Goal: Task Accomplishment & Management: Manage account settings

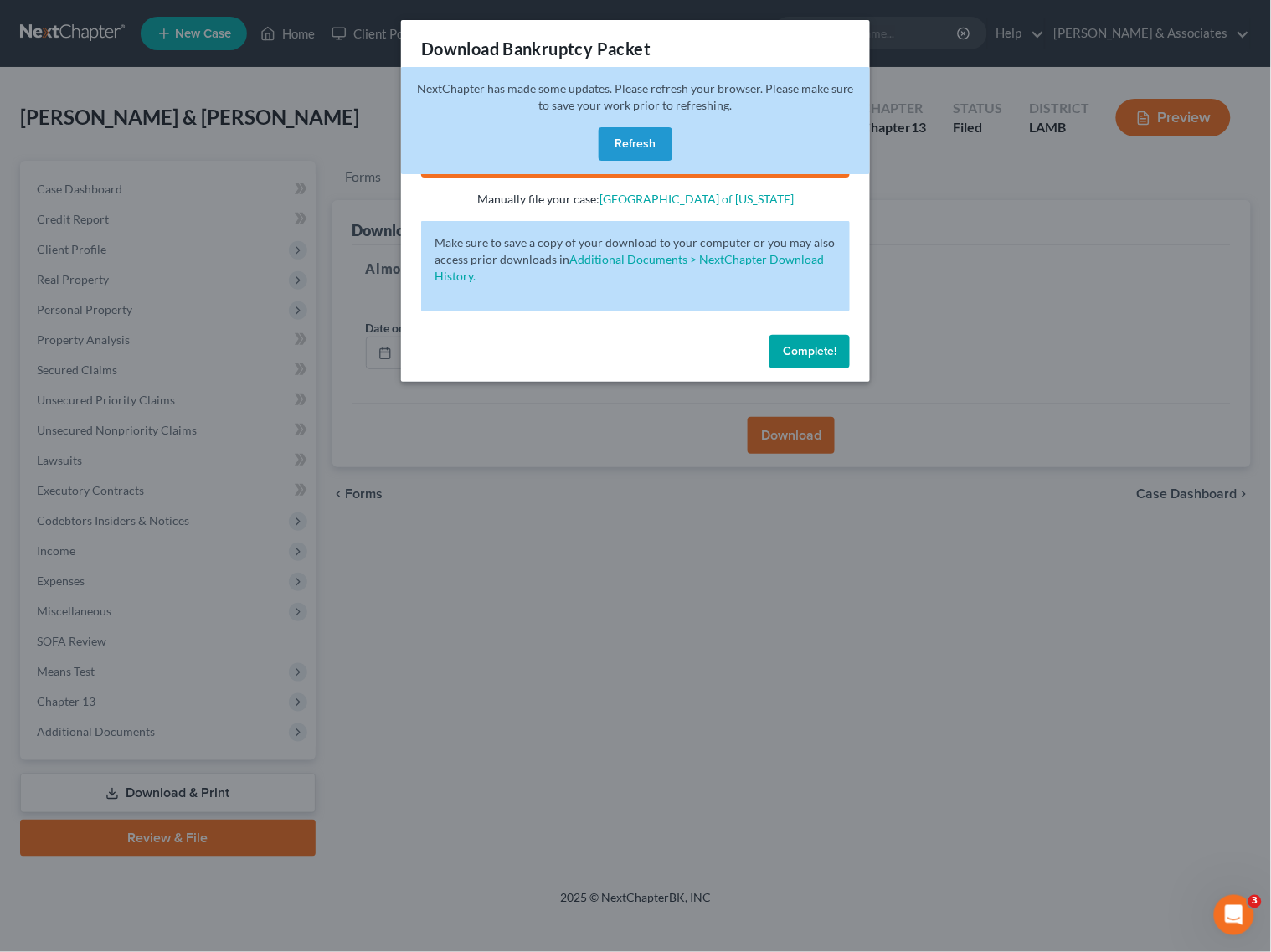
click at [622, 139] on button "Refresh" at bounding box center [635, 144] width 74 height 34
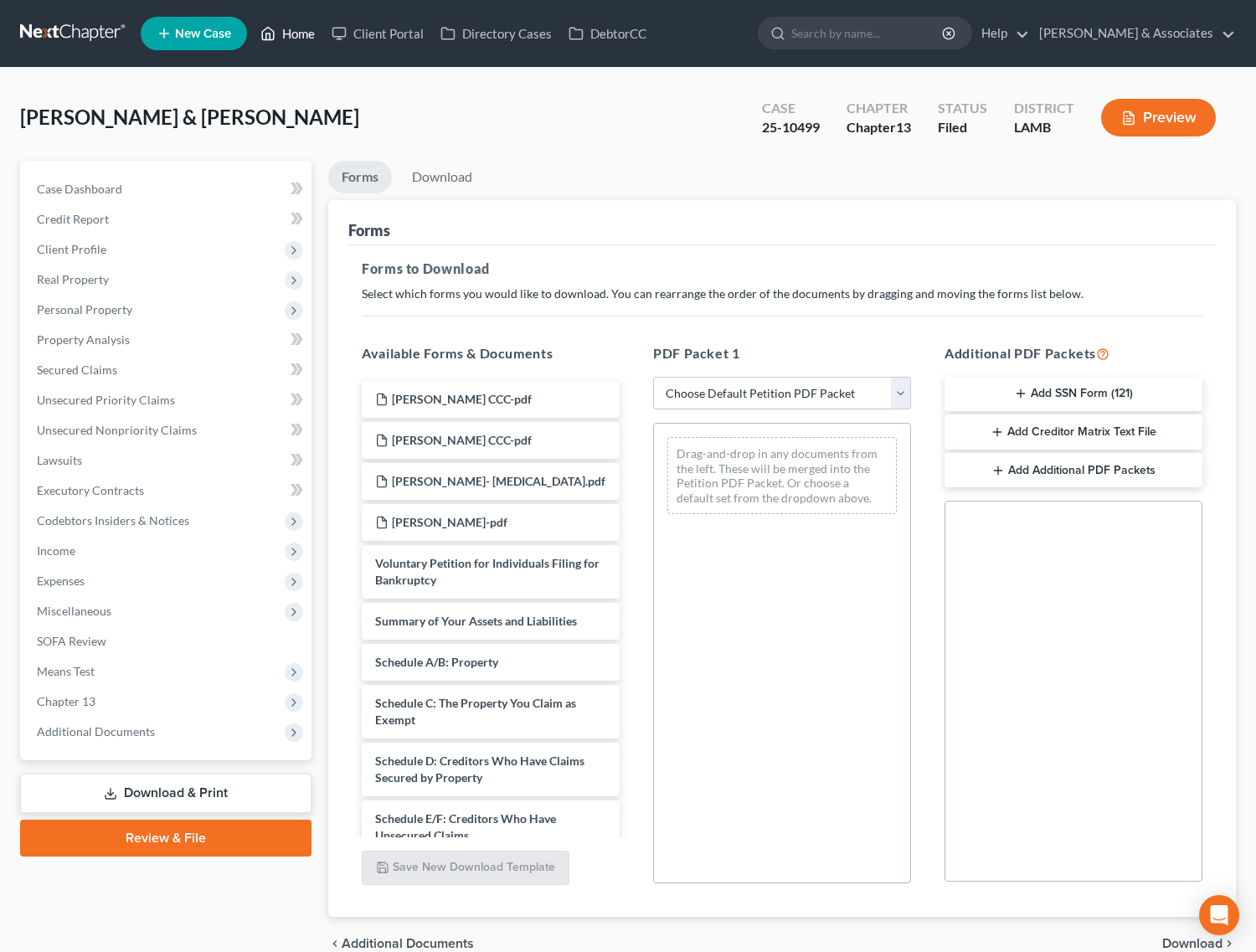
drag, startPoint x: 283, startPoint y: 30, endPoint x: 293, endPoint y: 35, distance: 11.2
click at [283, 30] on link "Home" at bounding box center [288, 34] width 71 height 30
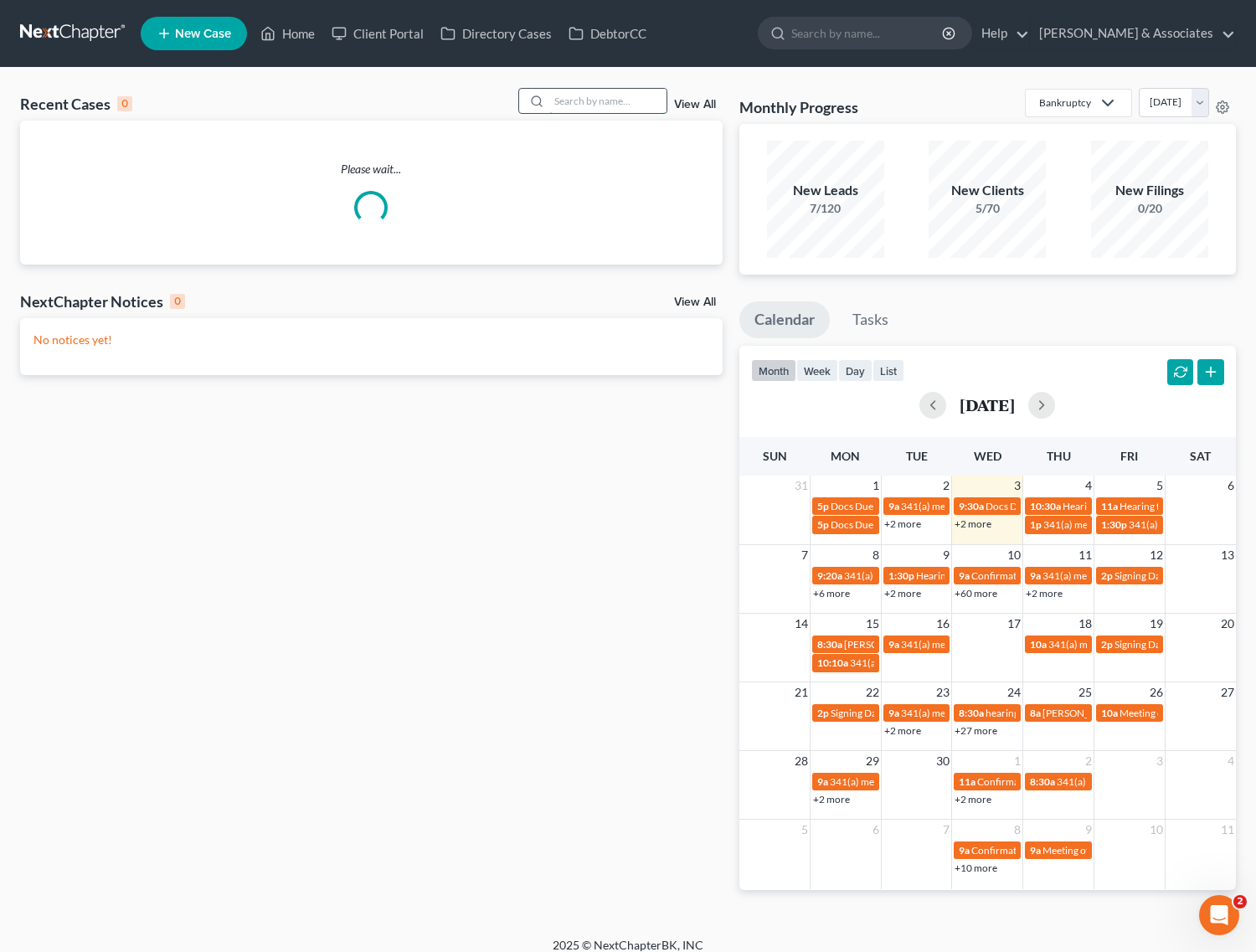
click at [630, 103] on input "search" at bounding box center [608, 100] width 117 height 24
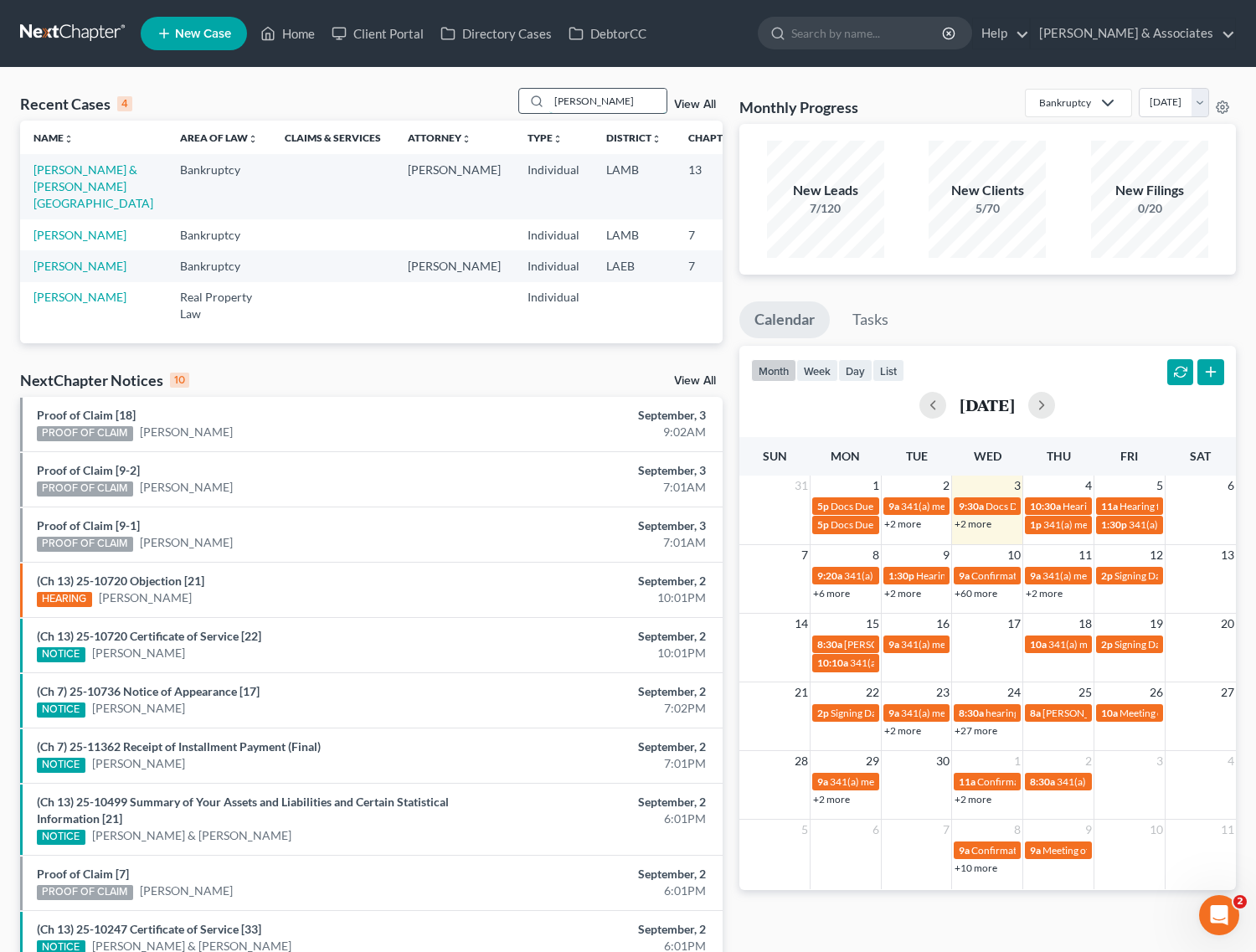
click at [597, 99] on input "hines" at bounding box center [608, 100] width 117 height 24
type input "saul"
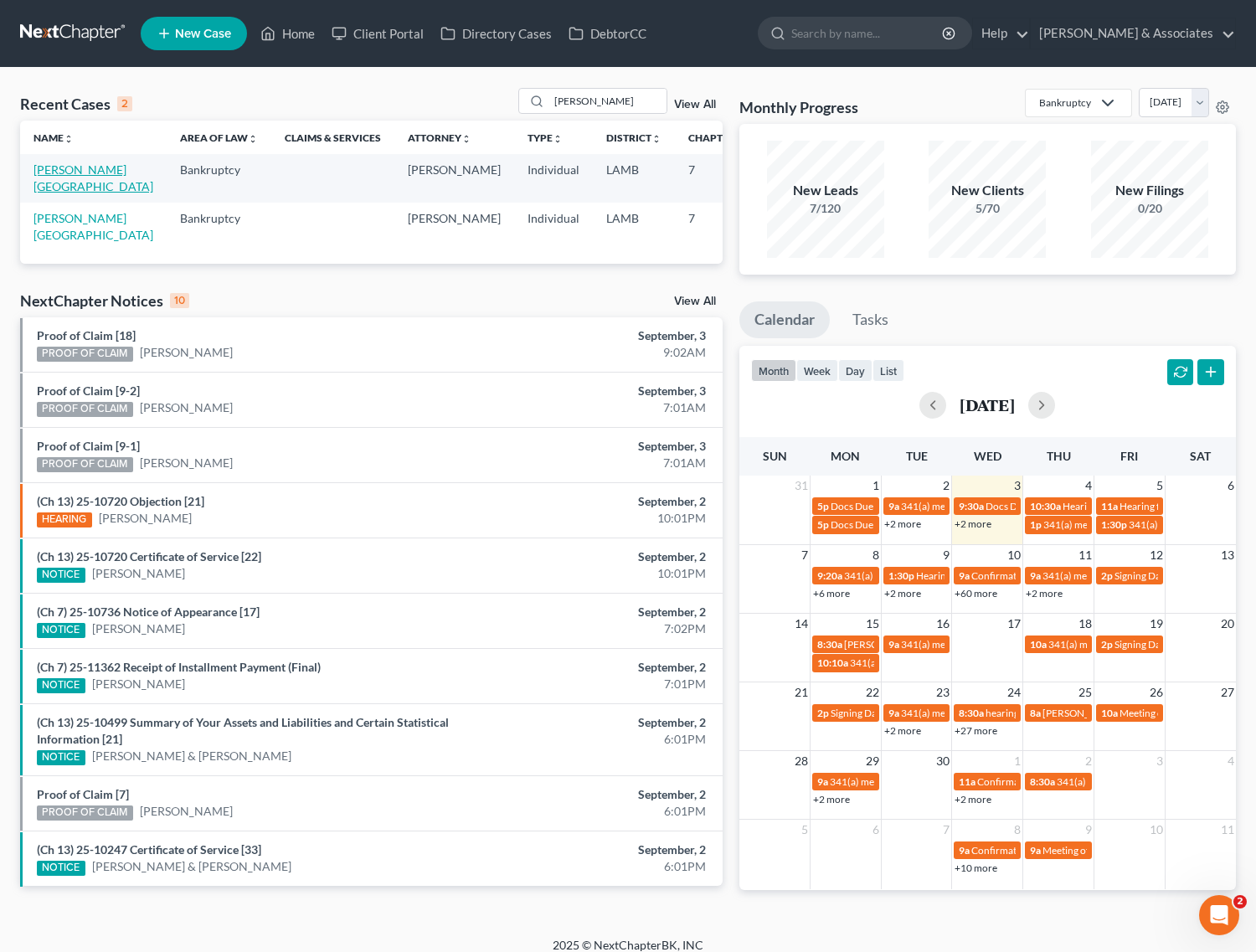
click at [49, 182] on link "Saul, Anissa" at bounding box center [93, 177] width 120 height 31
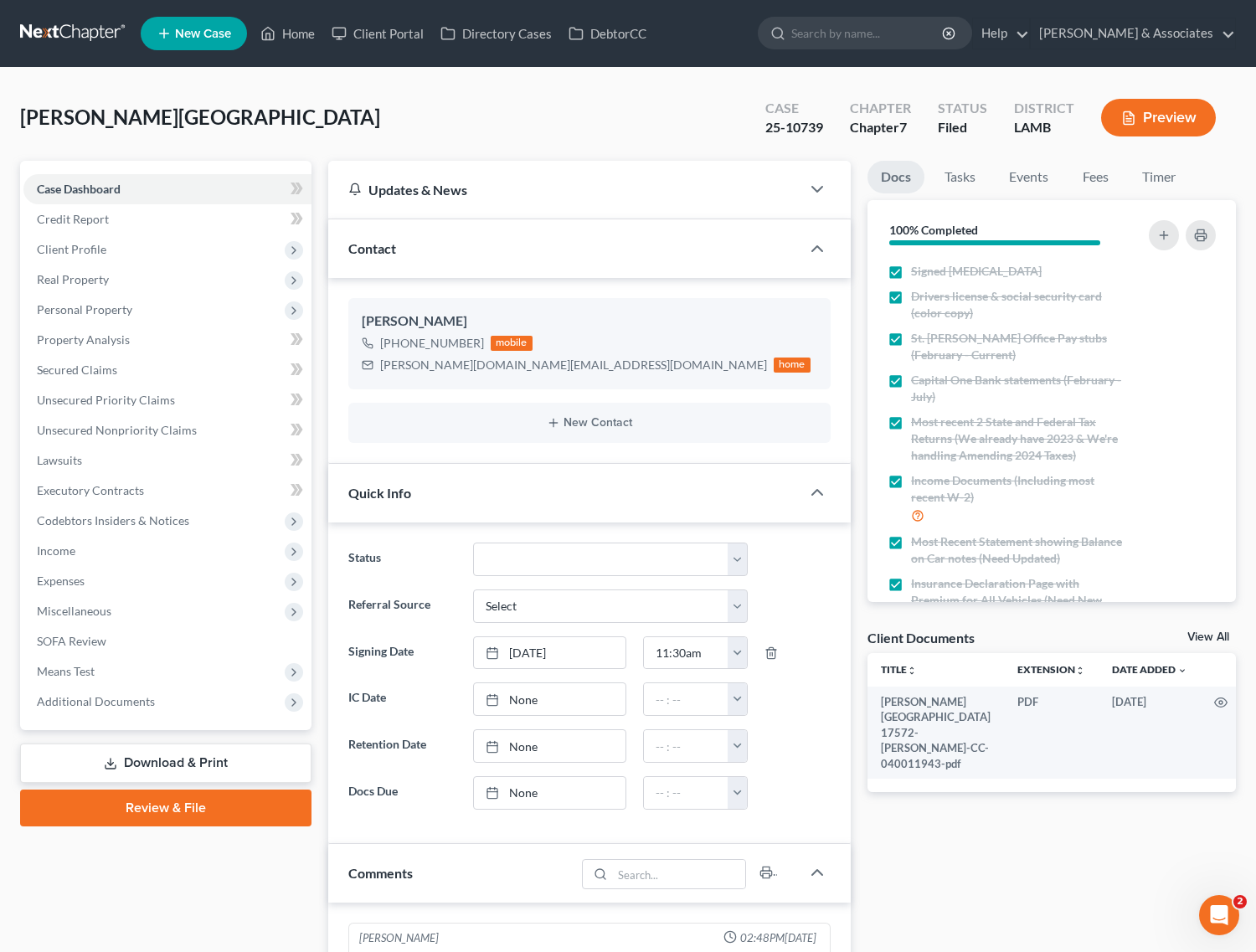
scroll to position [1536, 0]
click at [298, 34] on link "Home" at bounding box center [288, 34] width 71 height 30
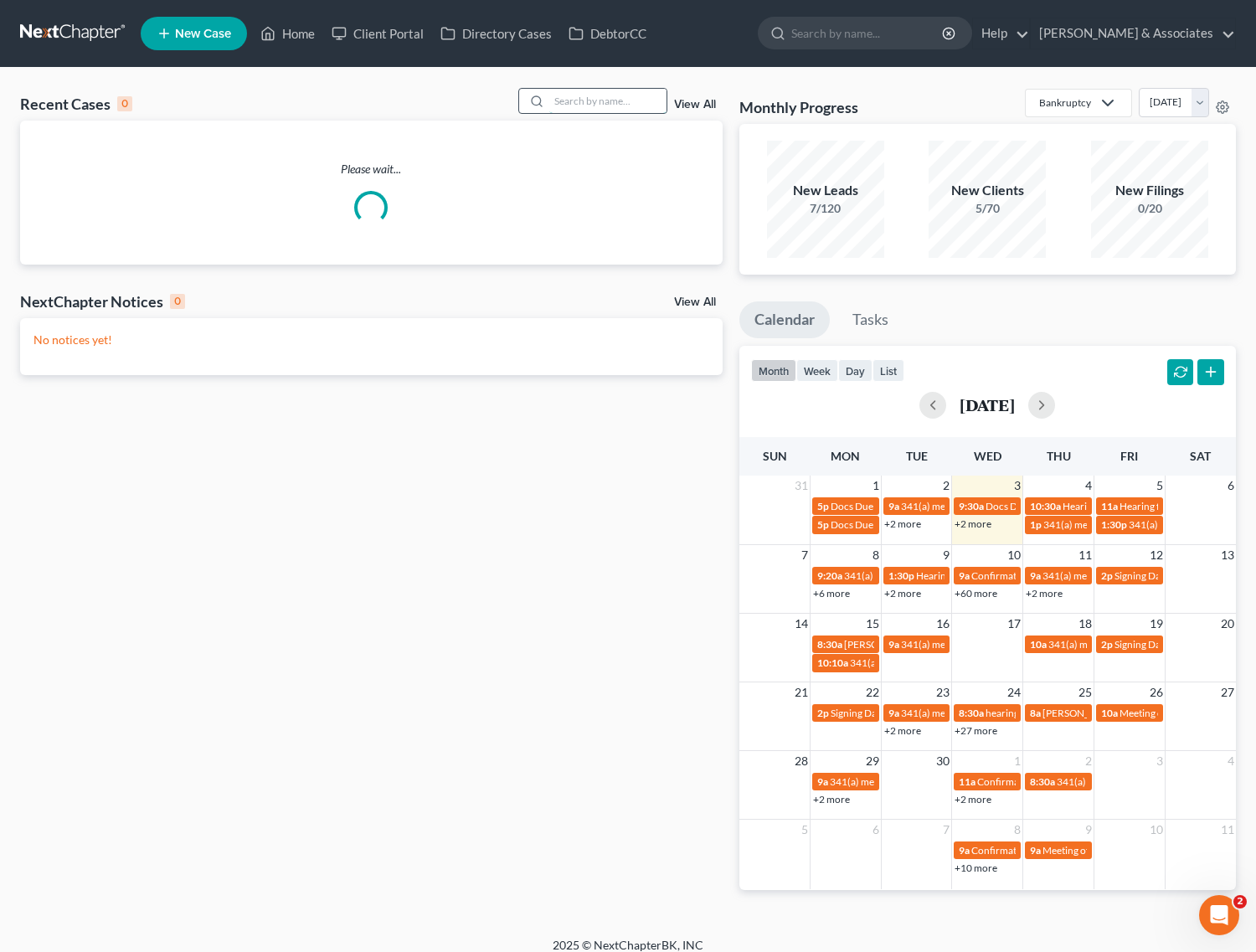
click at [642, 110] on input "search" at bounding box center [608, 100] width 117 height 24
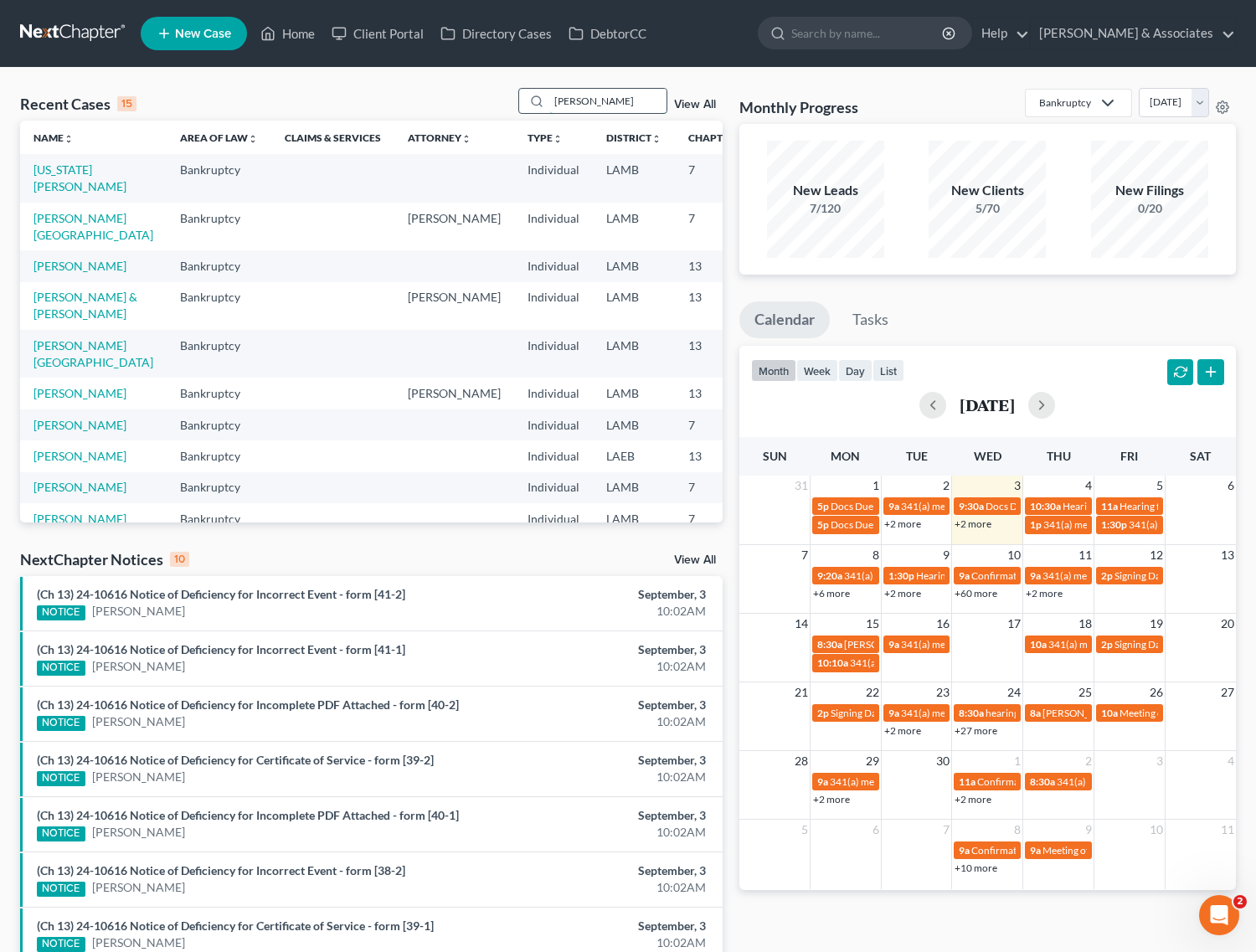
click at [642, 101] on input "blanchard" at bounding box center [608, 100] width 117 height 24
type input "blanchard"
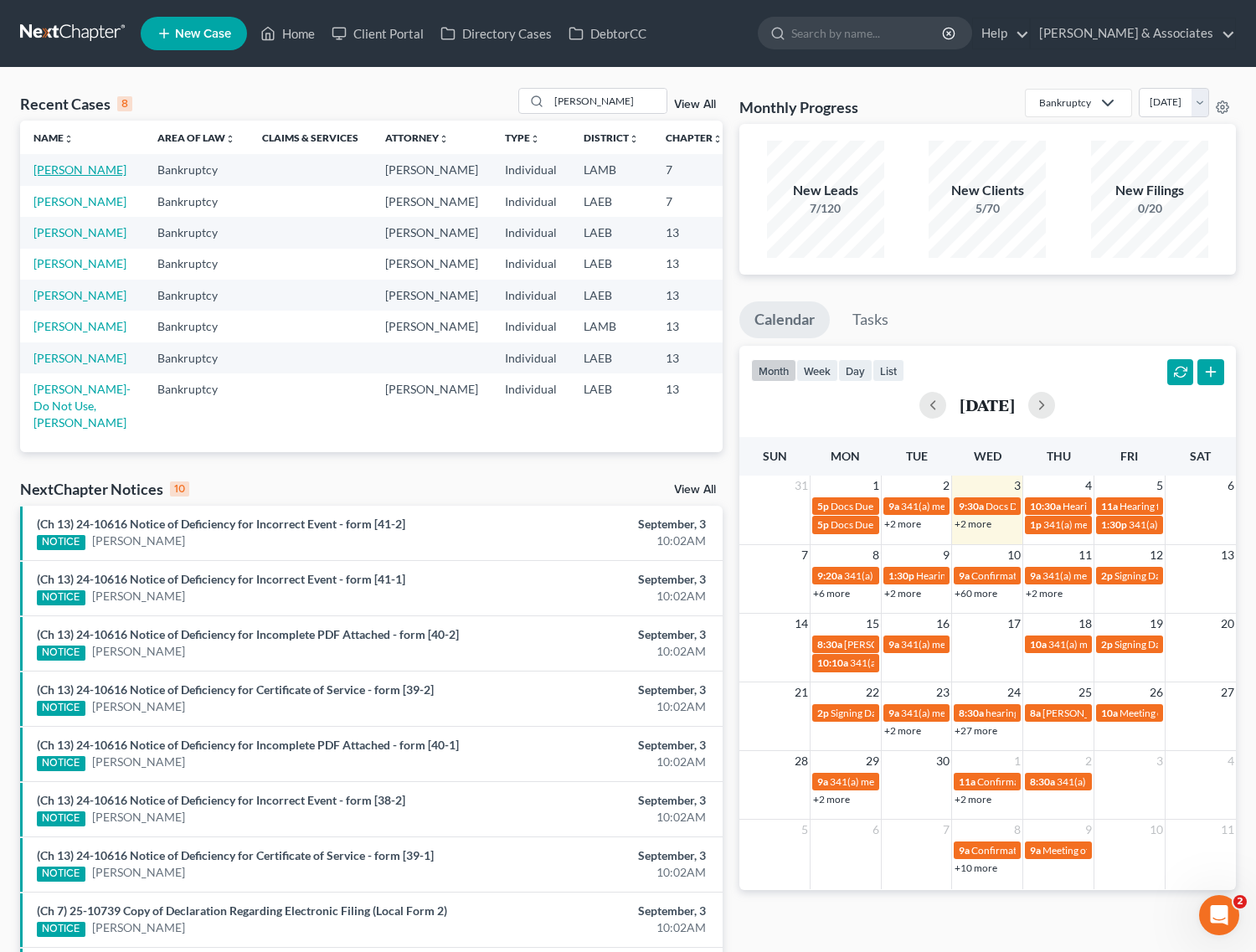
click at [46, 167] on link "Blanchard, Lydia" at bounding box center [80, 169] width 93 height 14
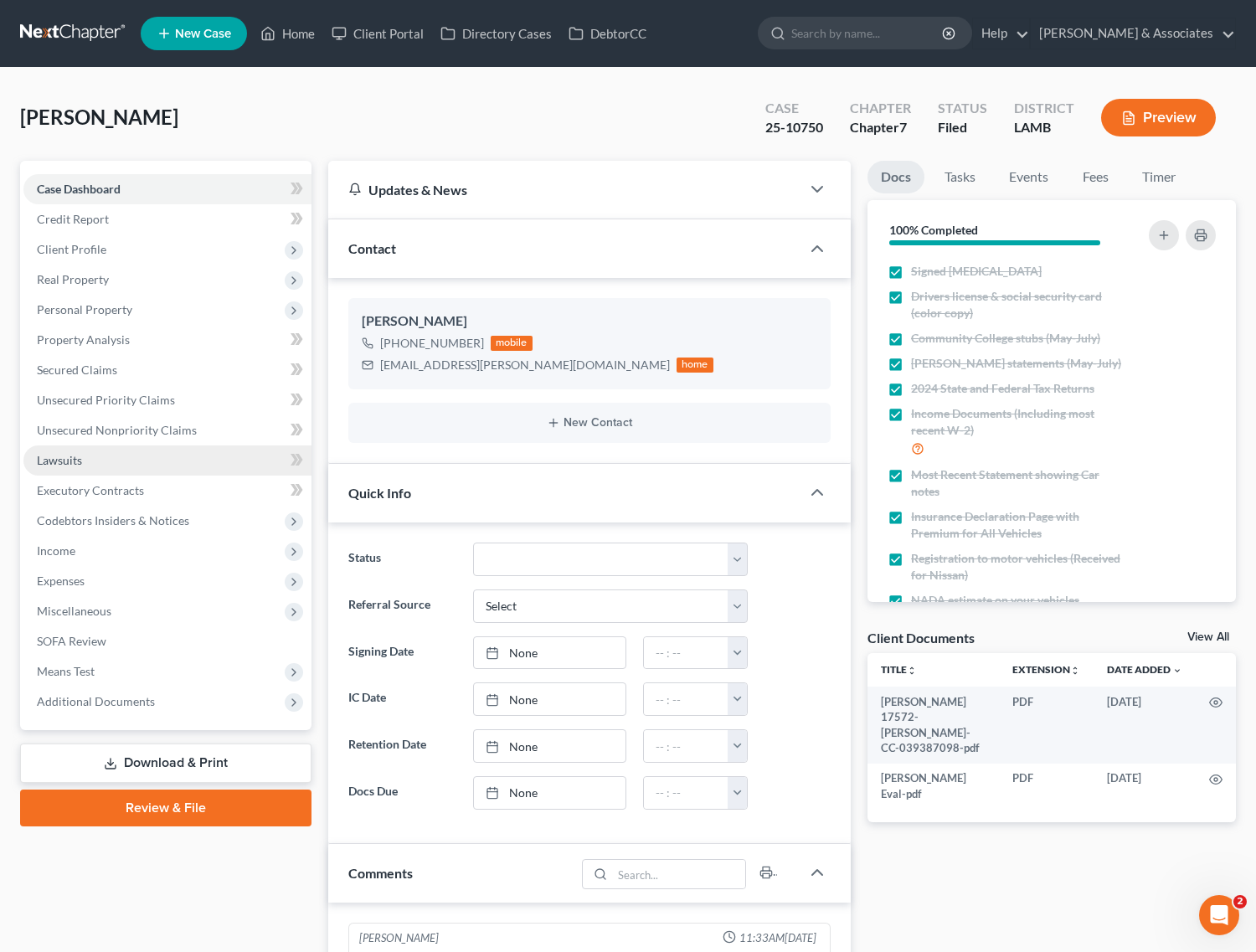
scroll to position [2628, 0]
click at [72, 549] on span "Income" at bounding box center [56, 551] width 38 height 14
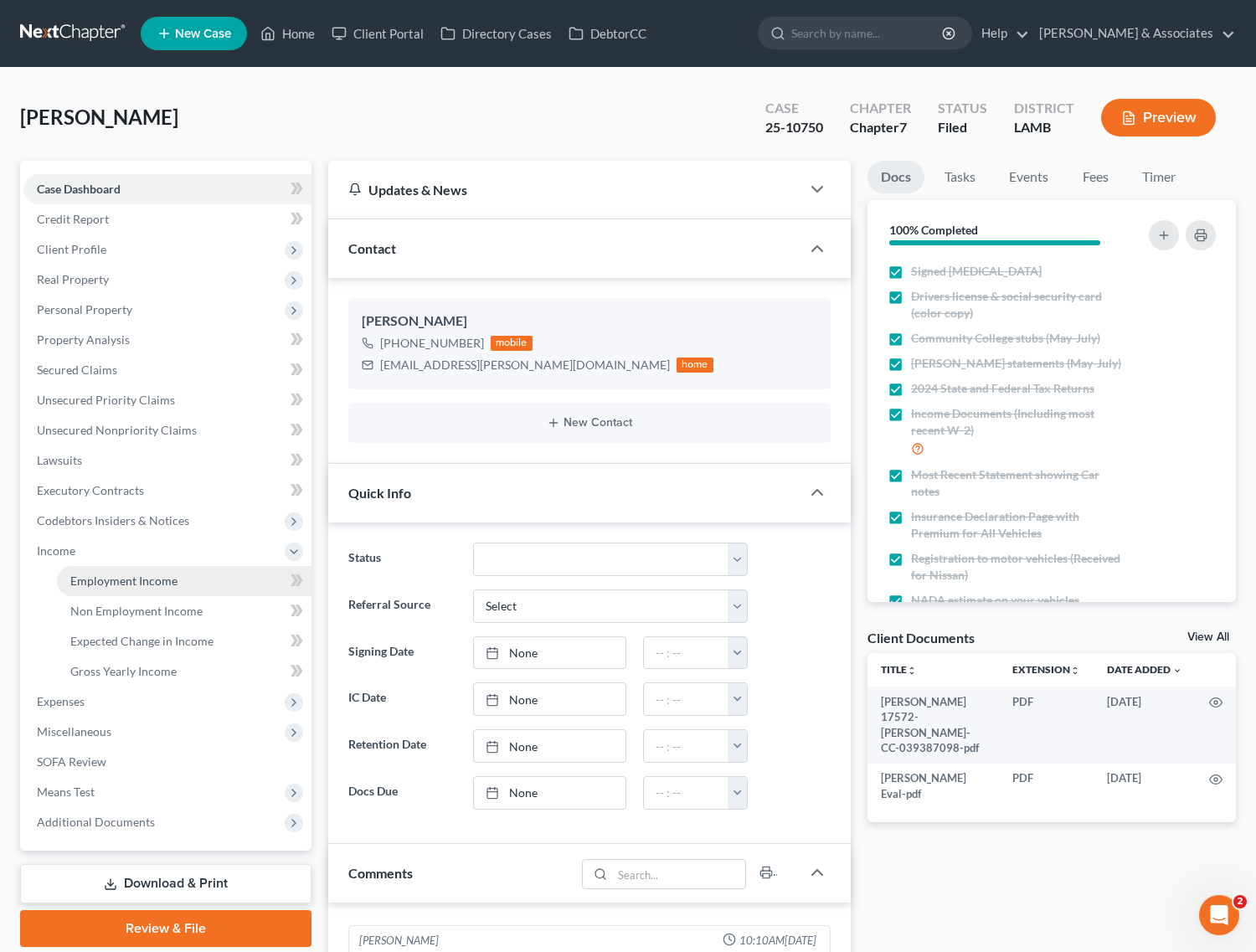
click at [88, 580] on span "Employment Income" at bounding box center [123, 581] width 107 height 14
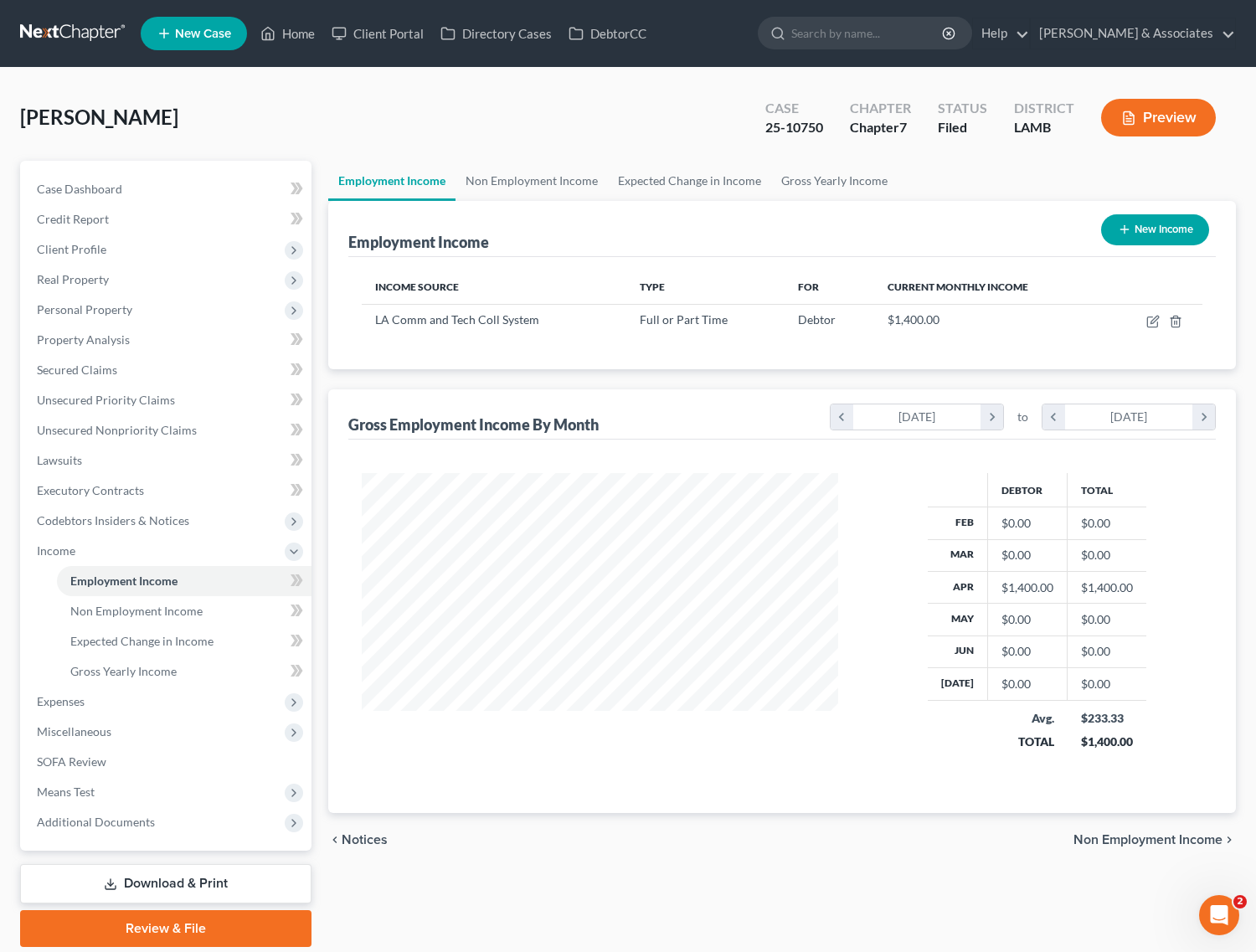
scroll to position [301, 509]
click at [523, 177] on link "Non Employment Income" at bounding box center [531, 181] width 152 height 40
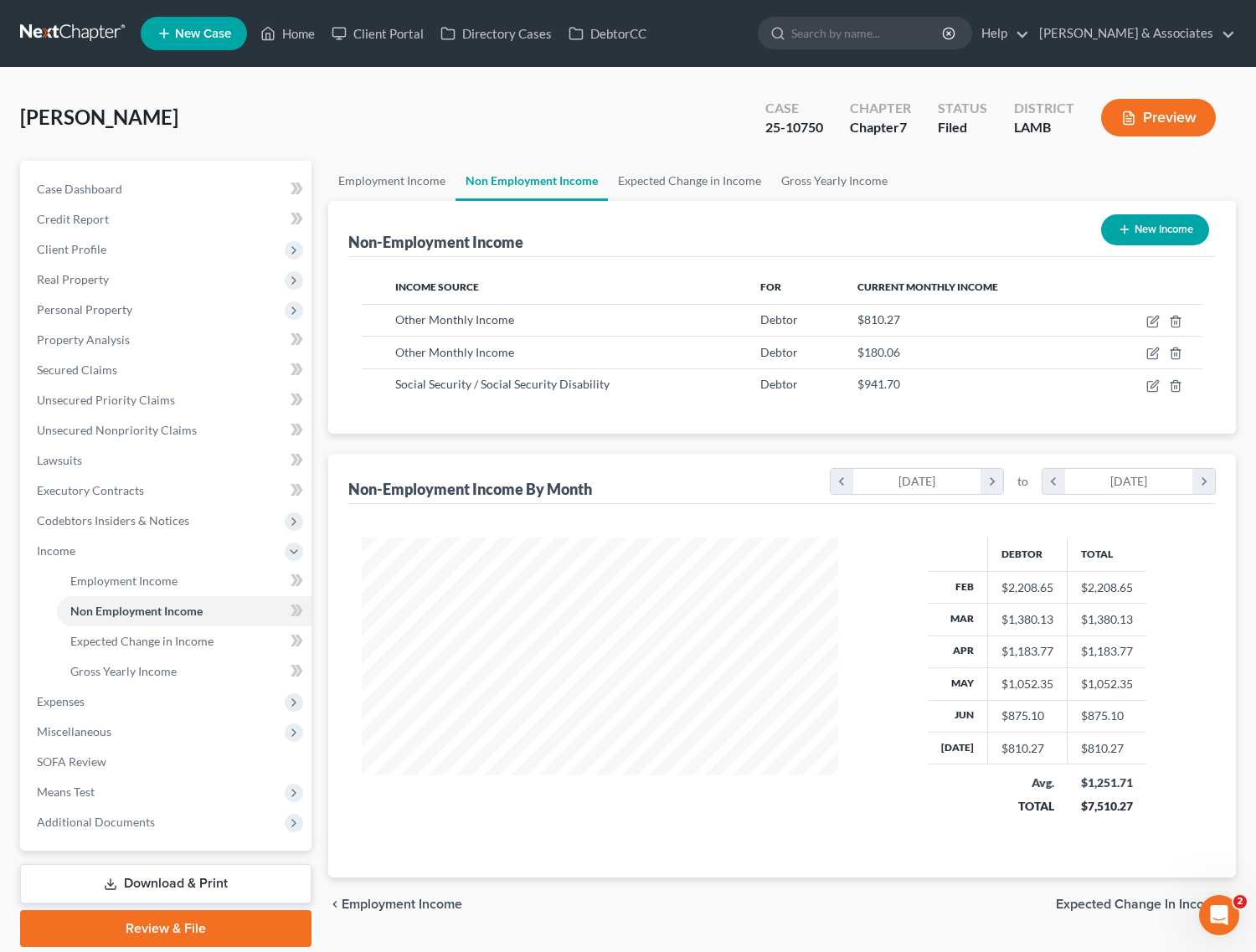
scroll to position [301, 509]
click at [373, 177] on link "Employment Income" at bounding box center [392, 181] width 128 height 40
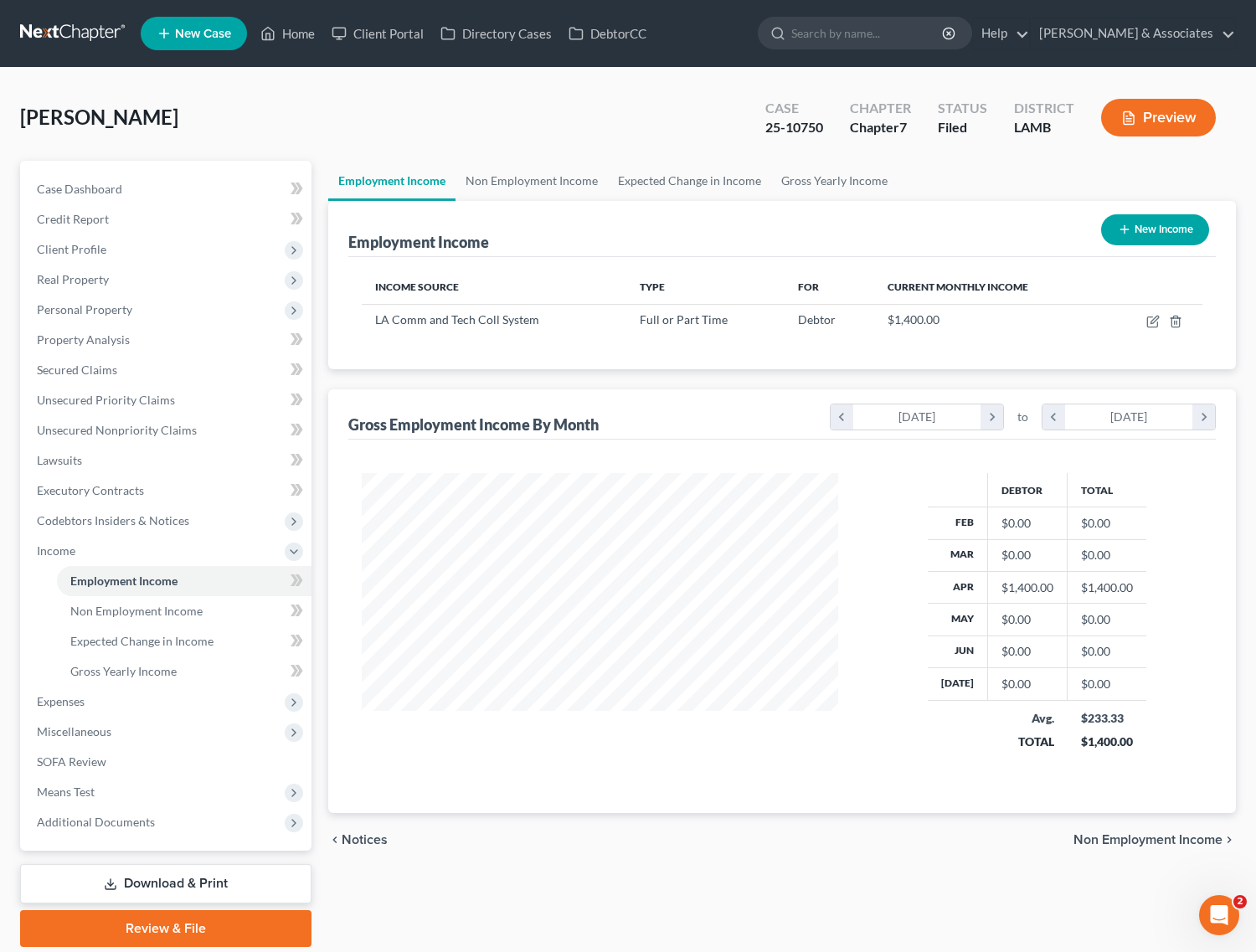
scroll to position [301, 509]
click at [278, 23] on link "Home" at bounding box center [288, 34] width 71 height 30
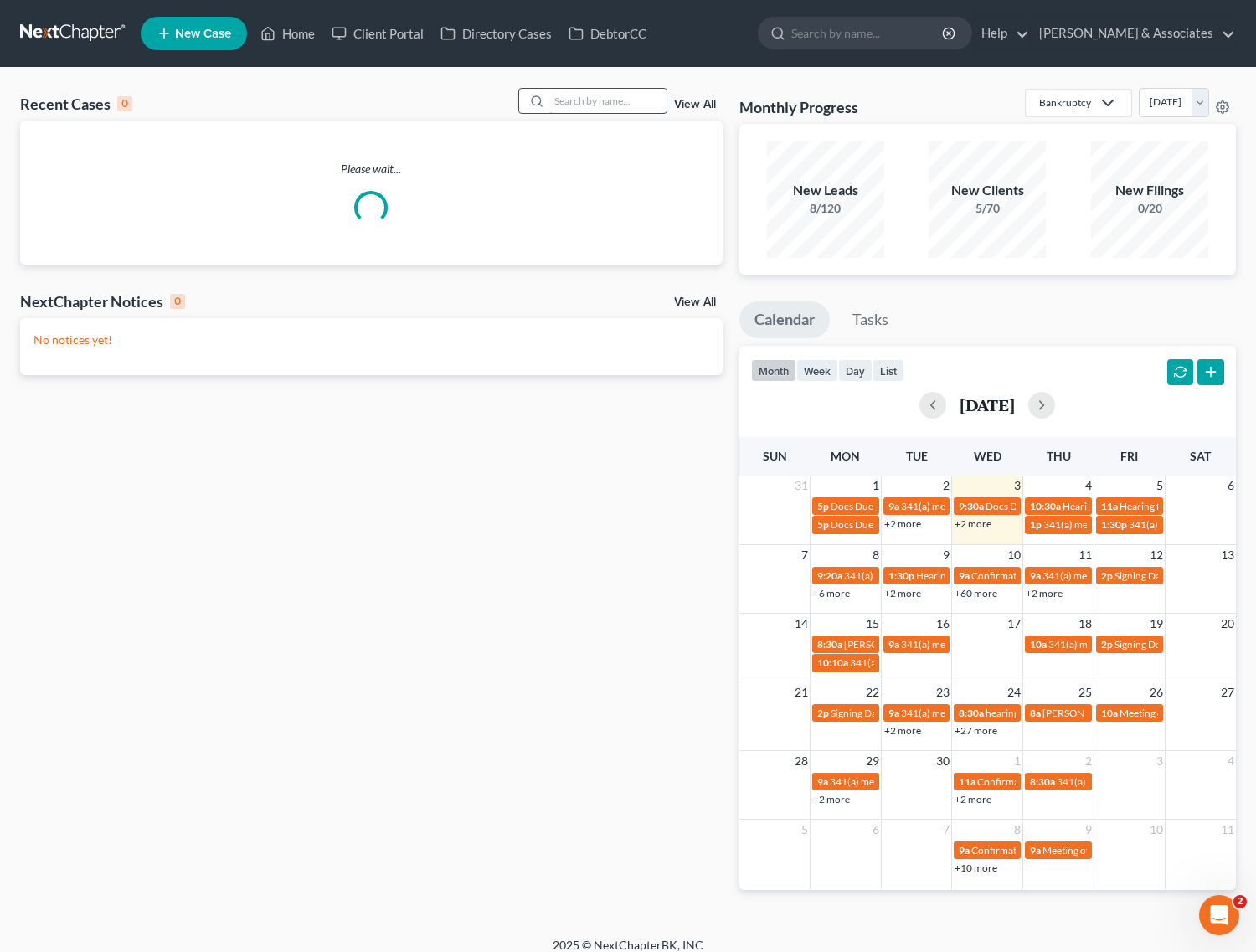
click at [600, 103] on input "search" at bounding box center [608, 100] width 117 height 24
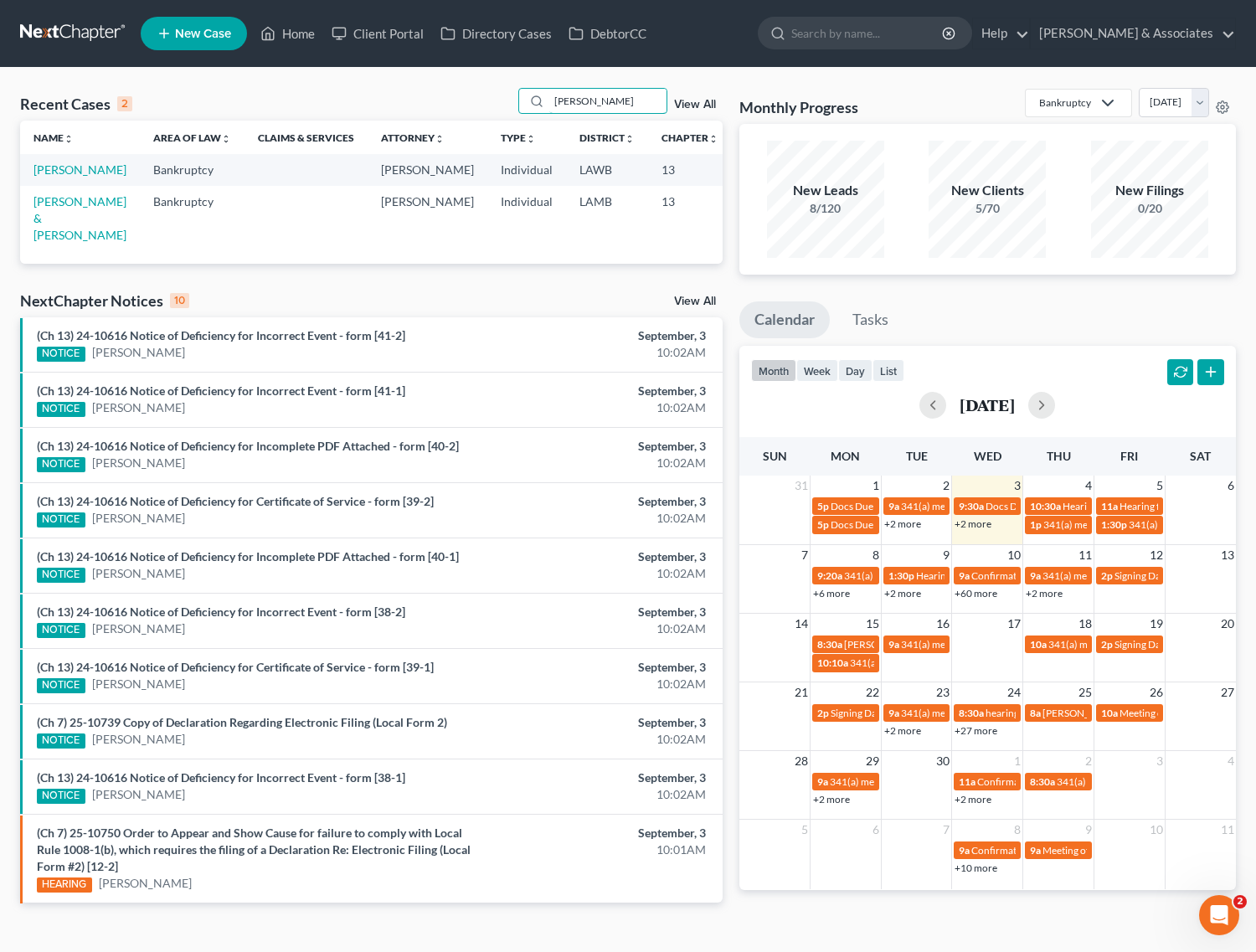
drag, startPoint x: 605, startPoint y: 94, endPoint x: 476, endPoint y: 99, distance: 129.1
click at [477, 104] on div "Recent Cases 2 lavergne View All" at bounding box center [371, 104] width 702 height 33
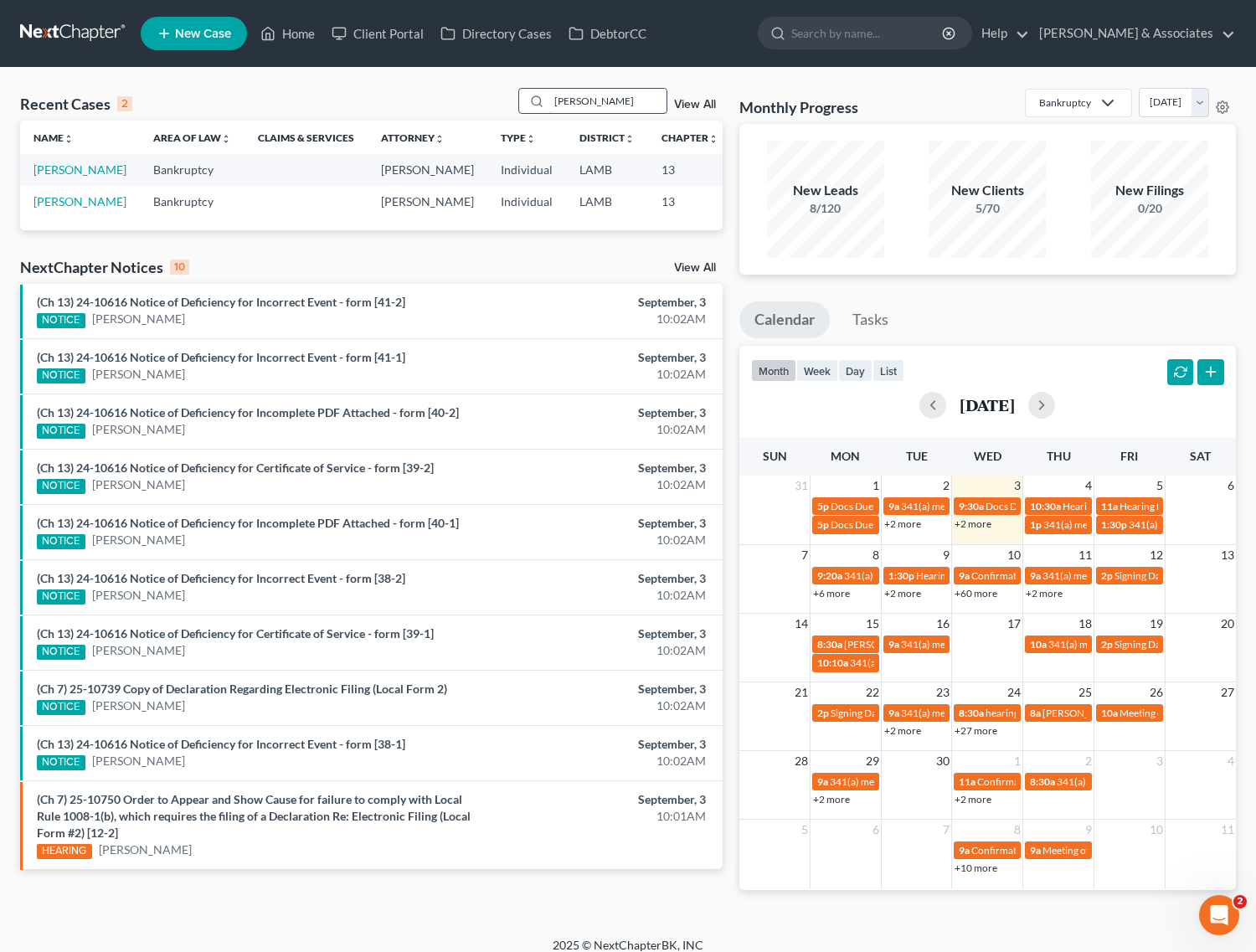
click at [607, 99] on input "barbier" at bounding box center [608, 100] width 117 height 24
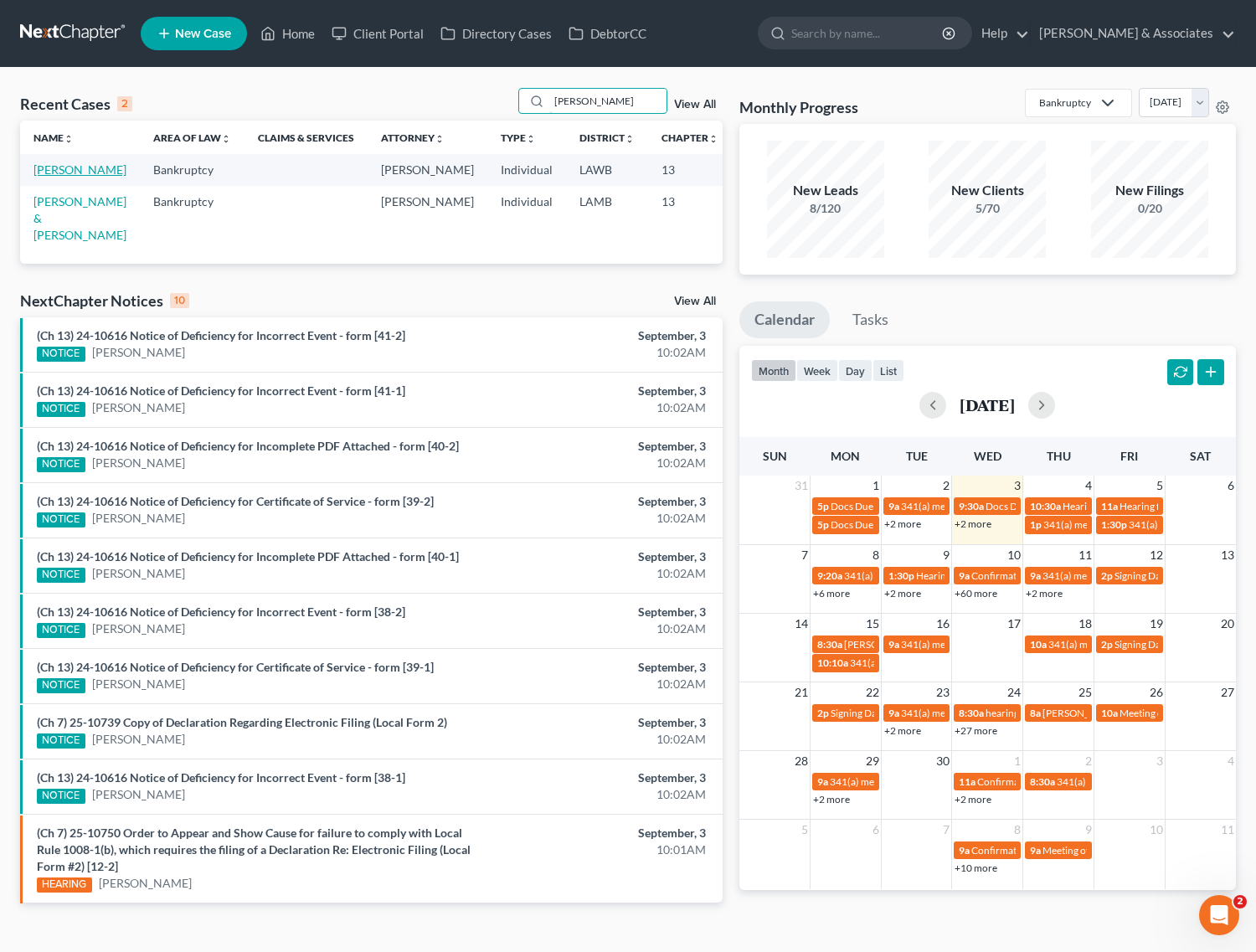
type input "lavergne"
click at [65, 168] on link "Lavergne, Joann" at bounding box center [80, 169] width 93 height 14
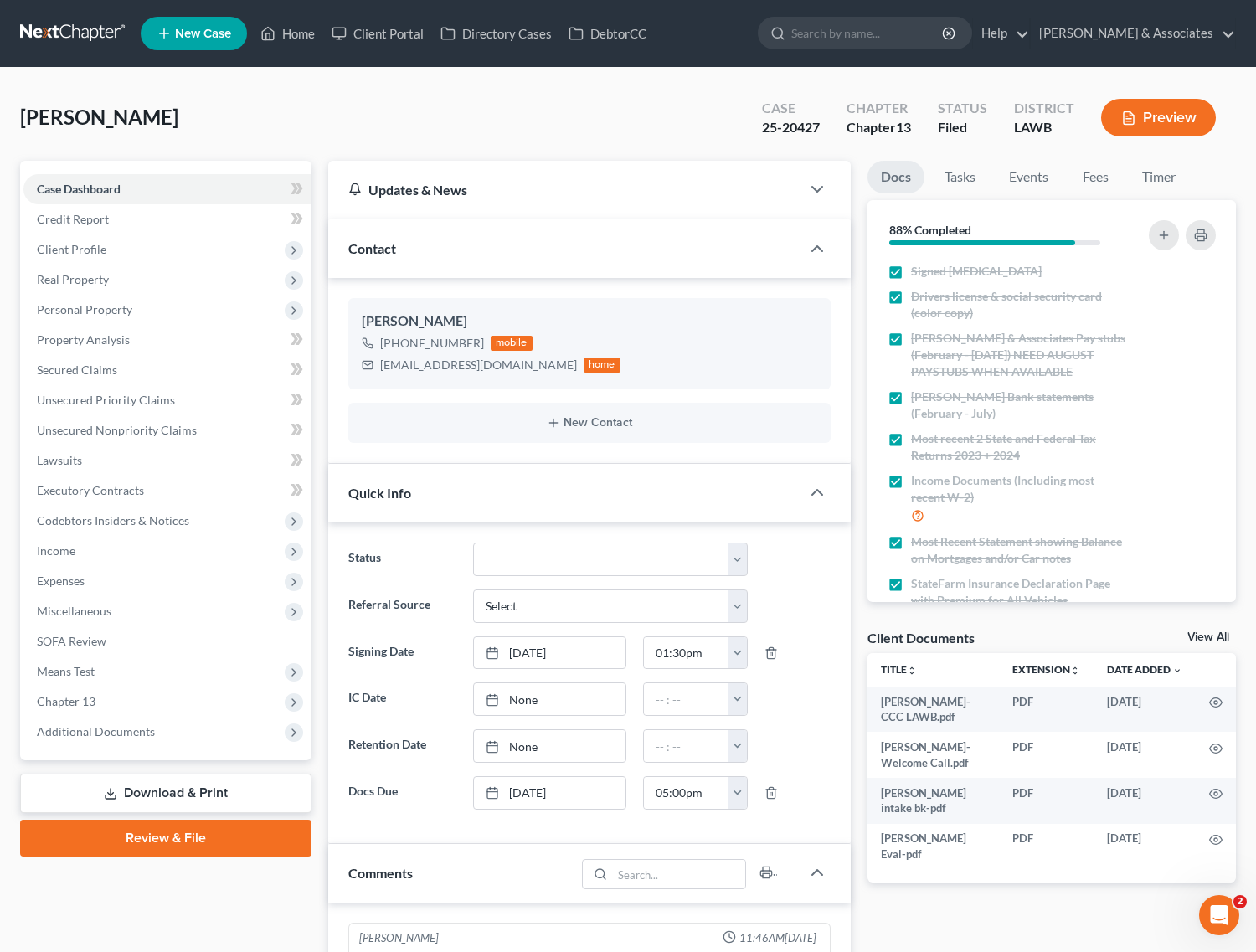
scroll to position [1714, 0]
click at [92, 545] on span "Income" at bounding box center [167, 551] width 288 height 30
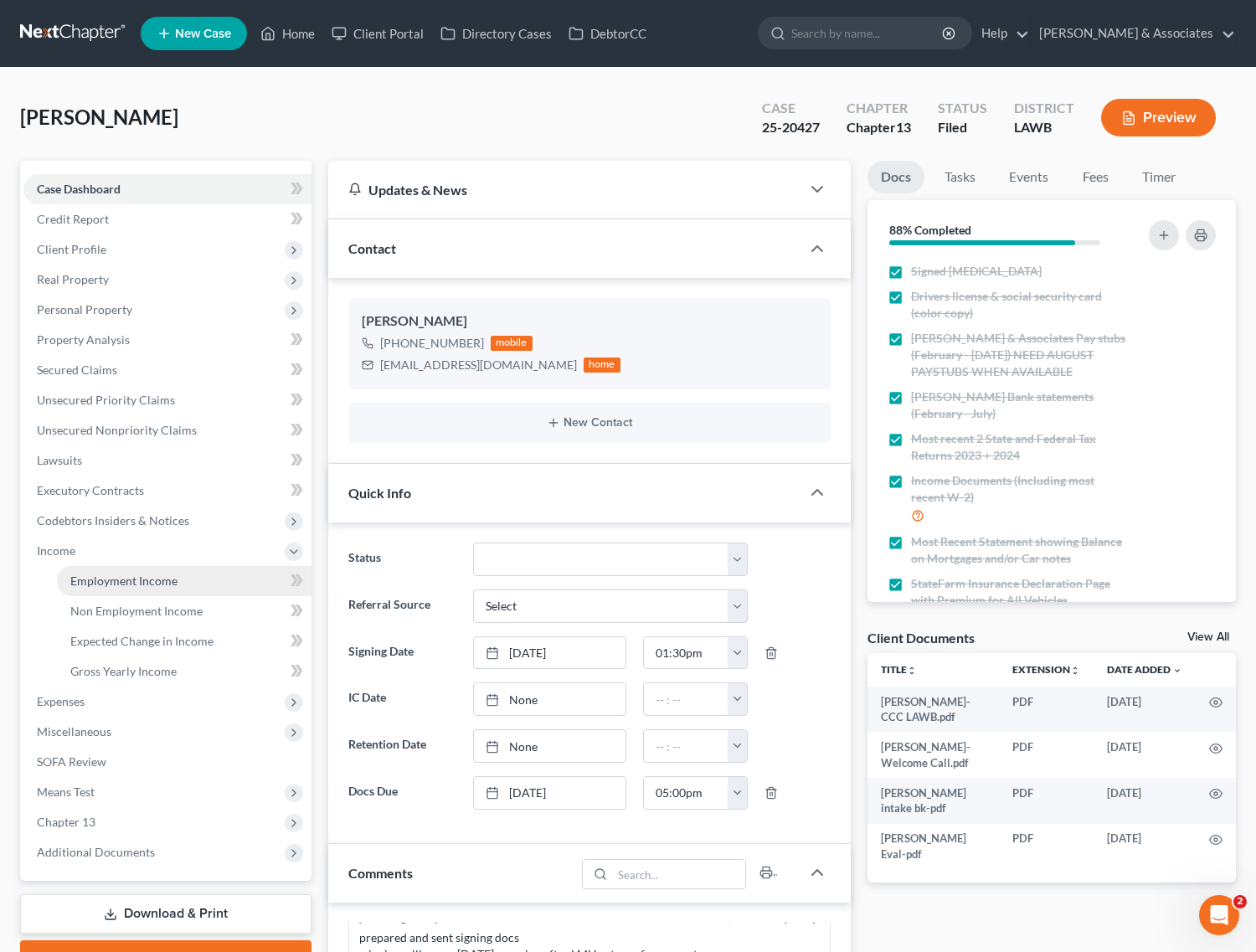
click at [114, 584] on span "Employment Income" at bounding box center [123, 581] width 107 height 14
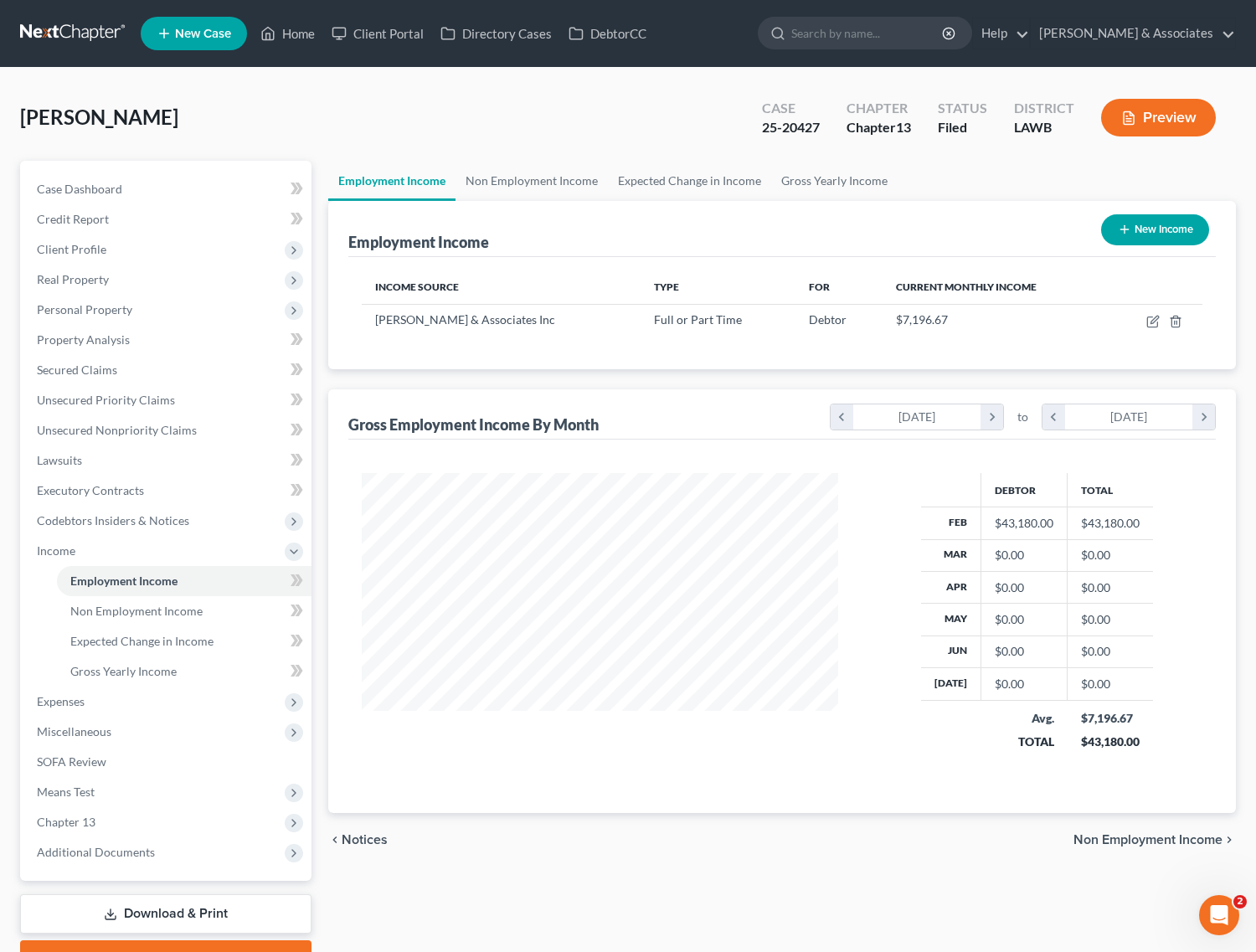
scroll to position [301, 509]
click at [520, 189] on link "Non Employment Income" at bounding box center [531, 181] width 152 height 40
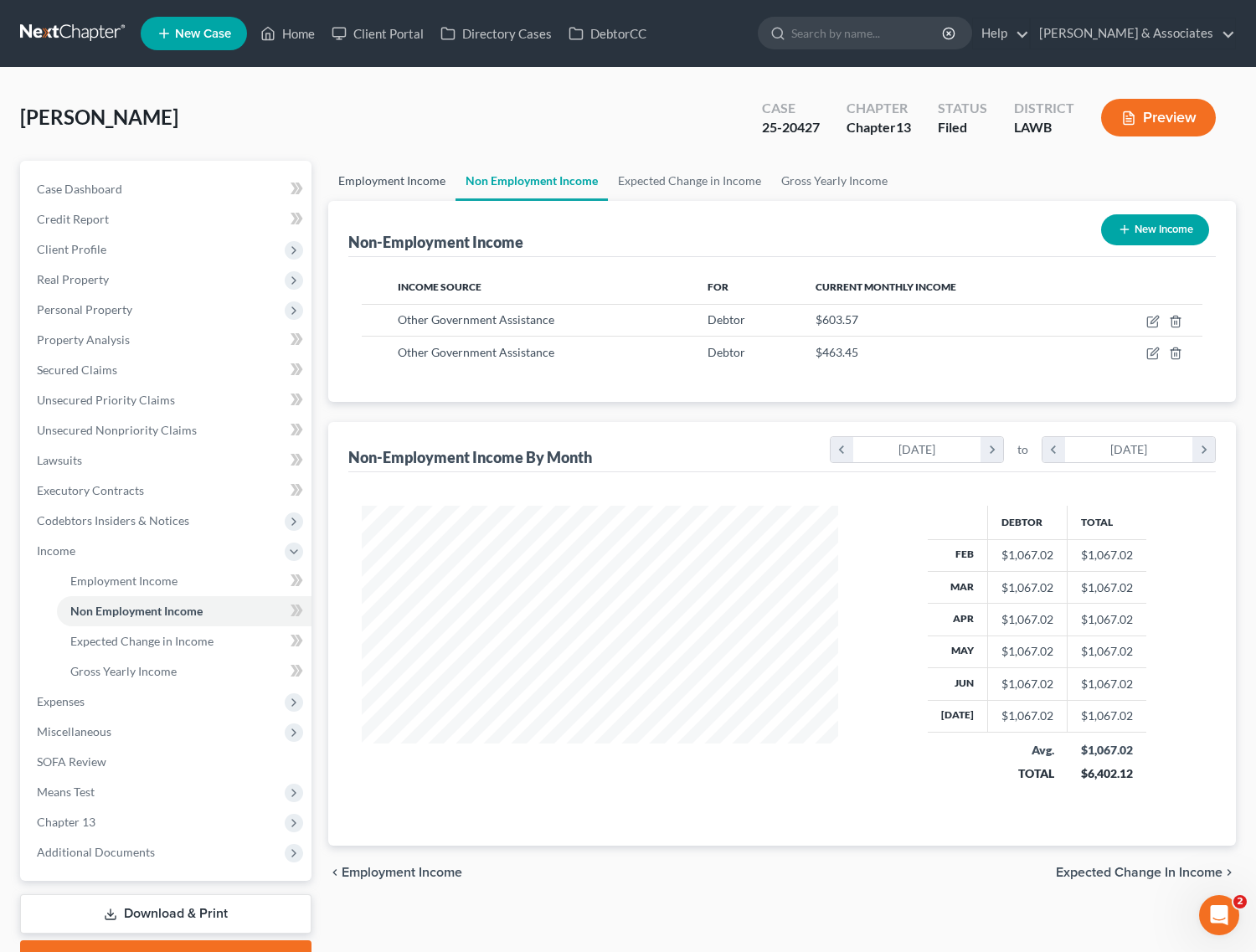
scroll to position [301, 509]
click at [394, 186] on link "Employment Income" at bounding box center [392, 181] width 128 height 40
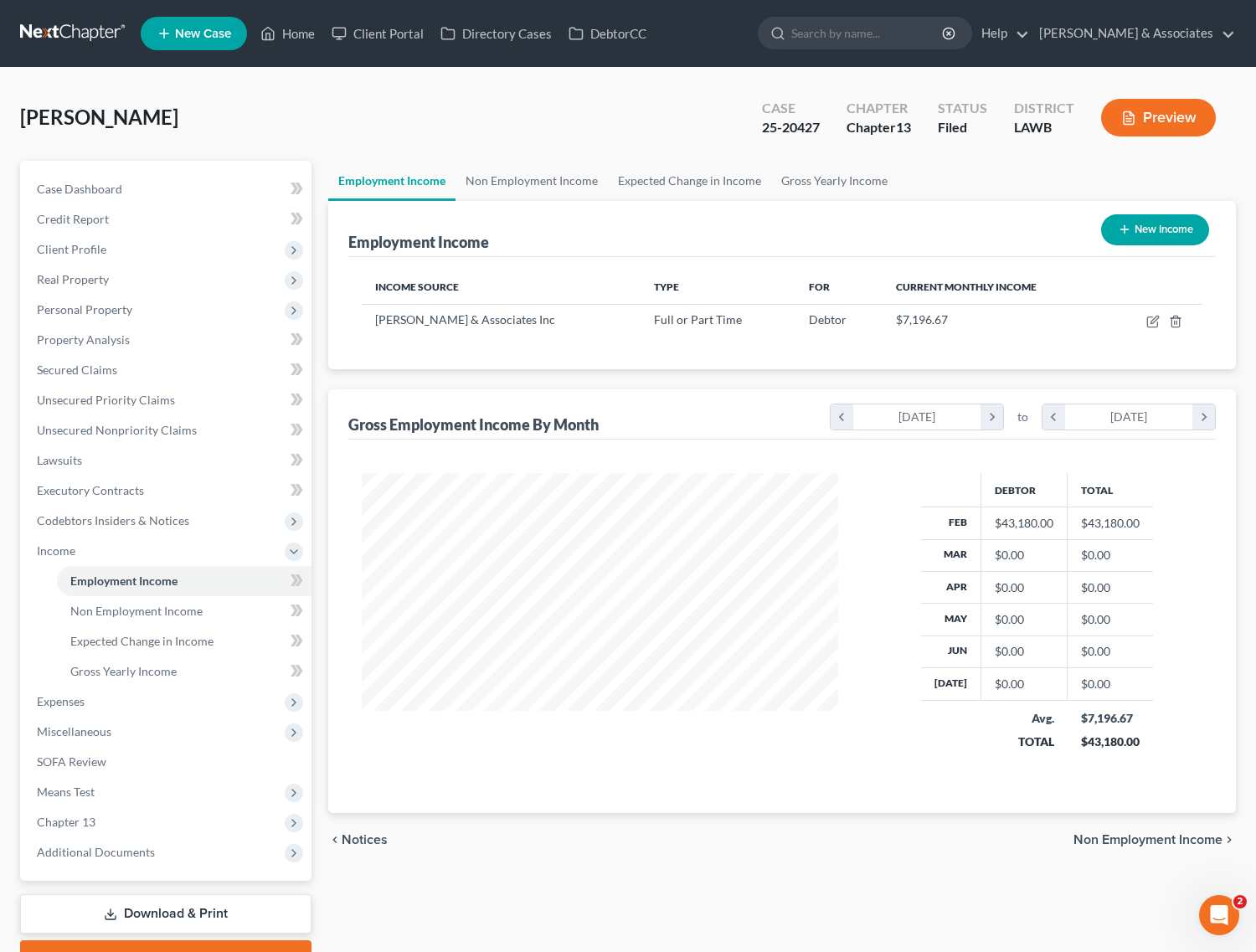
scroll to position [301, 509]
click at [99, 813] on span "Chapter 13" at bounding box center [167, 822] width 288 height 30
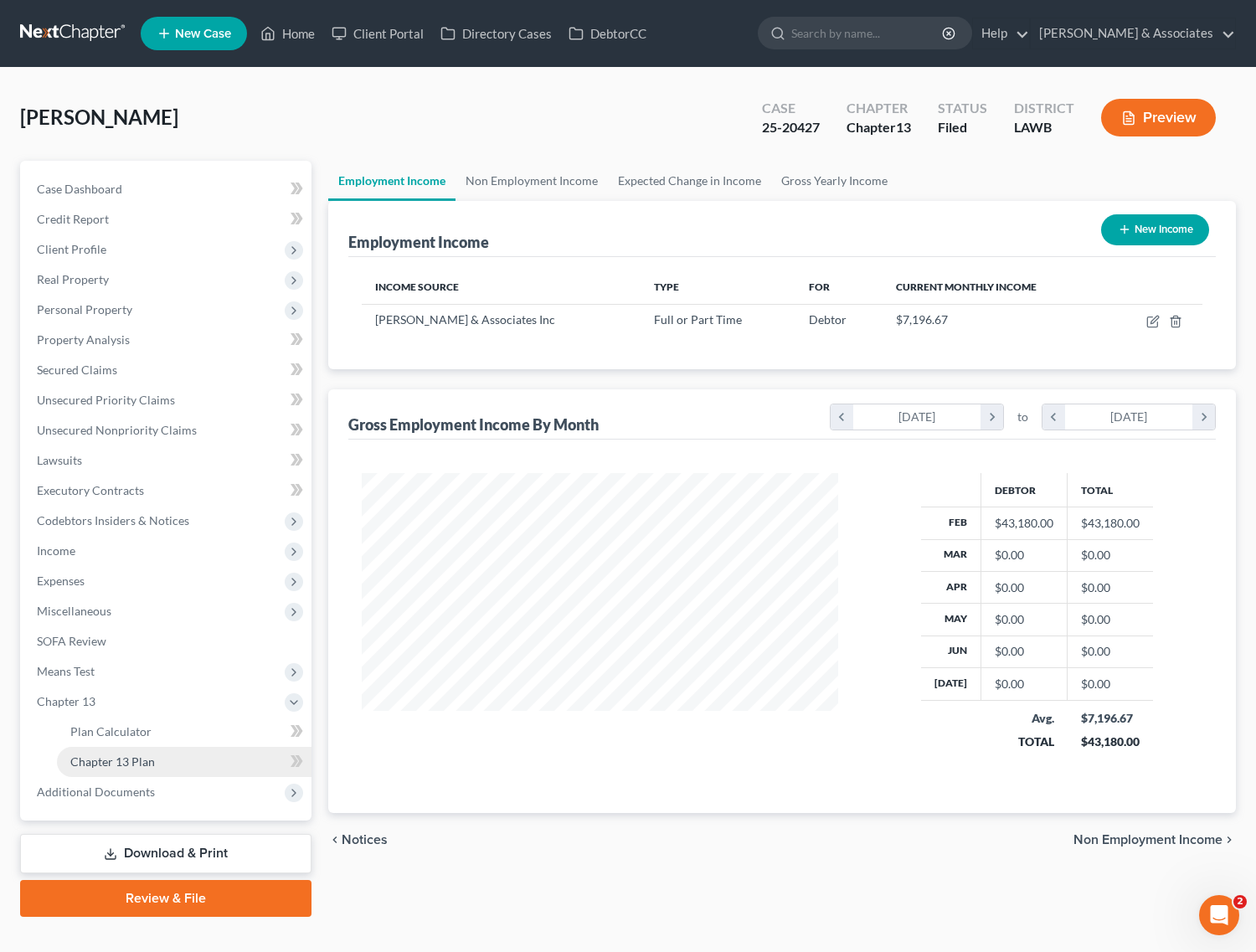
click at [139, 764] on span "Chapter 13 Plan" at bounding box center [112, 762] width 84 height 14
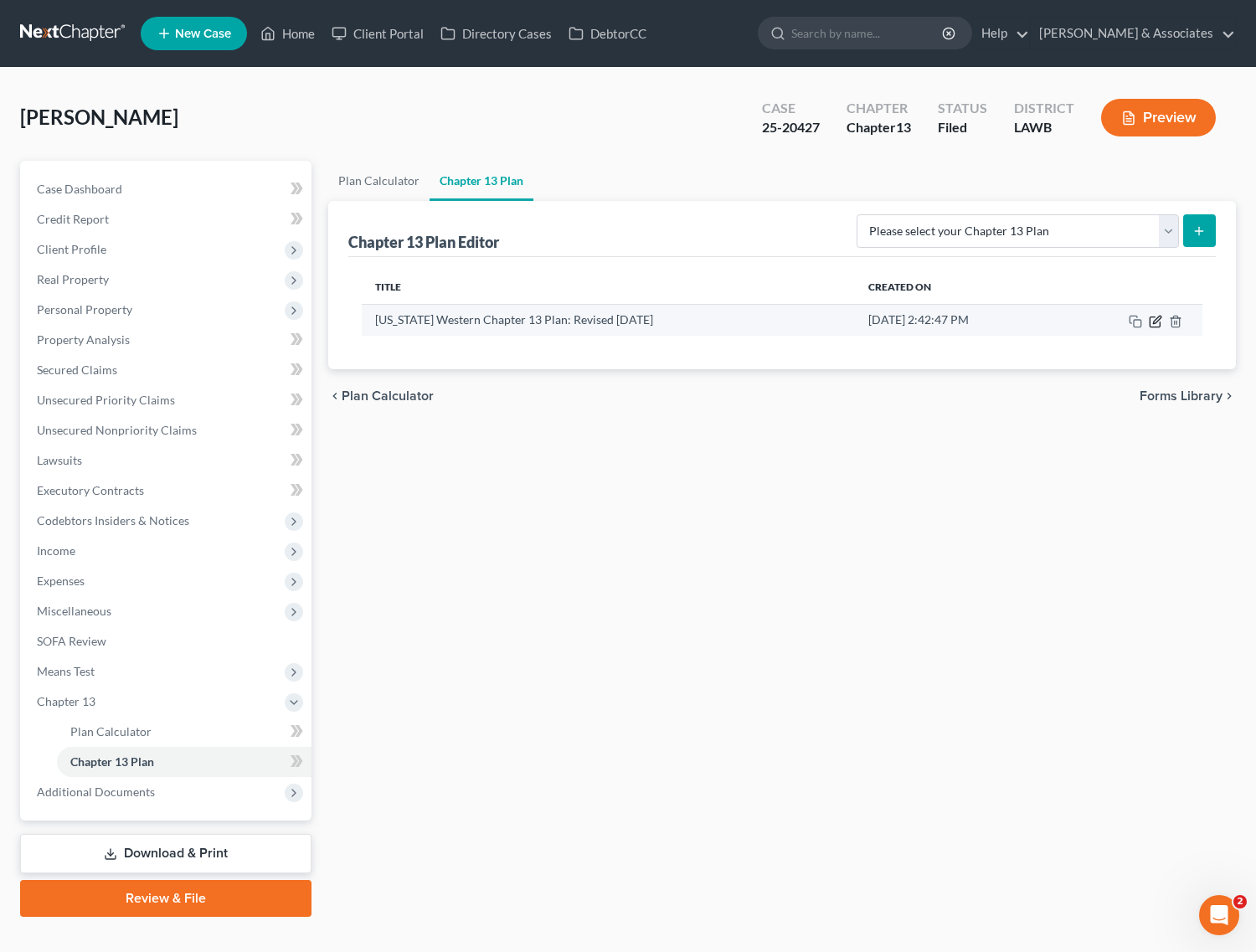
click at [1158, 321] on icon "button" at bounding box center [1157, 319] width 8 height 8
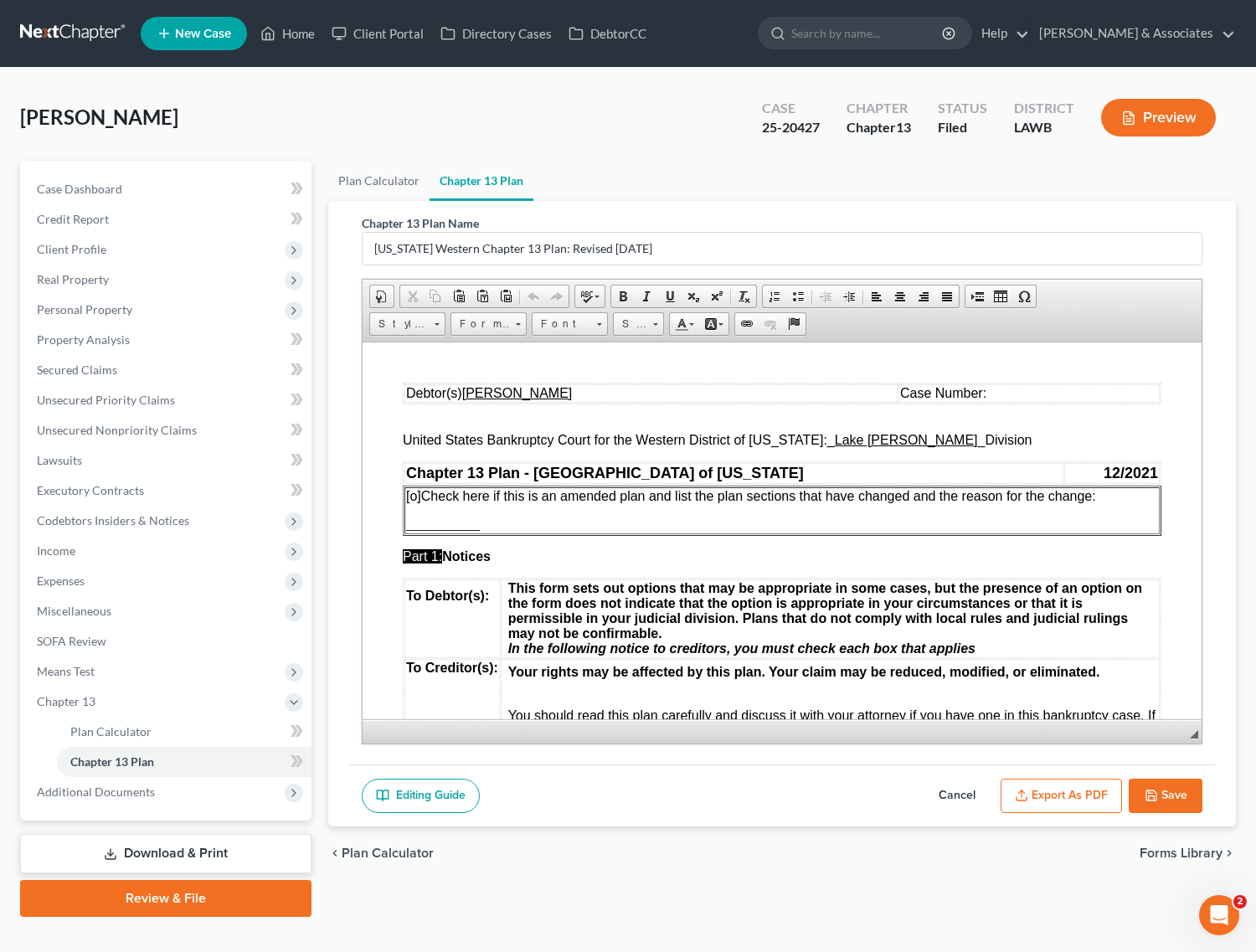
click at [1035, 395] on td "Case Number:" at bounding box center [1028, 392] width 261 height 19
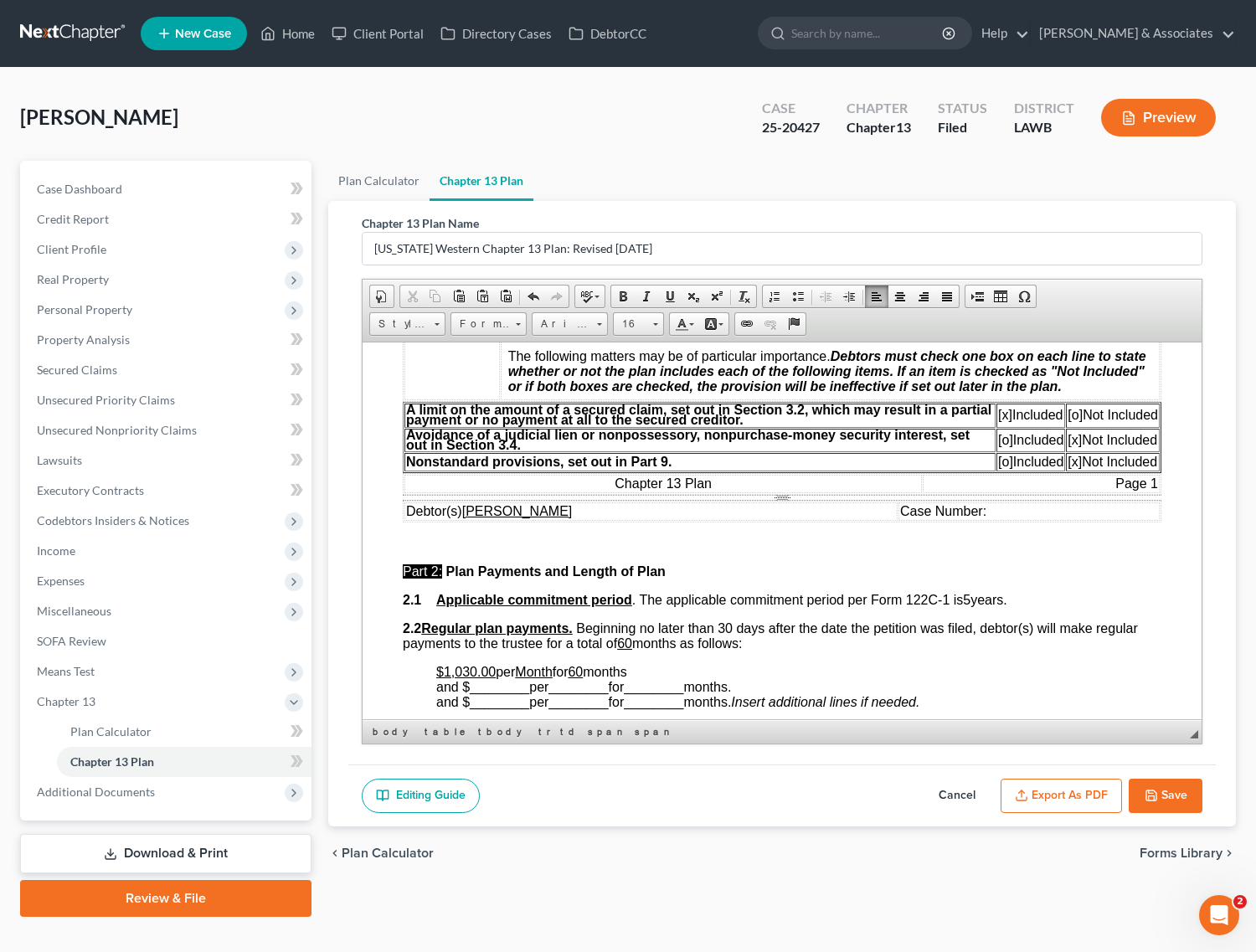
scroll to position [523, 0]
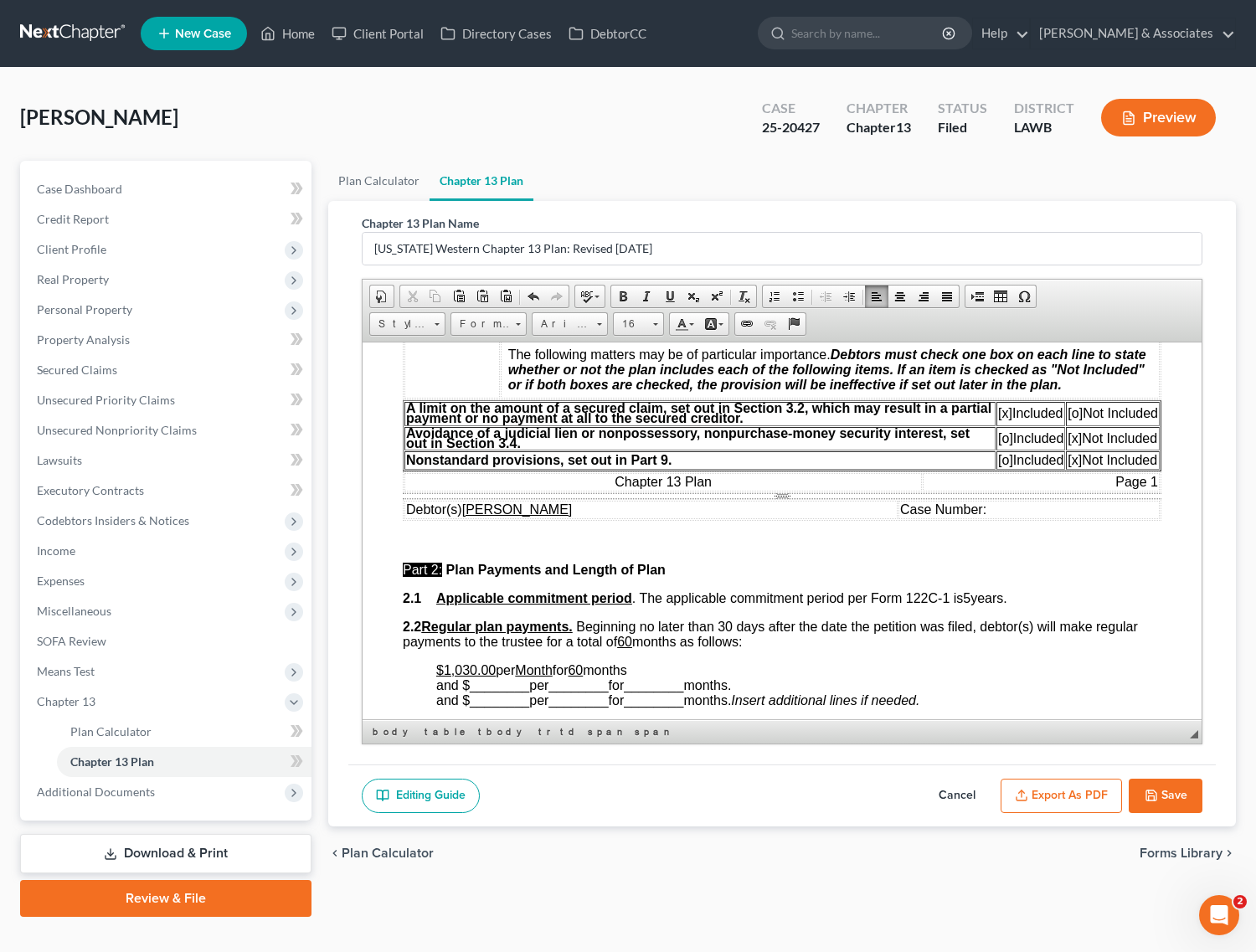
click at [1027, 518] on td "Case Number:" at bounding box center [1028, 508] width 261 height 19
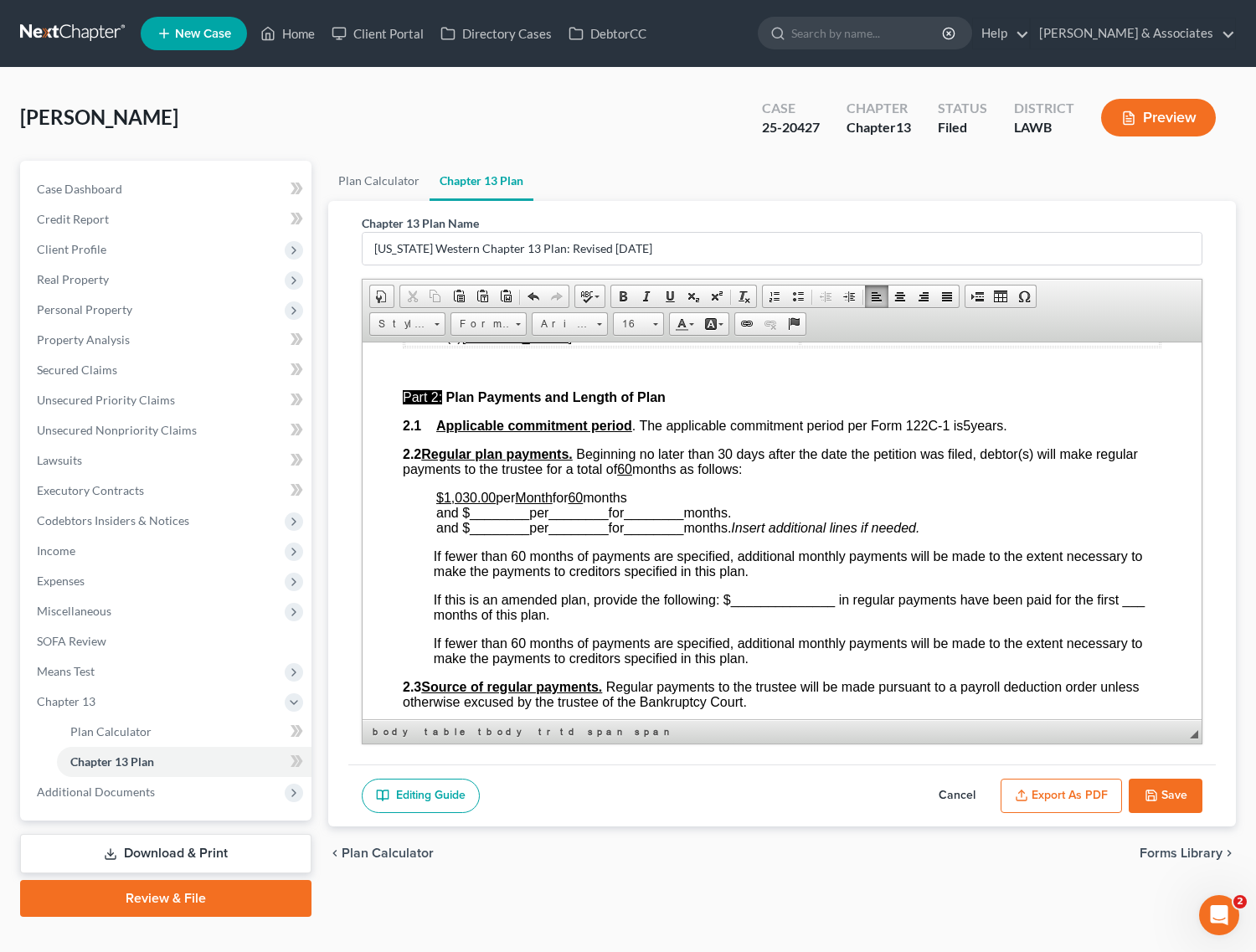
scroll to position [732, 0]
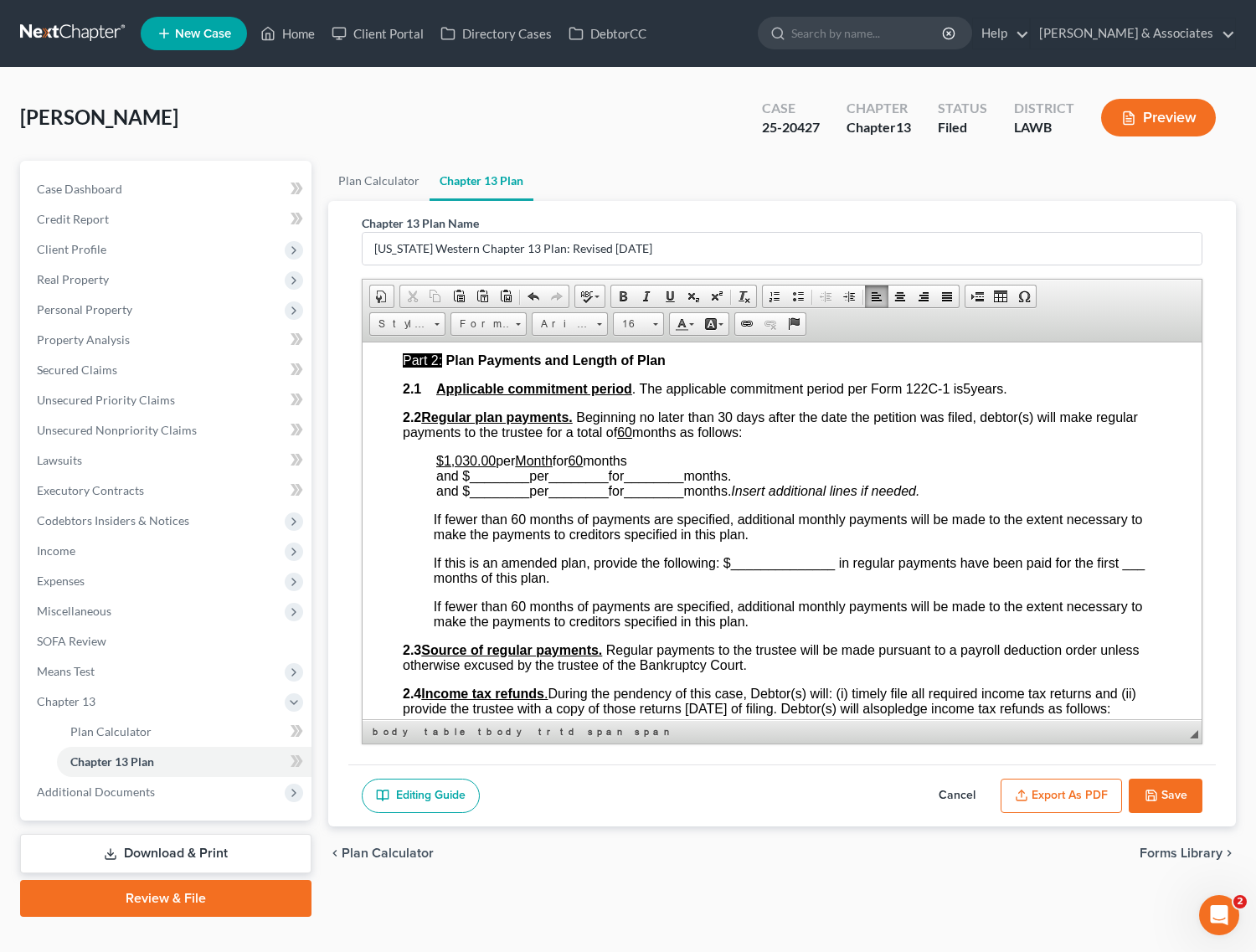
click at [1170, 805] on button "Save" at bounding box center [1165, 796] width 74 height 35
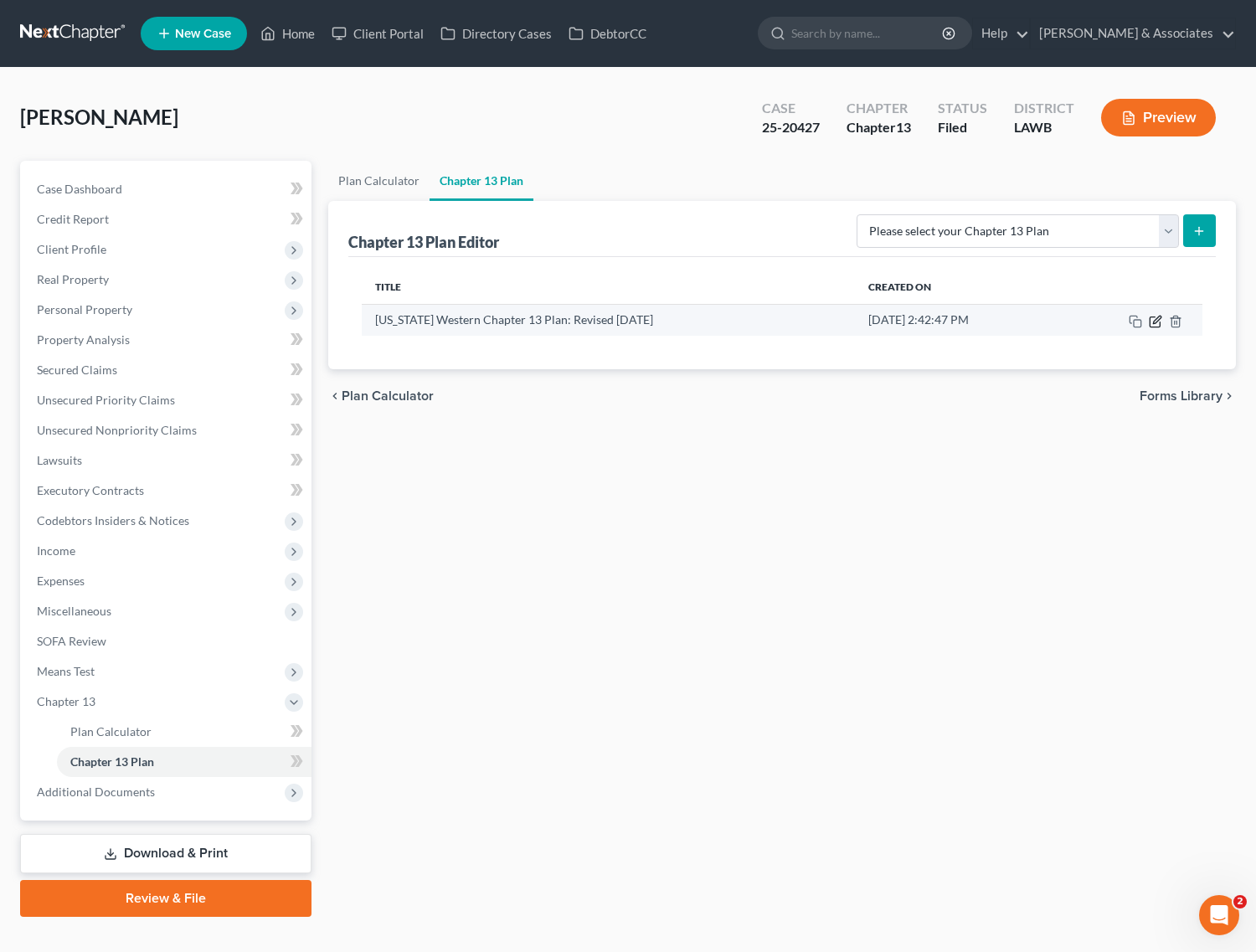
click at [1157, 316] on icon "button" at bounding box center [1155, 321] width 13 height 13
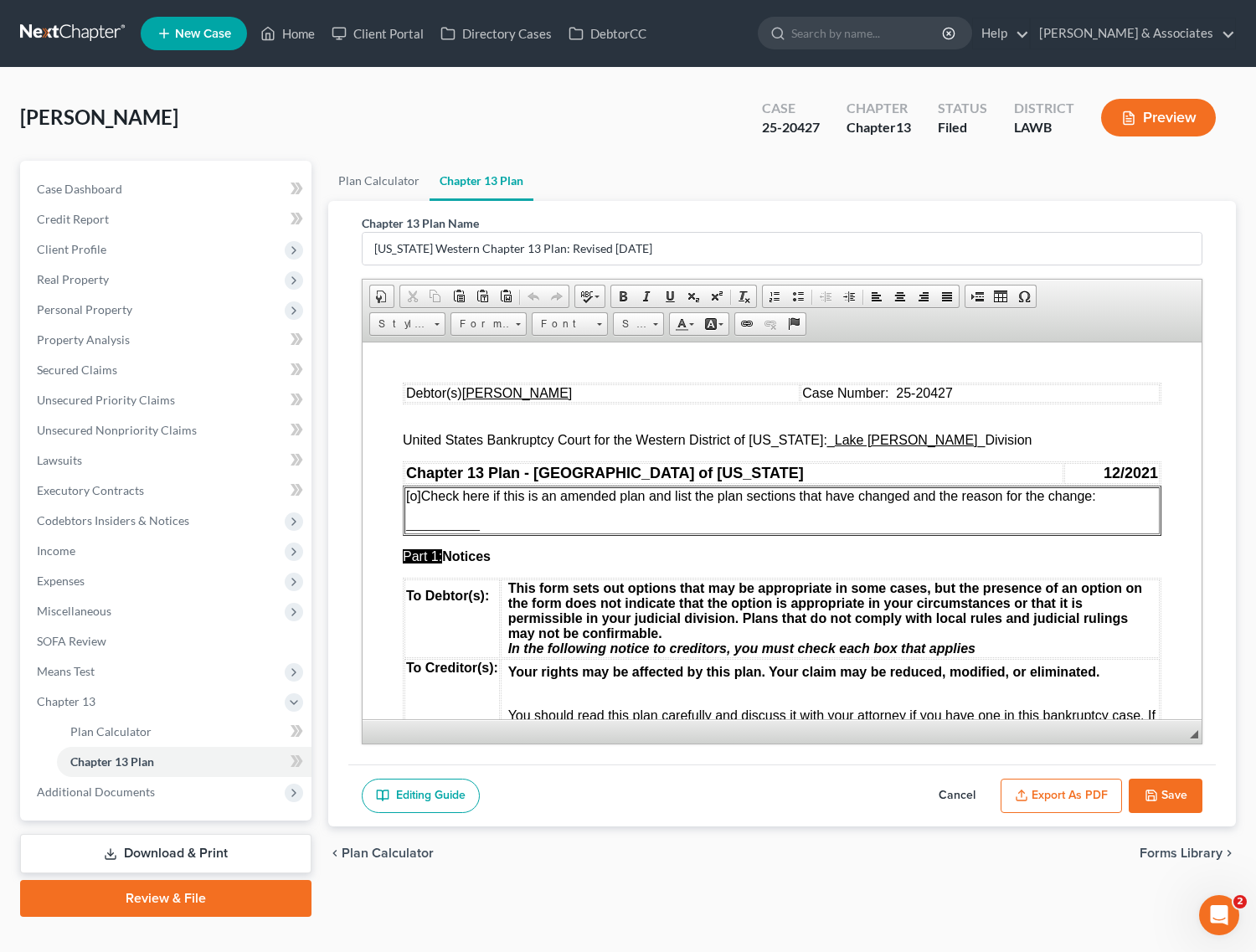
scroll to position [0, 0]
click at [1057, 787] on button "Export as PDF" at bounding box center [1061, 796] width 121 height 35
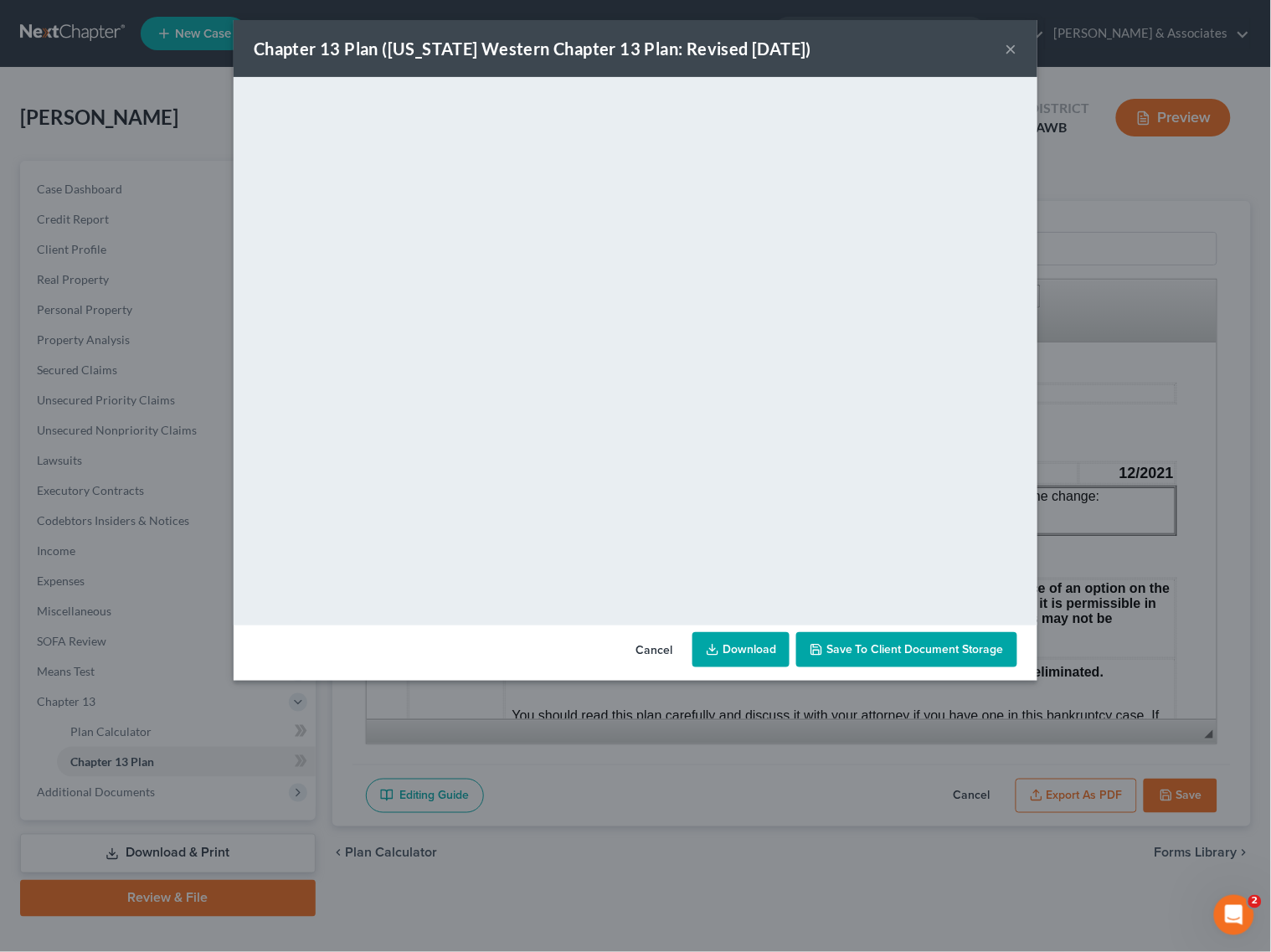
click at [1009, 43] on button "×" at bounding box center [1011, 48] width 12 height 20
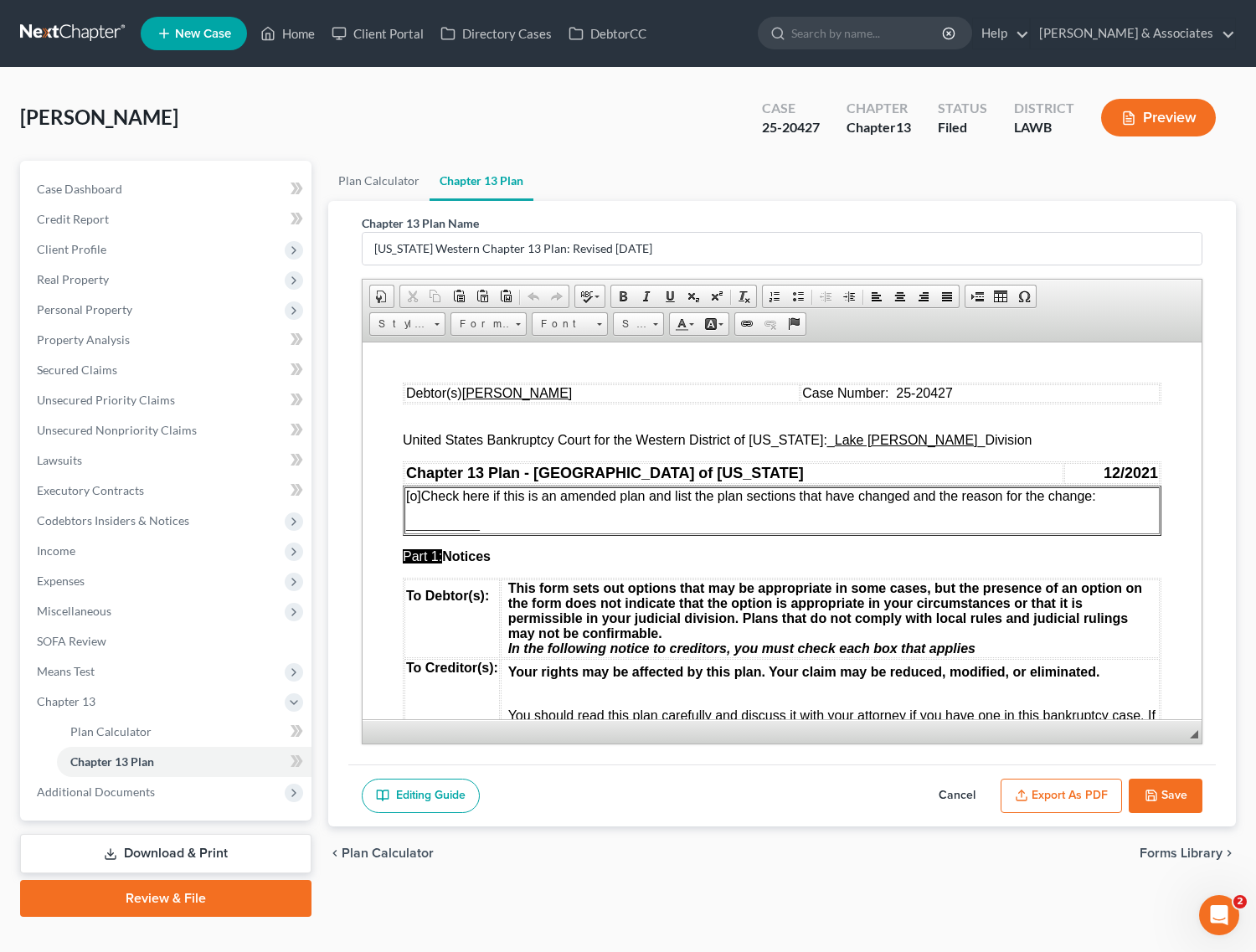
click at [1151, 787] on button "Save" at bounding box center [1165, 796] width 74 height 35
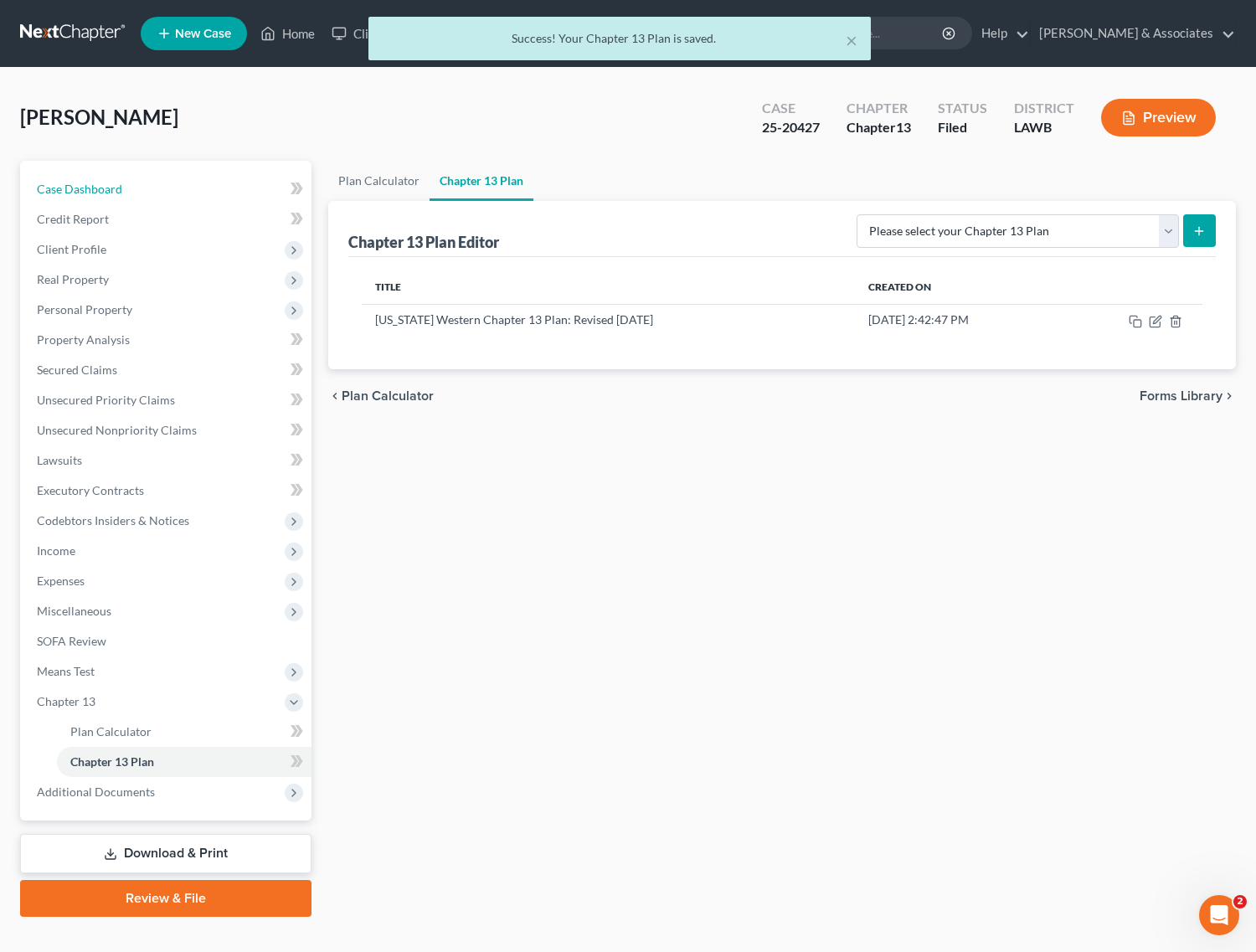
drag, startPoint x: 136, startPoint y: 180, endPoint x: 203, endPoint y: 165, distance: 68.7
click at [136, 180] on link "Case Dashboard" at bounding box center [167, 190] width 288 height 30
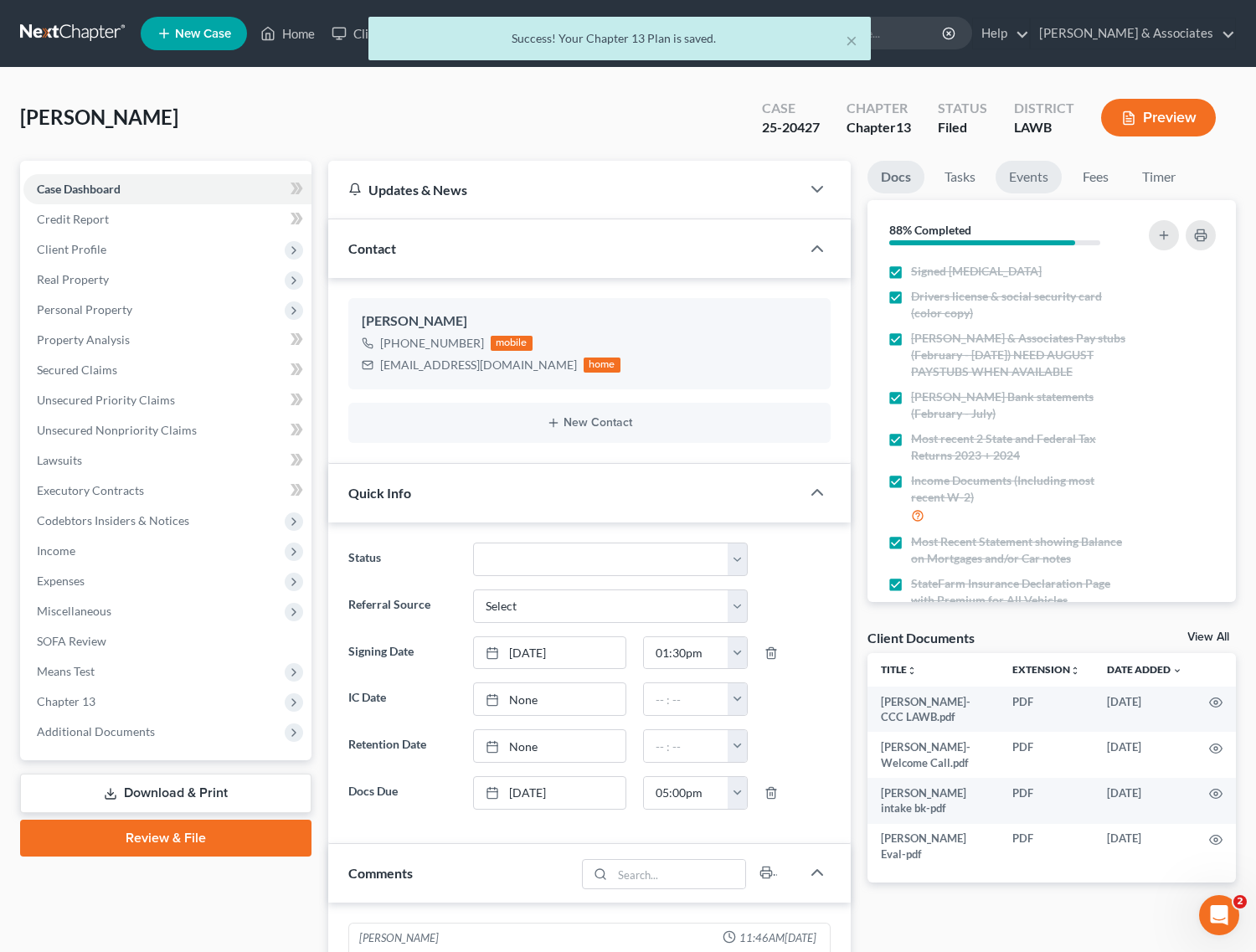
scroll to position [1714, 0]
click at [1040, 182] on link "Events" at bounding box center [1028, 177] width 66 height 33
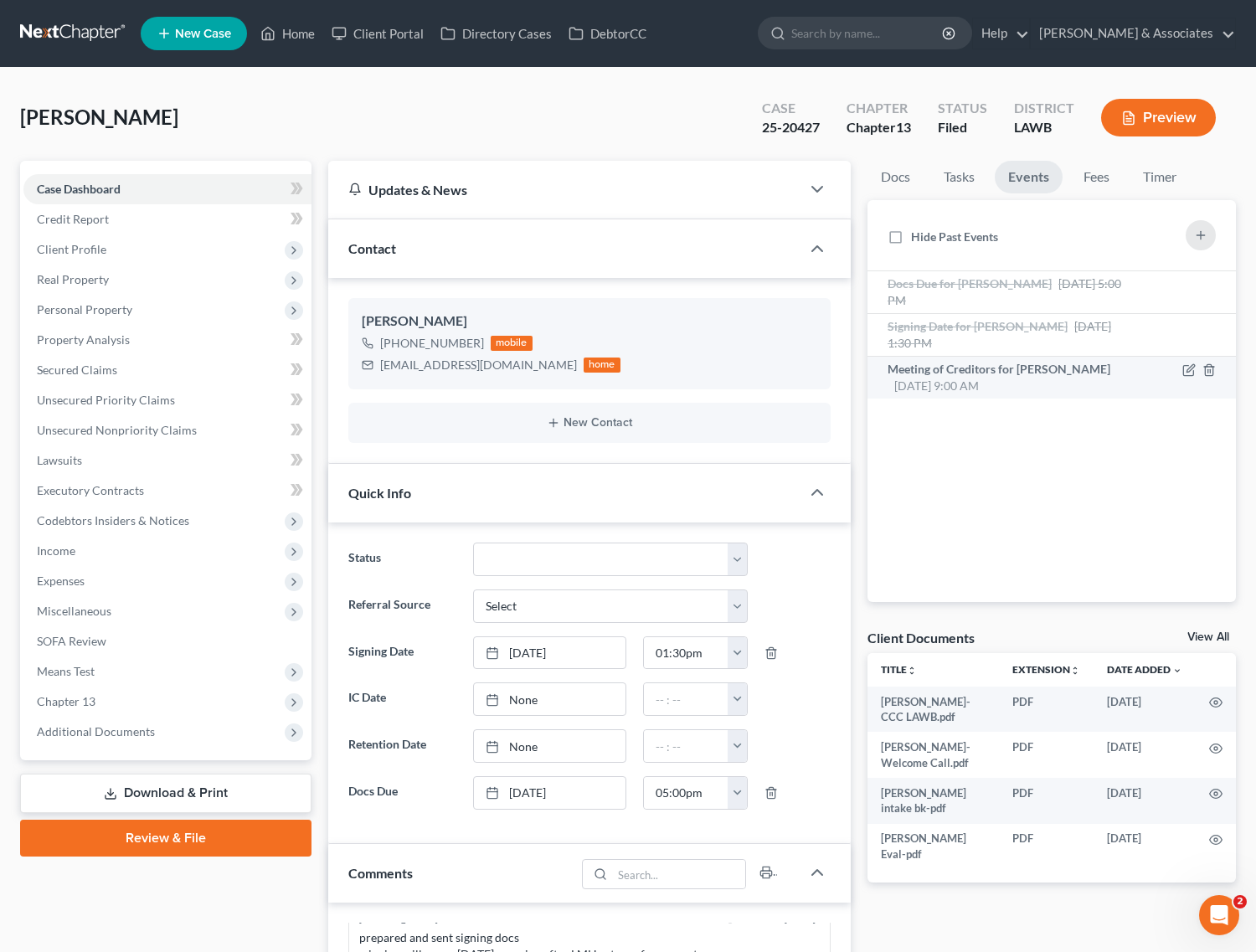
click at [980, 365] on span "Meeting of Creditors for [PERSON_NAME]" at bounding box center [998, 368] width 222 height 14
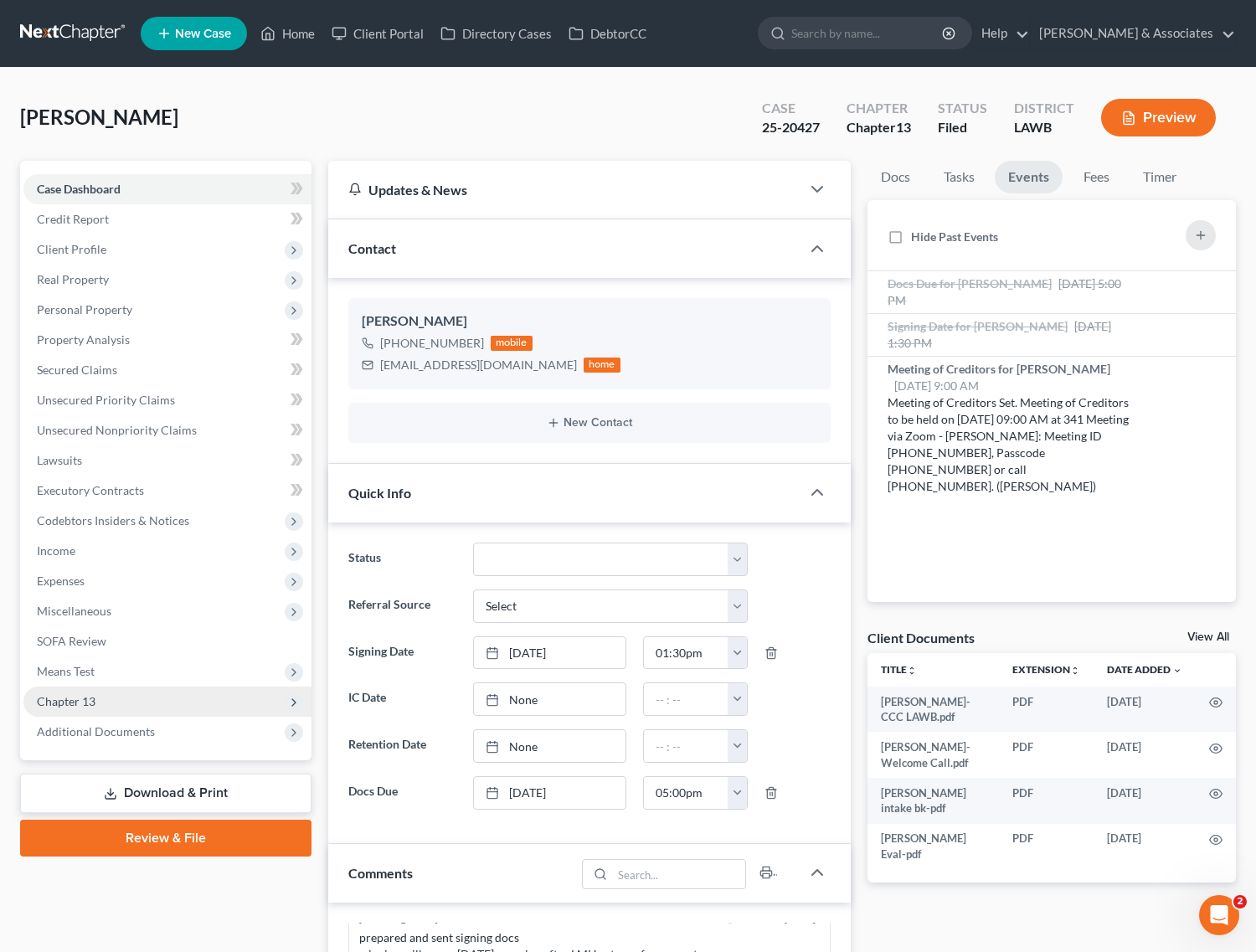
drag, startPoint x: 143, startPoint y: 723, endPoint x: 174, endPoint y: 712, distance: 32.9
click at [143, 724] on span "Additional Documents" at bounding box center [96, 731] width 118 height 14
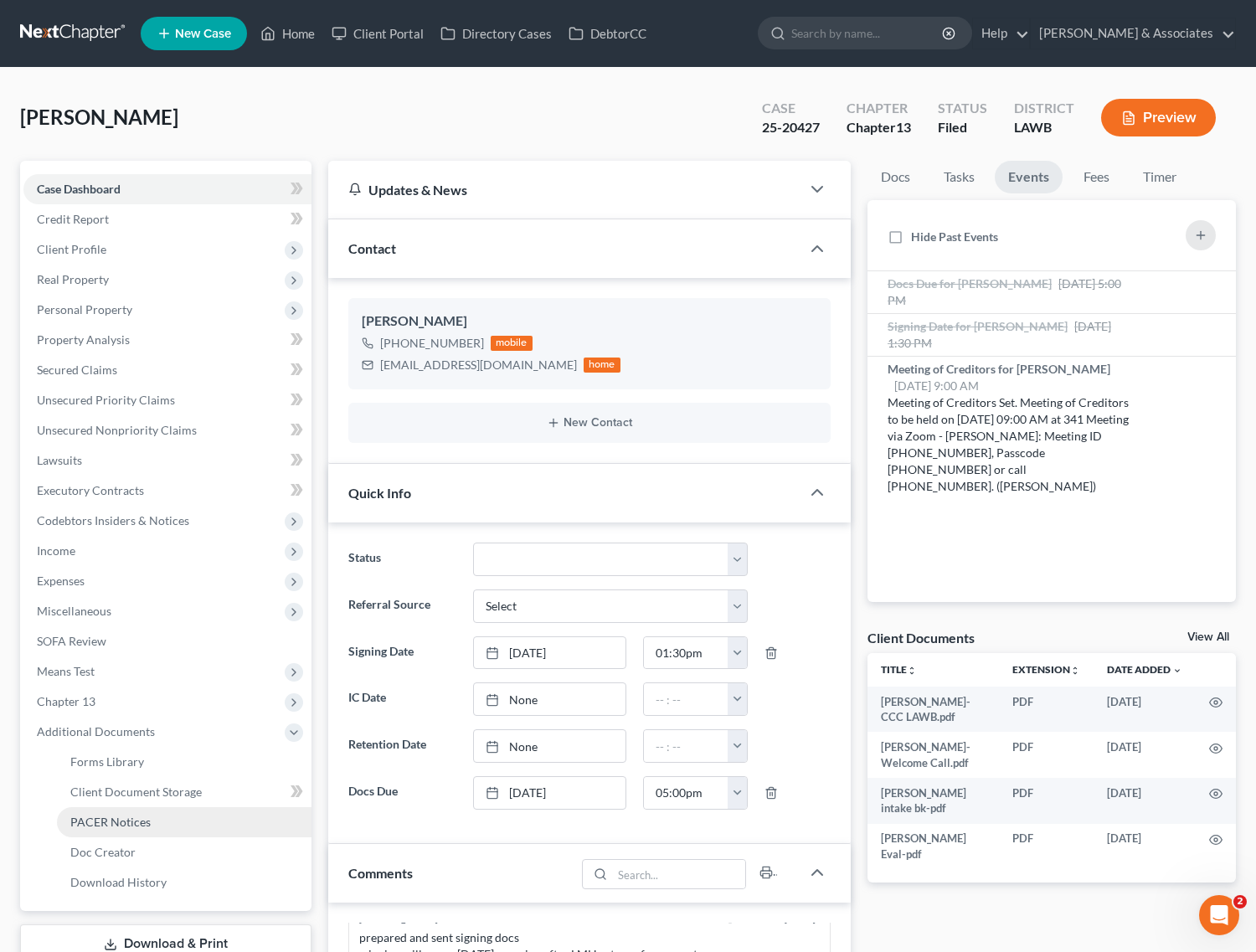
click at [124, 831] on link "PACER Notices" at bounding box center [183, 822] width 254 height 30
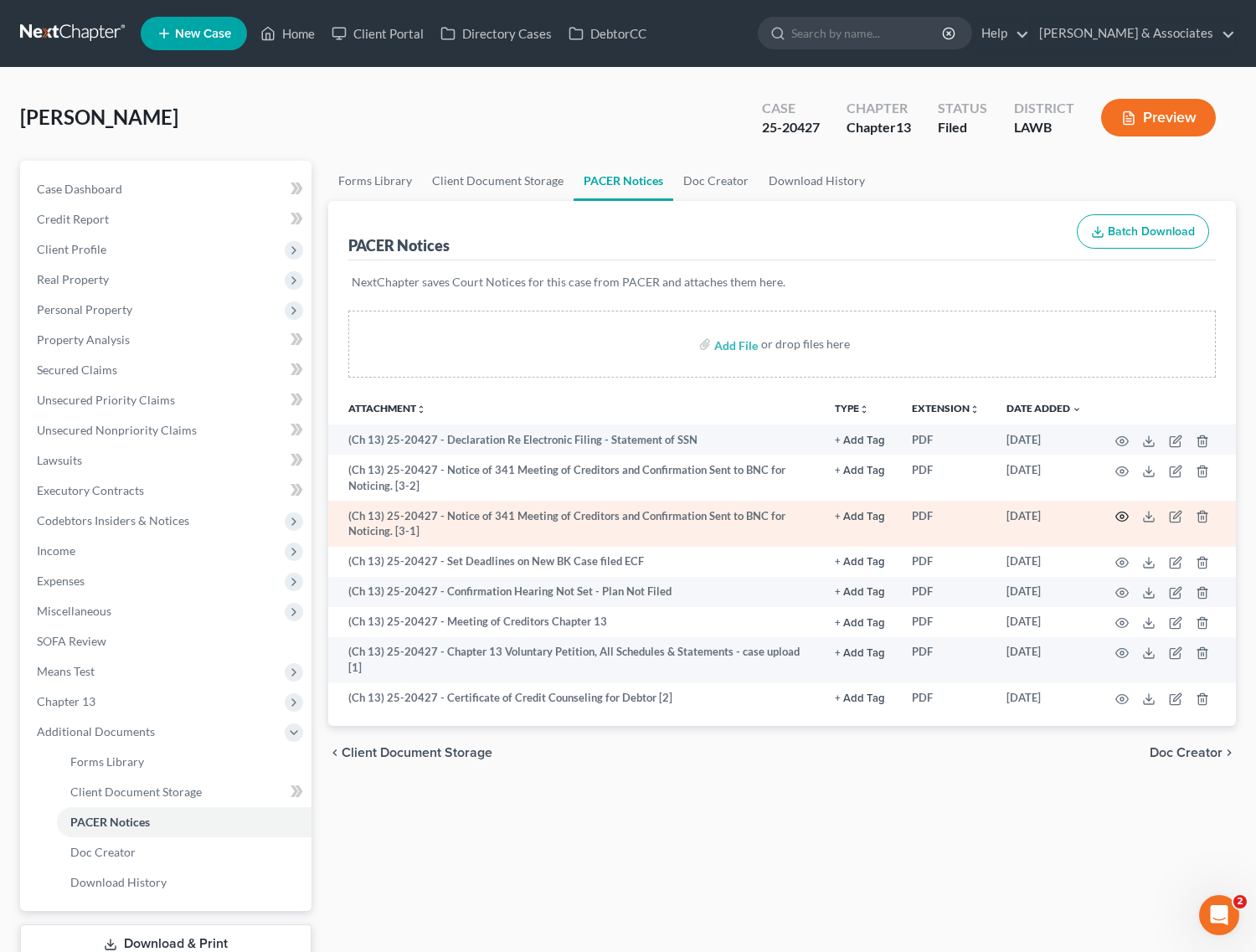
click at [1124, 515] on circle "button" at bounding box center [1122, 516] width 4 height 4
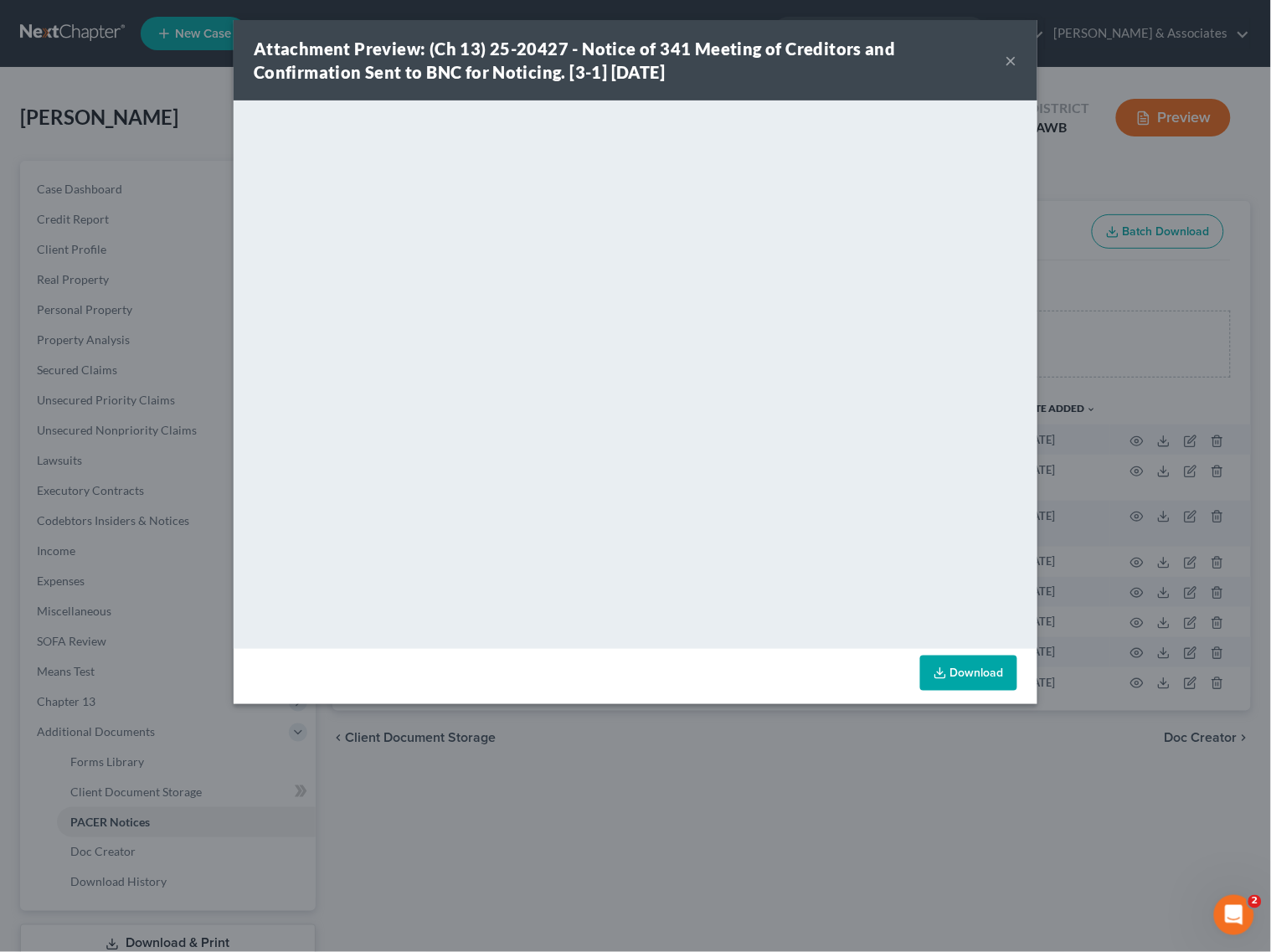
click at [1011, 55] on button "×" at bounding box center [1011, 60] width 12 height 20
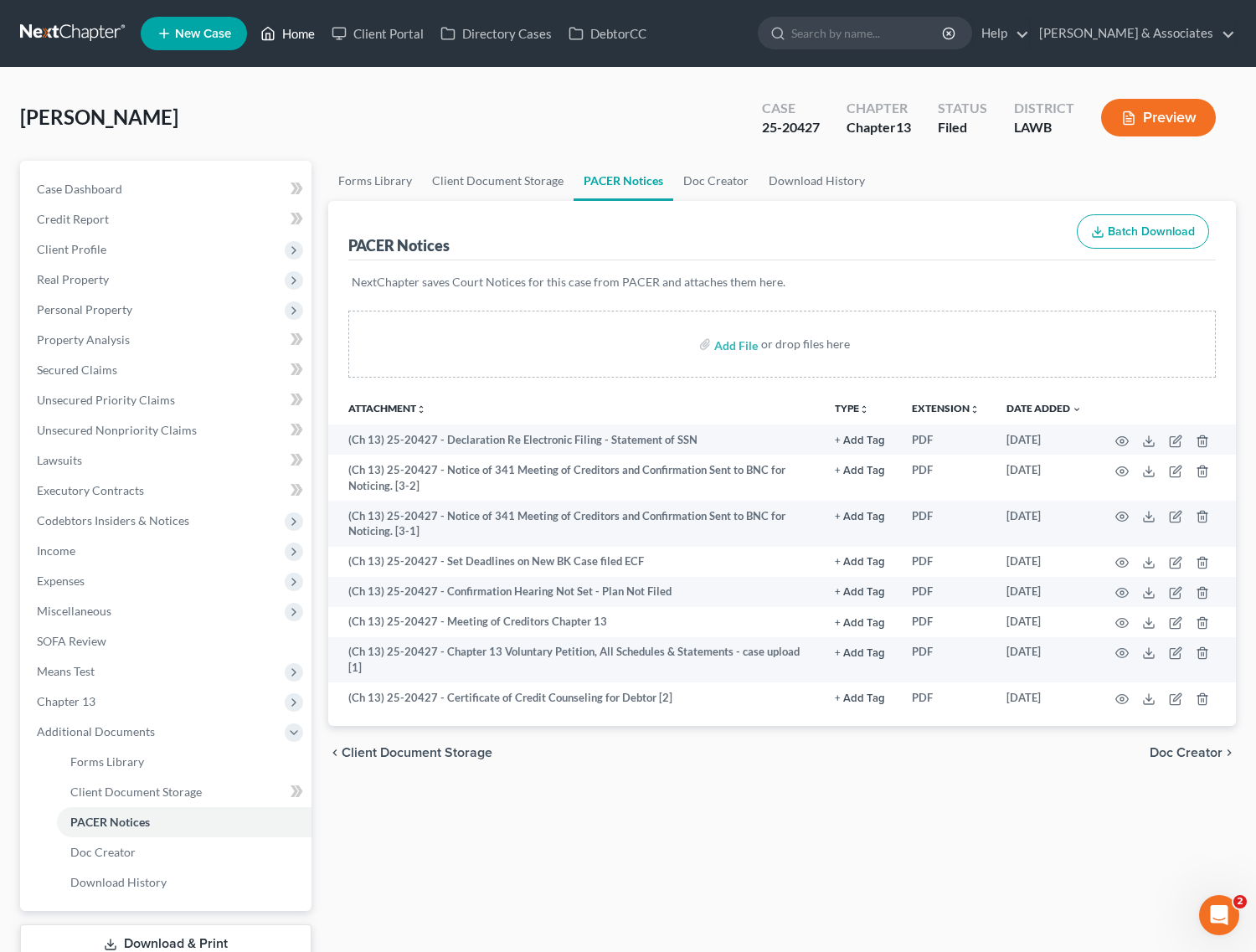
click at [274, 26] on icon at bounding box center [267, 33] width 15 height 20
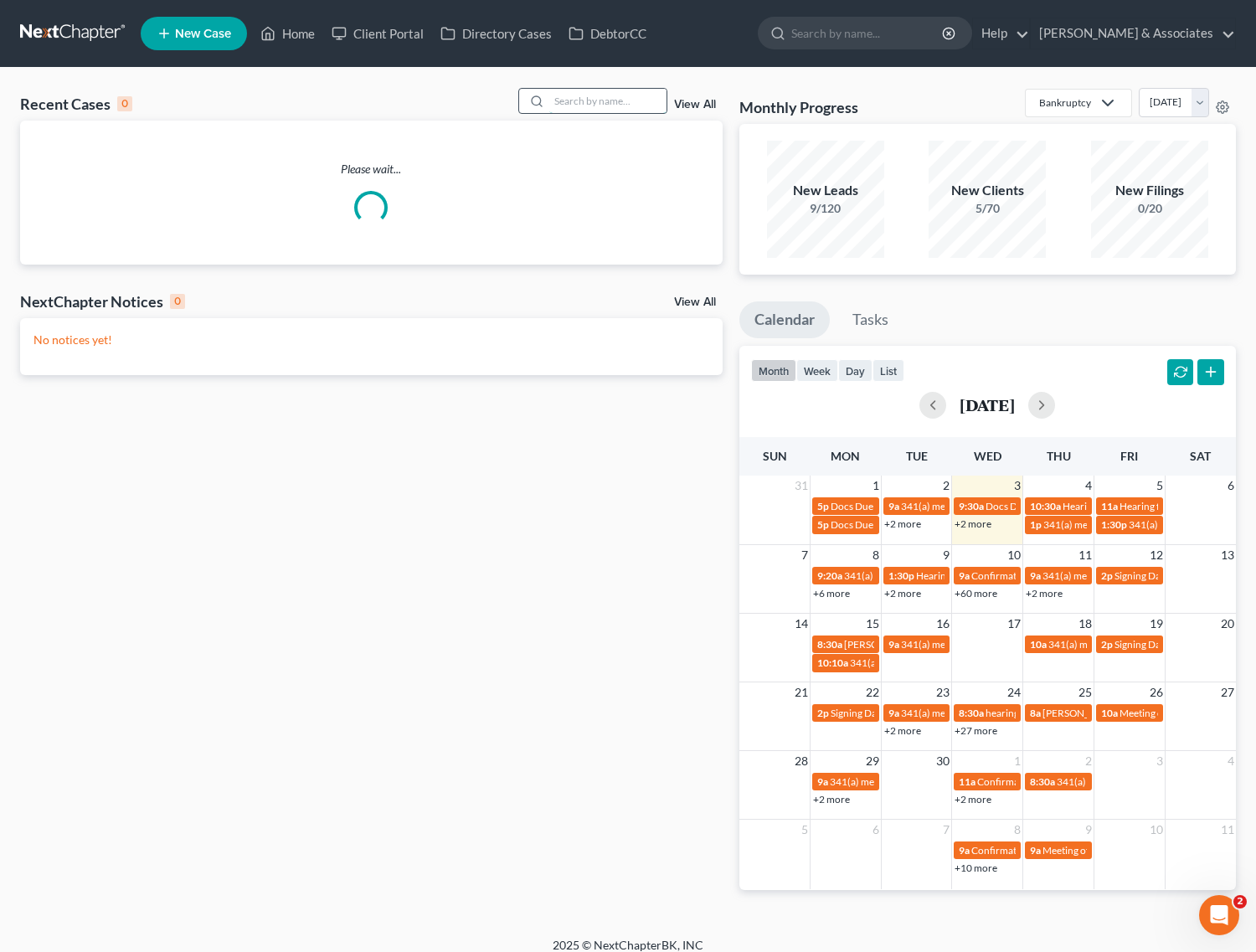
click at [628, 93] on input "search" at bounding box center [608, 100] width 117 height 24
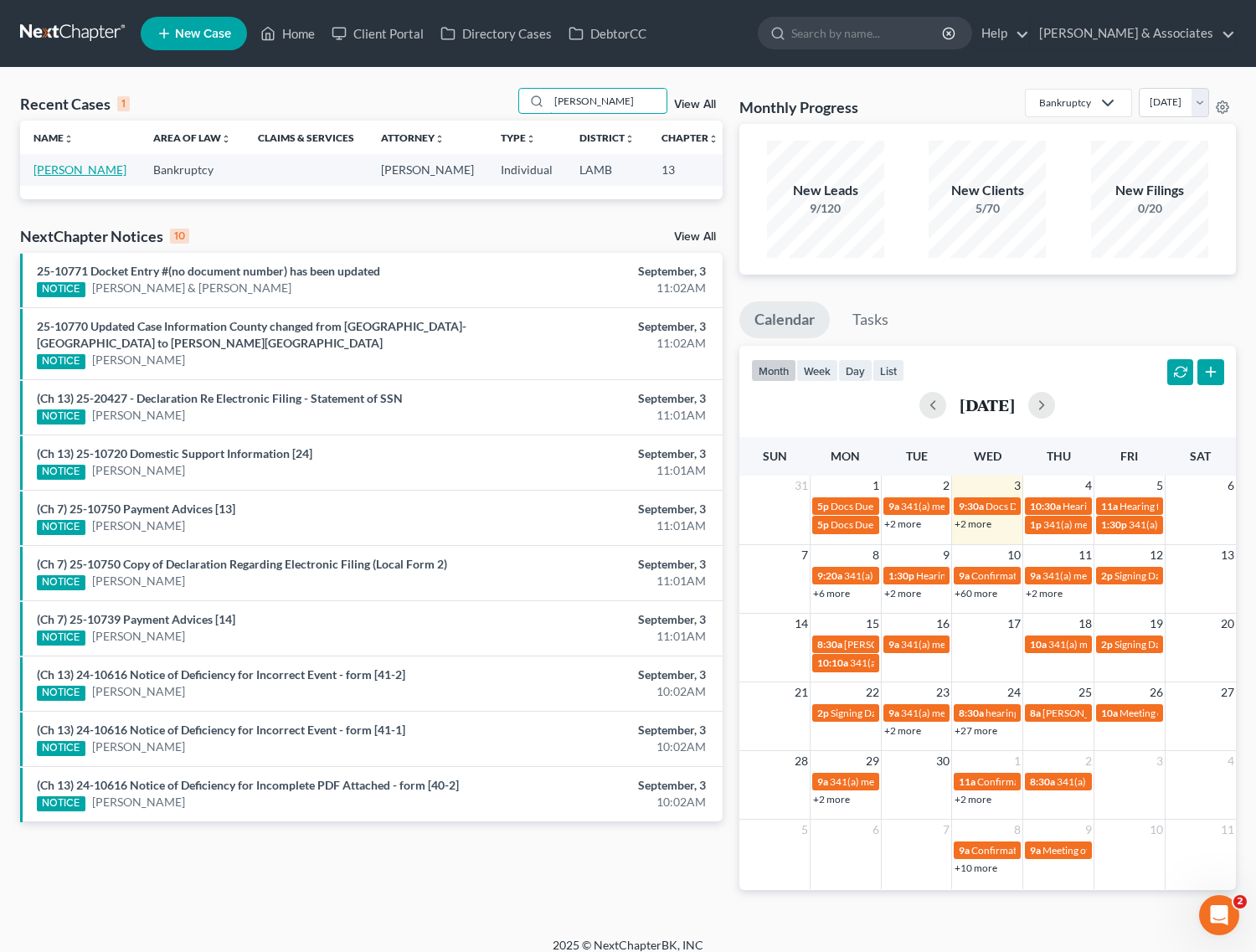
type input "britten"
click at [43, 170] on link "Britten, Arthur" at bounding box center [80, 169] width 93 height 14
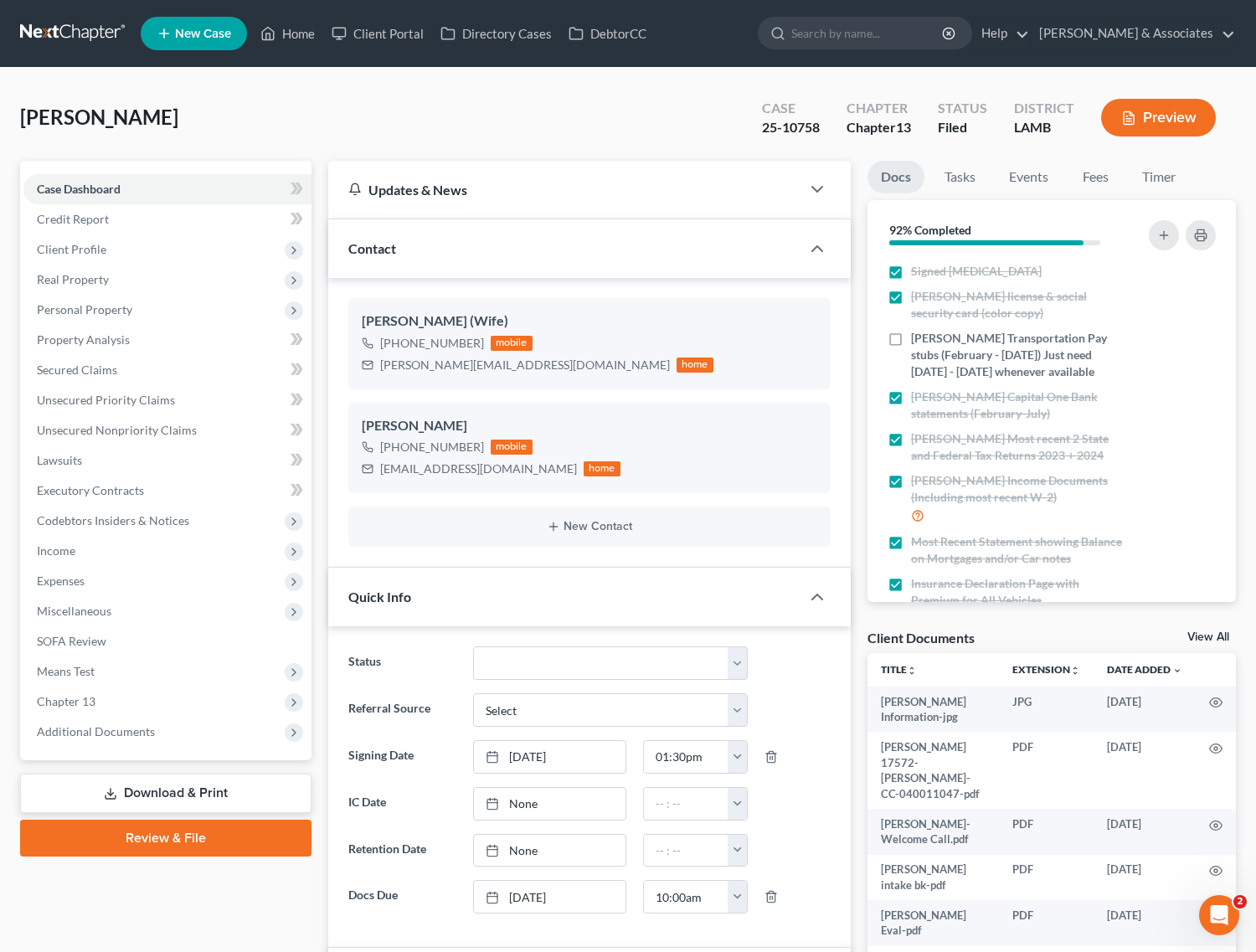
scroll to position [1186, 0]
drag, startPoint x: 63, startPoint y: 561, endPoint x: 97, endPoint y: 540, distance: 40.0
click at [63, 561] on span "Income" at bounding box center [167, 551] width 288 height 30
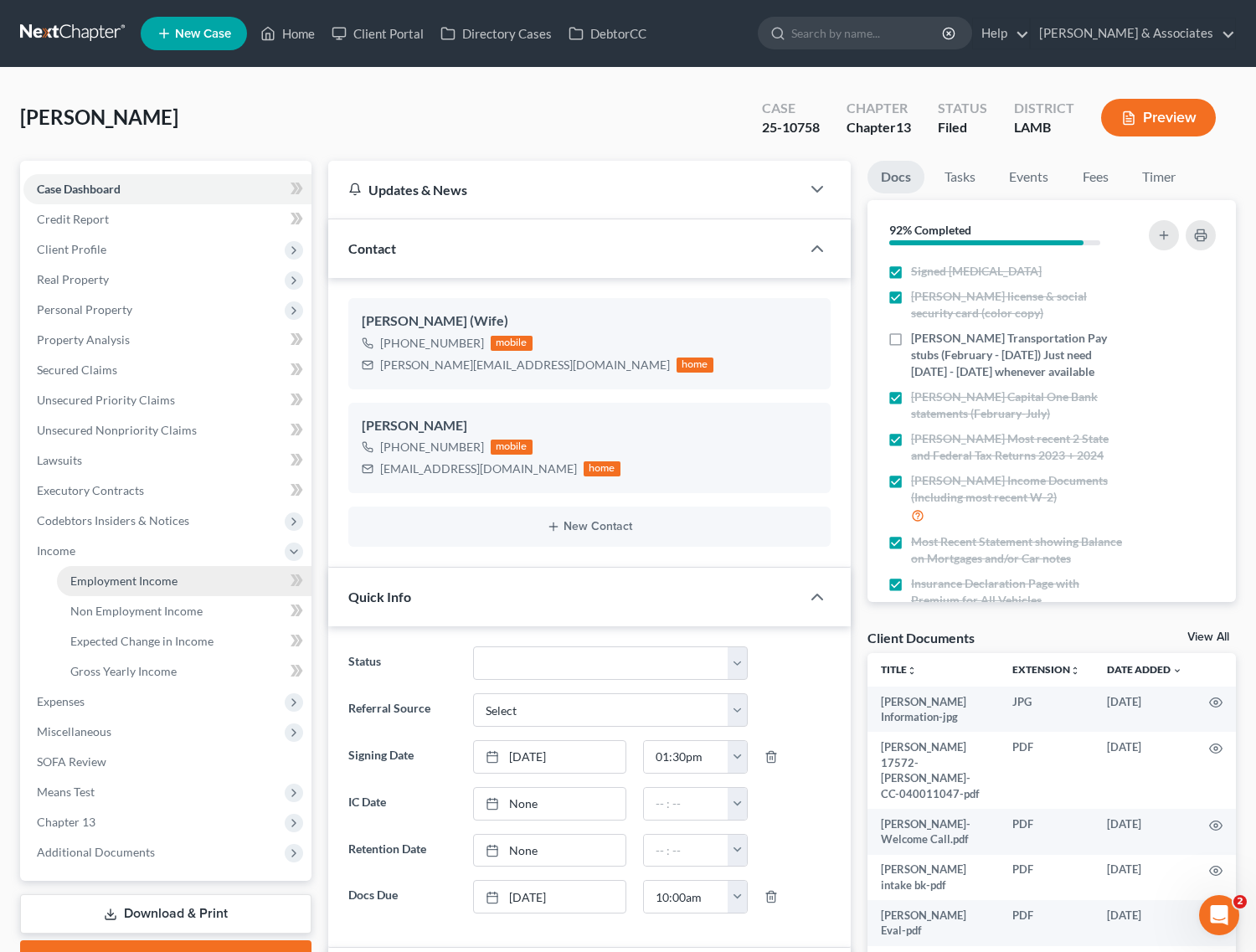
click at [106, 587] on link "Employment Income" at bounding box center [183, 581] width 254 height 30
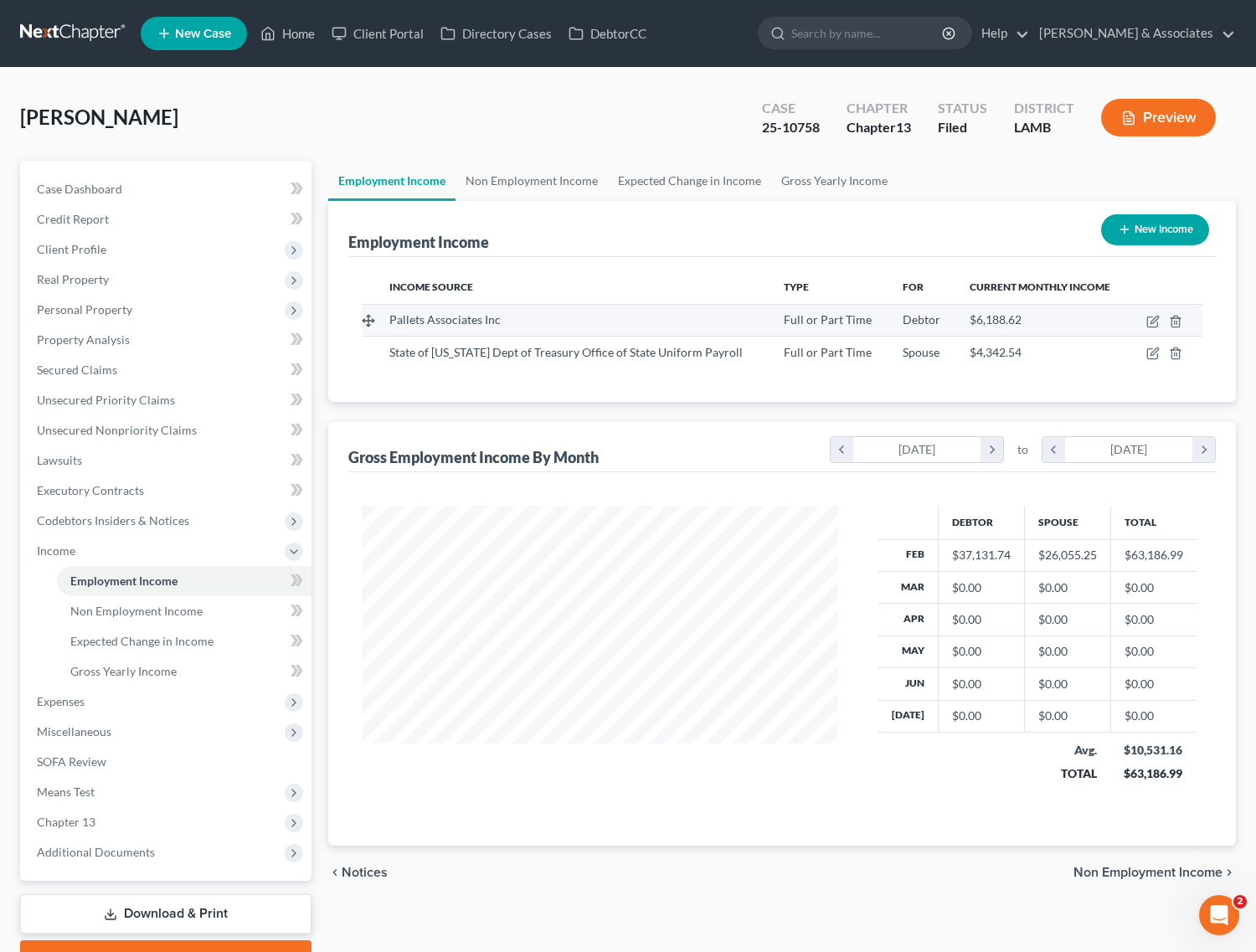
scroll to position [301, 509]
click at [516, 180] on link "Non Employment Income" at bounding box center [531, 181] width 152 height 40
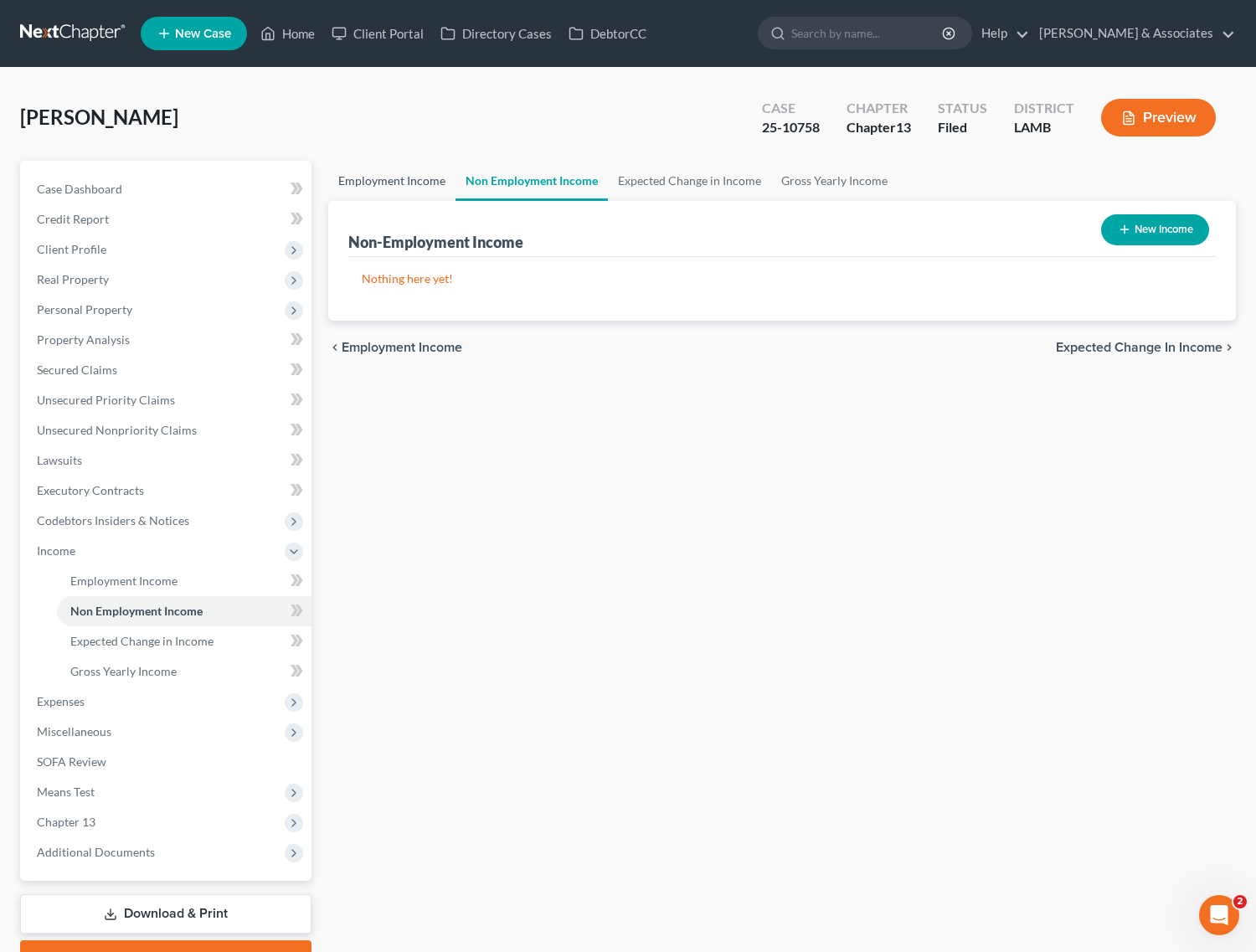
click at [396, 192] on link "Employment Income" at bounding box center [392, 181] width 128 height 40
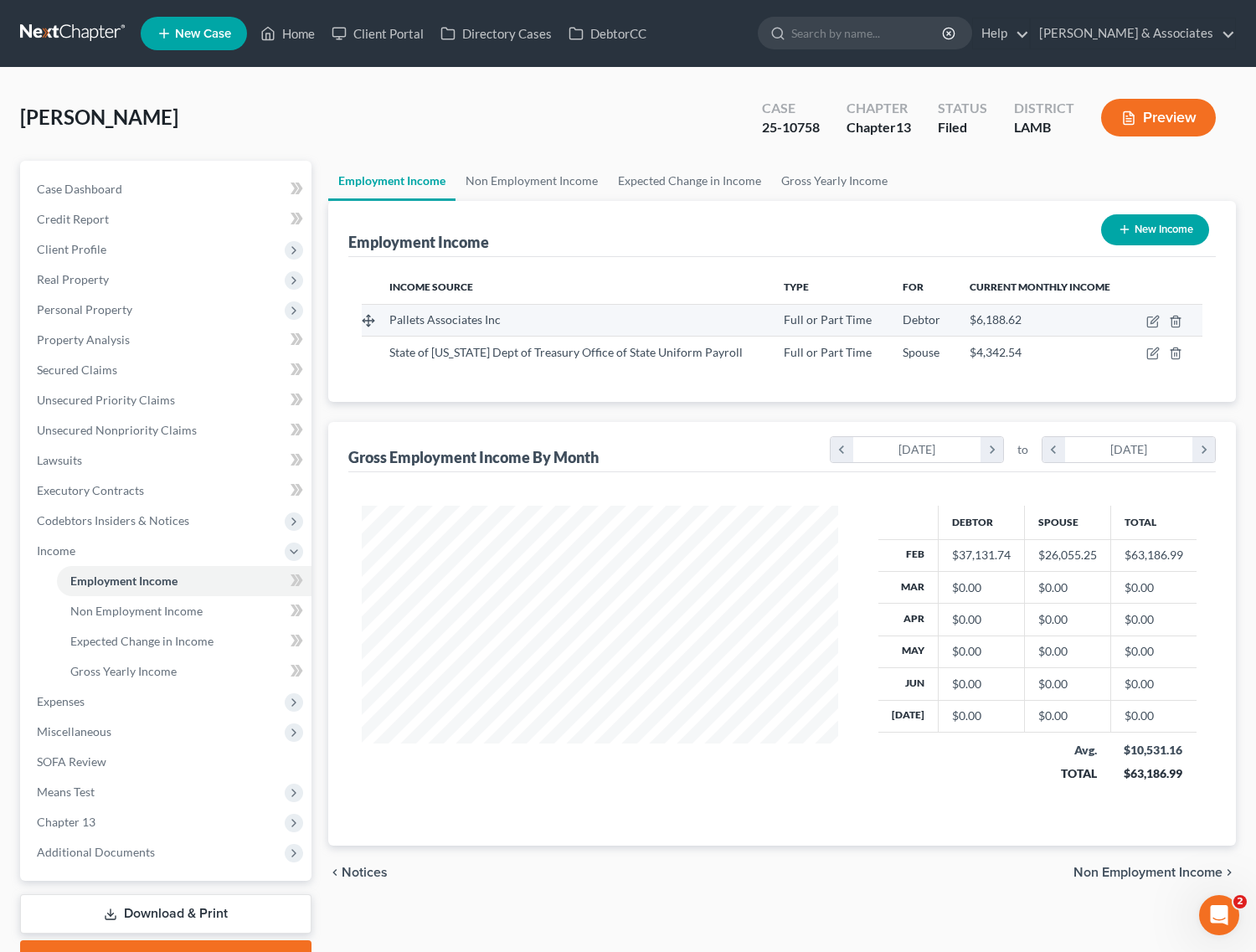
scroll to position [301, 509]
click at [98, 818] on span "Chapter 13" at bounding box center [167, 822] width 288 height 30
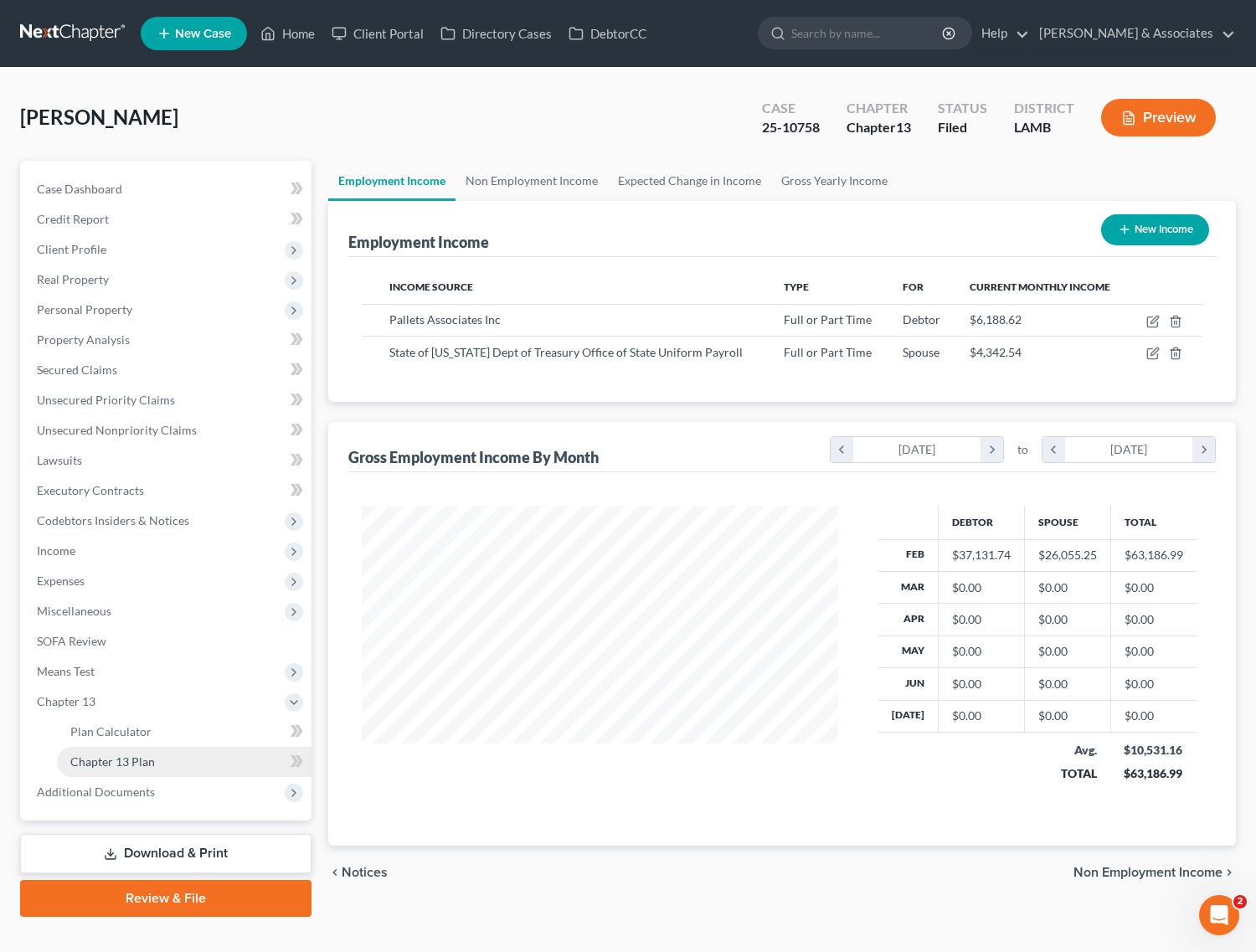
click at [121, 758] on span "Chapter 13 Plan" at bounding box center [112, 762] width 84 height 14
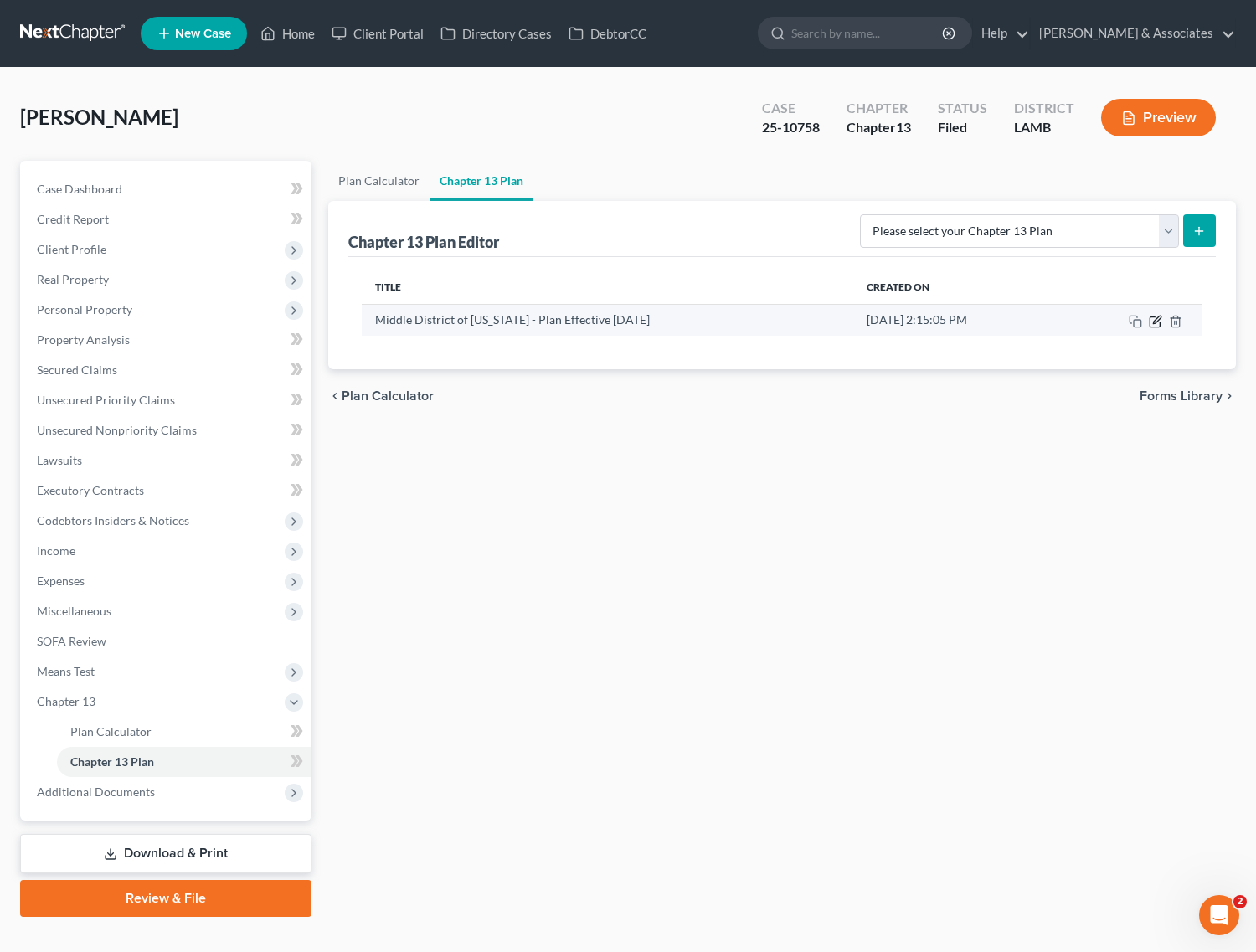
click at [1161, 315] on icon "button" at bounding box center [1155, 321] width 13 height 13
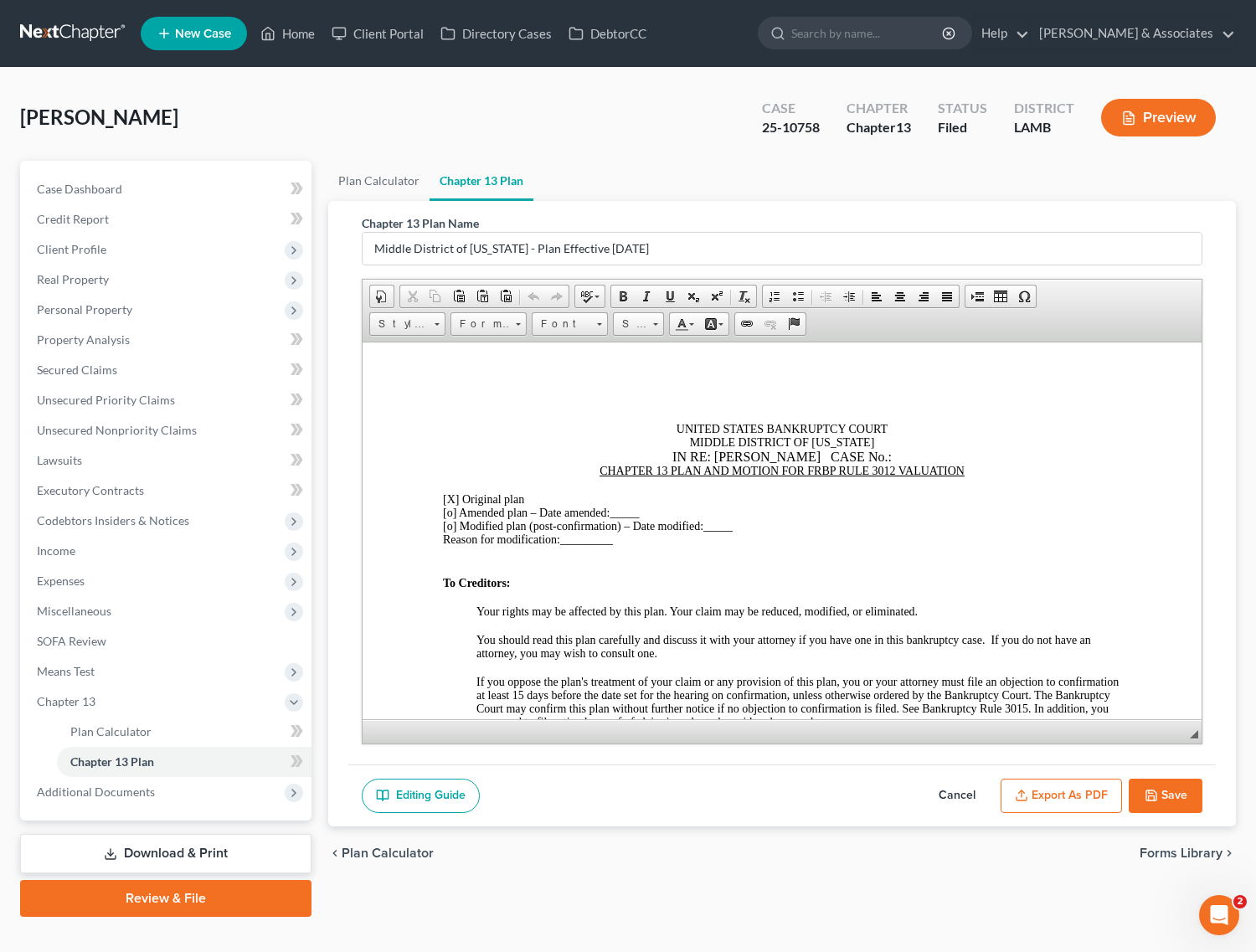
click at [1059, 800] on button "Export as PDF" at bounding box center [1061, 796] width 121 height 35
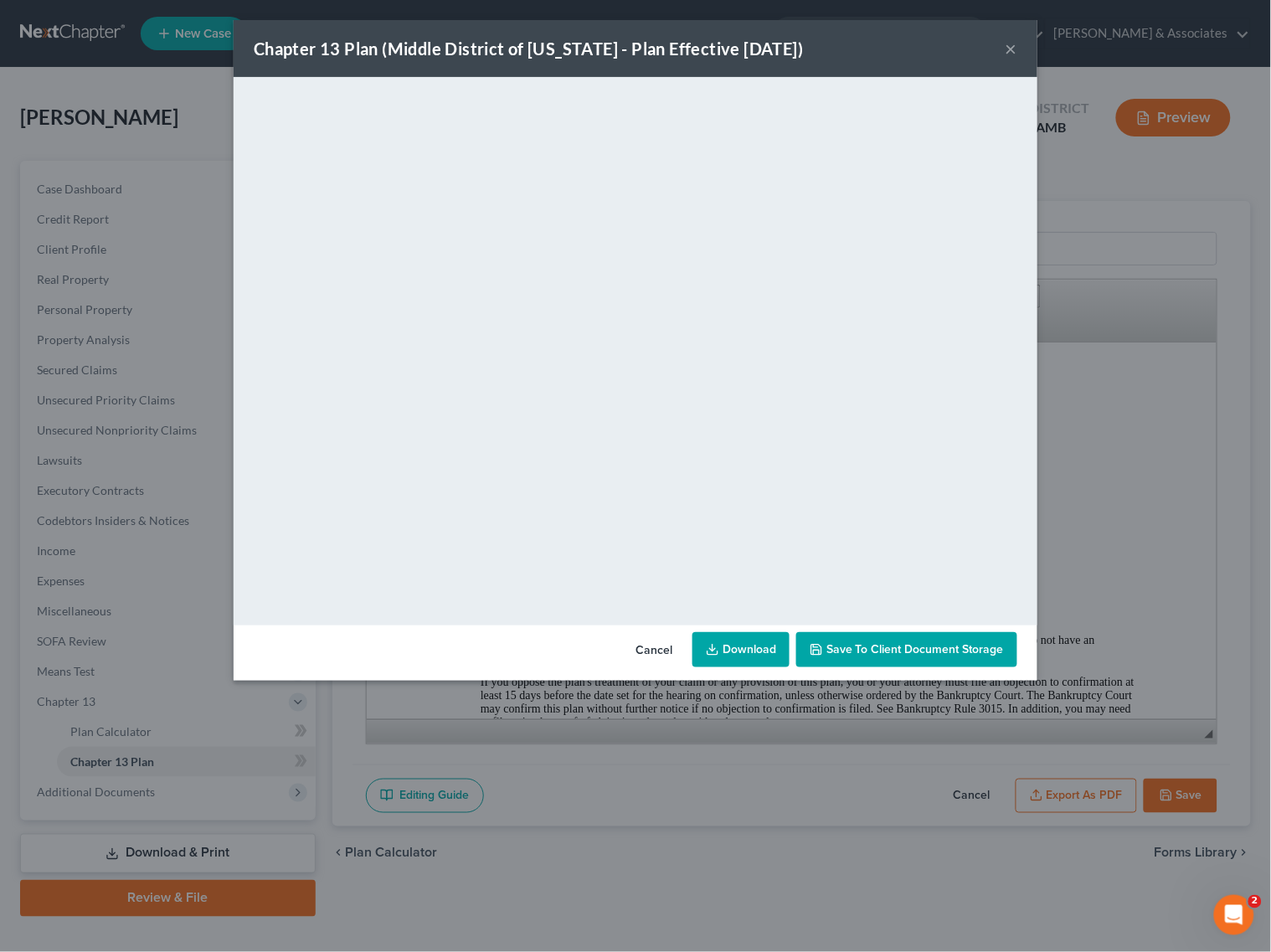
click at [1016, 43] on button "×" at bounding box center [1011, 48] width 12 height 20
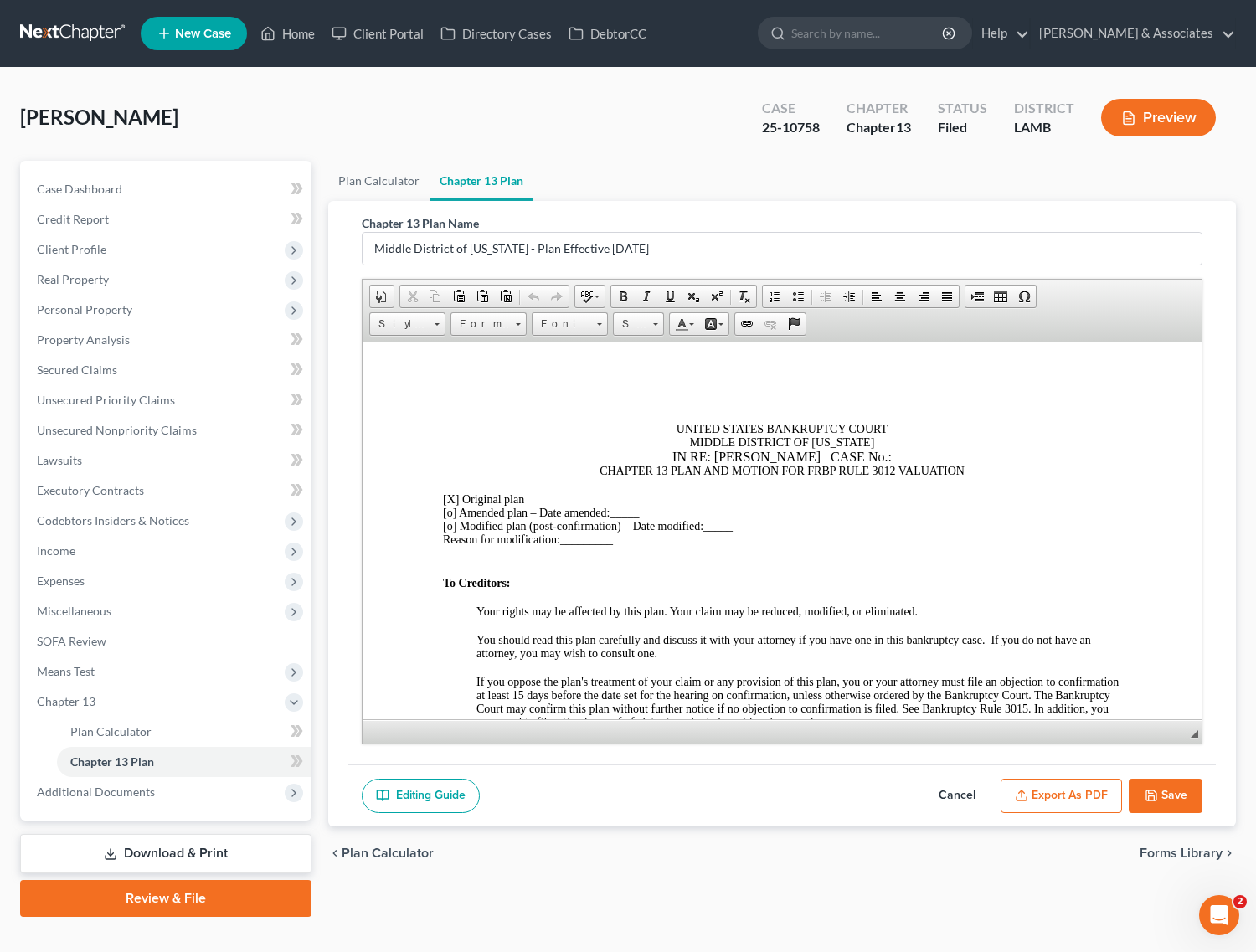
click at [1161, 801] on button "Save" at bounding box center [1165, 796] width 74 height 35
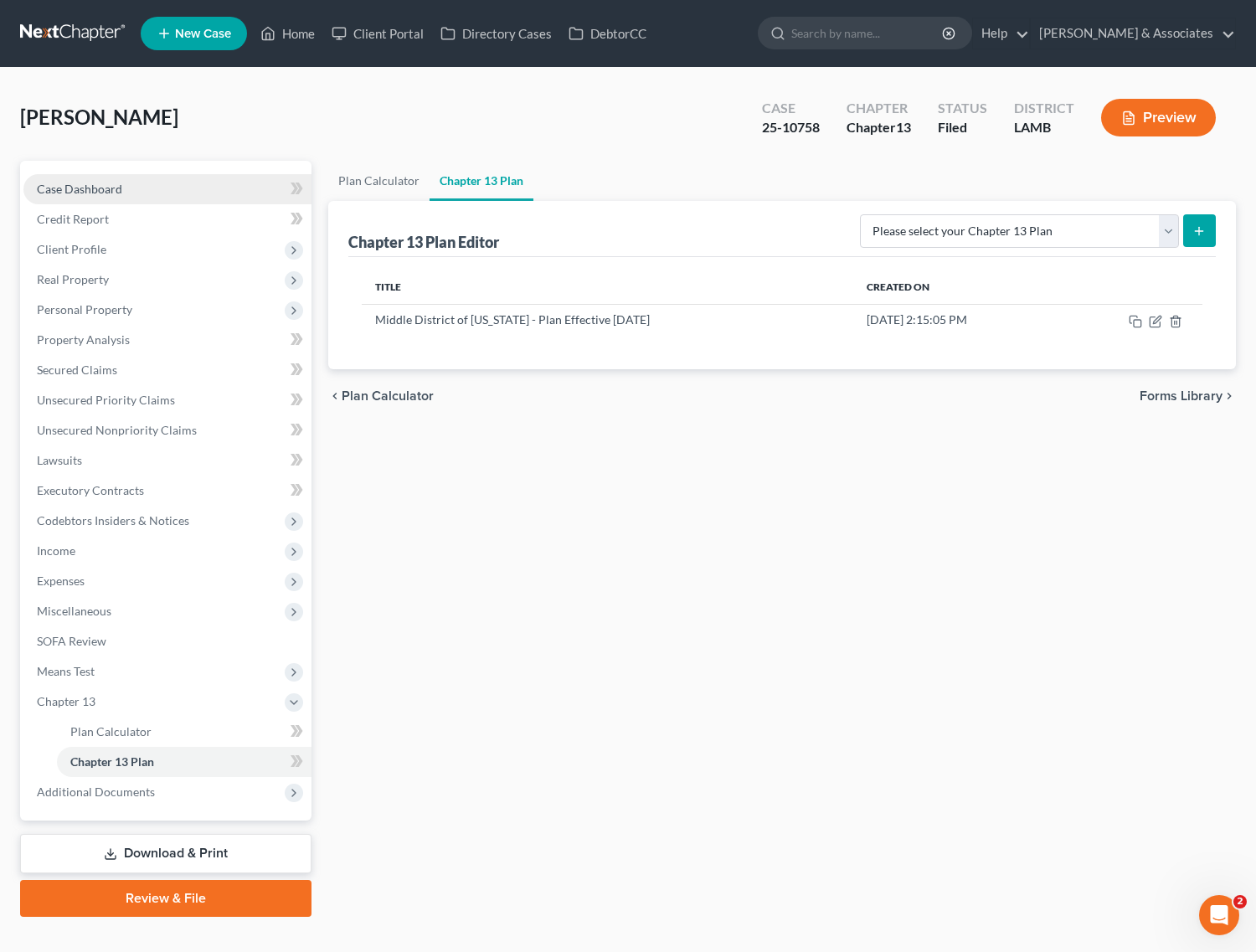
click at [50, 185] on span "Case Dashboard" at bounding box center [80, 189] width 85 height 14
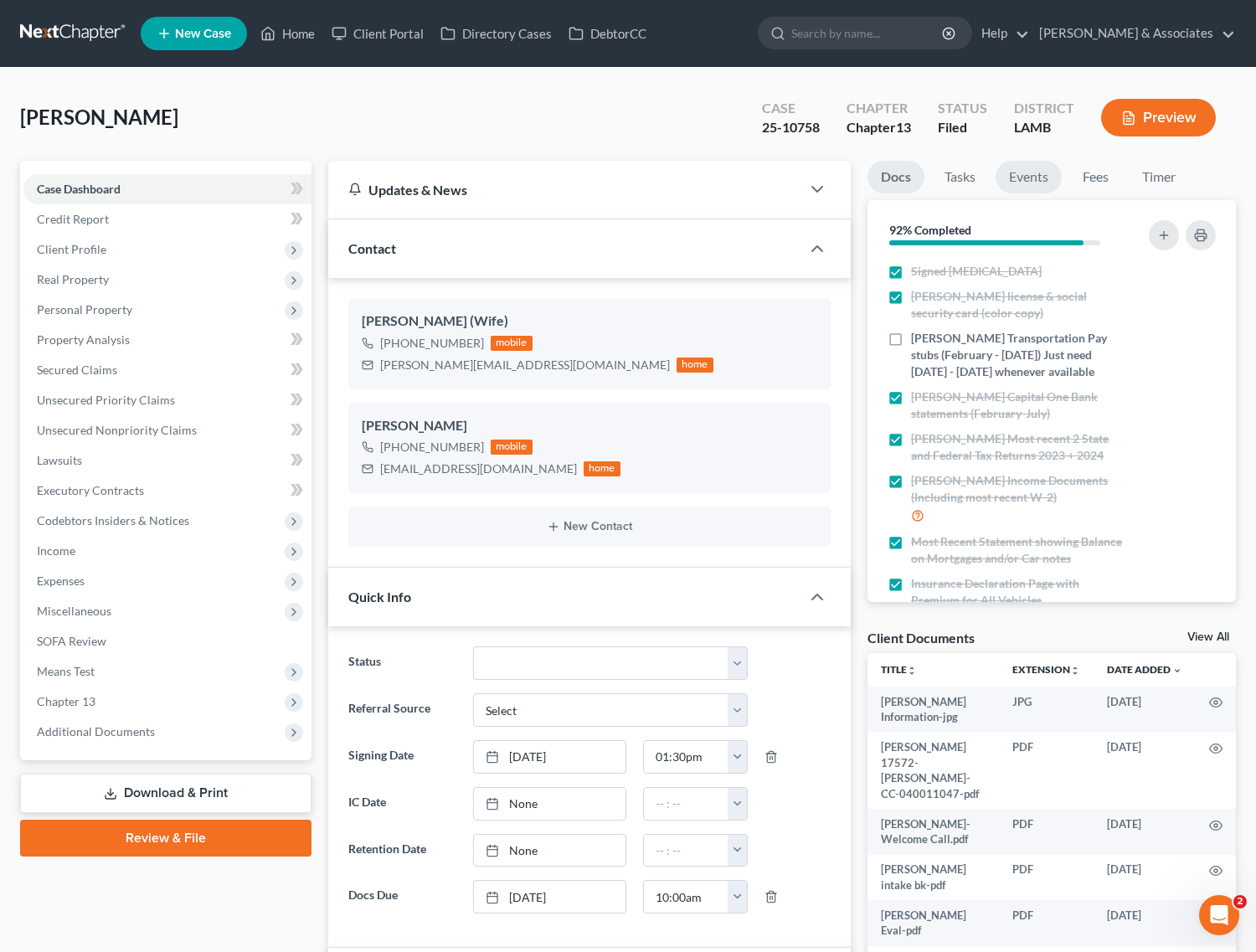
scroll to position [1186, 0]
click at [1039, 174] on link "Events" at bounding box center [1028, 177] width 66 height 33
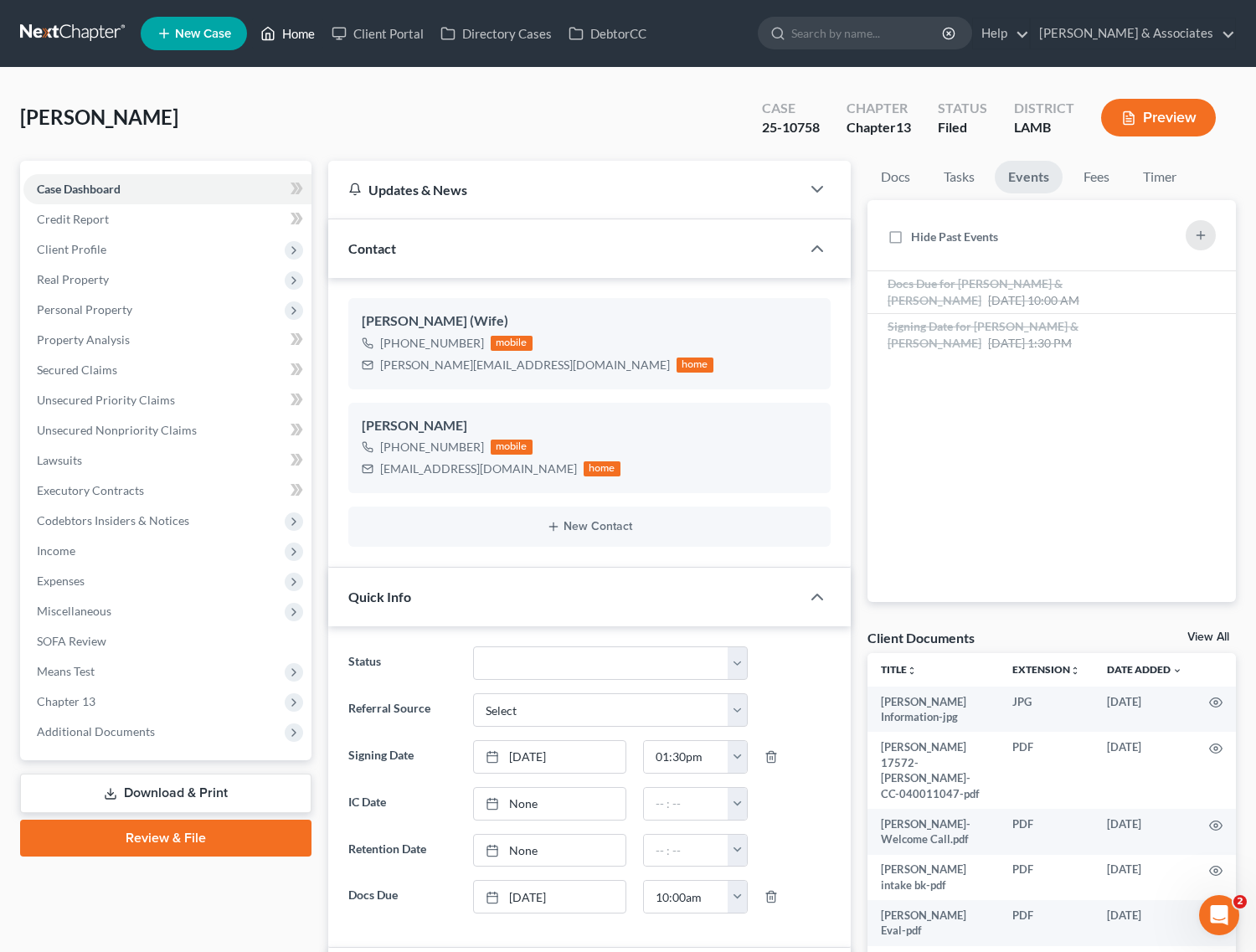
drag, startPoint x: 302, startPoint y: 40, endPoint x: 1269, endPoint y: 170, distance: 975.7
click at [302, 40] on link "Home" at bounding box center [288, 34] width 71 height 30
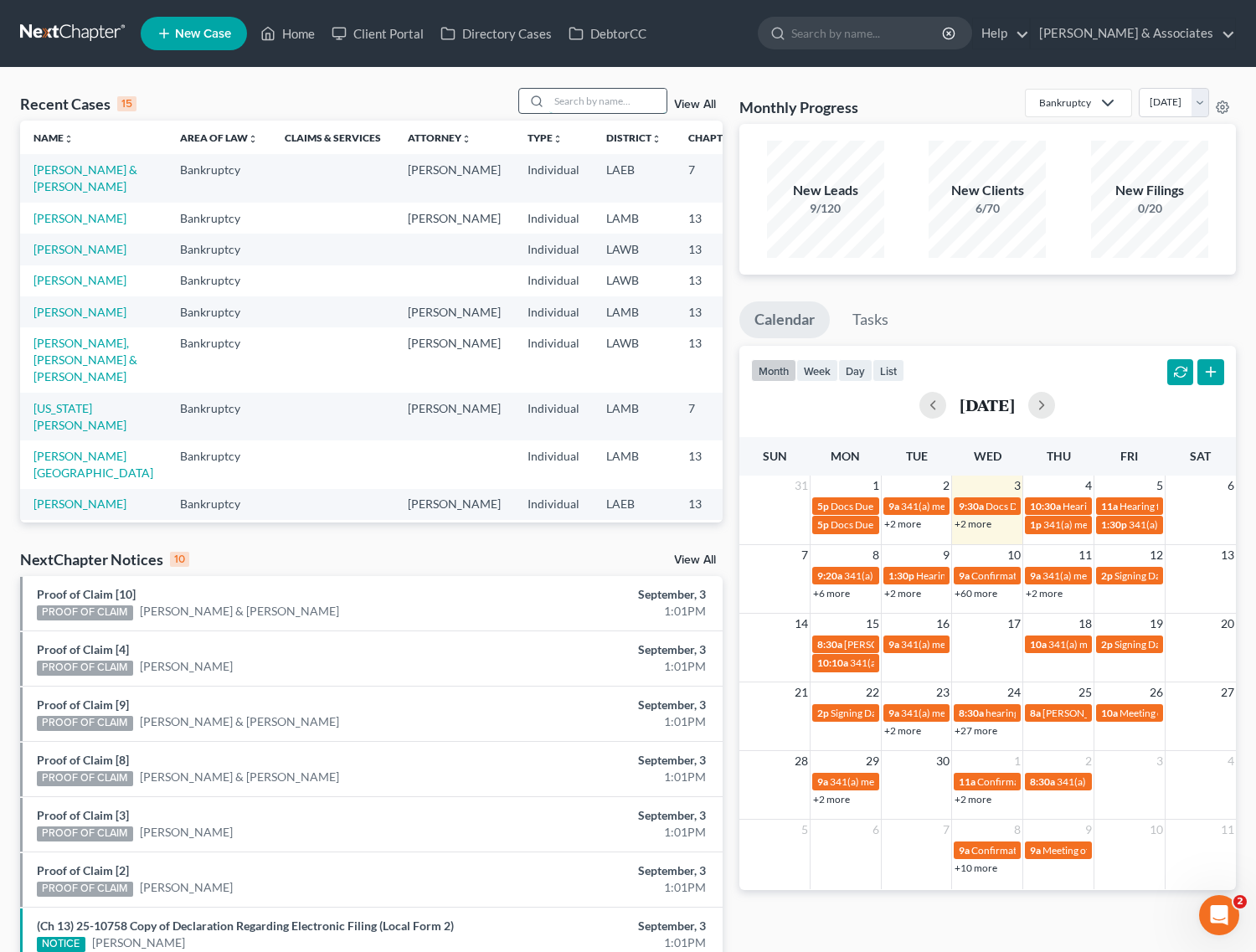
click at [613, 102] on input "search" at bounding box center [608, 100] width 117 height 24
type input "swindle"
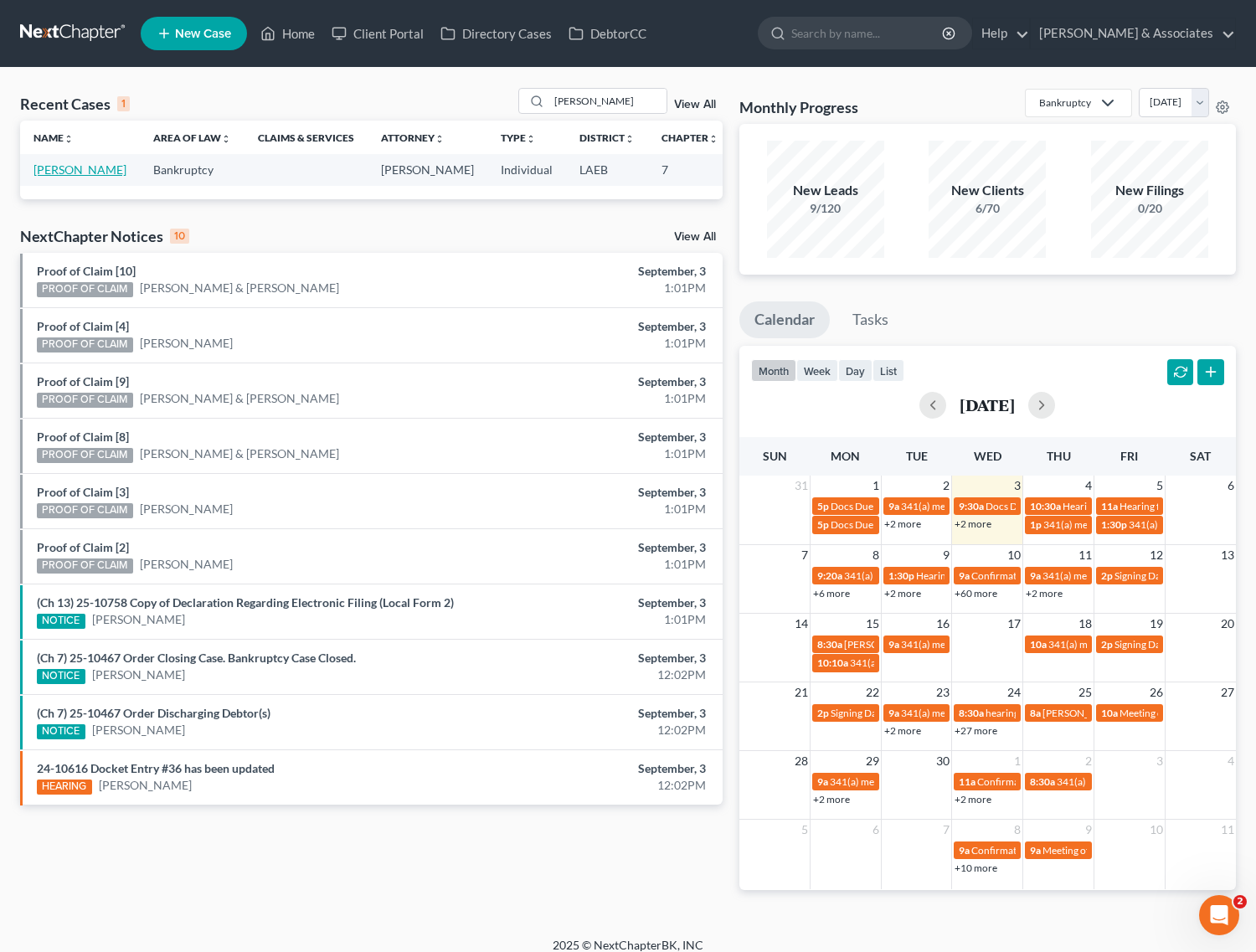
click at [38, 169] on link "Swindle, Jeanne" at bounding box center [80, 169] width 93 height 14
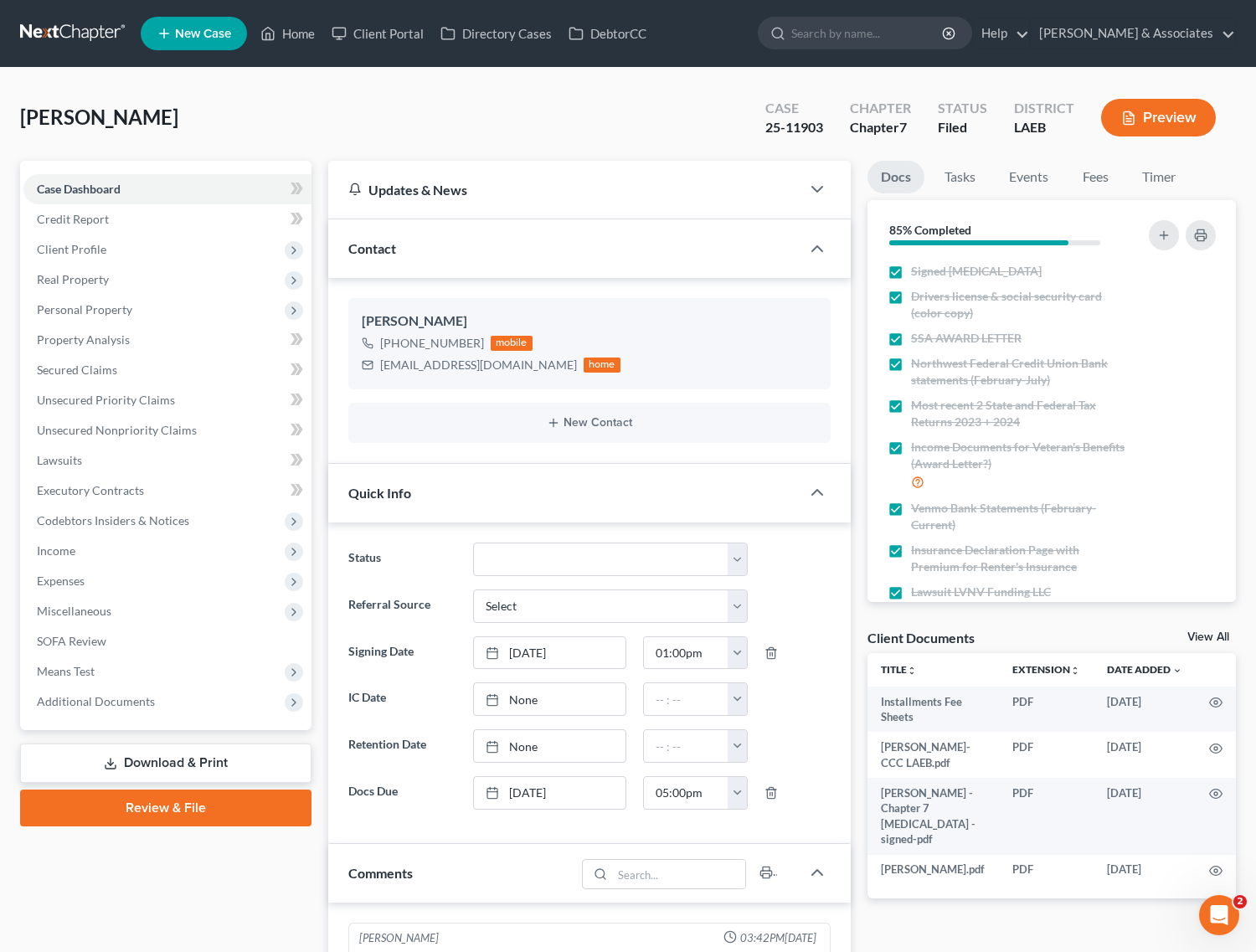
scroll to position [840, 0]
drag, startPoint x: 49, startPoint y: 545, endPoint x: 6, endPoint y: 540, distance: 43.3
click at [49, 545] on span "Income" at bounding box center [56, 551] width 38 height 14
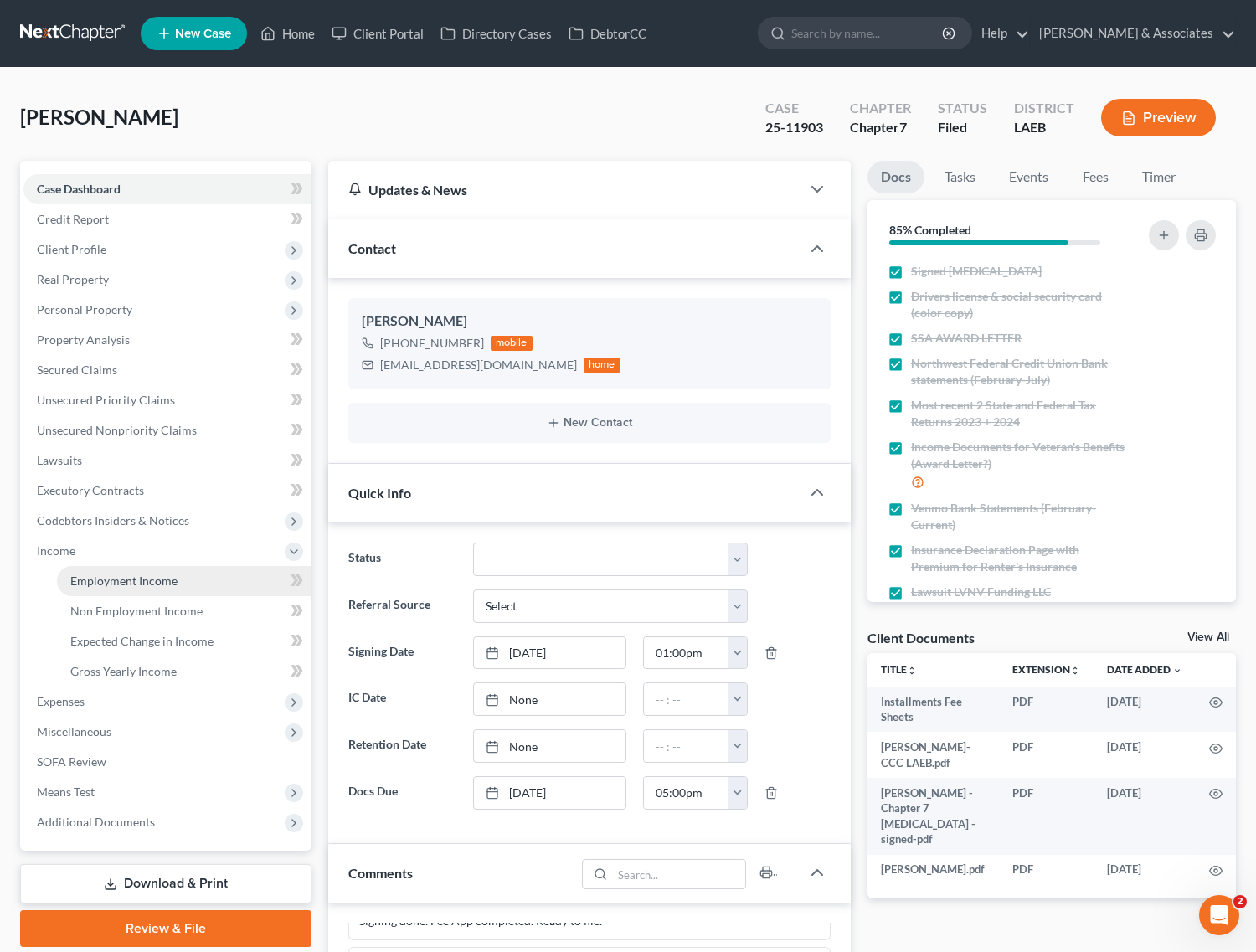
click at [99, 576] on span "Employment Income" at bounding box center [123, 581] width 107 height 14
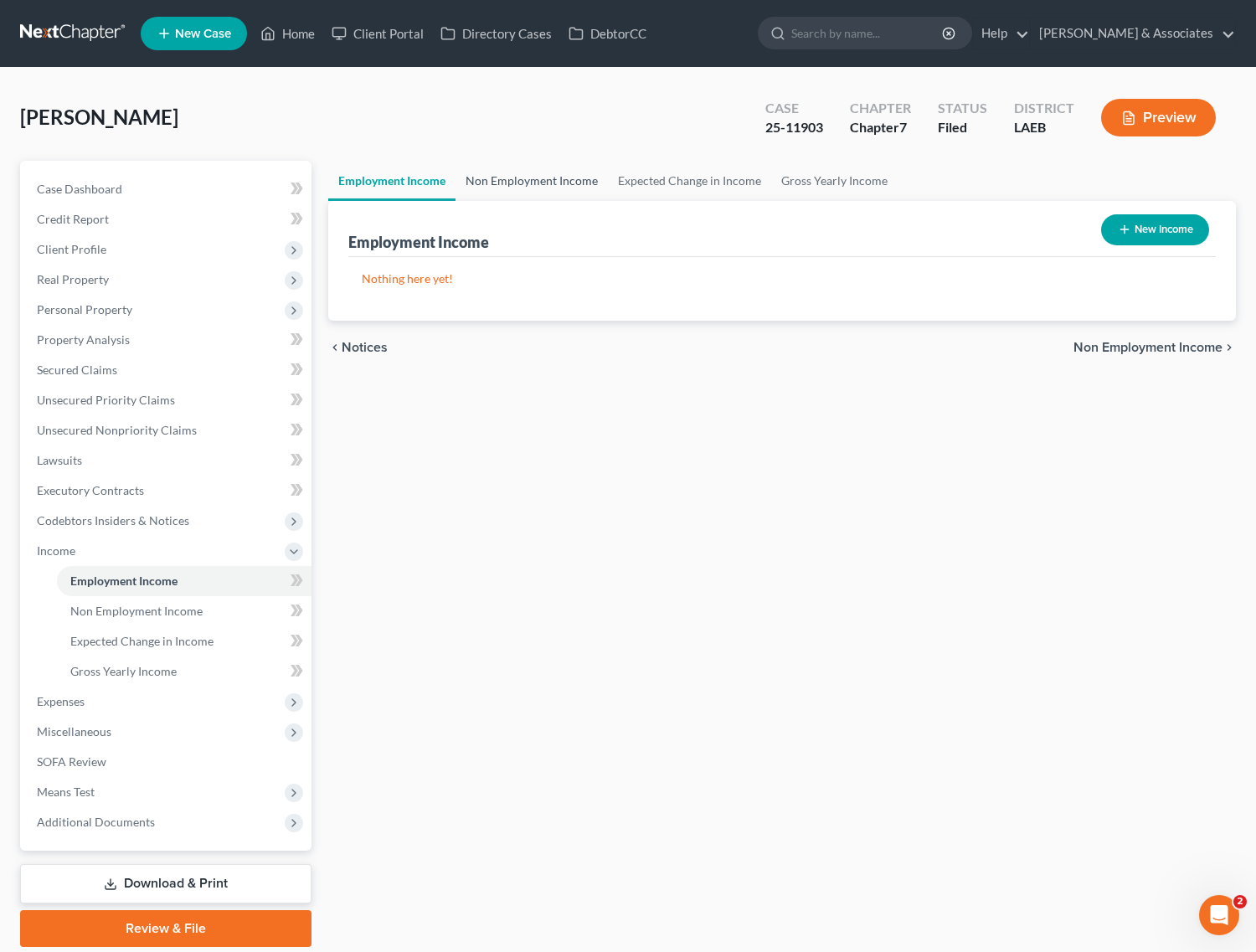
click at [505, 172] on link "Non Employment Income" at bounding box center [531, 181] width 152 height 40
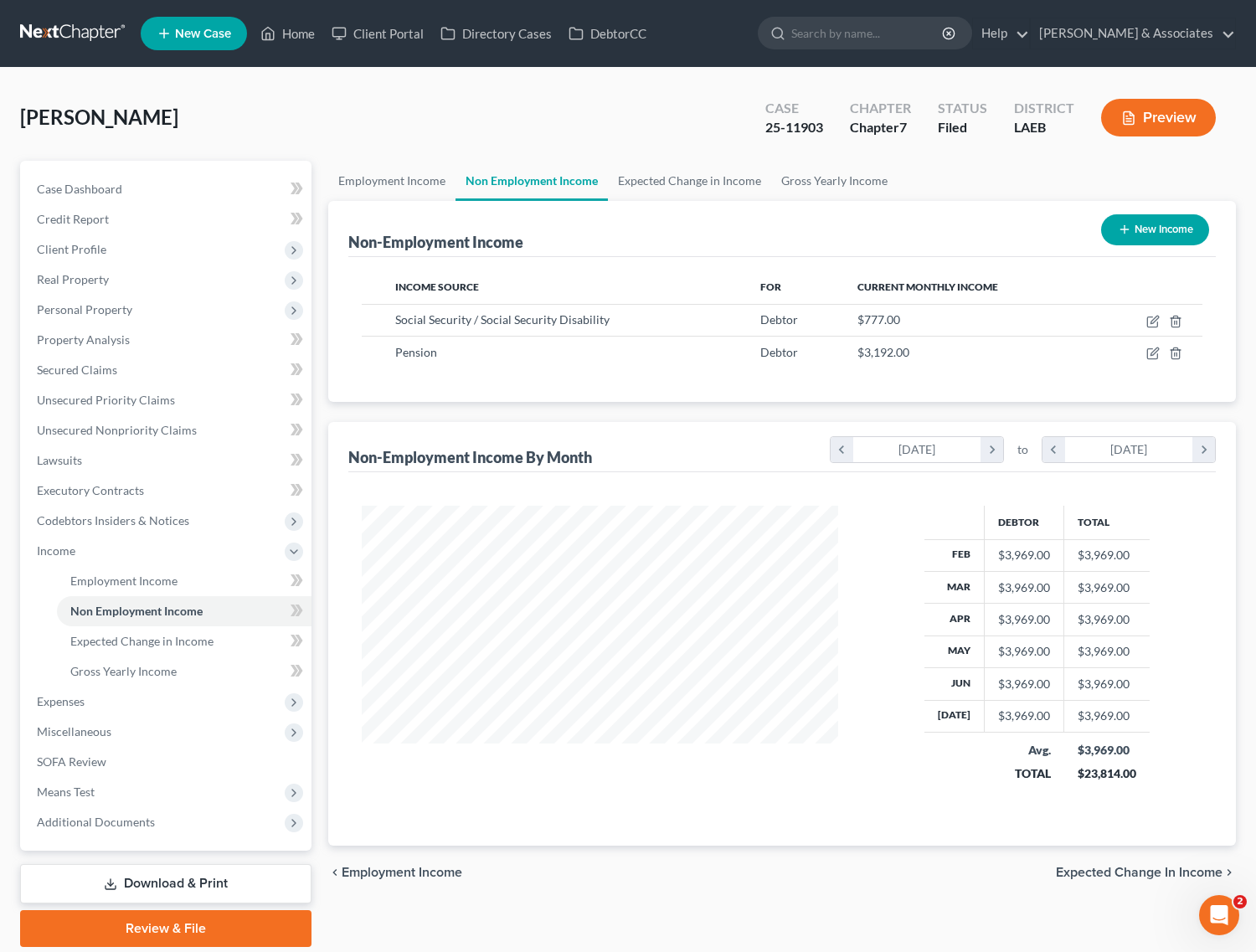
scroll to position [301, 509]
click at [298, 31] on link "Home" at bounding box center [288, 34] width 71 height 30
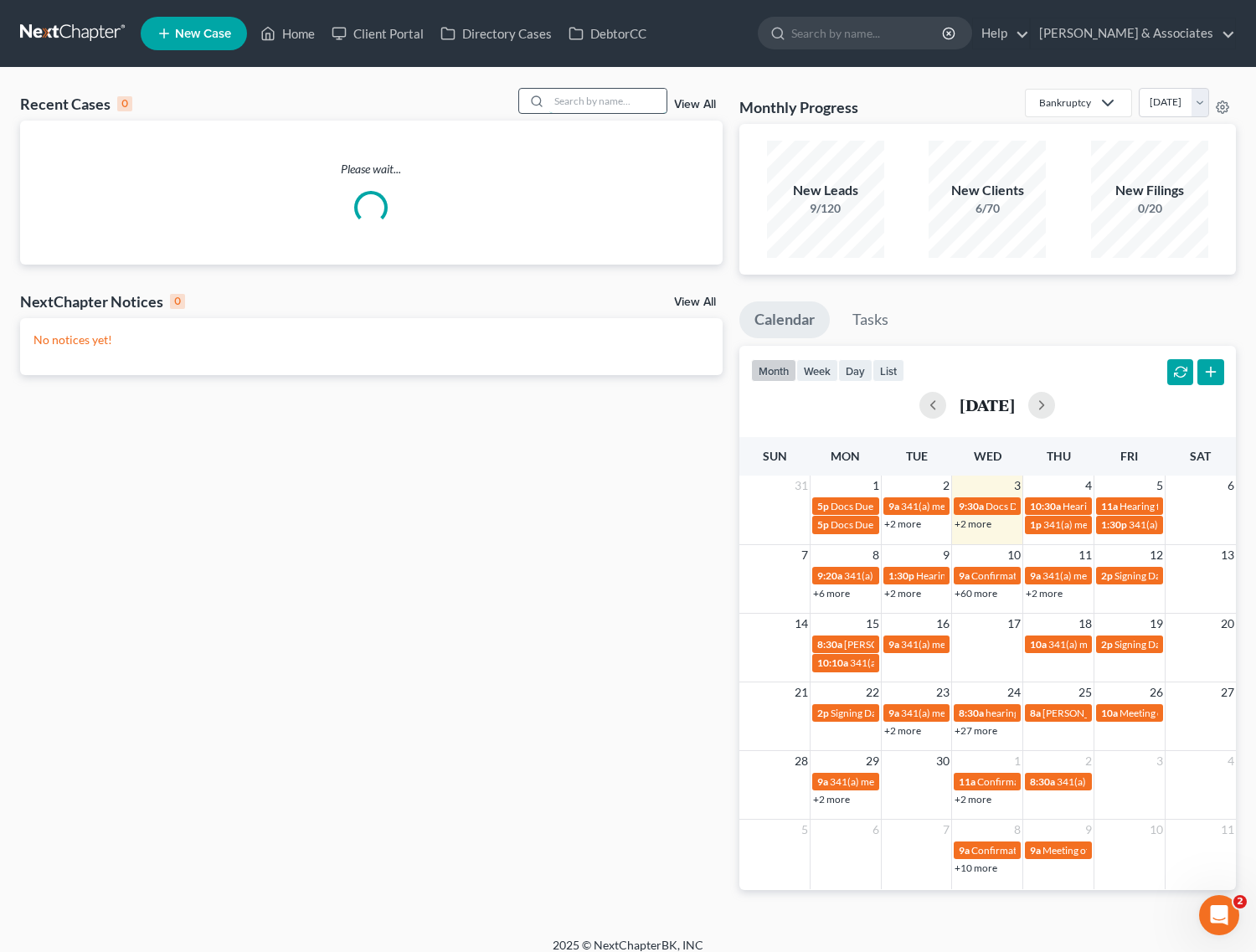
click at [582, 103] on input "search" at bounding box center [608, 100] width 117 height 24
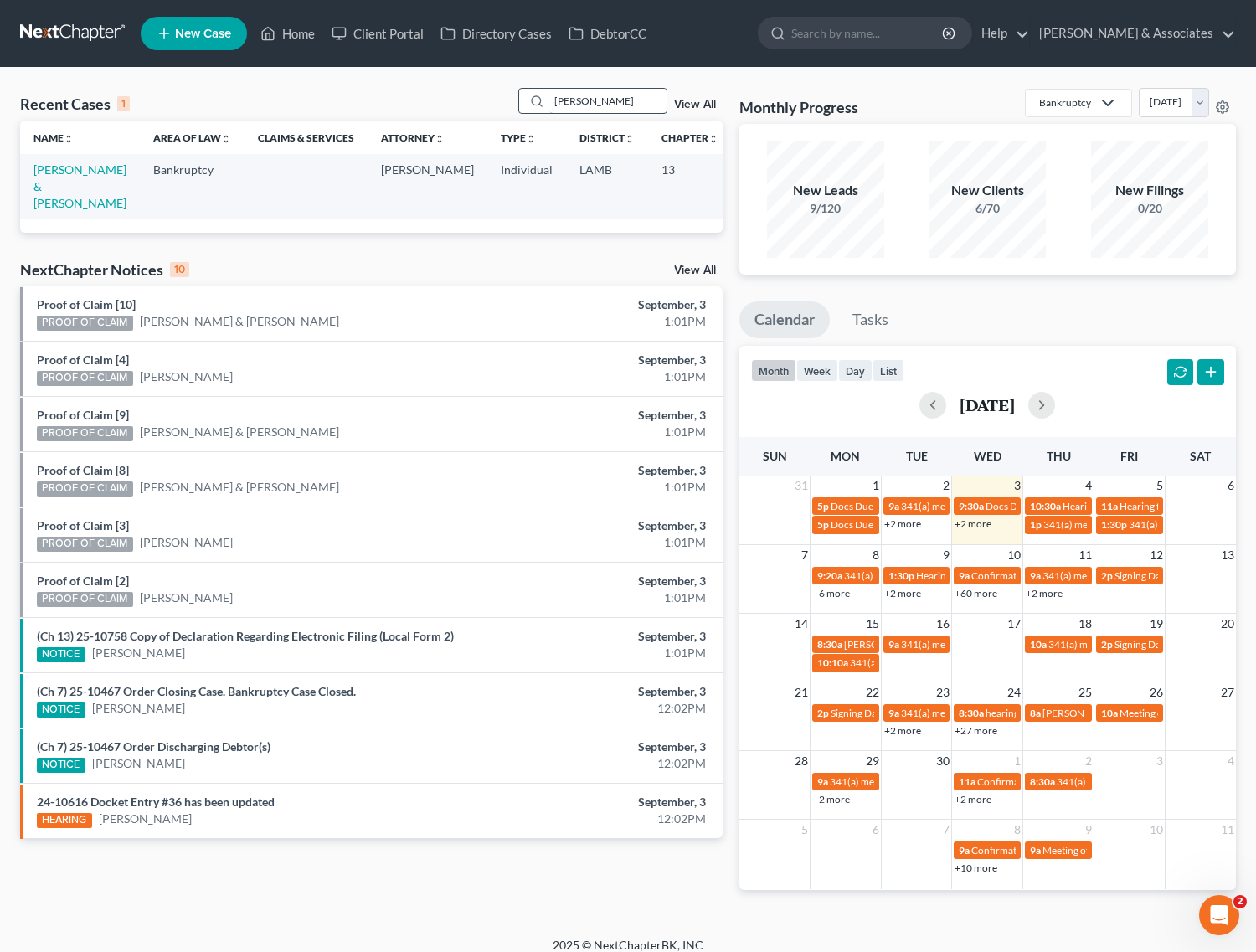
drag, startPoint x: 601, startPoint y: 103, endPoint x: 554, endPoint y: 103, distance: 47.0
click at [554, 103] on input "rhoads" at bounding box center [608, 100] width 117 height 24
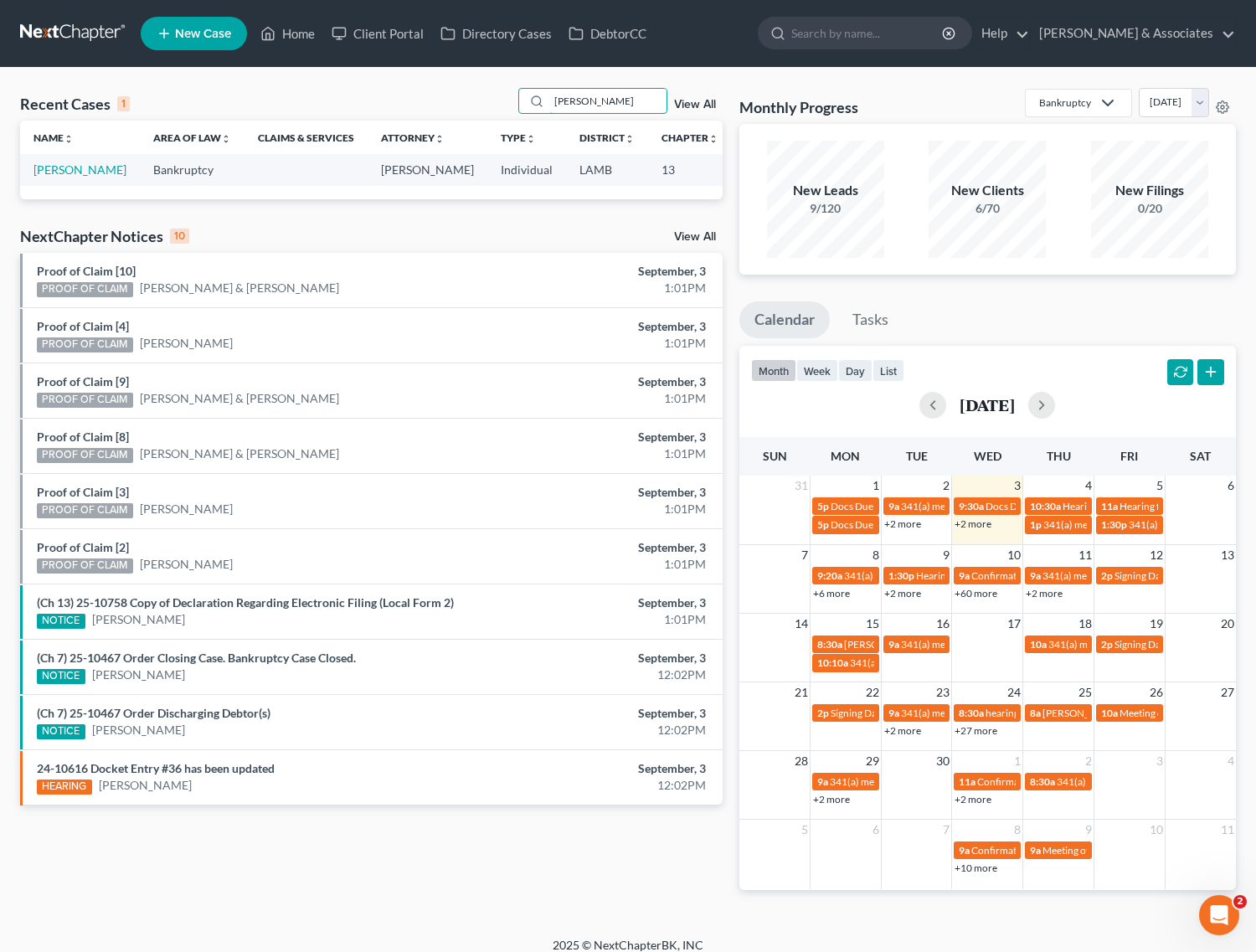
drag, startPoint x: 586, startPoint y: 103, endPoint x: 496, endPoint y: 97, distance: 90.2
click at [496, 97] on div "Recent Cases 1 ropp View All" at bounding box center [371, 104] width 702 height 33
type input "hines"
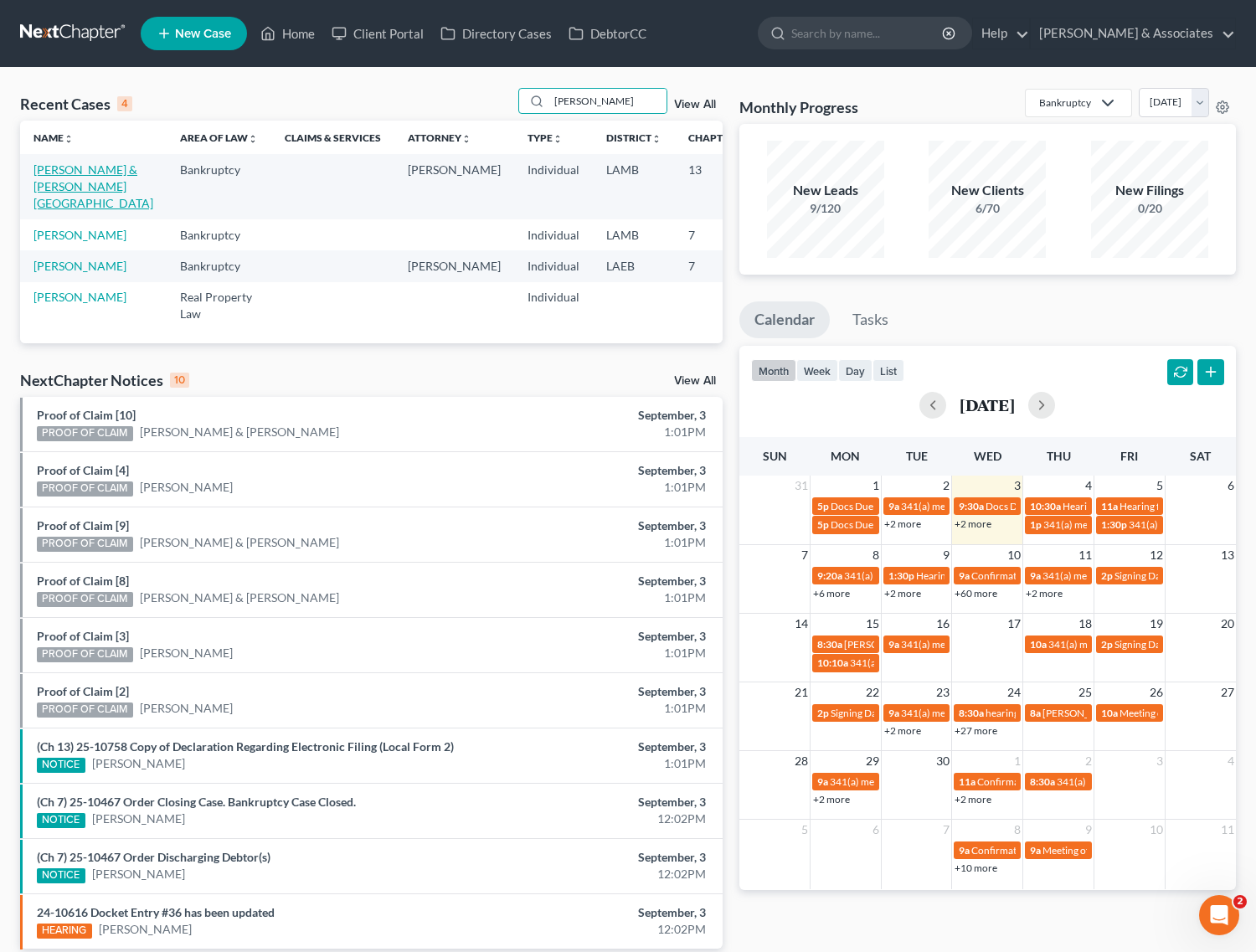
click at [50, 190] on link "Hines, Tevin & Wilson, Valencia" at bounding box center [93, 186] width 120 height 48
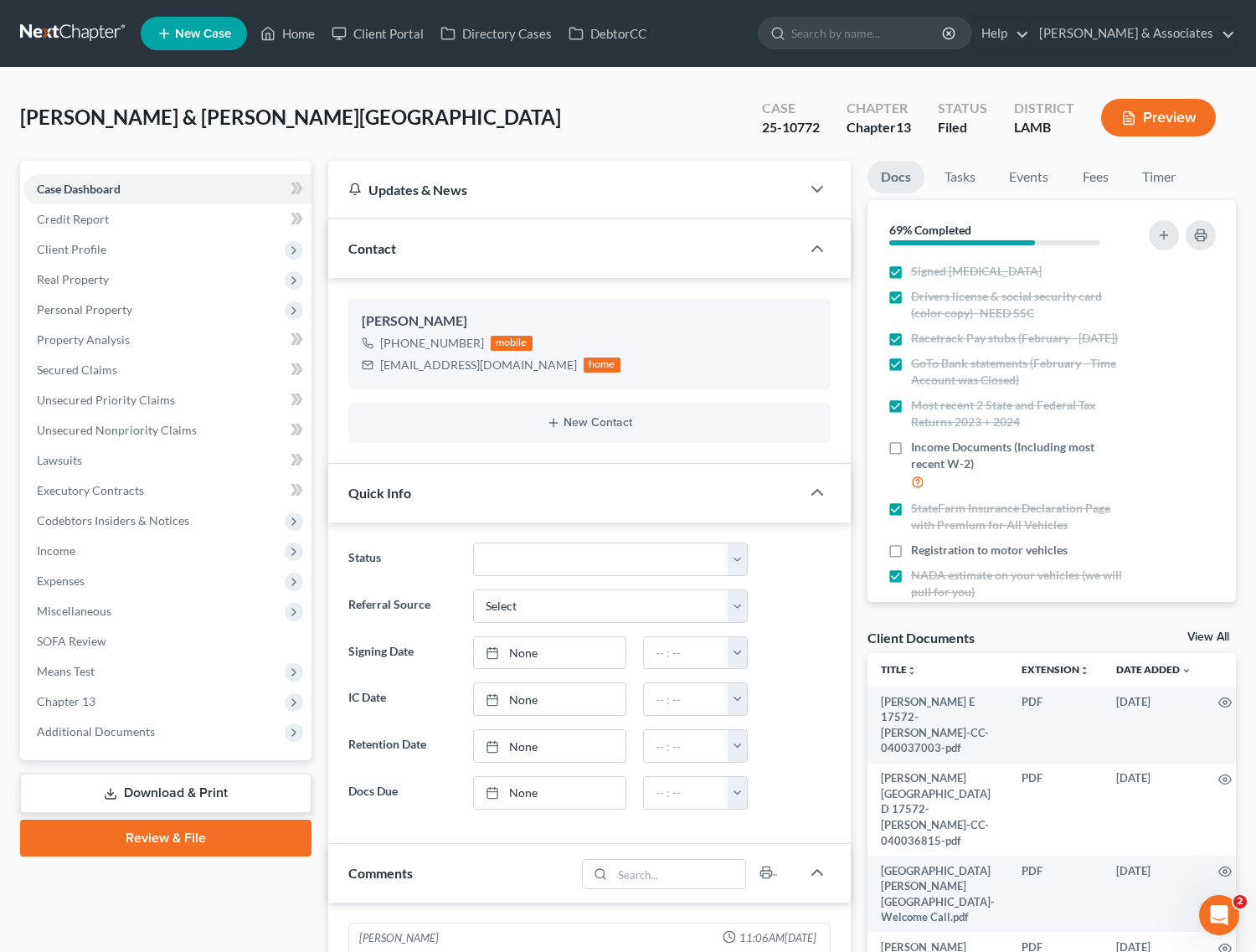
scroll to position [821, 0]
drag, startPoint x: 268, startPoint y: 29, endPoint x: 427, endPoint y: 69, distance: 164.0
click at [268, 29] on icon at bounding box center [267, 33] width 15 height 20
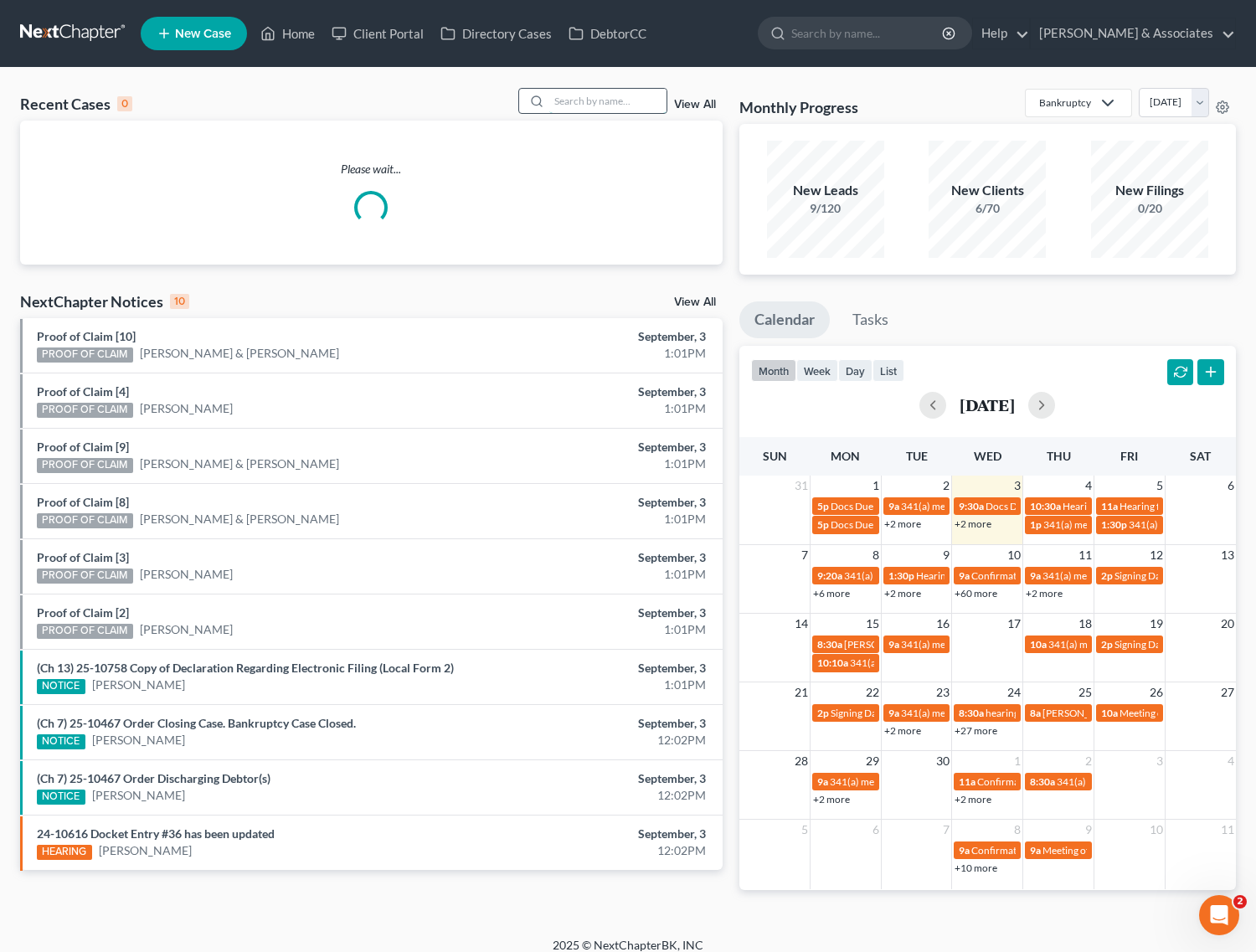
click at [622, 103] on input "search" at bounding box center [608, 100] width 117 height 24
type input "dauzat"
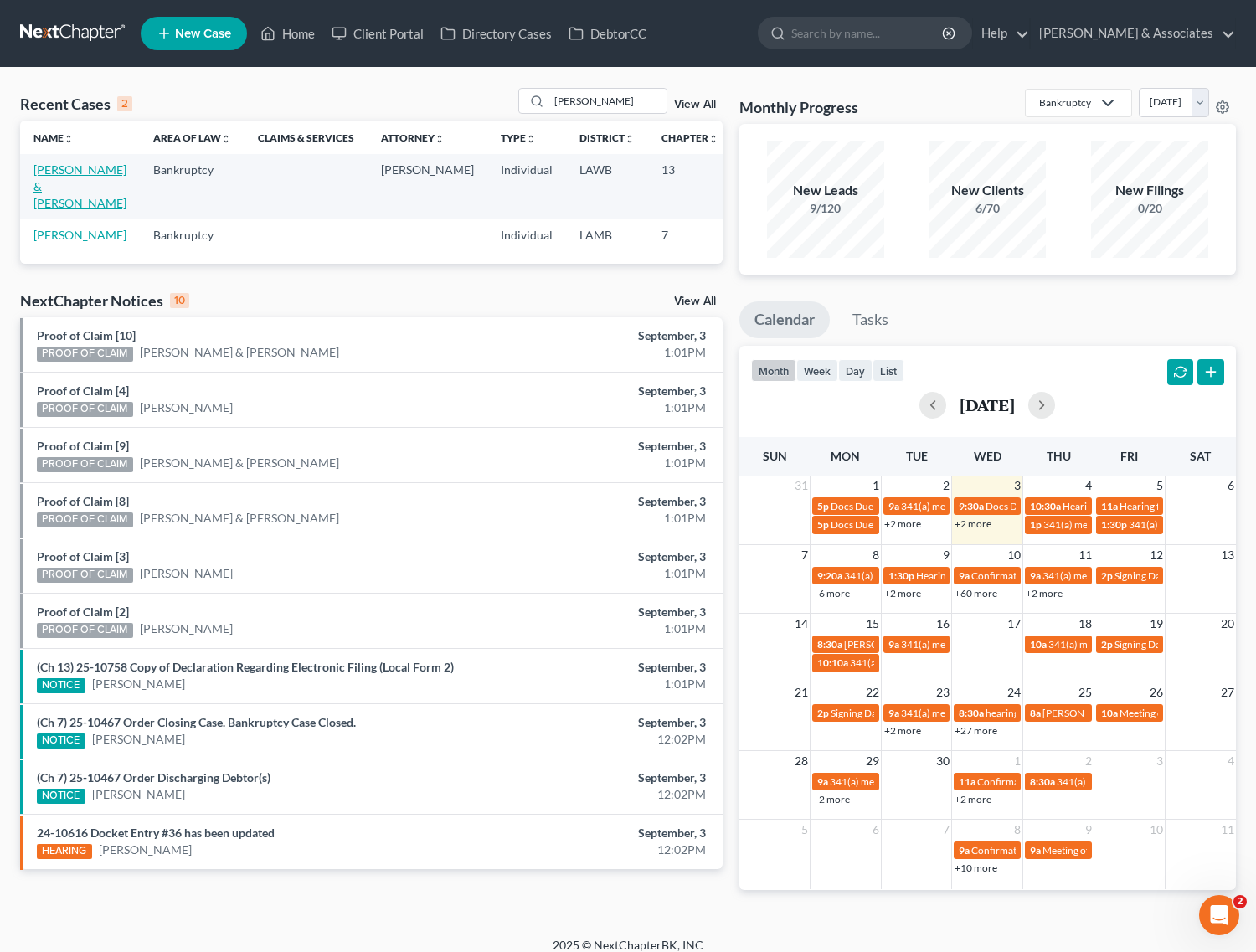
click at [47, 186] on link "[PERSON_NAME] & [PERSON_NAME]" at bounding box center [80, 186] width 93 height 48
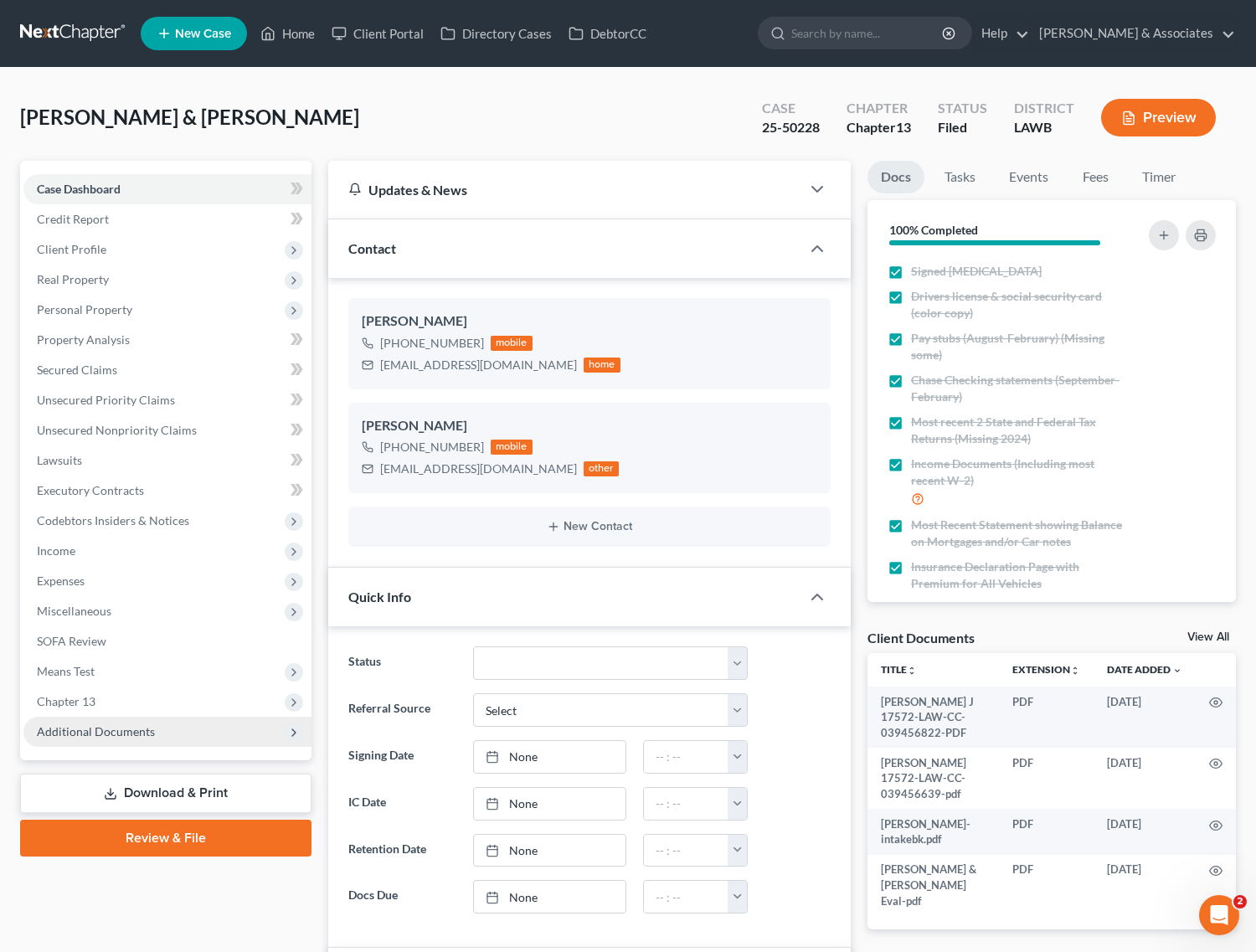
scroll to position [3869, 0]
click at [88, 726] on span "Additional Documents" at bounding box center [96, 731] width 118 height 14
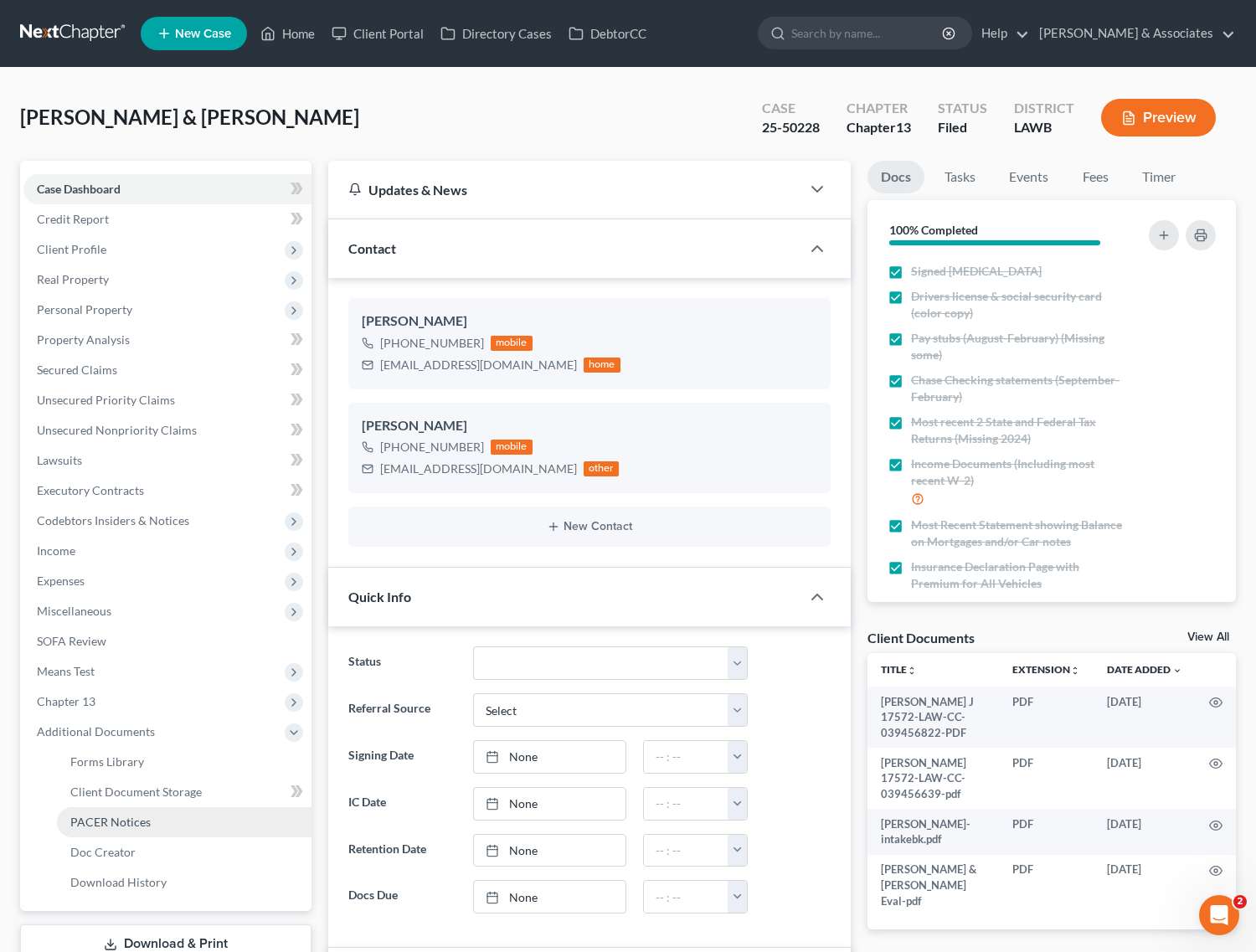
click at [88, 821] on span "PACER Notices" at bounding box center [110, 822] width 81 height 14
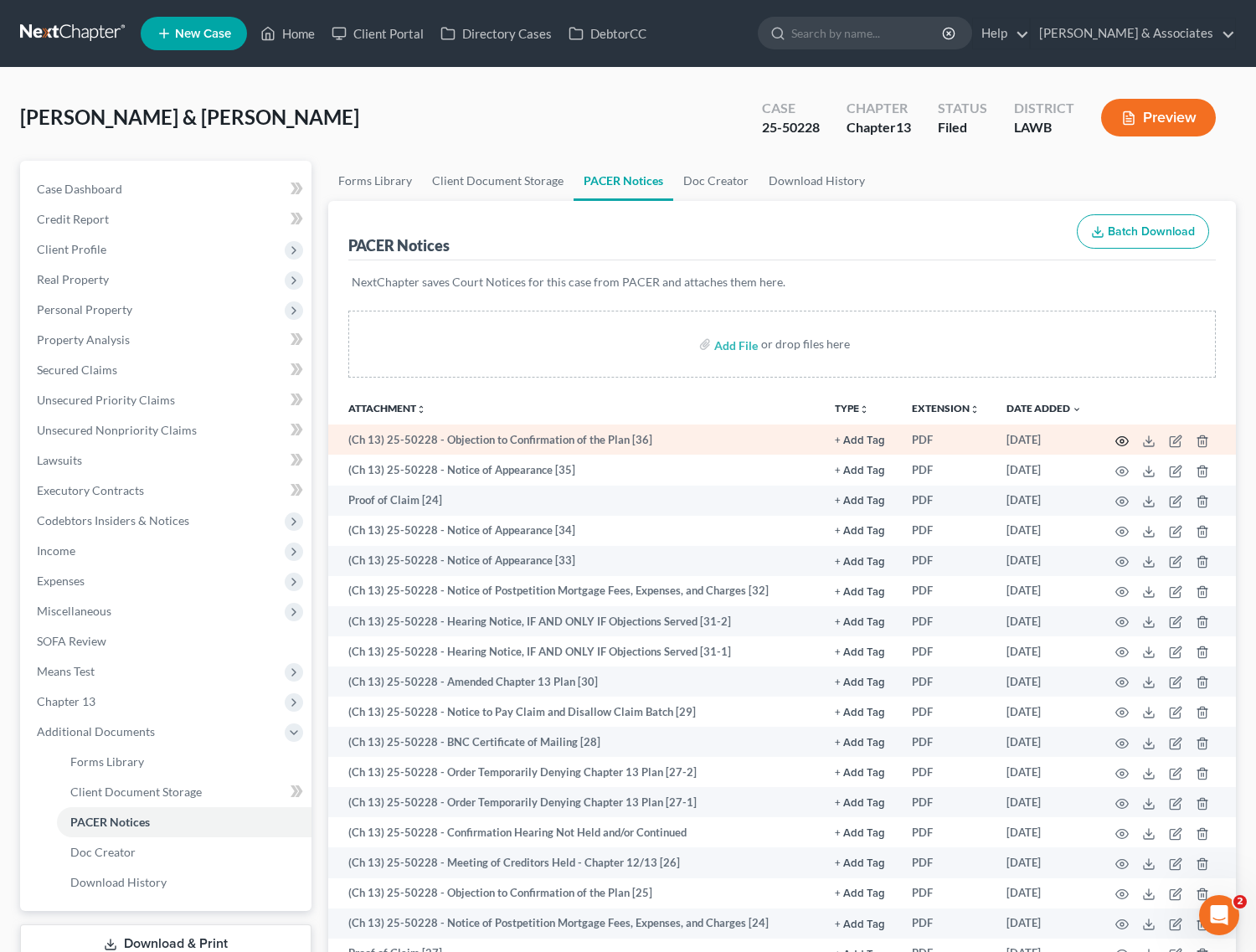
click at [1116, 440] on icon "button" at bounding box center [1122, 441] width 12 height 9
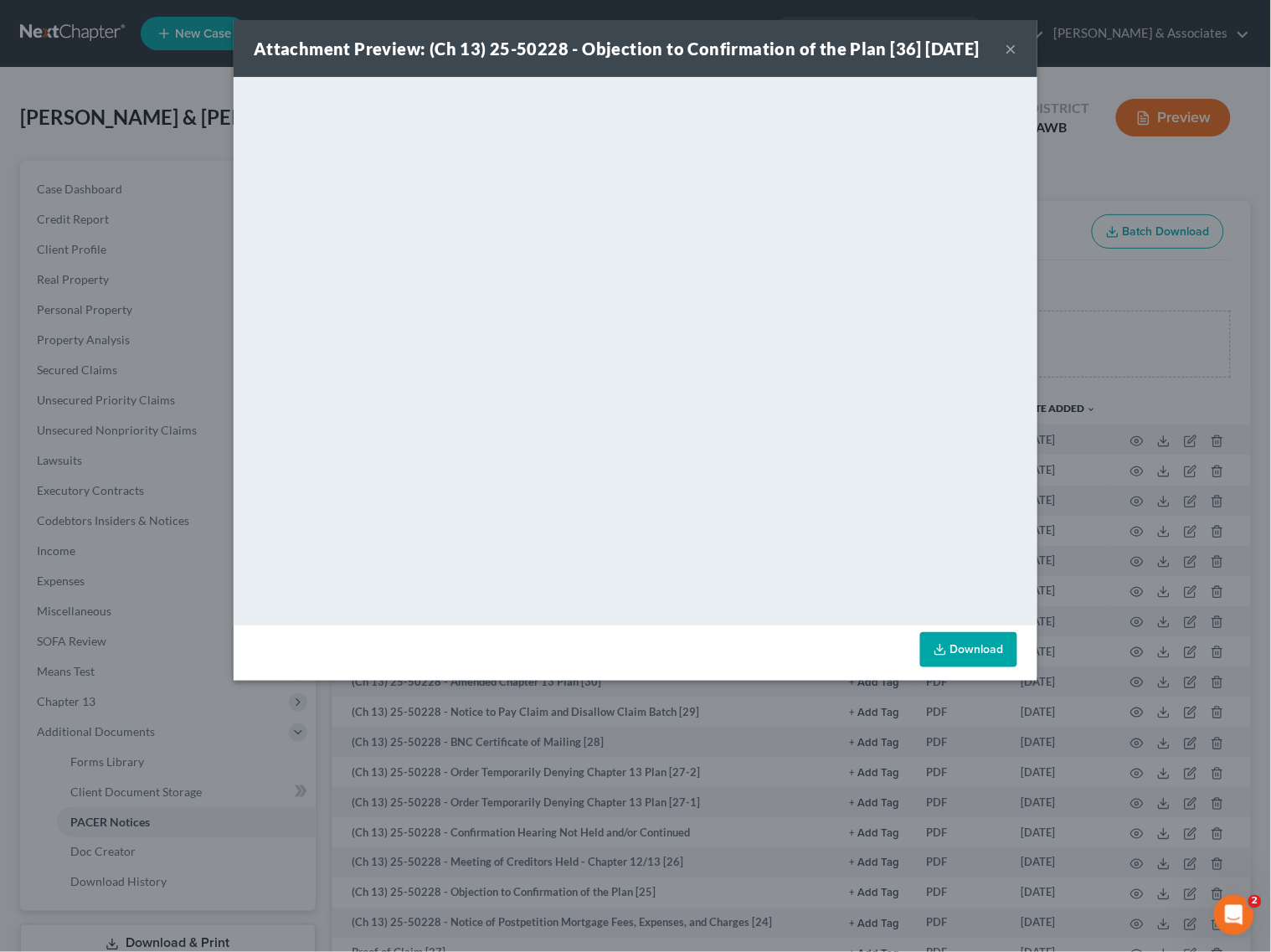
click at [1015, 51] on button "×" at bounding box center [1011, 48] width 12 height 20
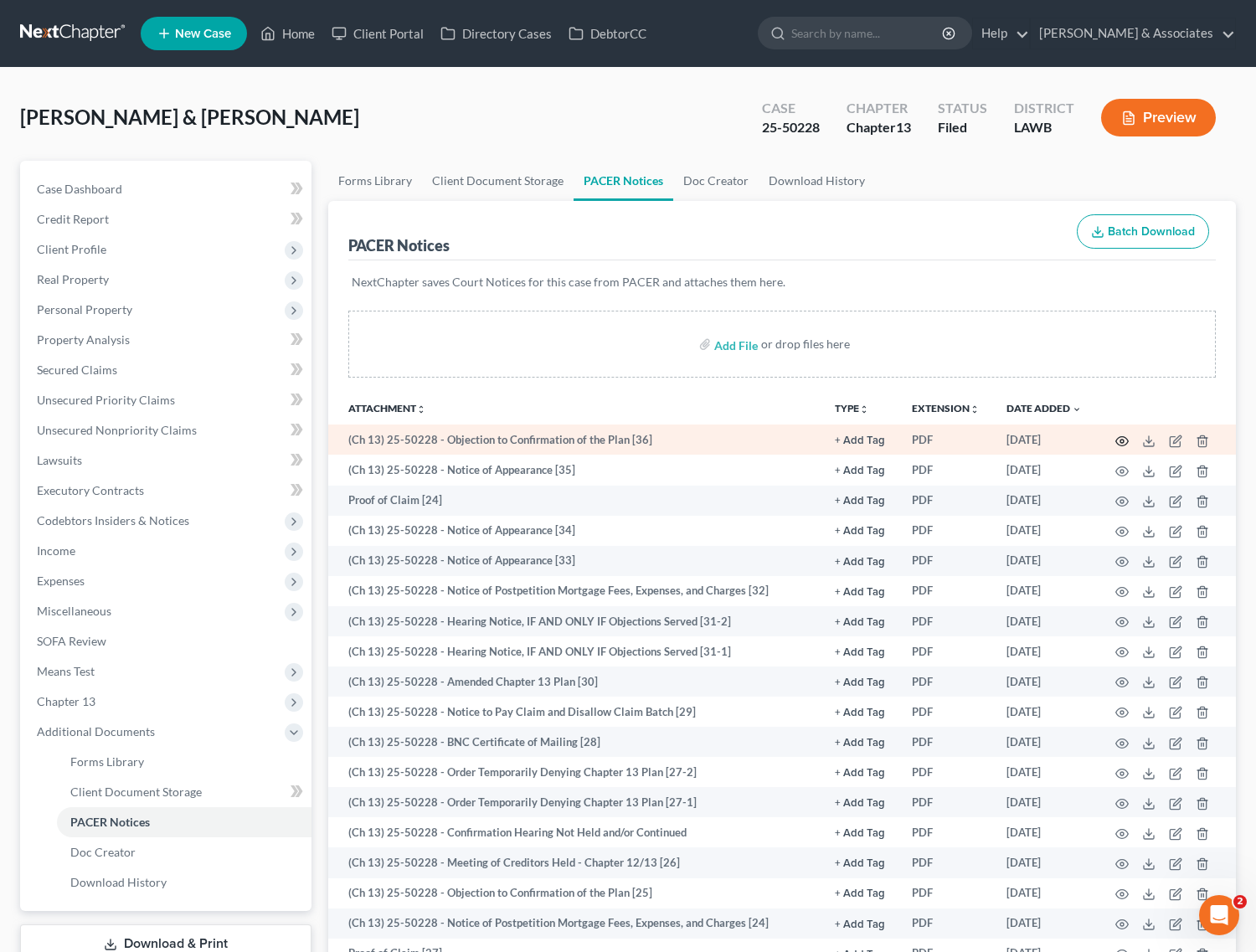
click at [1124, 442] on icon "button" at bounding box center [1121, 441] width 13 height 13
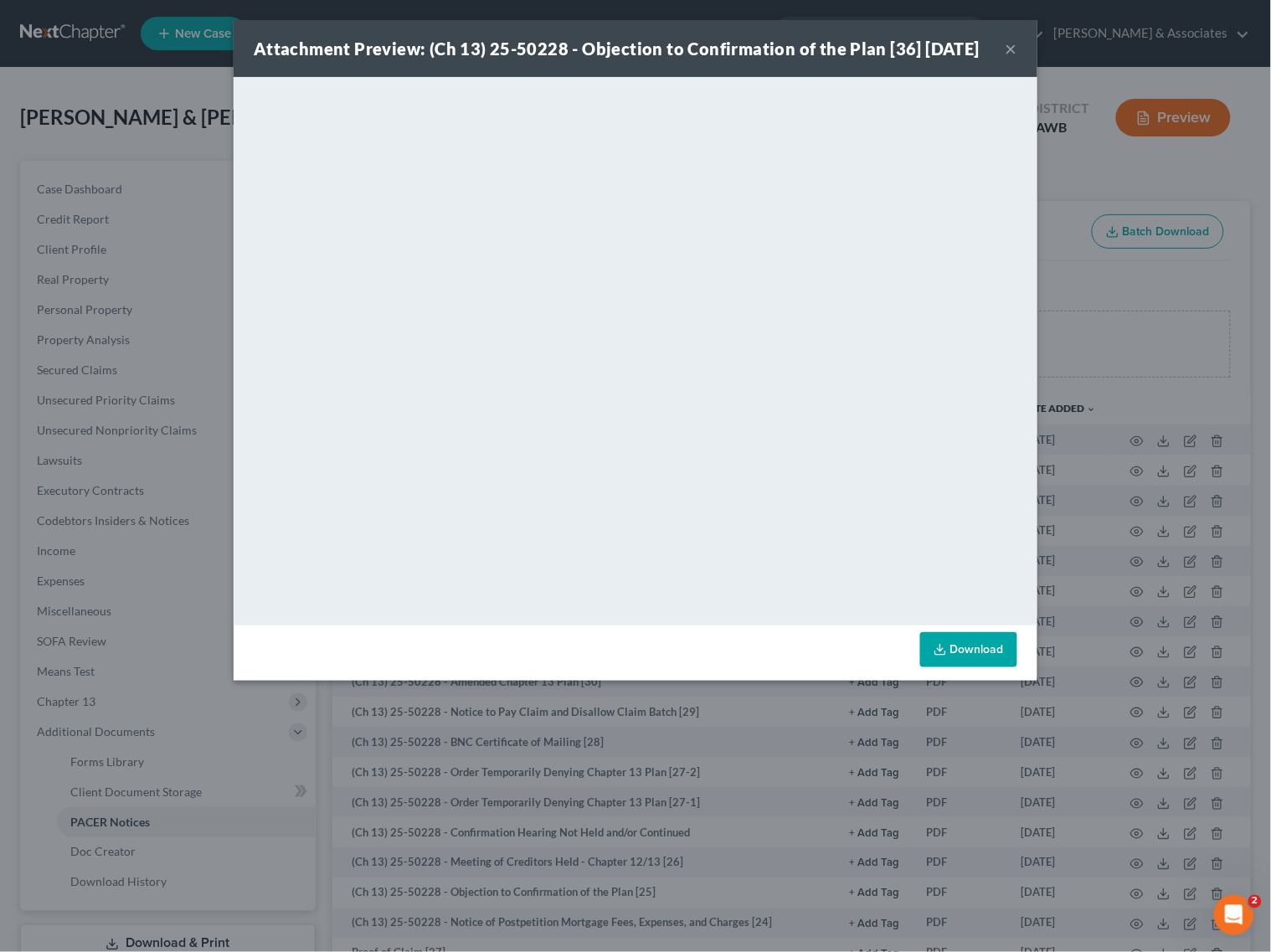
click at [1007, 58] on button "×" at bounding box center [1011, 48] width 12 height 20
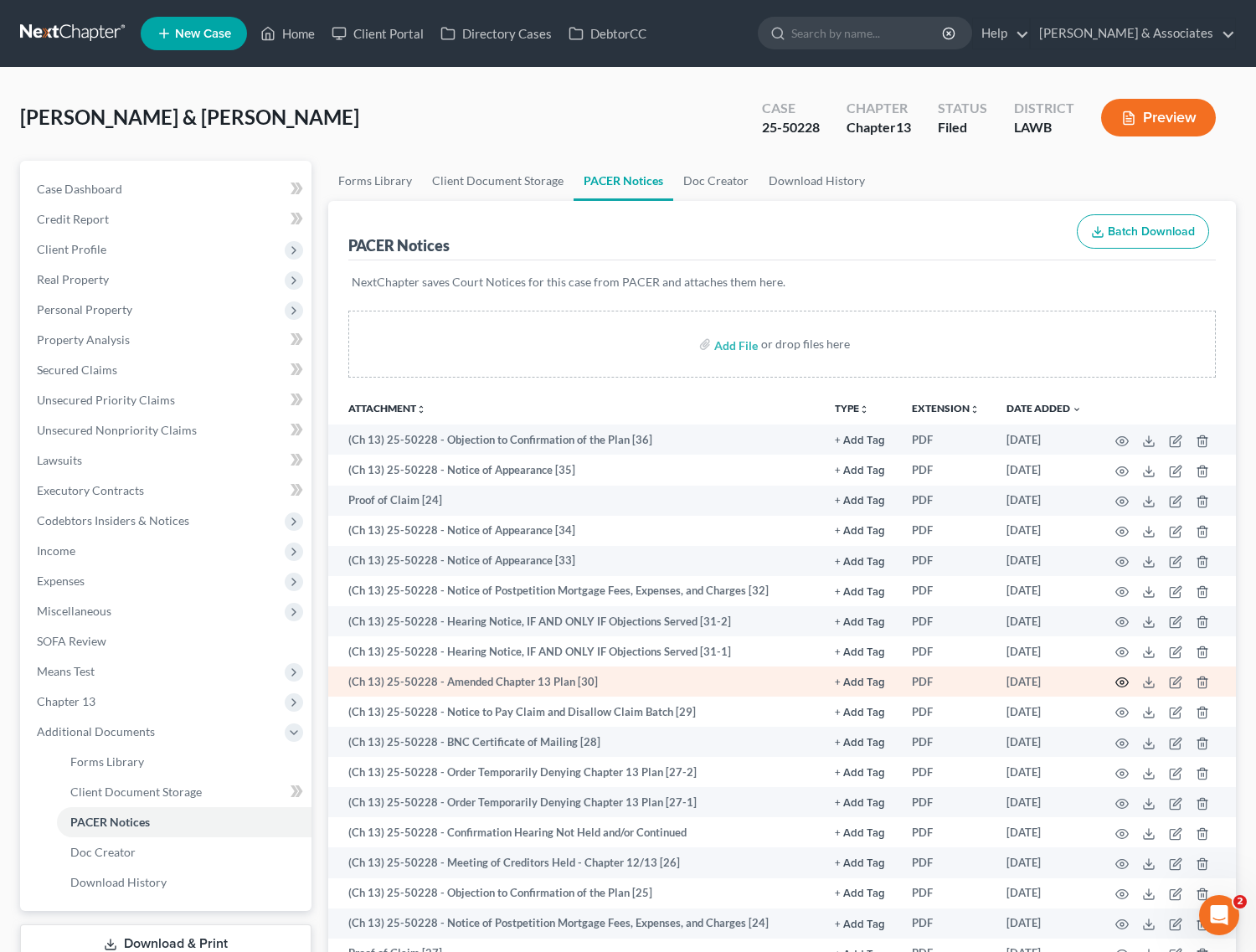
click at [1119, 683] on icon "button" at bounding box center [1121, 682] width 13 height 13
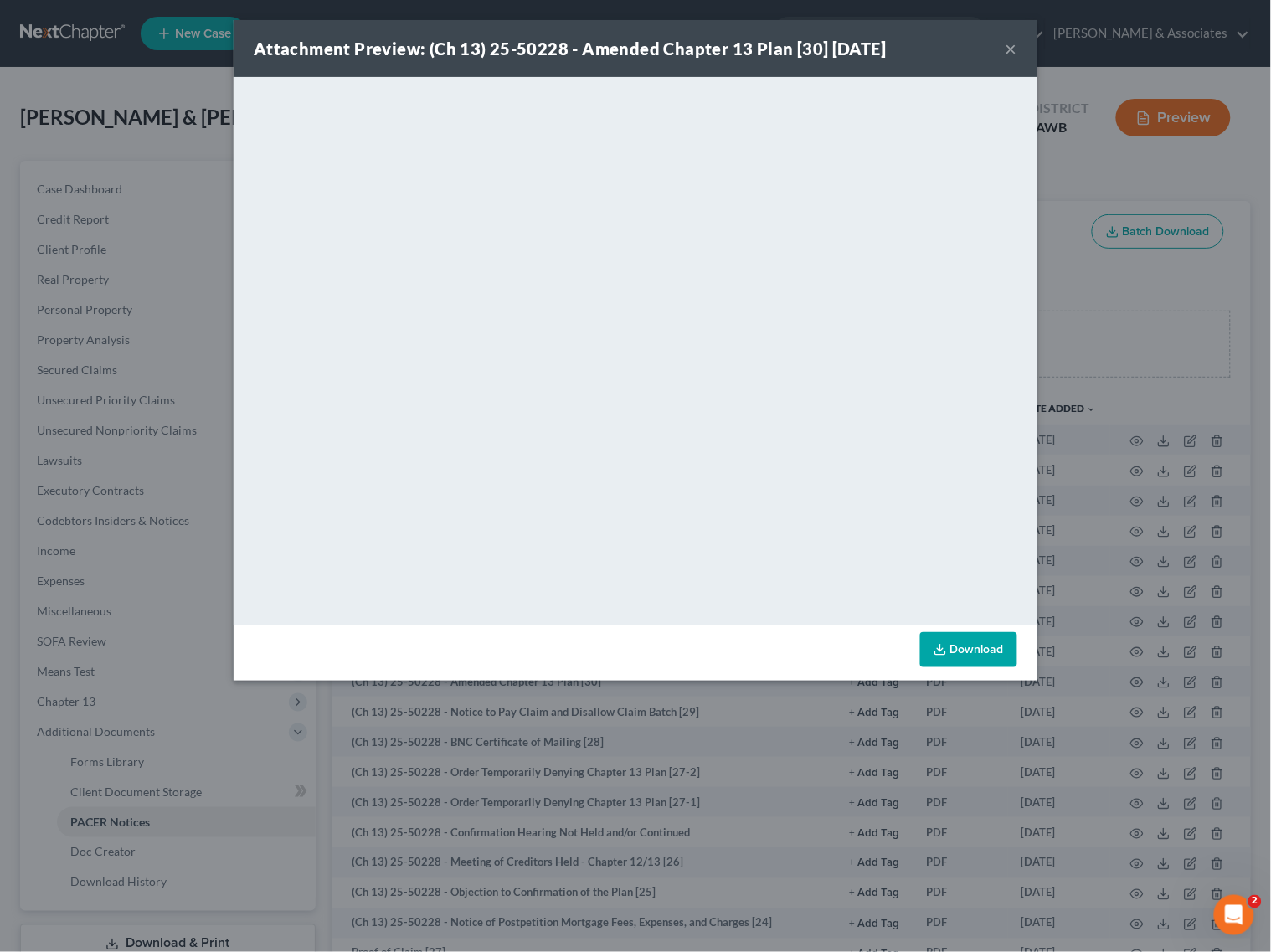
click at [1011, 44] on button "×" at bounding box center [1011, 48] width 12 height 20
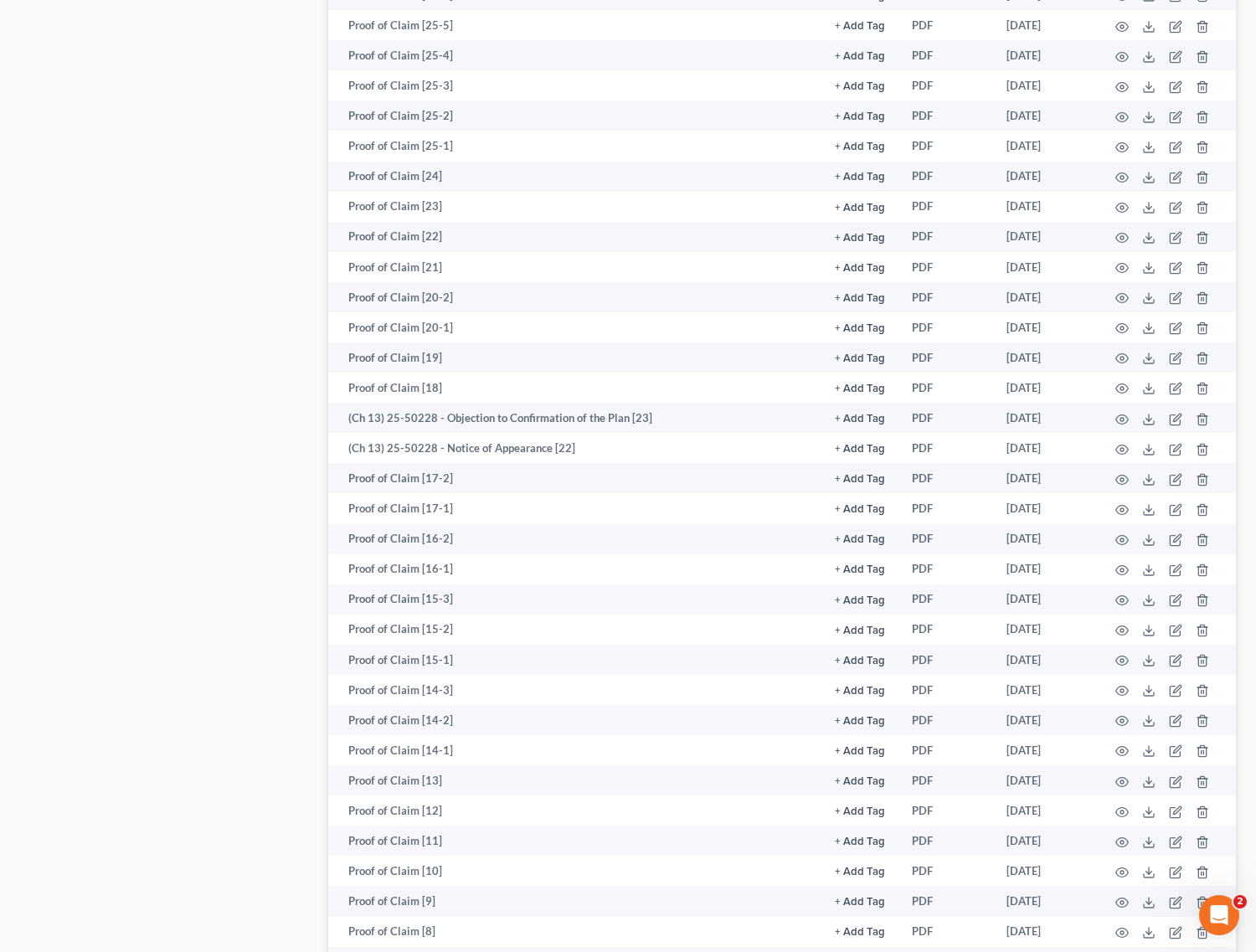
scroll to position [1081, 0]
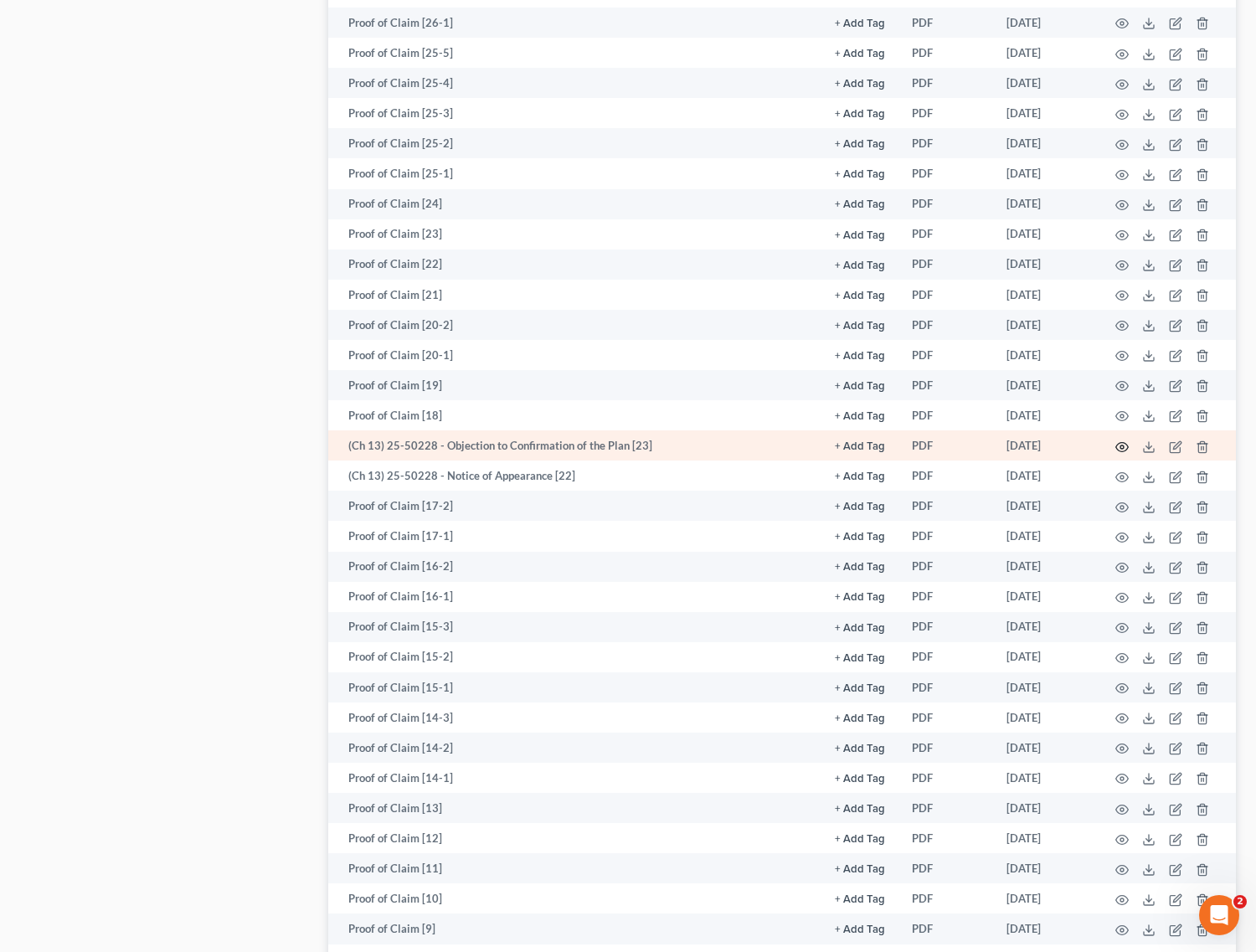
click at [1125, 442] on icon "button" at bounding box center [1121, 446] width 13 height 13
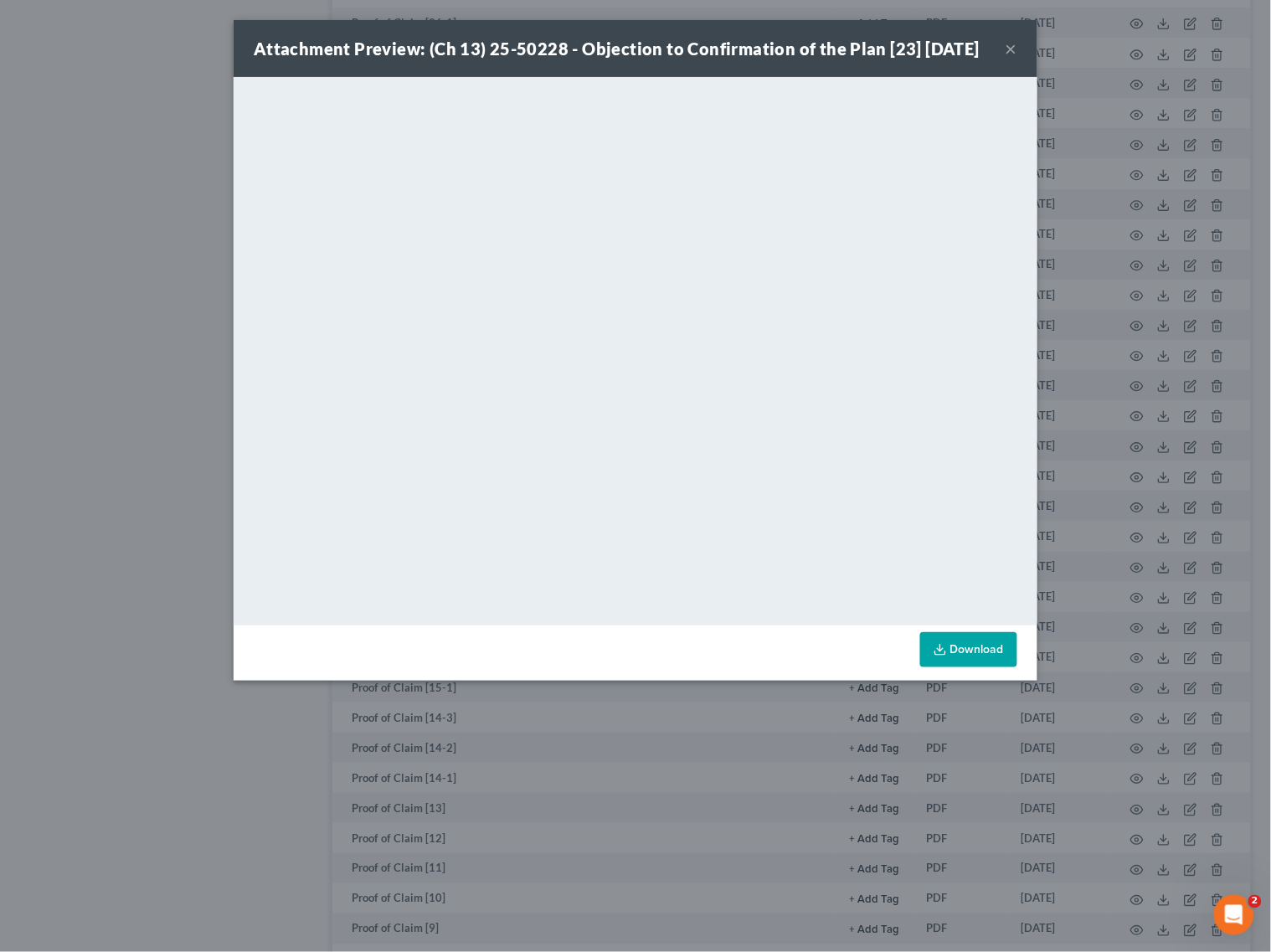
click at [1018, 57] on button "×" at bounding box center [1011, 48] width 12 height 20
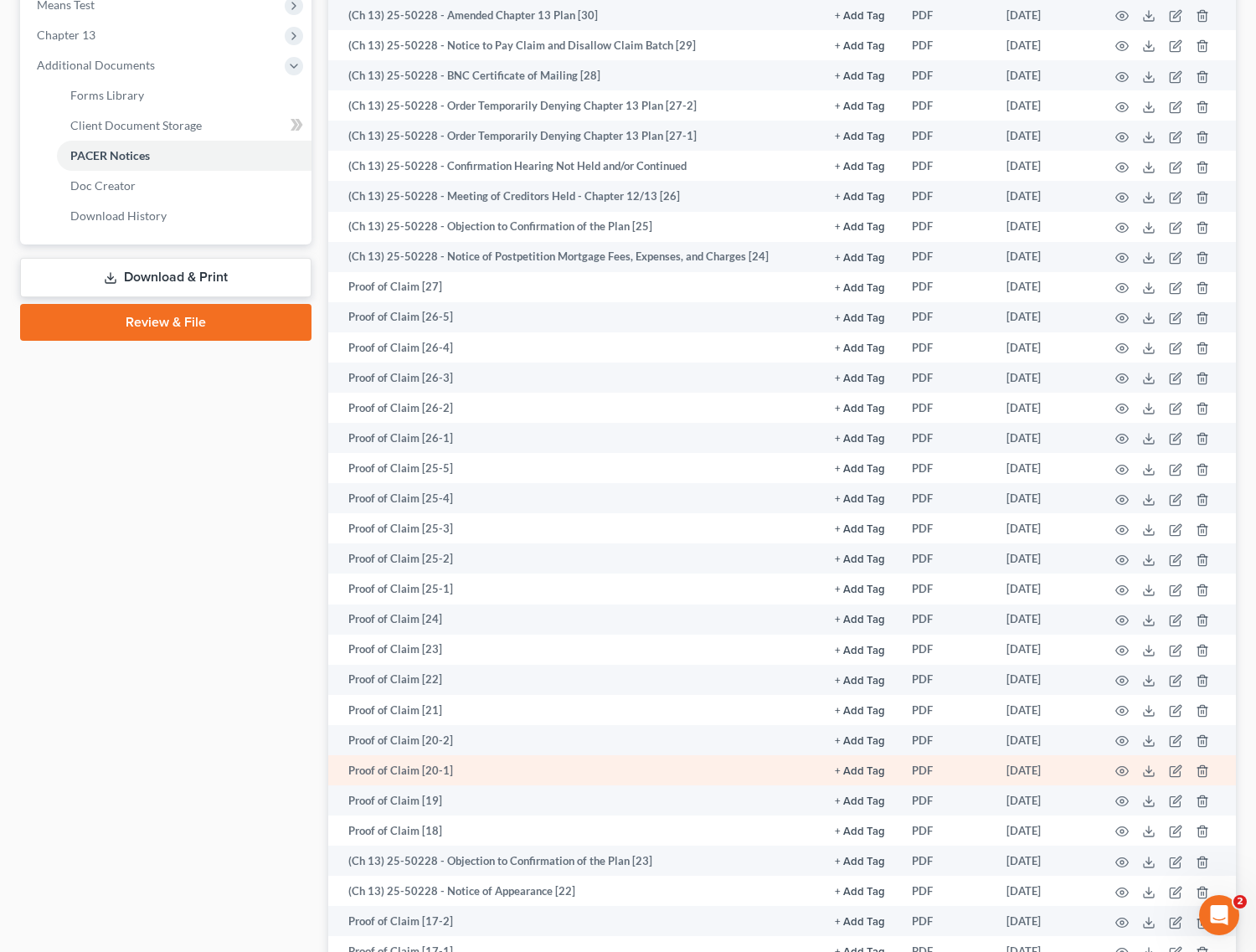
scroll to position [663, 0]
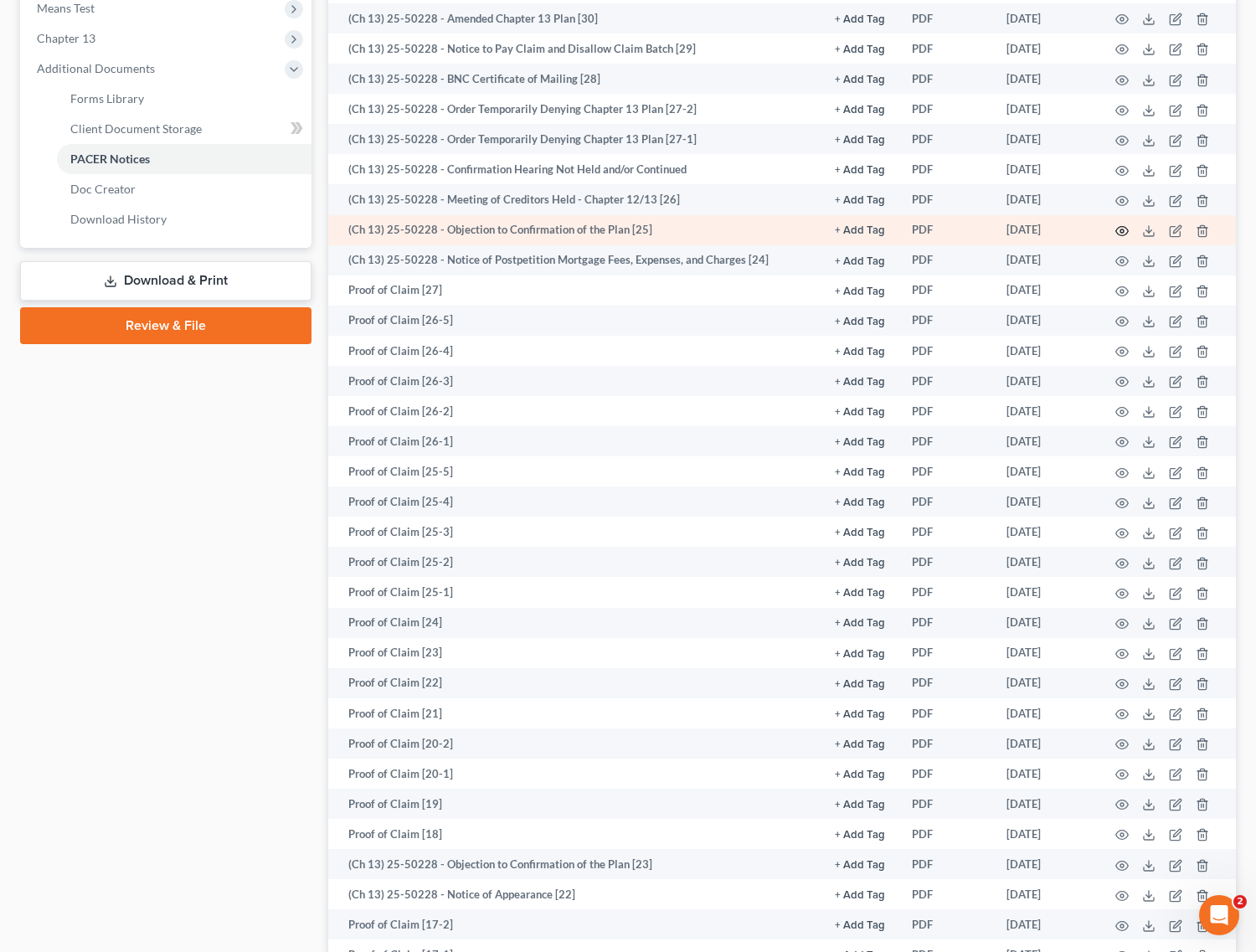
click at [1127, 224] on icon "button" at bounding box center [1121, 230] width 13 height 13
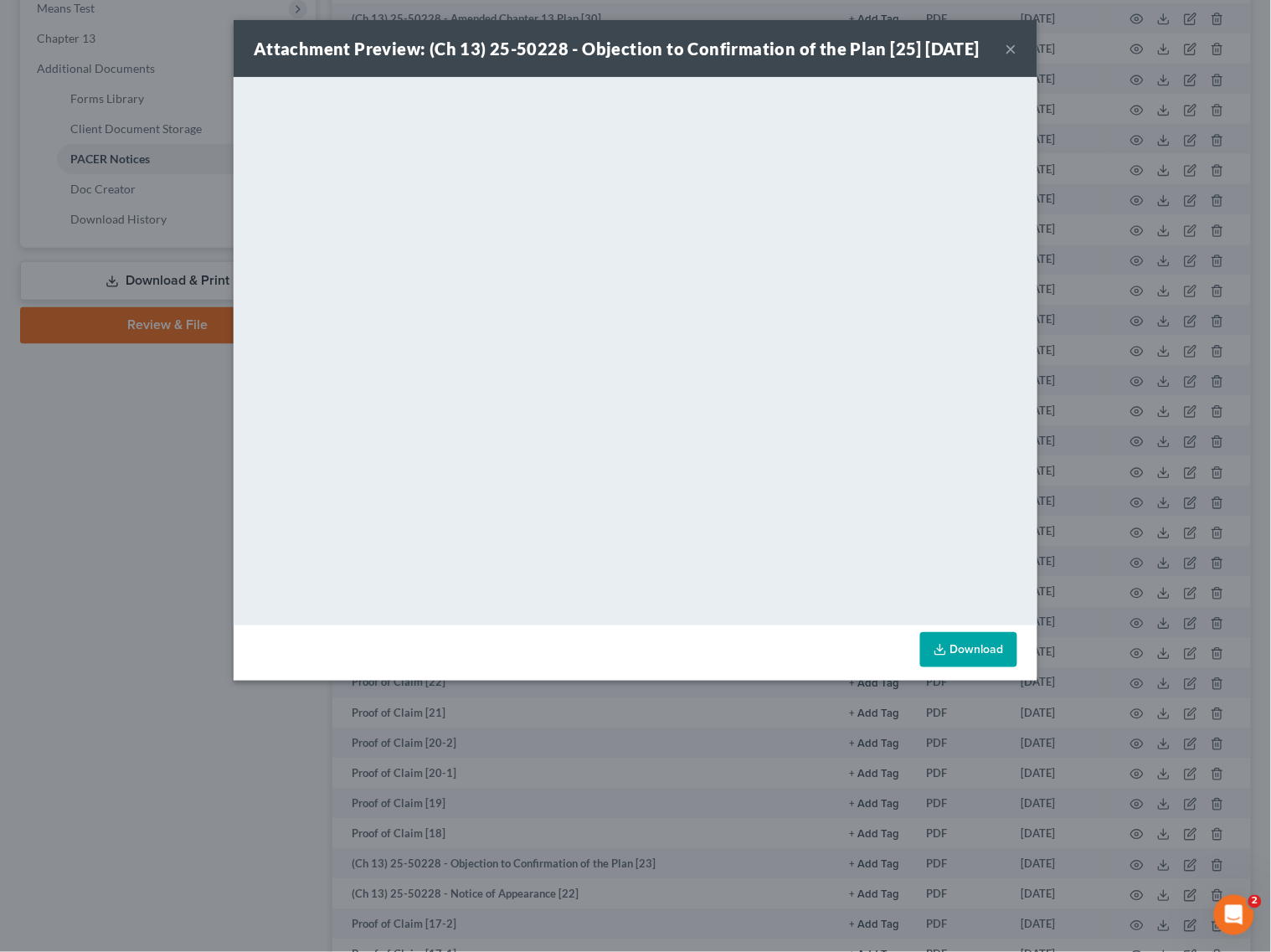
click at [1006, 58] on button "×" at bounding box center [1011, 48] width 12 height 20
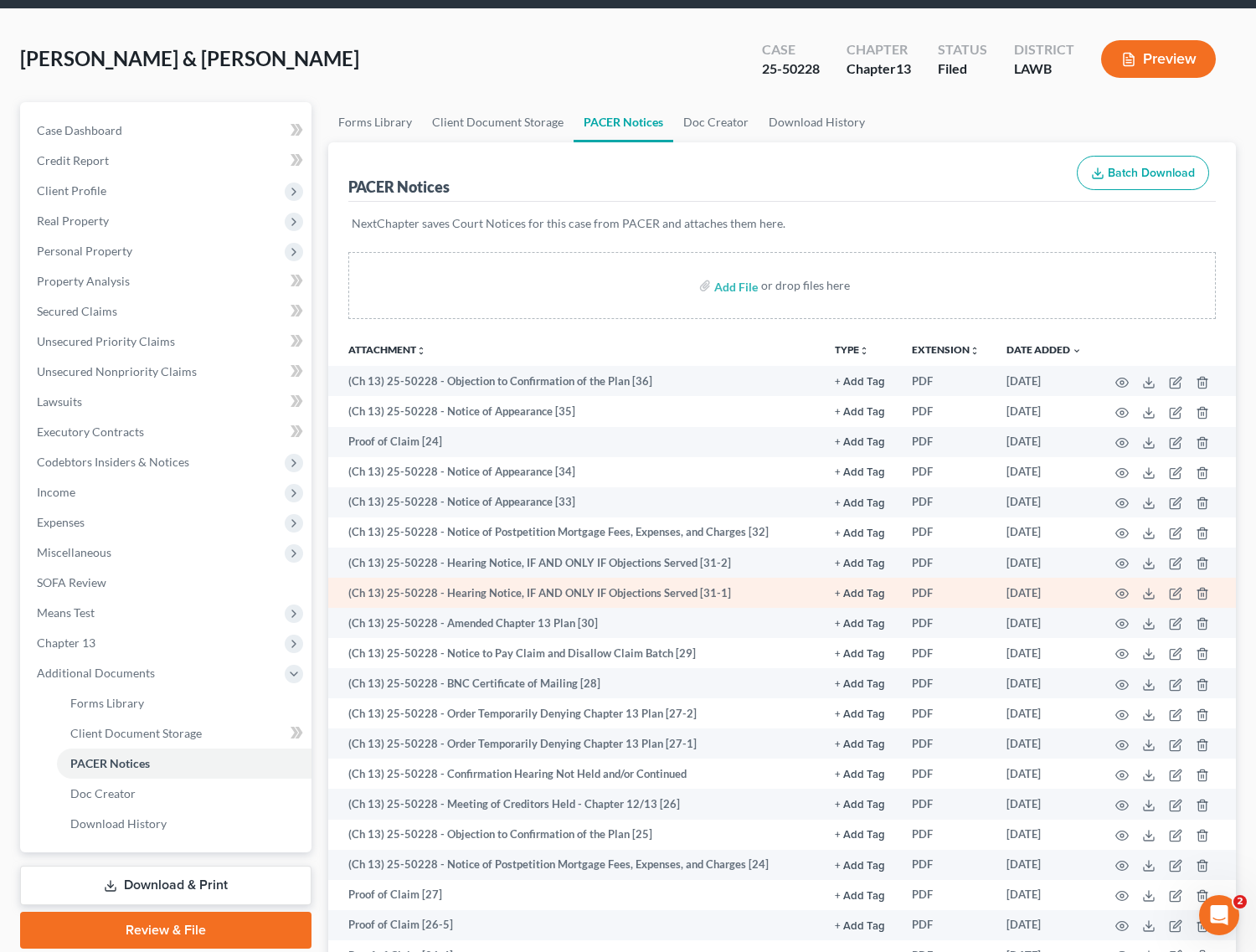
scroll to position [35, 0]
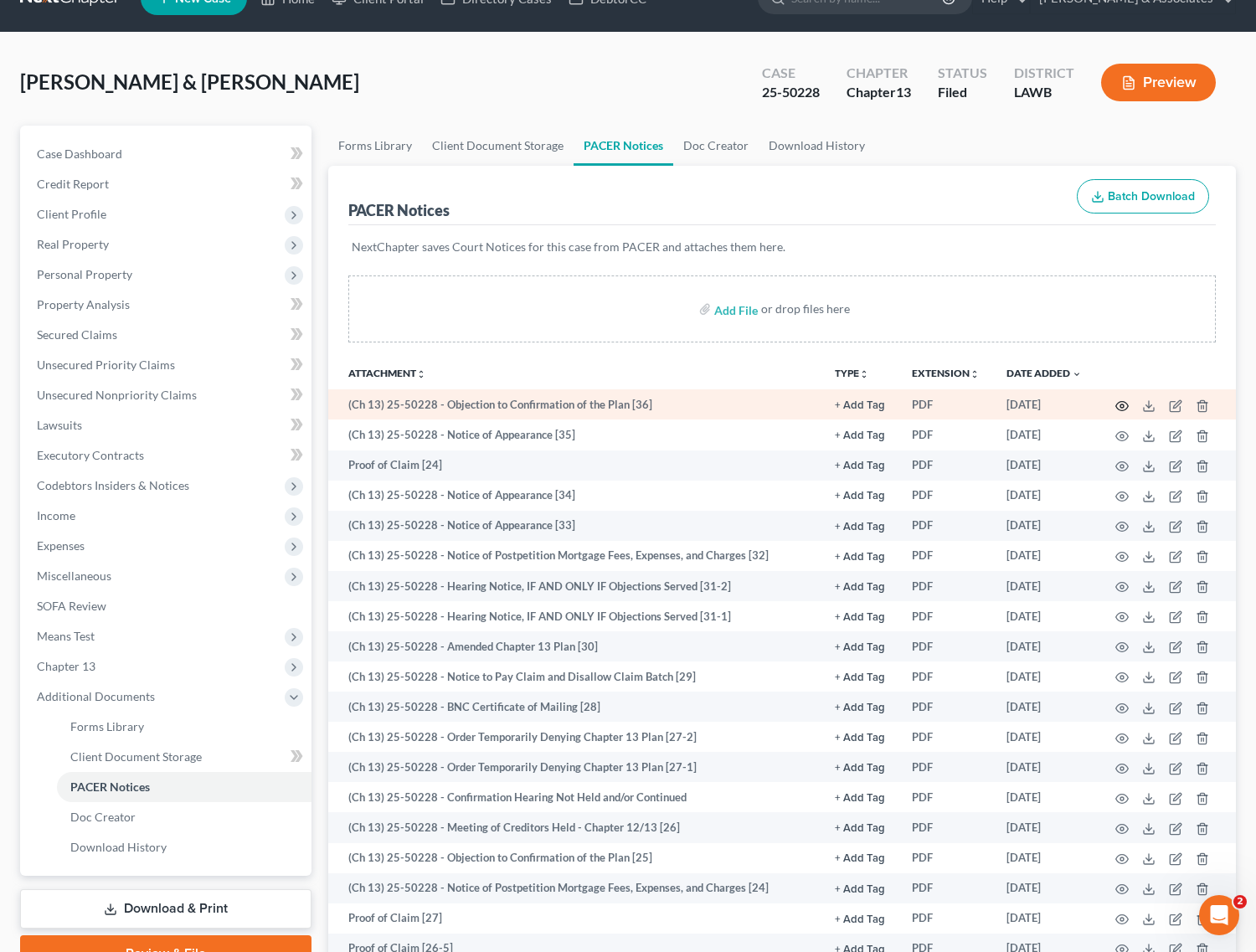
click at [1122, 399] on icon "button" at bounding box center [1121, 406] width 13 height 13
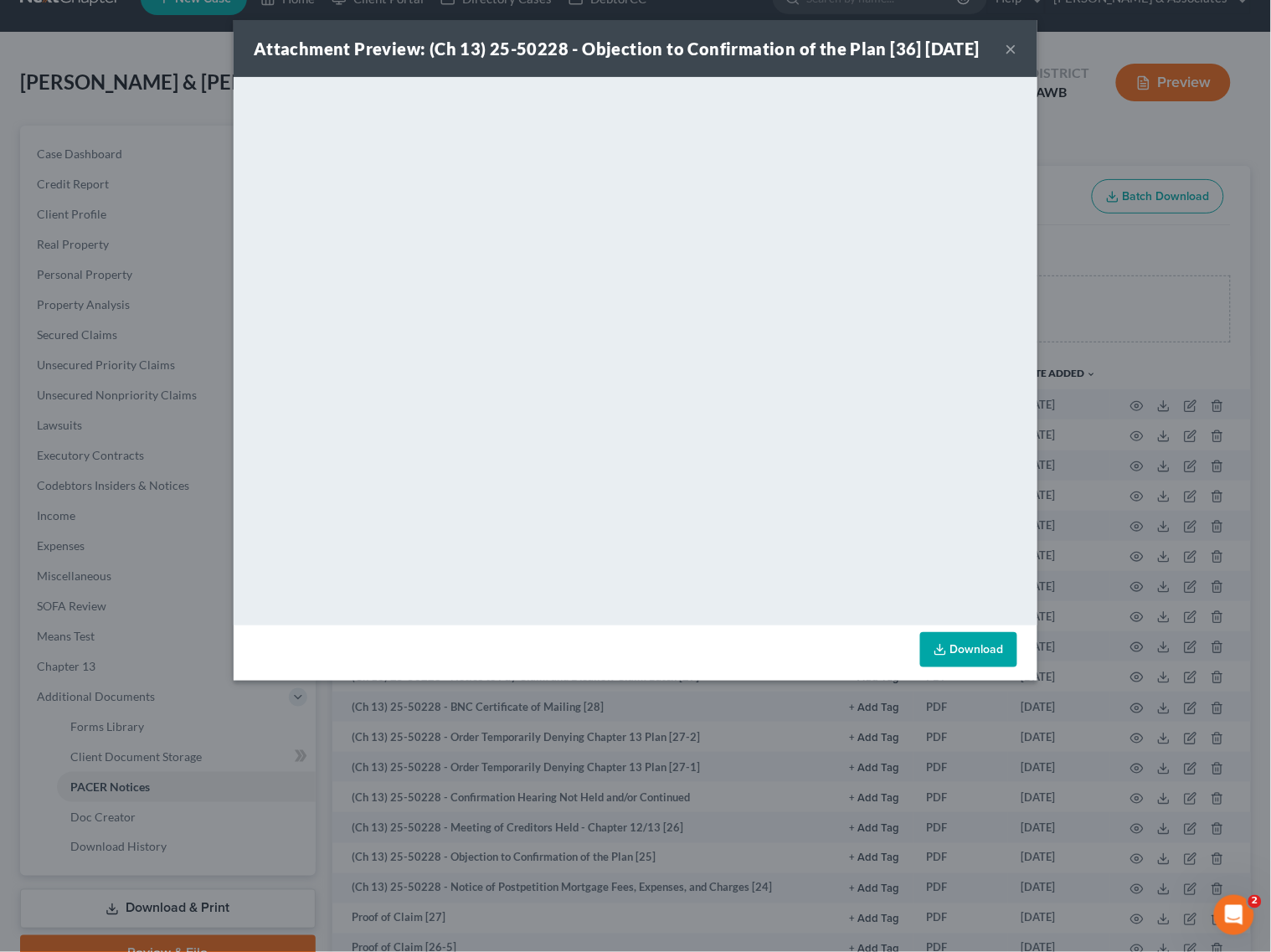
click at [1007, 58] on button "×" at bounding box center [1011, 48] width 12 height 20
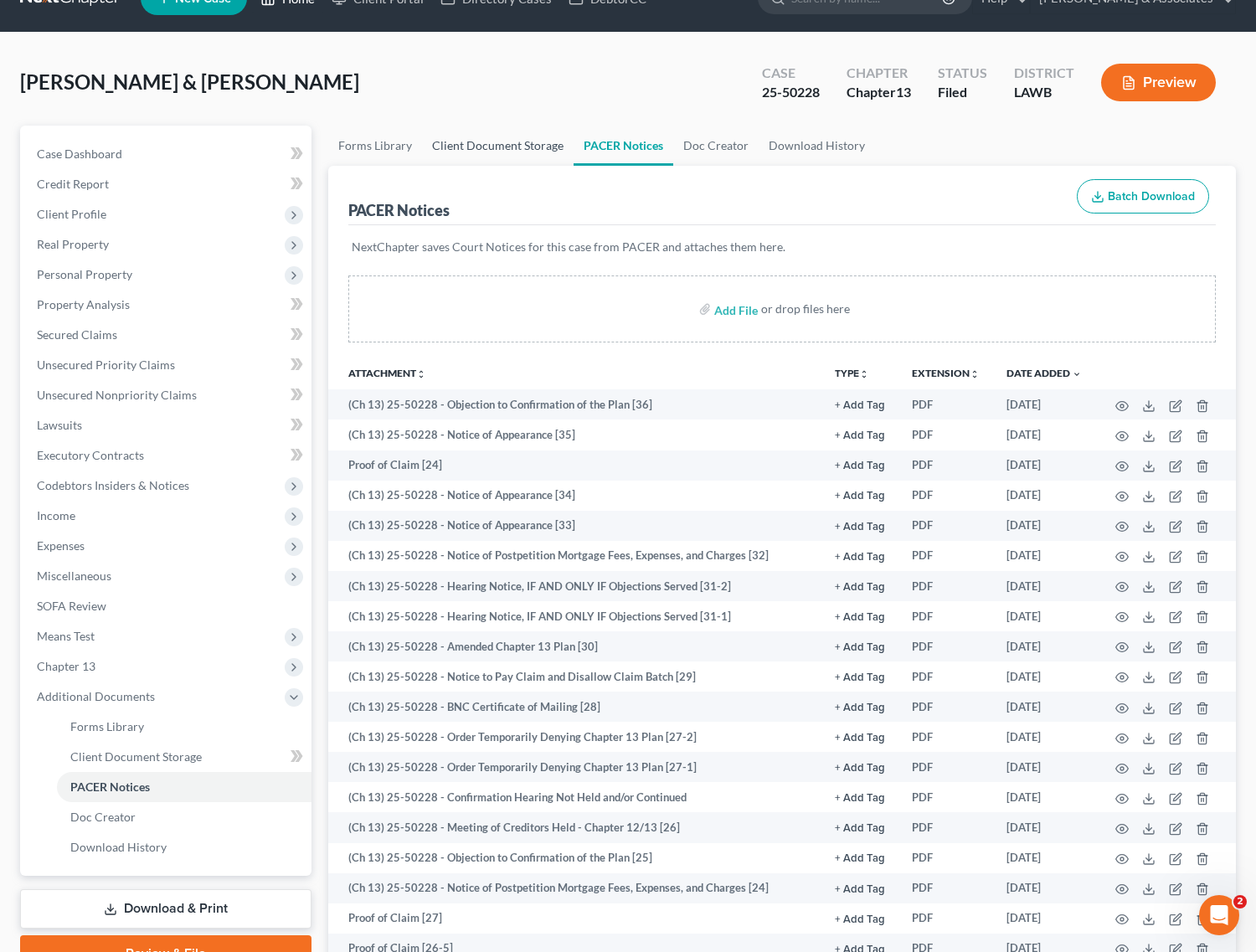
drag, startPoint x: 296, startPoint y: 6, endPoint x: 502, endPoint y: 132, distance: 241.5
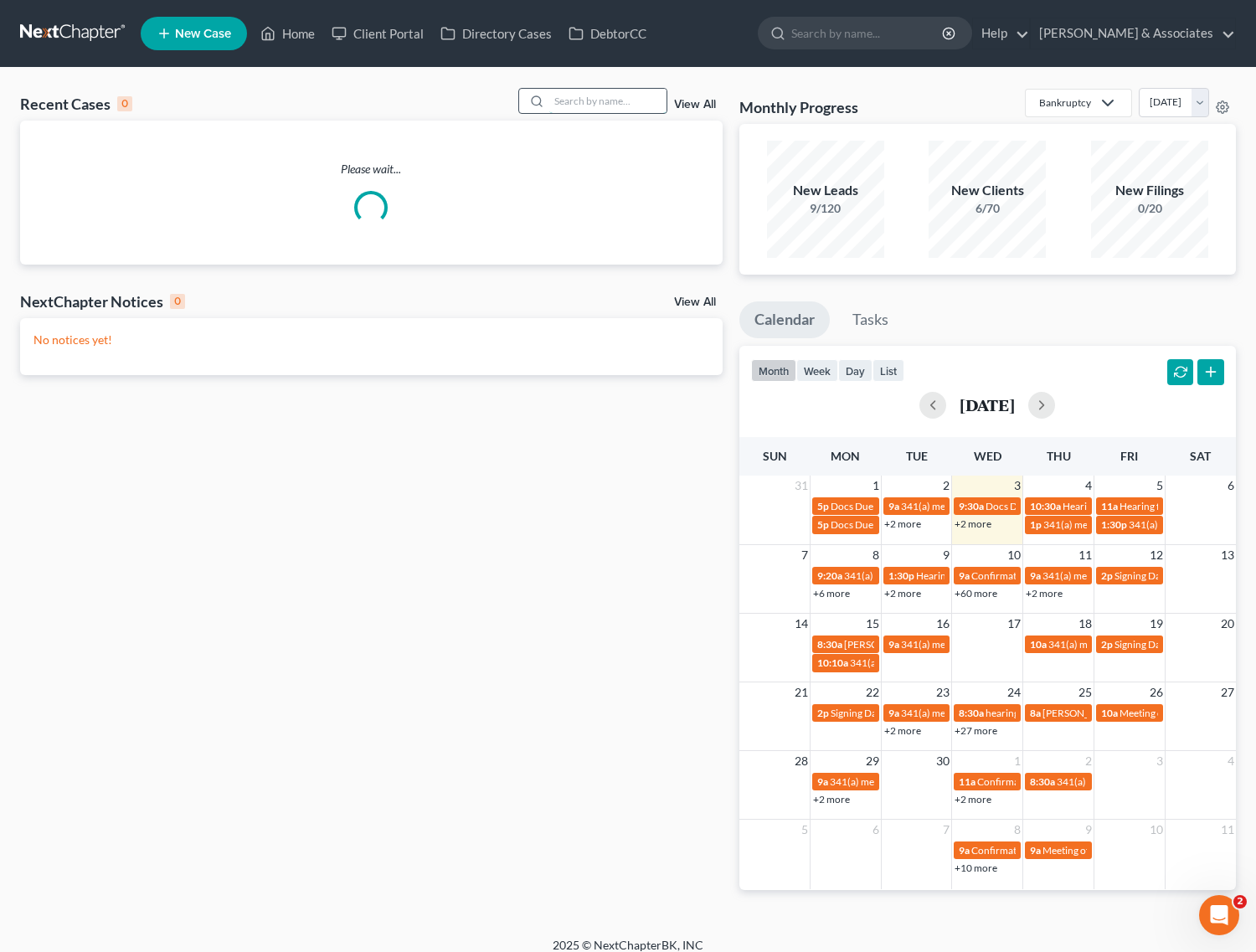
click at [592, 105] on input "search" at bounding box center [608, 100] width 117 height 24
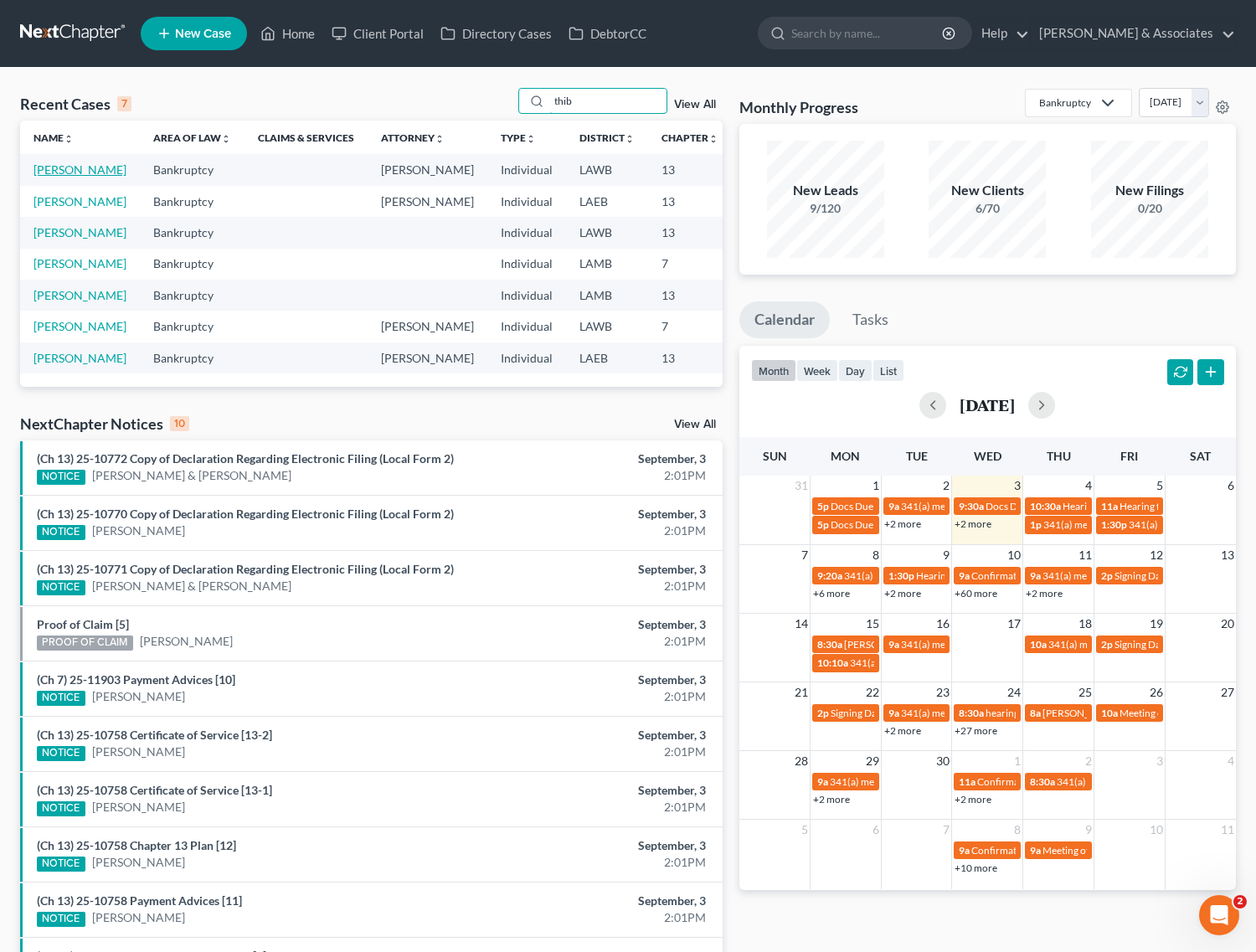
type input "thib"
click at [56, 174] on link "Thibodeaux, Joseph" at bounding box center [80, 169] width 93 height 14
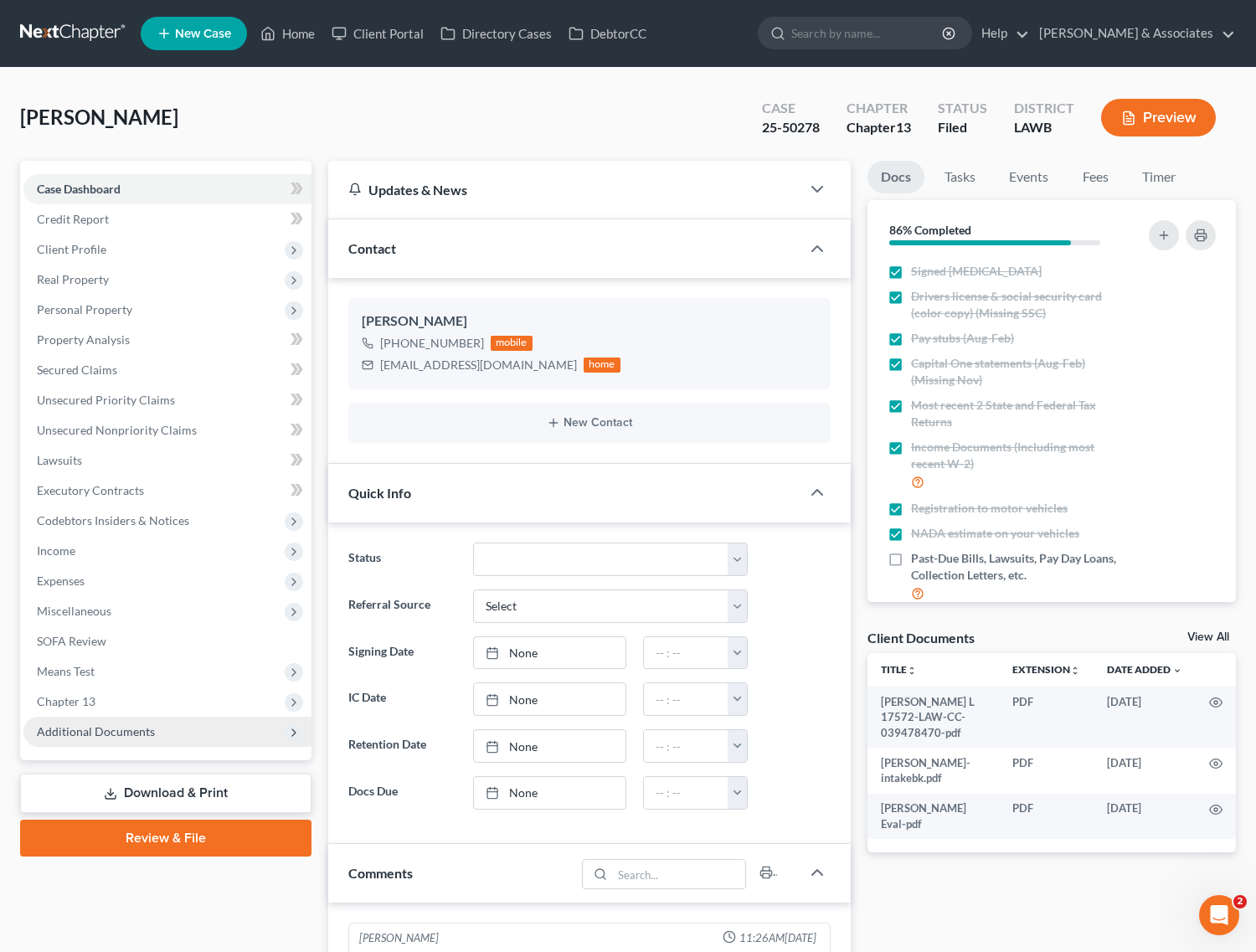
scroll to position [2175, 0]
click at [98, 733] on span "Additional Documents" at bounding box center [96, 731] width 118 height 14
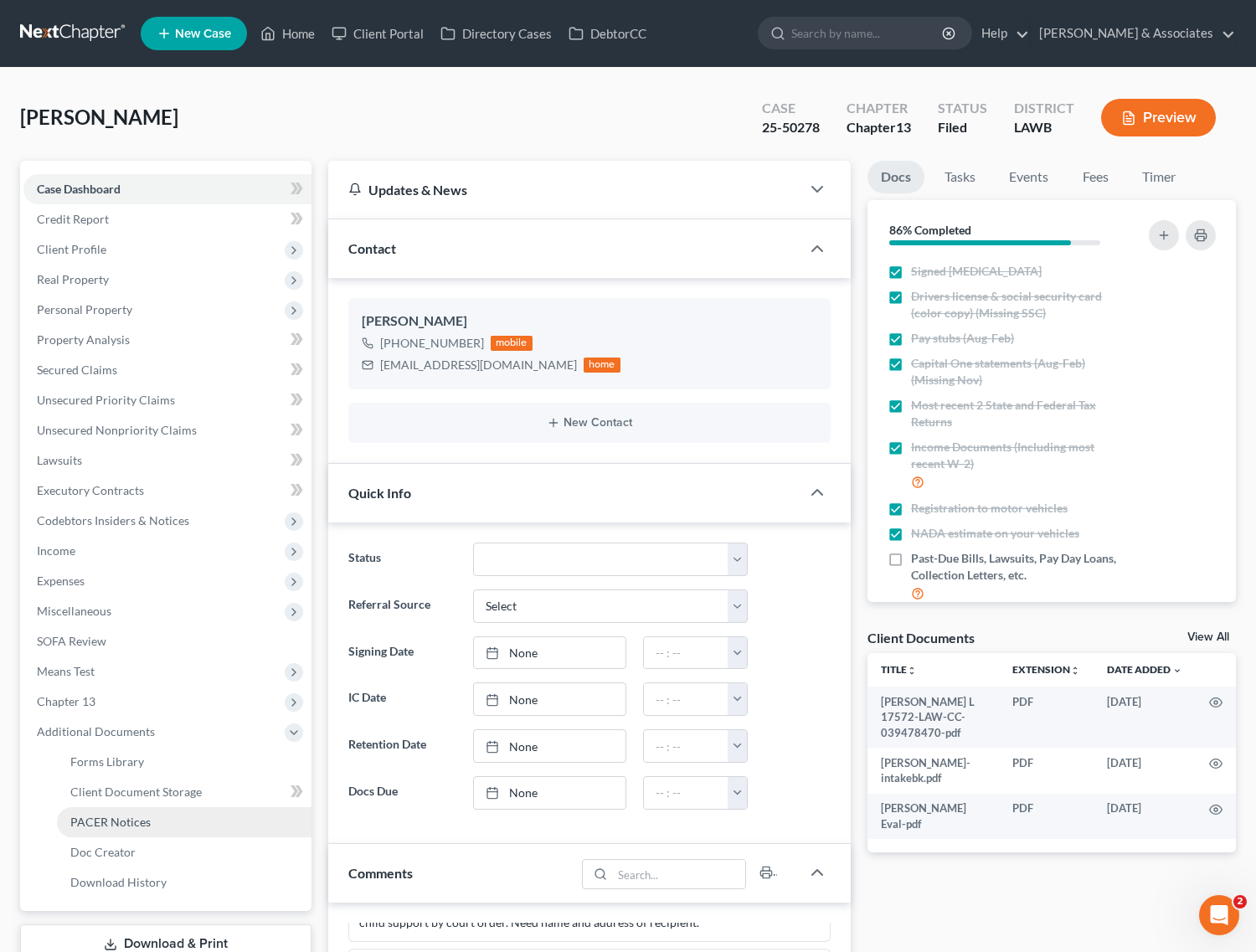
click at [84, 819] on span "PACER Notices" at bounding box center [110, 822] width 81 height 14
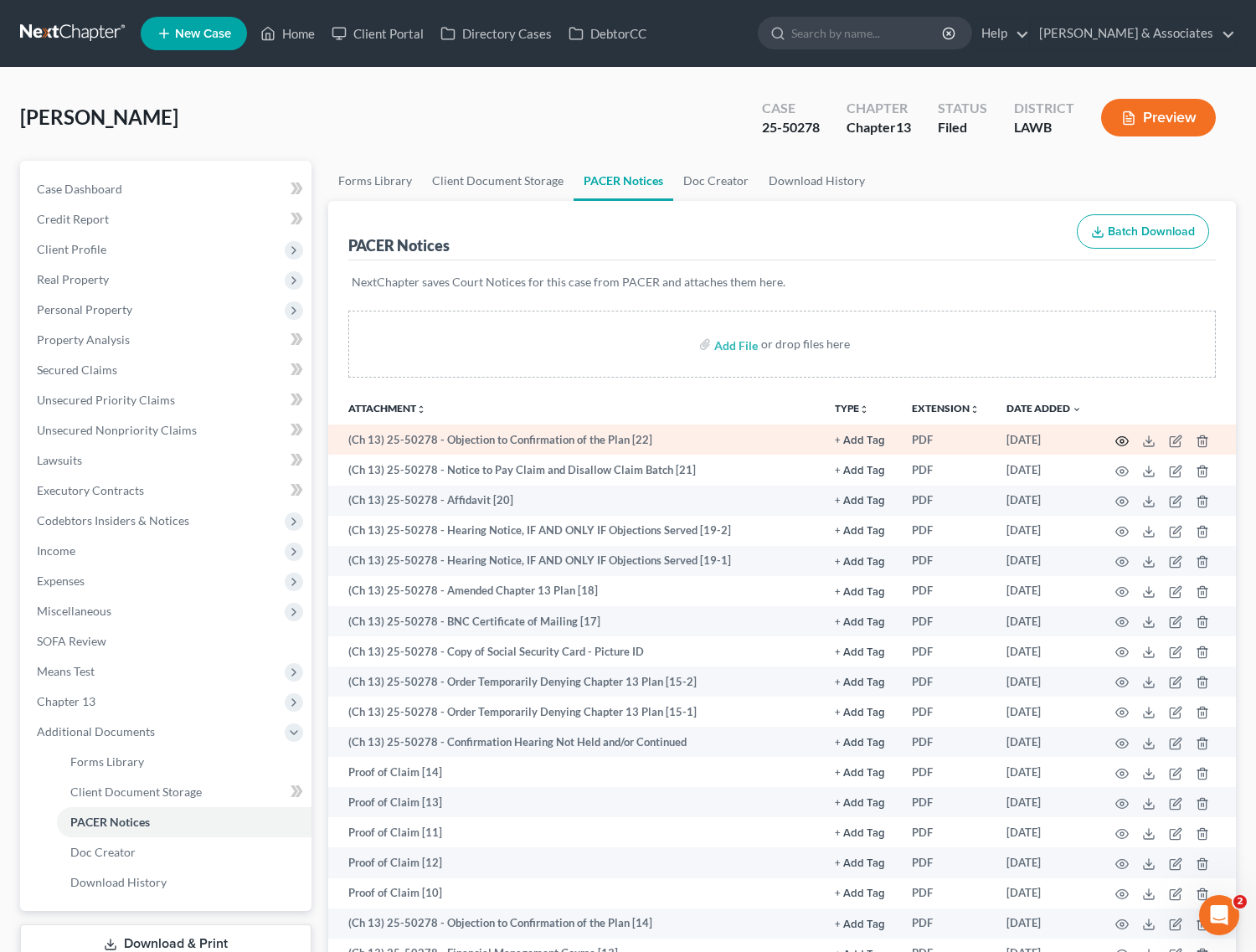
click at [1124, 444] on icon "button" at bounding box center [1121, 441] width 13 height 13
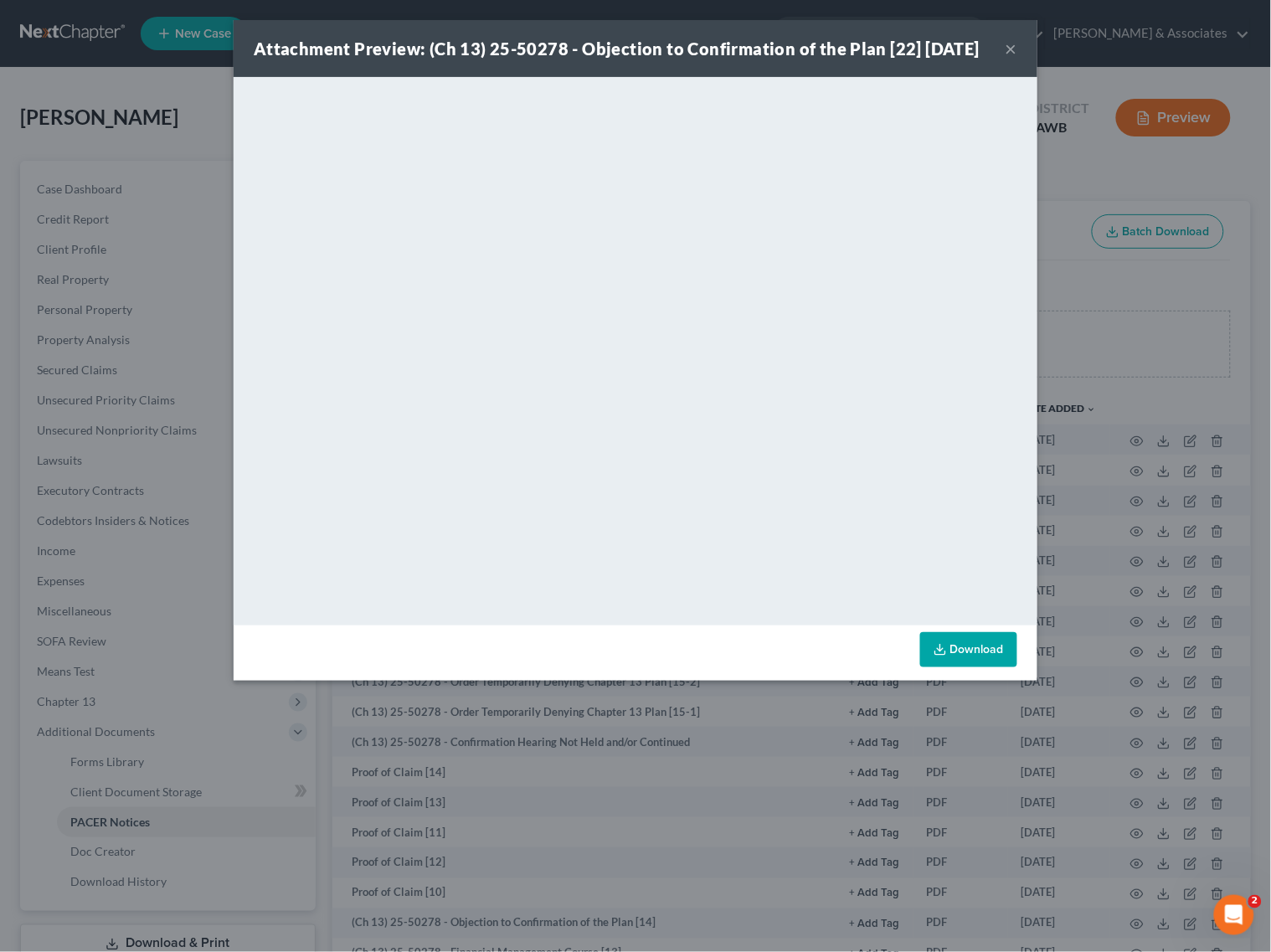
click at [1016, 58] on button "×" at bounding box center [1011, 48] width 12 height 20
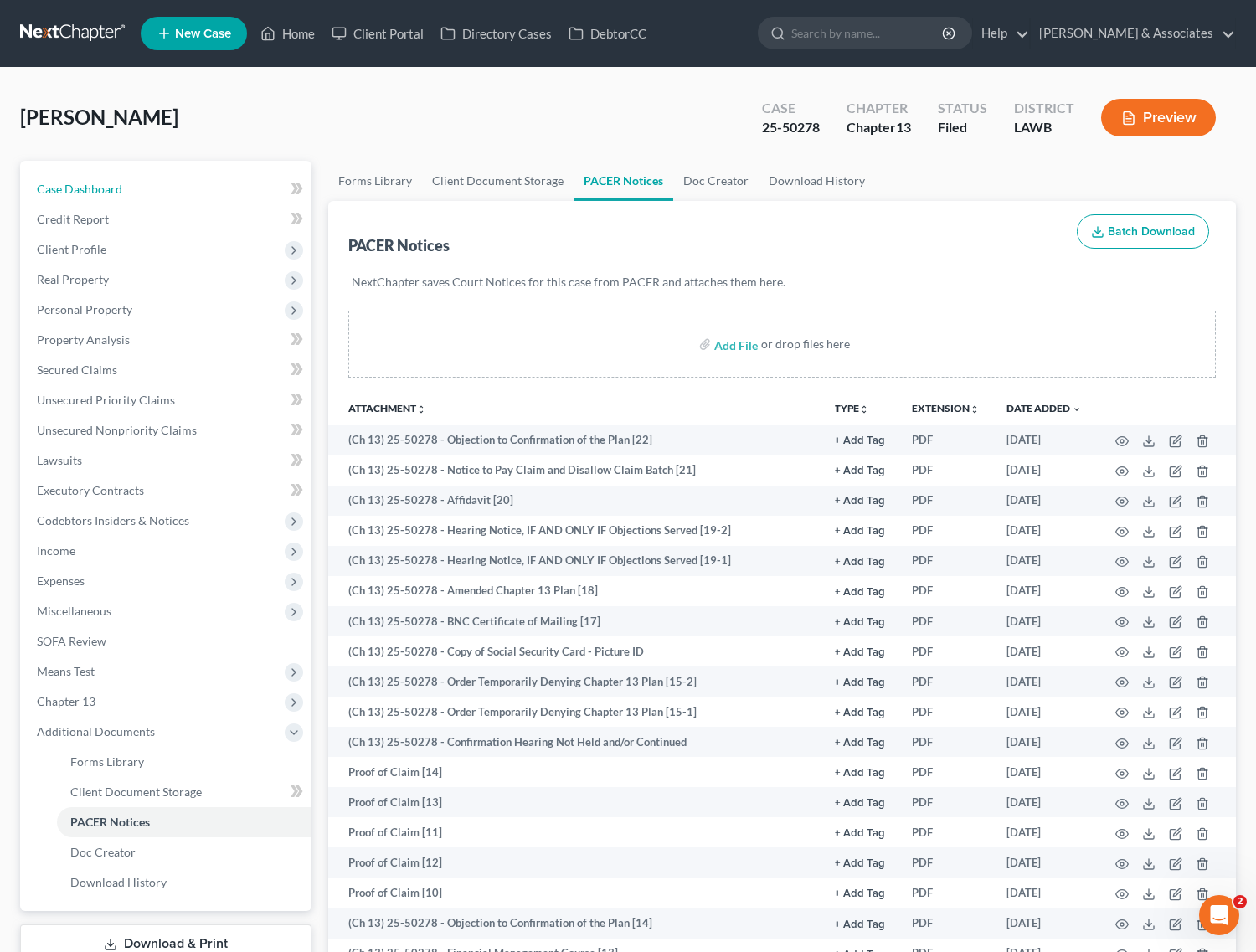
click at [111, 187] on span "Case Dashboard" at bounding box center [80, 189] width 85 height 14
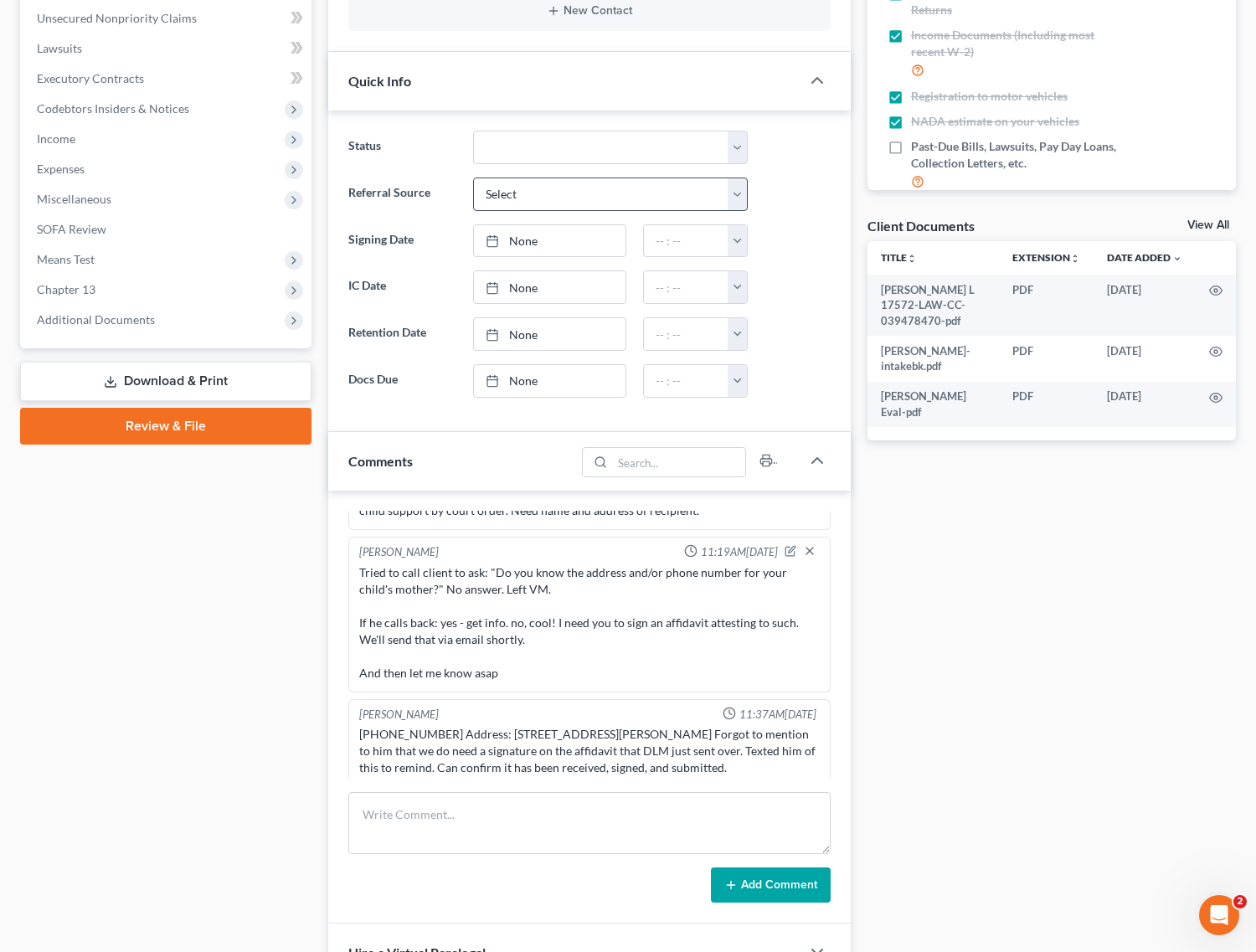
scroll to position [419, 0]
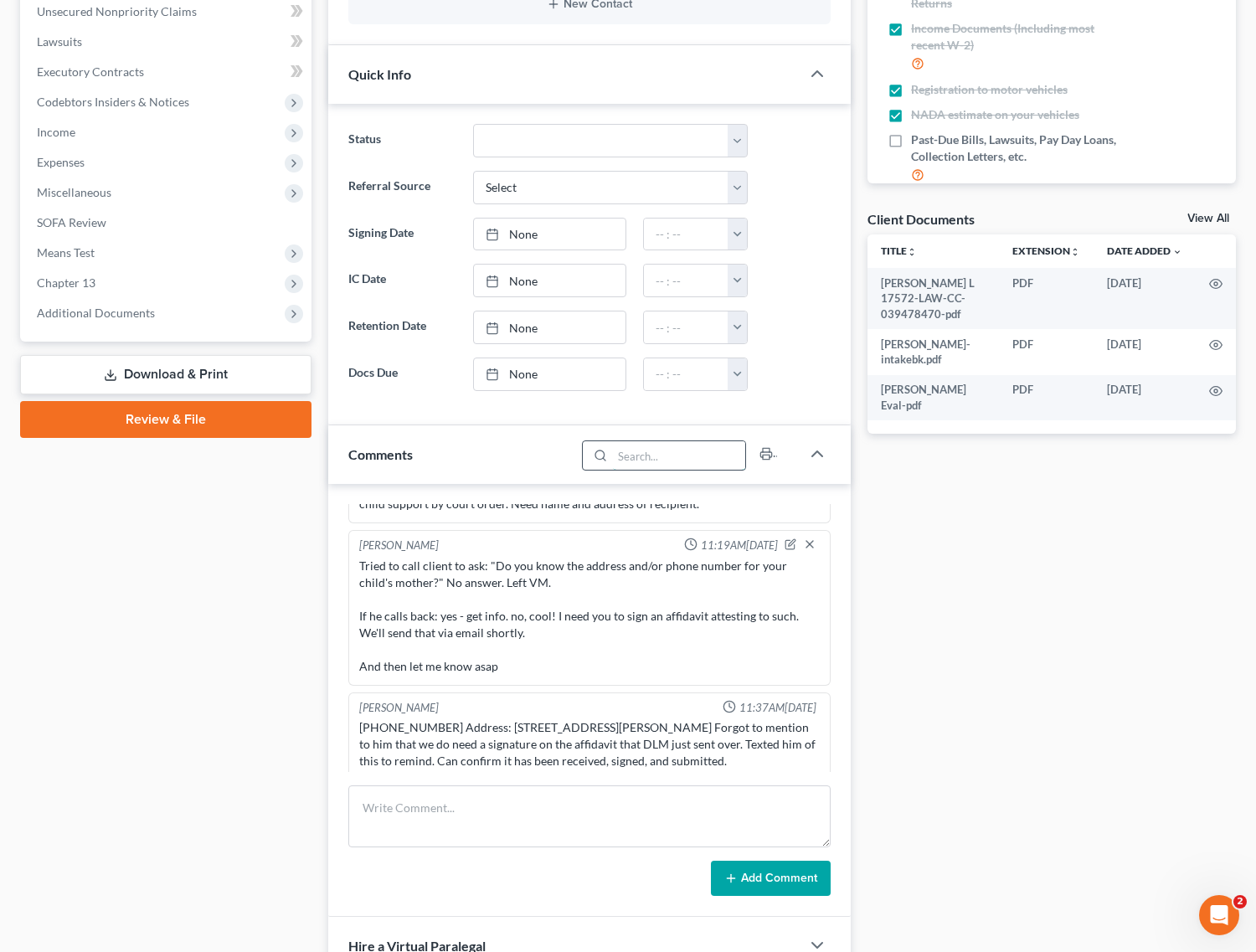
click at [641, 459] on input "search" at bounding box center [679, 455] width 133 height 28
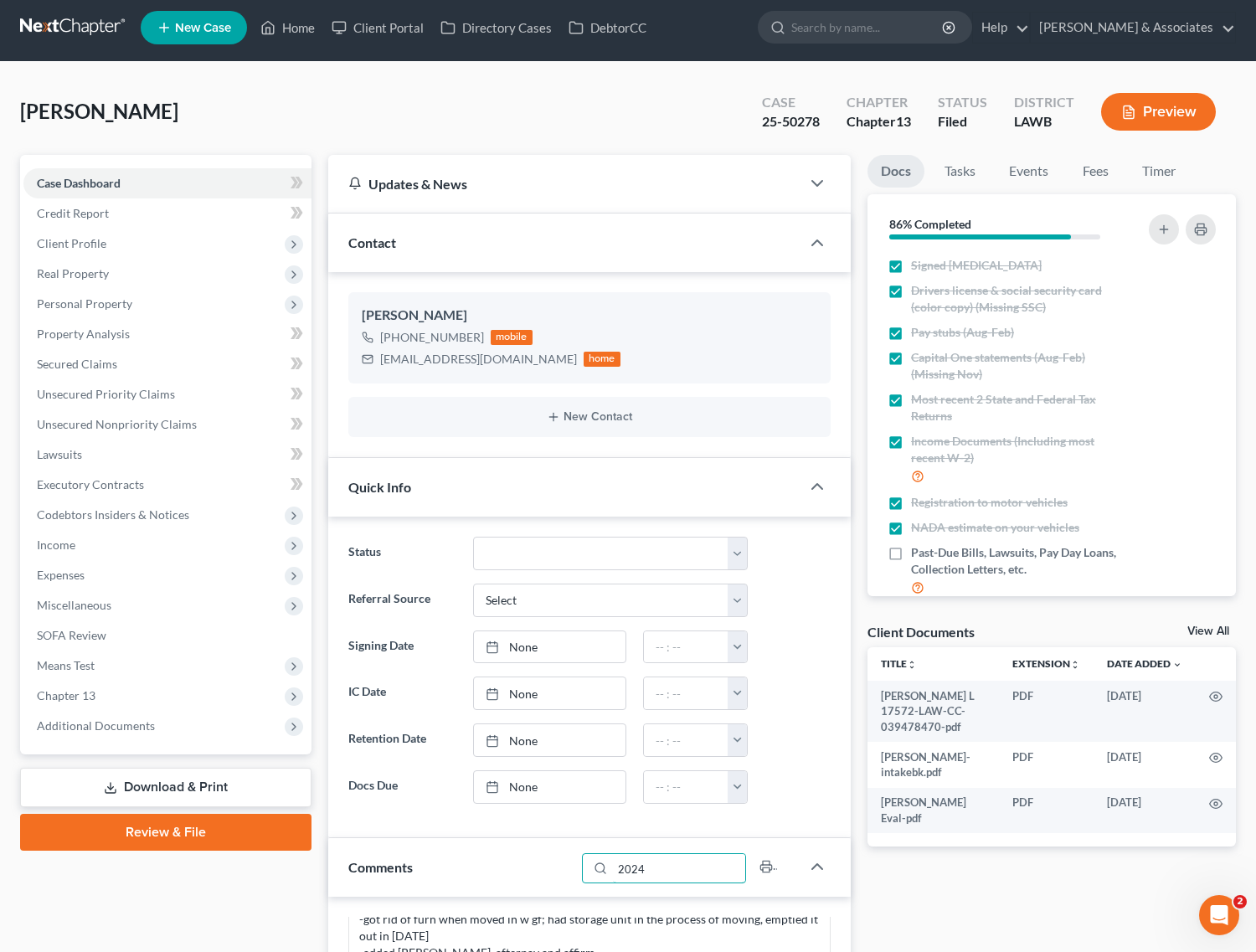
scroll to position [0, 0]
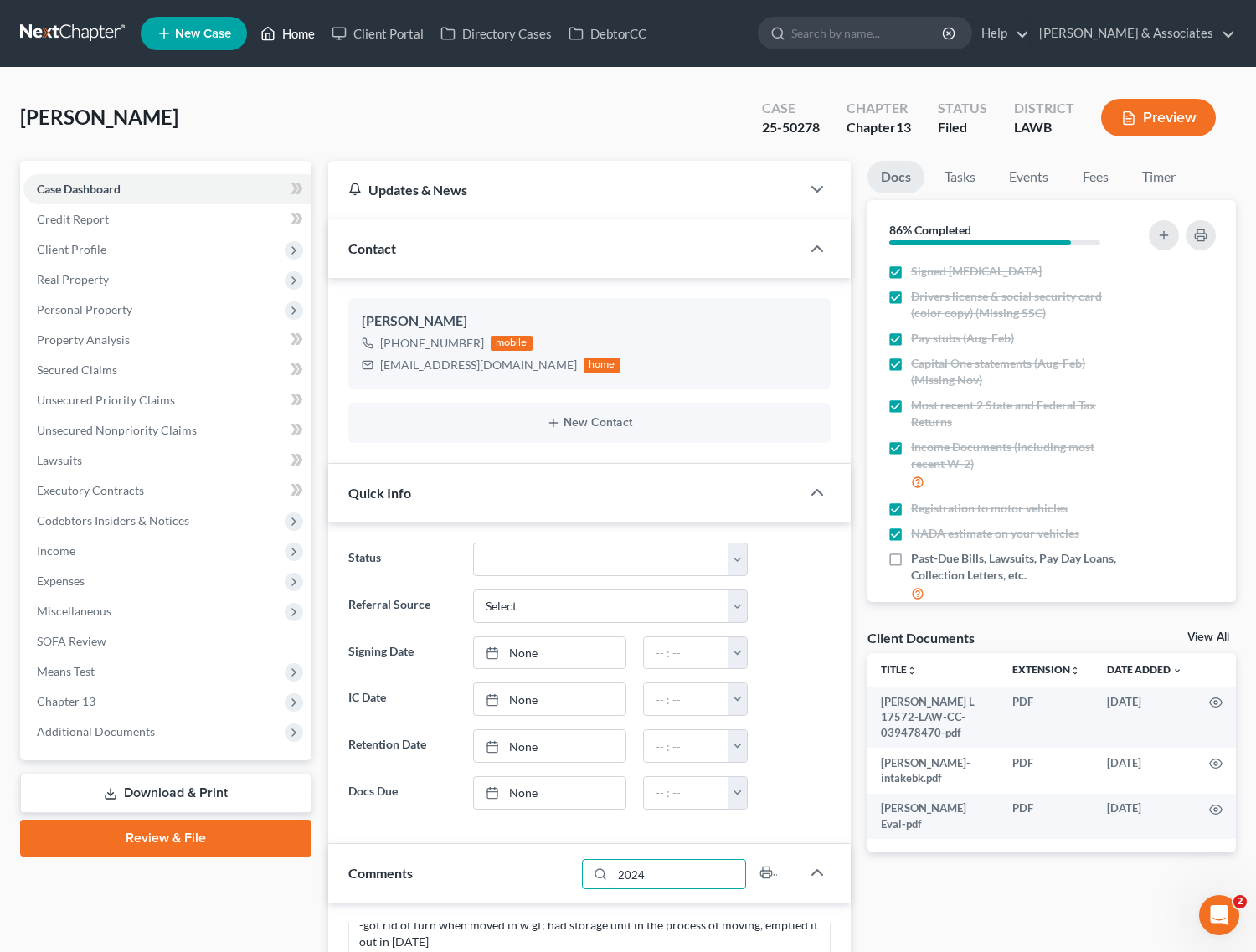
type input "2024"
drag, startPoint x: 281, startPoint y: 38, endPoint x: 534, endPoint y: 55, distance: 253.6
click at [281, 38] on link "Home" at bounding box center [288, 34] width 71 height 30
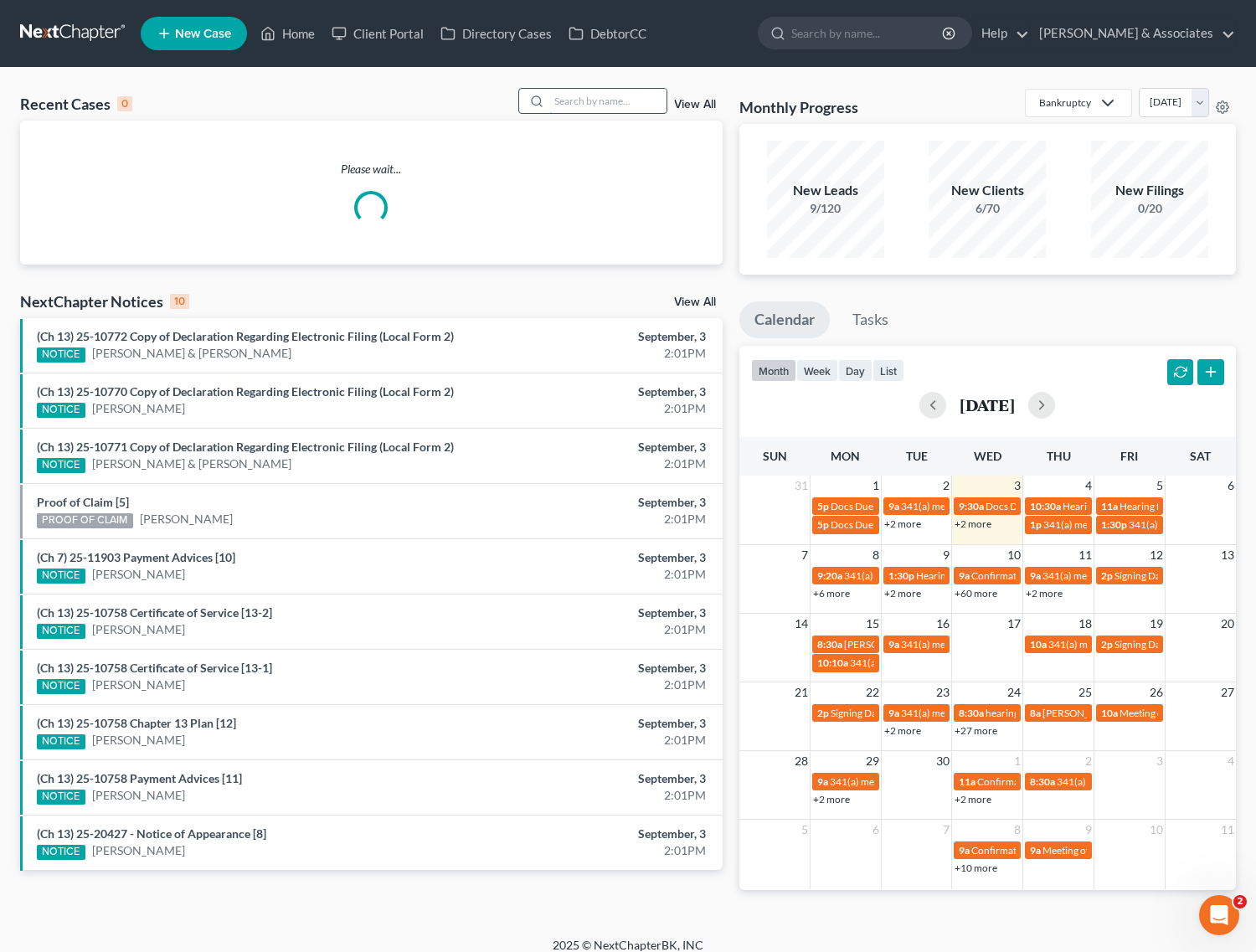
click at [632, 101] on input "search" at bounding box center [608, 100] width 117 height 24
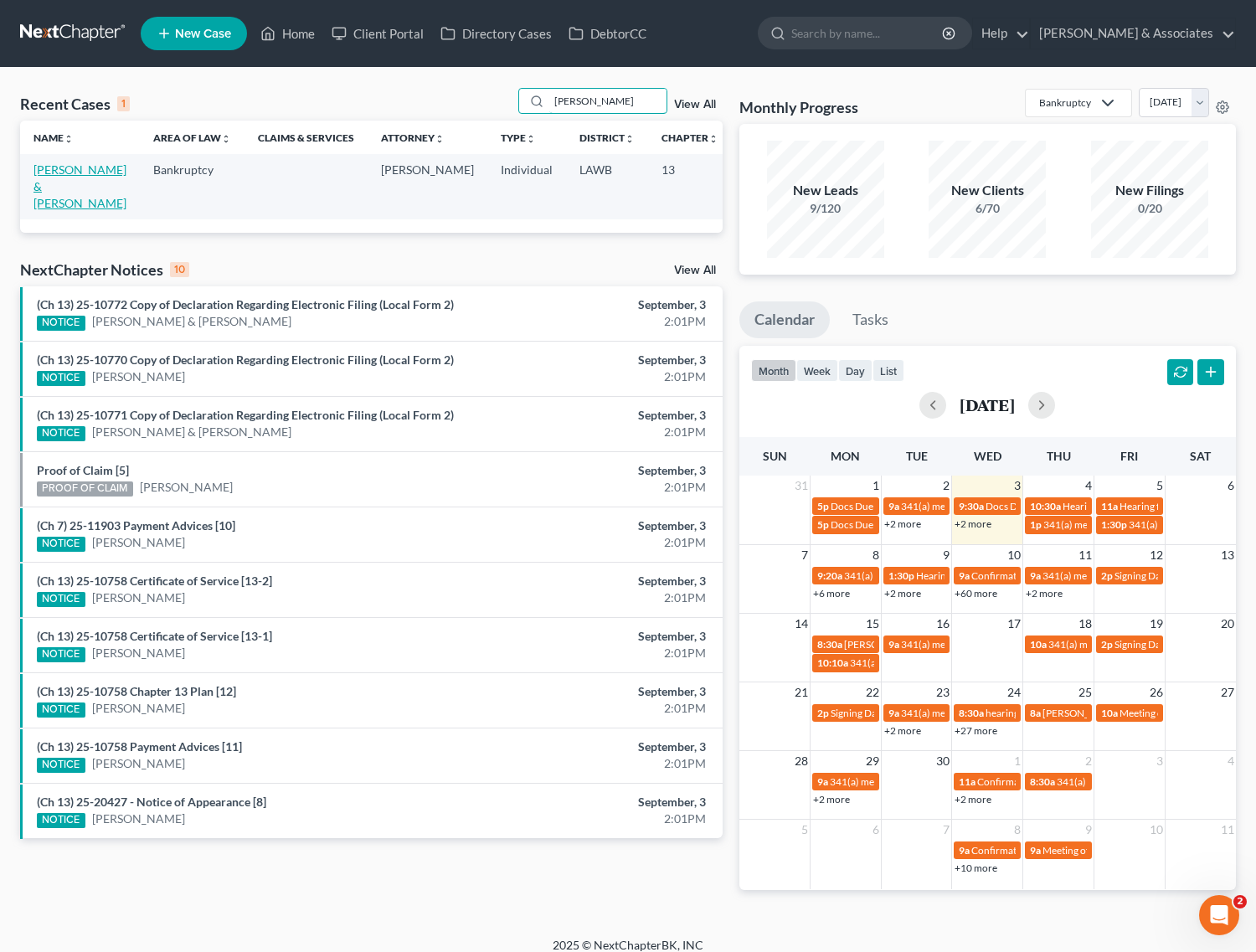
type input "schaver"
click at [60, 173] on link "Schaver, Joshua & Mandie" at bounding box center [80, 186] width 93 height 48
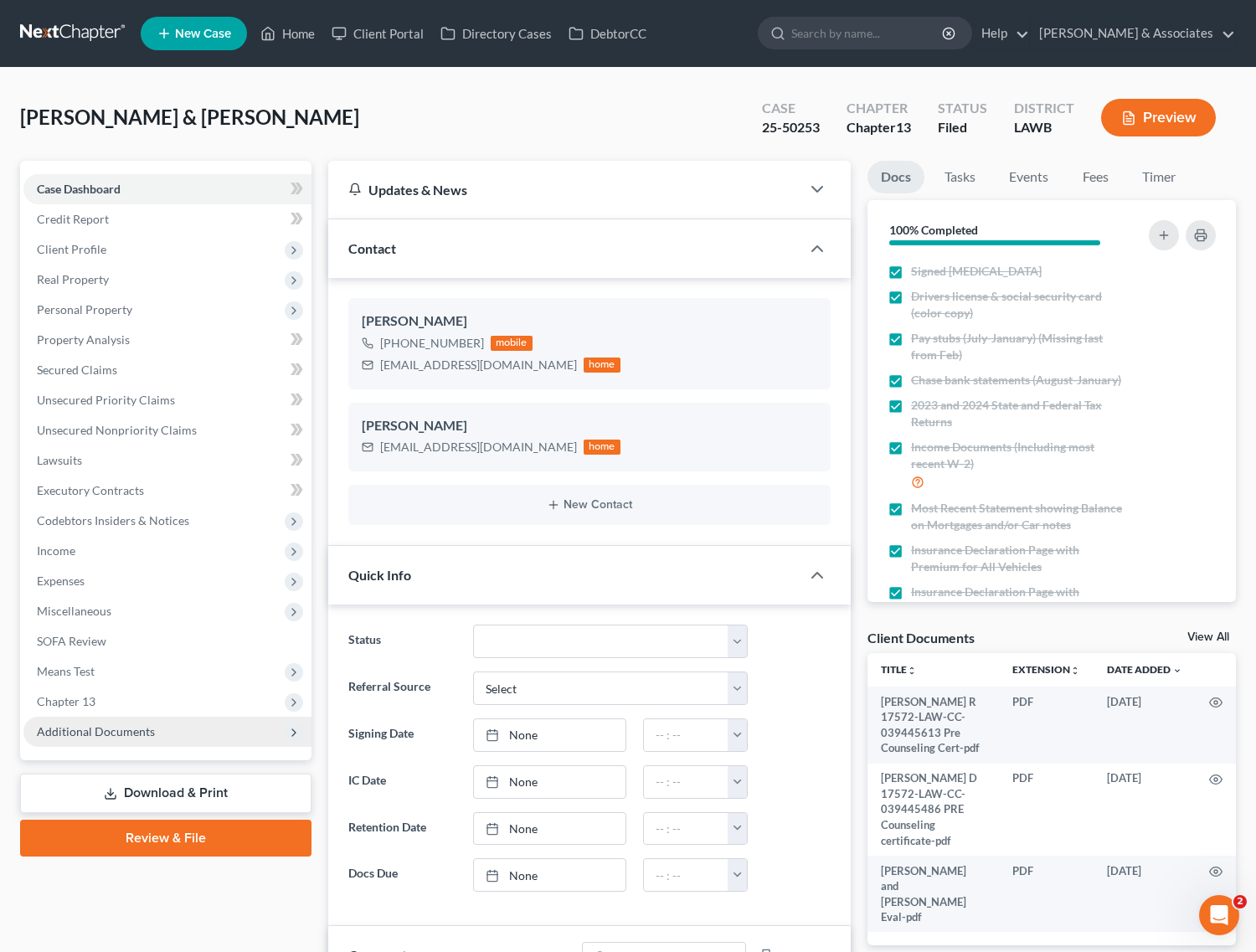
scroll to position [2974, 0]
click at [65, 718] on span "Additional Documents" at bounding box center [167, 731] width 288 height 30
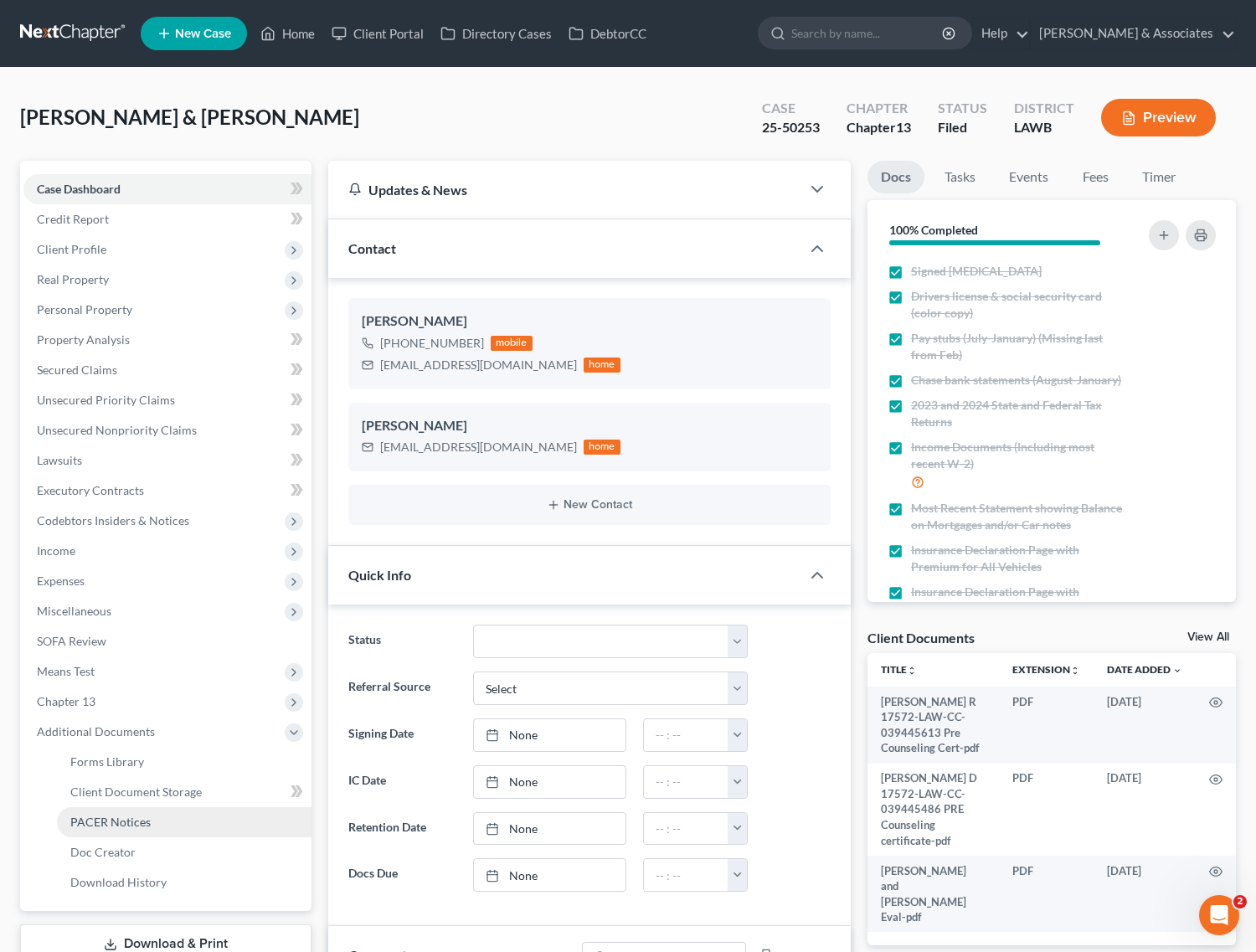
click at [109, 829] on link "PACER Notices" at bounding box center [183, 822] width 254 height 30
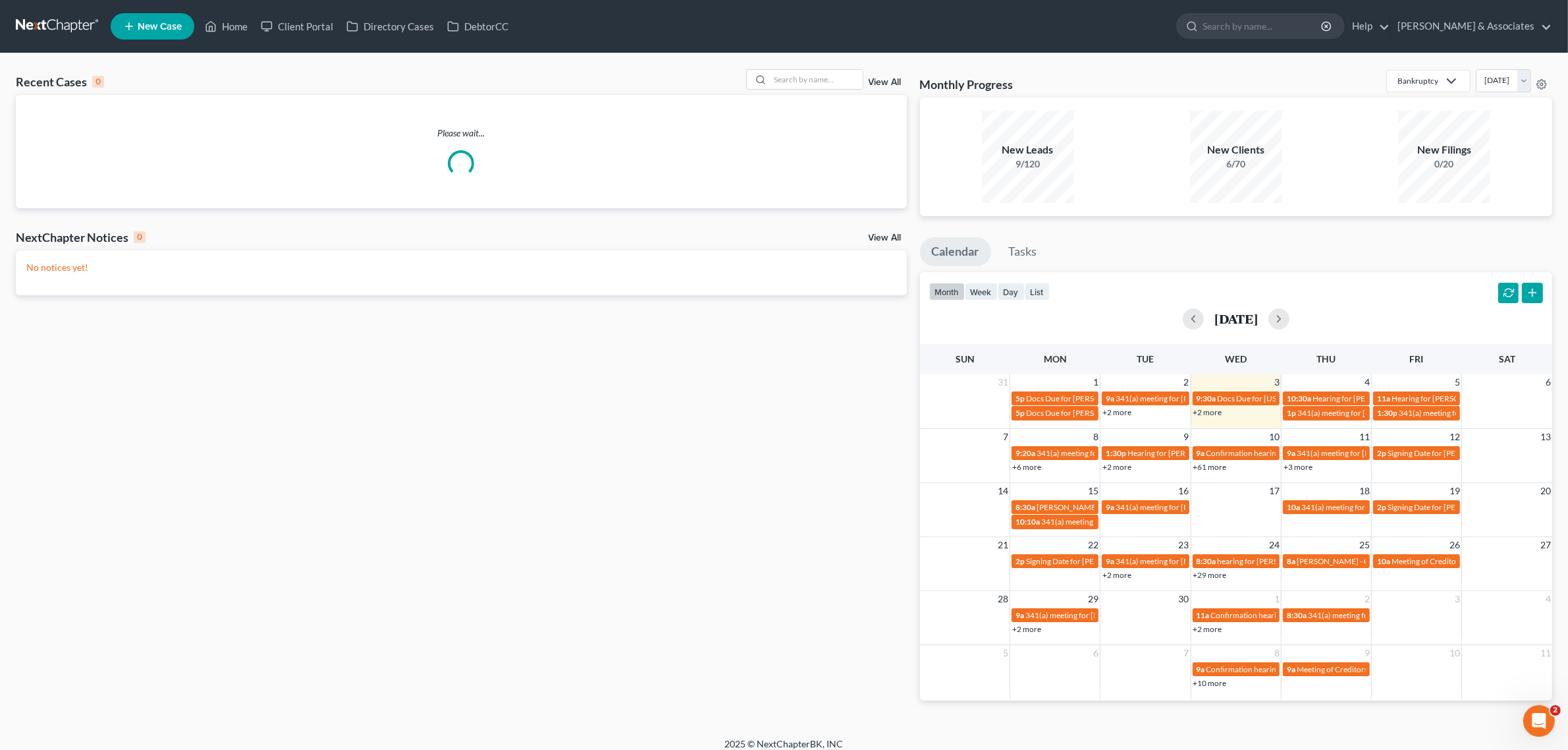
scroll to position [10, 0]
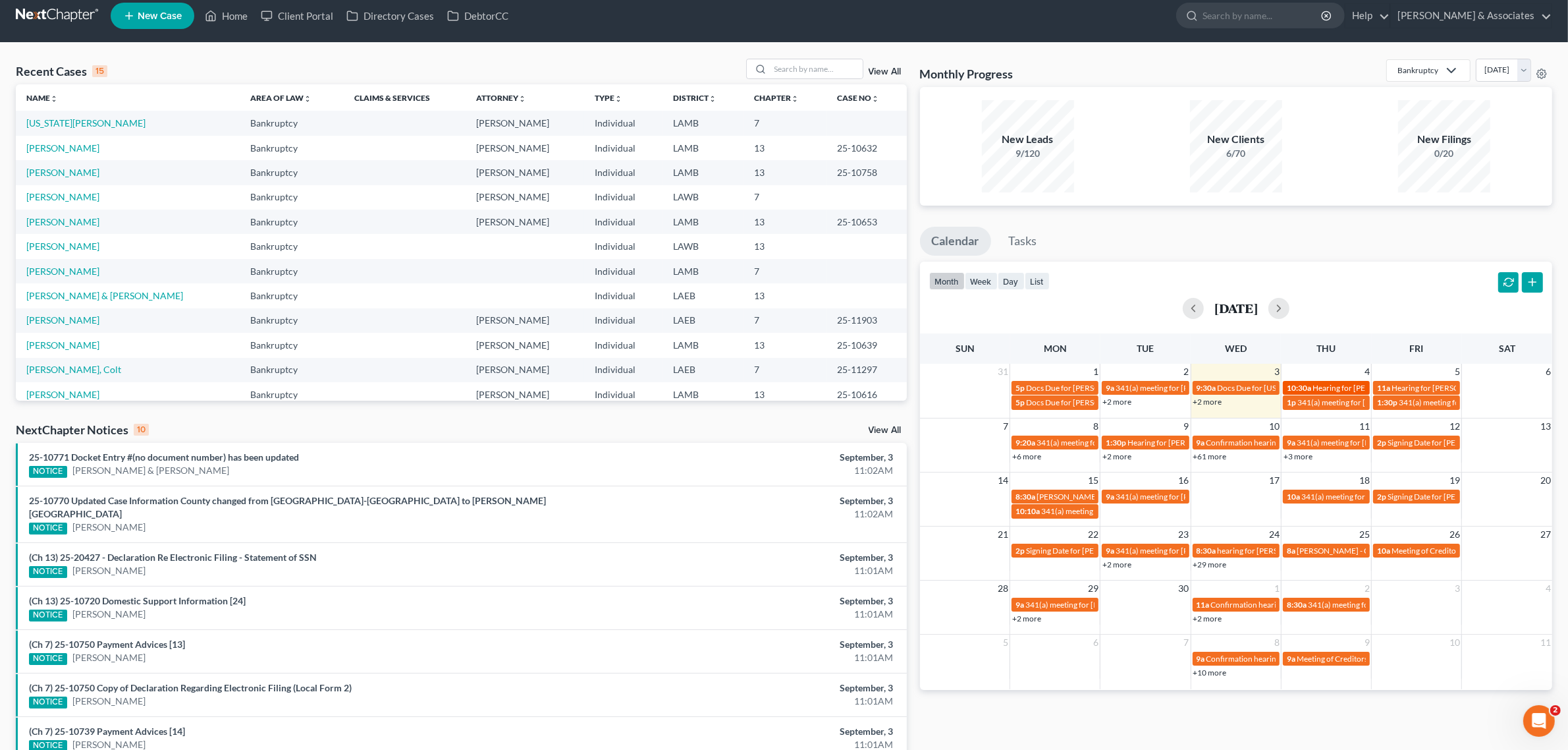
click at [1346, 390] on span "Hearing for [PERSON_NAME]" at bounding box center [1363, 388] width 102 height 10
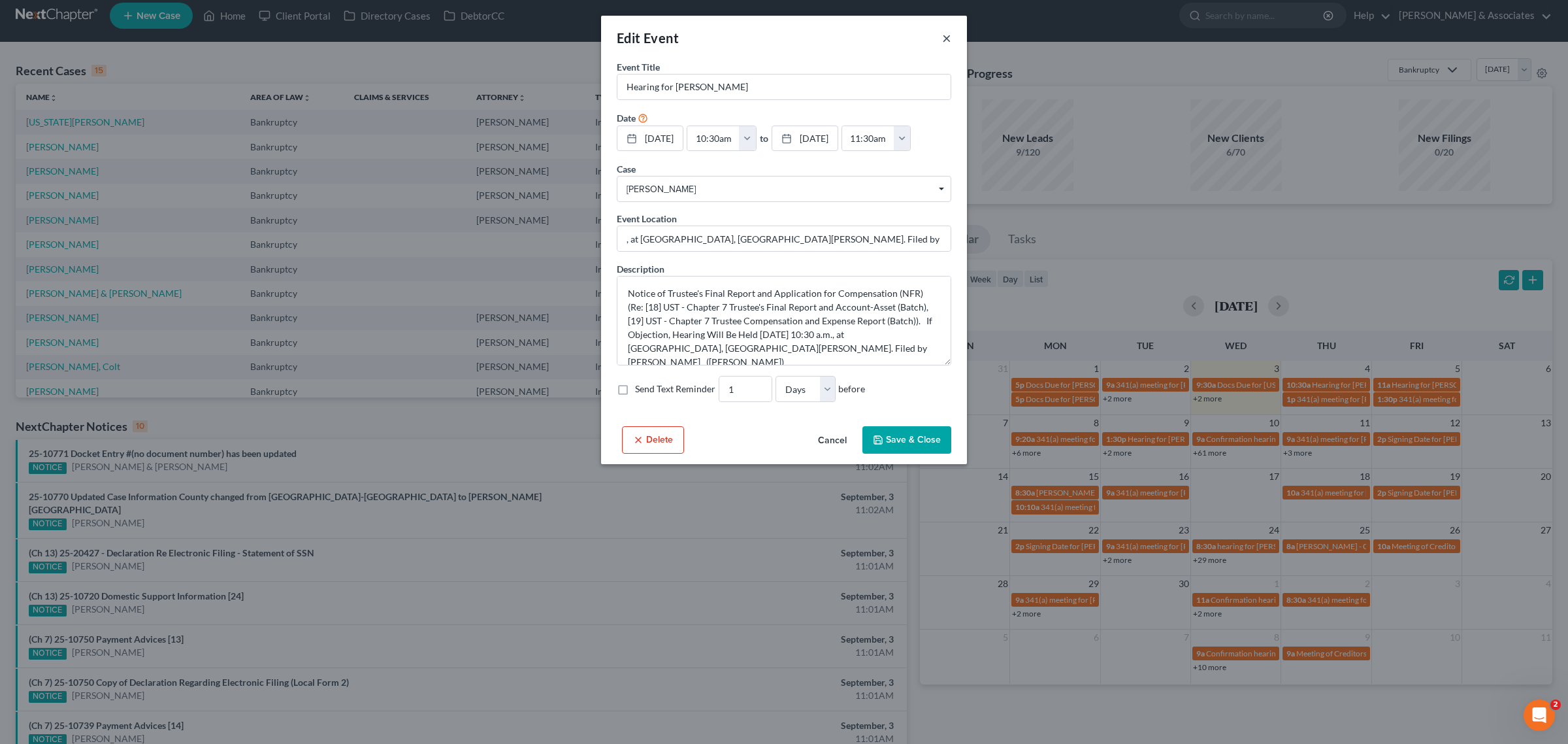
click at [946, 41] on button "×" at bounding box center [946, 37] width 9 height 16
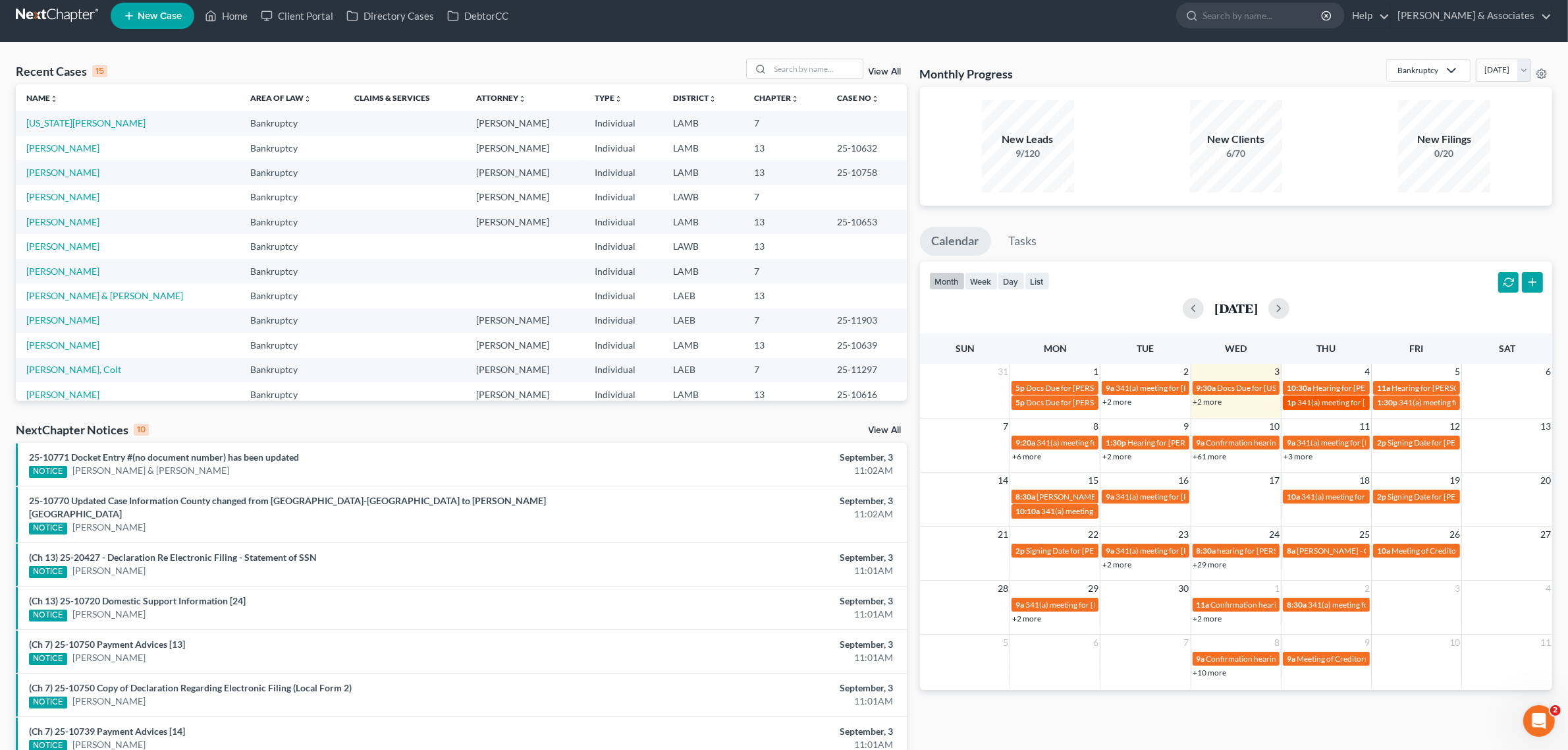
click at [1342, 403] on span "341(a) meeting for Cheryl Boydell Brauner" at bounding box center [1392, 402] width 190 height 10
select select "Days"
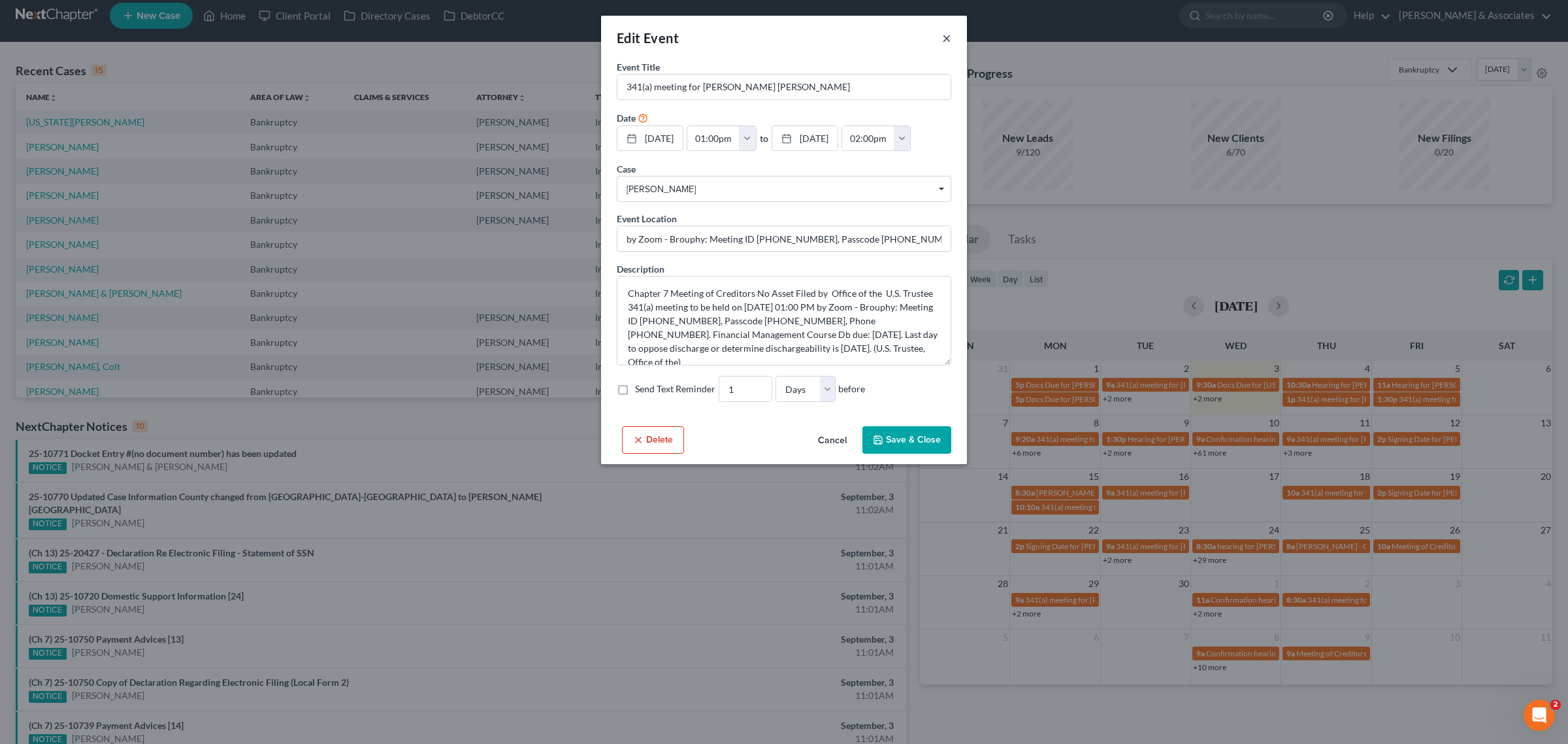
click at [948, 36] on button "×" at bounding box center [946, 37] width 9 height 16
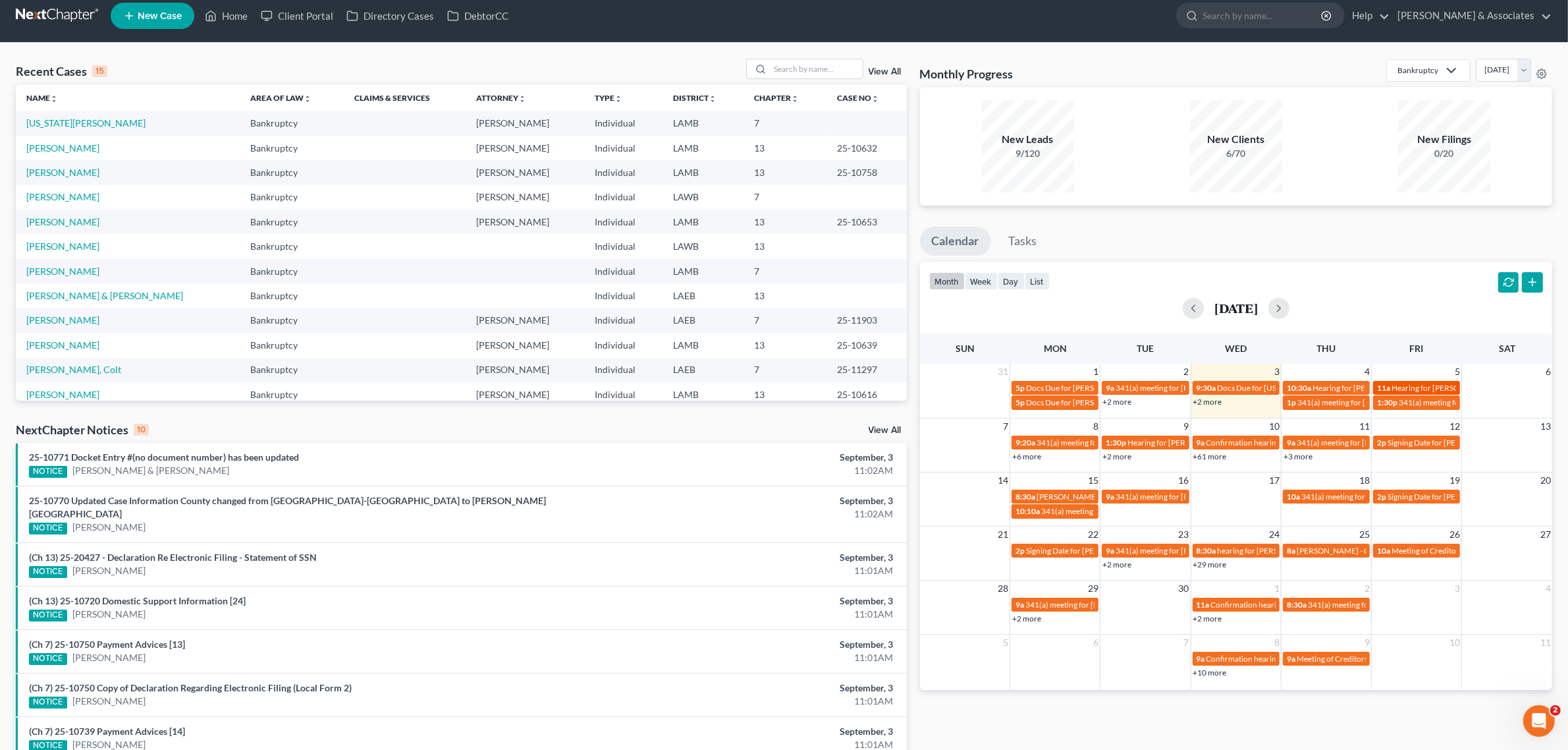
click at [1405, 384] on span "Hearing for Adam Matlack" at bounding box center [1443, 388] width 102 height 10
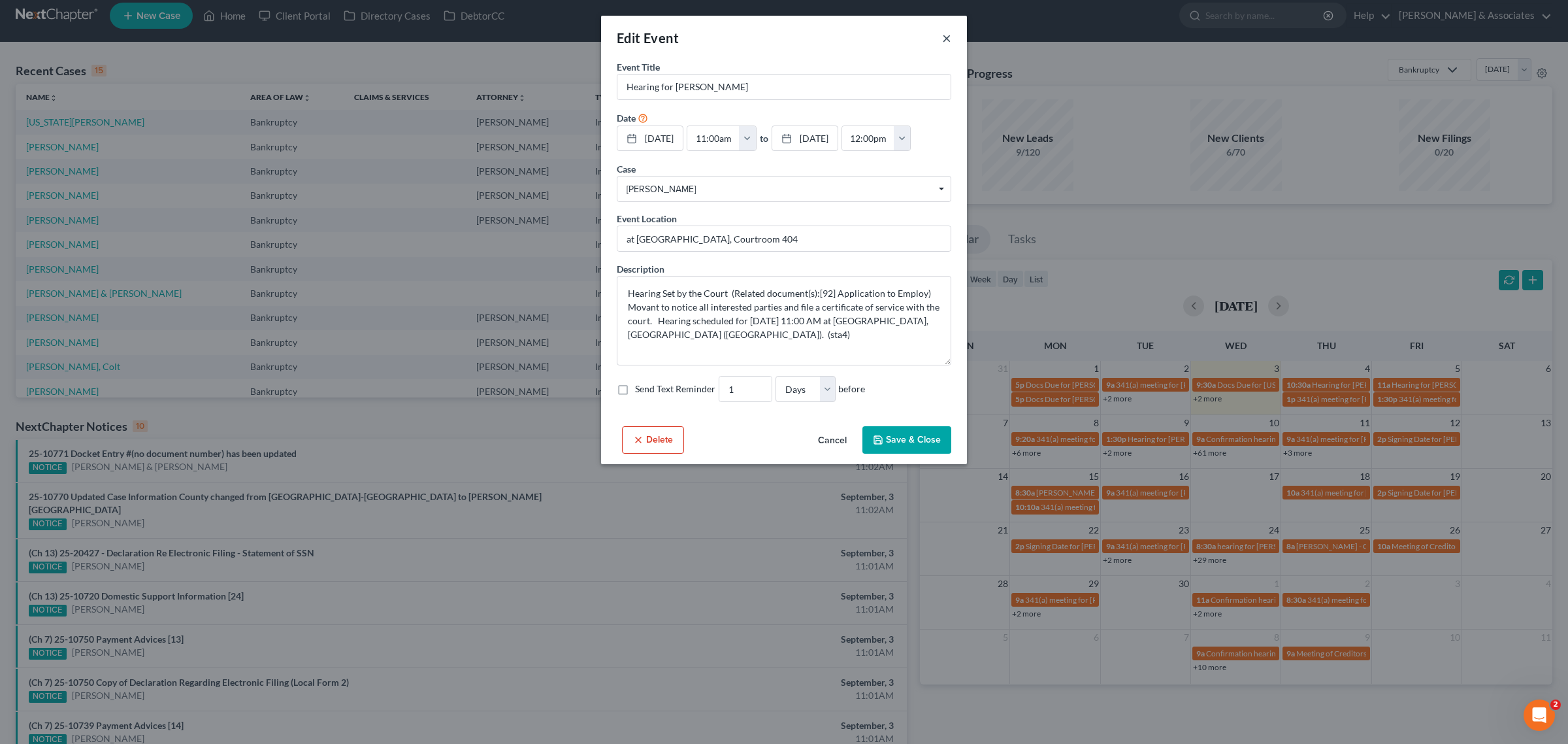
click at [943, 37] on button "×" at bounding box center [946, 37] width 9 height 16
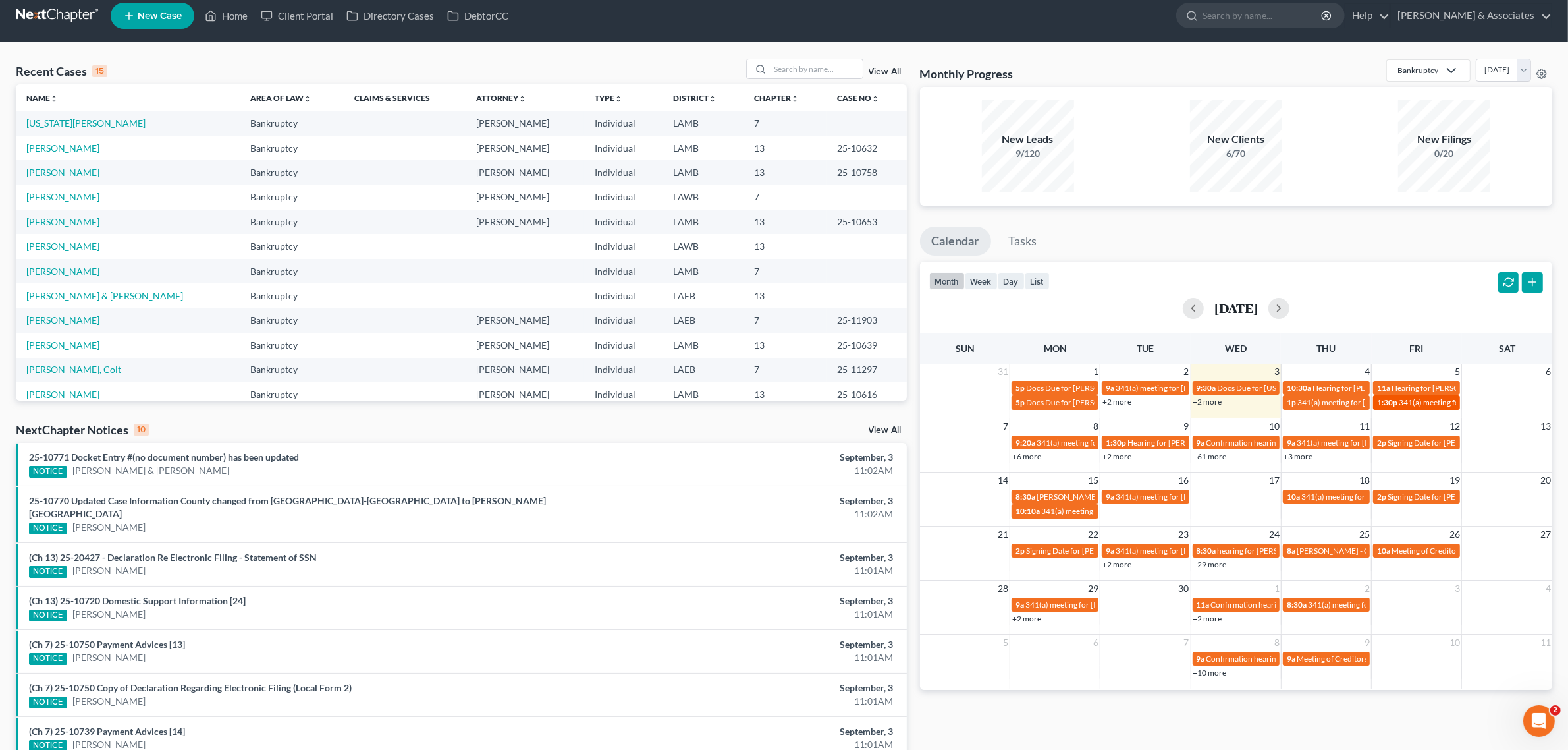
click at [1418, 400] on span "341(a) meeting for Richard Deford Jr" at bounding box center [1462, 402] width 127 height 10
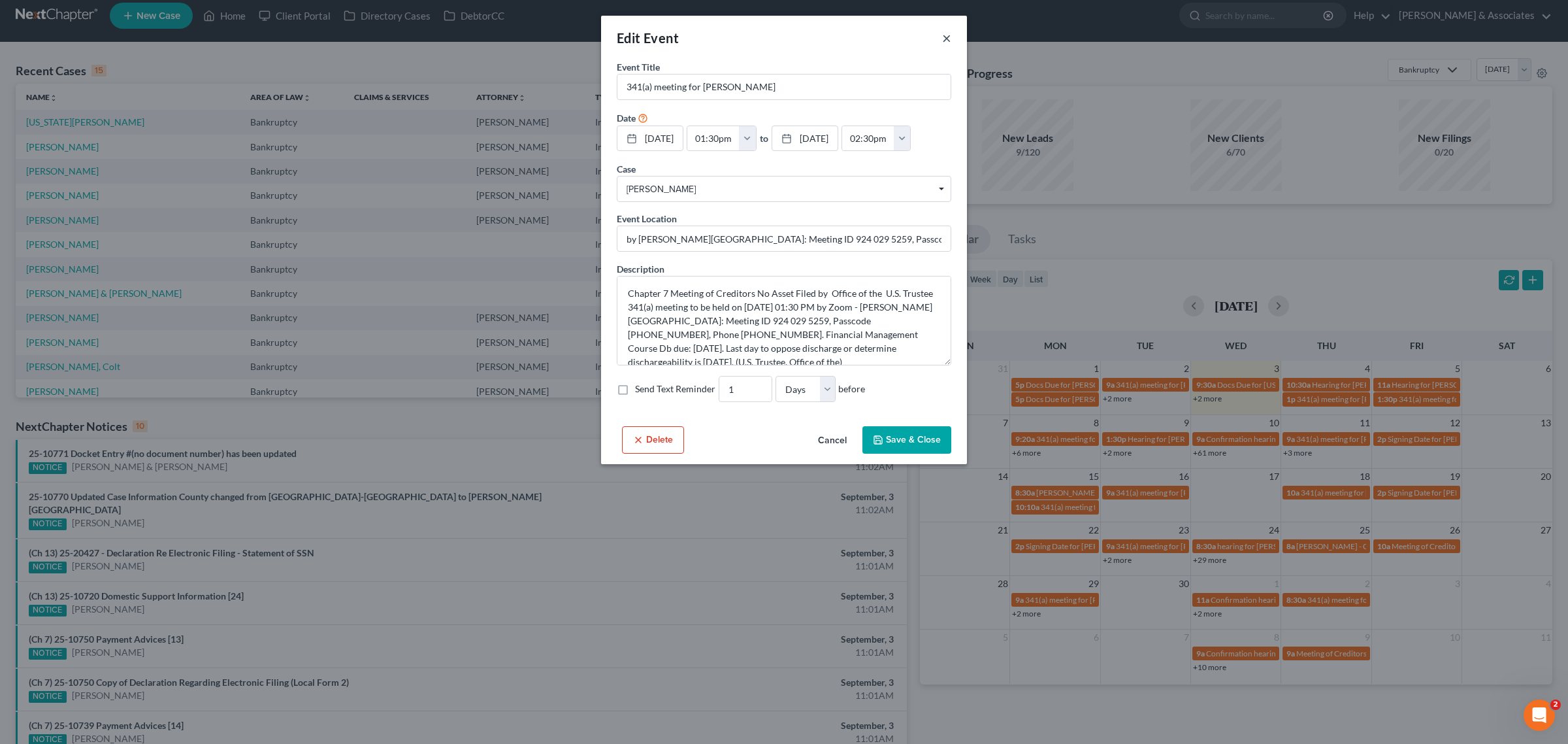
click at [949, 34] on button "×" at bounding box center [946, 37] width 9 height 16
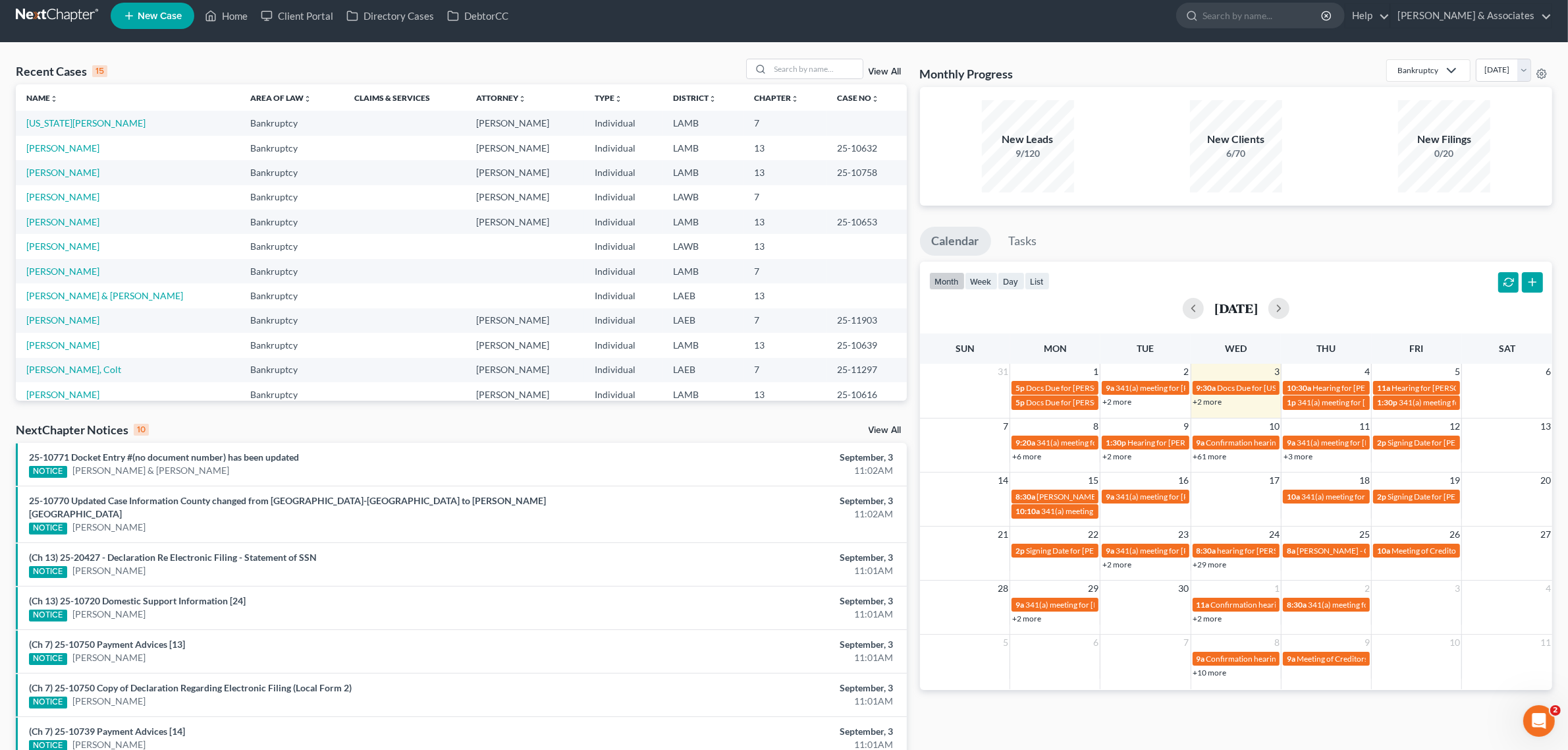
click at [1026, 458] on link "+6 more" at bounding box center [1027, 457] width 29 height 10
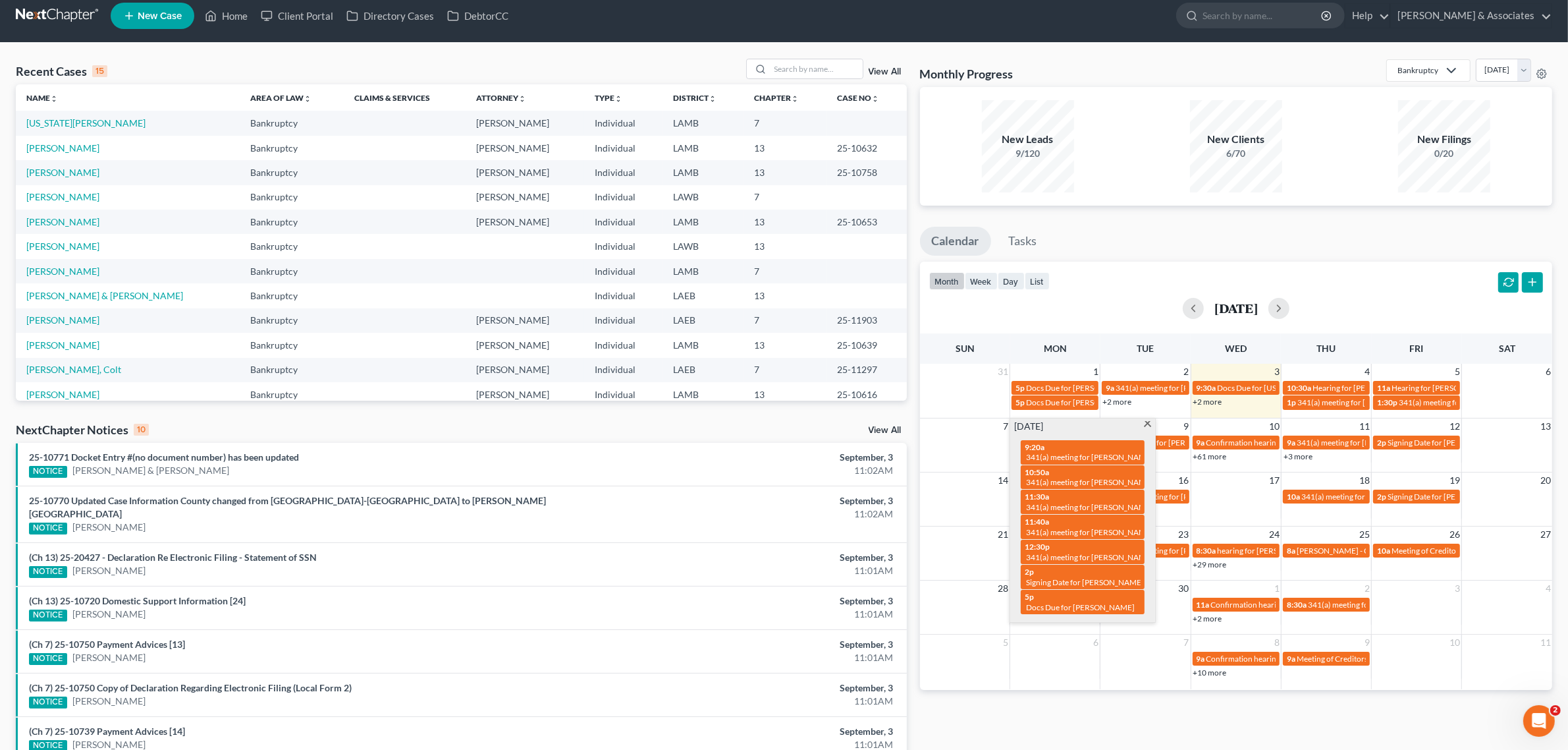
click at [1068, 721] on div "Monthly Progress Bankruptcy Bankruptcy Business Formation and Planning Collecti…" at bounding box center [1236, 484] width 646 height 852
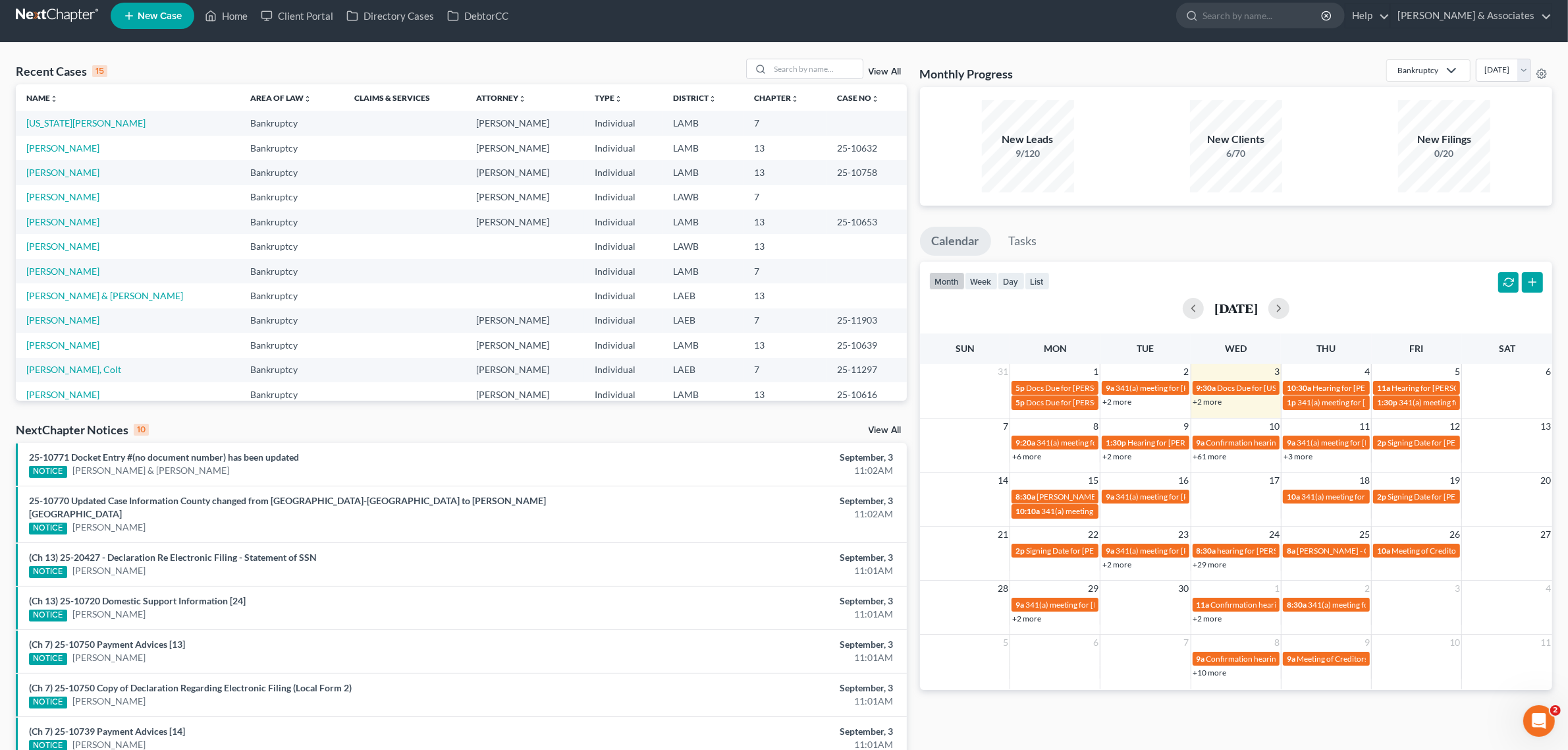
click at [1115, 457] on link "+2 more" at bounding box center [1117, 457] width 29 height 10
click at [1170, 452] on span "Hearing for [PERSON_NAME]" at bounding box center [1167, 457] width 102 height 10
select select "Days"
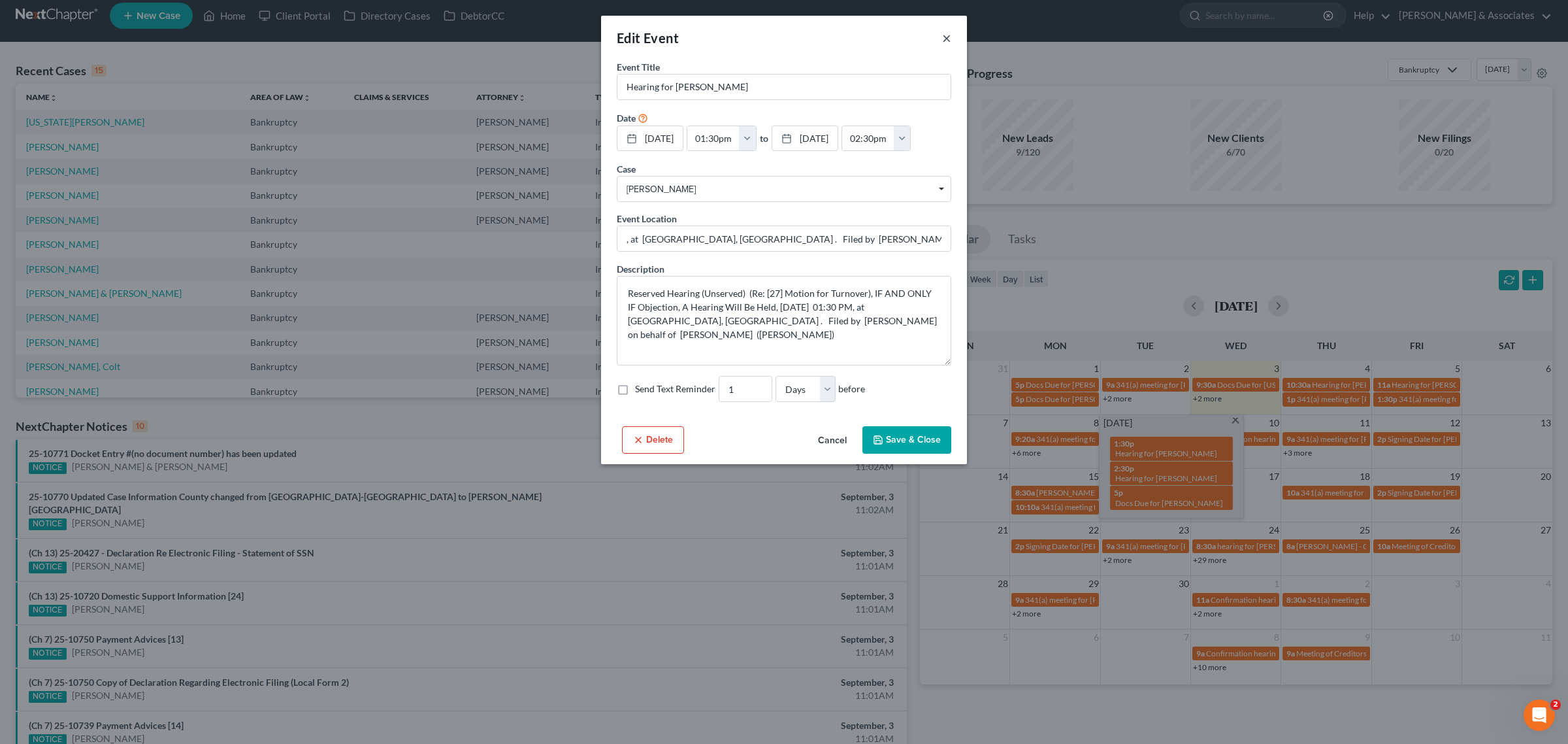
click at [943, 36] on button "×" at bounding box center [946, 37] width 9 height 16
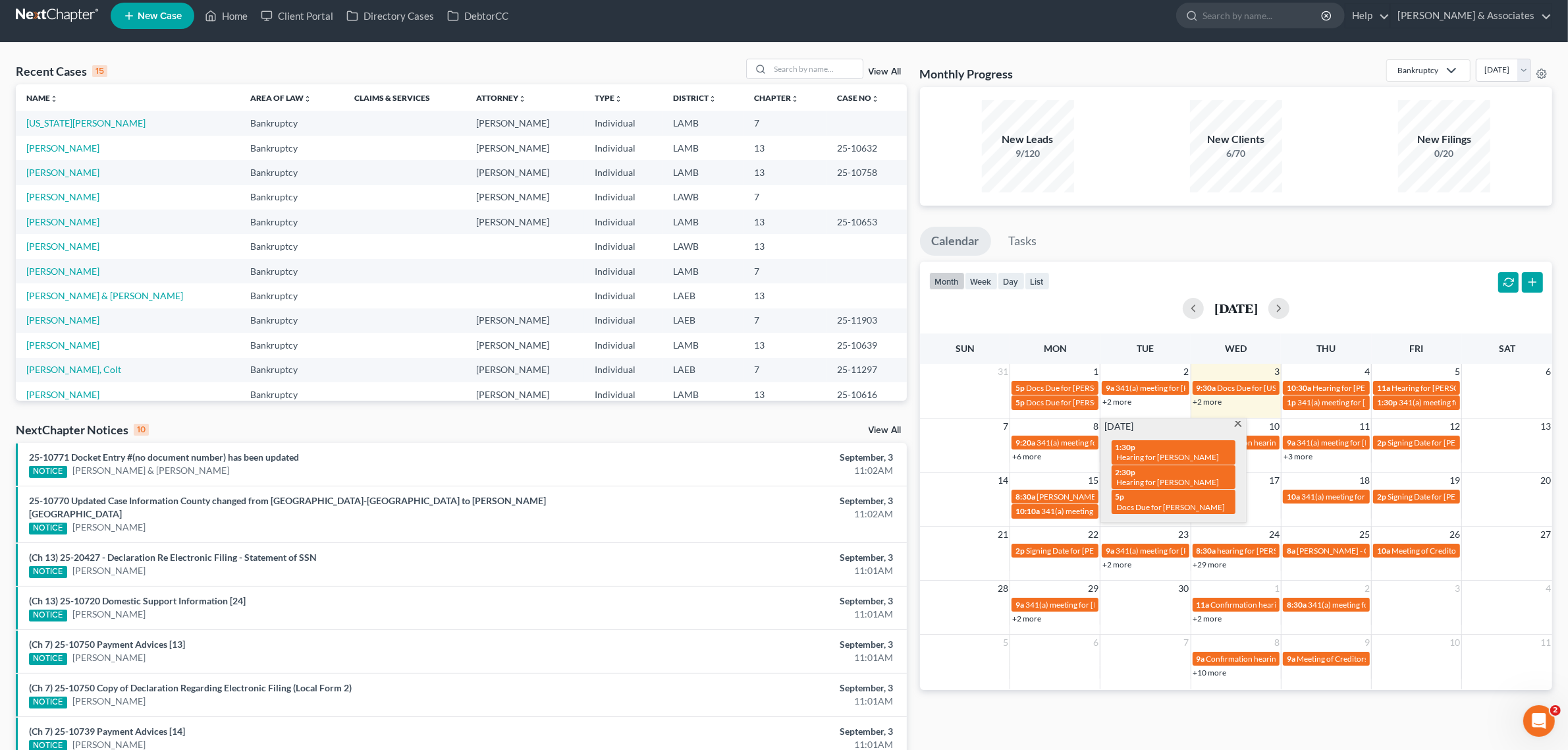
click at [1236, 427] on span at bounding box center [1238, 425] width 10 height 8
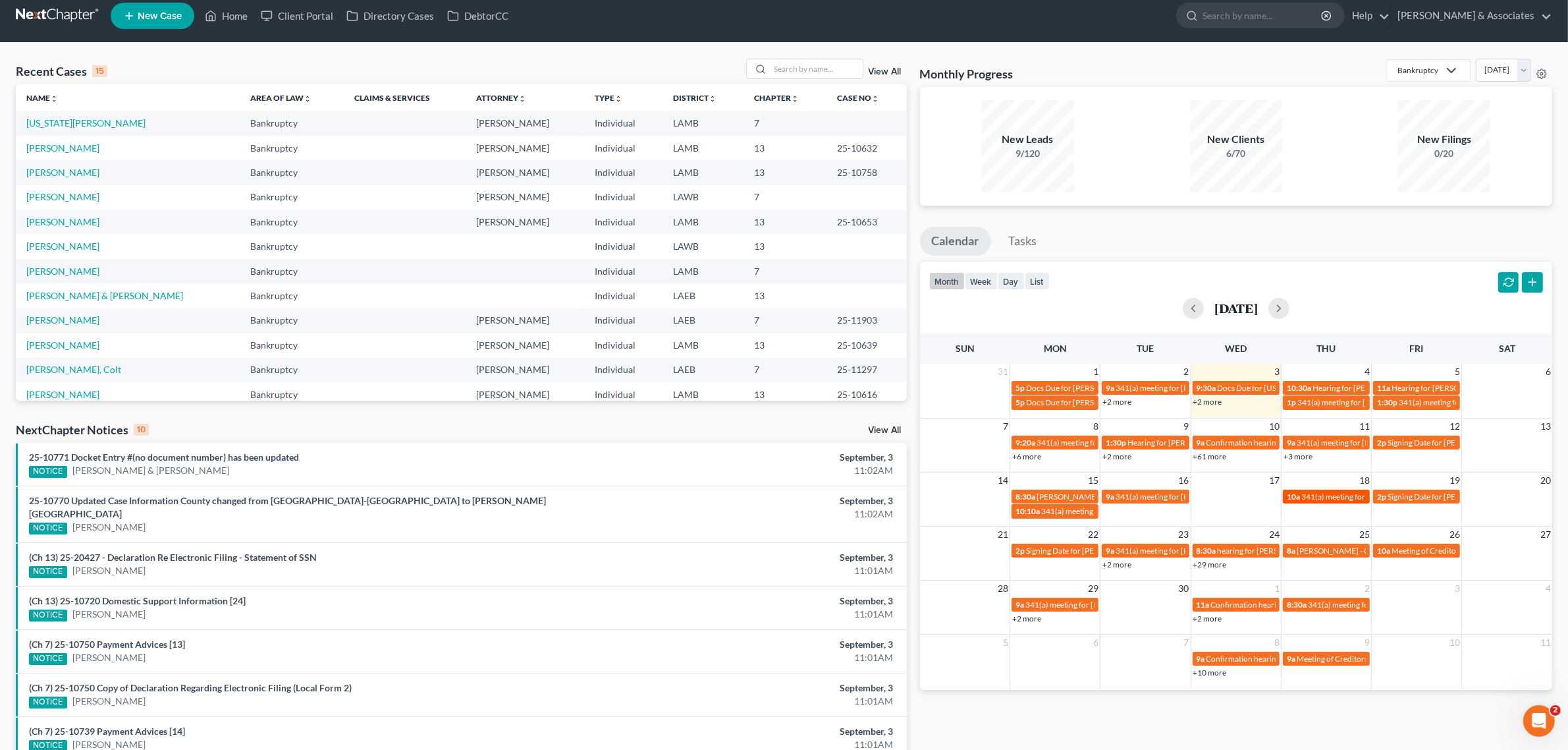
click at [1324, 495] on span "341(a) meeting for [PERSON_NAME]" at bounding box center [1365, 496] width 127 height 10
select select "Days"
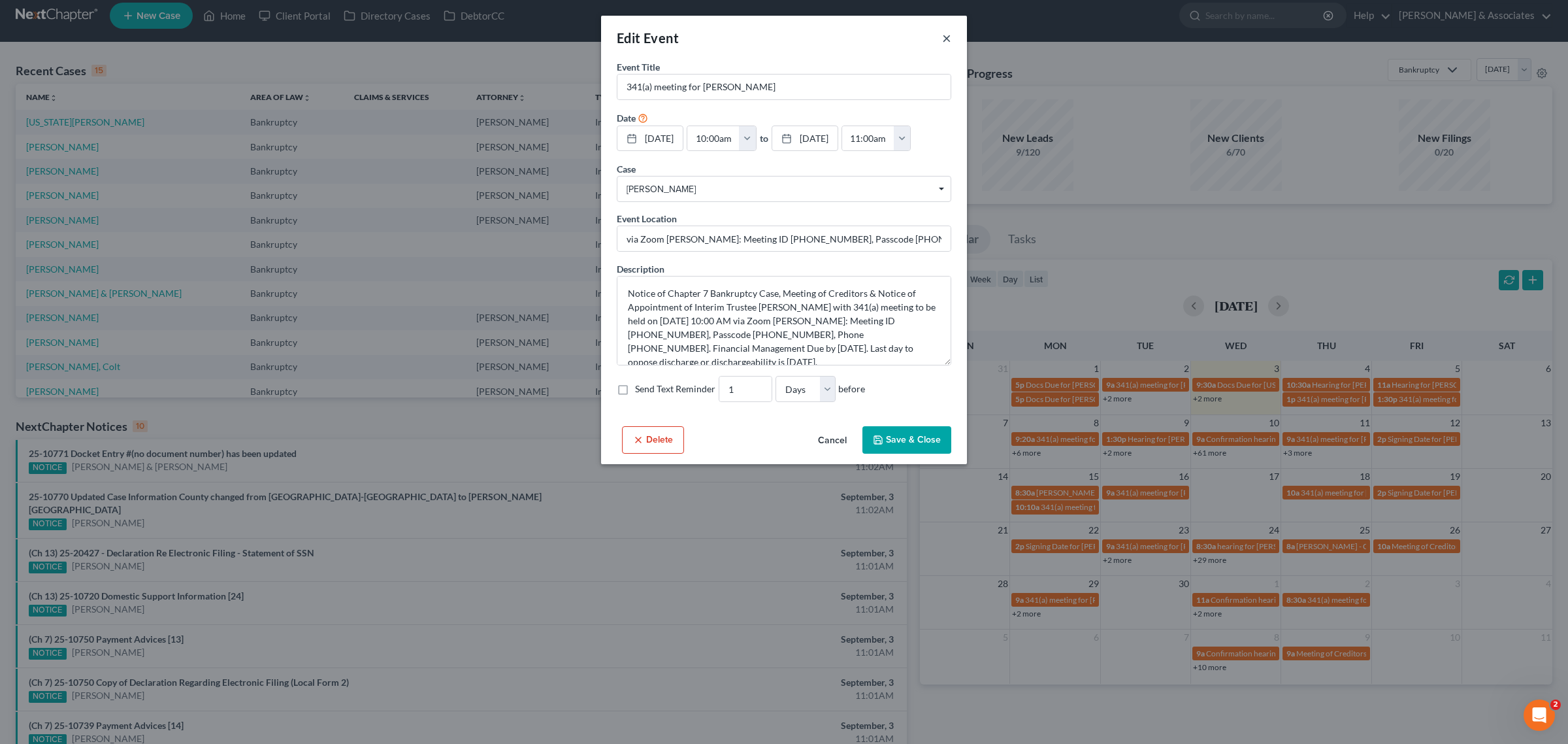
drag, startPoint x: 948, startPoint y: 41, endPoint x: 963, endPoint y: 59, distance: 23.4
click at [948, 41] on button "×" at bounding box center [946, 37] width 9 height 16
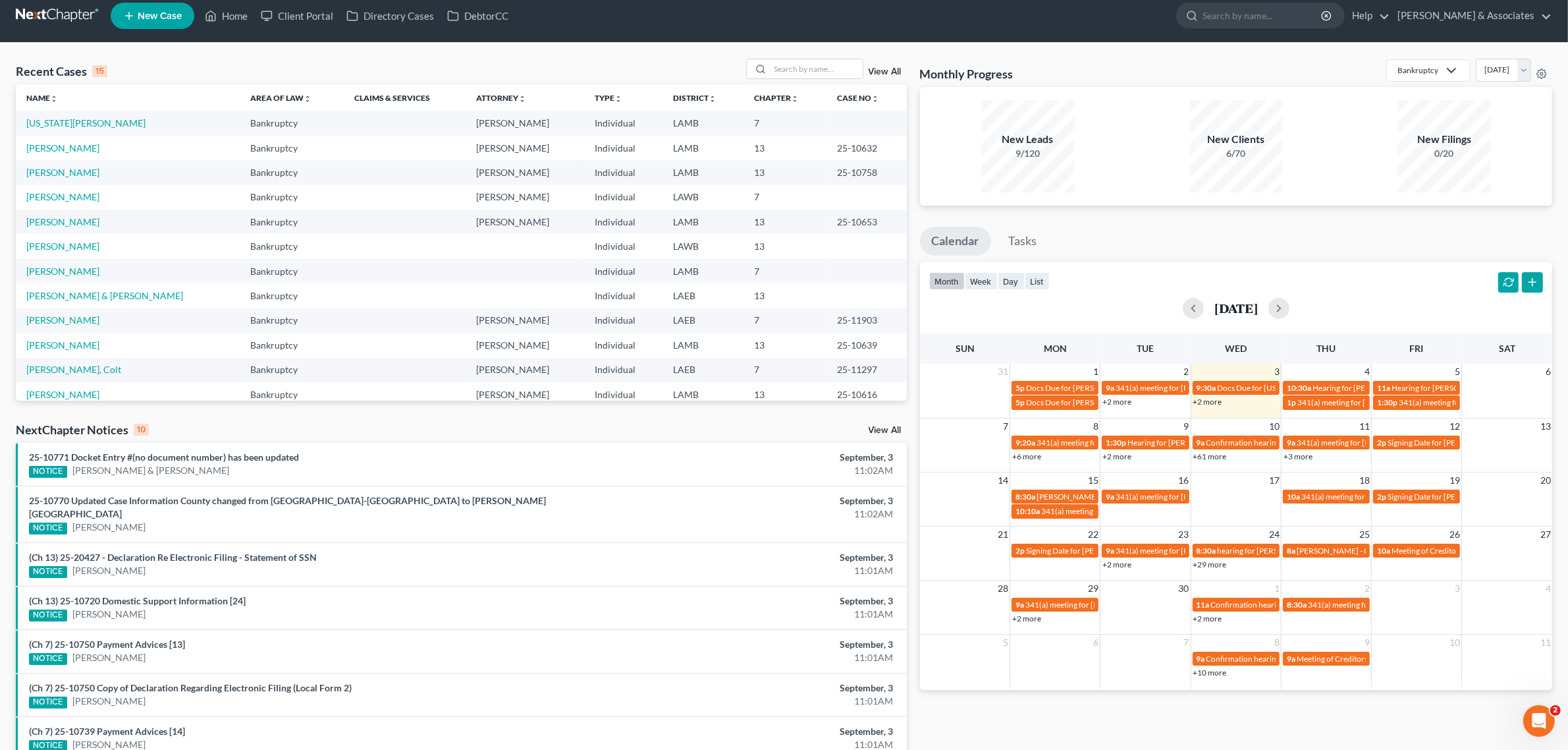
click at [1123, 565] on link "+2 more" at bounding box center [1117, 565] width 29 height 10
click at [1233, 533] on span at bounding box center [1238, 533] width 10 height 8
click at [1213, 565] on link "+29 more" at bounding box center [1210, 565] width 33 height 10
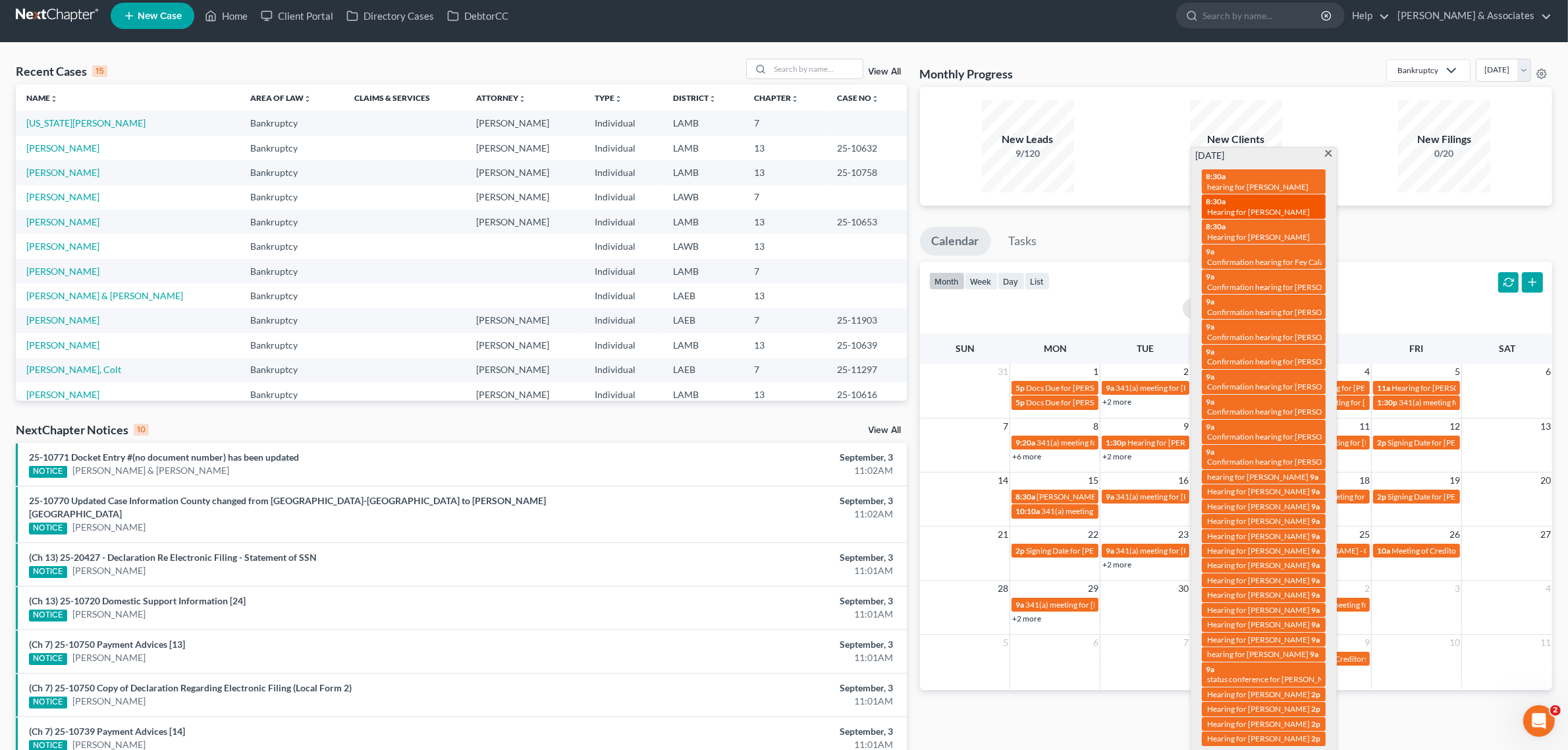
click at [1260, 207] on span "Hearing for [PERSON_NAME]" at bounding box center [1258, 212] width 102 height 10
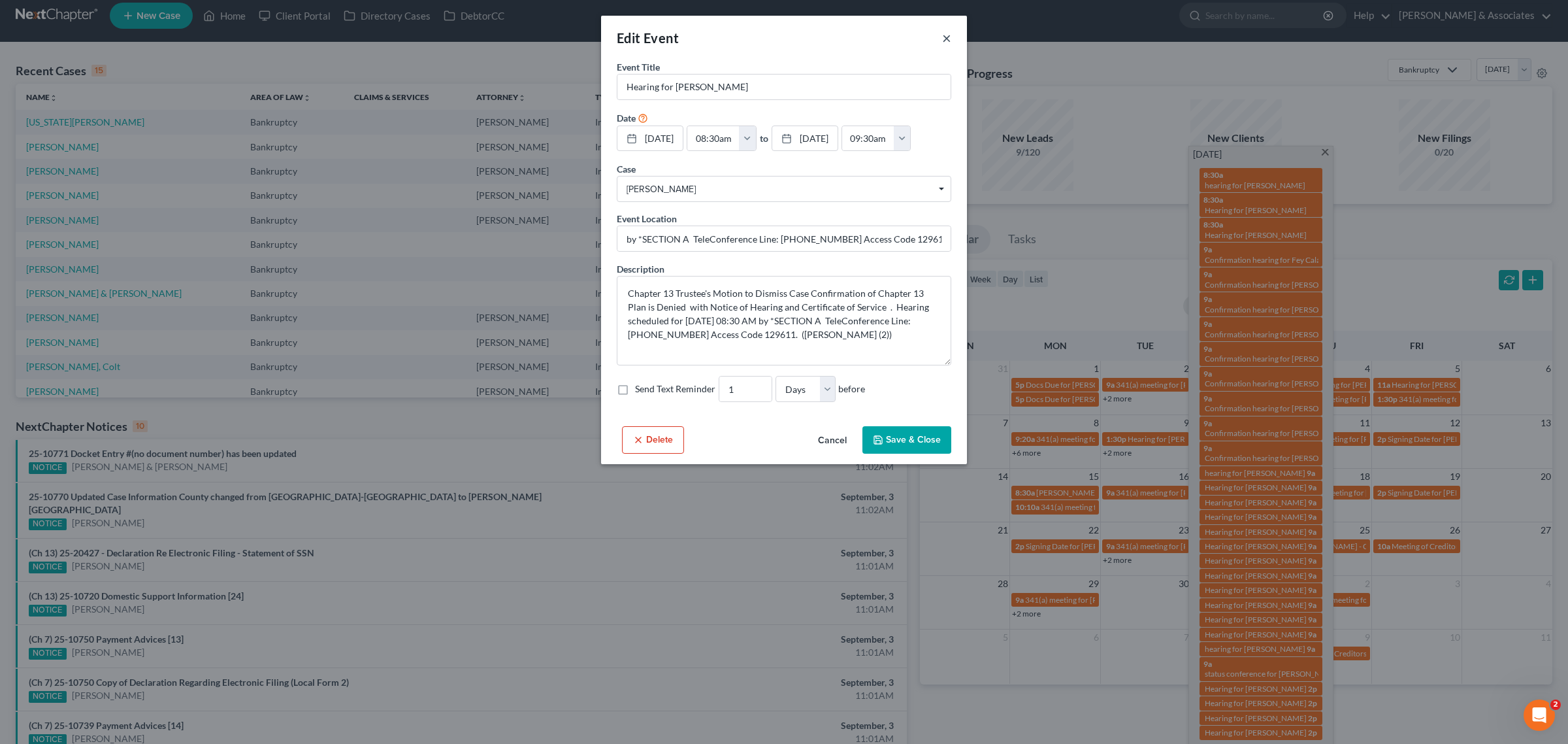
click at [946, 37] on button "×" at bounding box center [946, 37] width 9 height 16
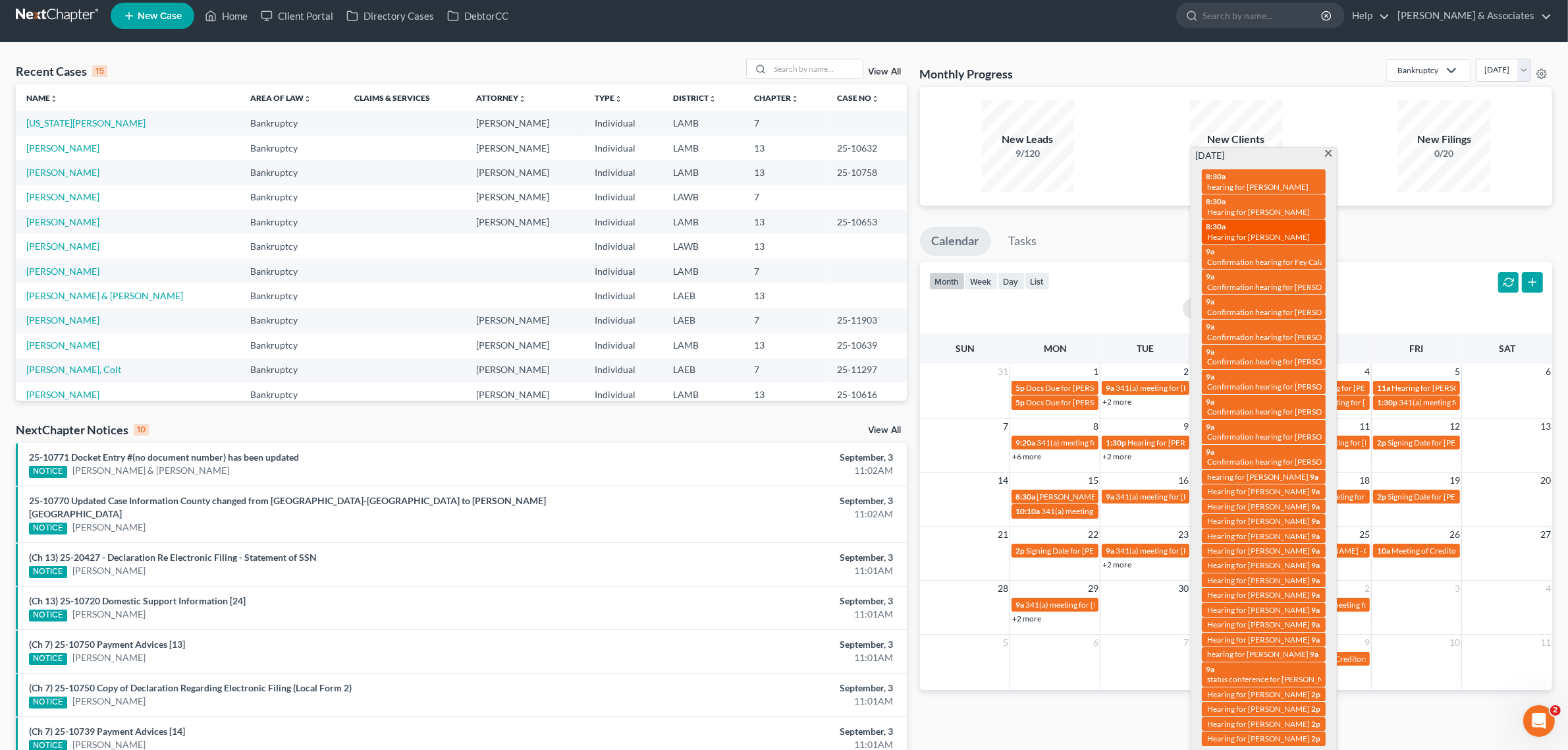
click at [1286, 232] on span "Hearing for [PERSON_NAME]" at bounding box center [1258, 237] width 102 height 10
select select "Days"
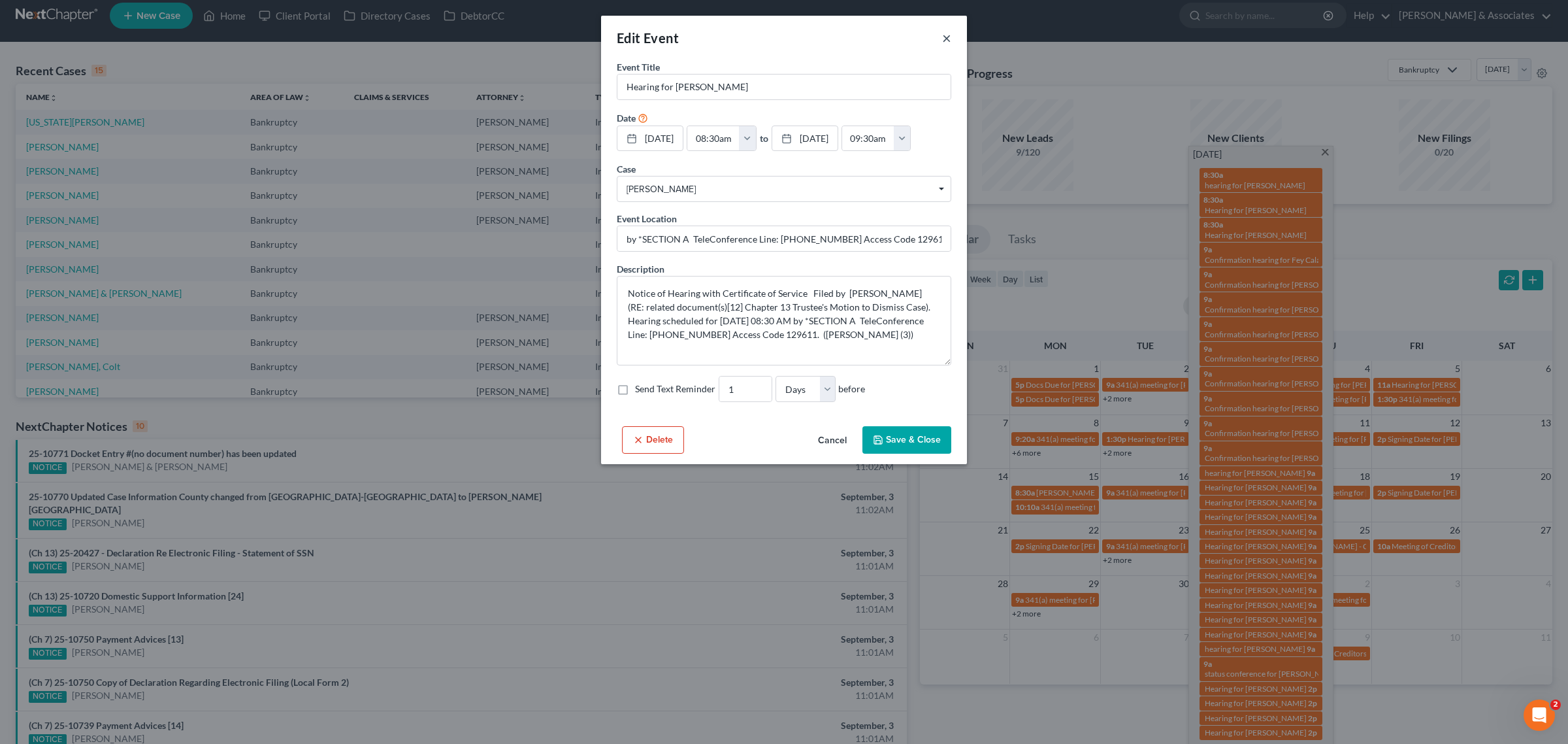
click at [945, 36] on button "×" at bounding box center [946, 37] width 9 height 16
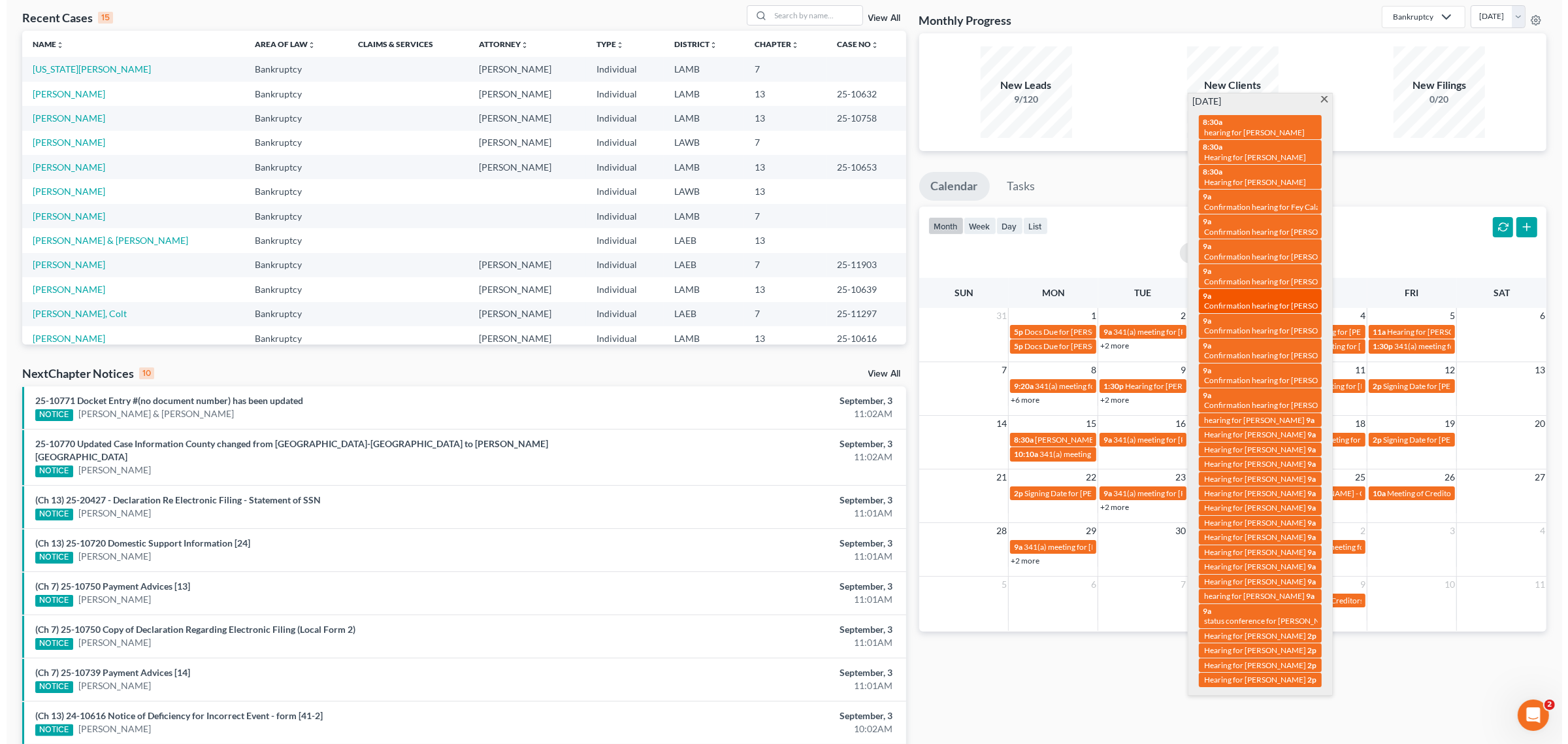
scroll to position [92, 0]
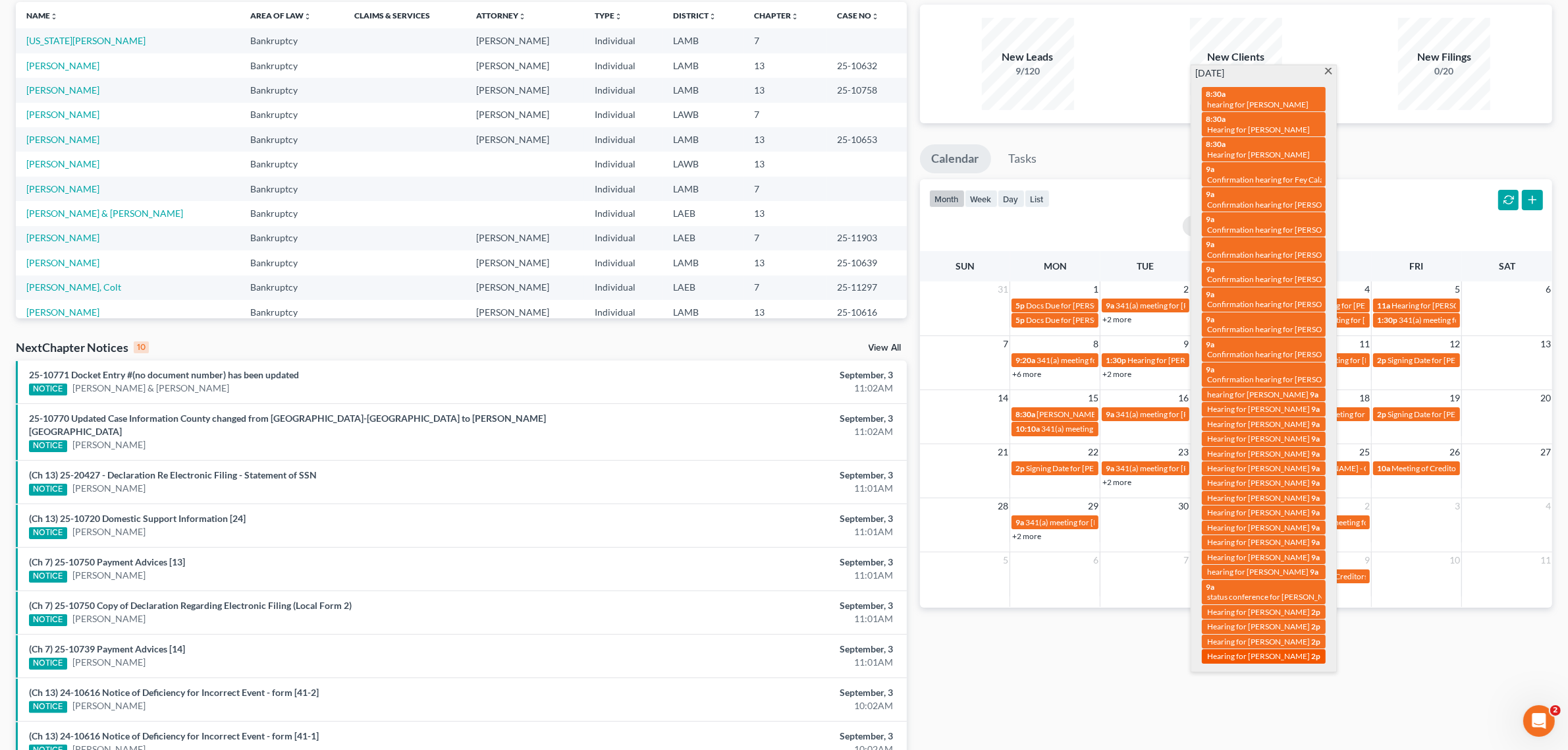
click at [1266, 651] on span "Hearing for [PERSON_NAME]" at bounding box center [1258, 656] width 102 height 10
select select "Days"
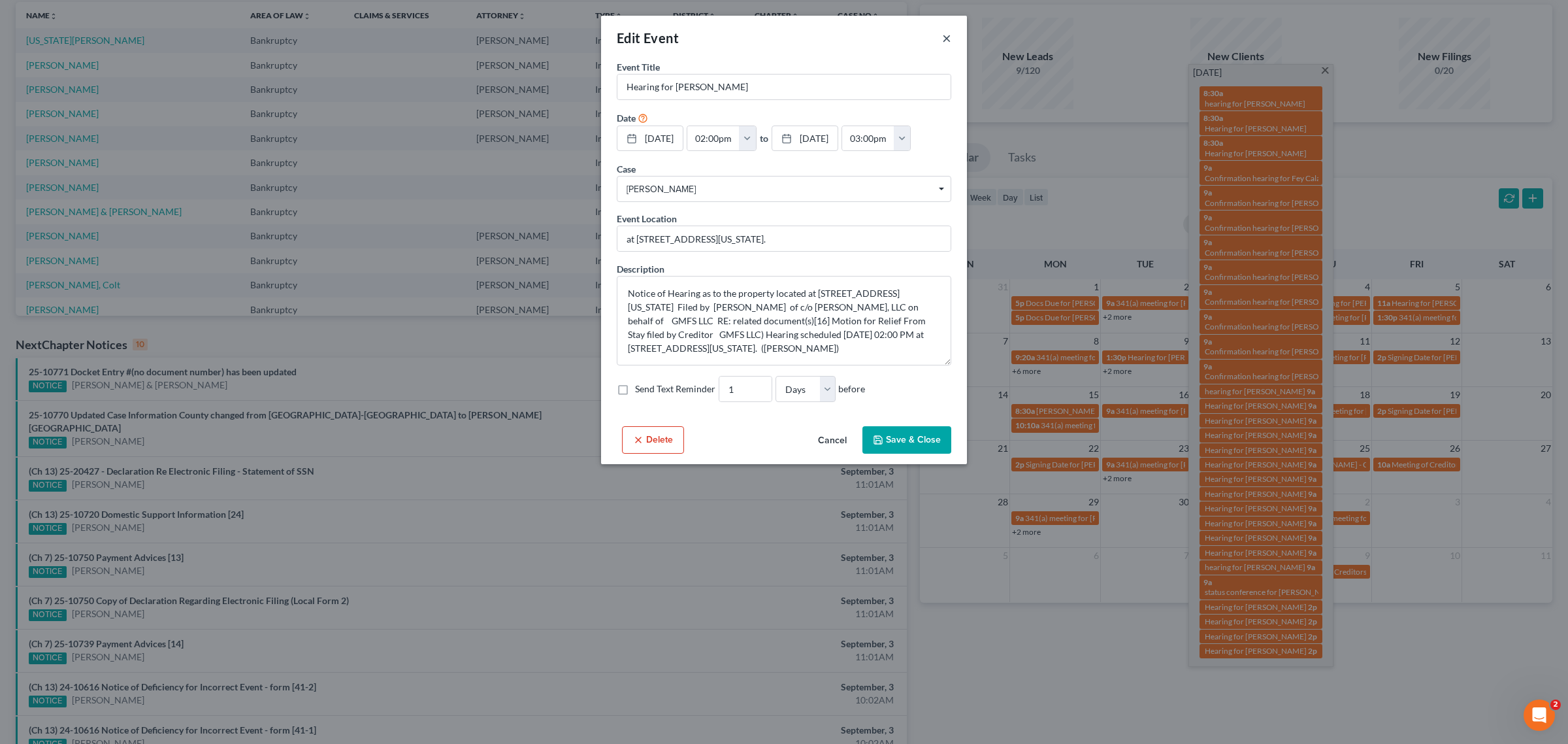
click at [949, 37] on button "×" at bounding box center [946, 37] width 9 height 16
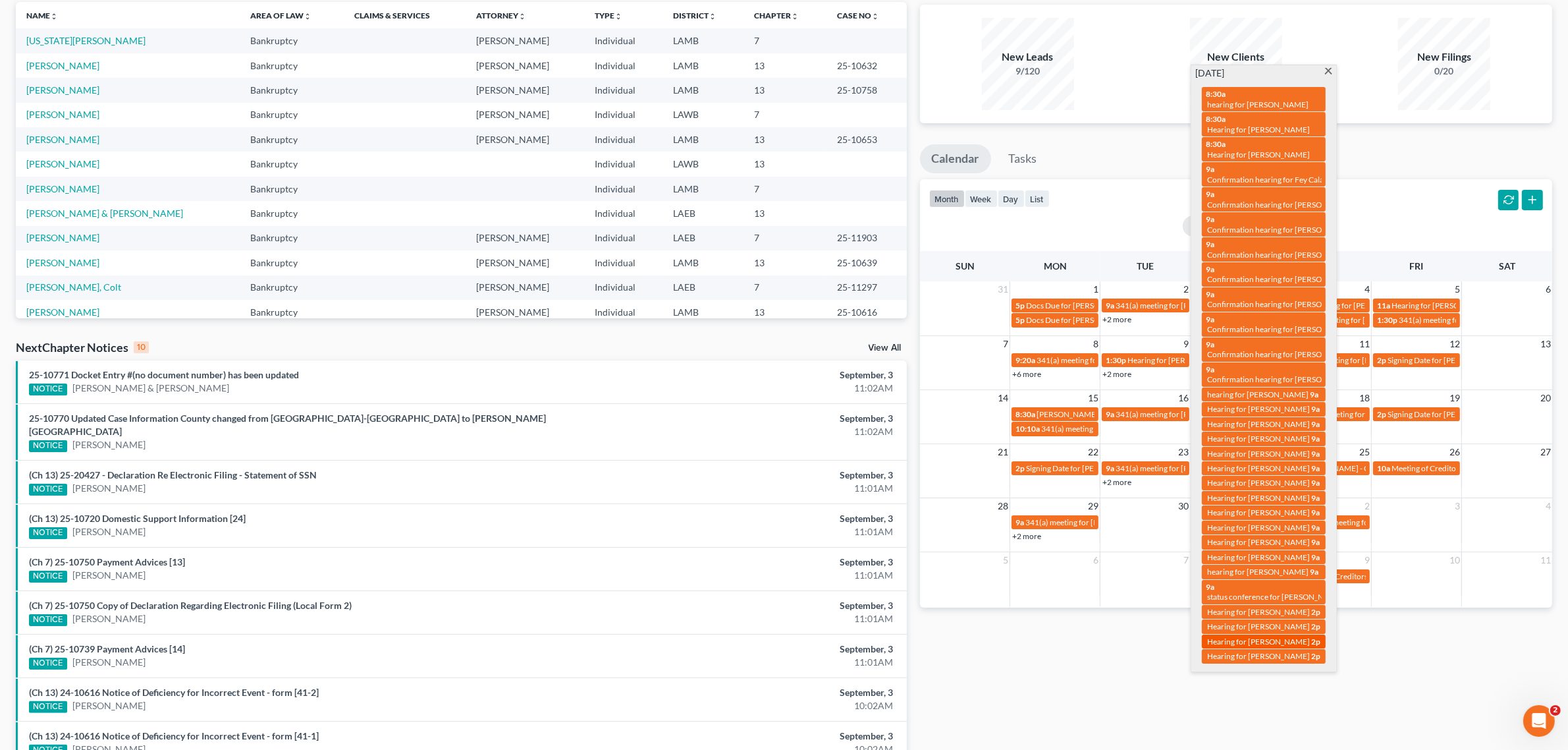
click at [1269, 636] on span "Hearing for [PERSON_NAME]" at bounding box center [1258, 641] width 102 height 10
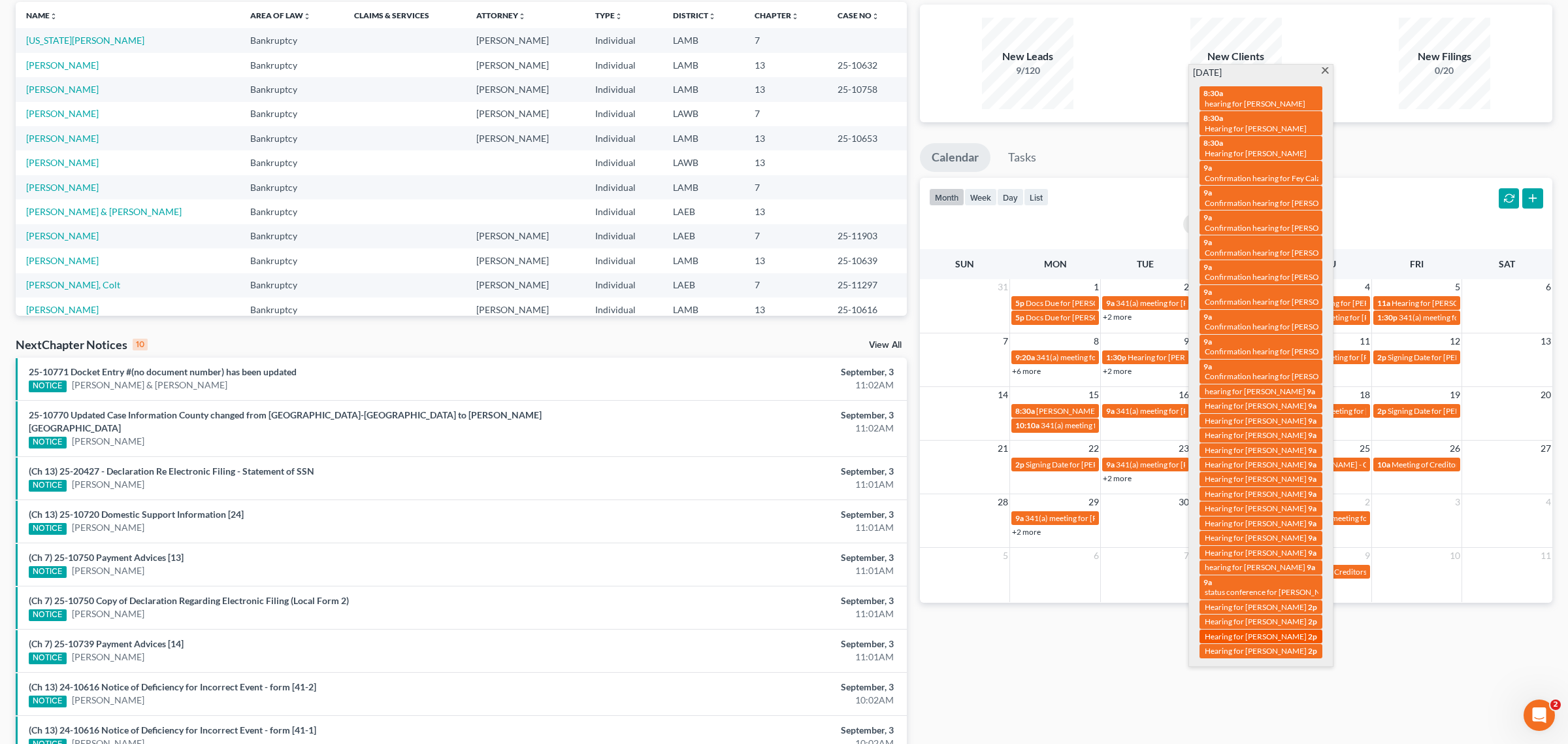
select select "Days"
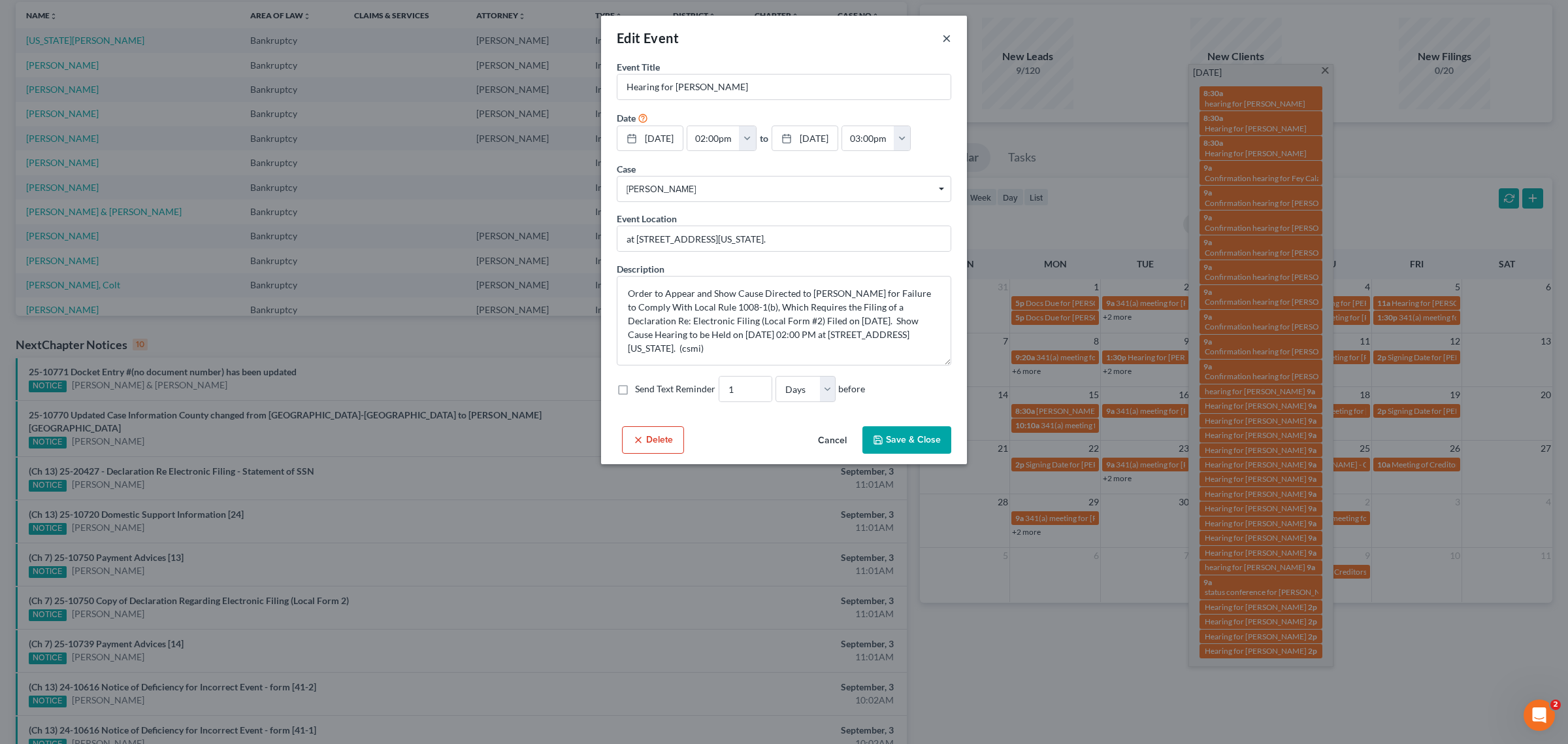
click at [945, 35] on button "×" at bounding box center [946, 37] width 9 height 16
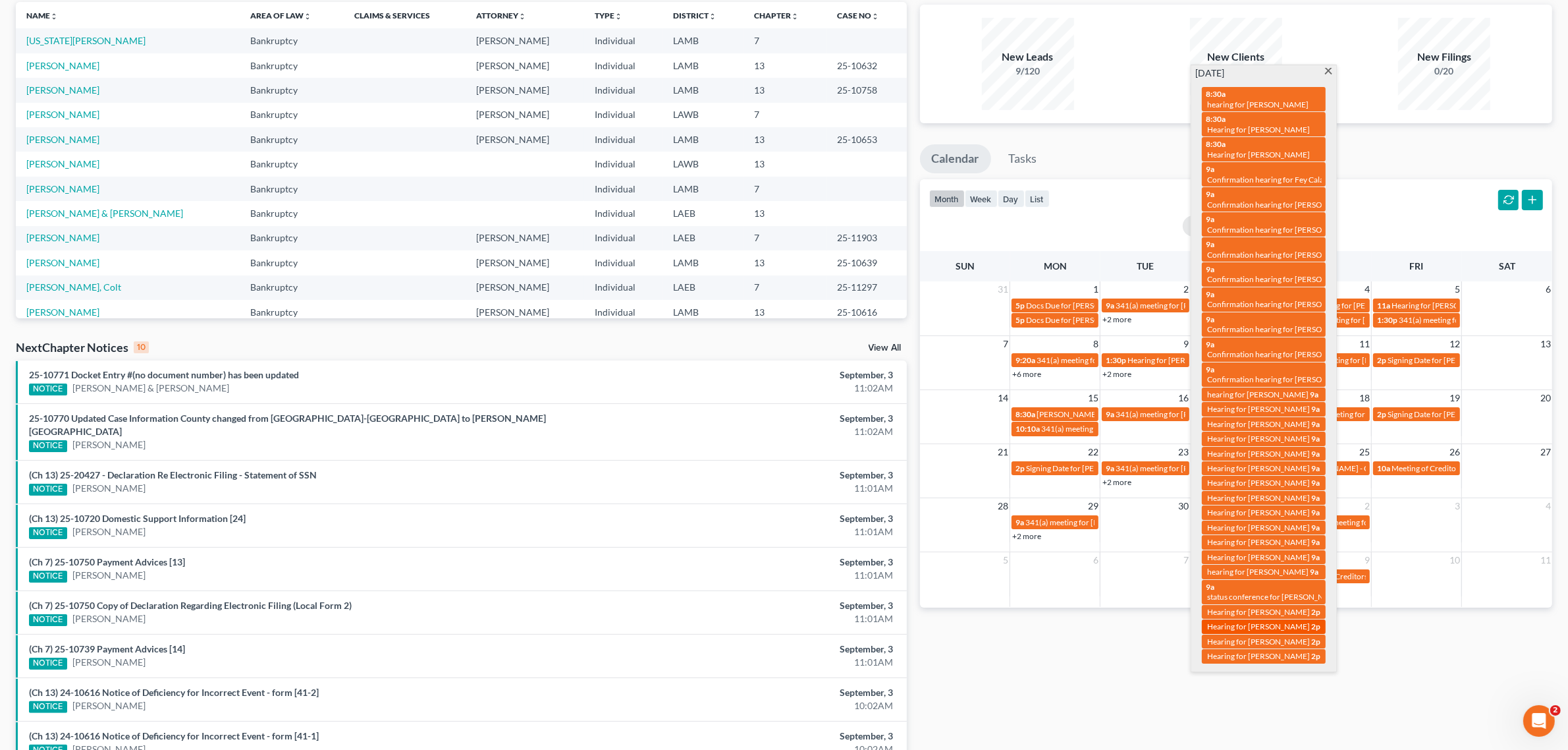
click at [1245, 622] on span "Hearing for [PERSON_NAME]" at bounding box center [1258, 627] width 102 height 10
select select "Days"
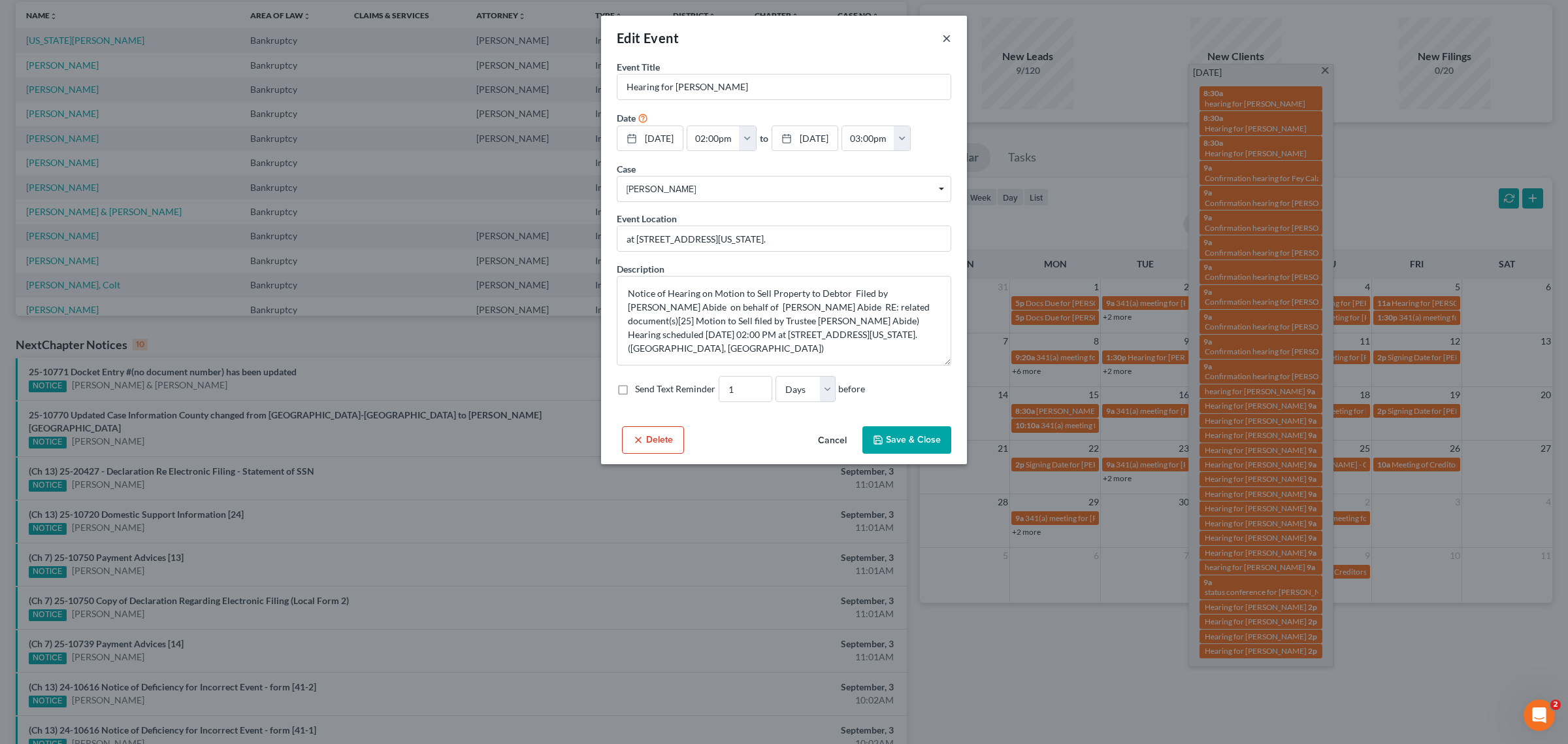
click at [942, 36] on button "×" at bounding box center [946, 37] width 9 height 16
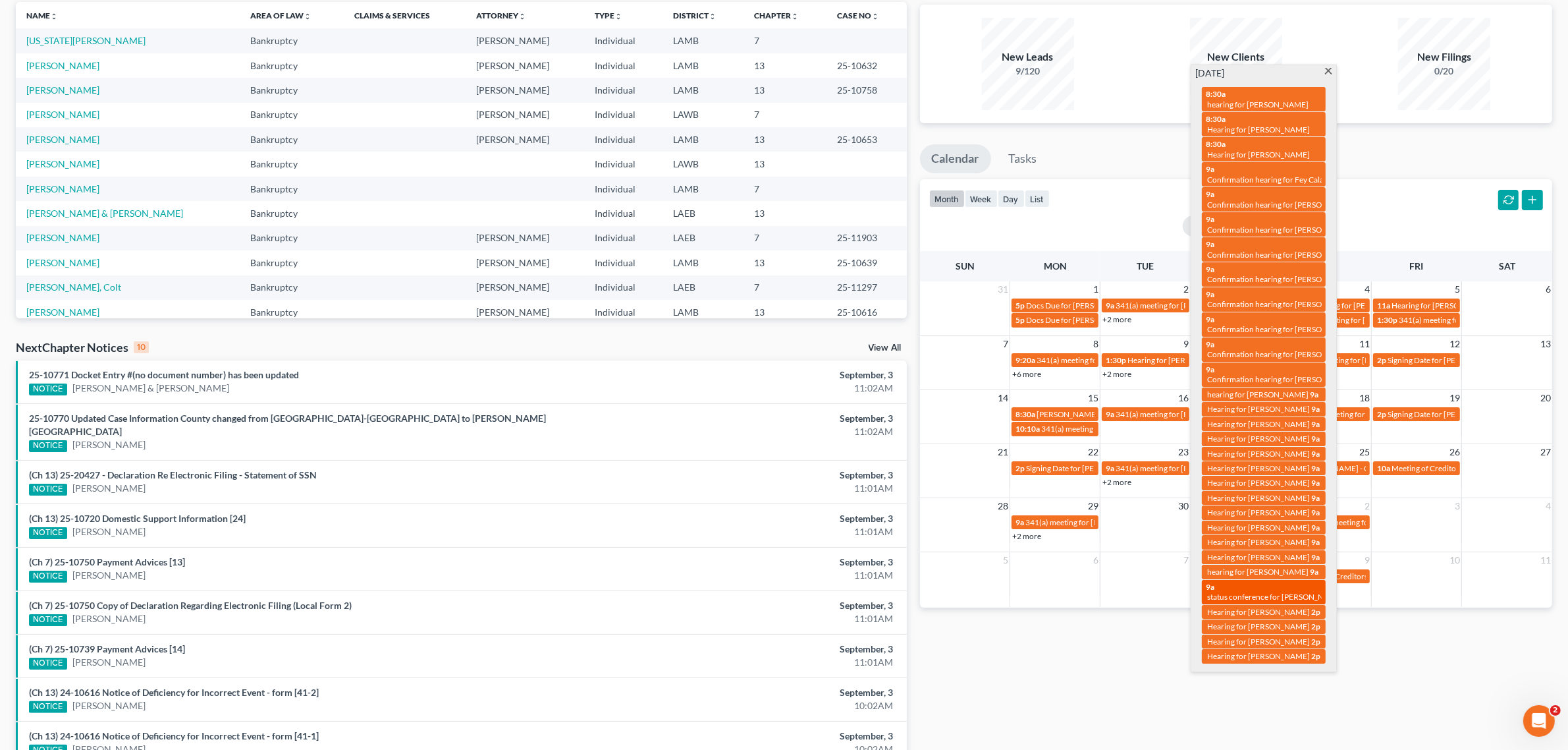
click at [1268, 582] on div "9a status conference for Terriona Wilson" at bounding box center [1264, 592] width 116 height 20
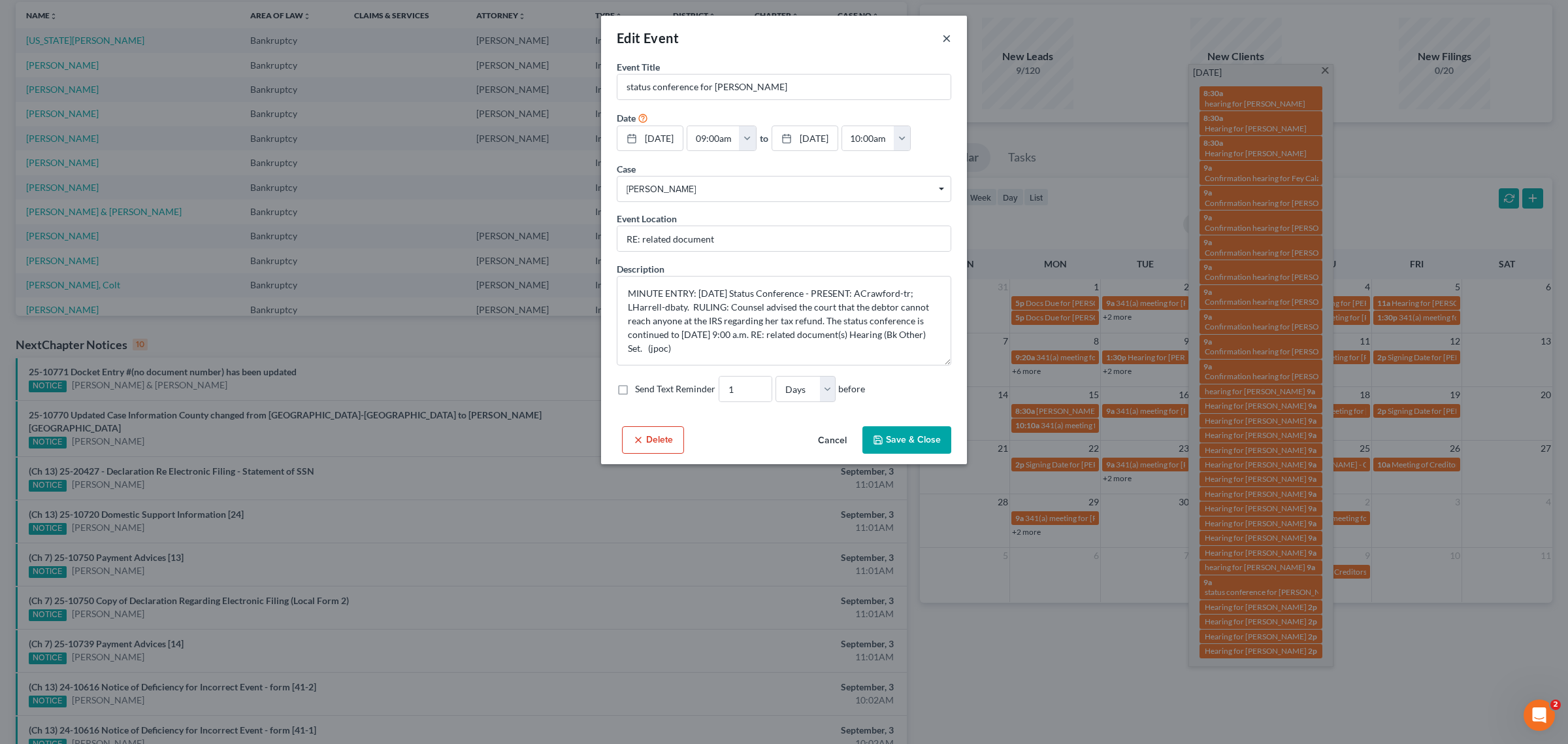
click at [947, 44] on button "×" at bounding box center [946, 37] width 9 height 16
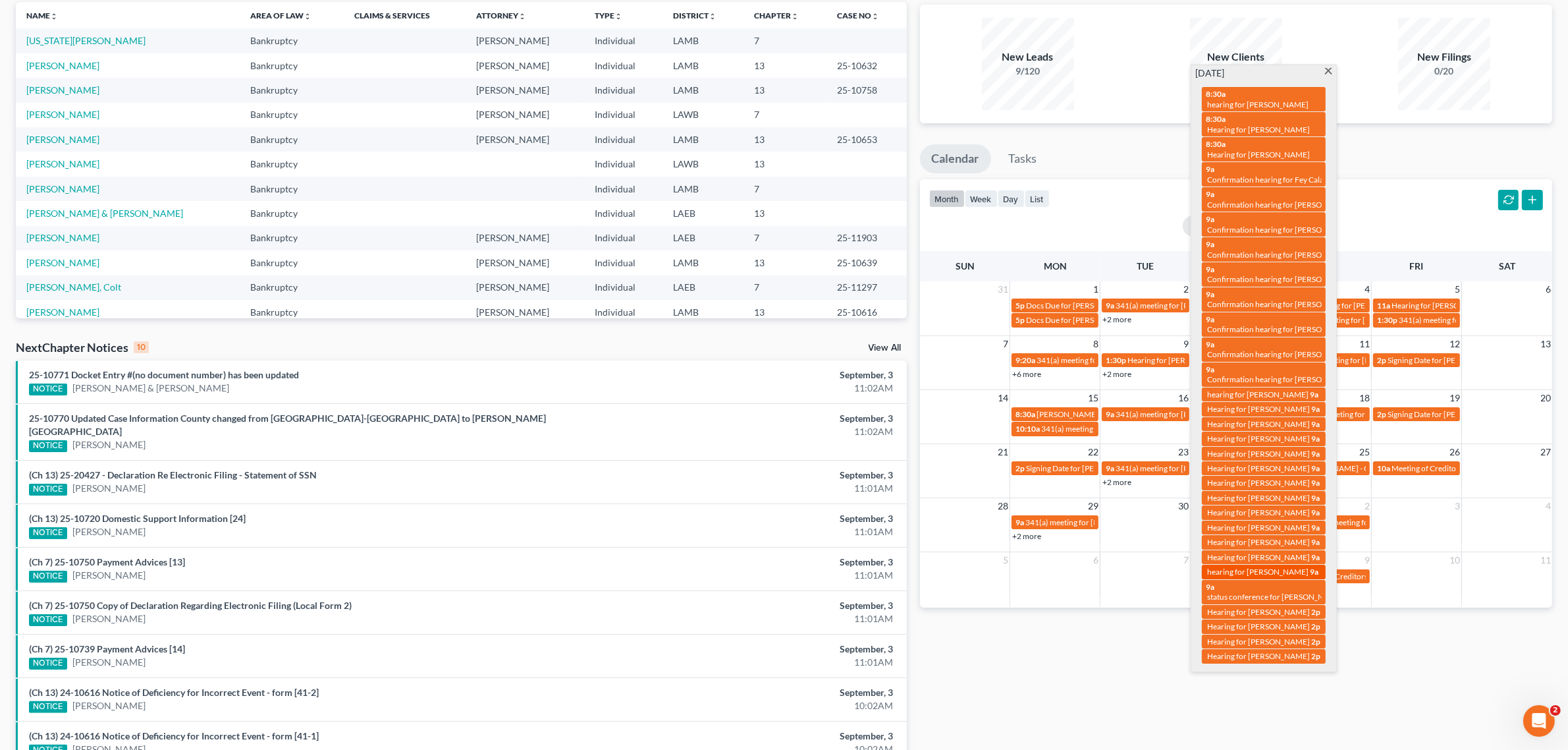
click at [1272, 567] on span "hearing for [PERSON_NAME]" at bounding box center [1258, 572] width 102 height 10
select select "Days"
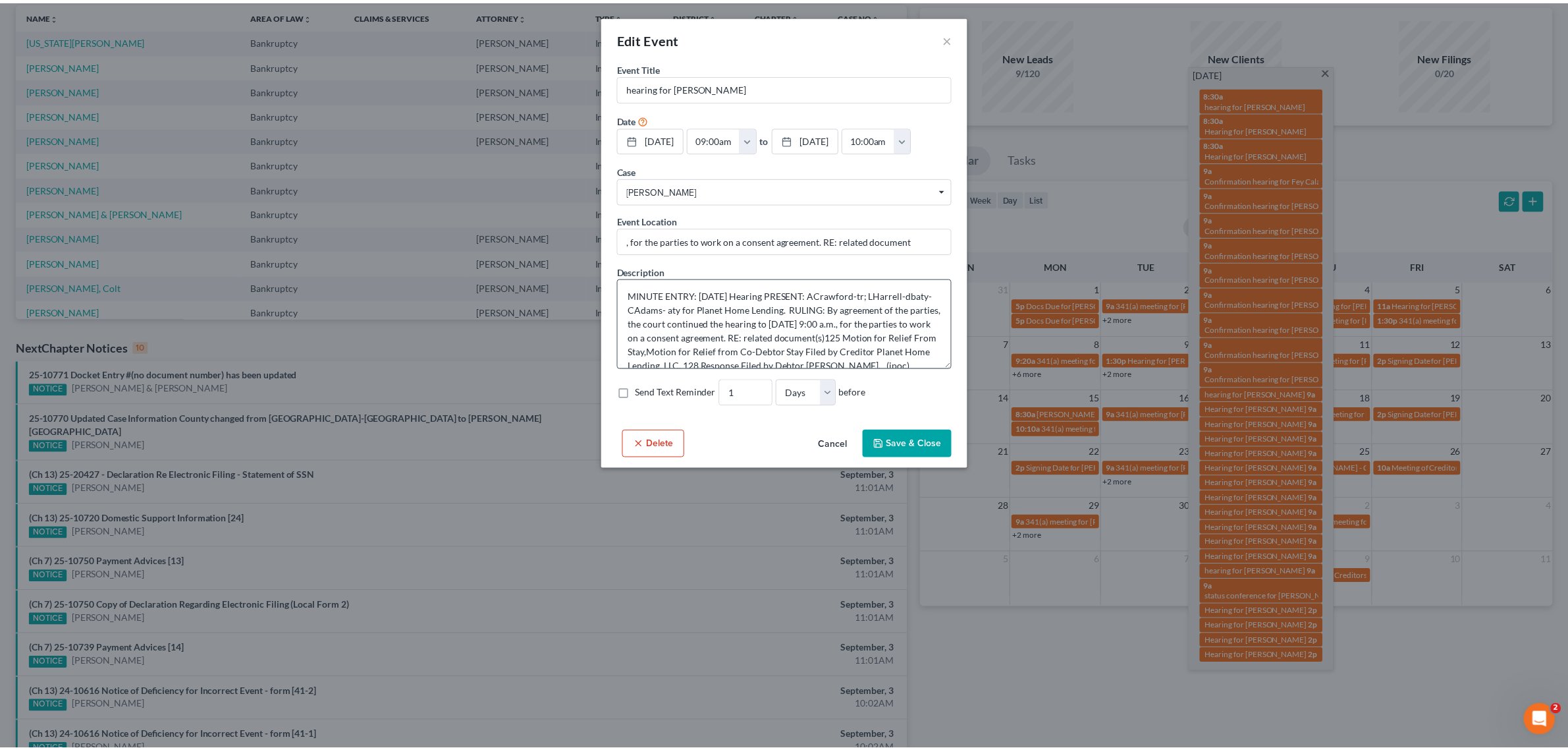
scroll to position [28, 0]
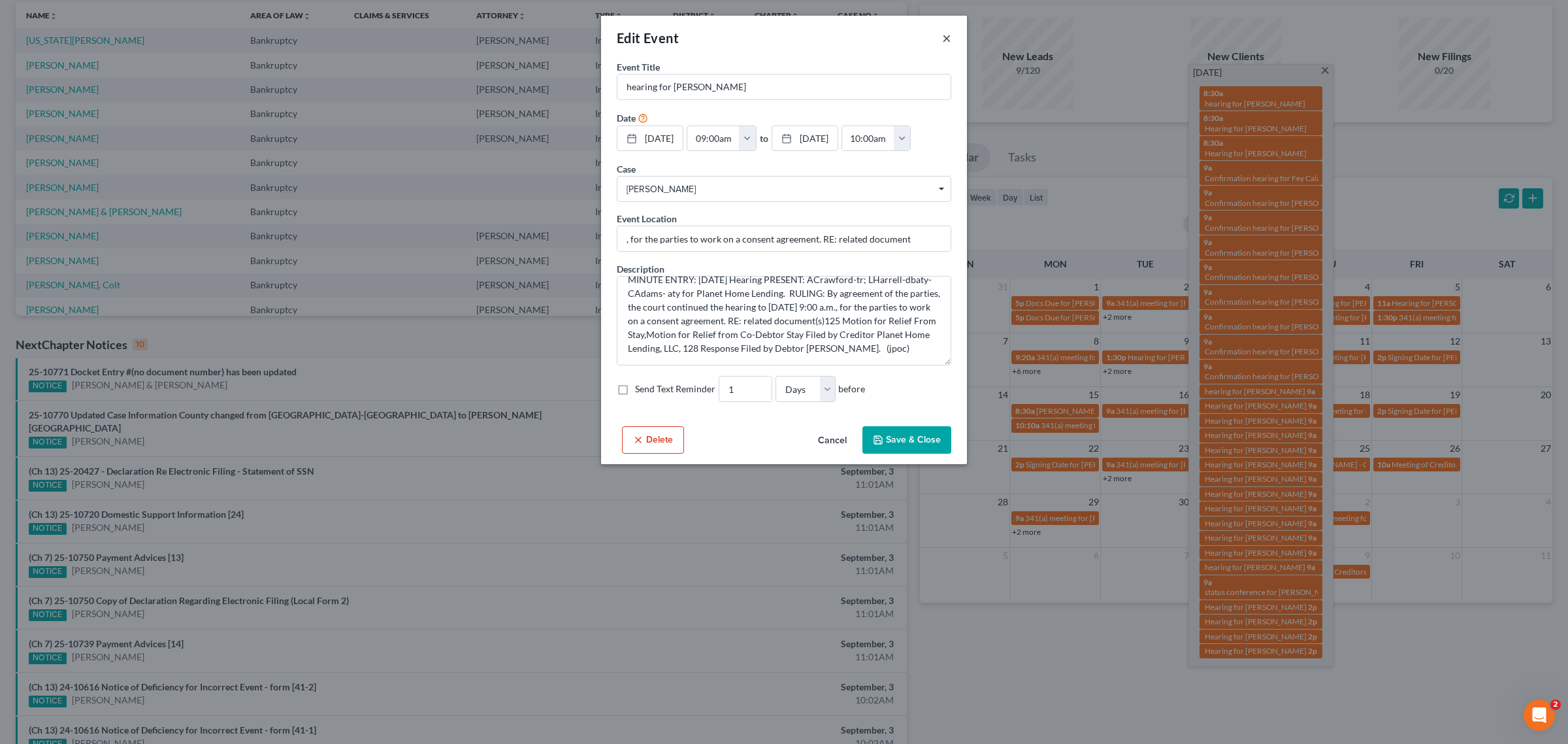
click at [948, 37] on button "×" at bounding box center [946, 37] width 9 height 16
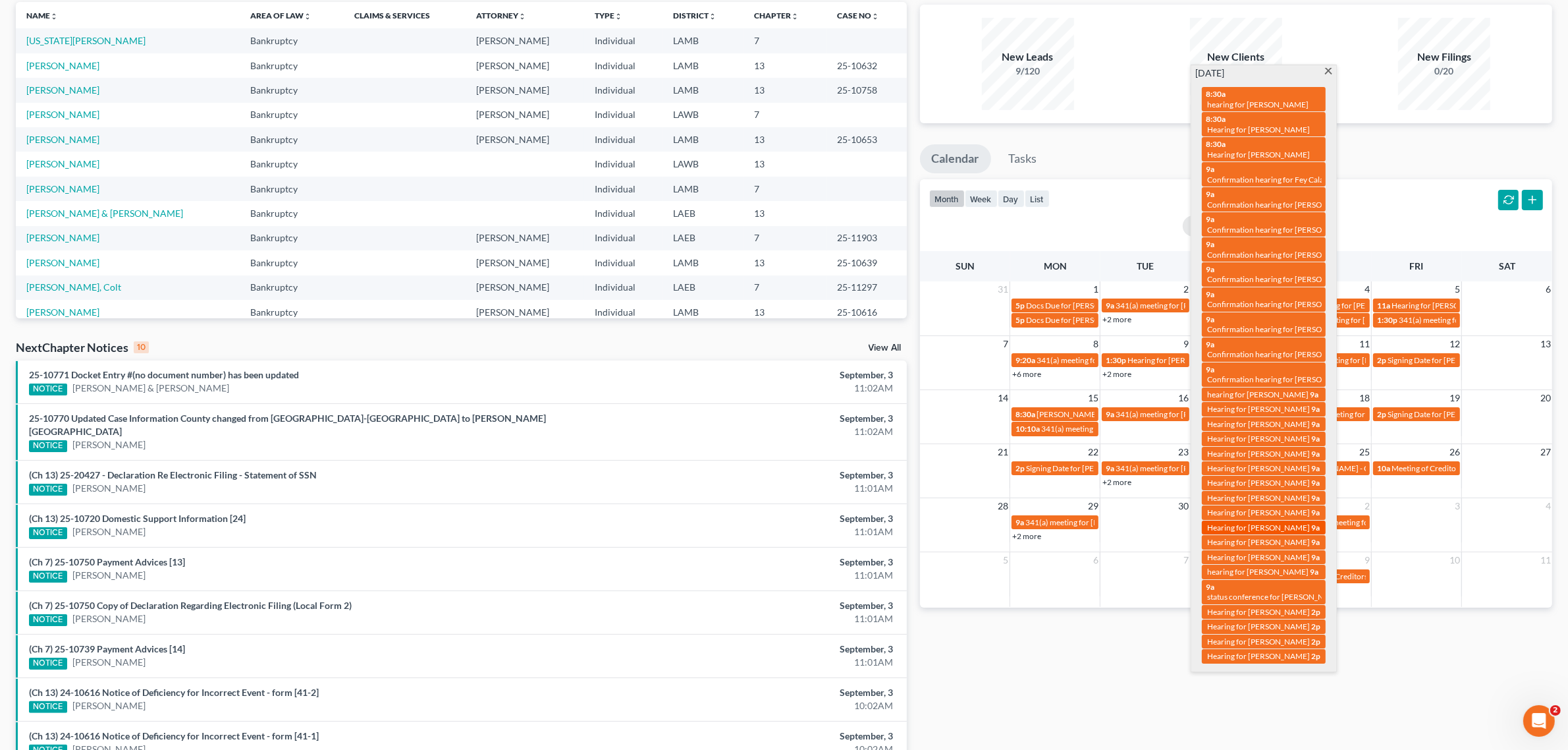
click at [1270, 523] on span "Hearing for [PERSON_NAME]" at bounding box center [1258, 528] width 102 height 10
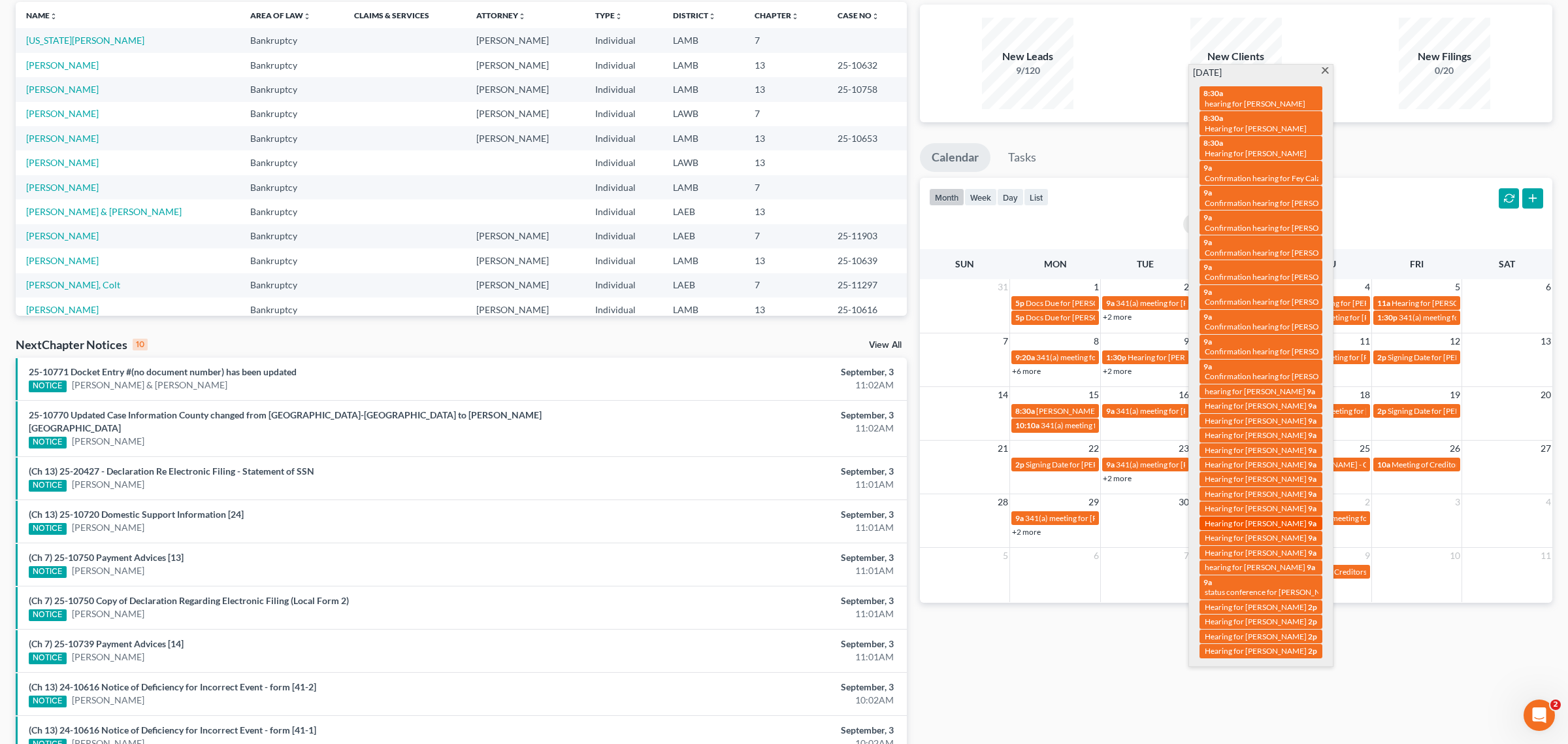
select select "Days"
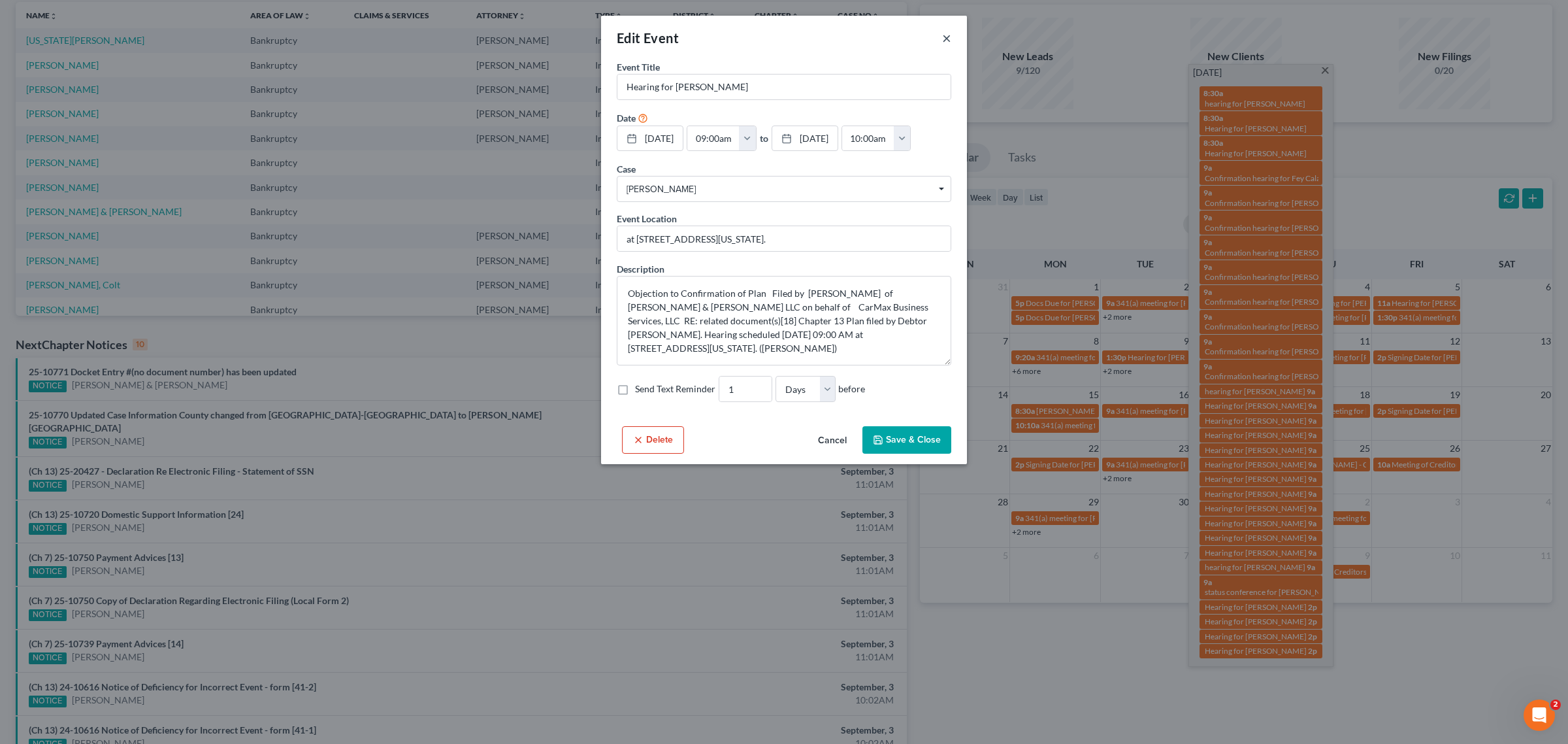
click at [945, 35] on button "×" at bounding box center [946, 37] width 9 height 16
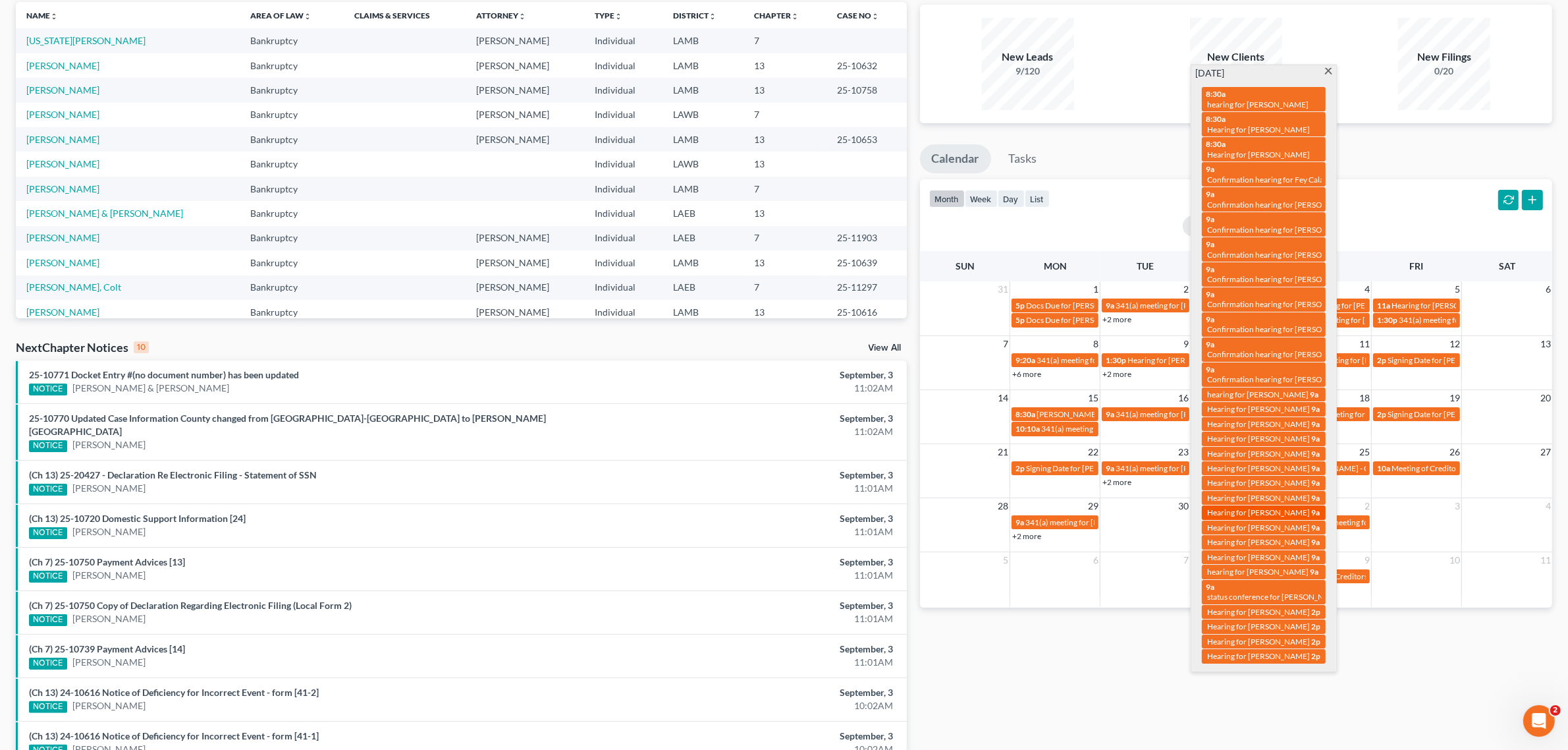
click at [1268, 507] on span "Hearing for [PERSON_NAME]" at bounding box center [1258, 512] width 102 height 10
select select "Days"
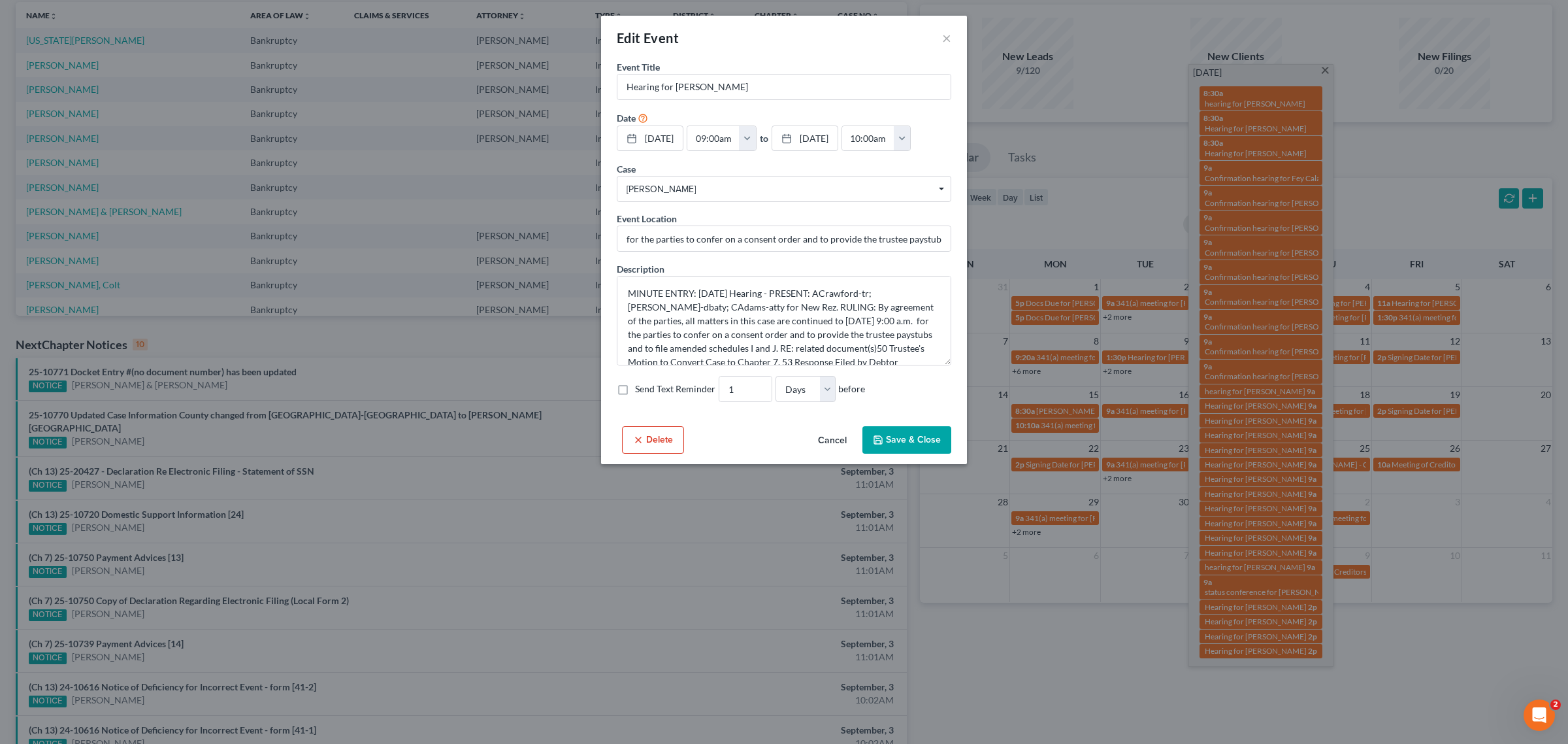
click at [952, 40] on div "Edit Event ×" at bounding box center [784, 38] width 366 height 44
click at [946, 41] on button "×" at bounding box center [946, 37] width 9 height 16
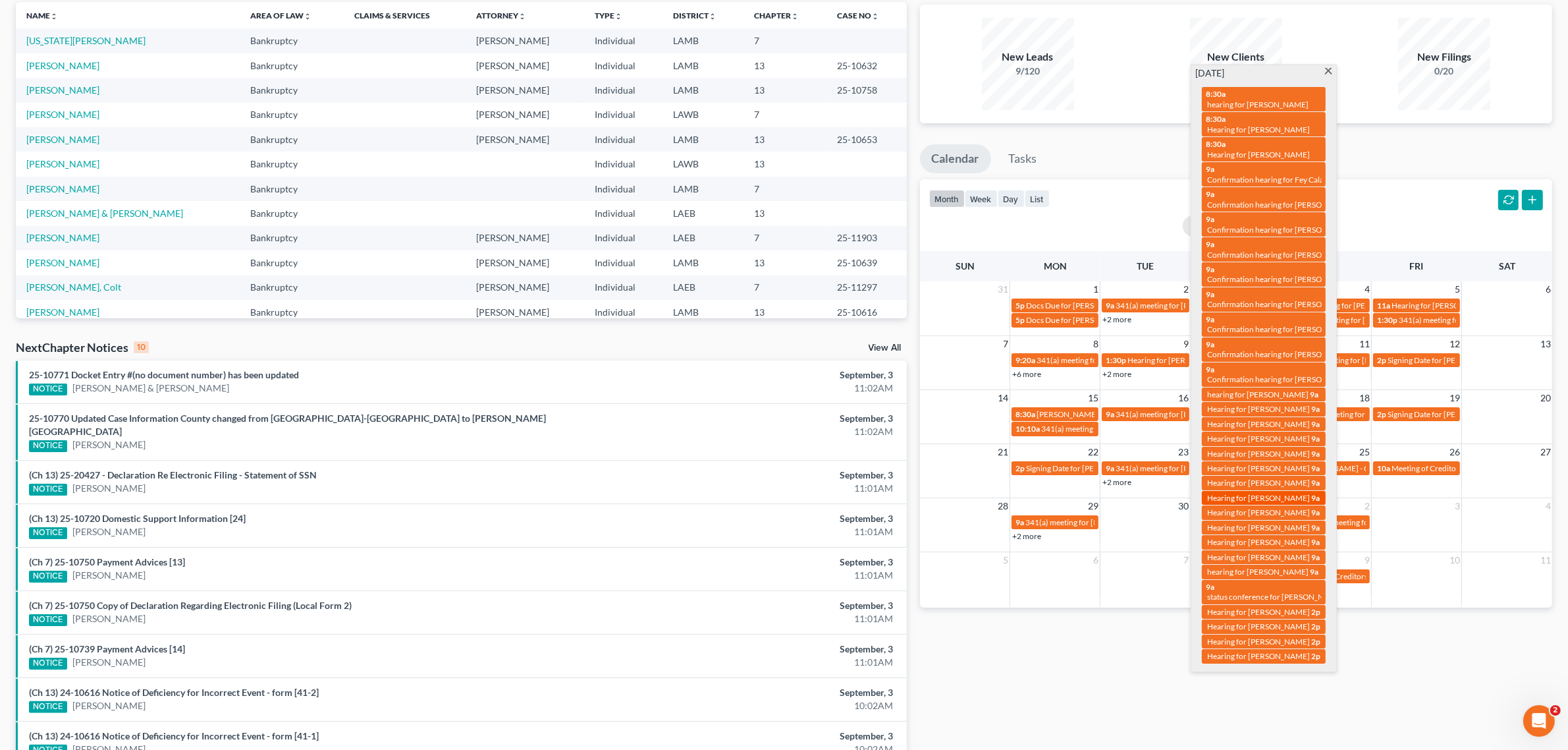
click at [1278, 493] on span "Hearing for [PERSON_NAME]" at bounding box center [1258, 498] width 102 height 10
select select "Days"
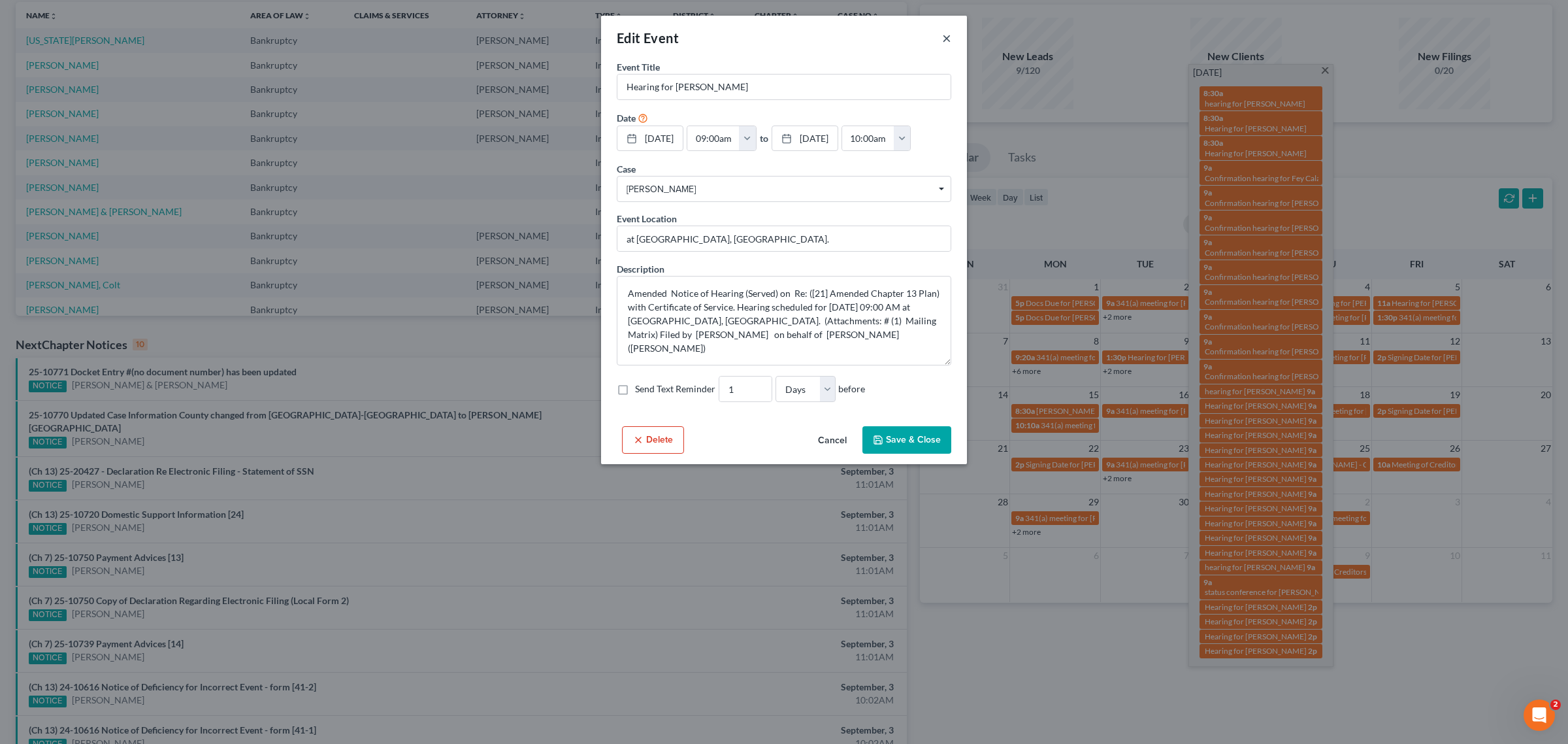
click at [944, 37] on button "×" at bounding box center [946, 37] width 9 height 16
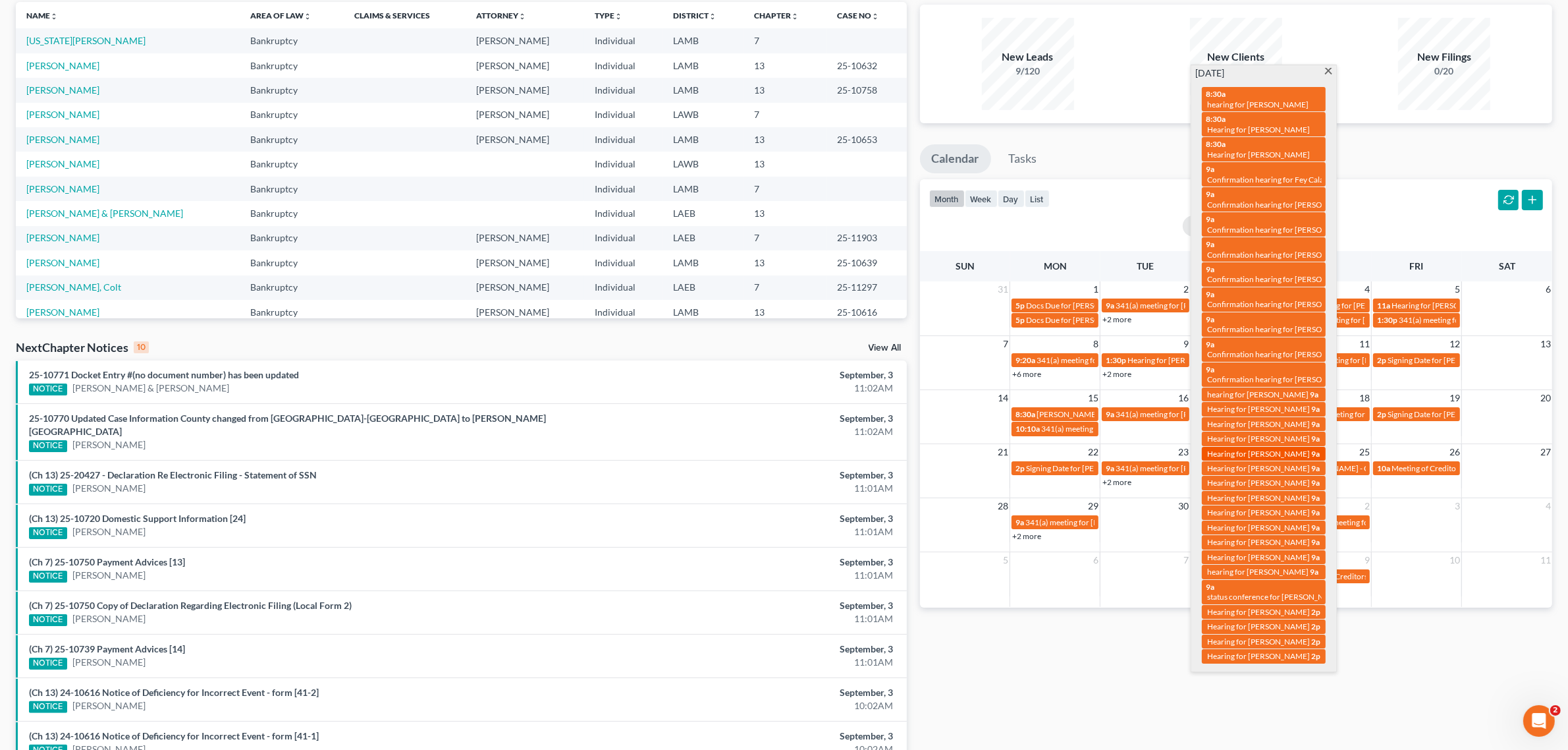
click at [1262, 449] on span "Hearing for [PERSON_NAME]" at bounding box center [1258, 454] width 102 height 10
select select "Days"
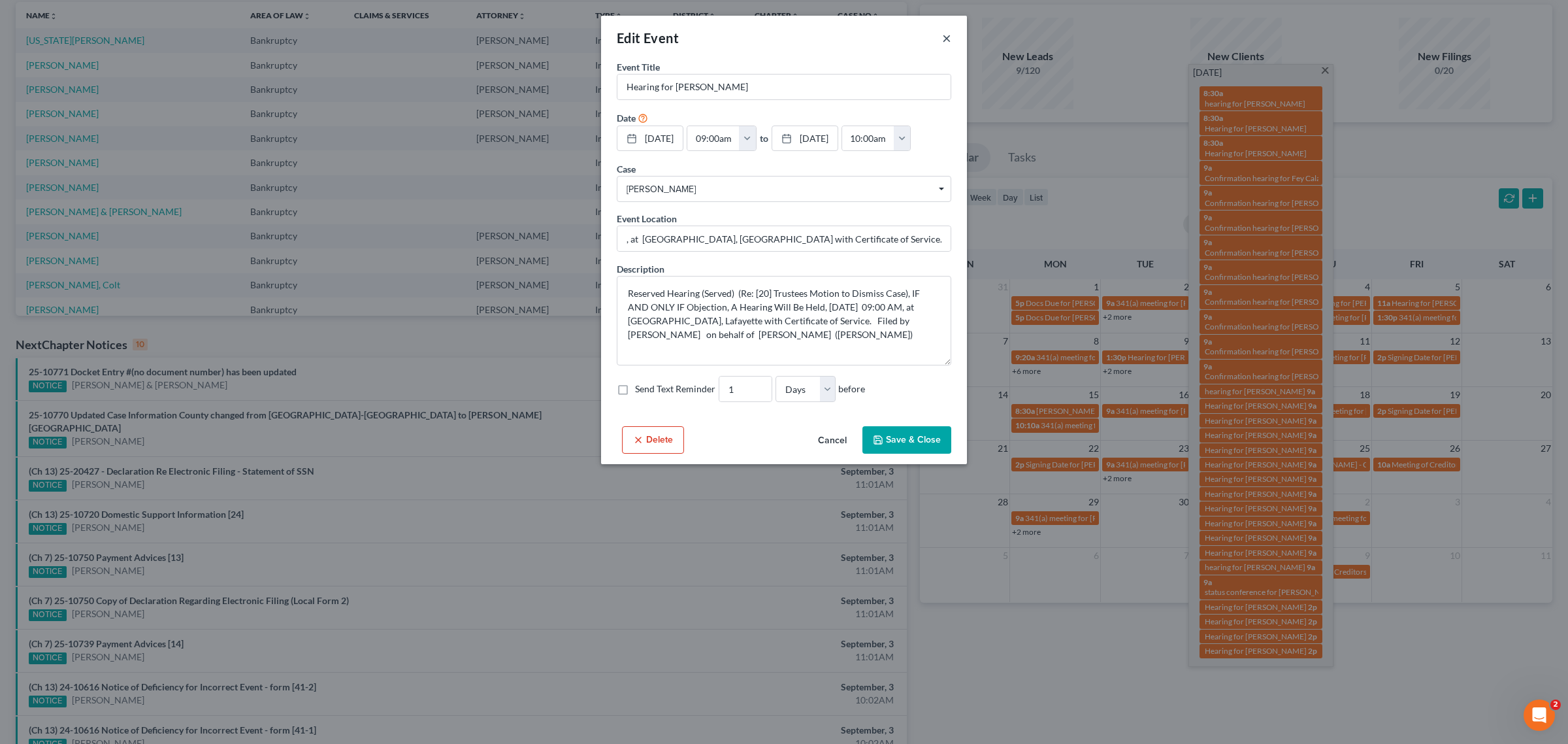
click at [946, 37] on button "×" at bounding box center [946, 37] width 9 height 16
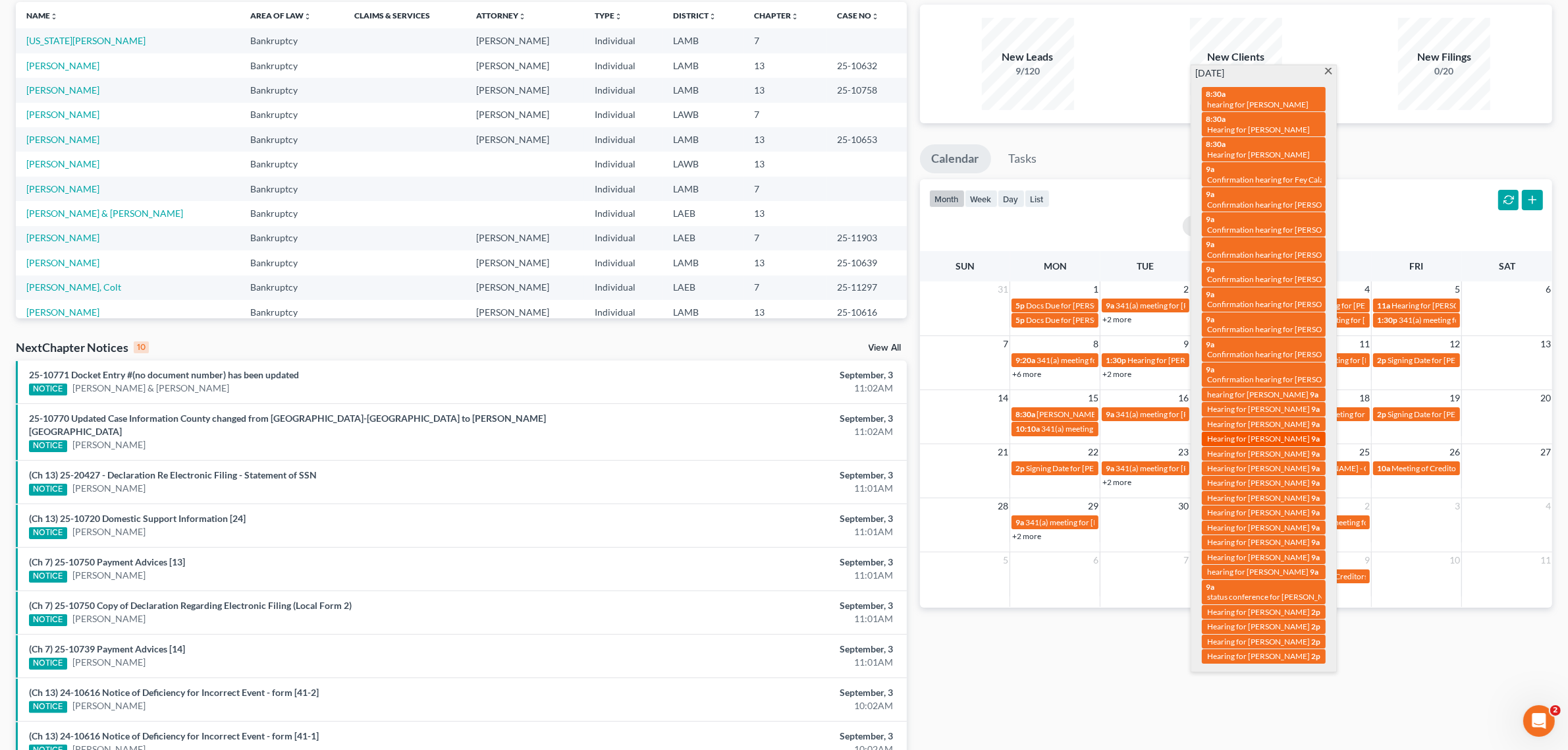
click at [1278, 434] on span "Hearing for [PERSON_NAME]" at bounding box center [1258, 438] width 102 height 10
select select "Days"
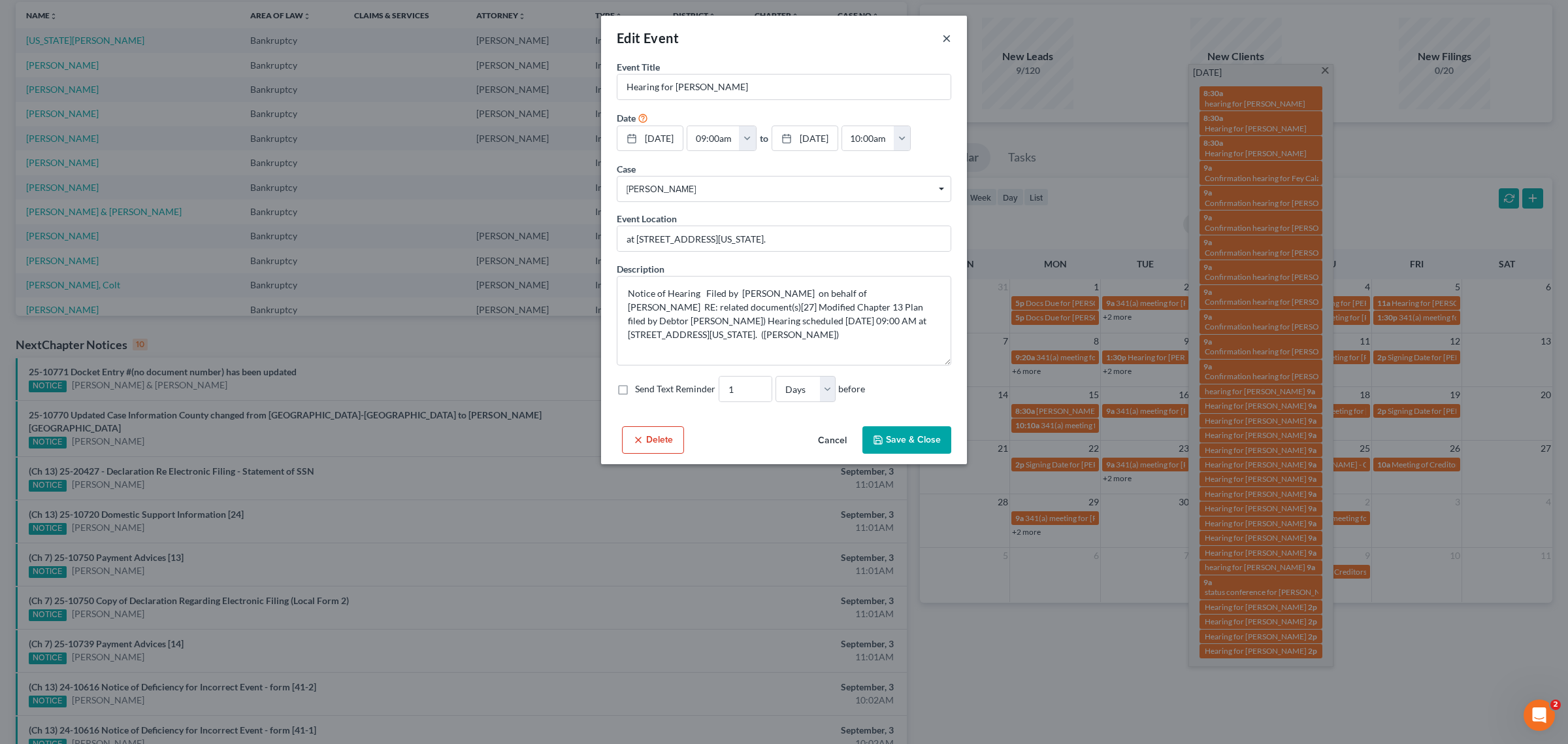
click at [949, 39] on button "×" at bounding box center [946, 37] width 9 height 16
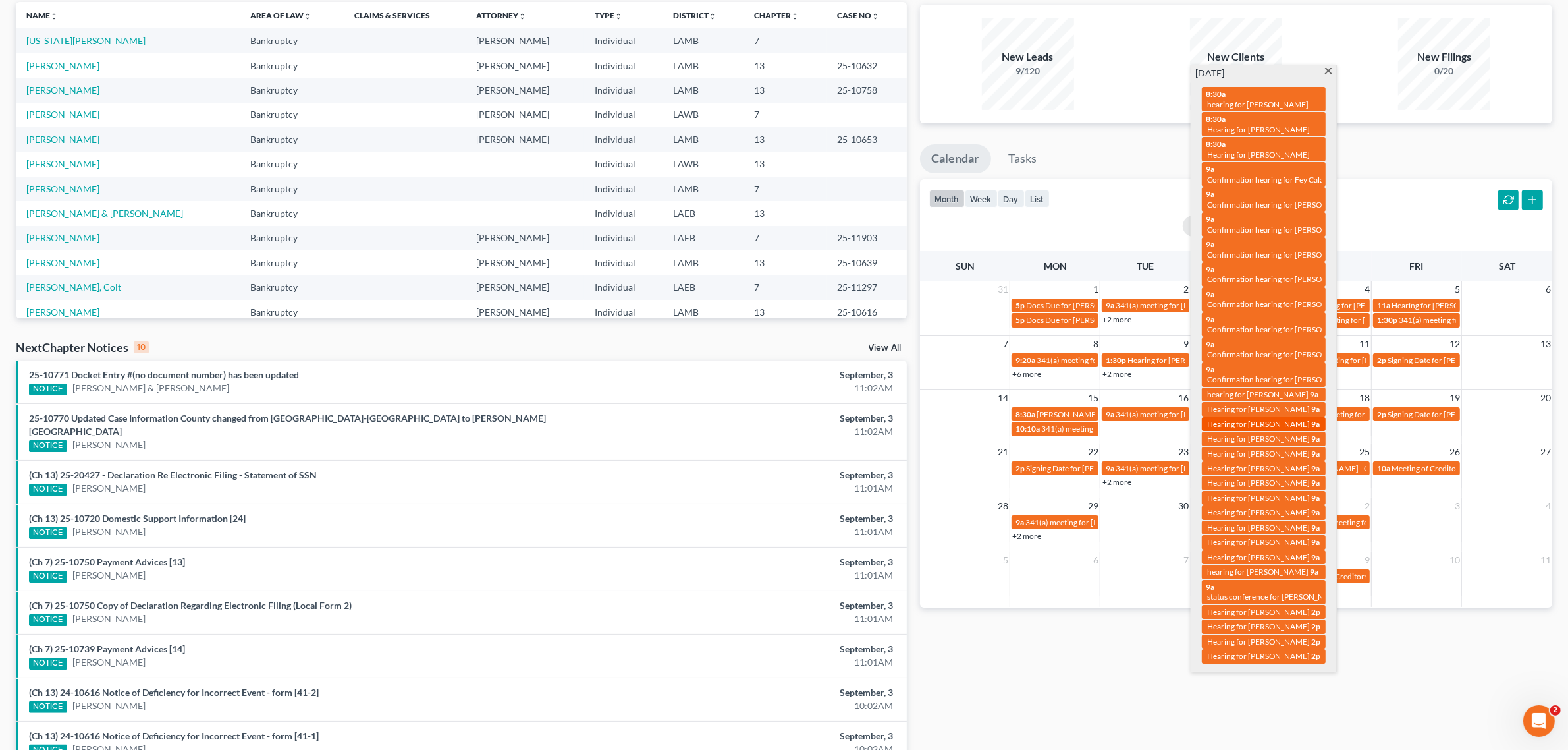
click at [1283, 419] on span "Hearing for [PERSON_NAME]" at bounding box center [1258, 424] width 102 height 10
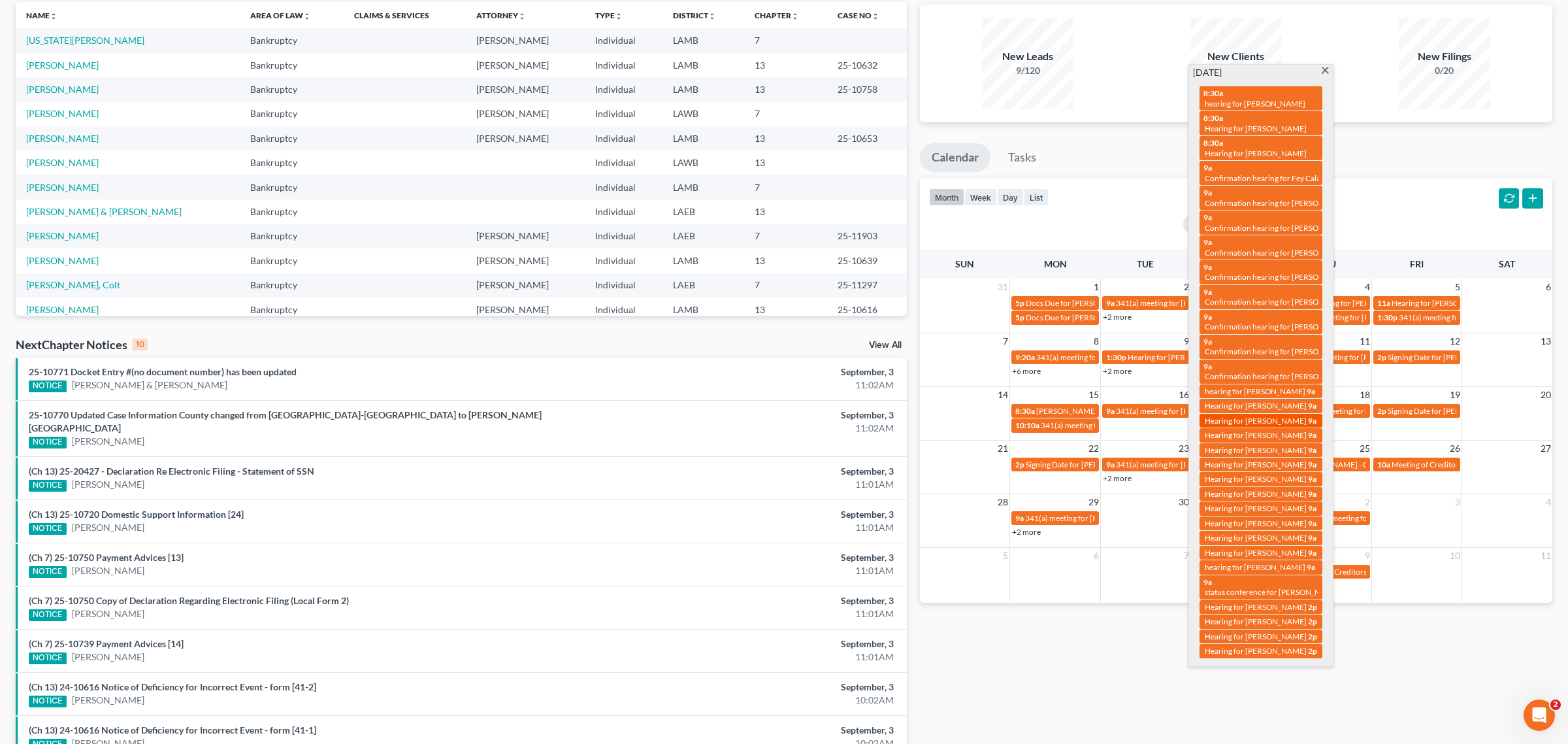
select select "Days"
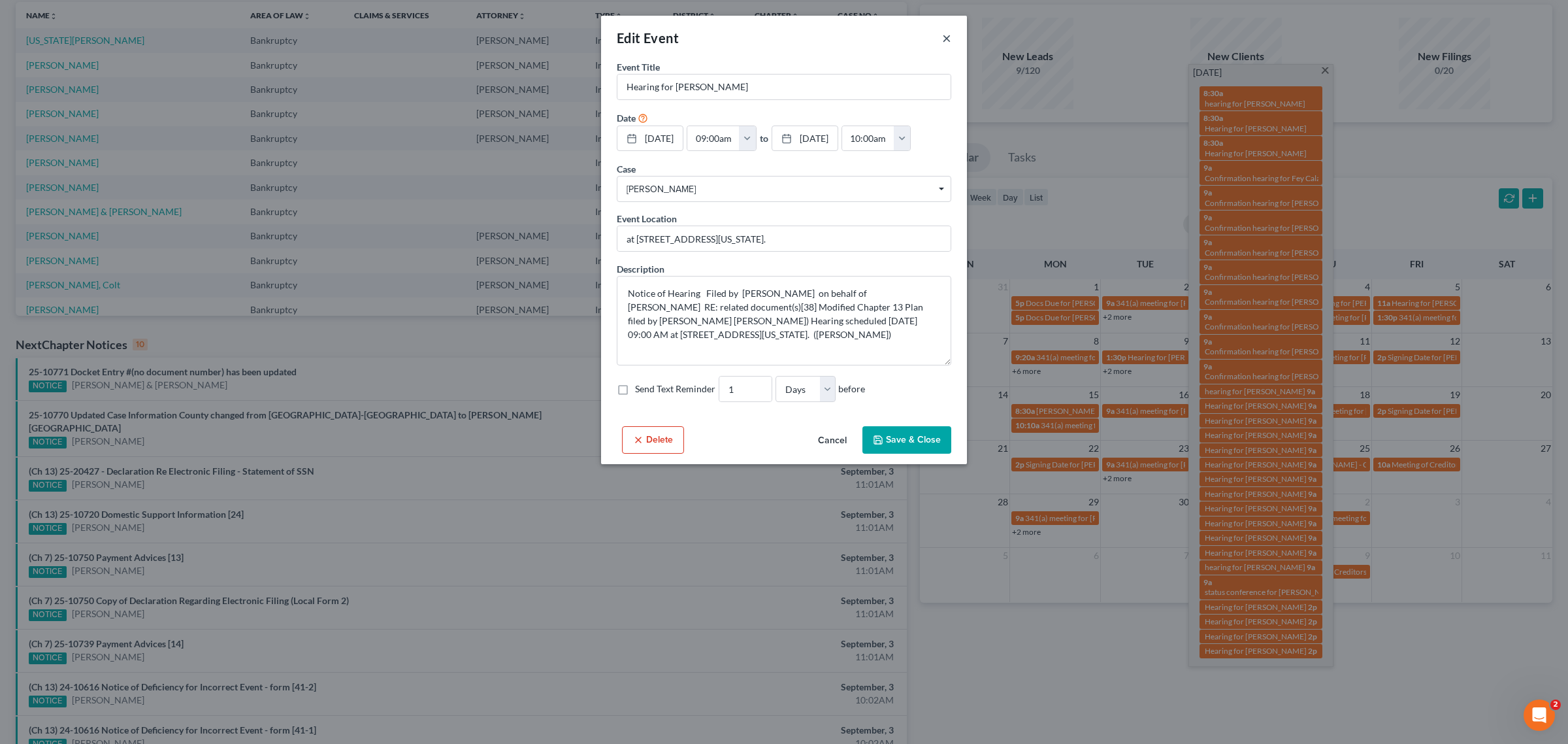
click at [949, 33] on button "×" at bounding box center [946, 37] width 9 height 16
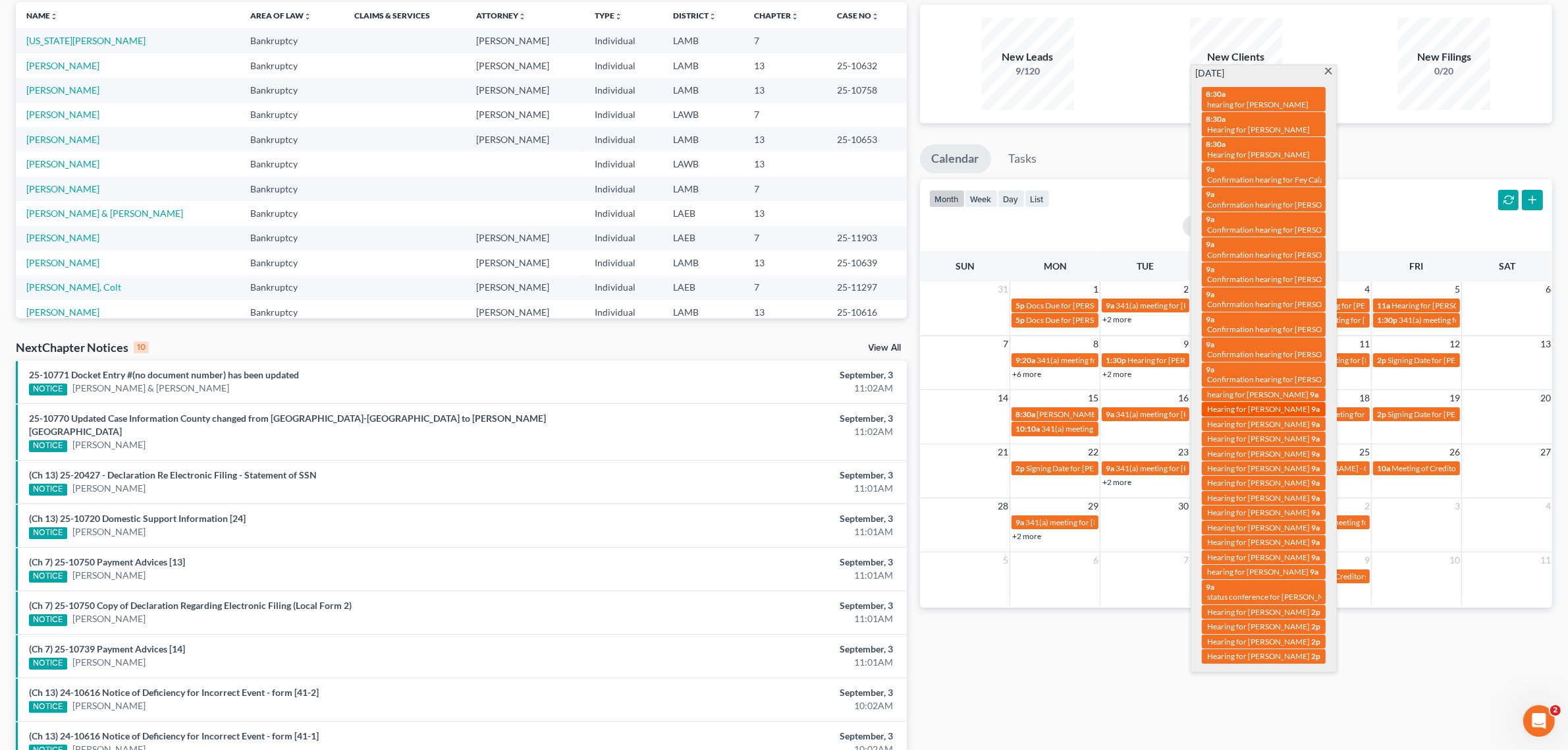
click at [1278, 404] on span "Hearing for [PERSON_NAME]" at bounding box center [1258, 409] width 102 height 10
select select "Days"
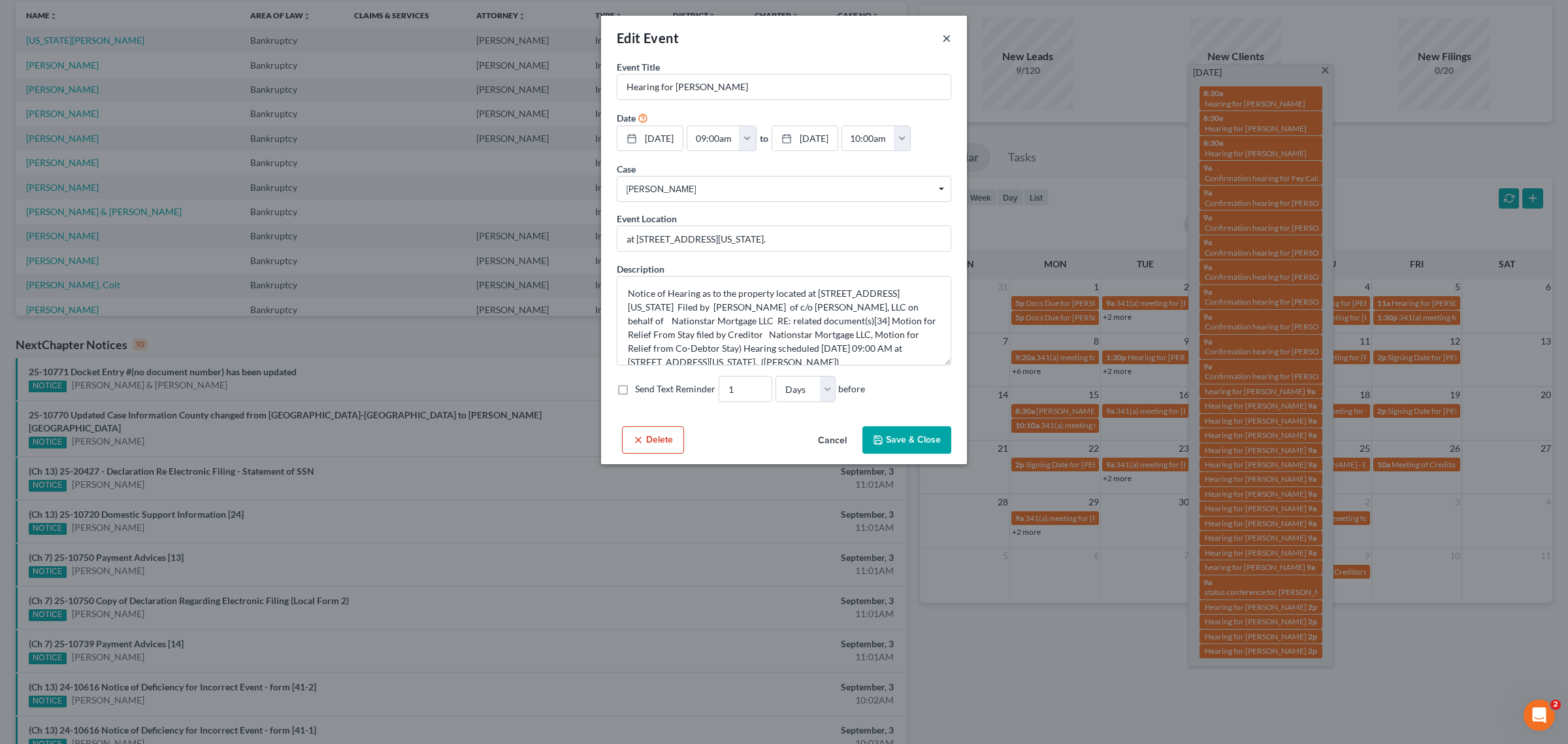
click at [945, 37] on button "×" at bounding box center [946, 37] width 9 height 16
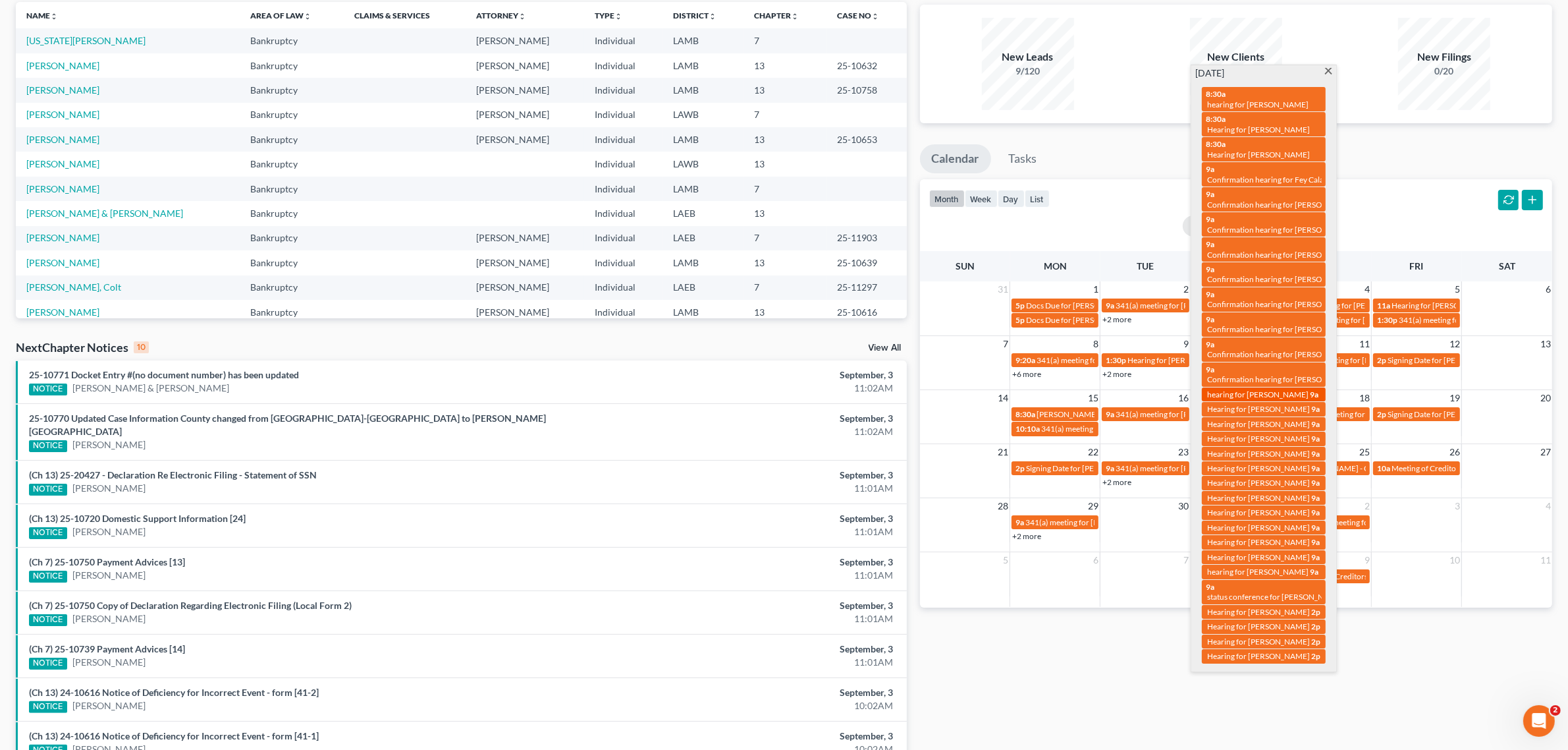
click at [1270, 390] on span "hearing for [PERSON_NAME]" at bounding box center [1258, 395] width 102 height 10
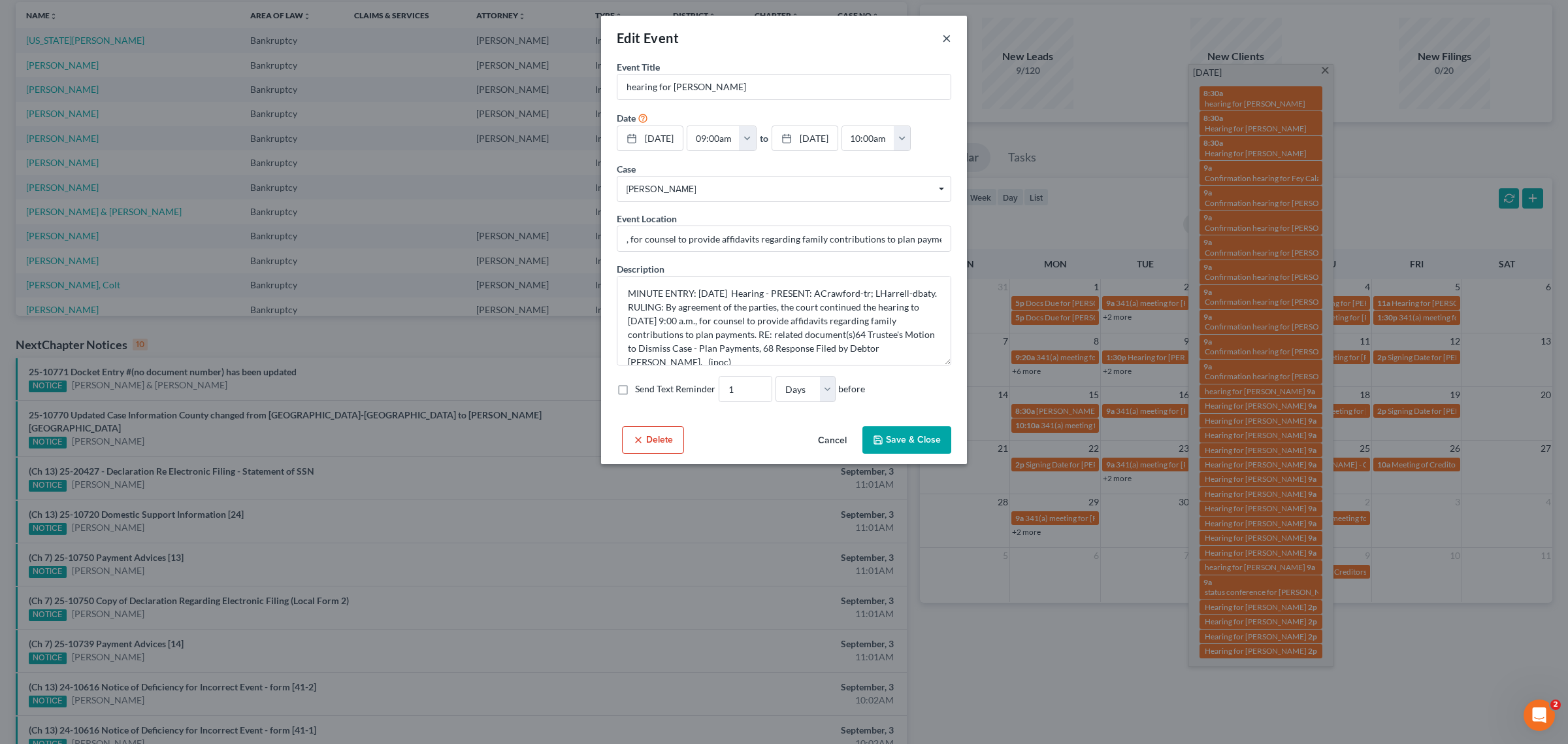
click at [945, 37] on button "×" at bounding box center [946, 37] width 9 height 16
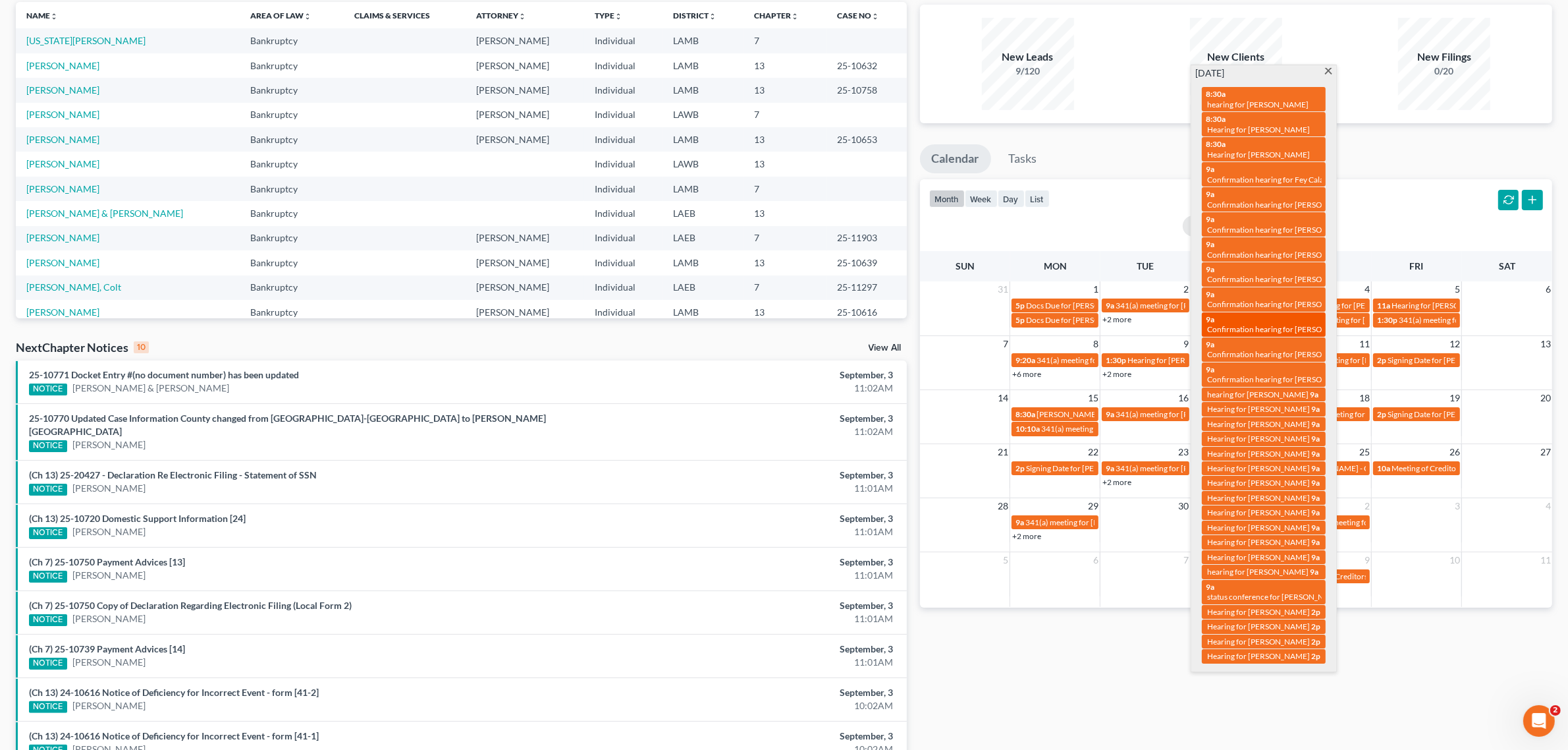
click at [1259, 324] on span "Confirmation hearing for Tekisha Brown" at bounding box center [1282, 329] width 150 height 10
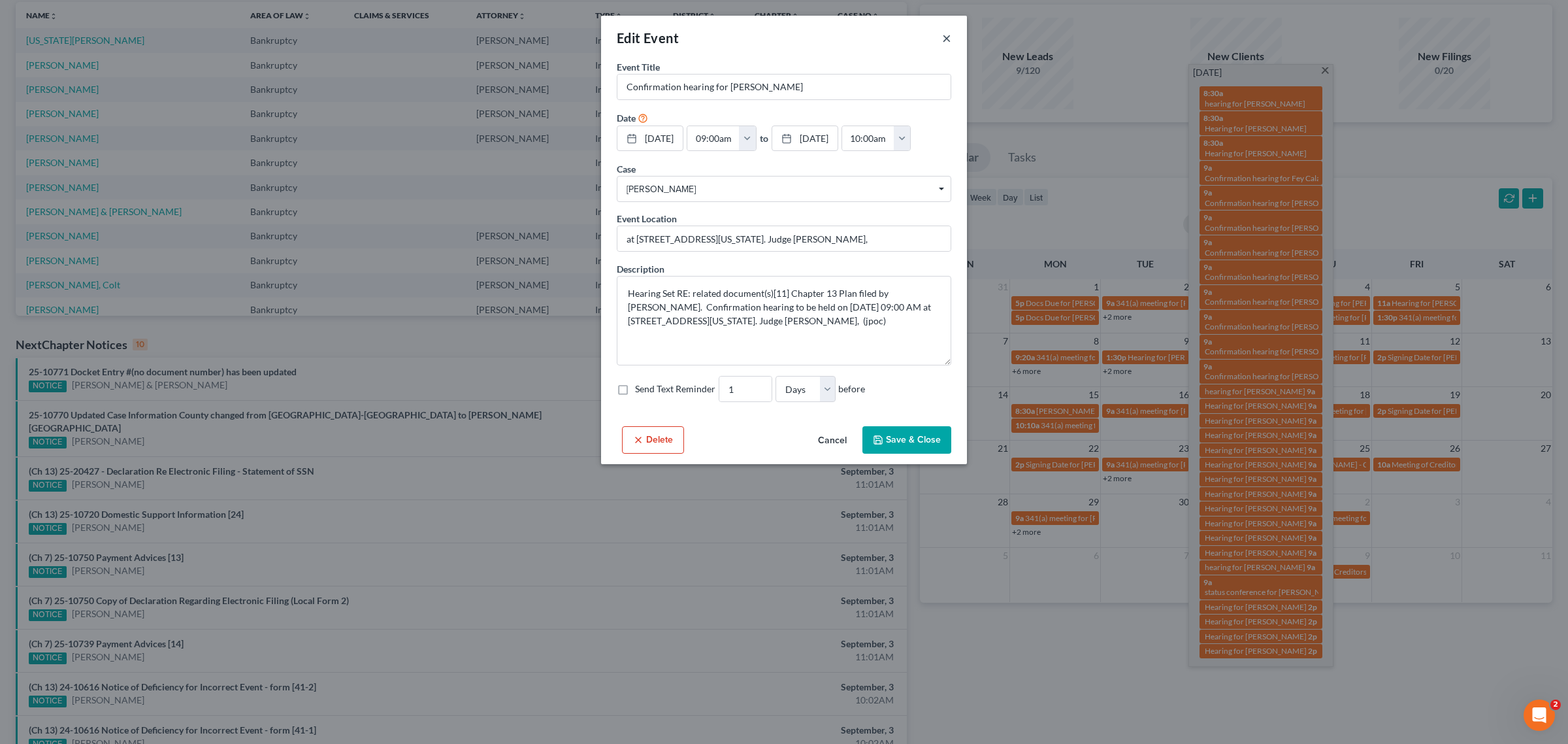
click at [949, 37] on button "×" at bounding box center [946, 37] width 9 height 16
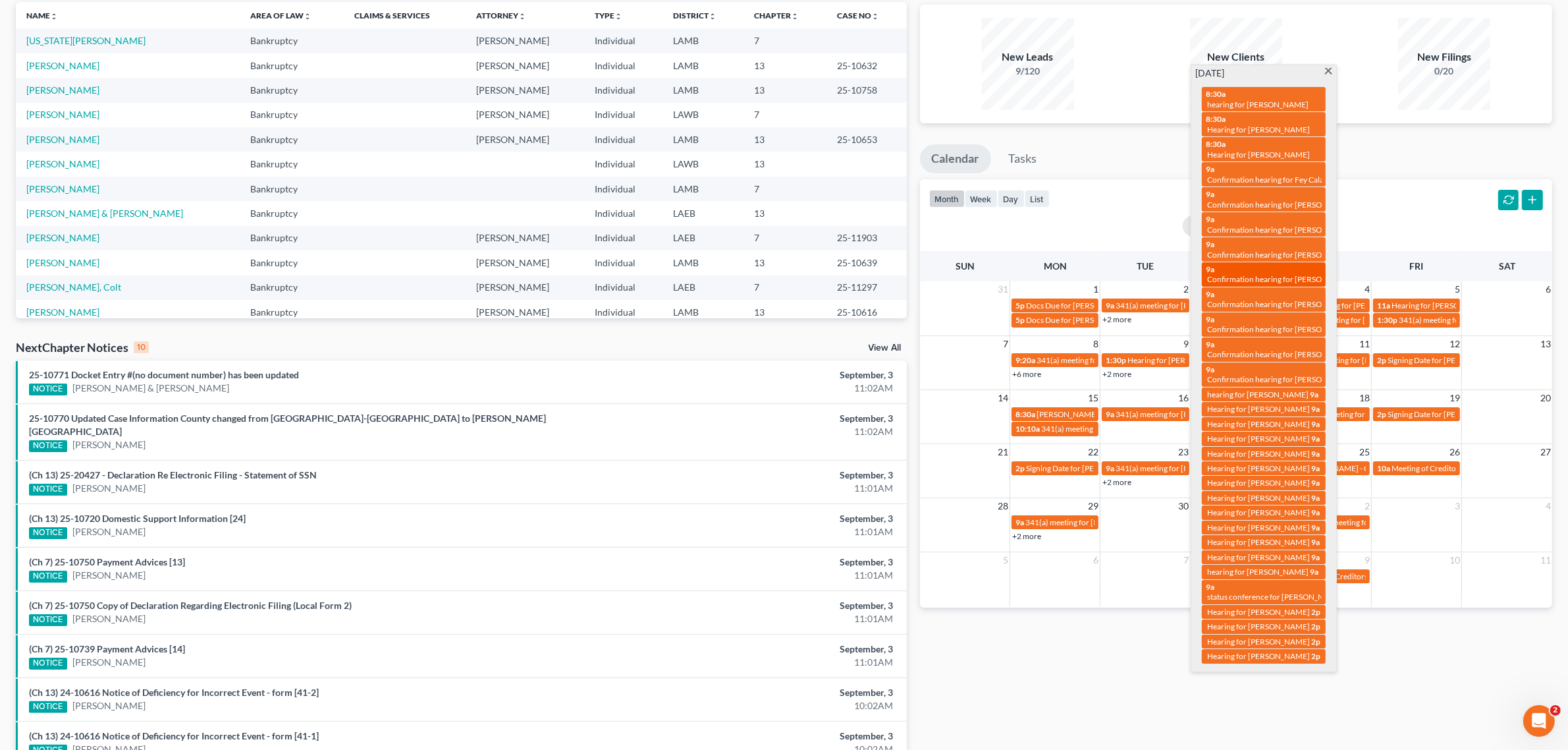
click at [1274, 264] on div "9a Confirmation hearing for Nicole Fletcher" at bounding box center [1264, 274] width 116 height 20
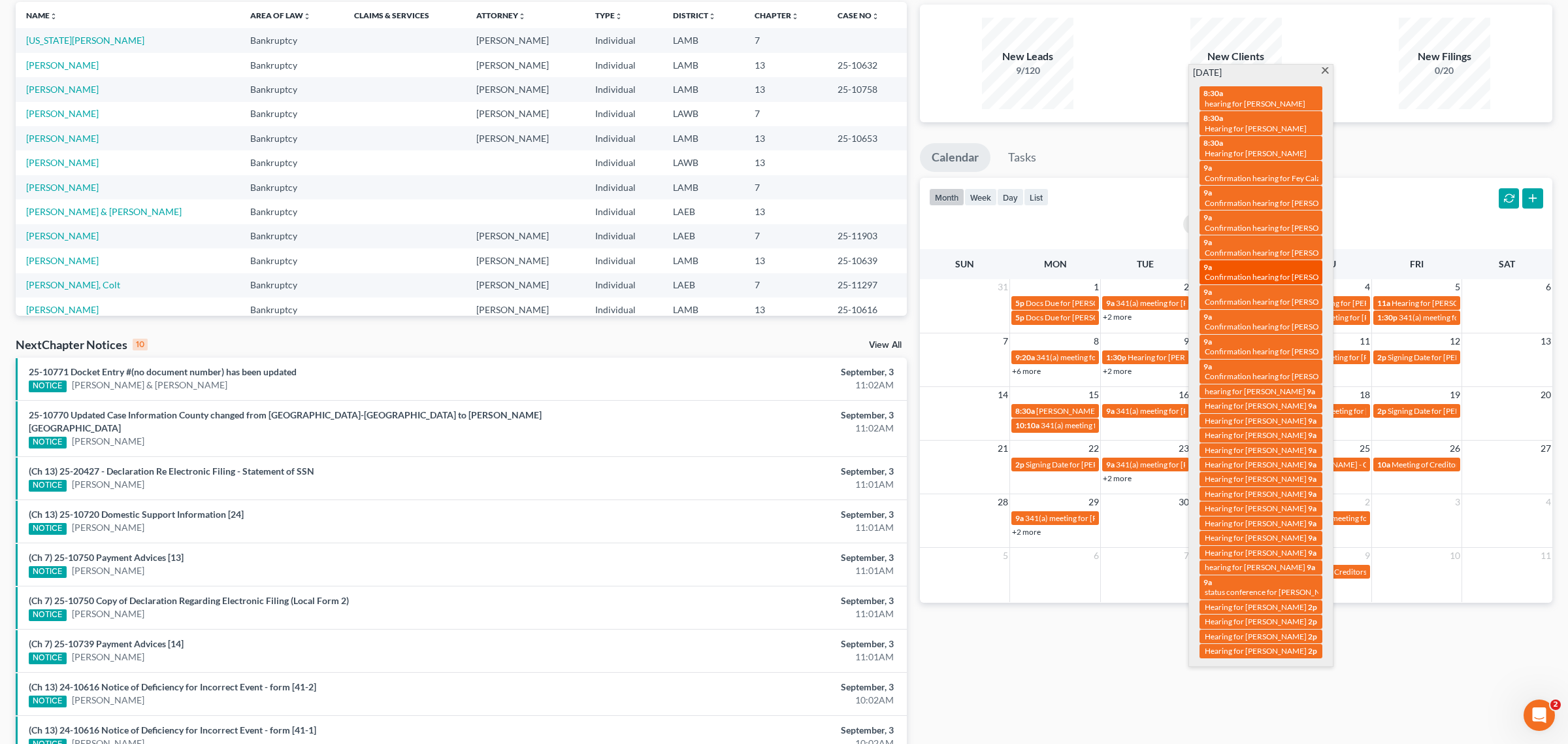
select select "Days"
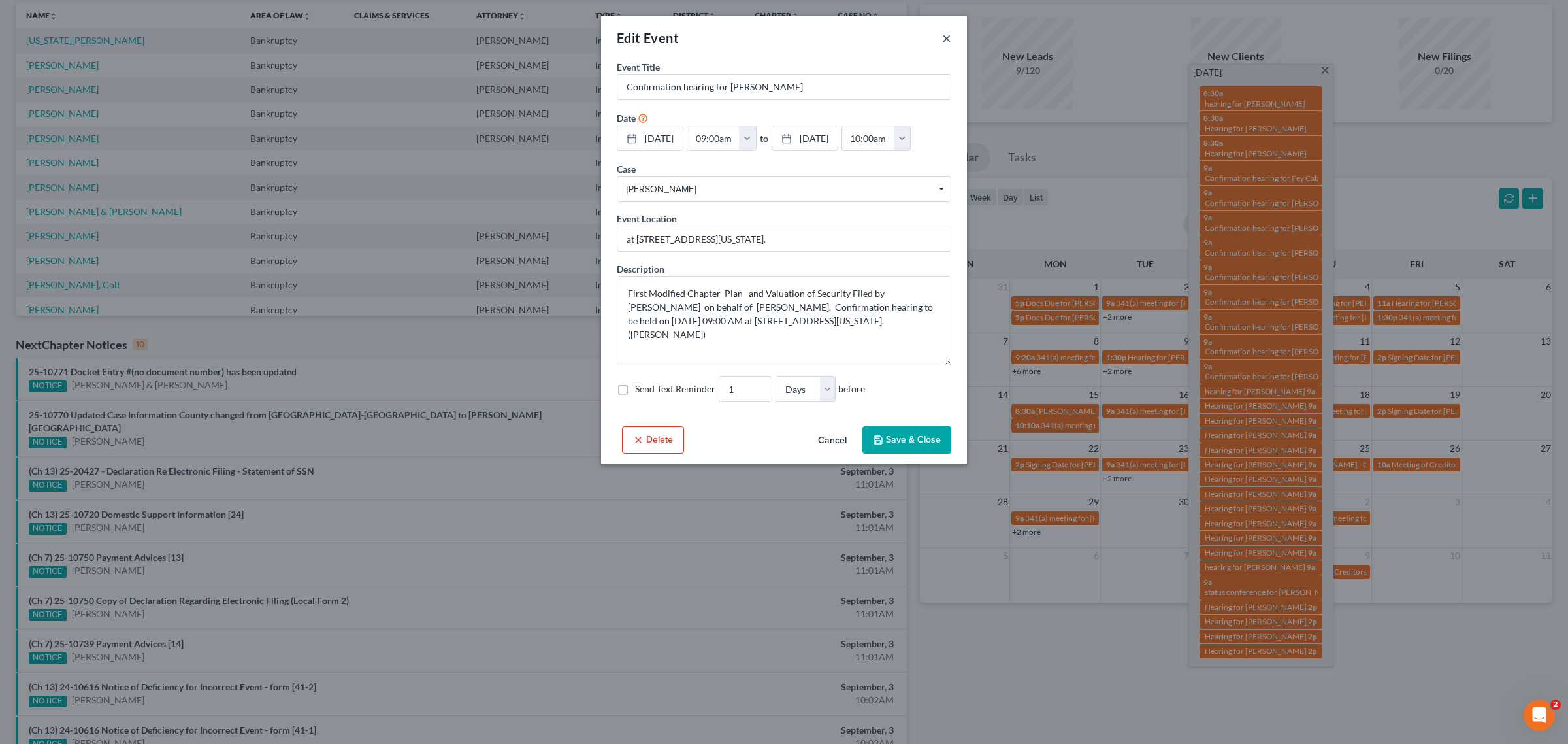
click at [950, 36] on button "×" at bounding box center [946, 37] width 9 height 16
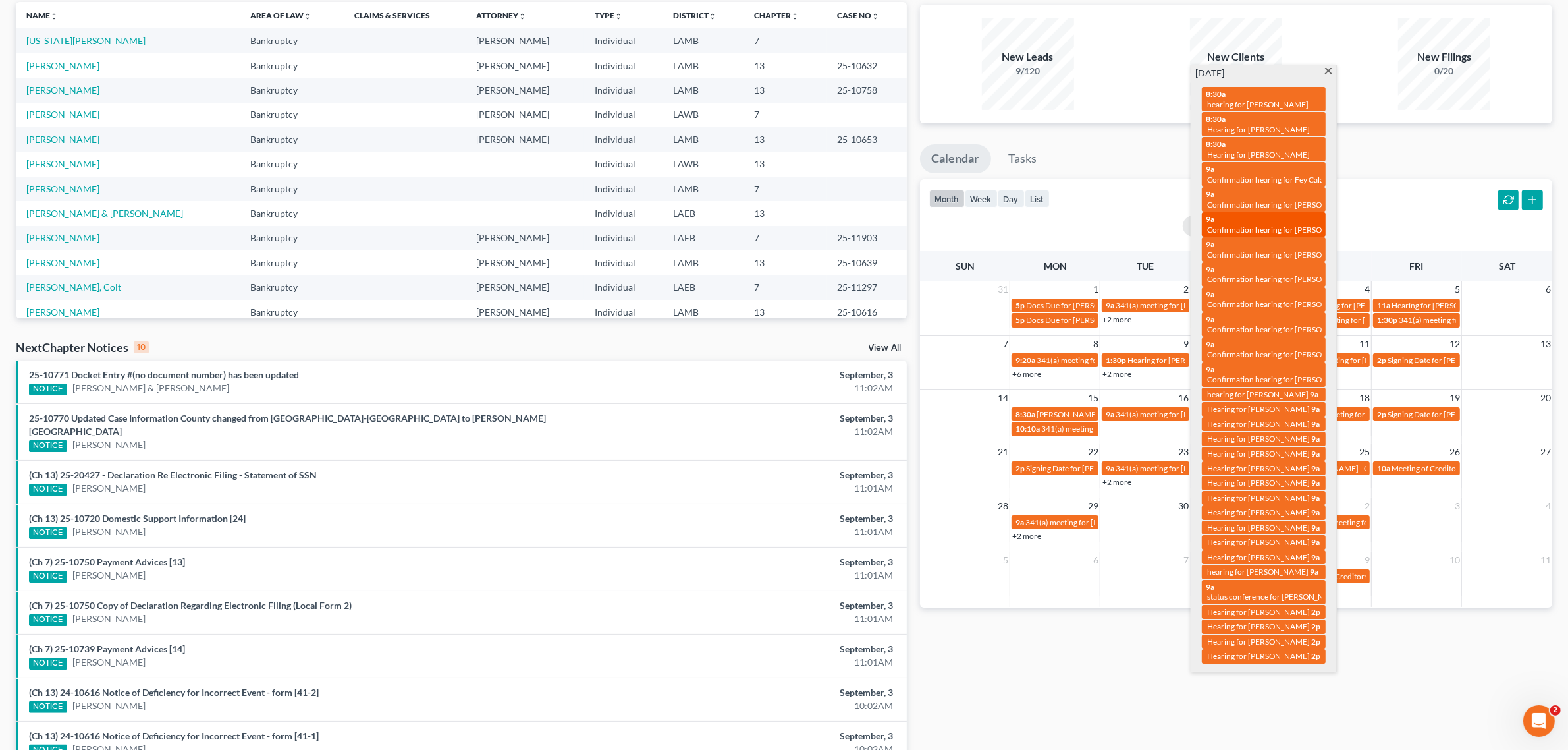
click at [1247, 224] on span "Confirmation hearing for Michael Hansen" at bounding box center [1282, 229] width 150 height 10
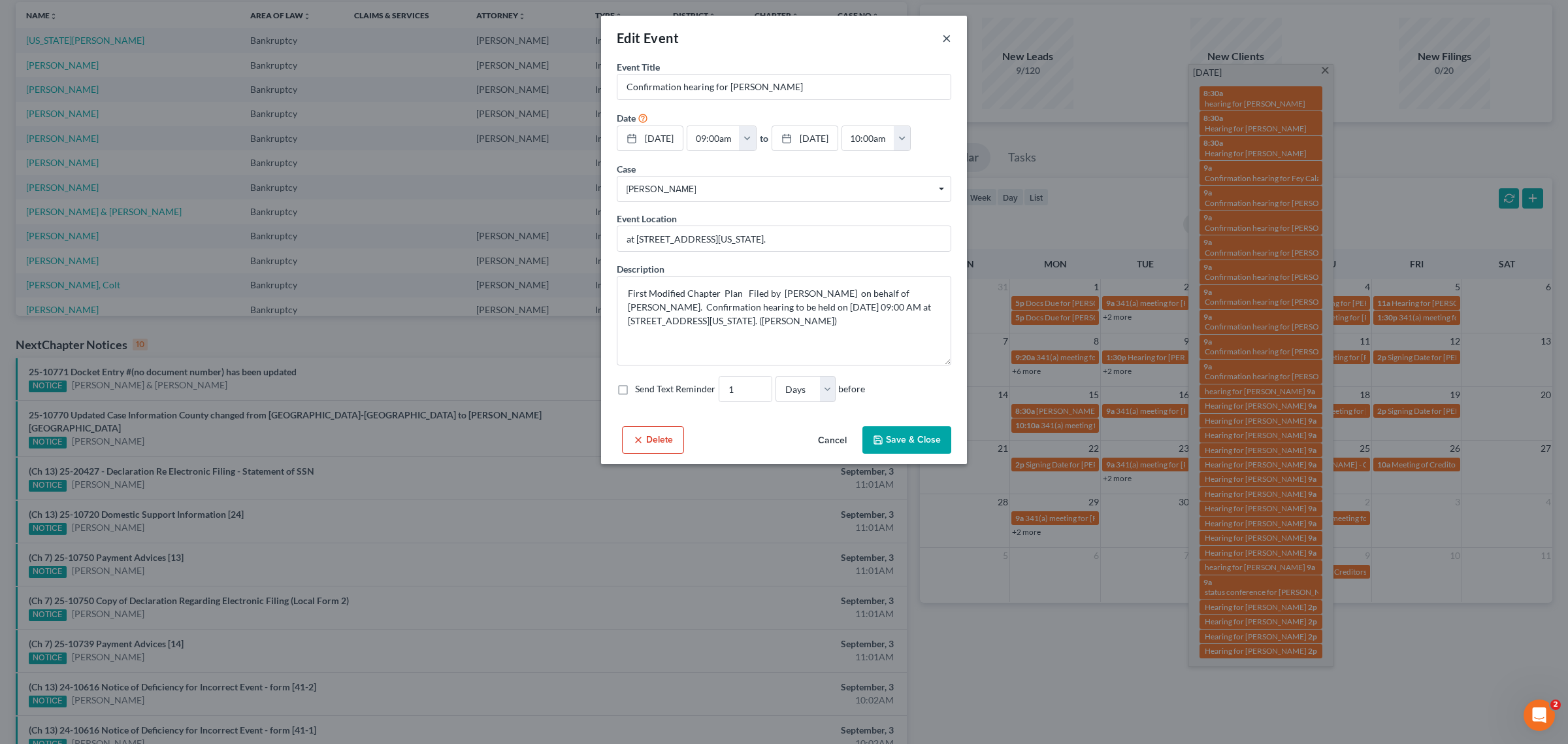
click at [947, 37] on button "×" at bounding box center [946, 37] width 9 height 16
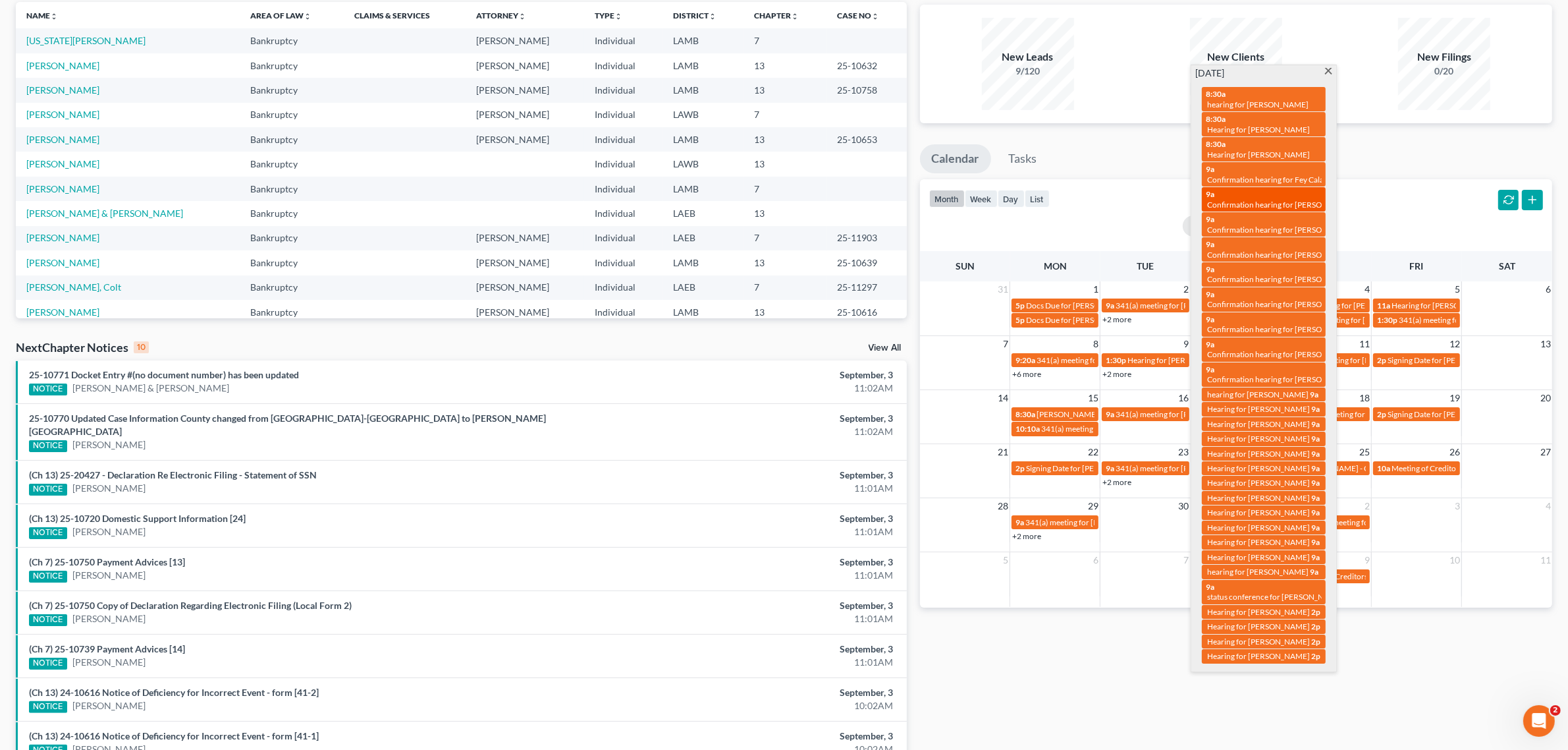
click at [1259, 189] on div "9a Confirmation hearing for Herman Davis Sr." at bounding box center [1264, 199] width 116 height 20
select select "Days"
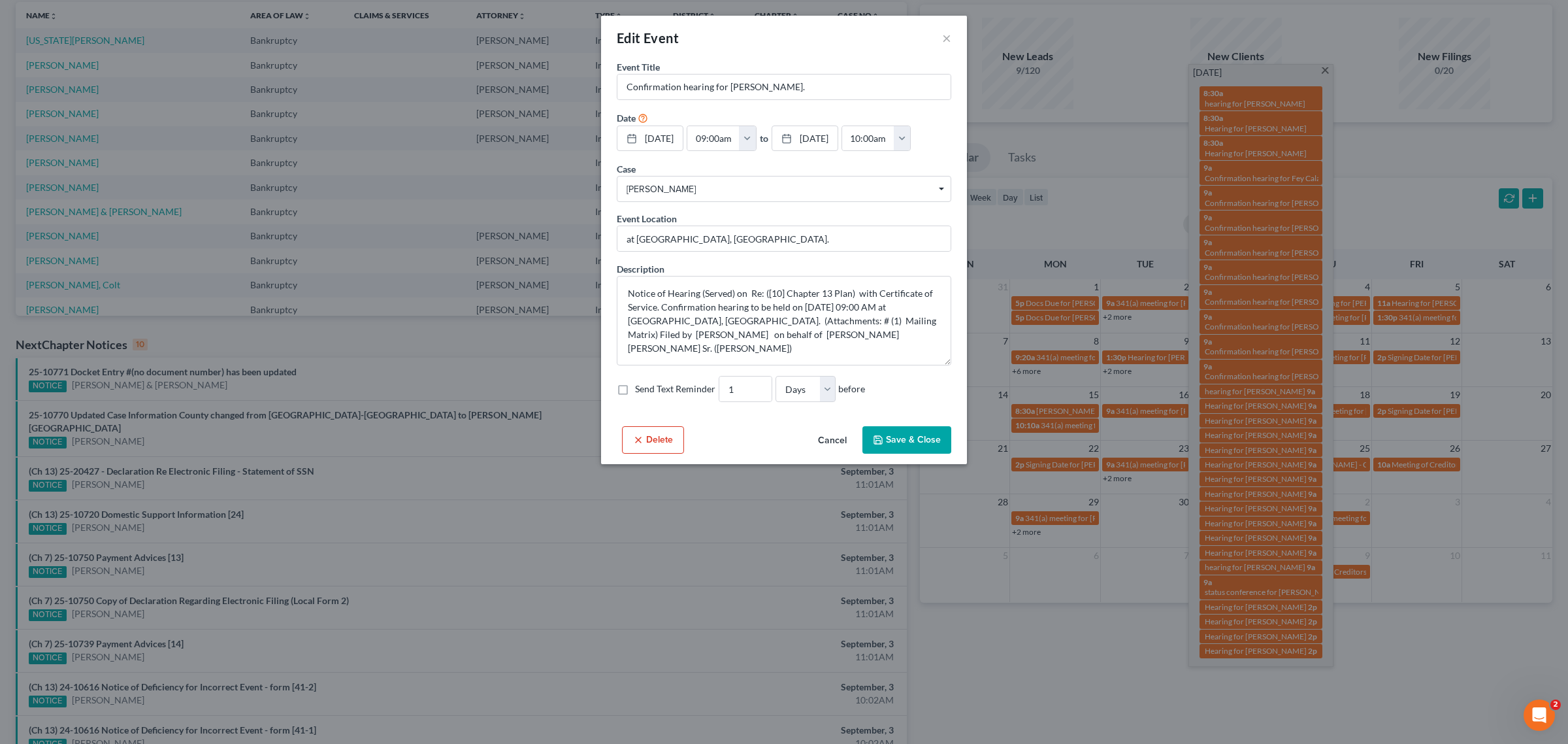
click at [952, 37] on div "Edit Event ×" at bounding box center [784, 38] width 366 height 44
click at [947, 38] on button "×" at bounding box center [946, 37] width 9 height 16
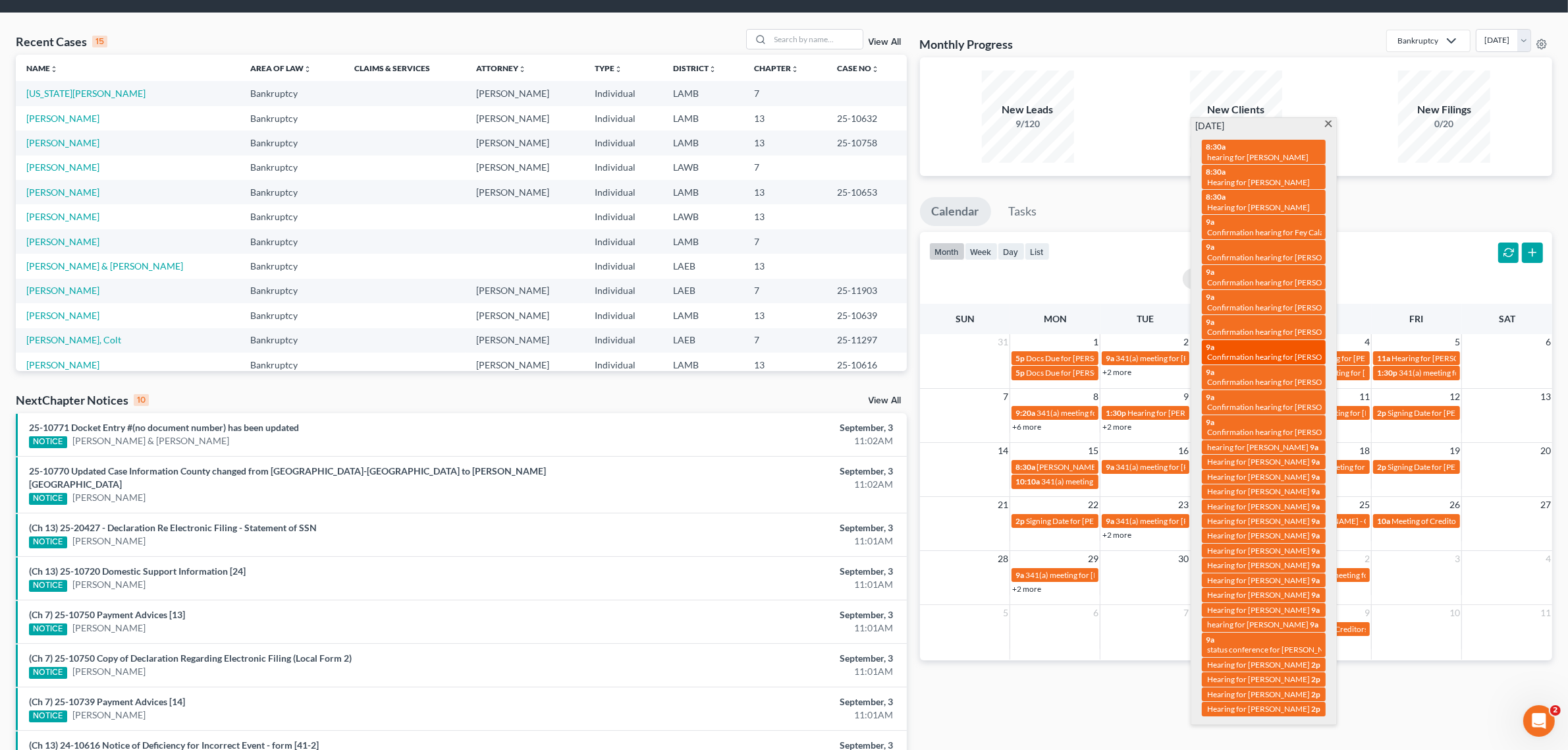
scroll to position [10, 0]
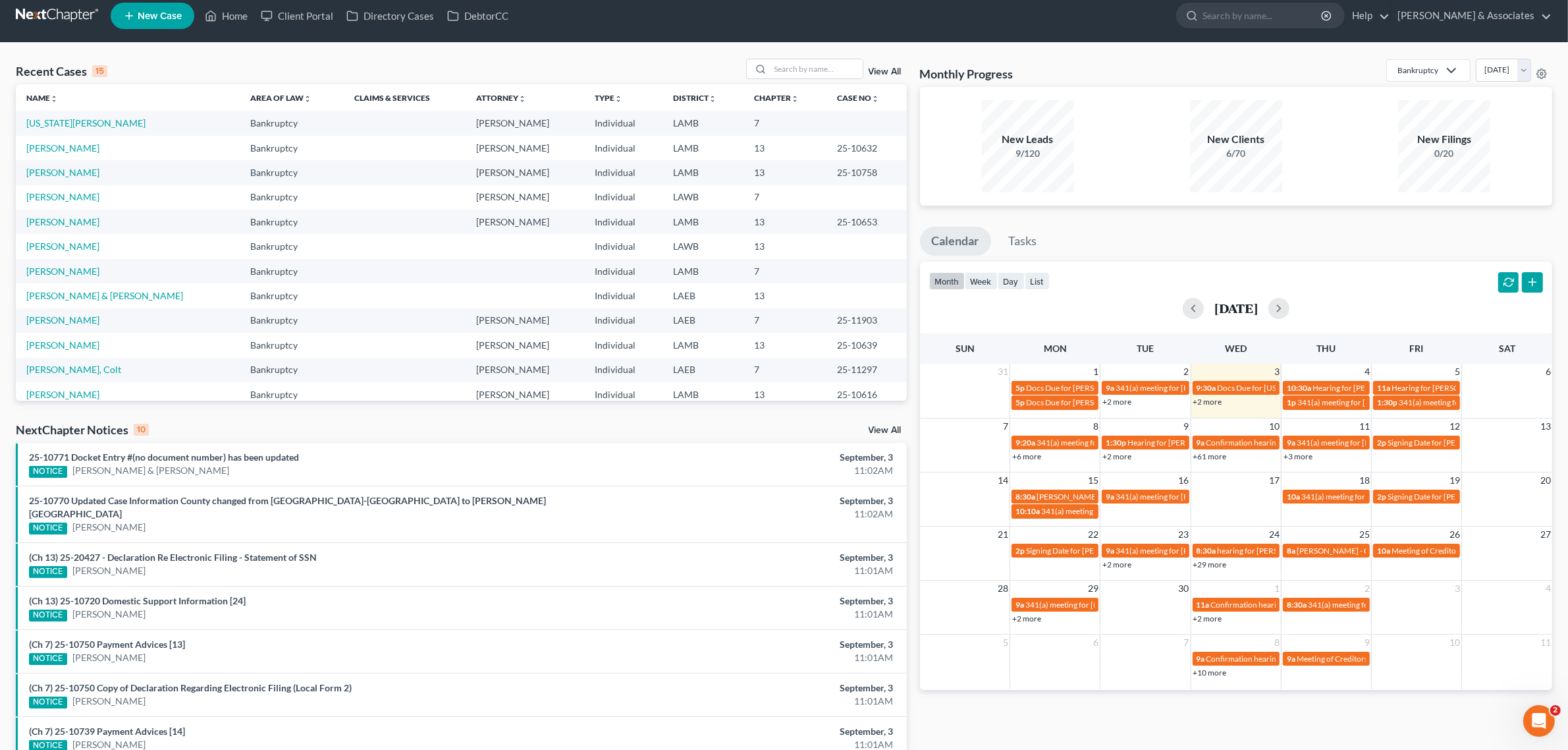
click at [1425, 244] on ul "Calendar Tasks" at bounding box center [1236, 244] width 632 height 35
click at [1337, 551] on span "Lamont Franklin - Criminal" at bounding box center [1345, 551] width 97 height 10
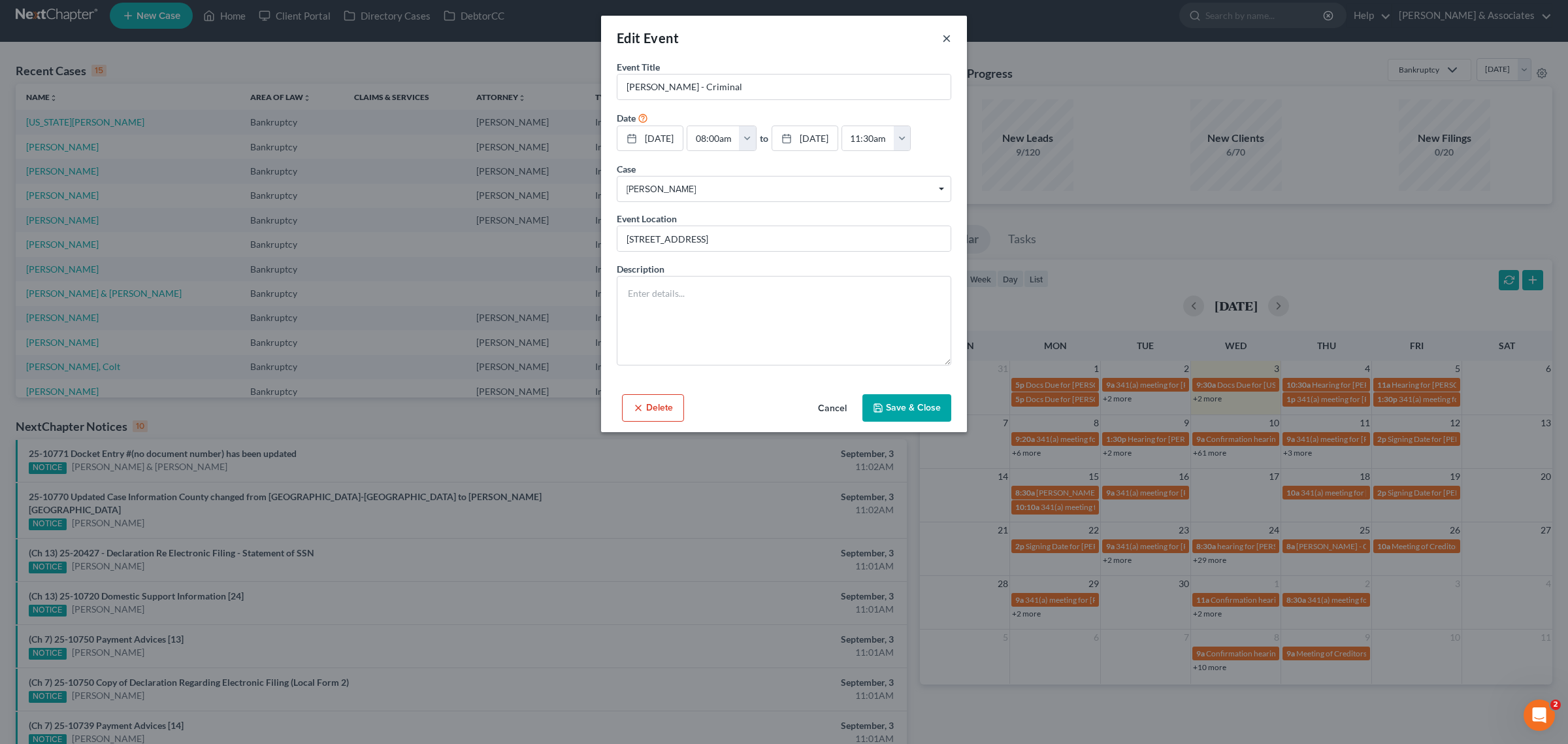
click at [945, 37] on button "×" at bounding box center [946, 37] width 9 height 16
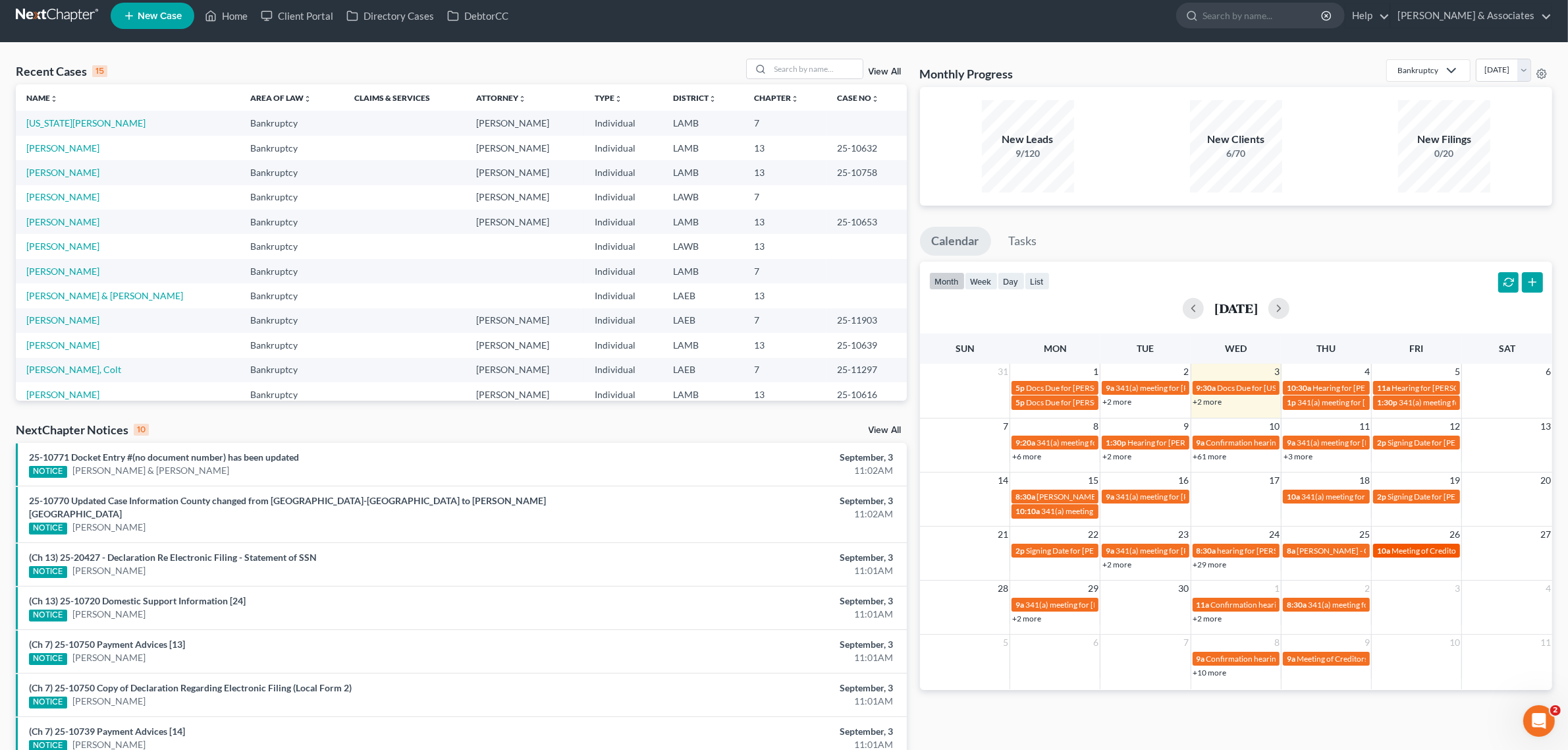
click at [1417, 547] on span "Meeting of Creditors for Brandon Blaney & Faron Williams-Blaney" at bounding box center [1500, 551] width 216 height 10
select select "Days"
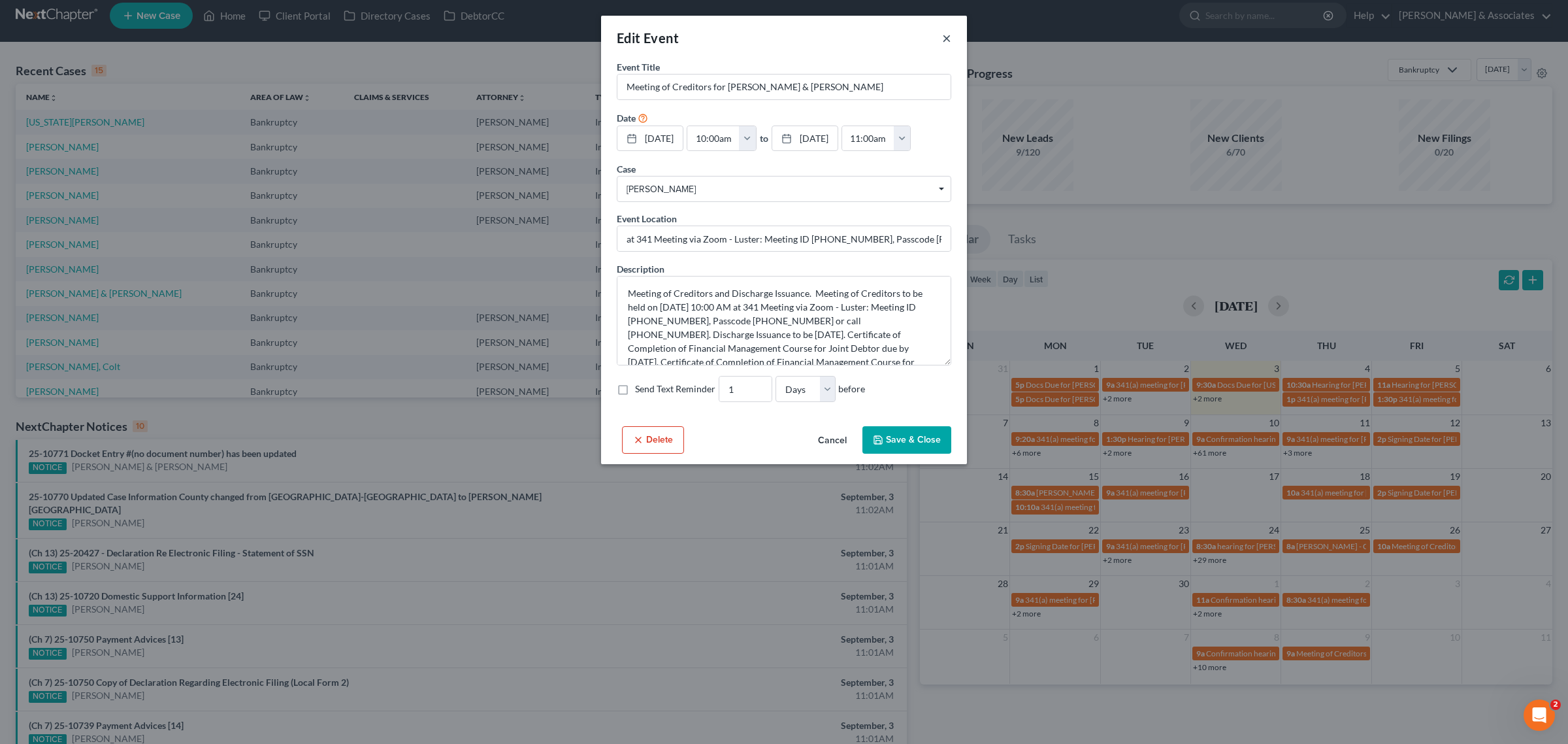
click at [949, 33] on button "×" at bounding box center [946, 37] width 9 height 16
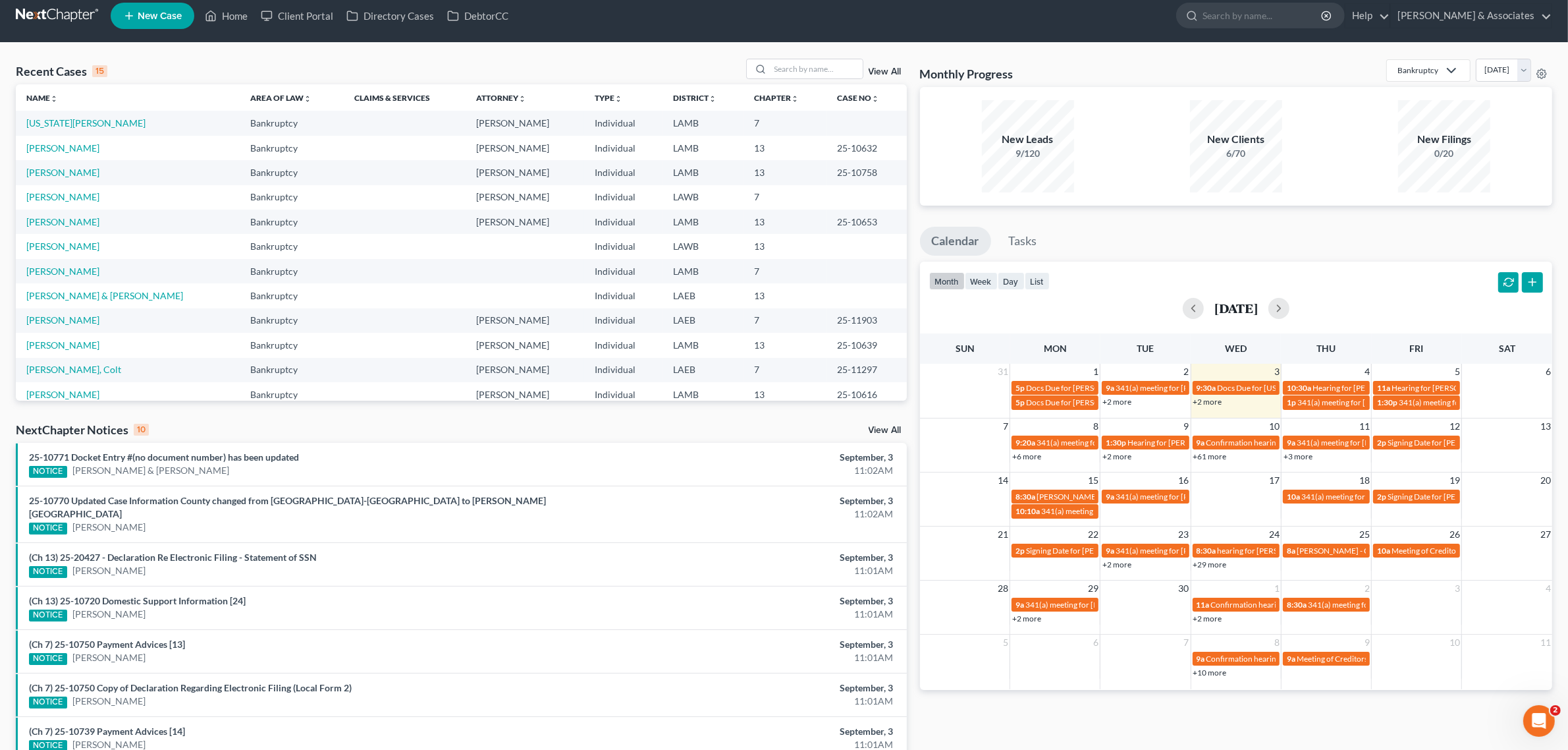
click at [1018, 622] on link "+2 more" at bounding box center [1027, 618] width 29 height 10
click at [814, 72] on input "search" at bounding box center [816, 68] width 92 height 19
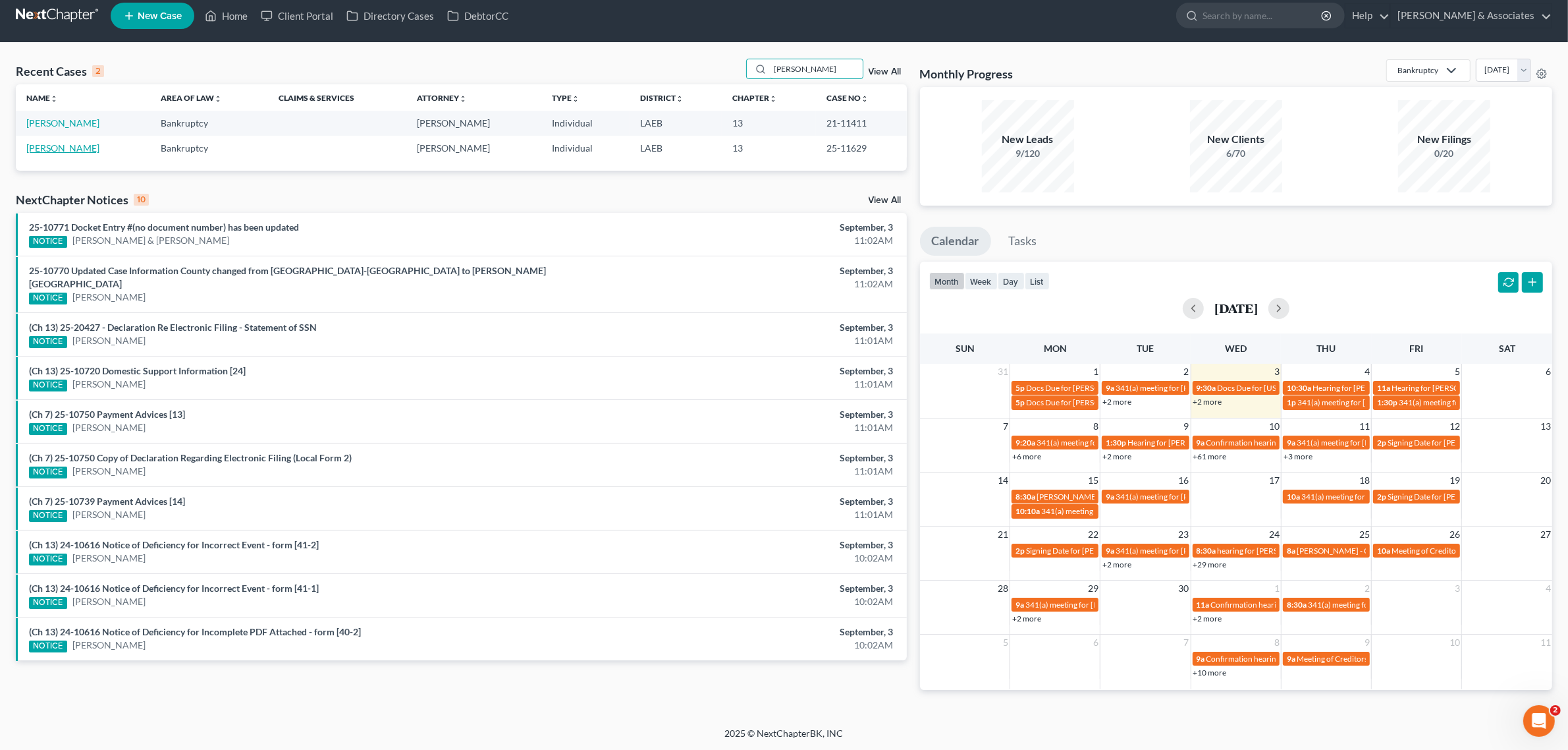
type input "louque"
click at [74, 150] on link "Louque, Thad" at bounding box center [63, 148] width 73 height 11
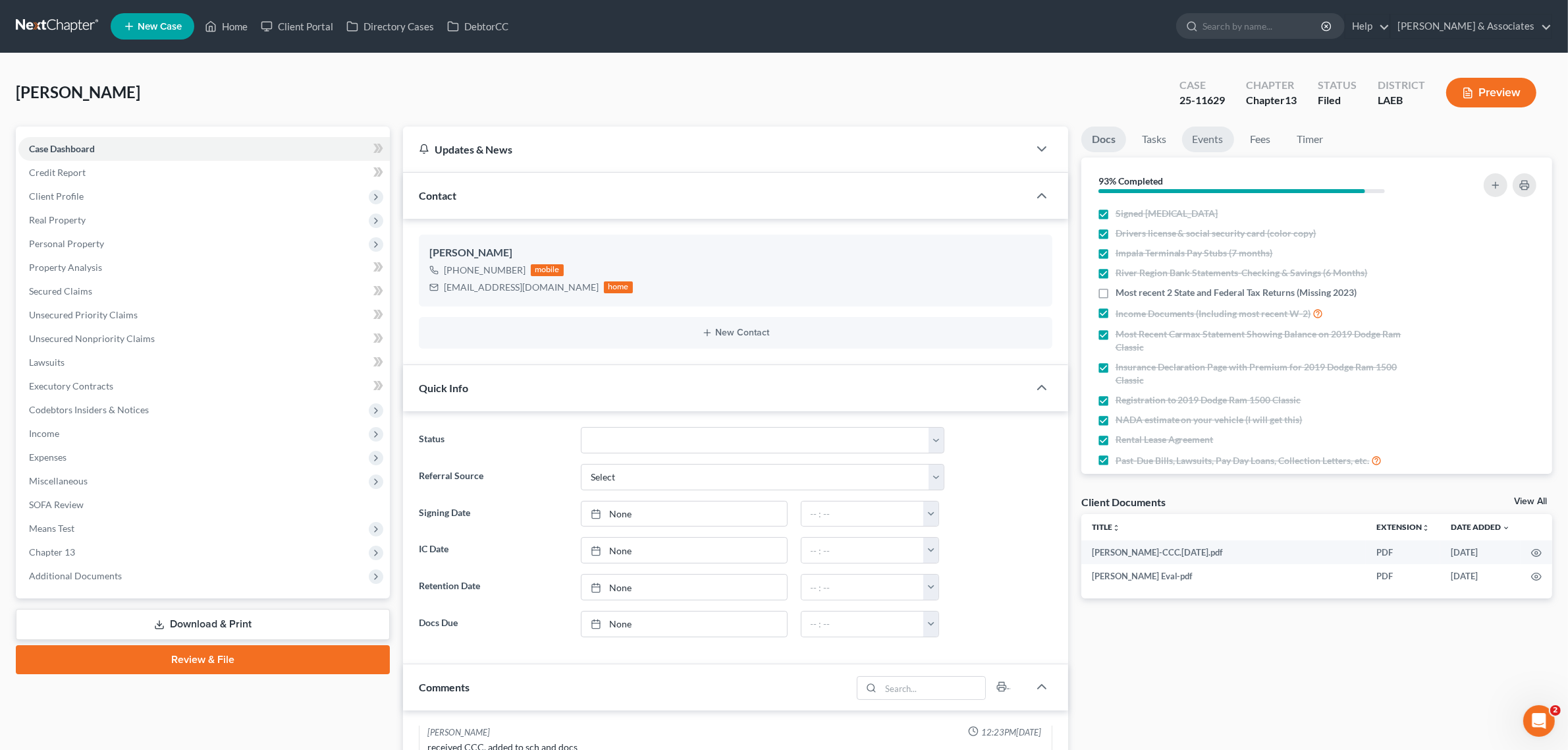
scroll to position [998, 0]
click at [1206, 139] on link "Events" at bounding box center [1208, 139] width 52 height 26
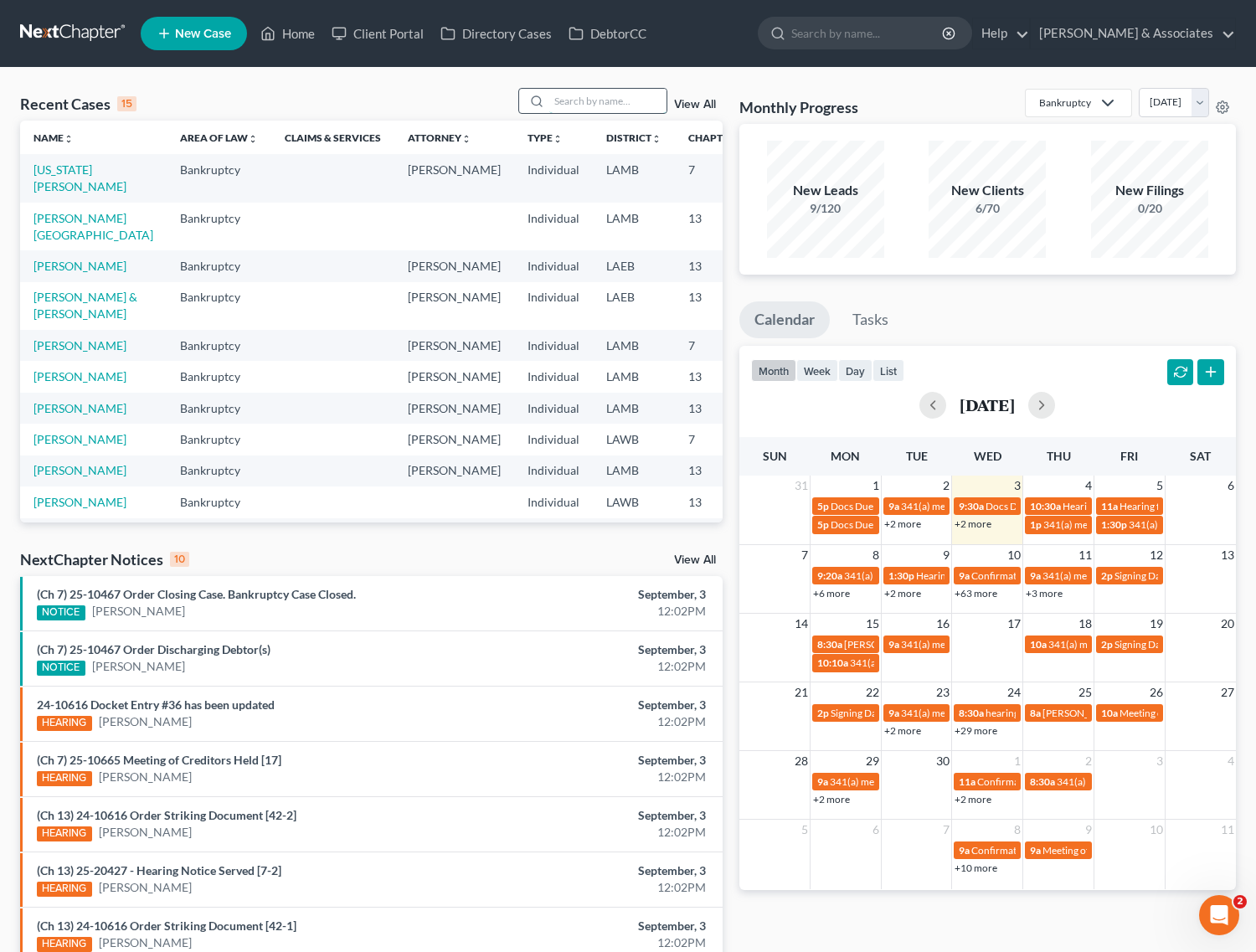
click at [562, 97] on input "search" at bounding box center [608, 100] width 117 height 24
type input "phillips"
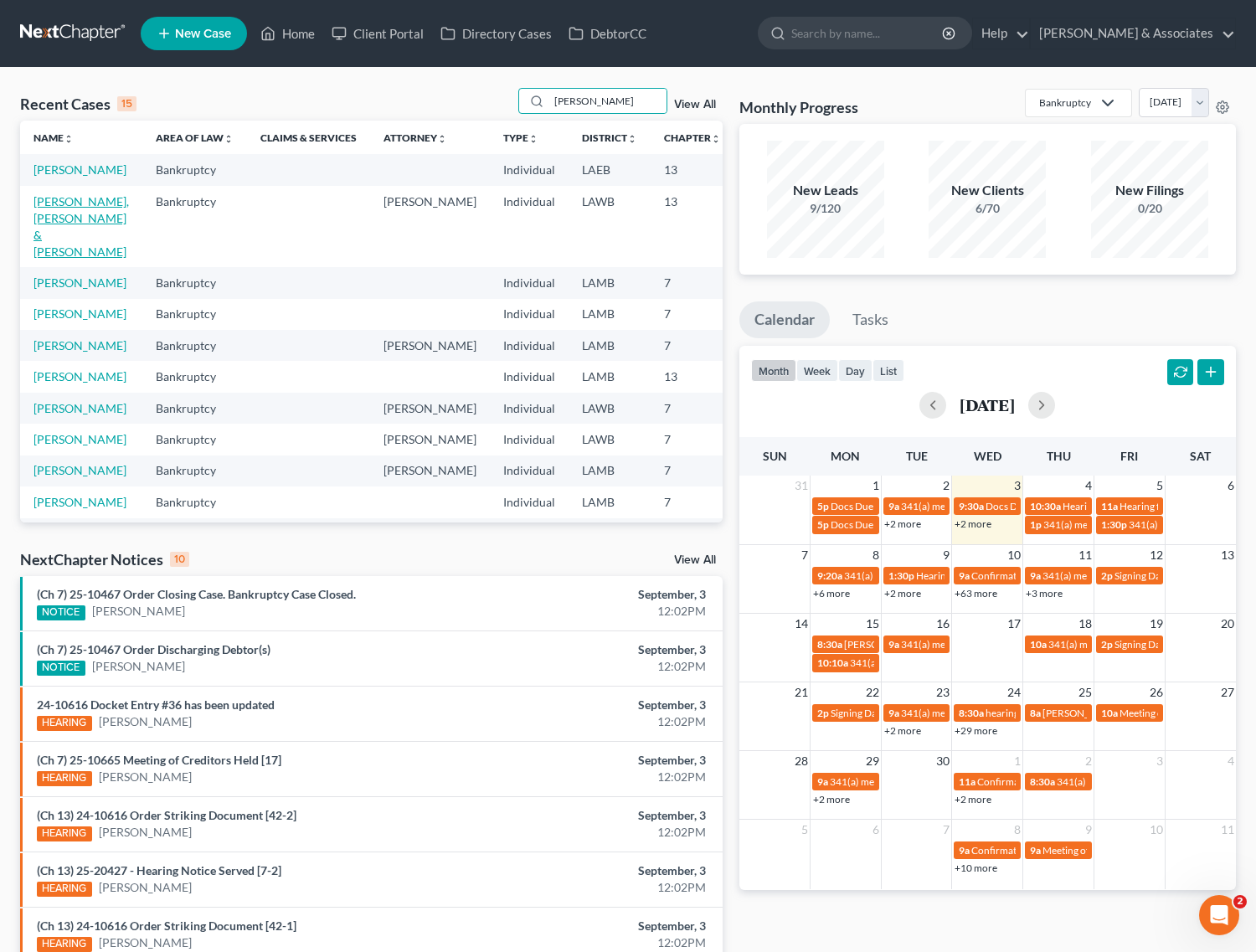
click at [57, 233] on link "Phillips, Connor & Samantha" at bounding box center [81, 226] width 96 height 65
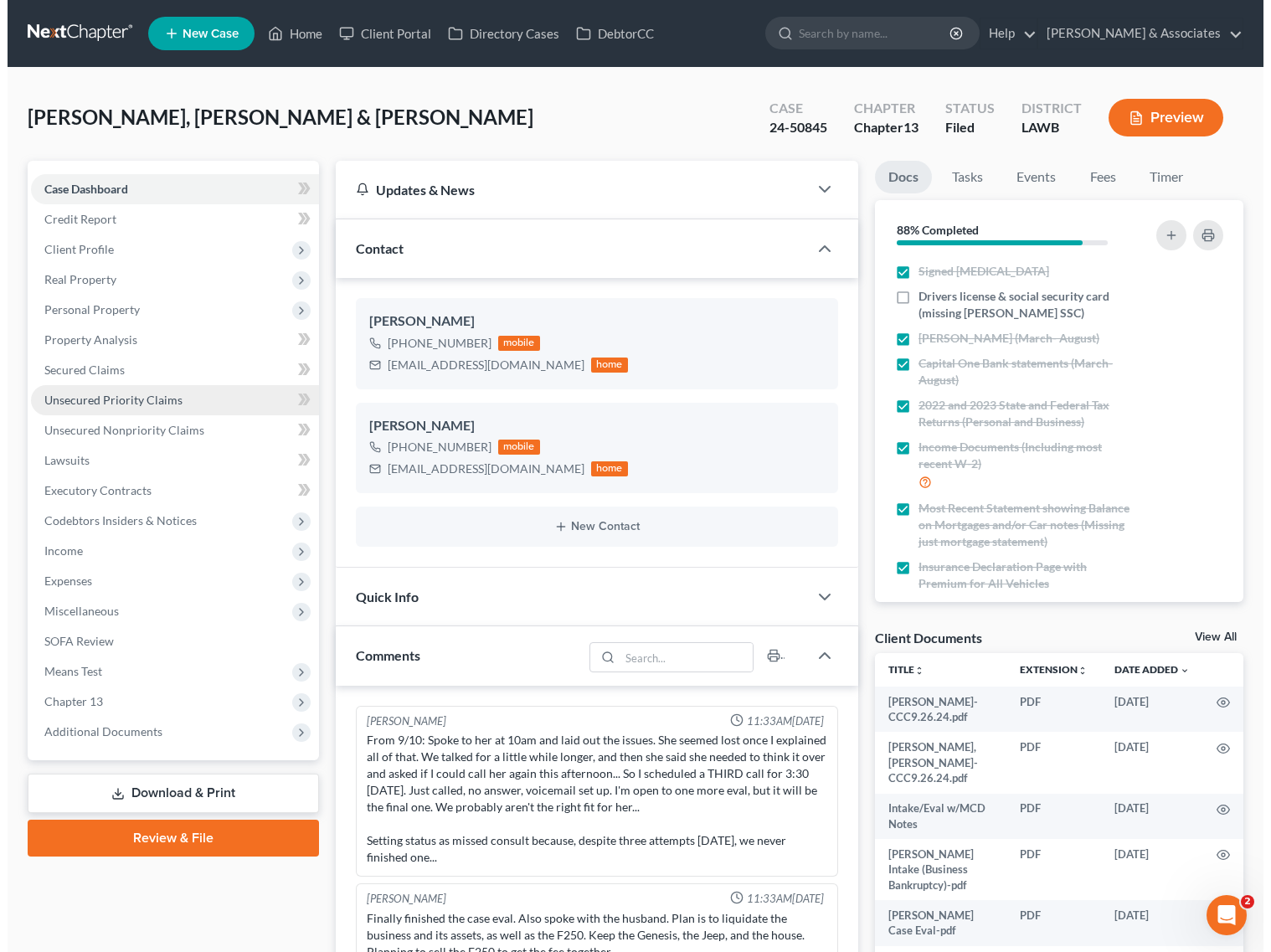
scroll to position [6788, 0]
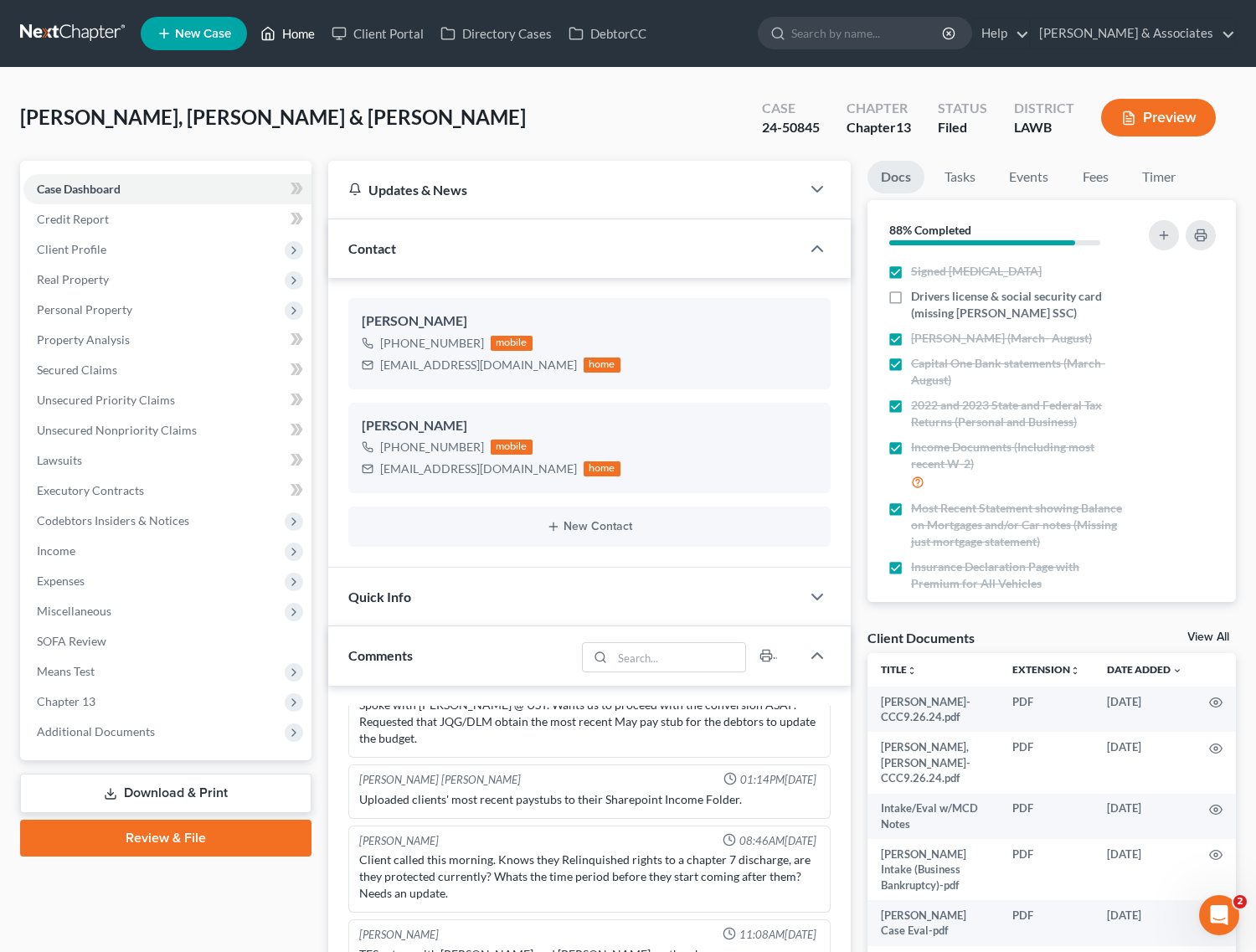
drag, startPoint x: 274, startPoint y: 27, endPoint x: 312, endPoint y: 99, distance: 81.4
click at [274, 27] on icon at bounding box center [267, 33] width 15 height 20
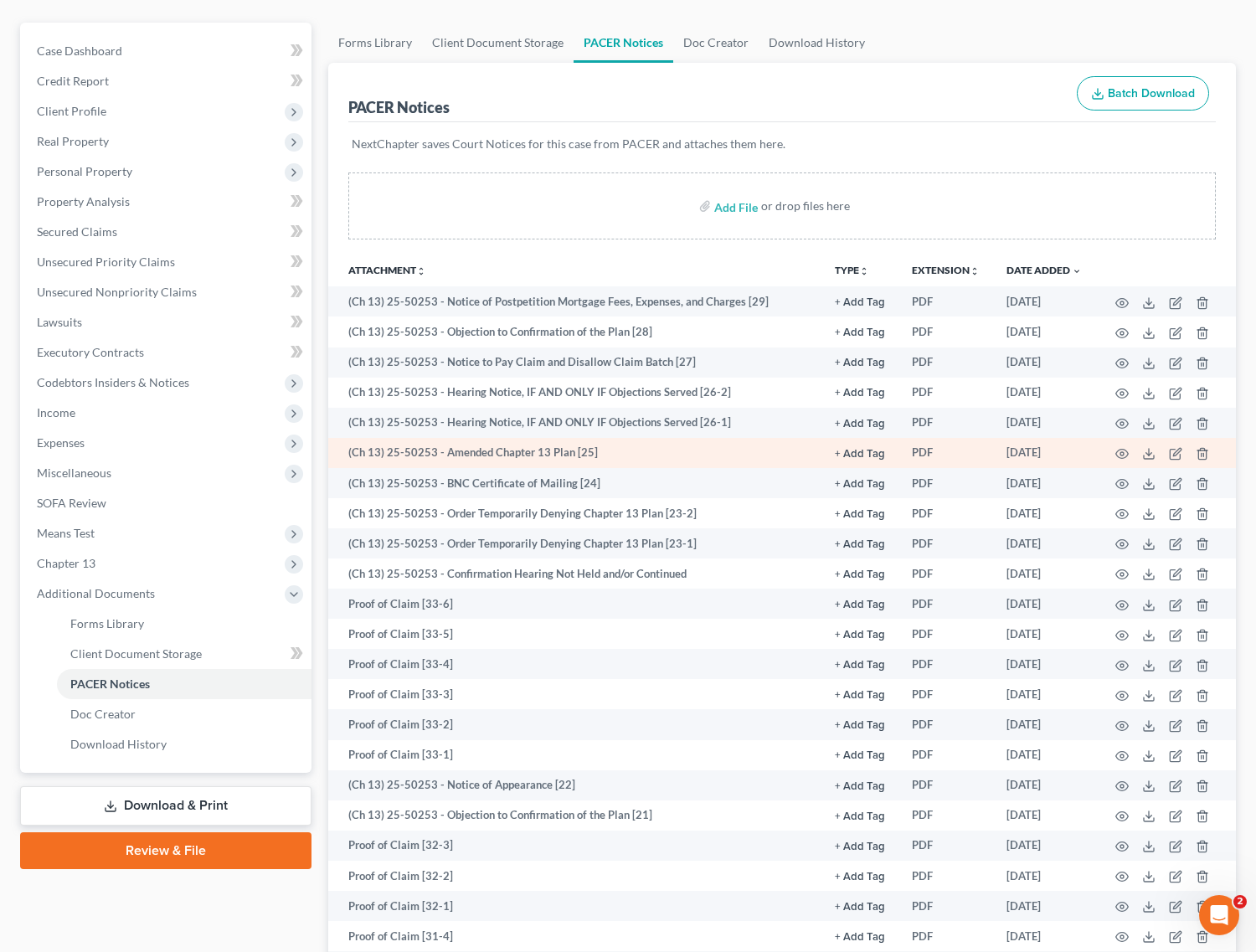
scroll to position [104, 0]
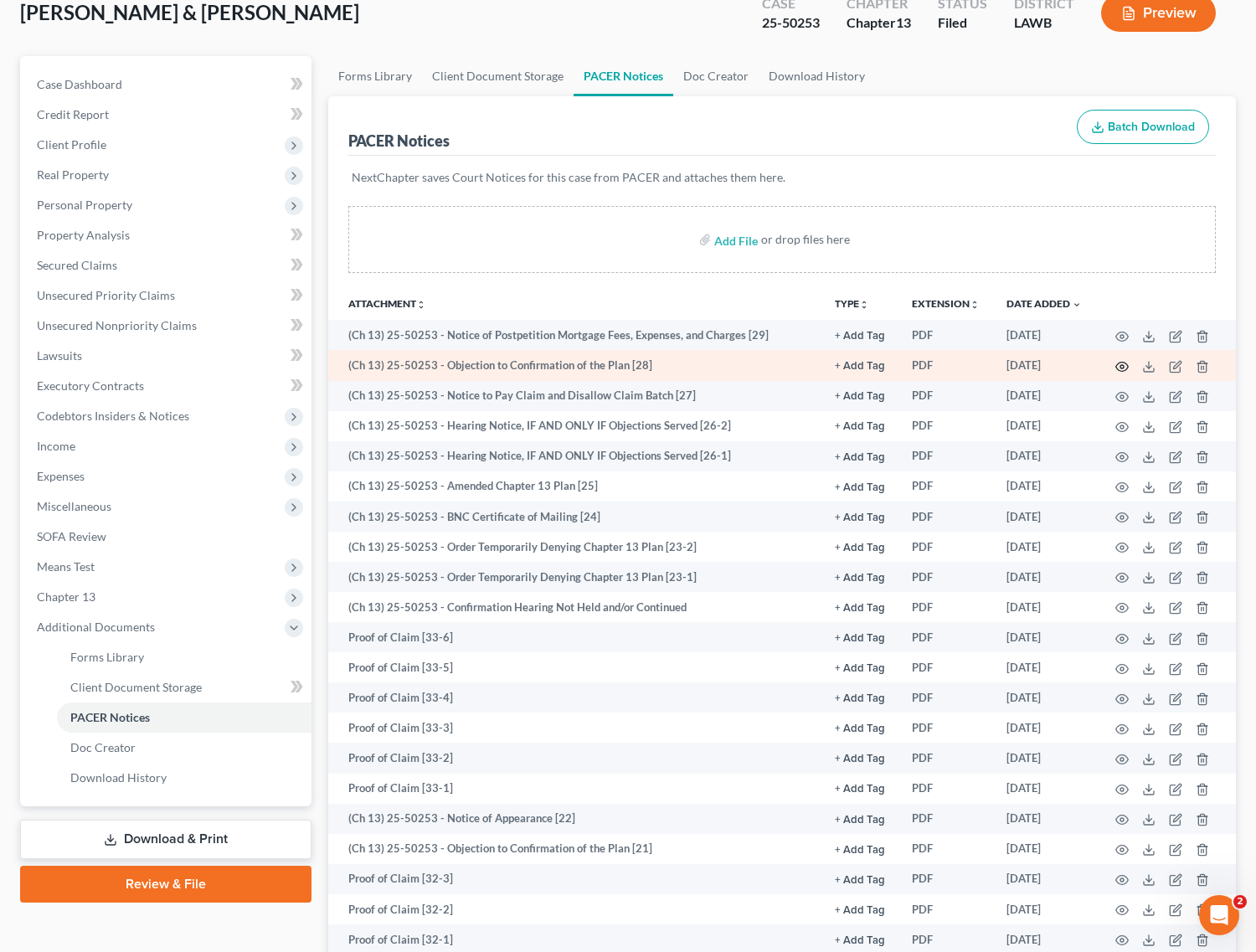
click at [1123, 362] on icon "button" at bounding box center [1121, 367] width 13 height 13
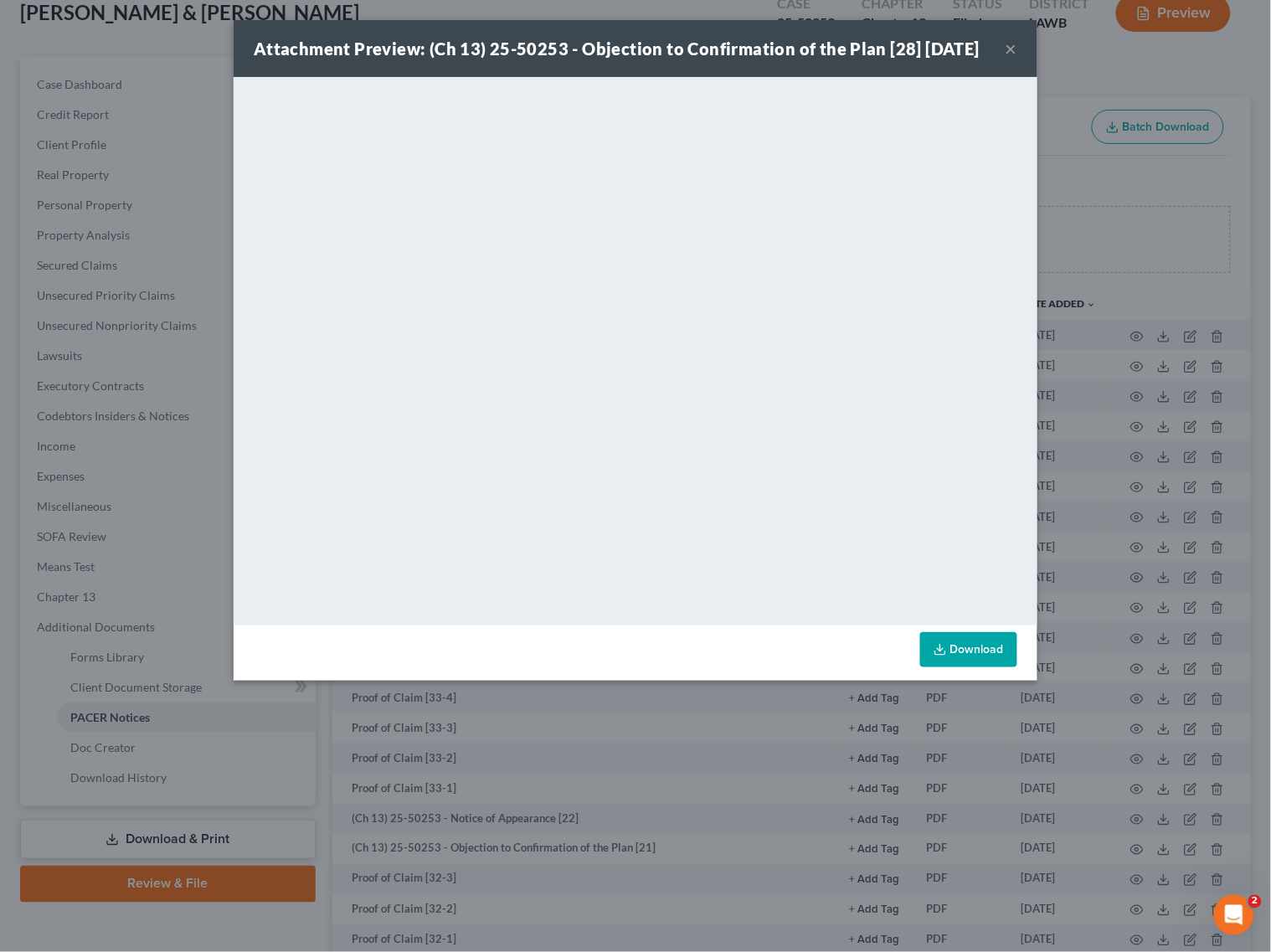
click at [1006, 58] on button "×" at bounding box center [1011, 48] width 12 height 20
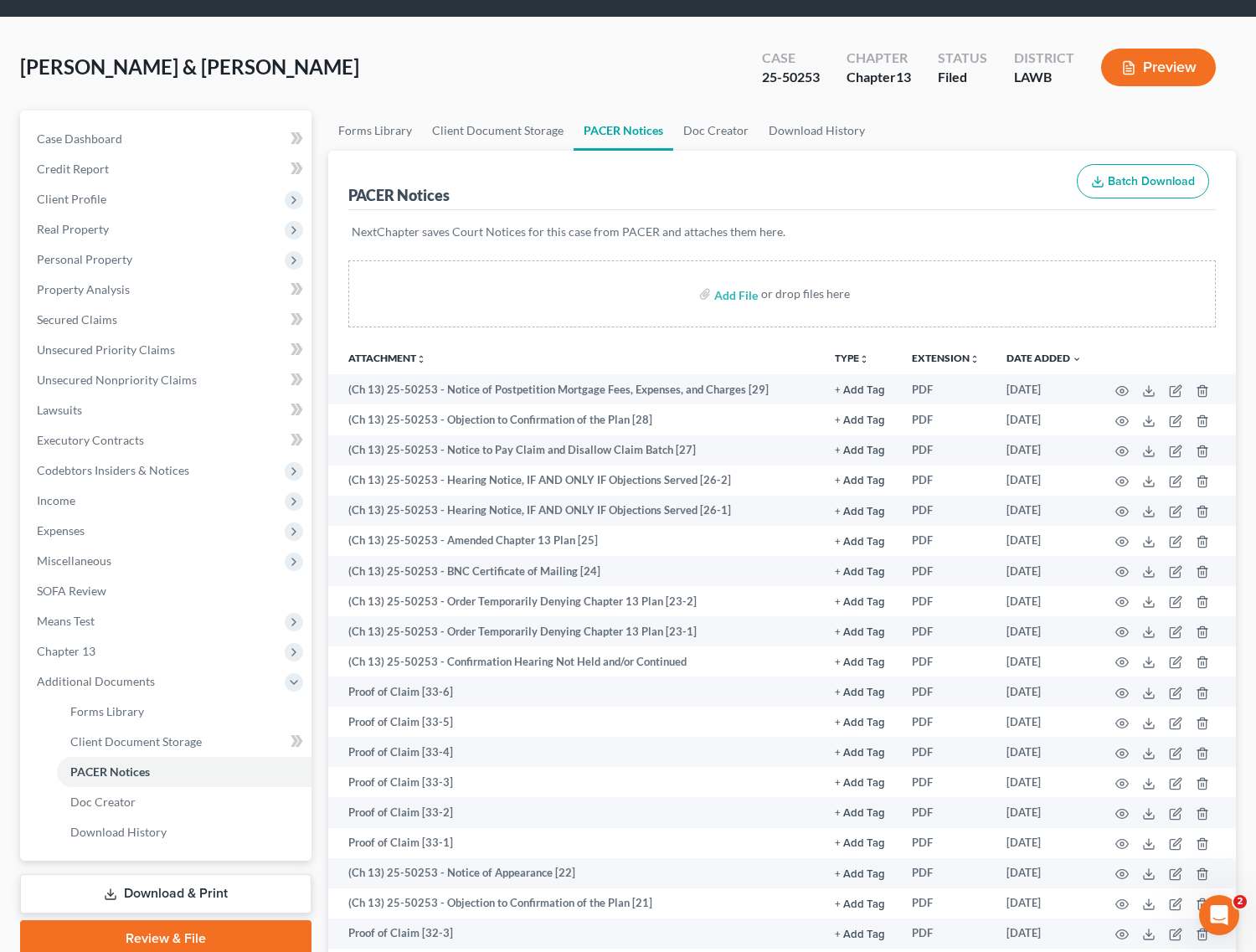
scroll to position [0, 0]
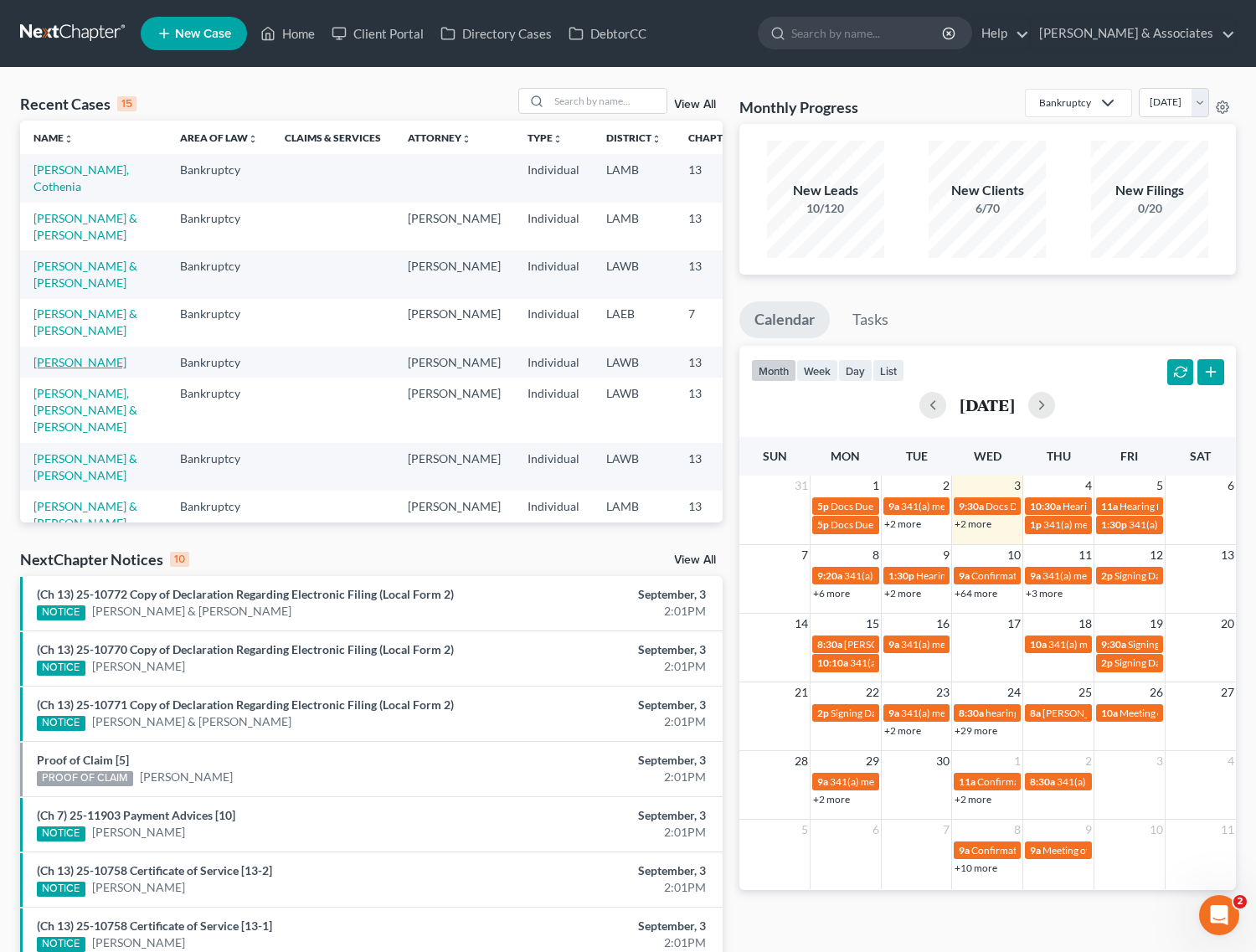
click at [55, 369] on link "[PERSON_NAME]" at bounding box center [80, 362] width 93 height 14
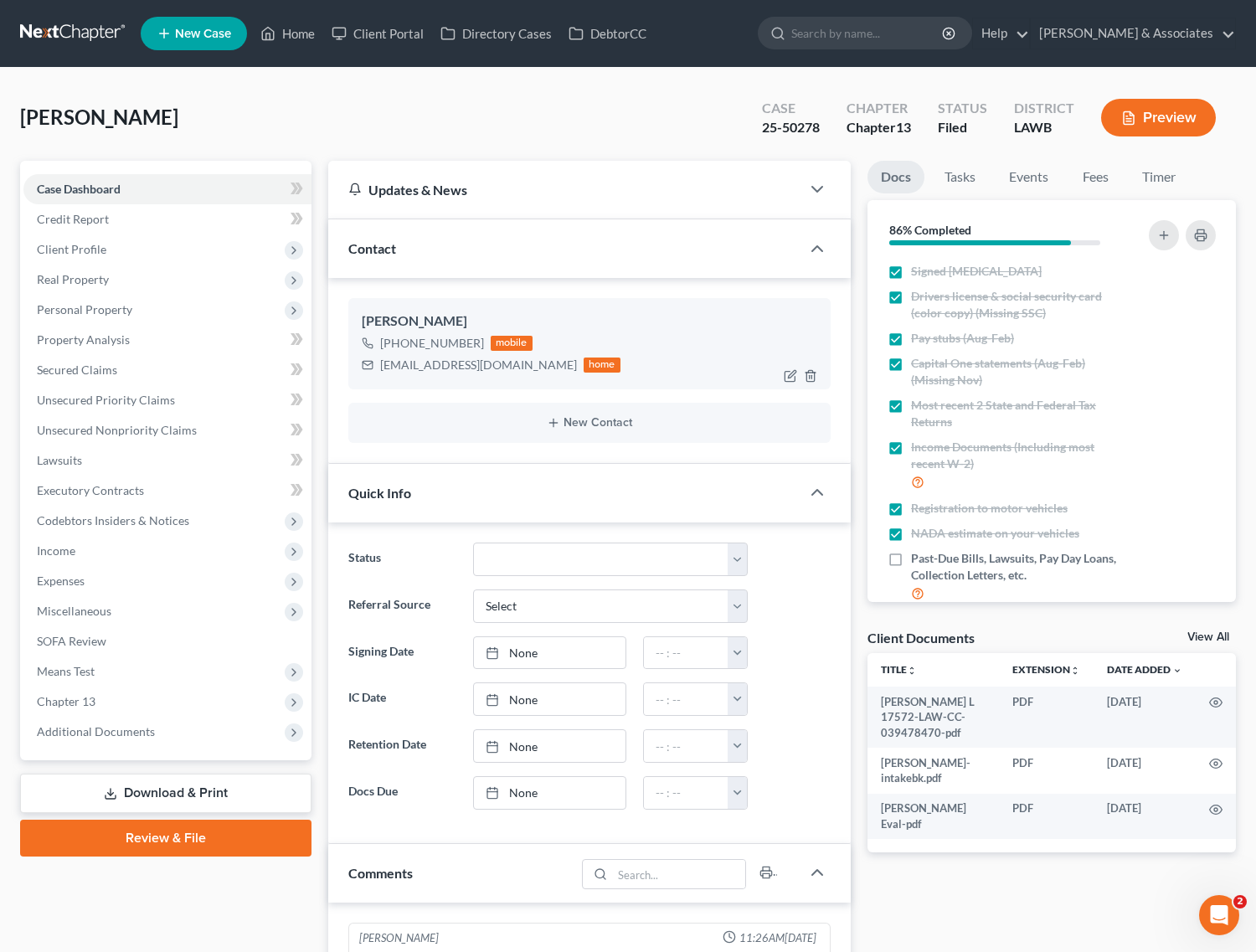
scroll to position [2175, 0]
drag, startPoint x: 476, startPoint y: 340, endPoint x: 395, endPoint y: 340, distance: 81.0
click at [395, 340] on div "[PHONE_NUMBER]" at bounding box center [431, 343] width 104 height 17
click at [396, 340] on div "[PHONE_NUMBER]" at bounding box center [431, 343] width 104 height 17
copy div "[PHONE_NUMBER]"
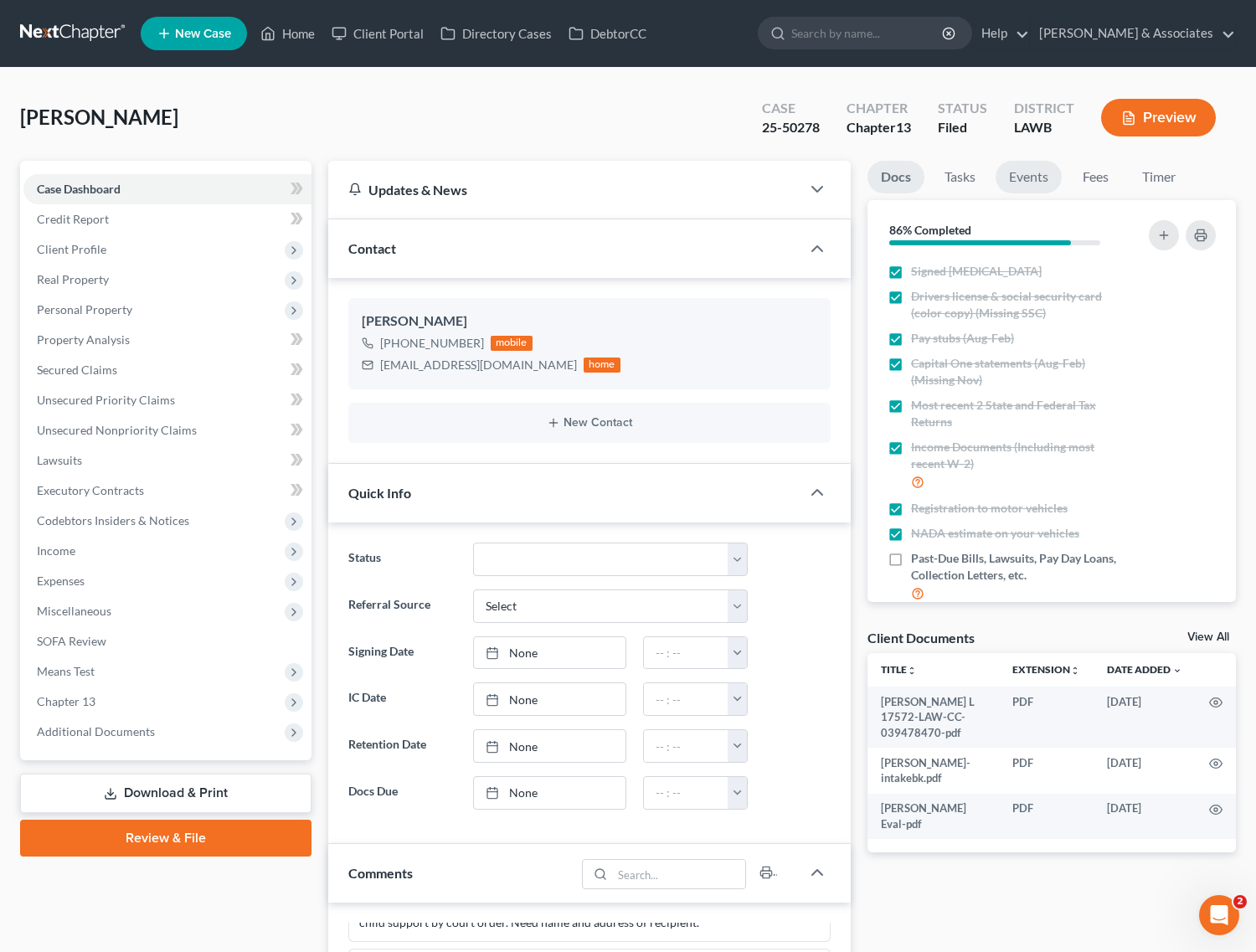
click at [1023, 174] on link "Events" at bounding box center [1028, 177] width 66 height 33
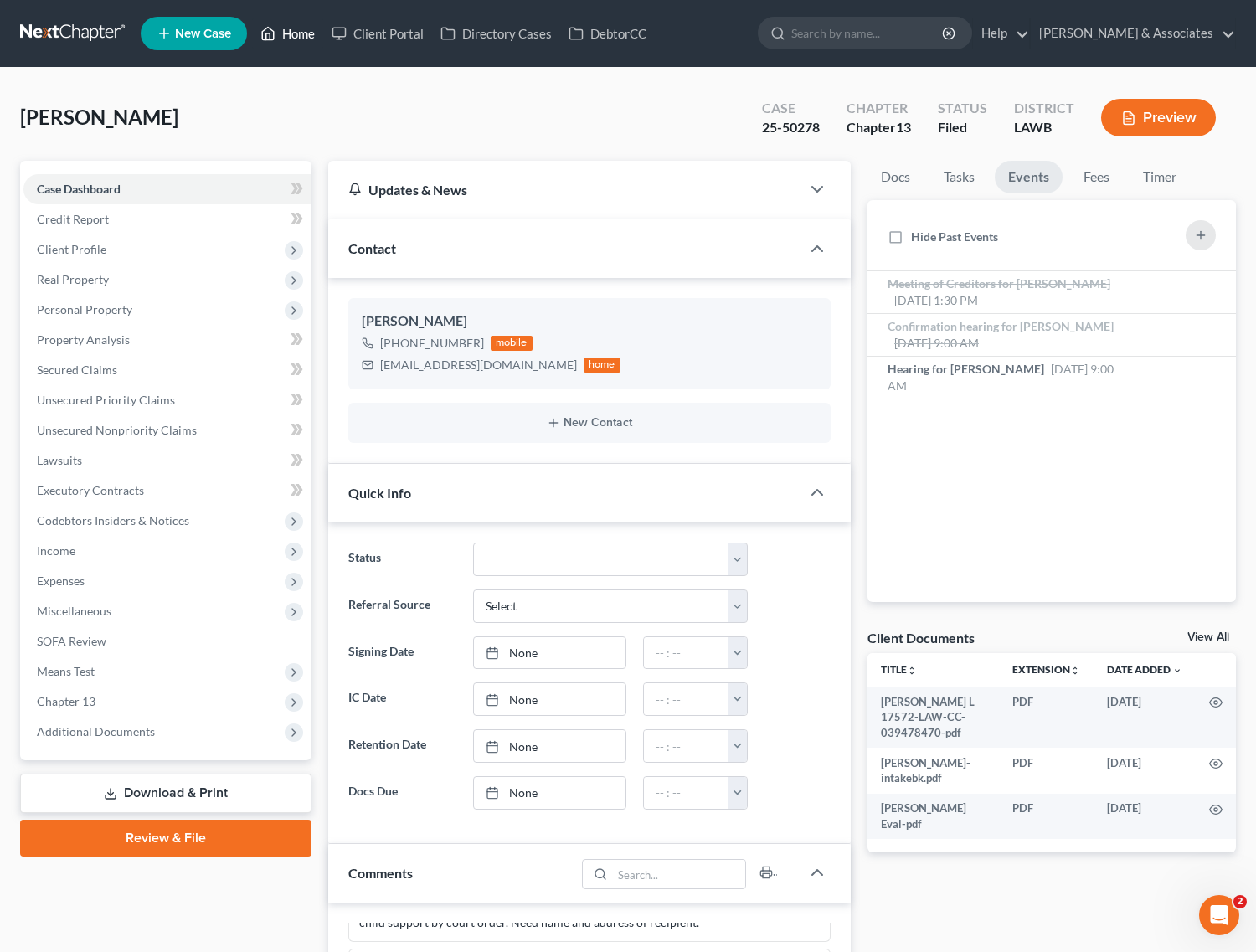
click at [298, 35] on link "Home" at bounding box center [288, 34] width 71 height 30
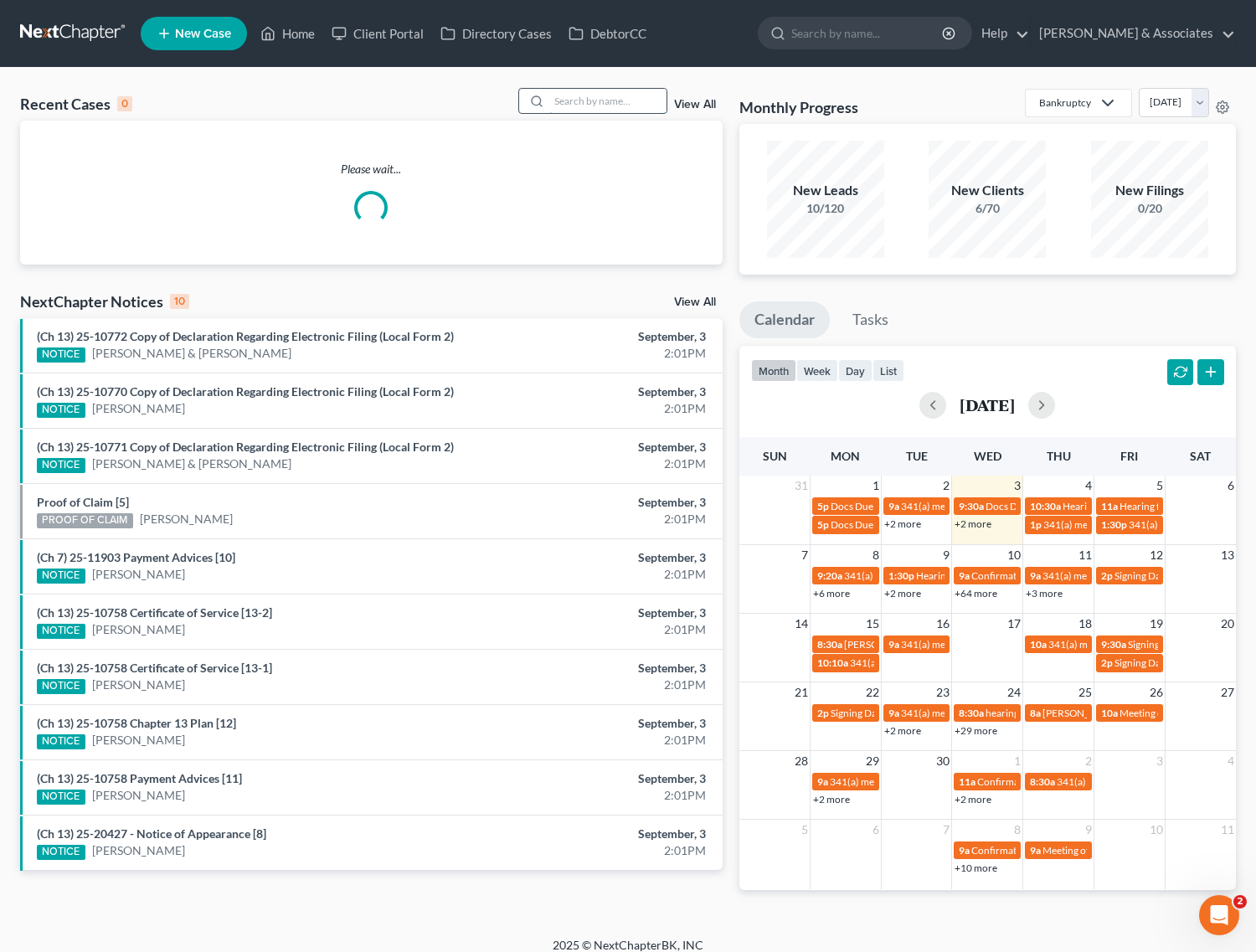
click at [554, 102] on input "search" at bounding box center [608, 100] width 117 height 24
type input "[PERSON_NAME]"
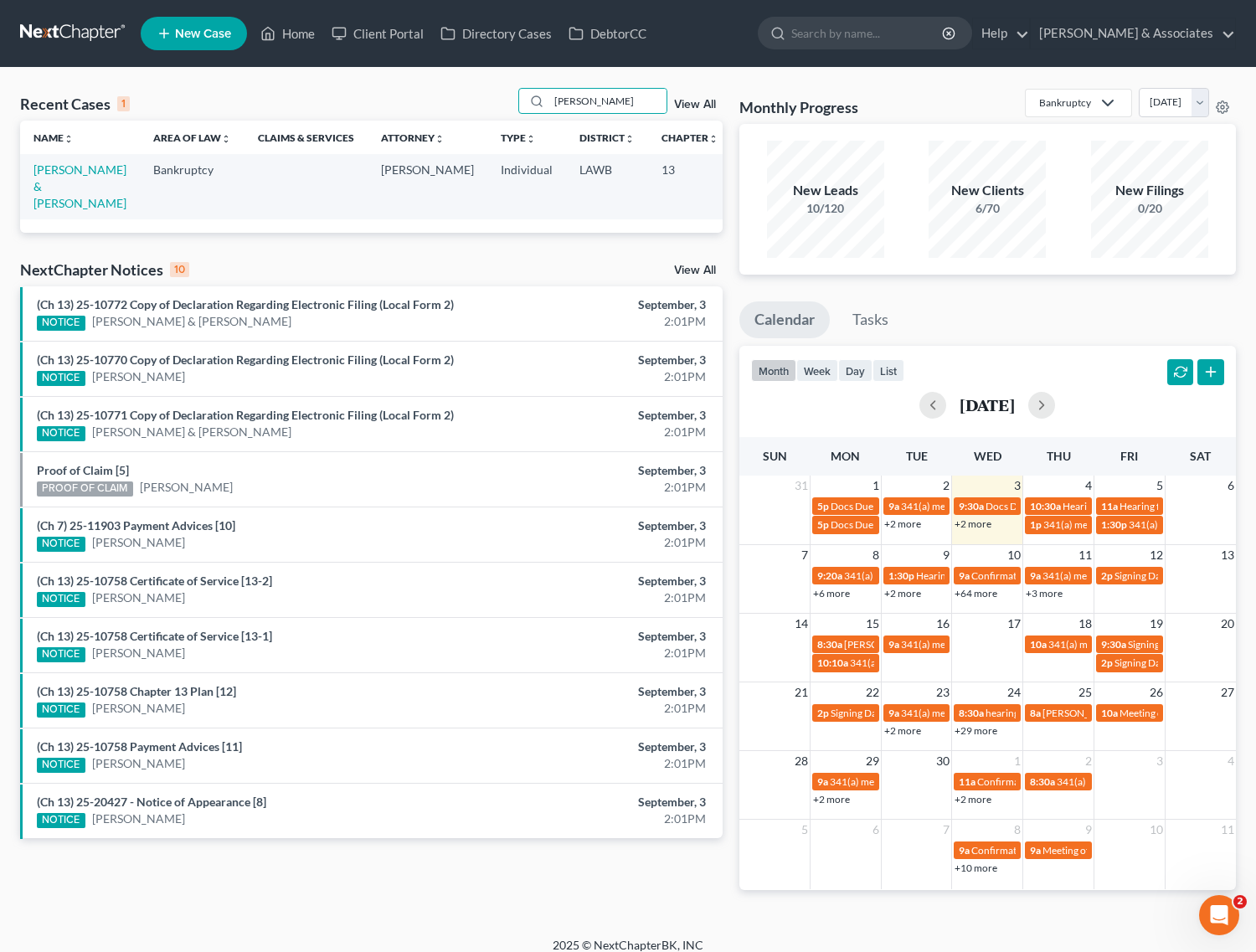
click at [52, 176] on td "[PERSON_NAME] & [PERSON_NAME]" at bounding box center [80, 186] width 120 height 65
click at [39, 190] on link "[PERSON_NAME] & [PERSON_NAME]" at bounding box center [80, 186] width 93 height 48
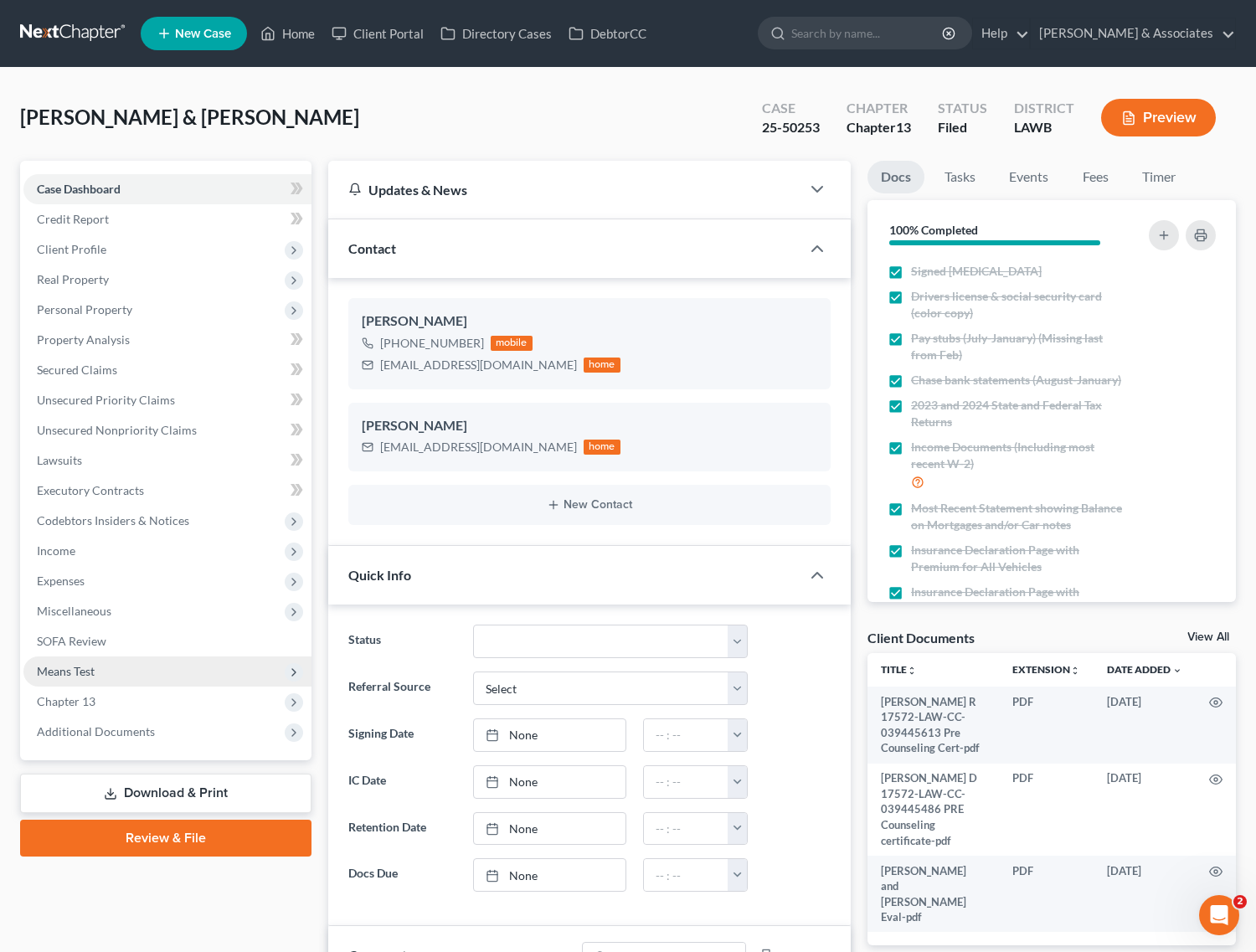
scroll to position [2974, 0]
click at [50, 667] on span "Means Test" at bounding box center [66, 671] width 58 height 14
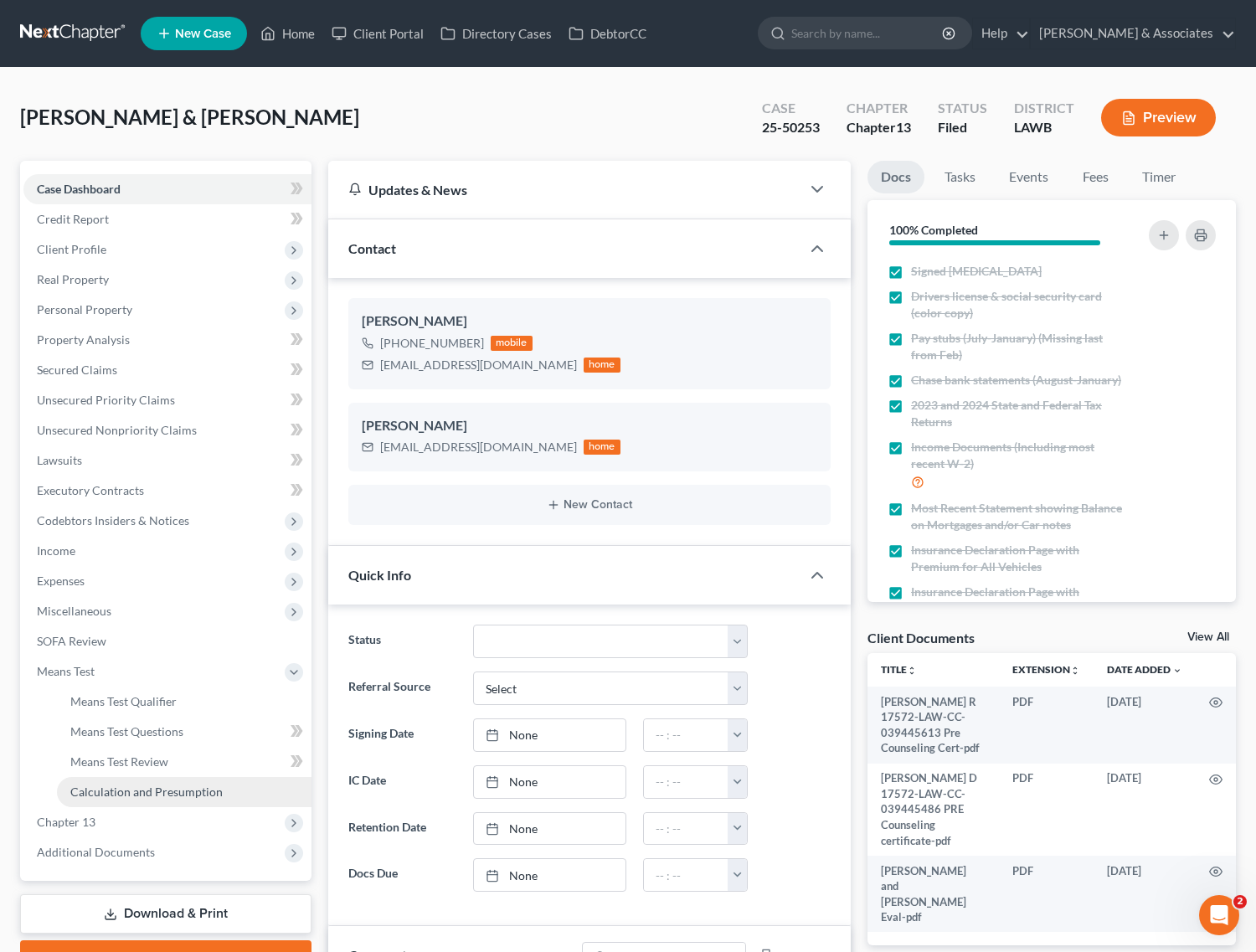
click at [76, 785] on span "Calculation and Presumption" at bounding box center [146, 792] width 152 height 14
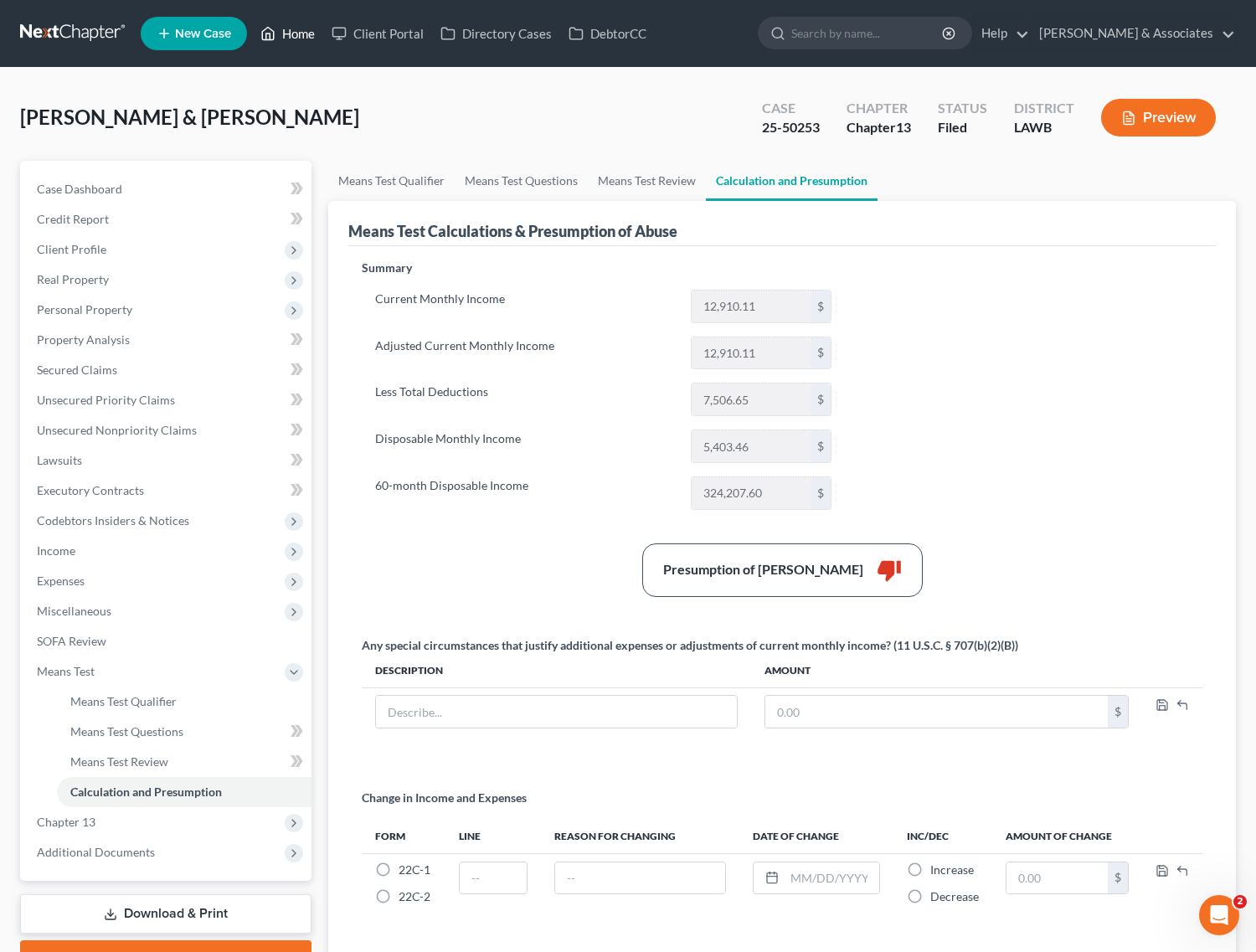
click at [306, 27] on link "Home" at bounding box center [288, 34] width 71 height 30
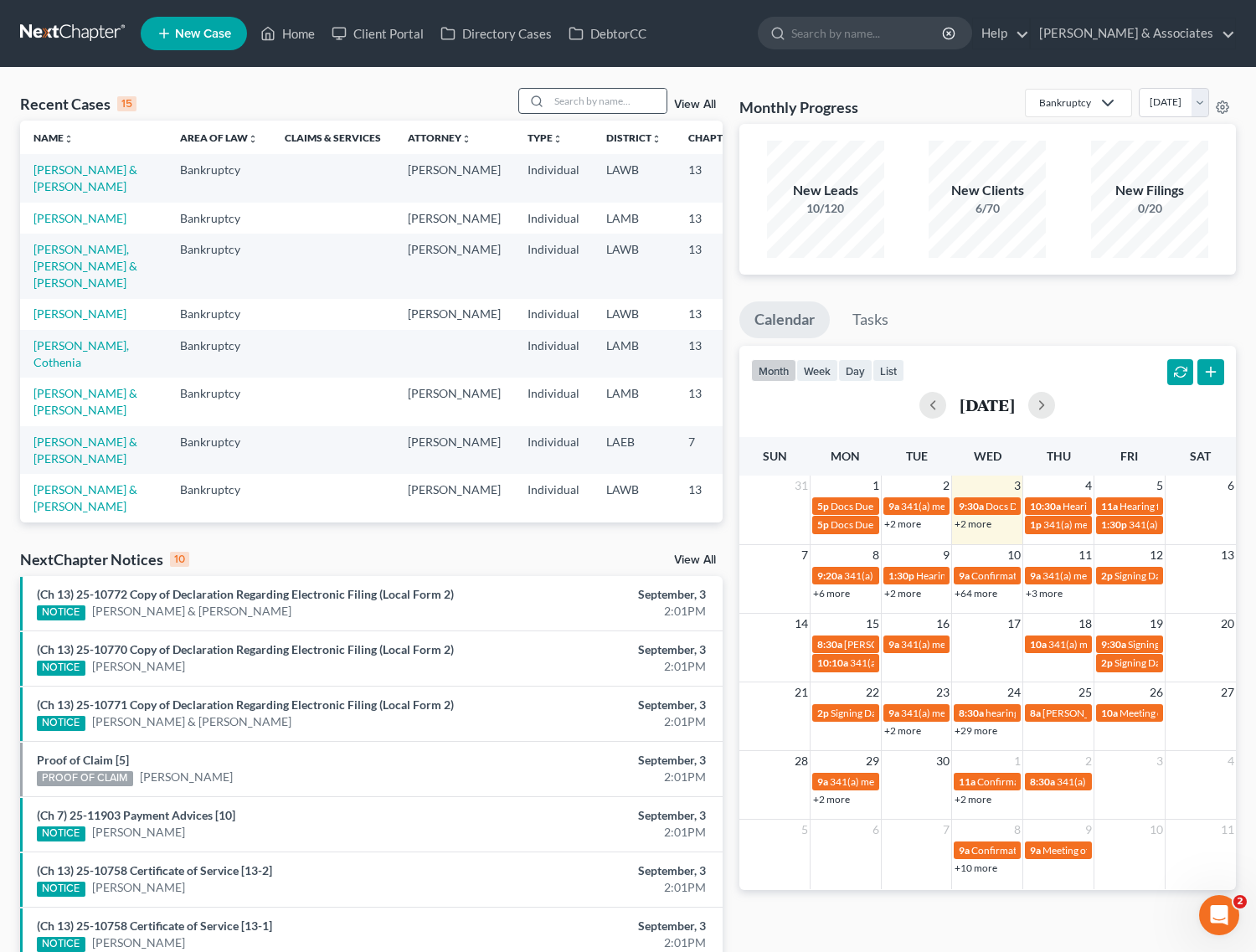
click at [595, 88] on div at bounding box center [593, 100] width 149 height 26
click at [621, 104] on input "search" at bounding box center [608, 100] width 117 height 24
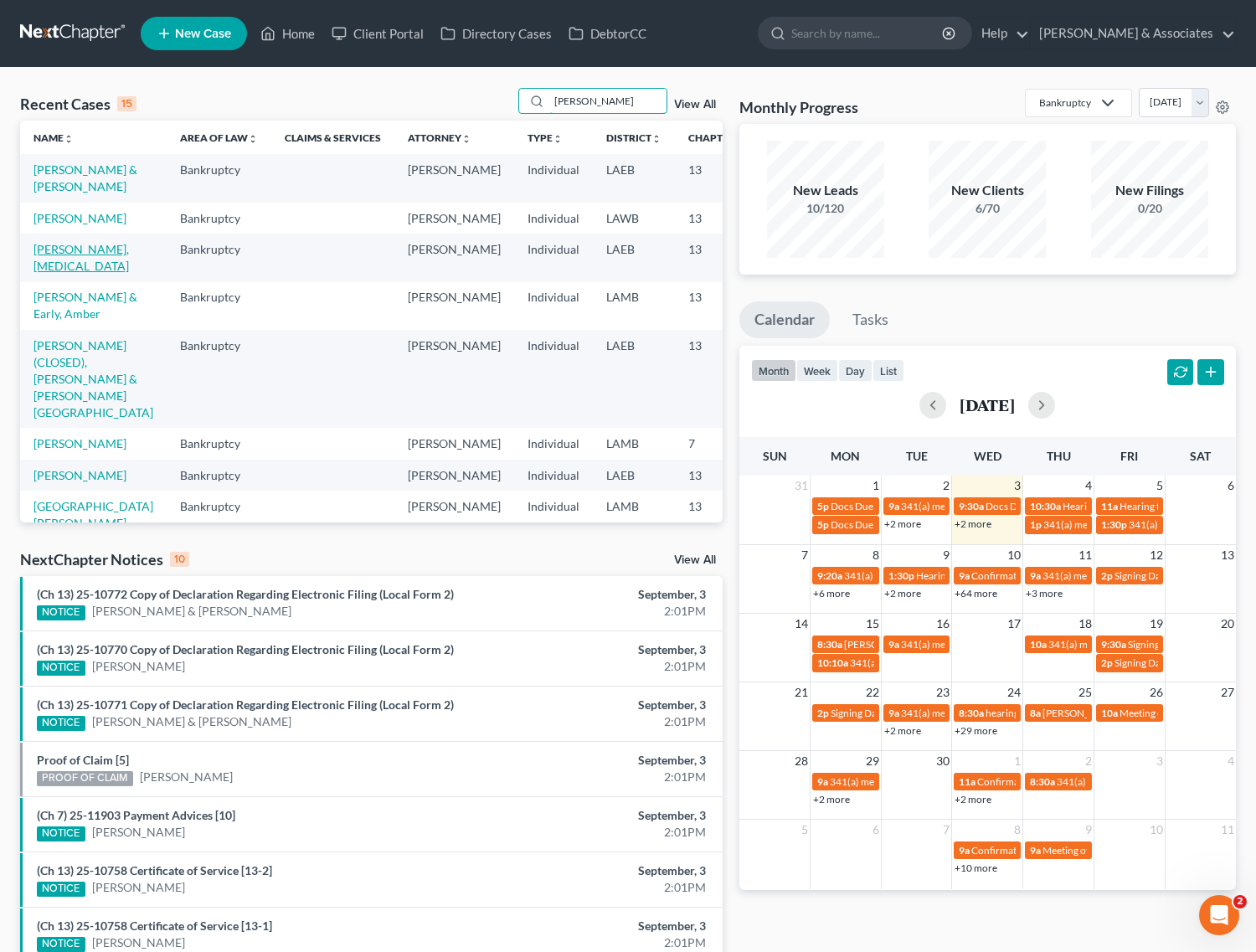
type input "[PERSON_NAME]"
click at [80, 273] on link "[PERSON_NAME], [MEDICAL_DATA]" at bounding box center [81, 257] width 96 height 31
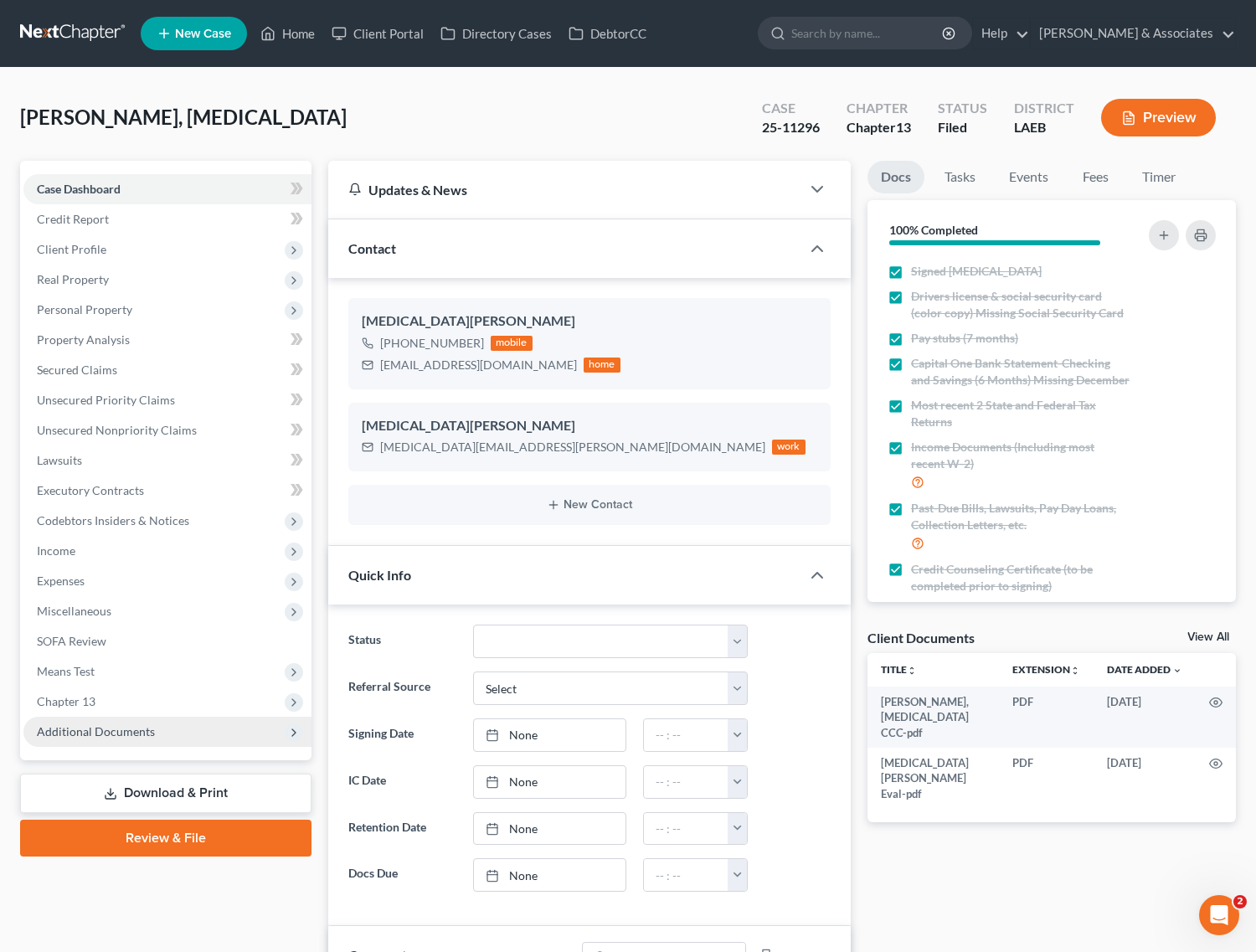
click at [145, 730] on span "Additional Documents" at bounding box center [96, 731] width 118 height 14
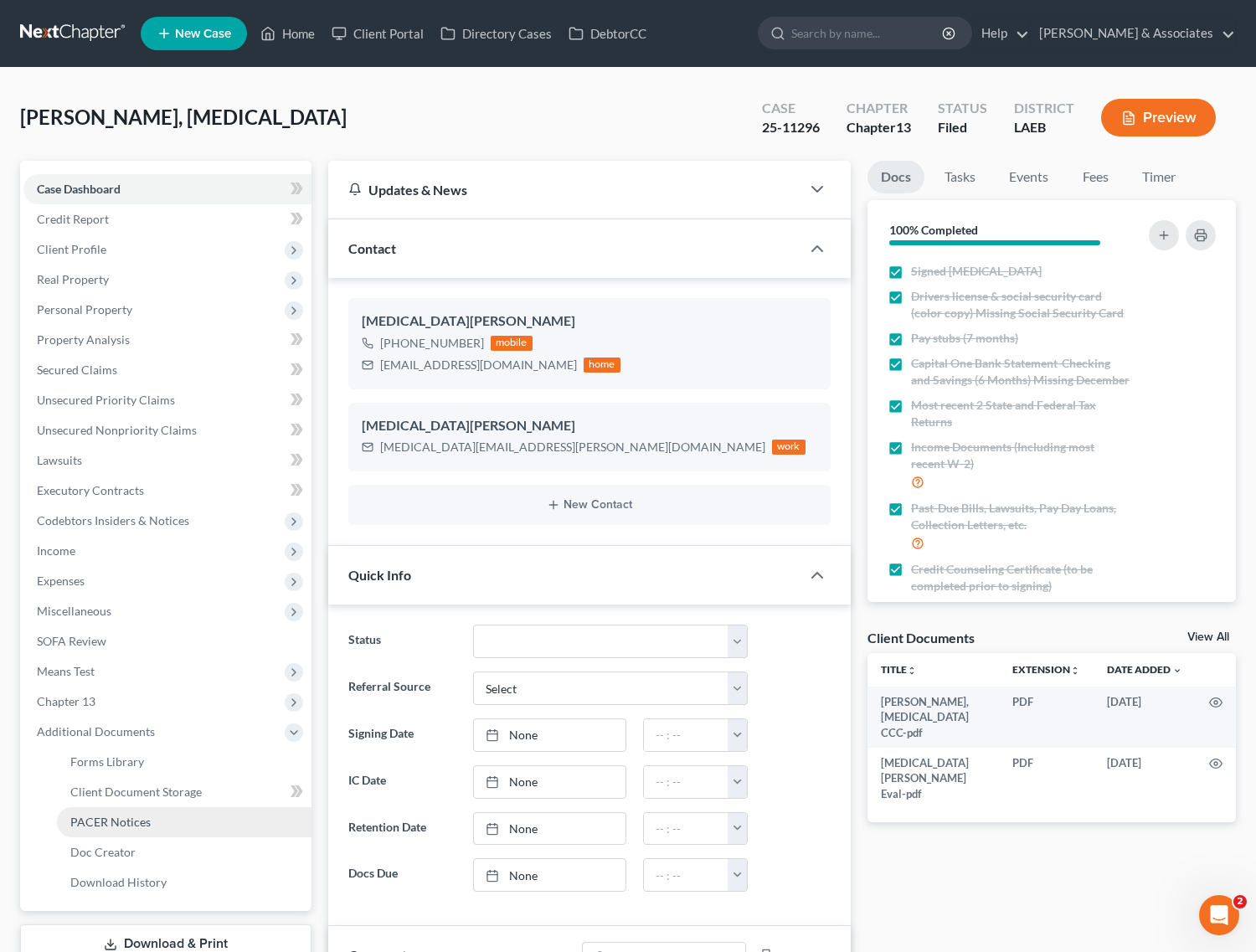
scroll to position [1036, 0]
click at [118, 824] on span "PACER Notices" at bounding box center [110, 822] width 81 height 14
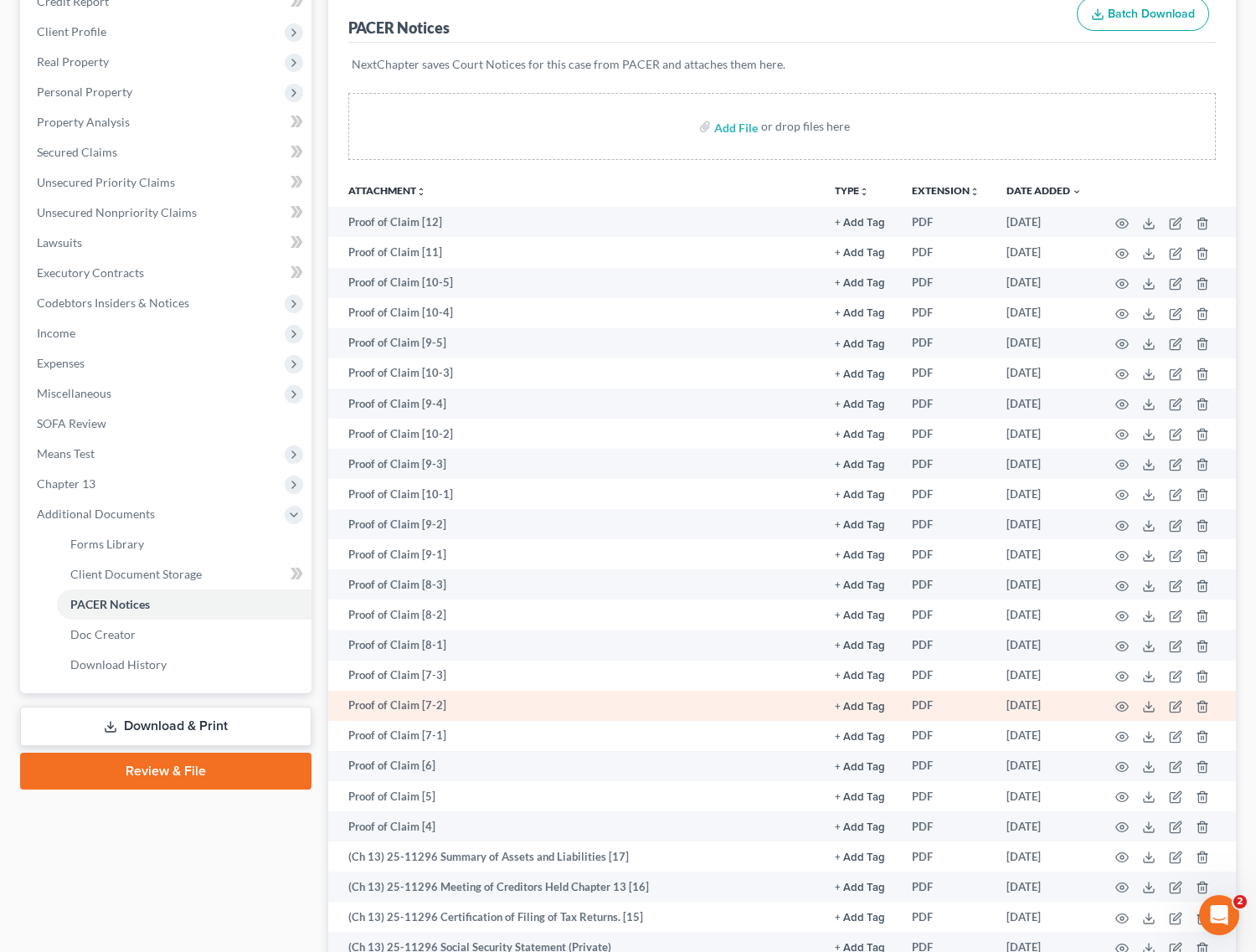
scroll to position [209, 0]
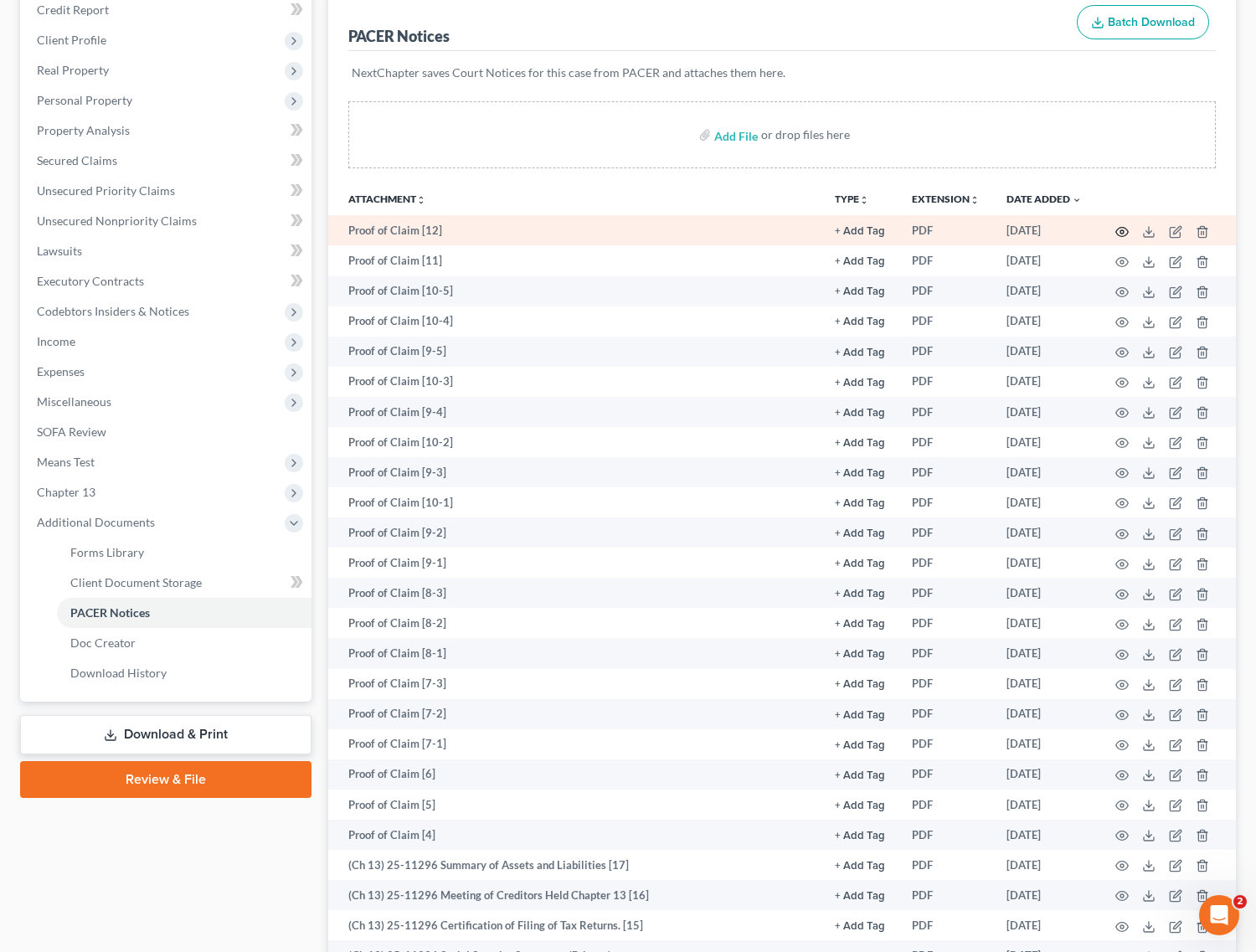
click at [1122, 231] on icon "button" at bounding box center [1121, 231] width 13 height 13
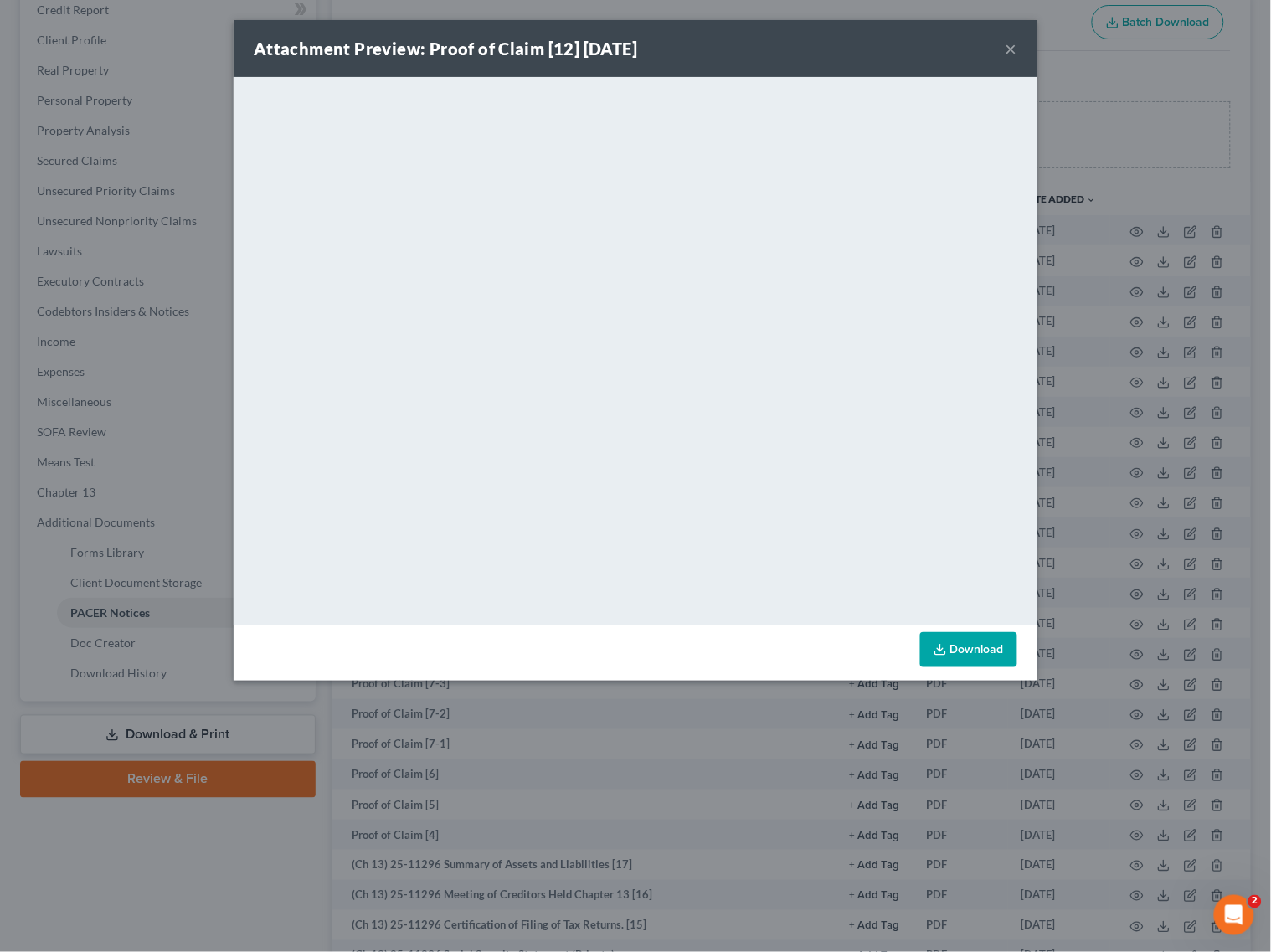
click at [1011, 46] on button "×" at bounding box center [1011, 48] width 12 height 20
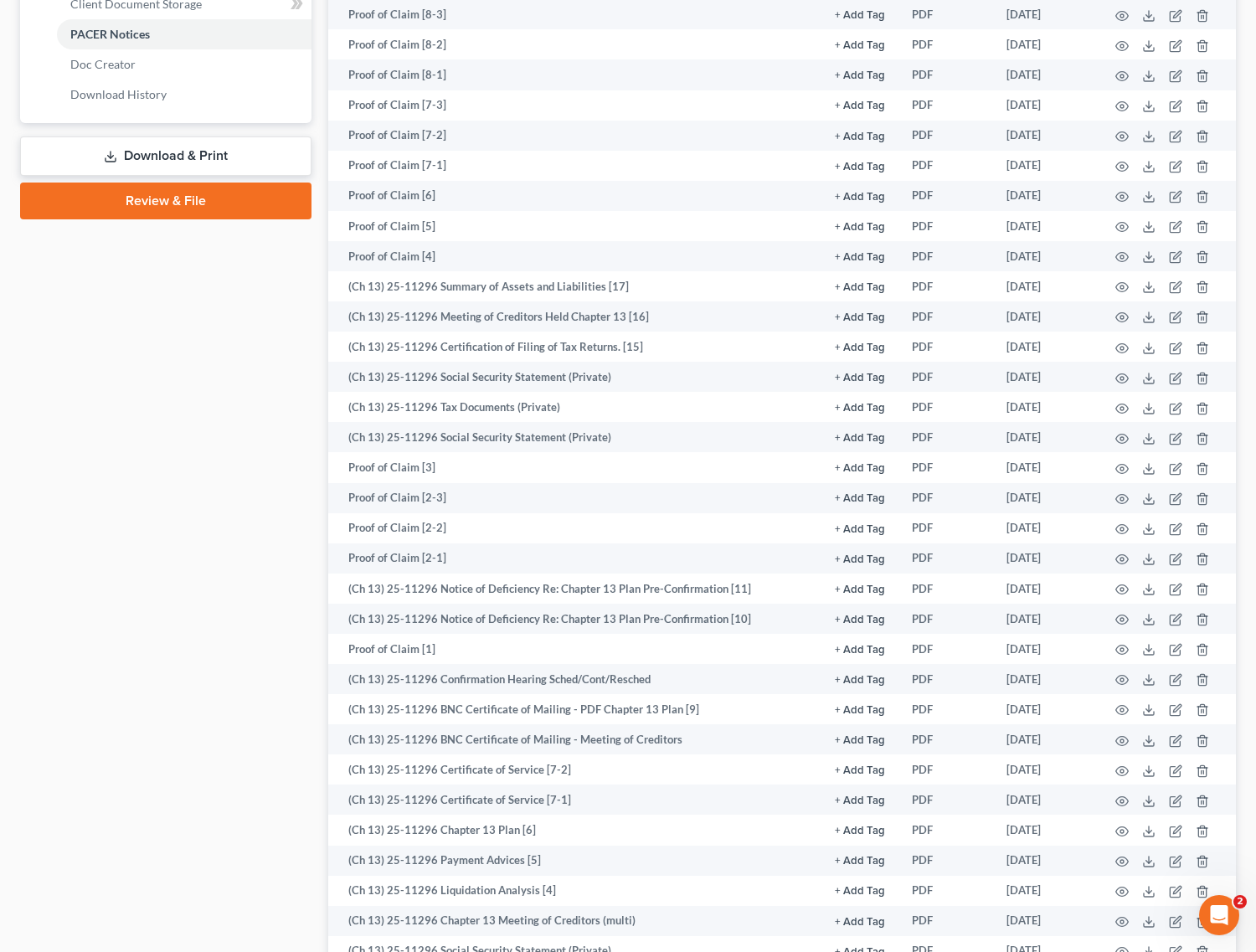
scroll to position [989, 0]
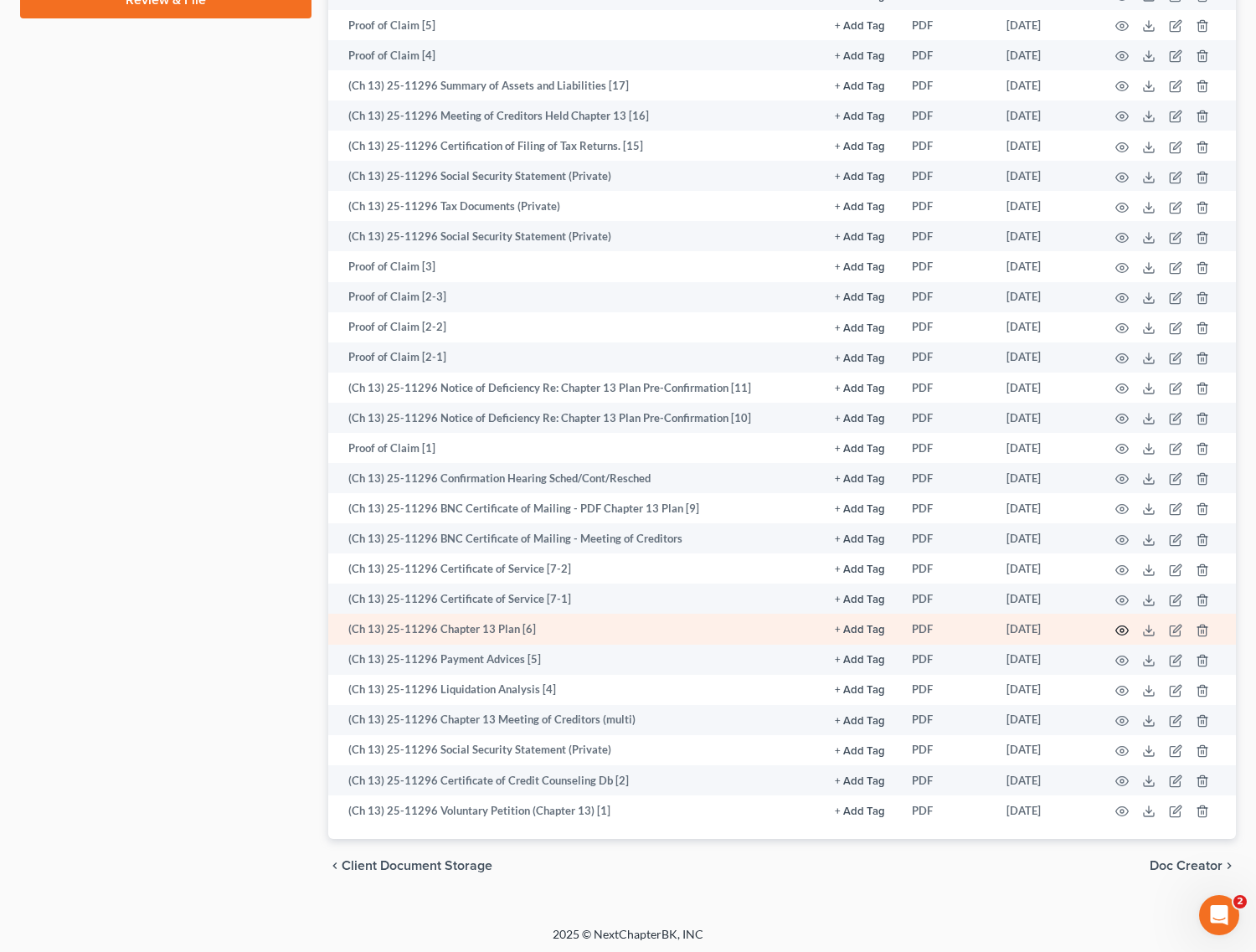
click at [1119, 626] on icon "button" at bounding box center [1121, 630] width 13 height 13
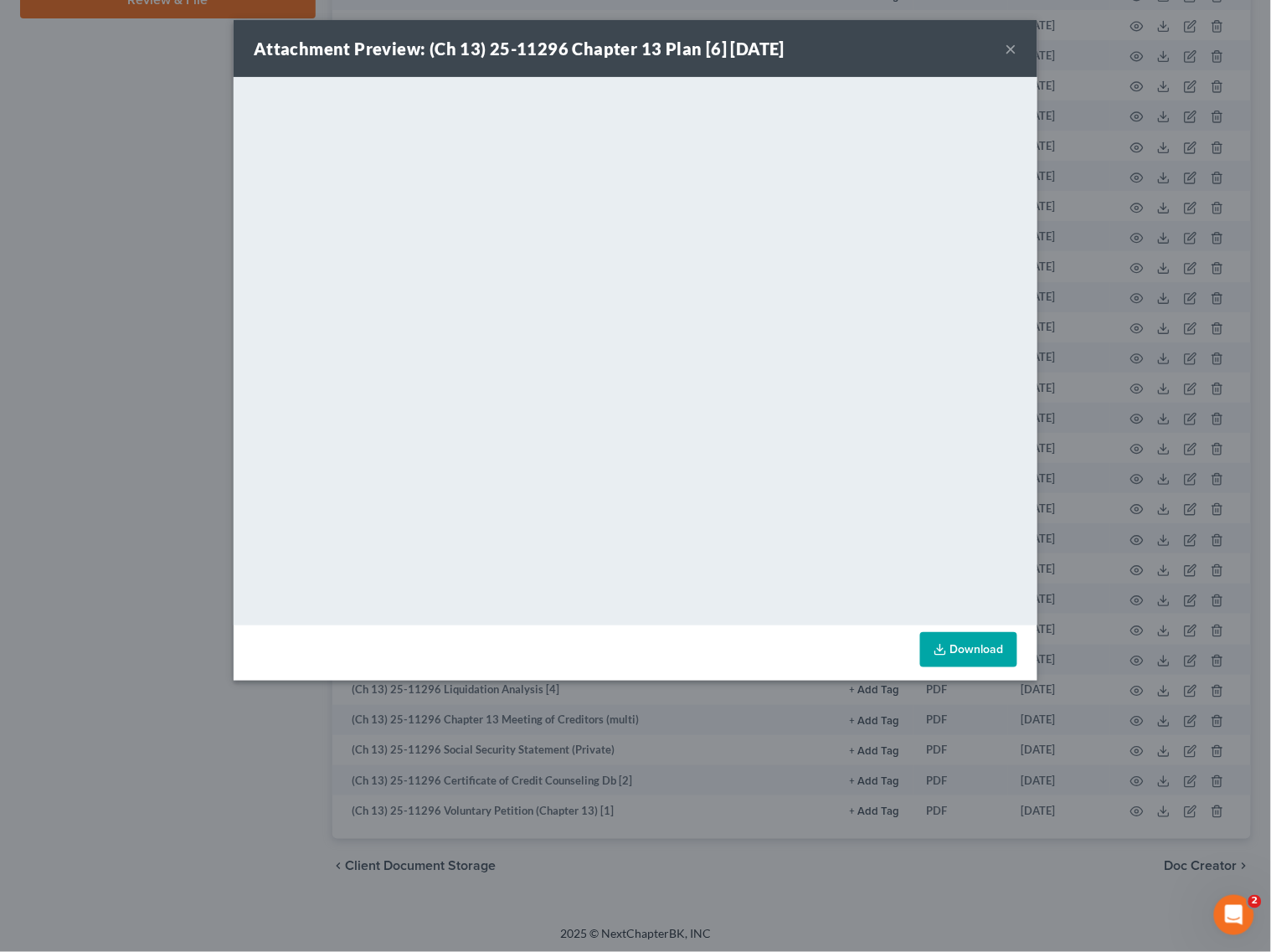
click at [1011, 46] on button "×" at bounding box center [1011, 48] width 12 height 20
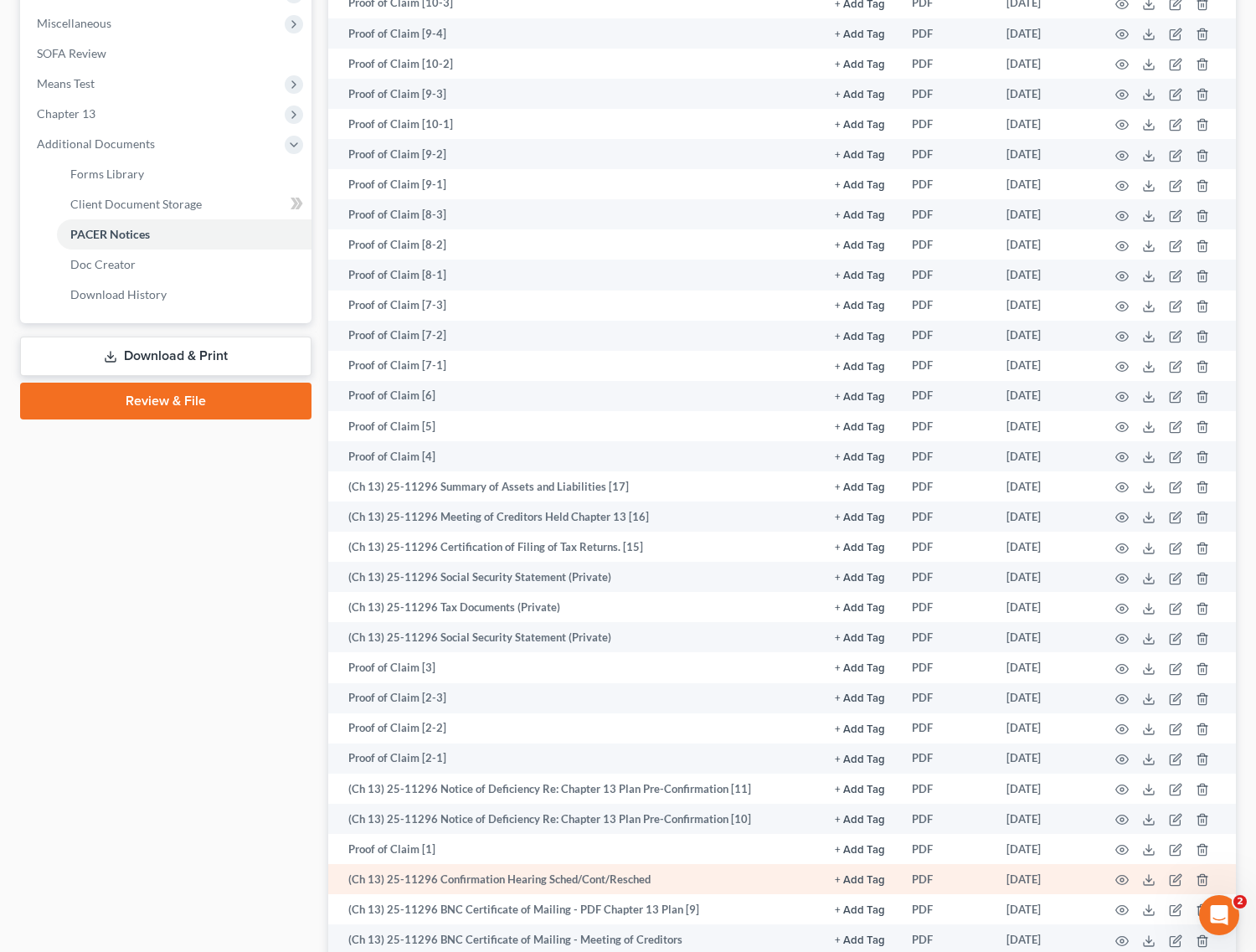
scroll to position [570, 0]
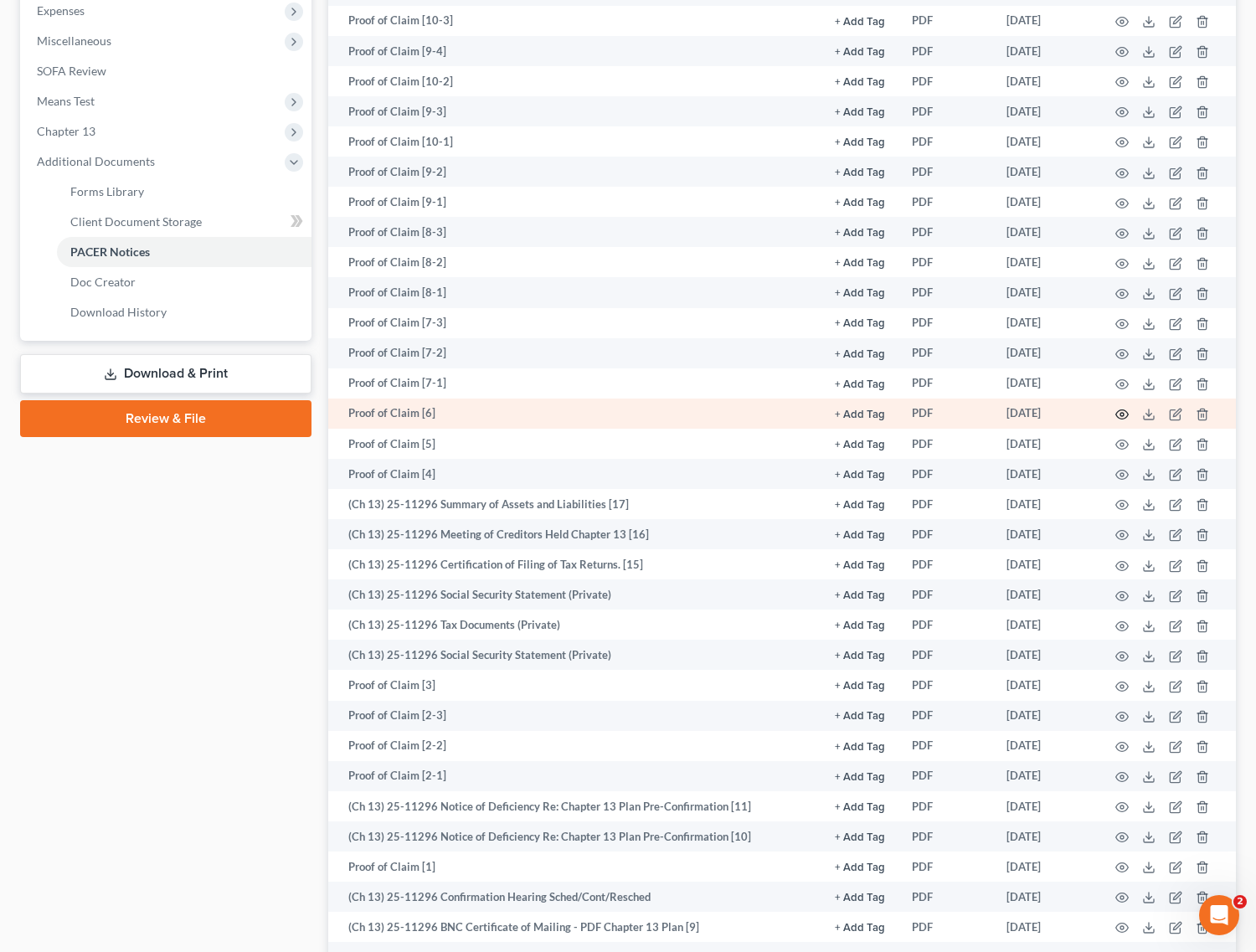
click at [1124, 413] on circle "button" at bounding box center [1122, 414] width 4 height 4
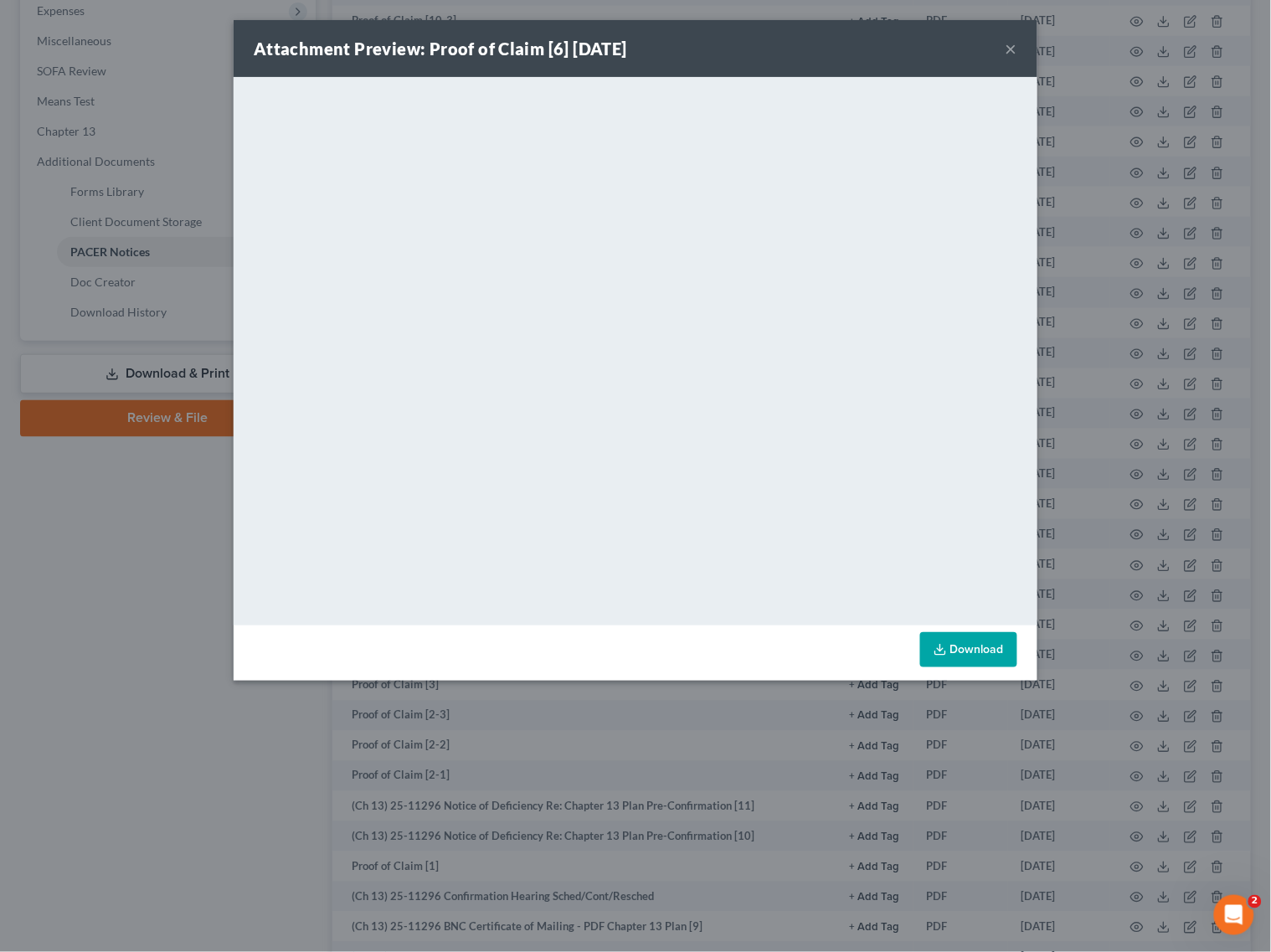
click at [1011, 44] on button "×" at bounding box center [1011, 48] width 12 height 20
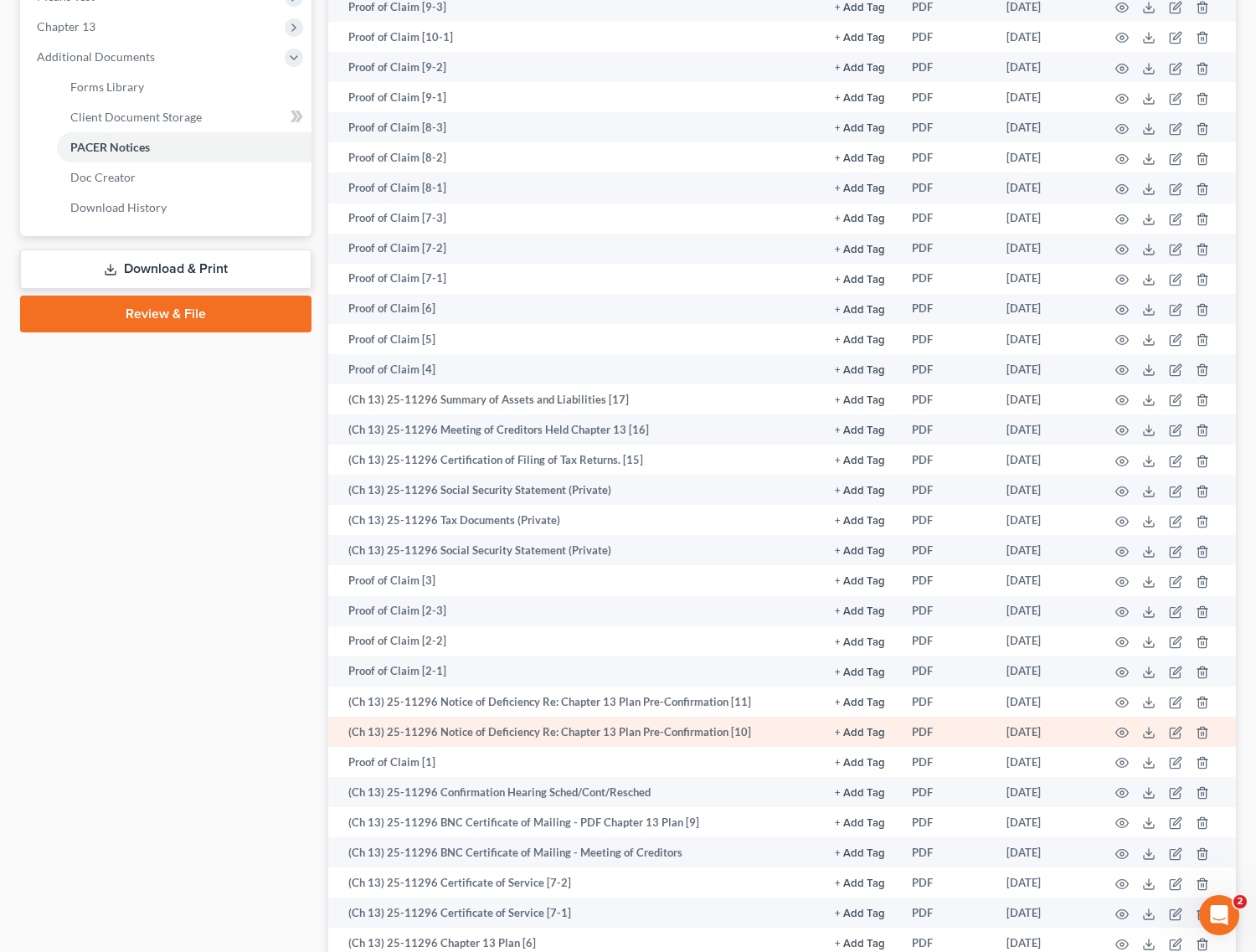
scroll to position [779, 0]
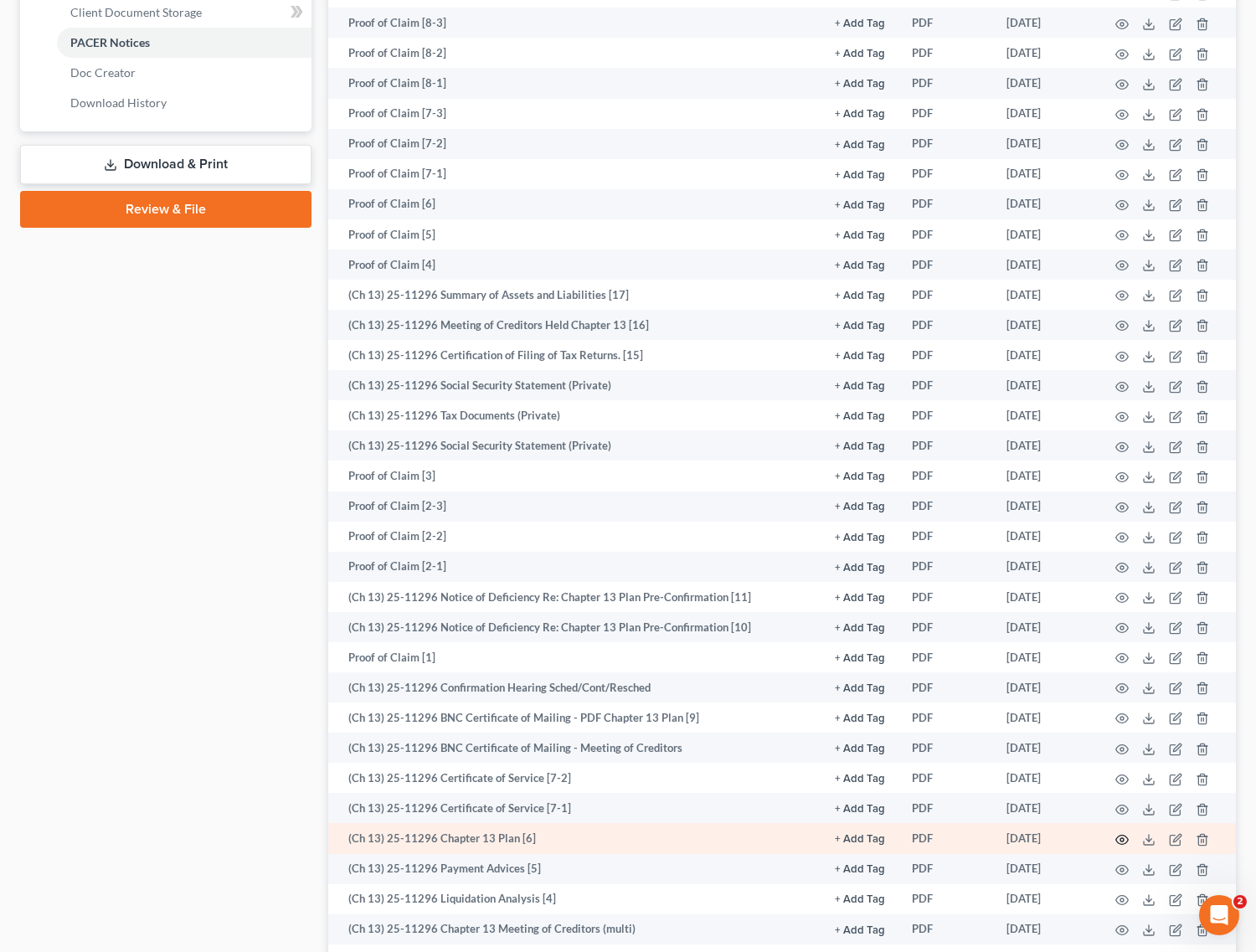
click at [1120, 838] on circle "button" at bounding box center [1122, 840] width 4 height 4
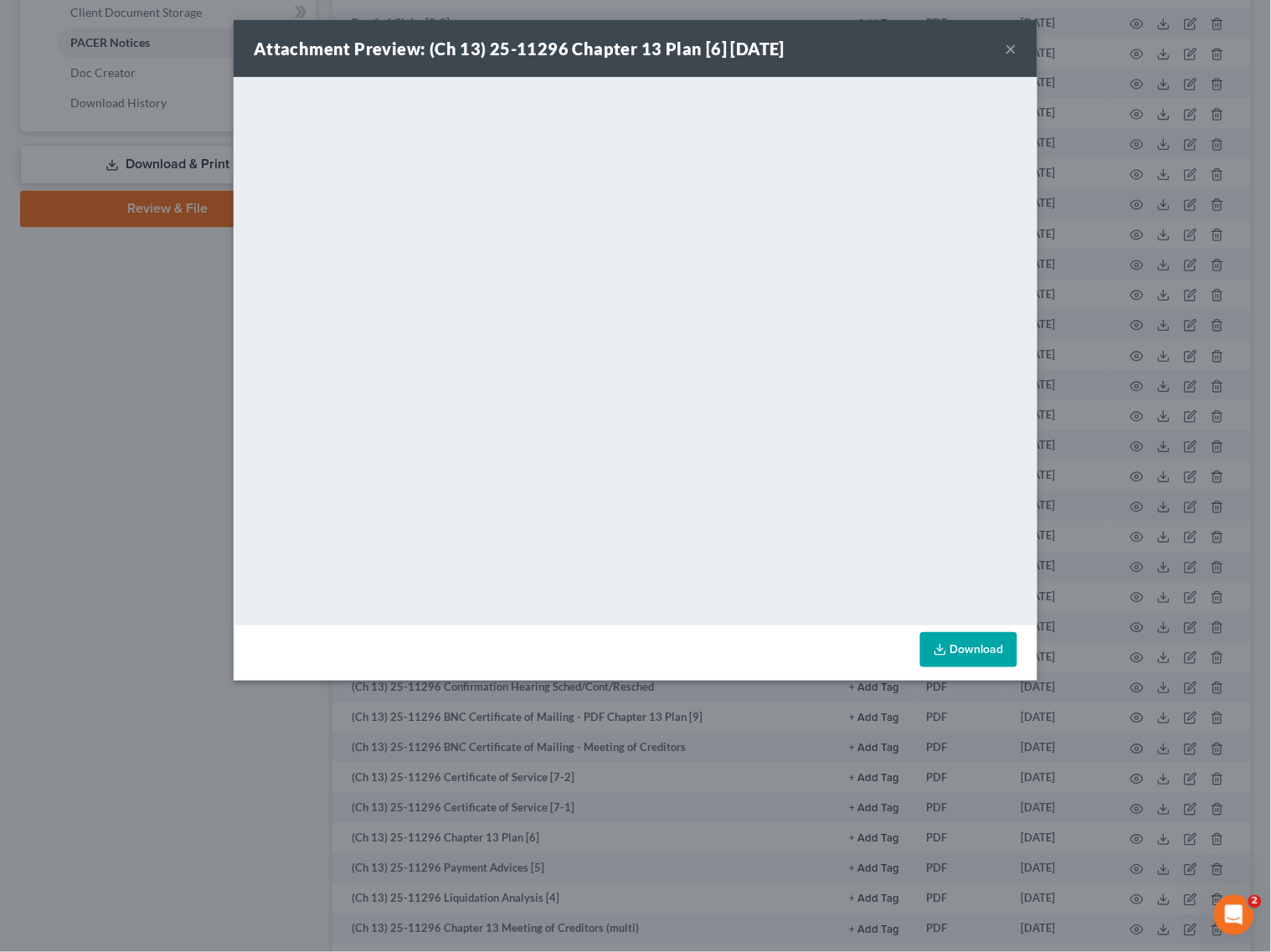
click at [1004, 49] on div "Attachment Preview: (Ch 13) 25-11296 Chapter 13 Plan [6] 06/26/2025 ×" at bounding box center [636, 49] width 804 height 57
click at [1011, 49] on button "×" at bounding box center [1011, 48] width 12 height 20
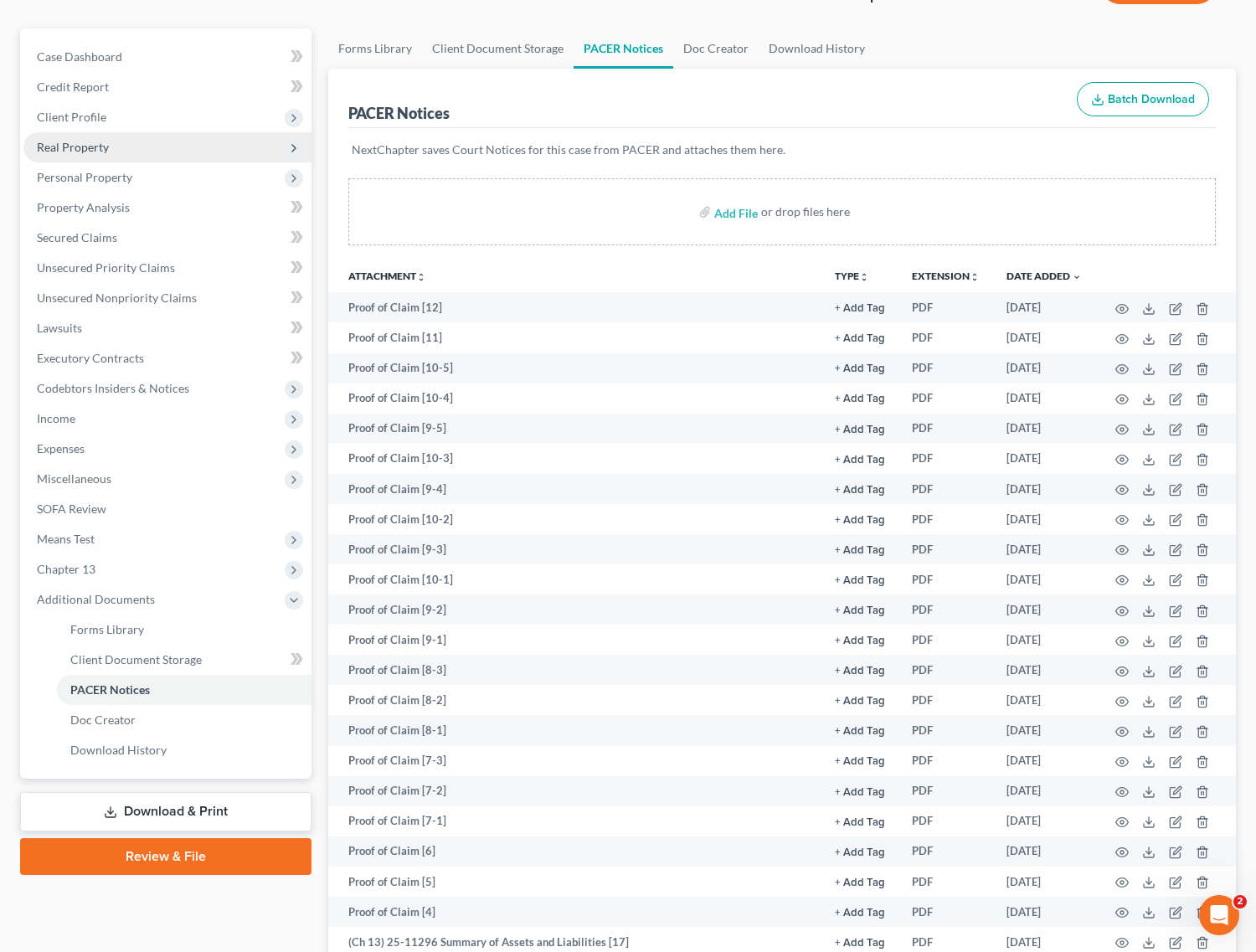
scroll to position [0, 0]
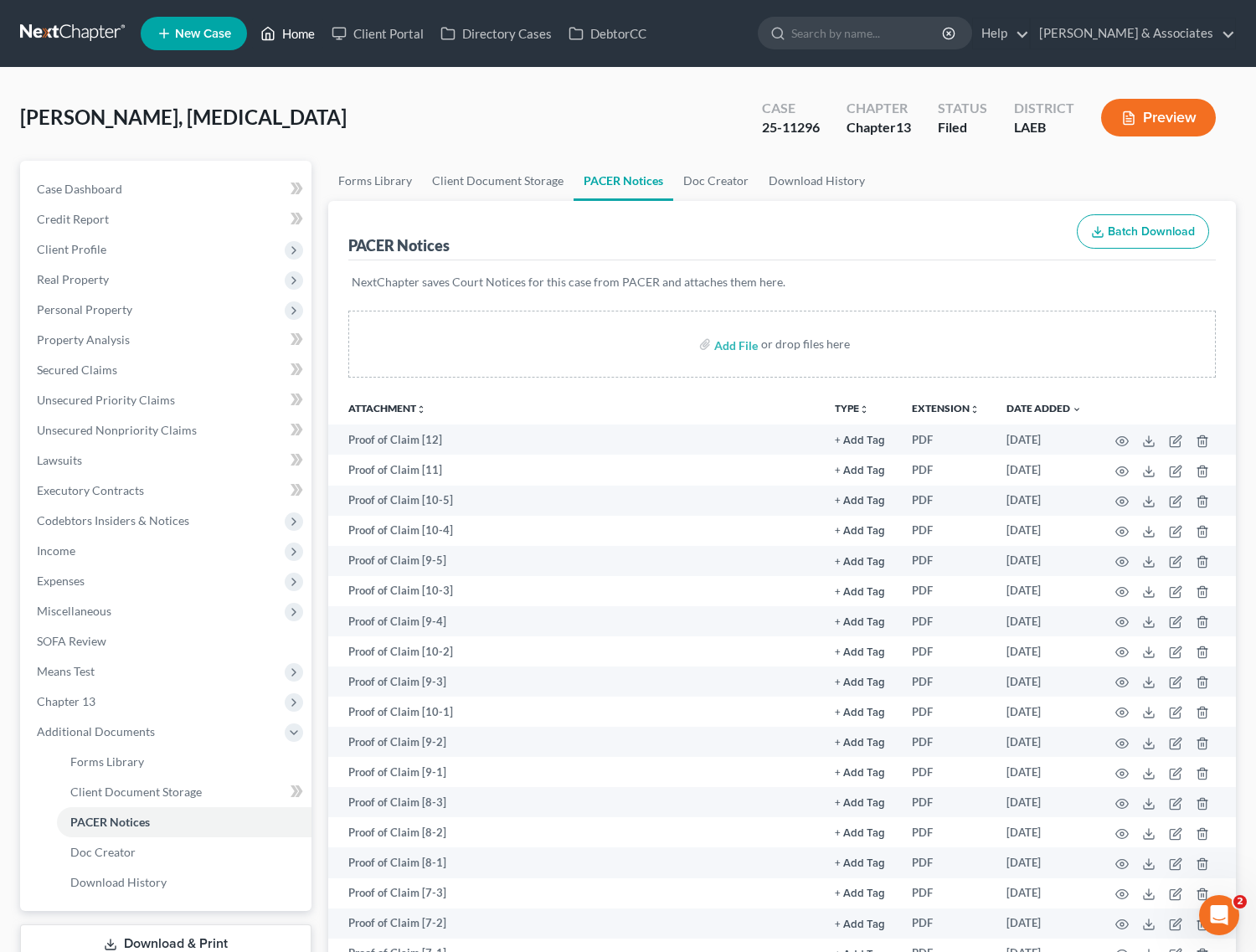
click at [278, 34] on link "Home" at bounding box center [288, 34] width 71 height 30
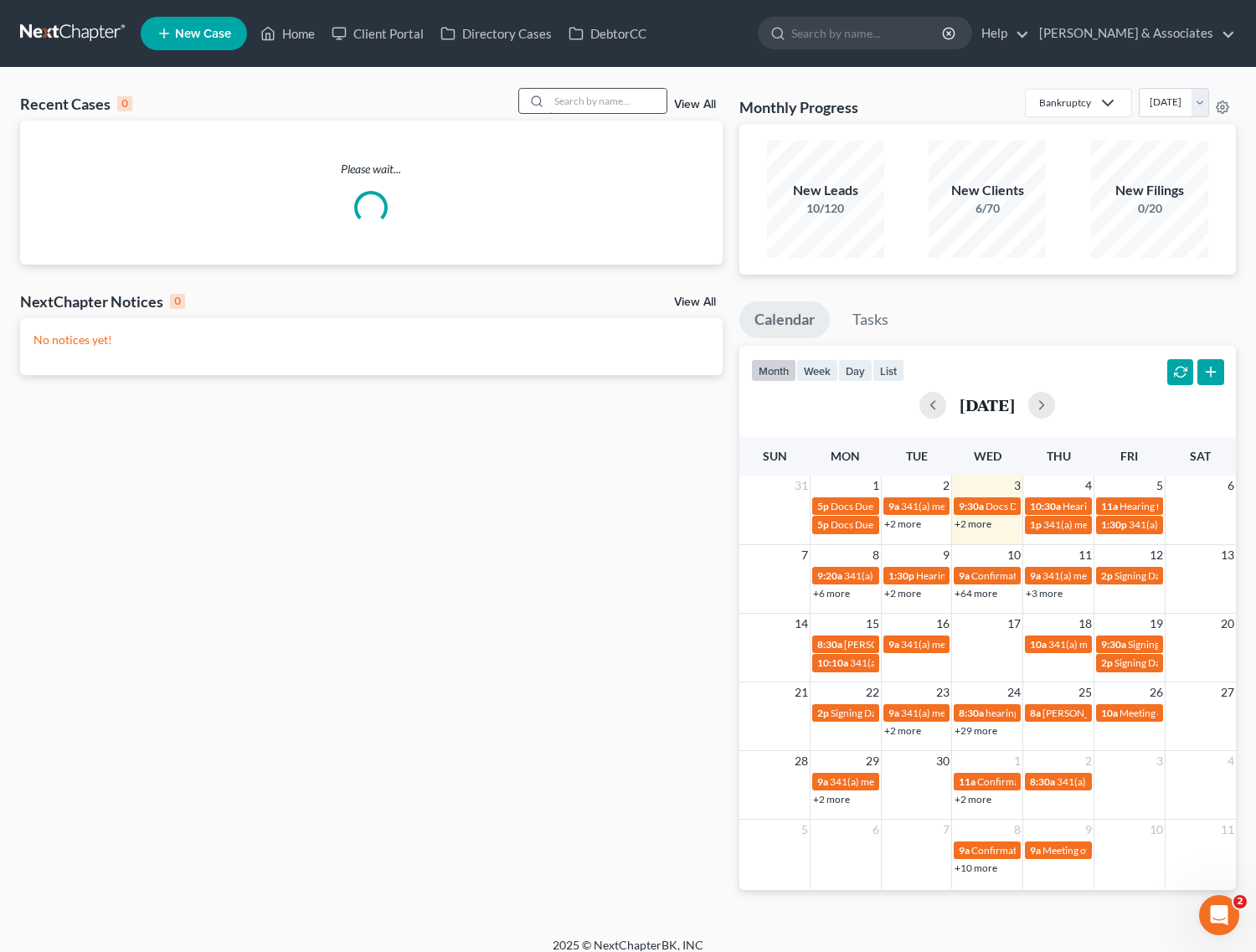
click at [576, 98] on input "search" at bounding box center [608, 100] width 117 height 24
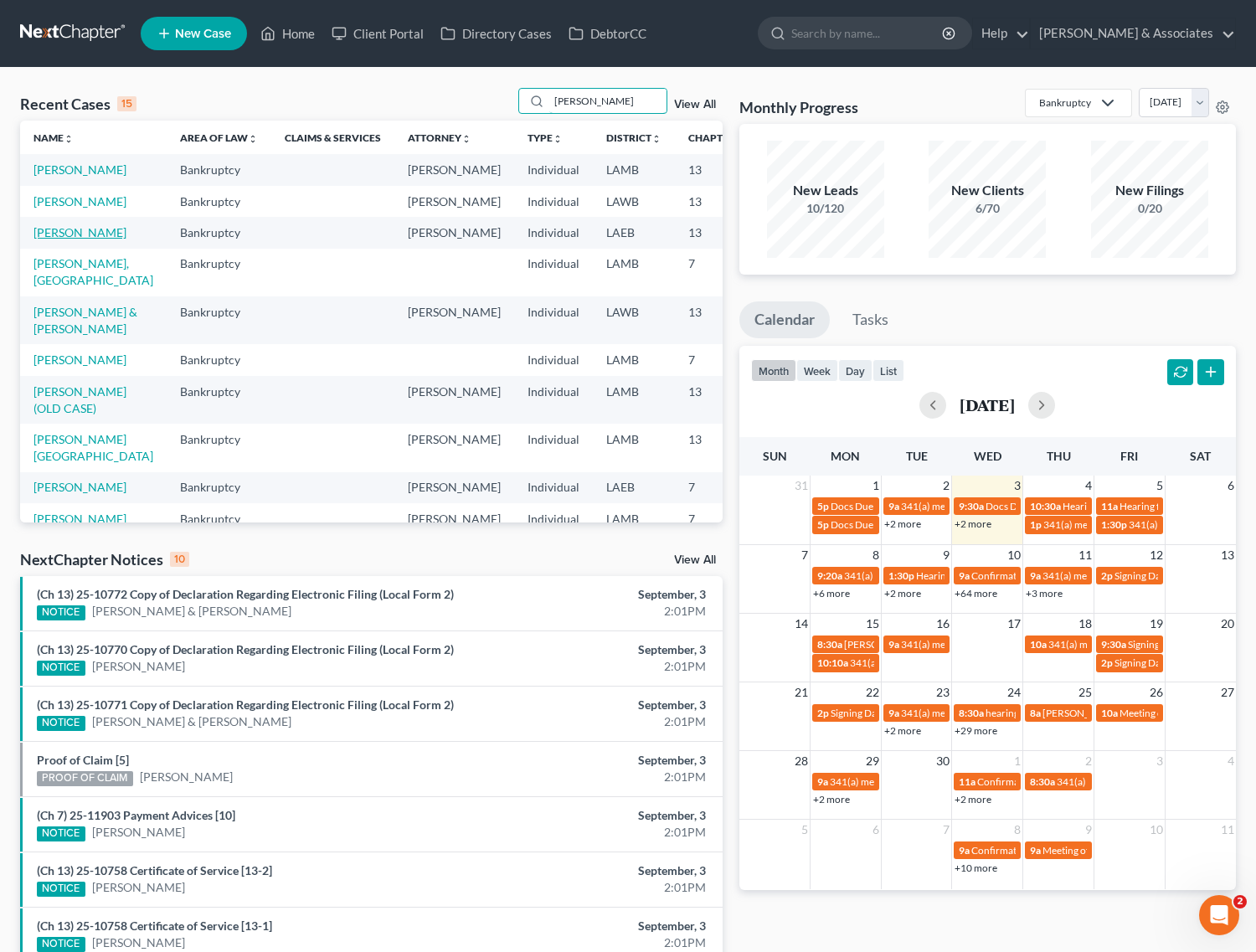
type input "davis"
click at [54, 239] on link "[PERSON_NAME]" at bounding box center [80, 232] width 93 height 14
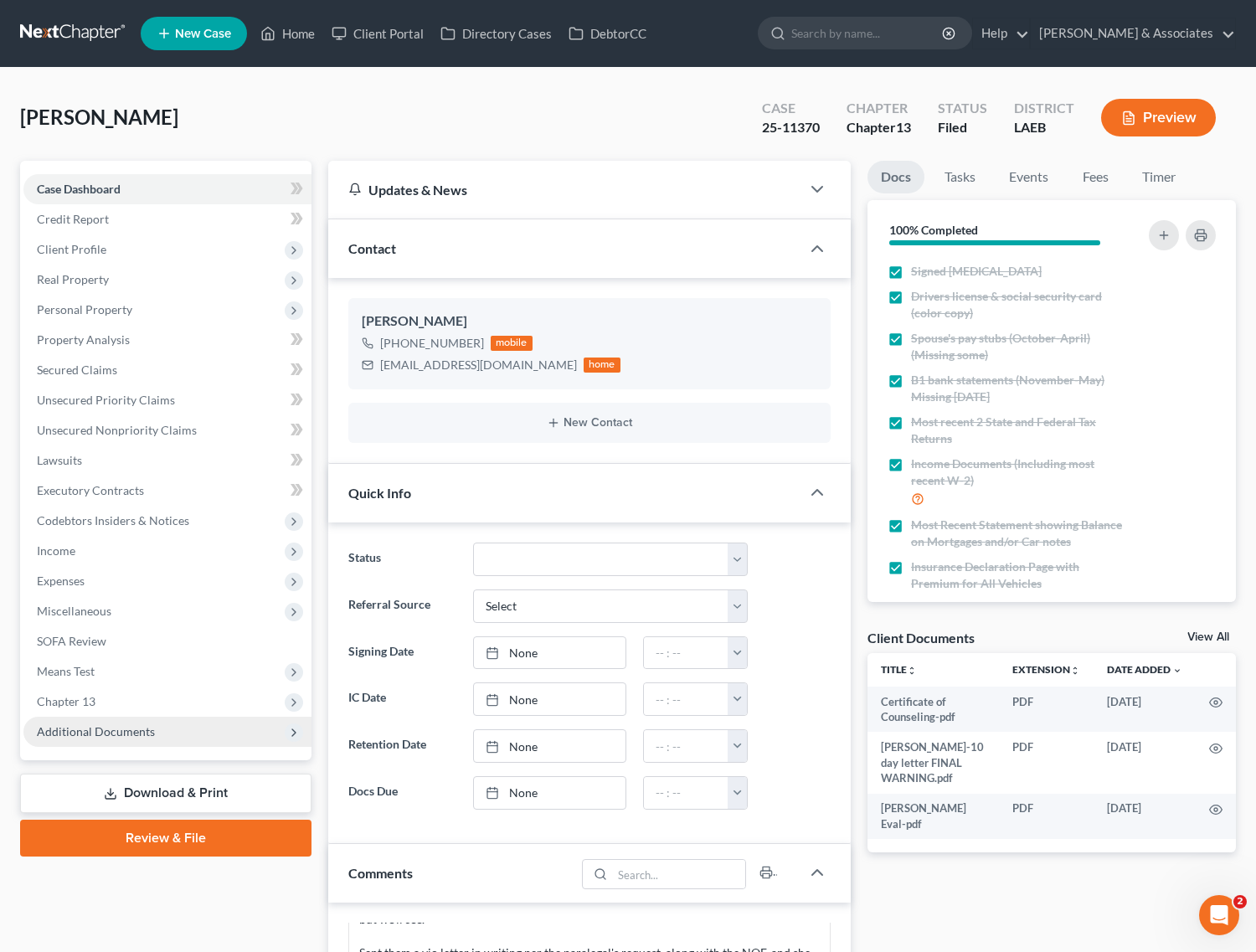
scroll to position [554, 0]
click at [99, 738] on span "Additional Documents" at bounding box center [167, 731] width 288 height 30
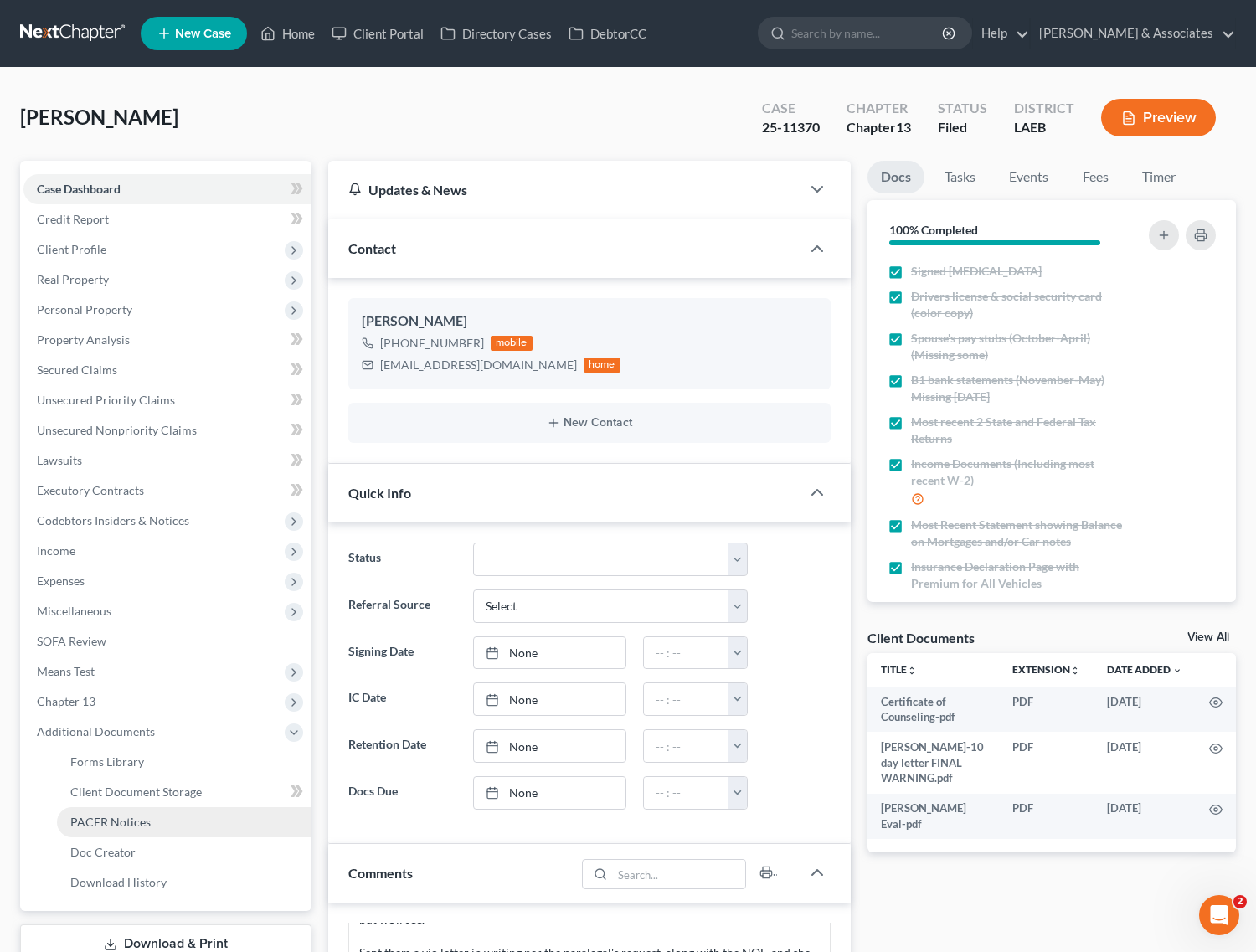
click at [95, 822] on span "PACER Notices" at bounding box center [110, 822] width 81 height 14
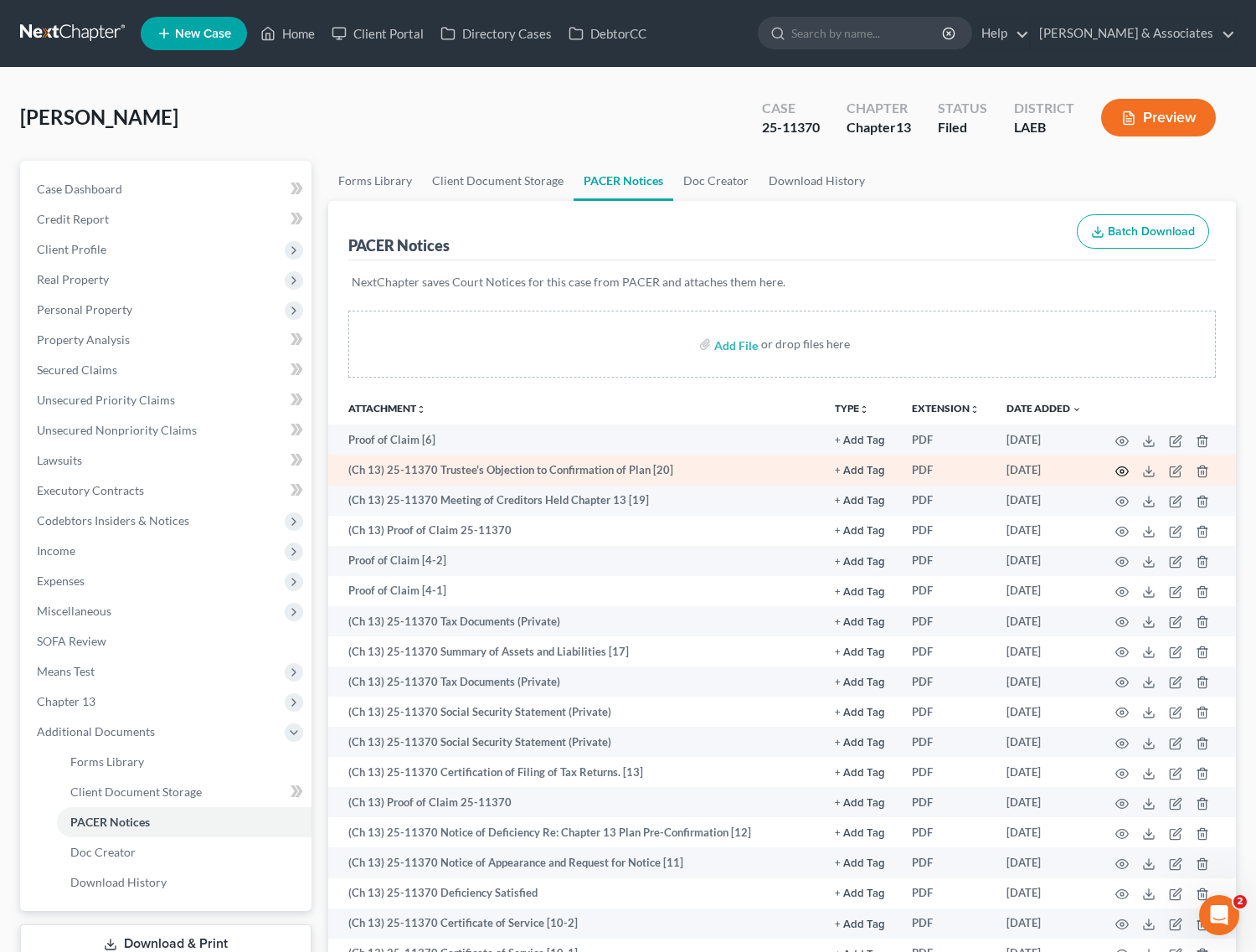
click at [1116, 469] on icon "button" at bounding box center [1122, 471] width 12 height 9
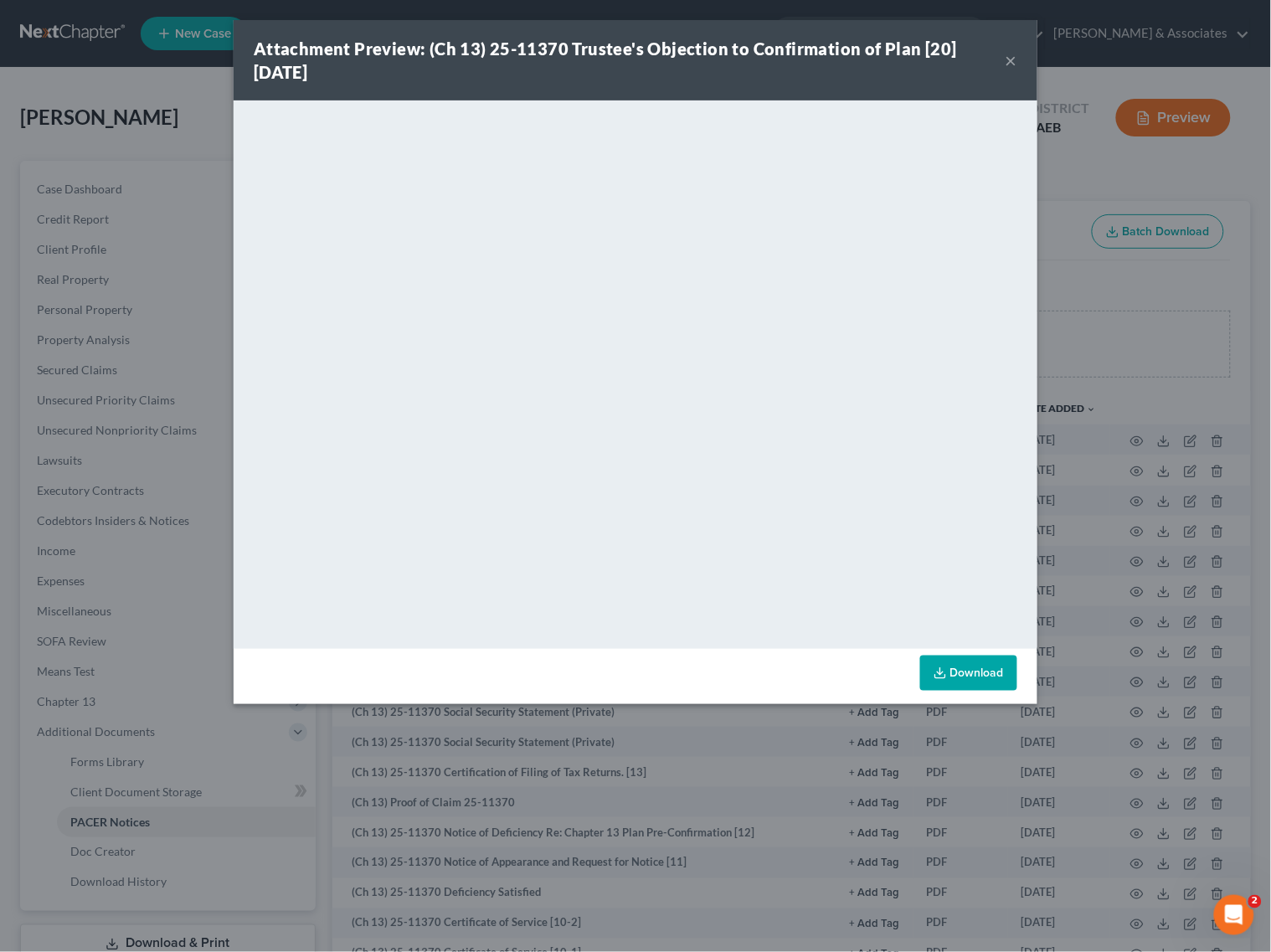
click at [1014, 56] on button "×" at bounding box center [1011, 60] width 12 height 20
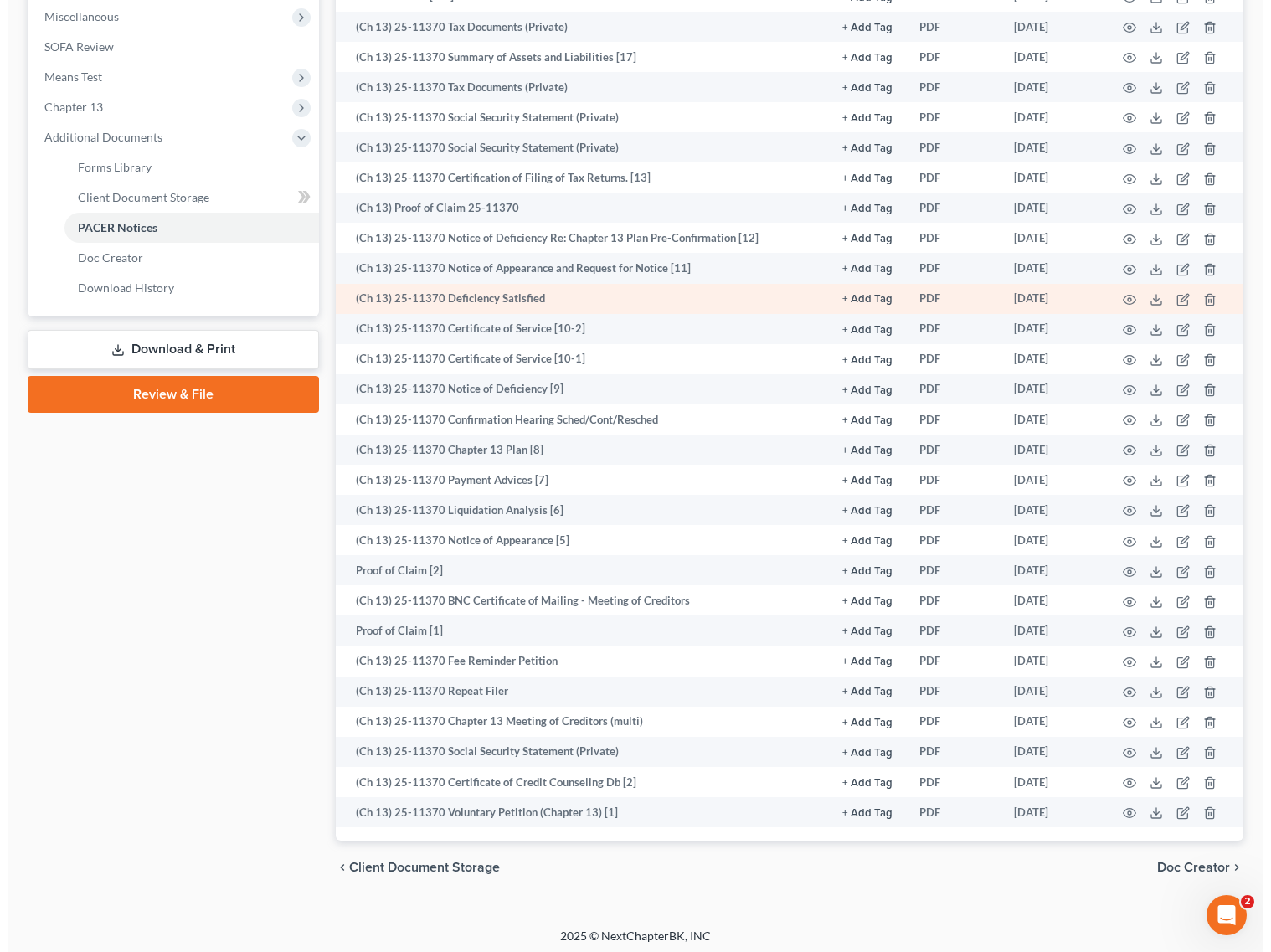
scroll to position [597, 0]
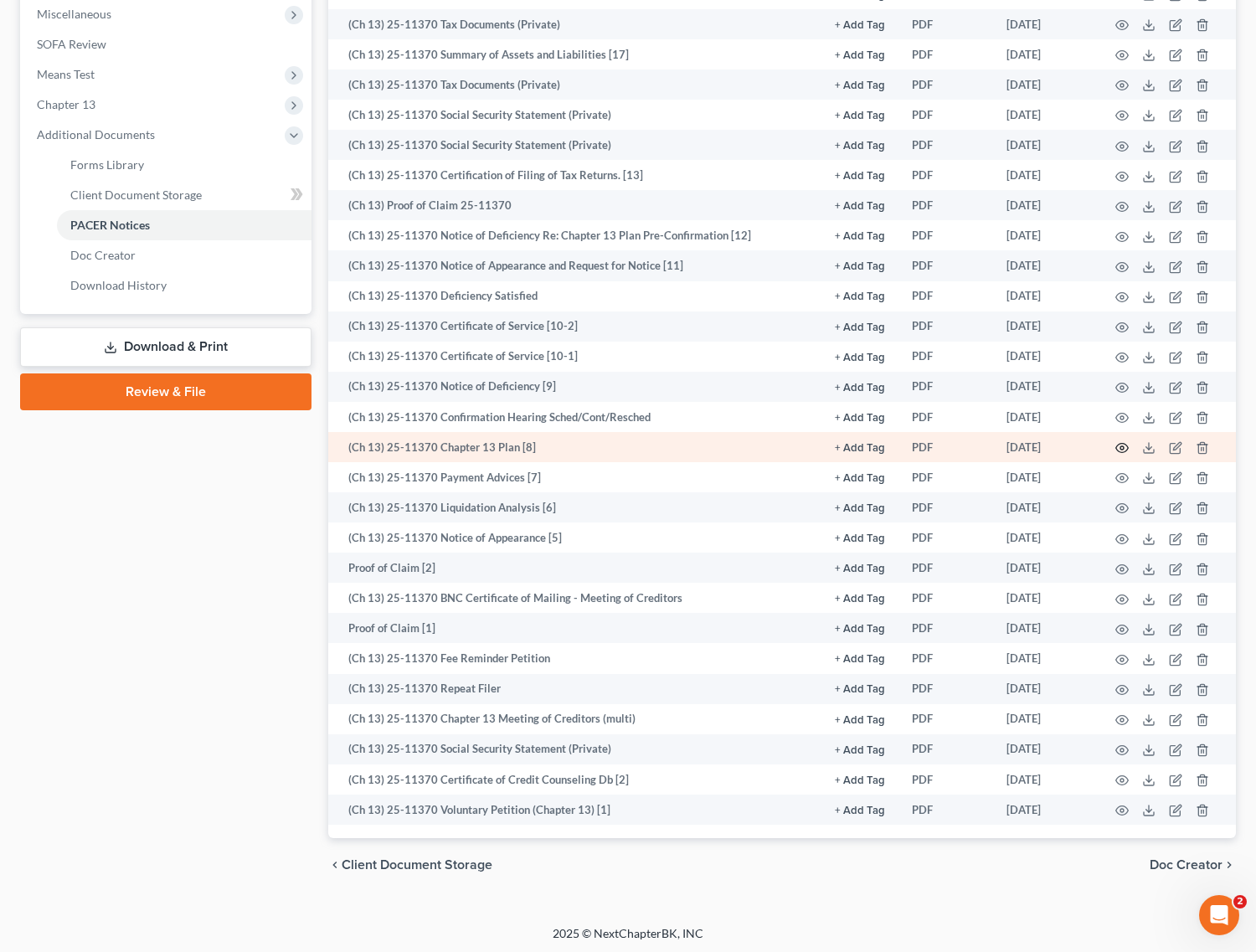
click at [1120, 446] on circle "button" at bounding box center [1122, 448] width 4 height 4
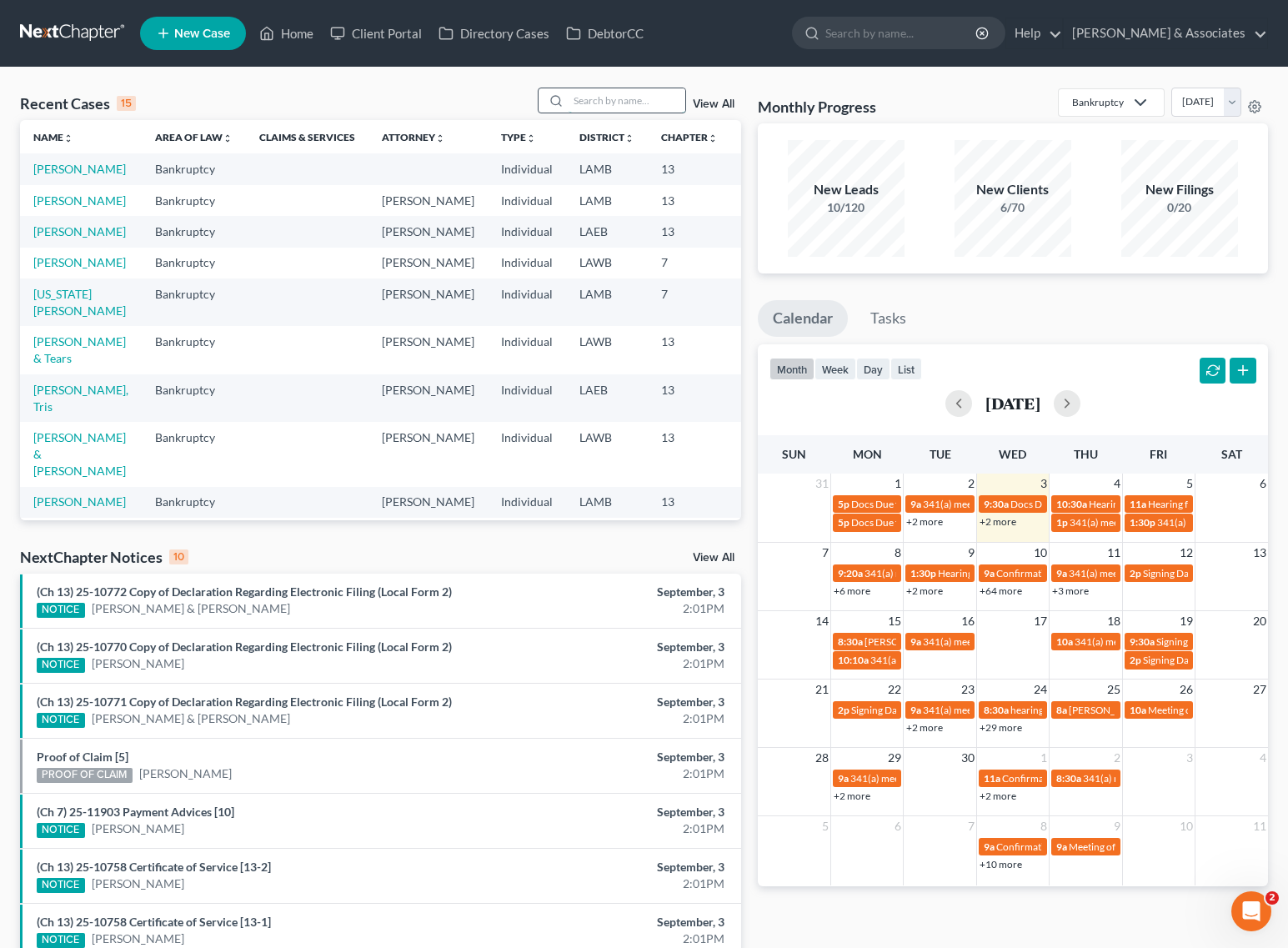
click at [635, 108] on input "search" at bounding box center [627, 100] width 116 height 24
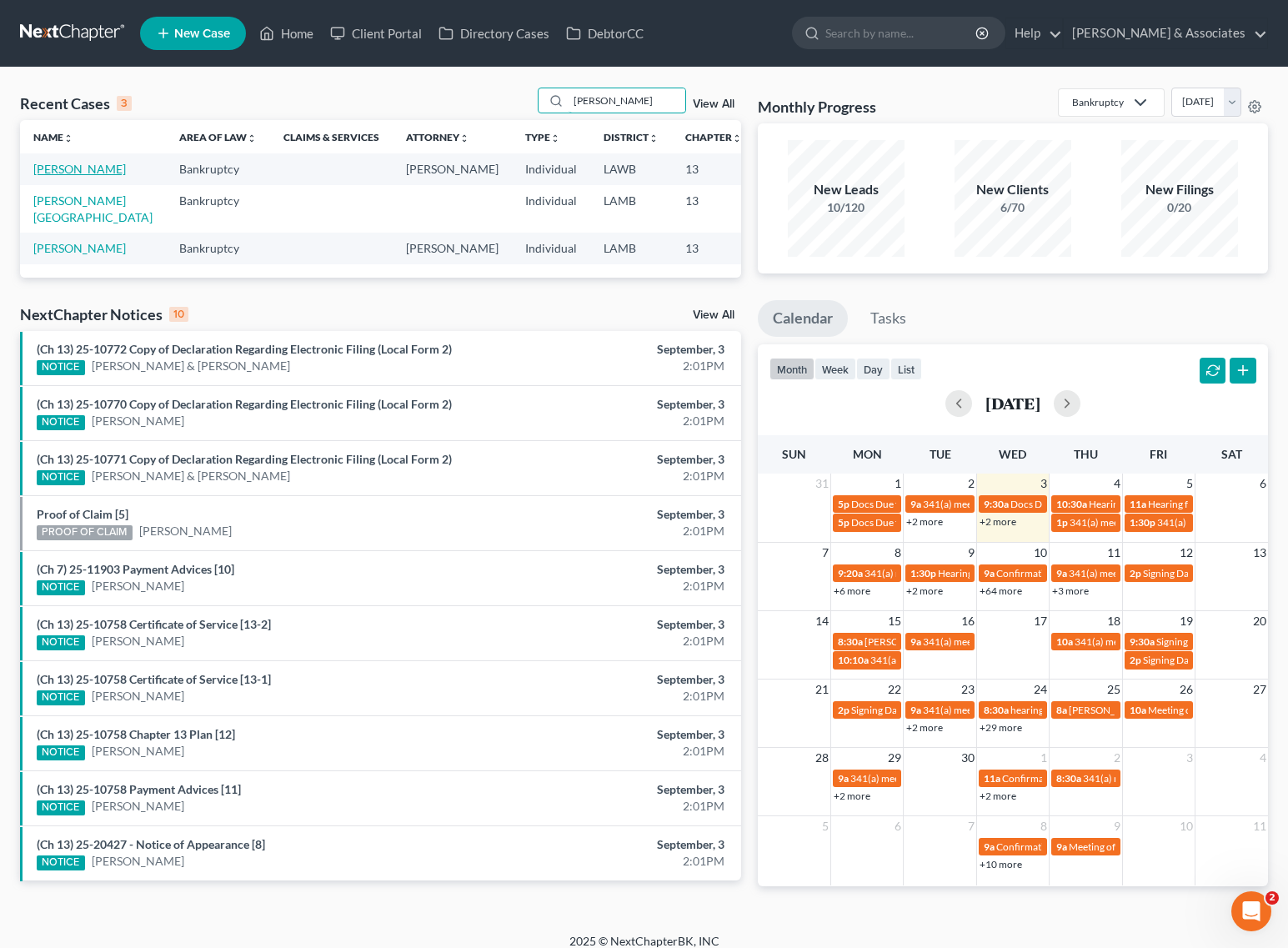
type input "[PERSON_NAME]"
click at [46, 175] on link "[PERSON_NAME]" at bounding box center [79, 168] width 93 height 14
select select "0"
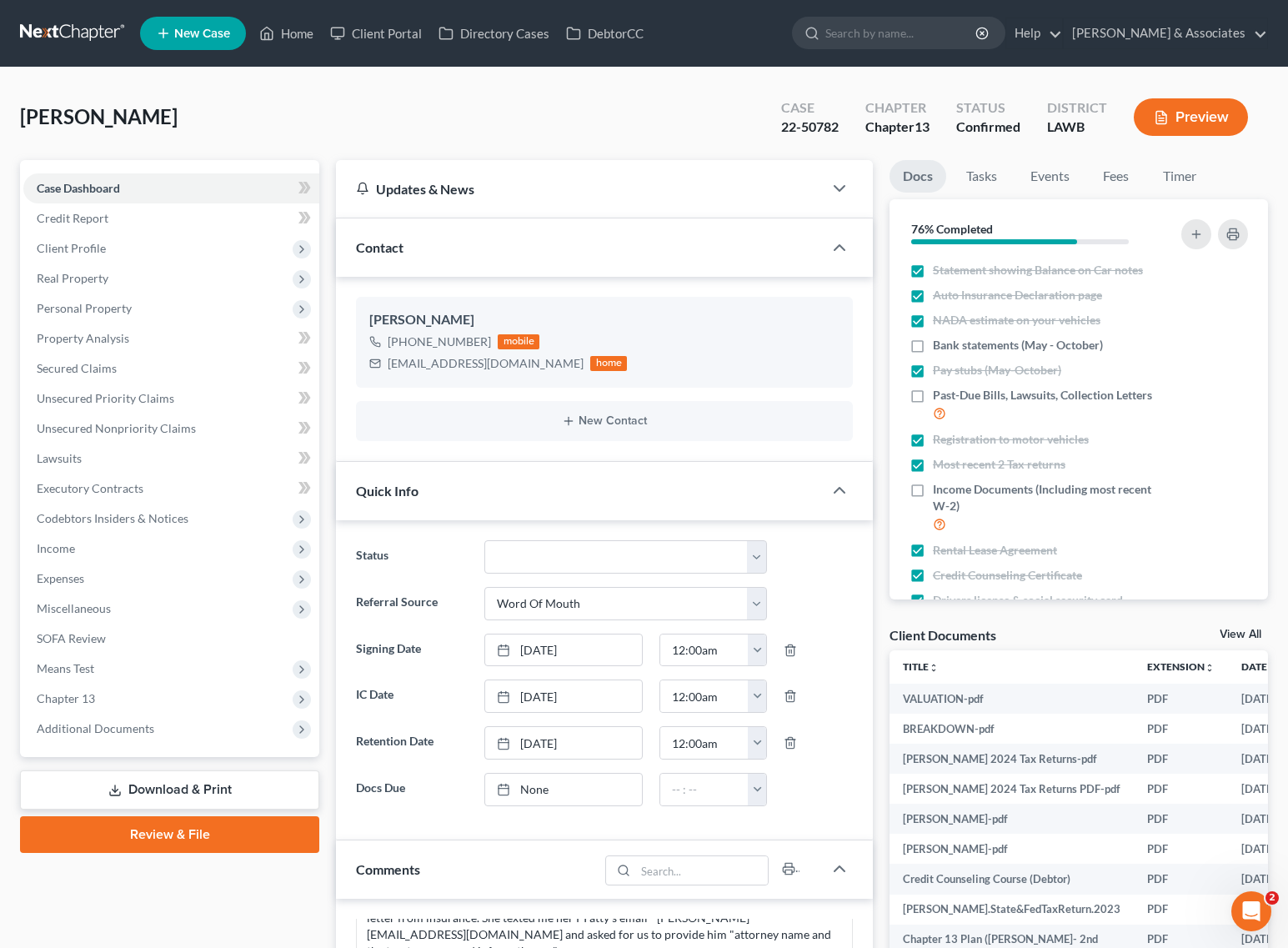
scroll to position [2123, 0]
click at [108, 721] on span "Additional Documents" at bounding box center [95, 728] width 117 height 14
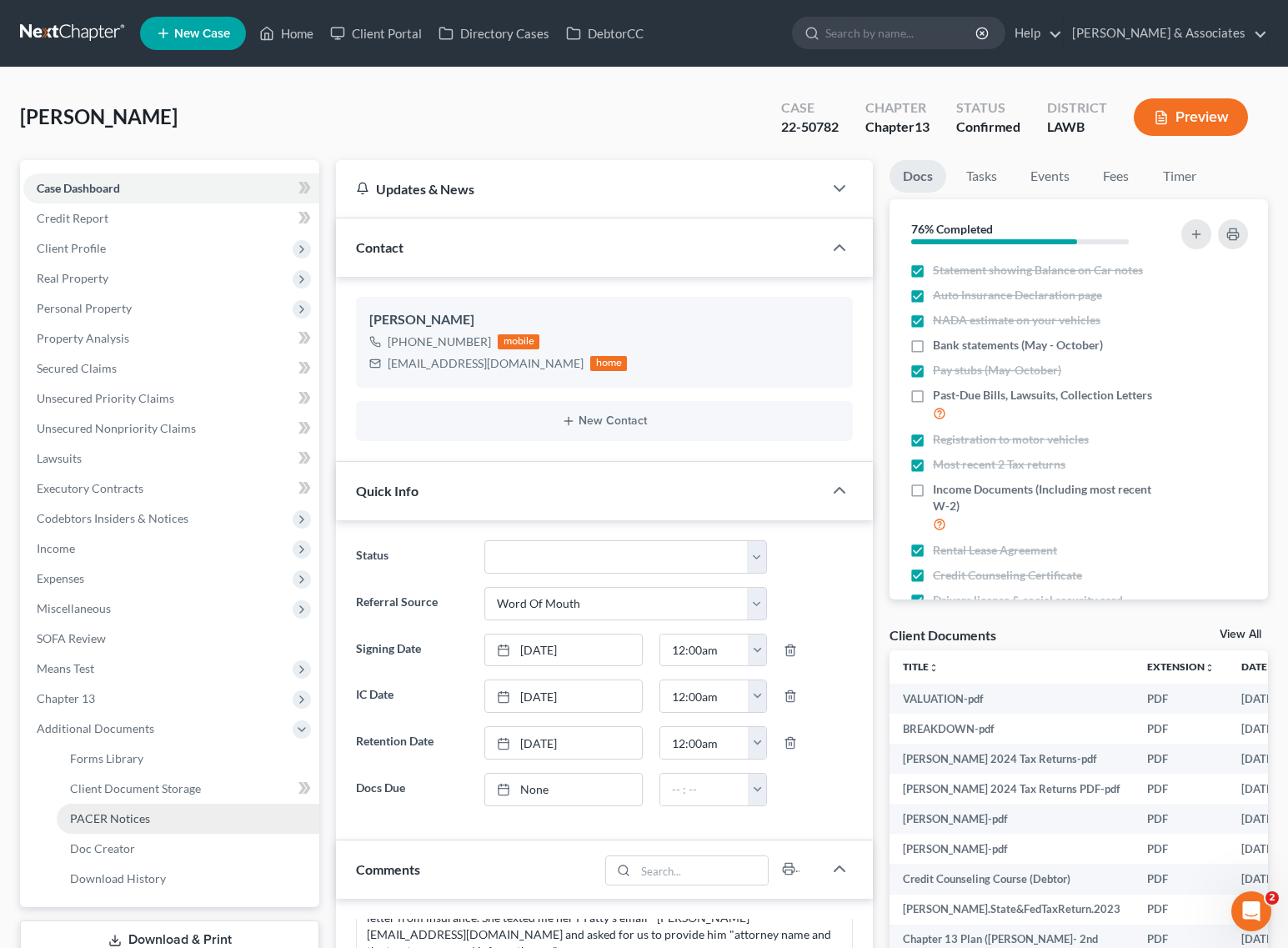
click at [107, 814] on span "PACER Notices" at bounding box center [109, 818] width 80 height 14
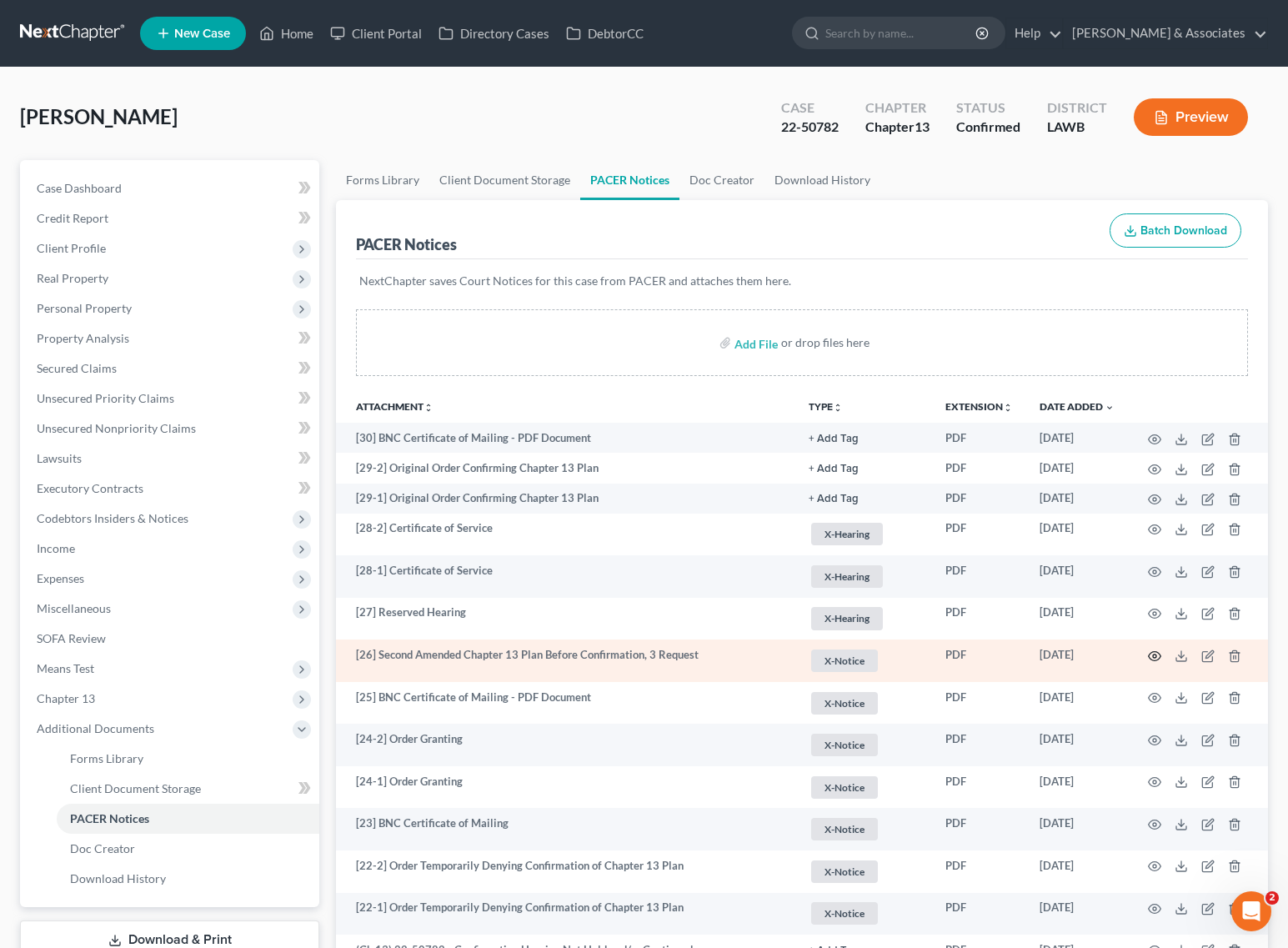
click at [1151, 654] on icon "button" at bounding box center [1154, 655] width 13 height 13
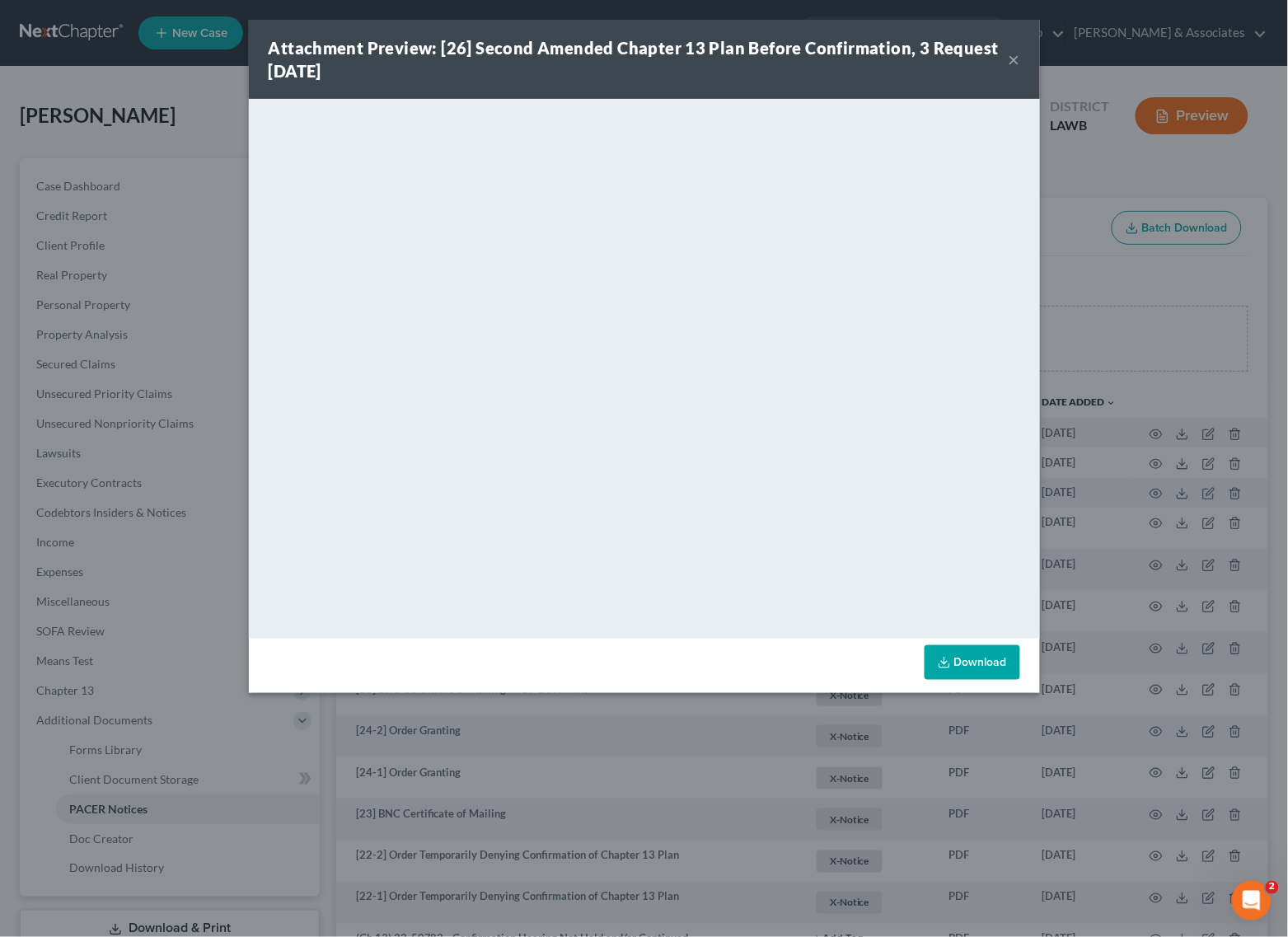
click at [1014, 53] on button "×" at bounding box center [1013, 59] width 11 height 20
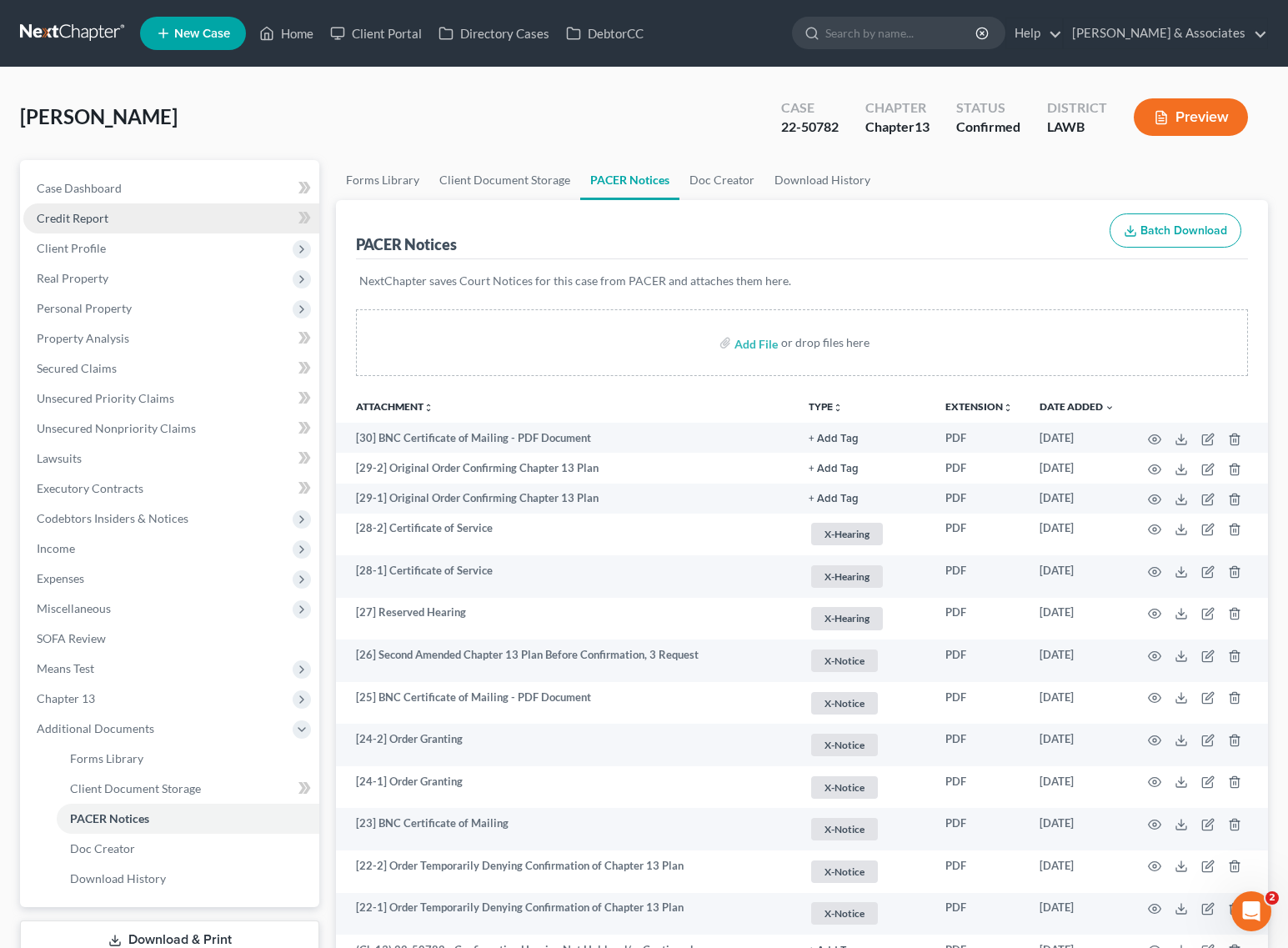
click at [98, 221] on span "Credit Report" at bounding box center [72, 218] width 71 height 14
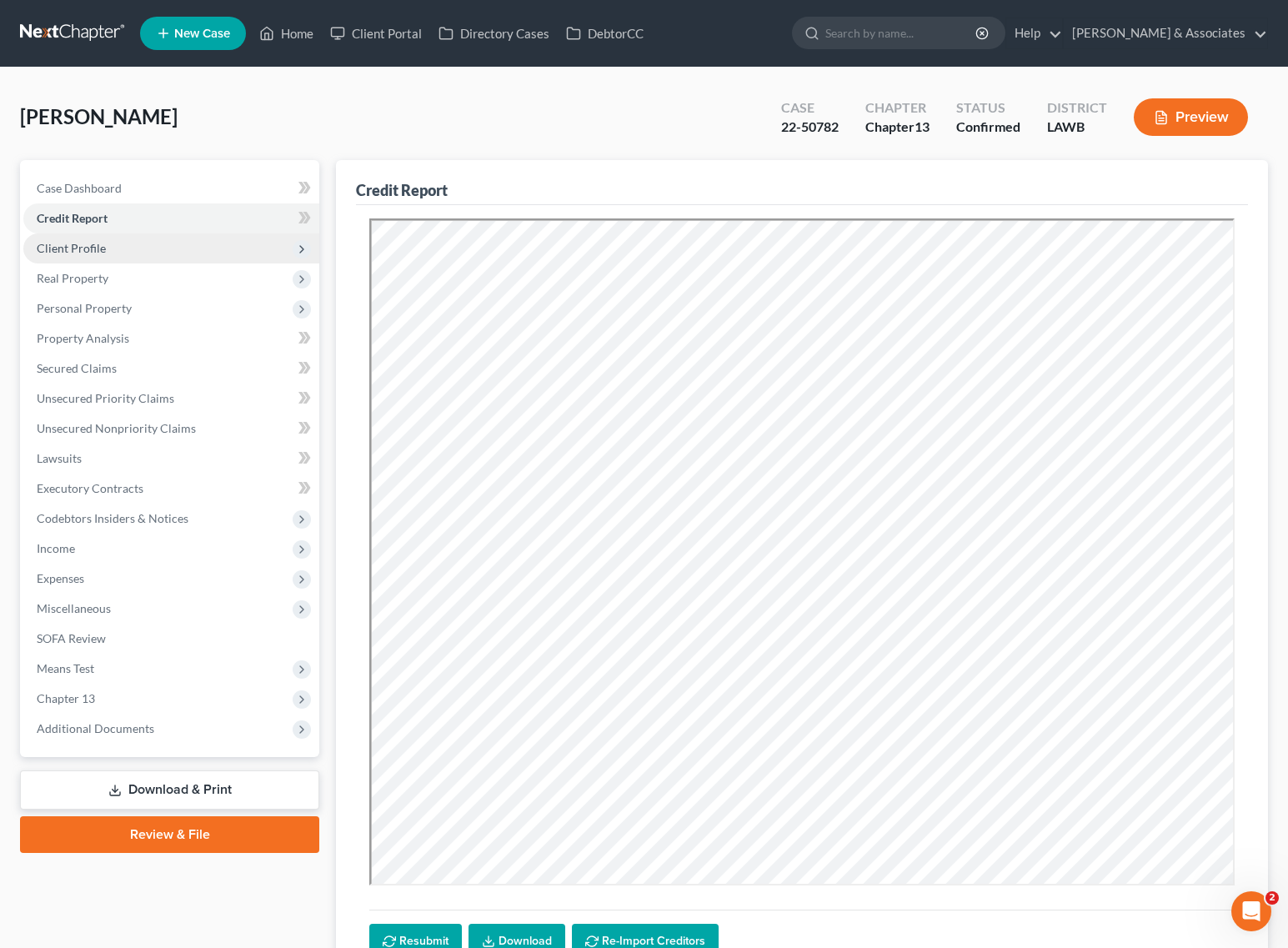
click at [82, 244] on span "Client Profile" at bounding box center [71, 248] width 69 height 14
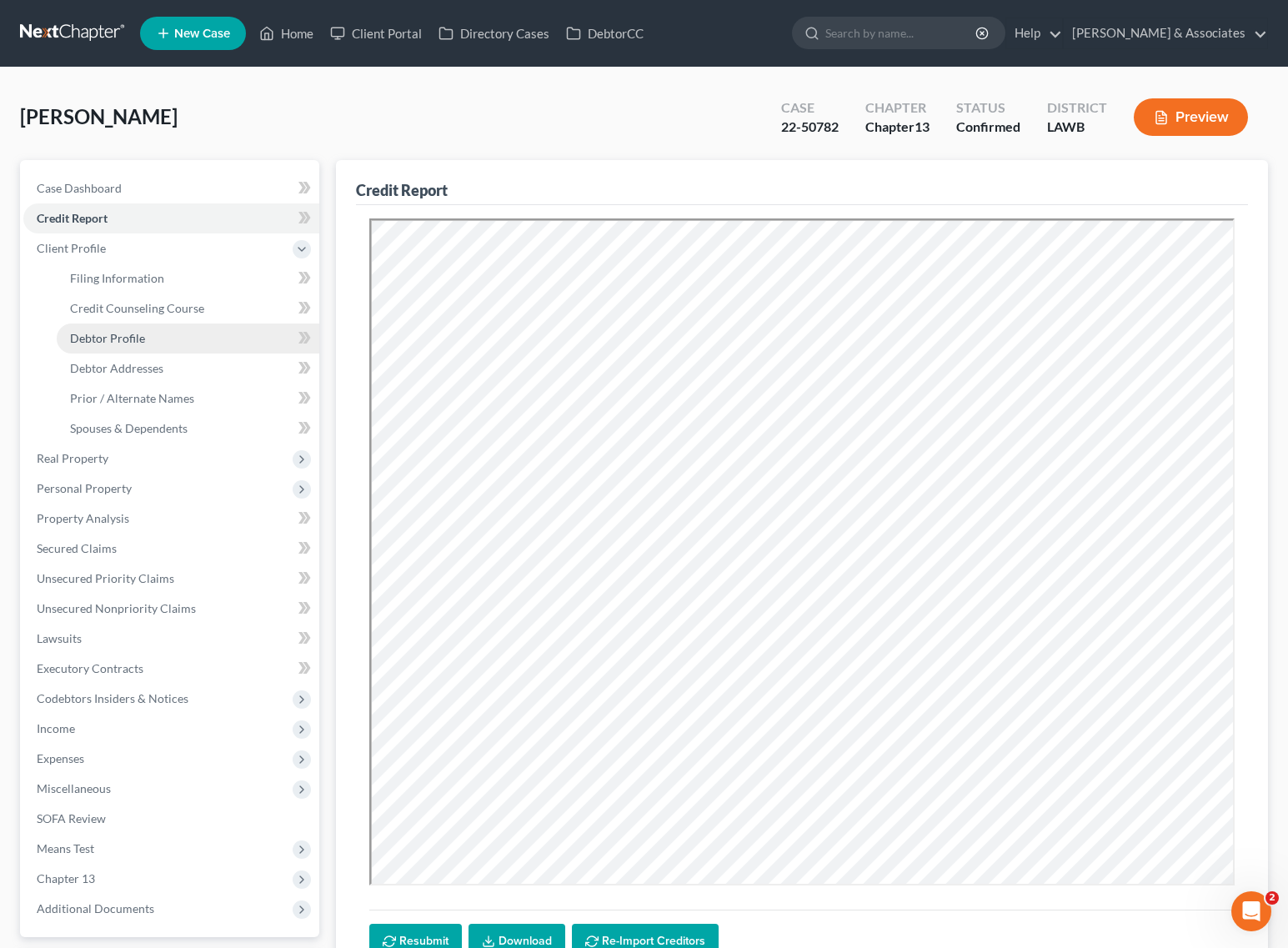
click at [111, 334] on span "Debtor Profile" at bounding box center [107, 338] width 75 height 14
select select "1"
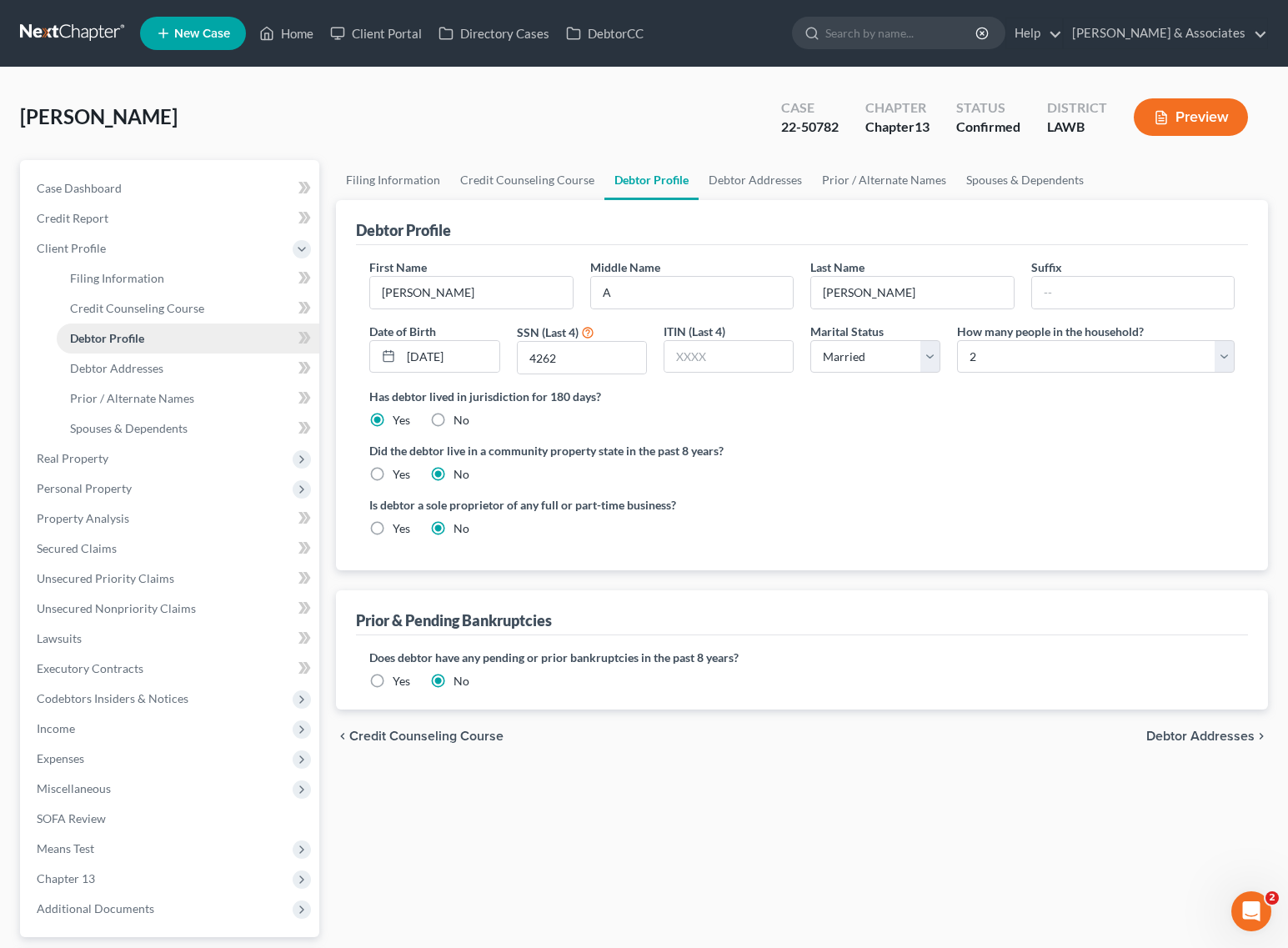
radio input "true"
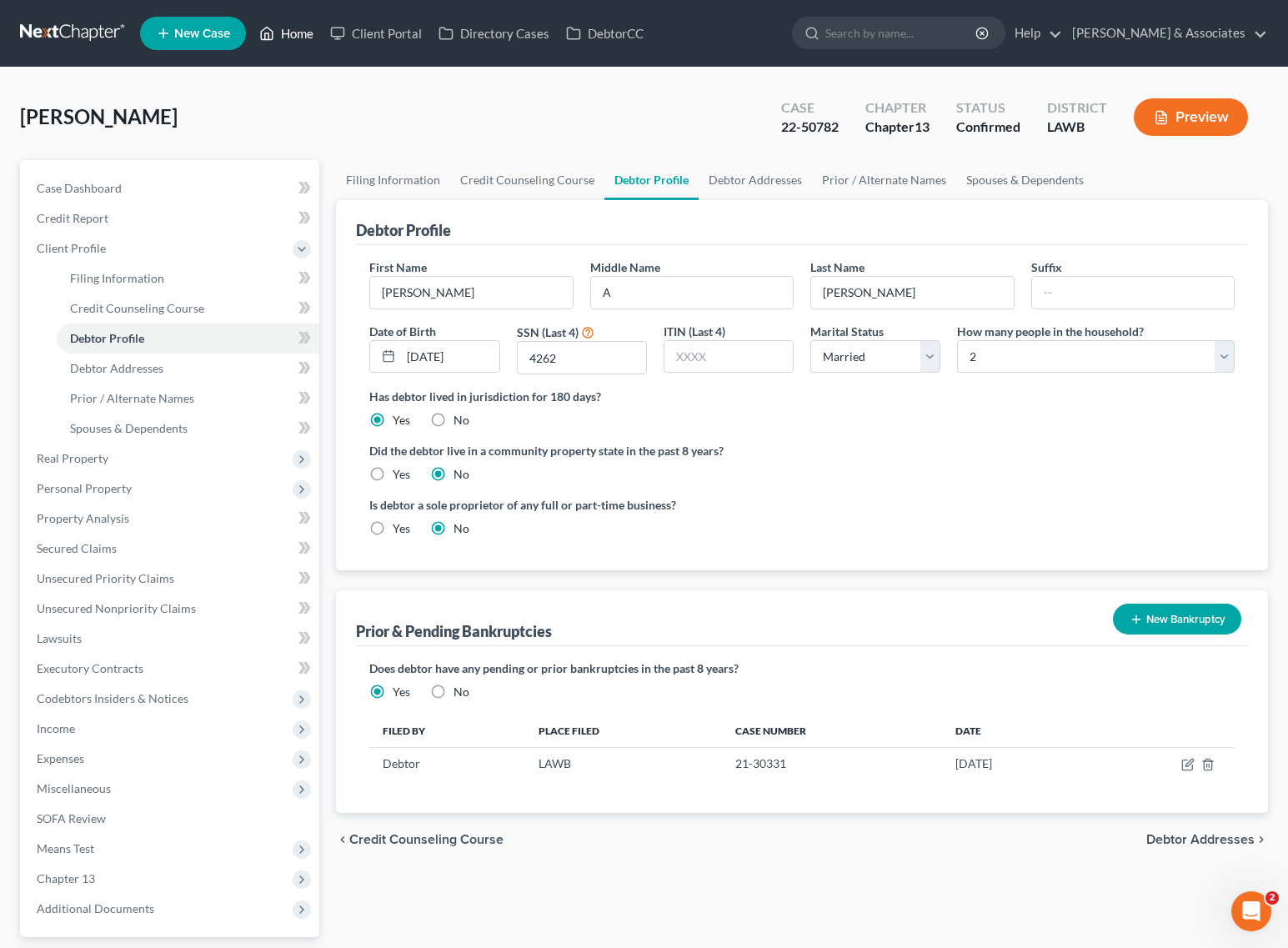
click at [273, 35] on icon at bounding box center [267, 34] width 11 height 12
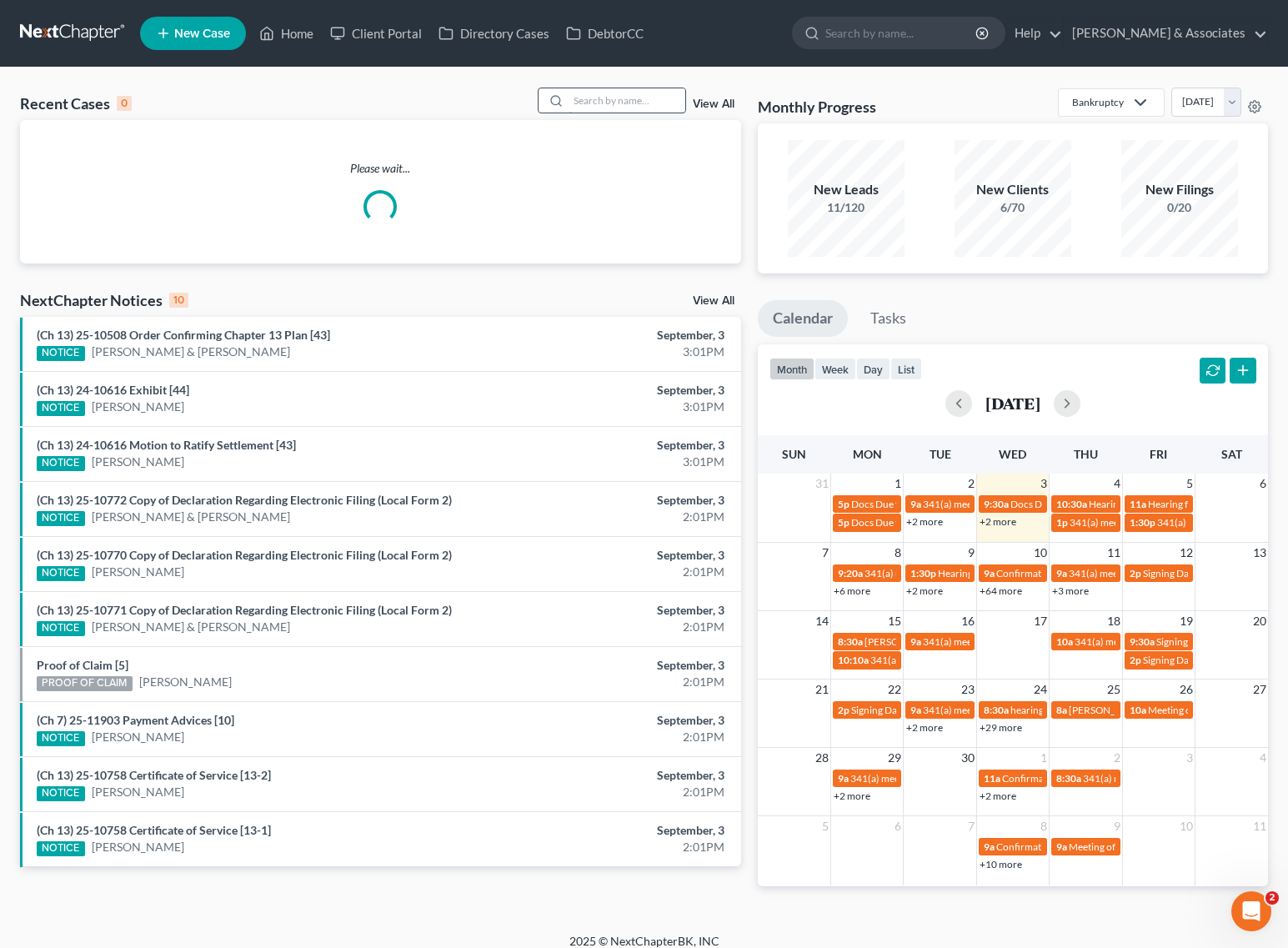
click at [638, 105] on input "search" at bounding box center [627, 100] width 116 height 24
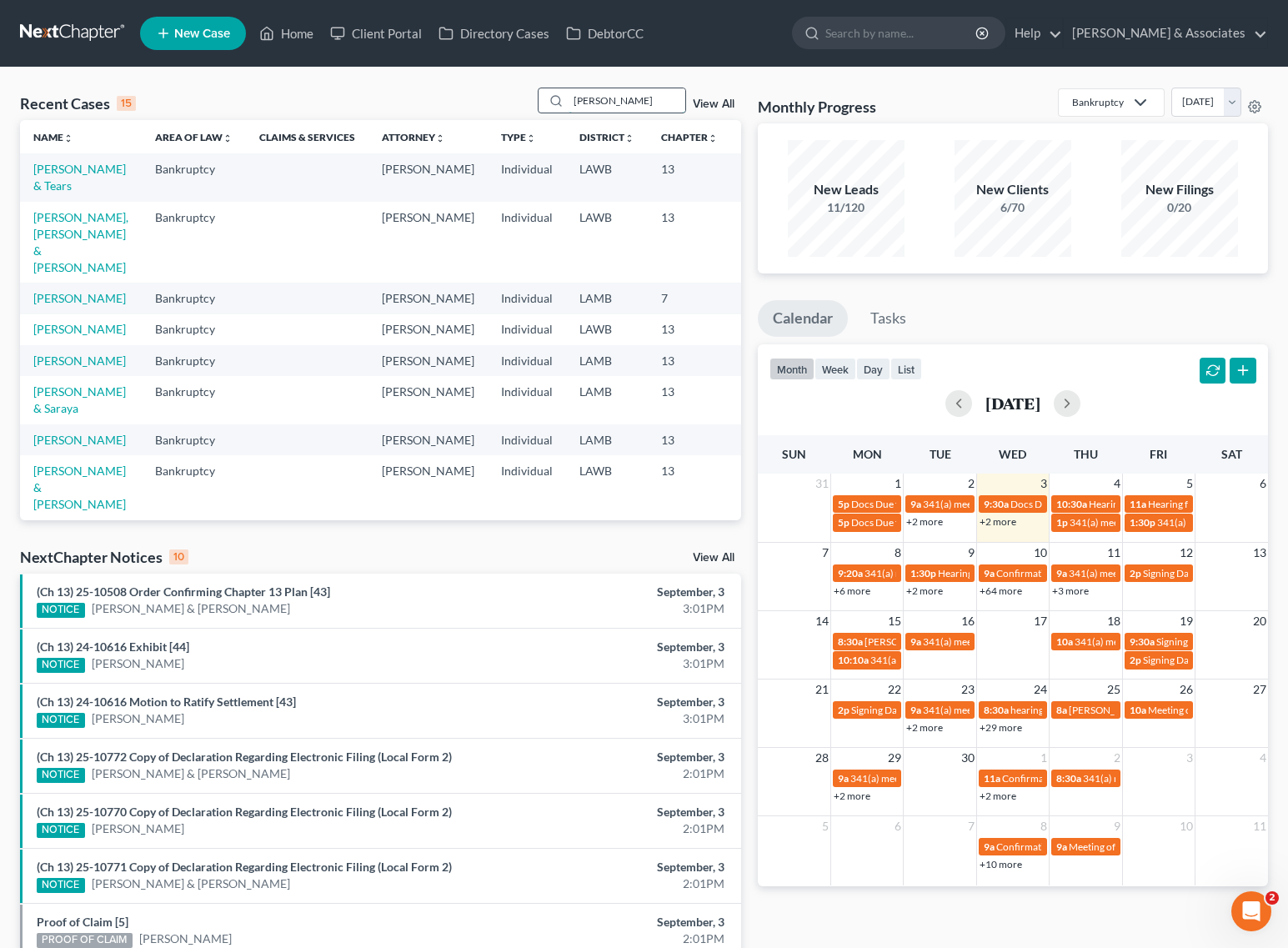
click at [622, 104] on input "SPENCER" at bounding box center [627, 100] width 116 height 24
type input "SPENCER"
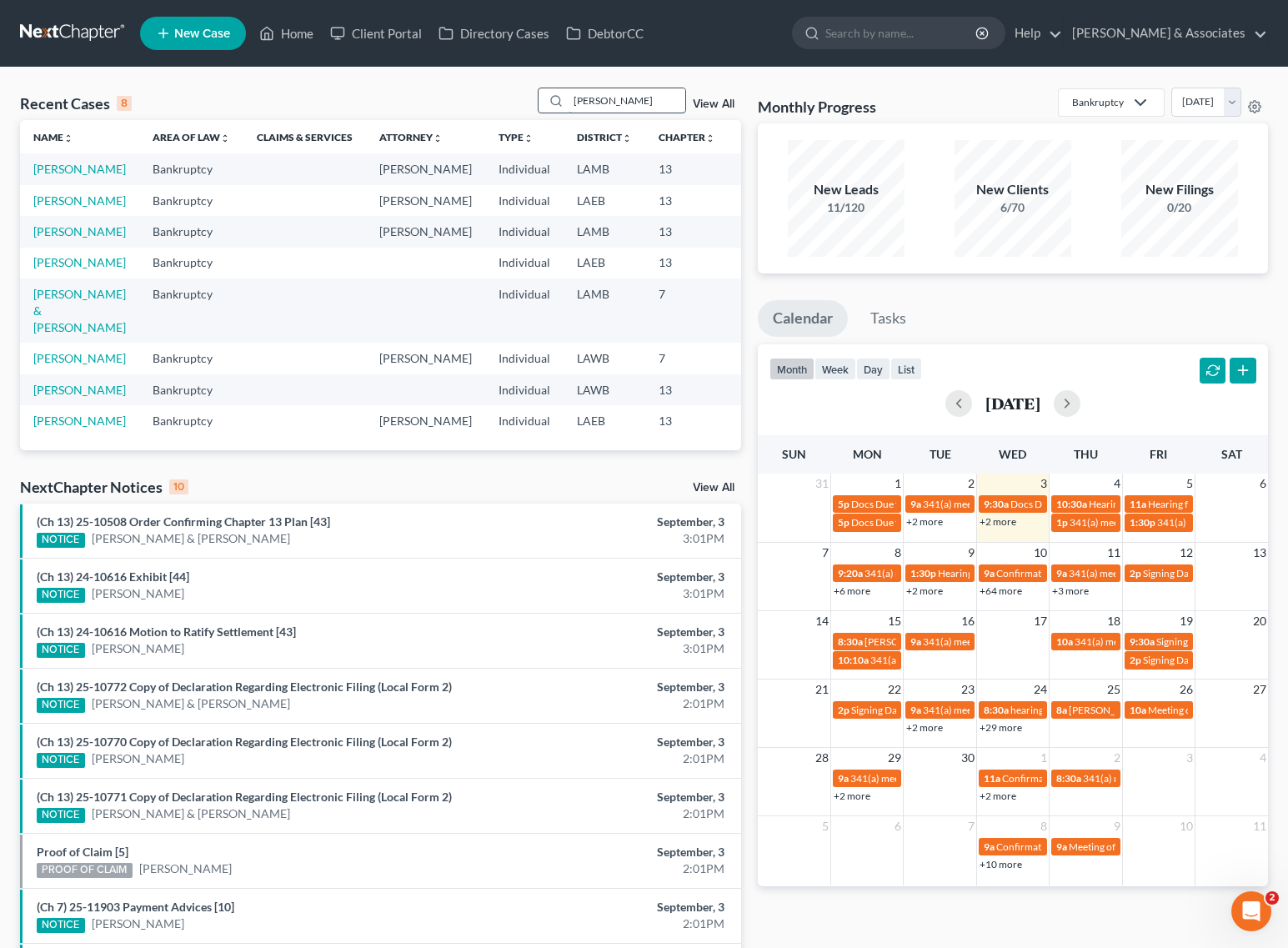
click at [632, 101] on input "SPENCER" at bounding box center [627, 100] width 116 height 24
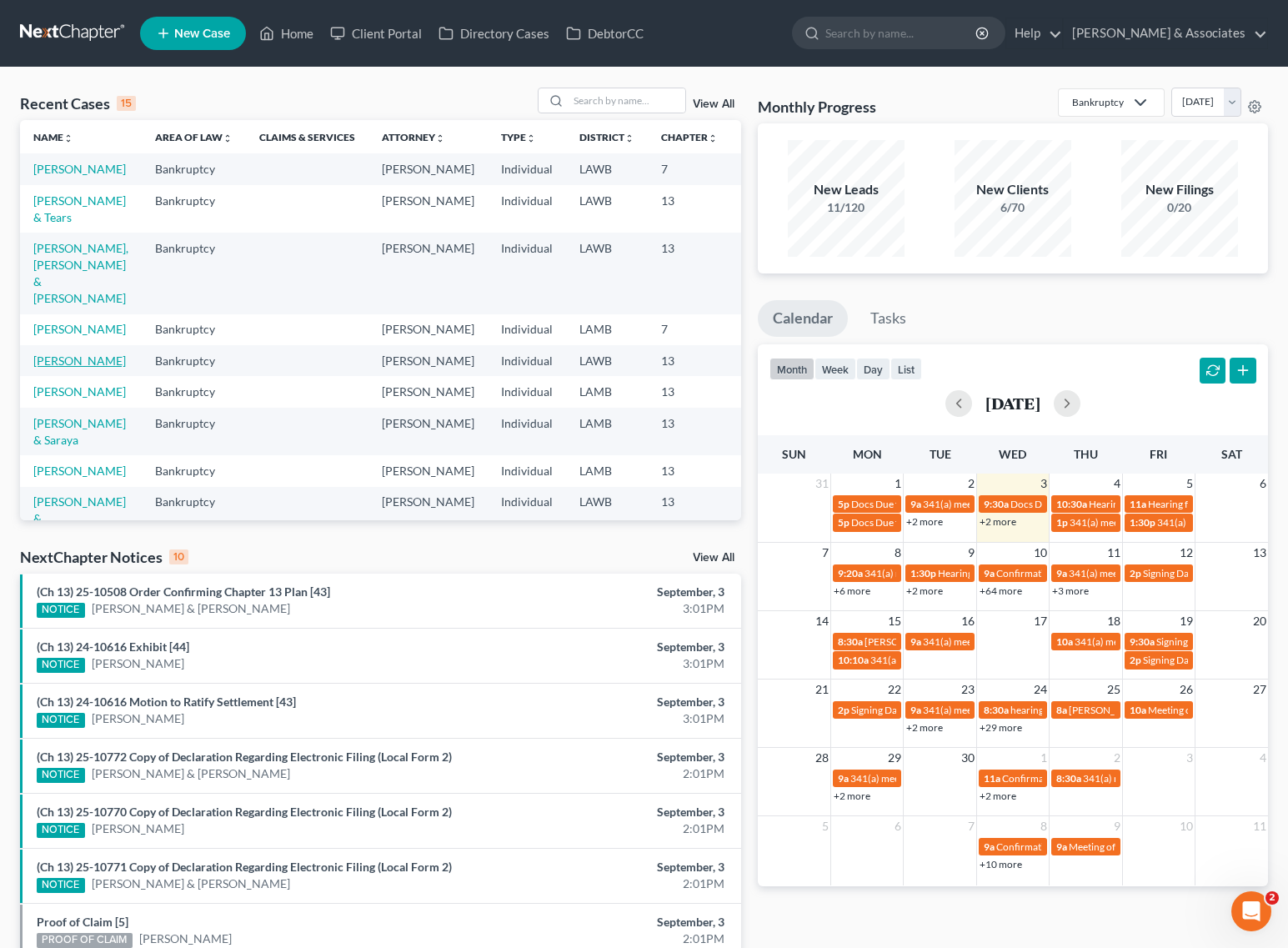
click at [47, 368] on link "[PERSON_NAME]" at bounding box center [79, 361] width 93 height 14
select select "0"
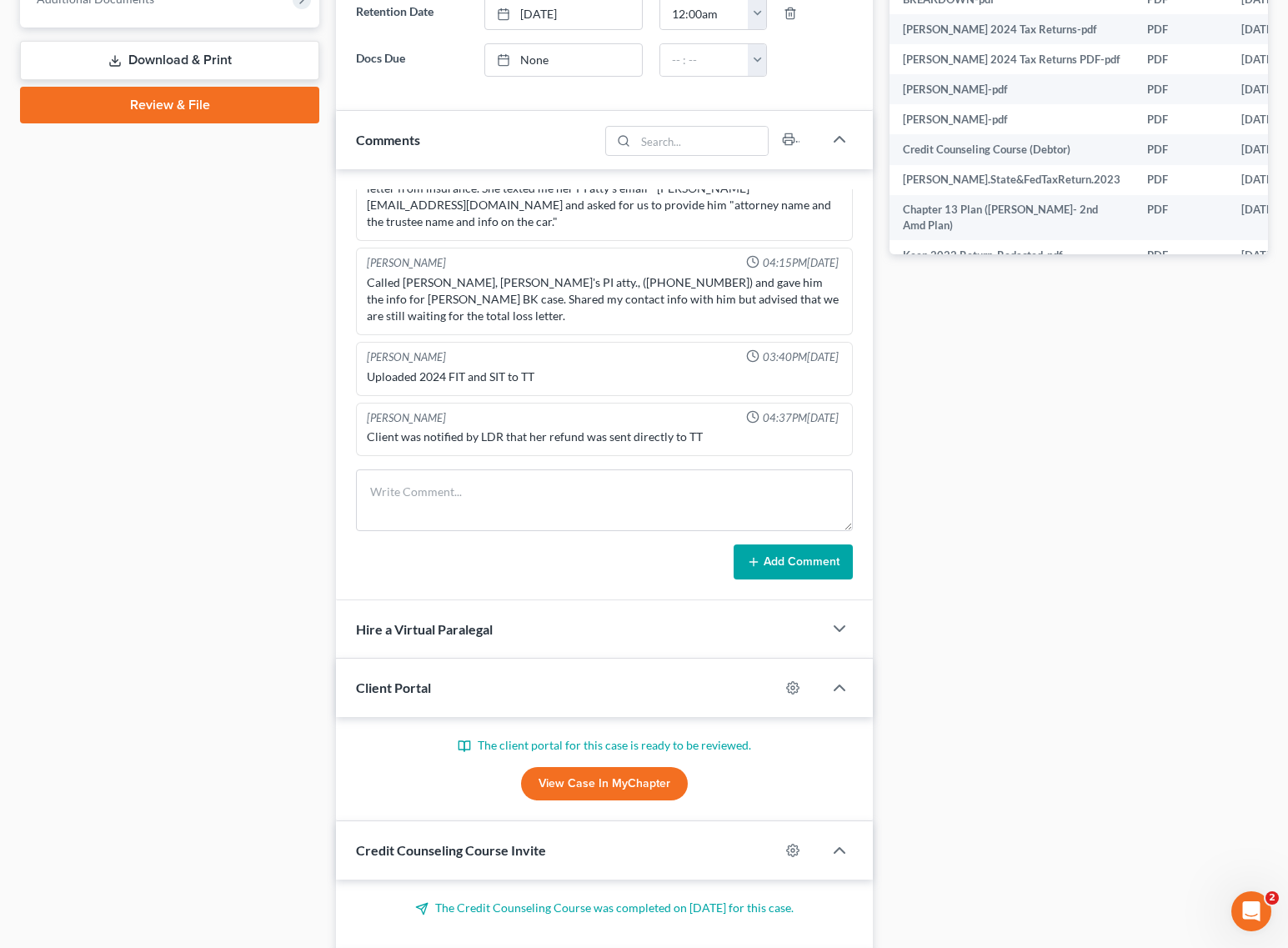
scroll to position [2123, 0]
click at [540, 509] on textarea at bounding box center [604, 500] width 496 height 62
type textarea "t"
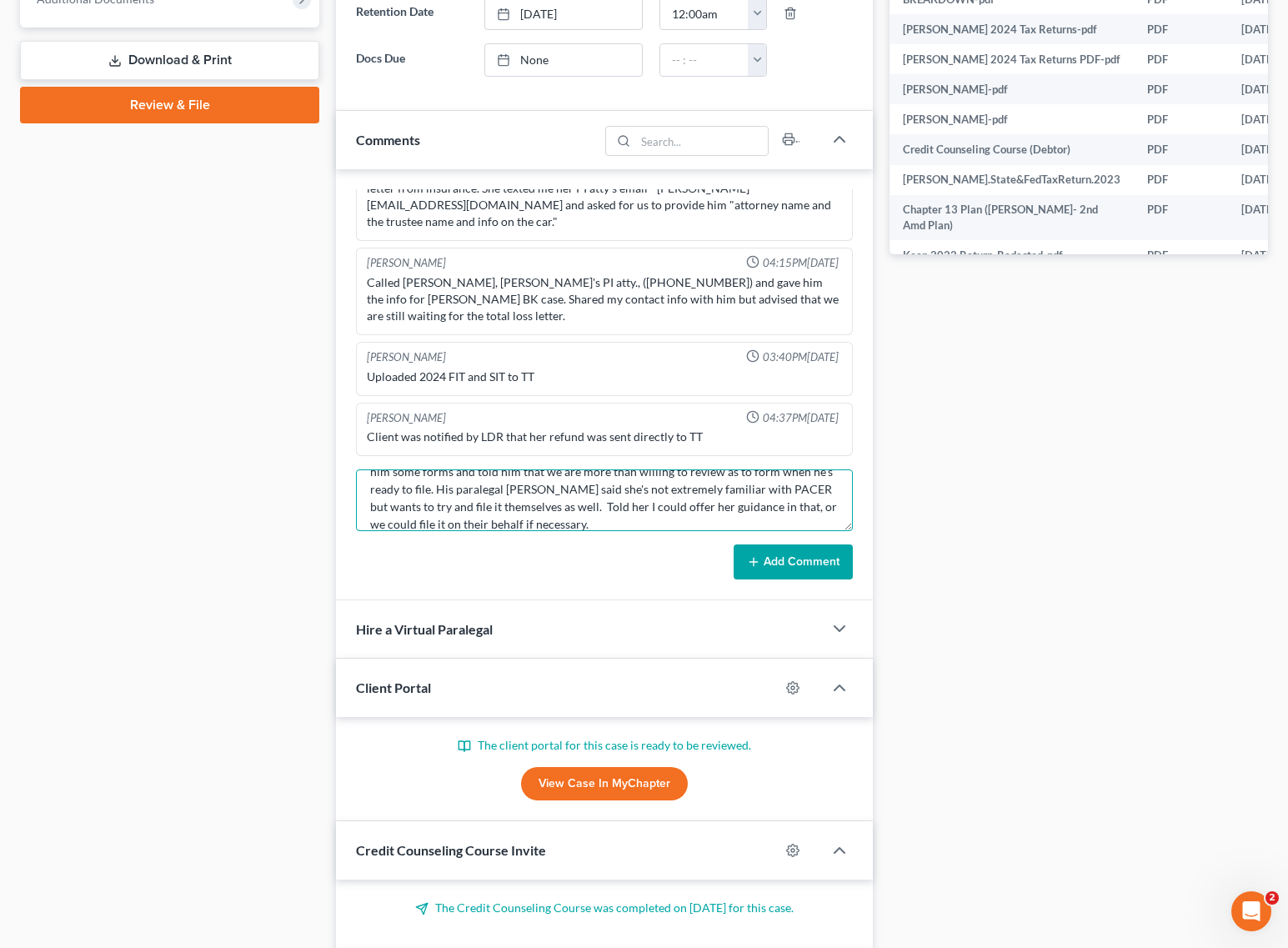
scroll to position [160, 0]
type textarea "Talked to James (Jim) Gates - Melissa's PI Attorney. She was in an auto acciden…"
click at [790, 564] on button "Add Comment" at bounding box center [793, 562] width 119 height 35
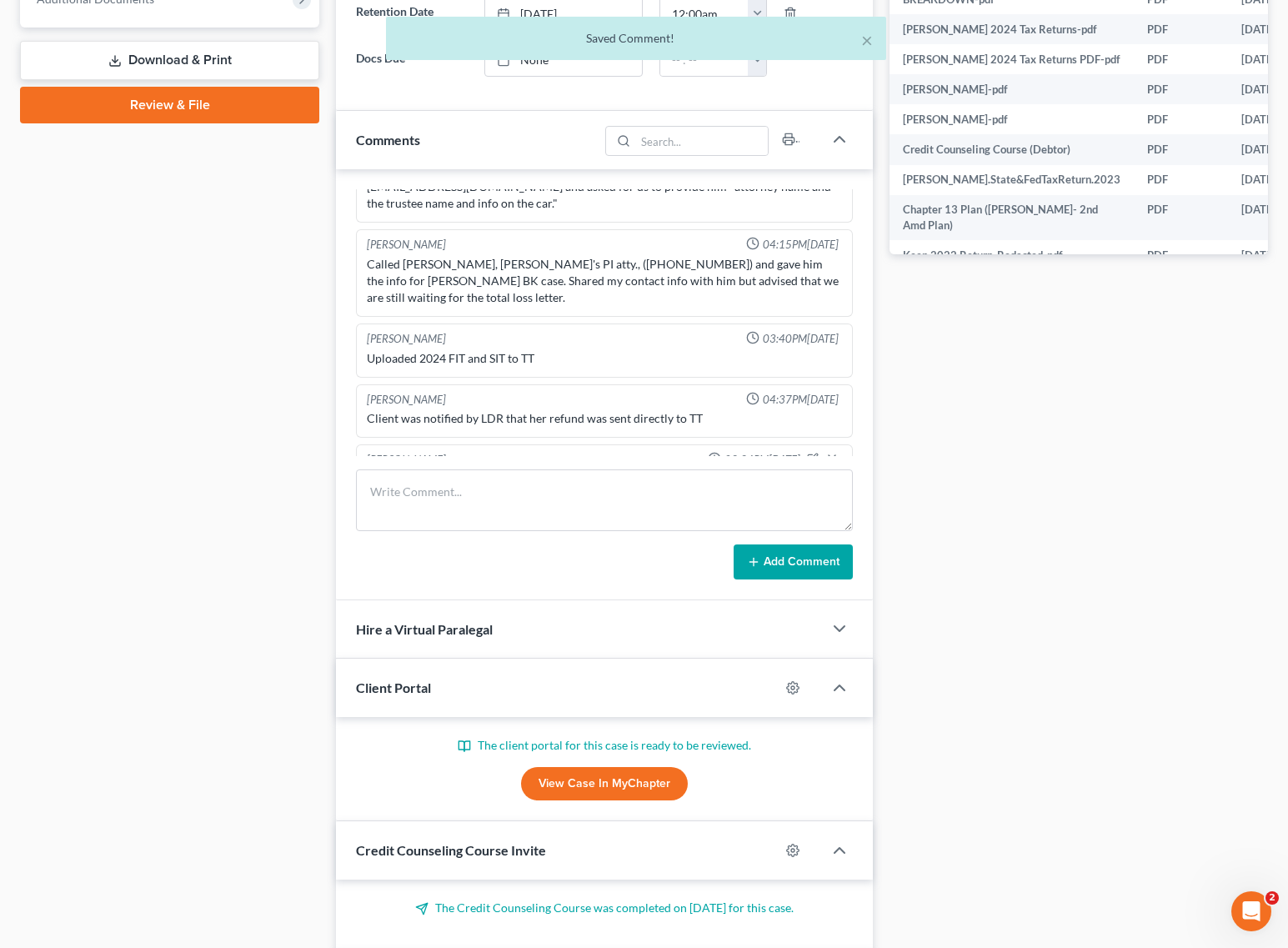
scroll to position [4665, 0]
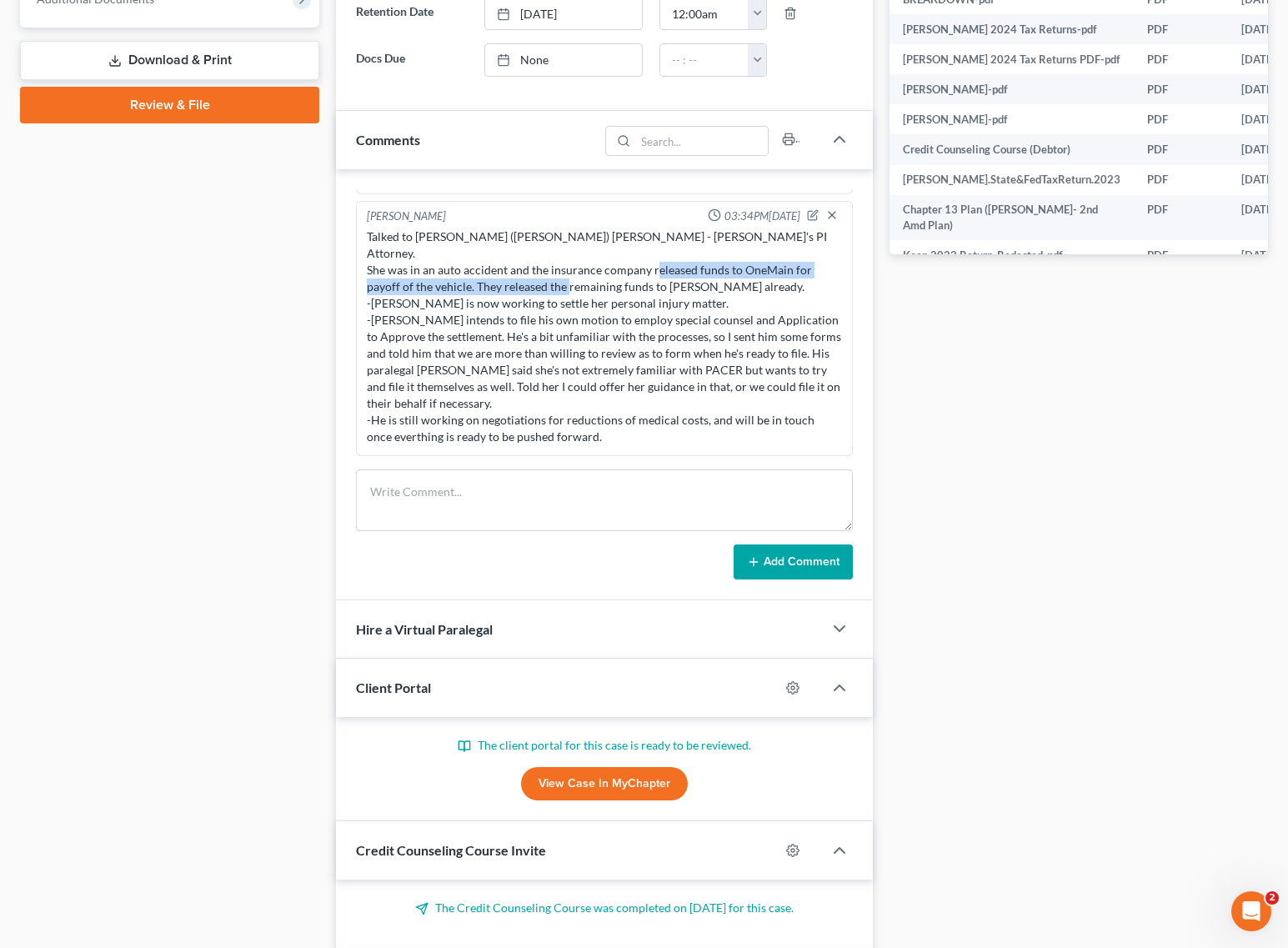
drag, startPoint x: 382, startPoint y: 284, endPoint x: 730, endPoint y: 295, distance: 348.2
click at [730, 295] on div "Talked to James (Jim) Gates - Melissa's PI Attorney. She was in an auto acciden…" at bounding box center [604, 337] width 475 height 217
click at [573, 305] on div "Talked to James (Jim) Gates - Melissa's PI Attorney. She was in an auto acciden…" at bounding box center [604, 337] width 475 height 217
drag, startPoint x: 401, startPoint y: 306, endPoint x: 555, endPoint y: 313, distance: 154.2
click at [551, 306] on div "Talked to James (Jim) Gates - Melissa's PI Attorney. She was in an auto acciden…" at bounding box center [604, 337] width 475 height 217
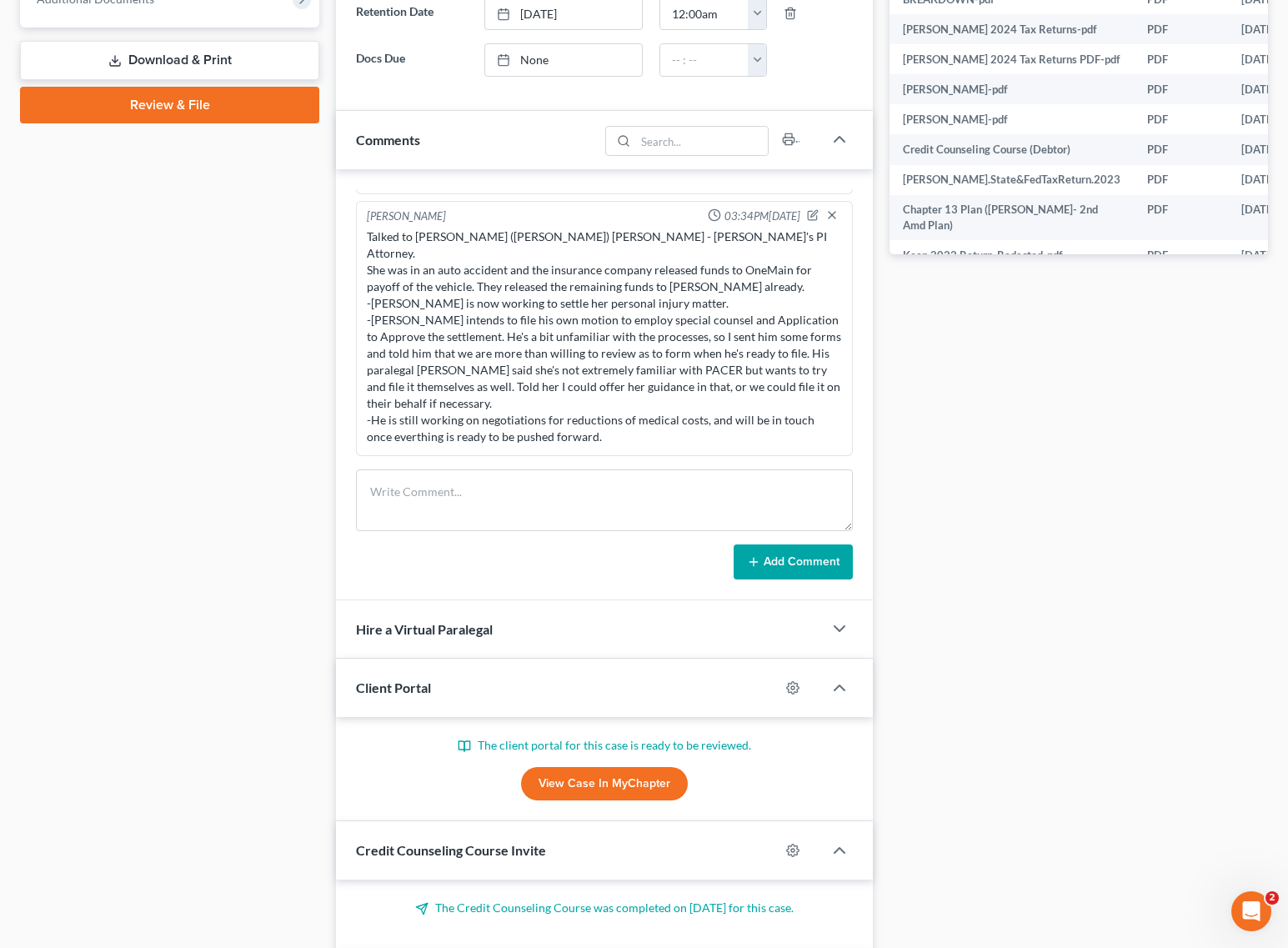
click at [556, 343] on div "Talked to James (Jim) Gates - Melissa's PI Attorney. She was in an auto acciden…" at bounding box center [604, 337] width 475 height 217
drag, startPoint x: 443, startPoint y: 321, endPoint x: 590, endPoint y: 333, distance: 147.5
click at [590, 333] on div "Talked to James (Jim) Gates - Melissa's PI Attorney. She was in an auto acciden…" at bounding box center [604, 337] width 475 height 217
click at [410, 343] on div "Talked to James (Jim) Gates - Melissa's PI Attorney. She was in an auto acciden…" at bounding box center [604, 337] width 475 height 217
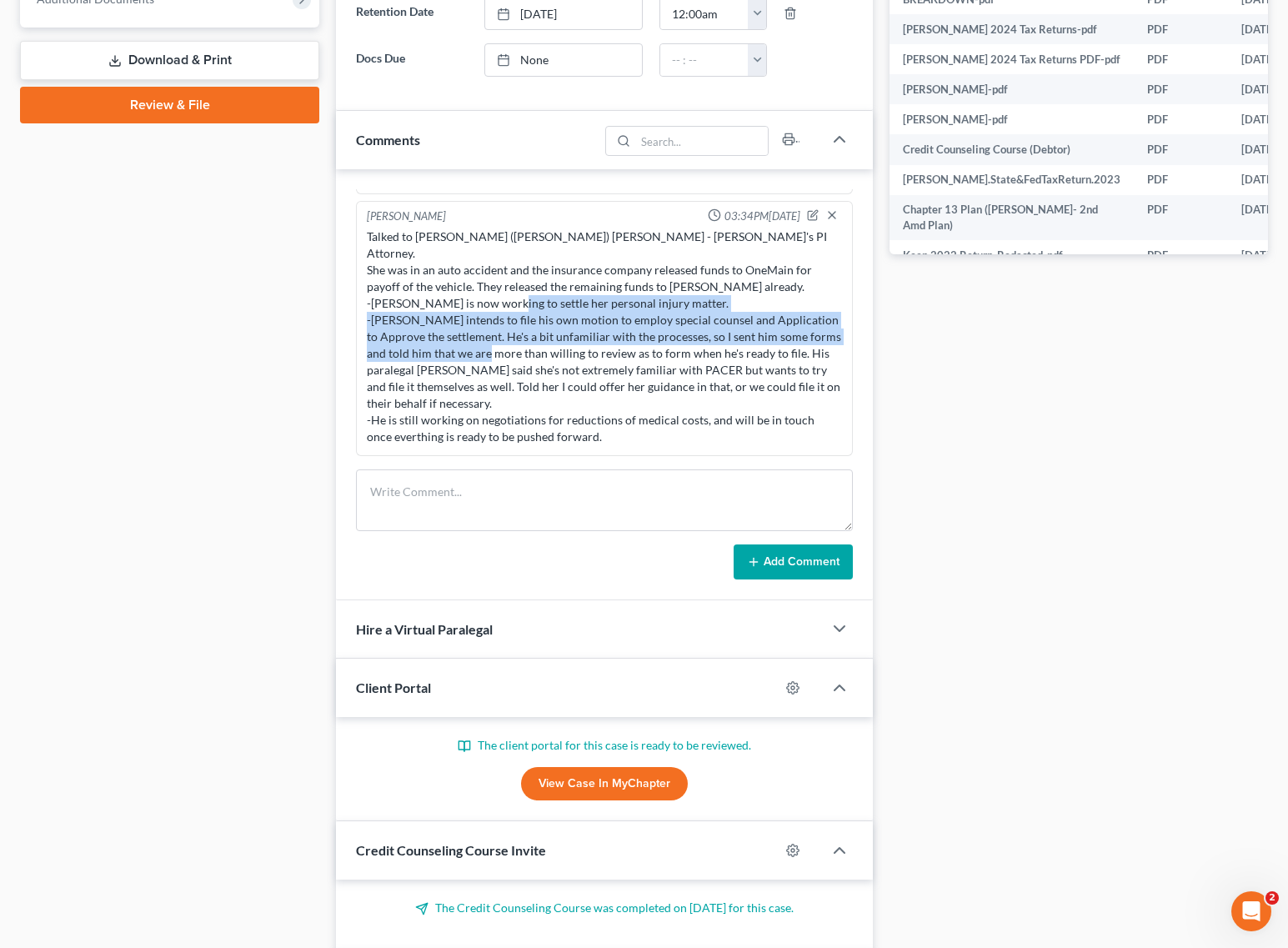
drag, startPoint x: 390, startPoint y: 327, endPoint x: 736, endPoint y: 347, distance: 346.6
click at [736, 347] on div "Talked to James (Jim) Gates - Melissa's PI Attorney. She was in an auto acciden…" at bounding box center [604, 337] width 475 height 217
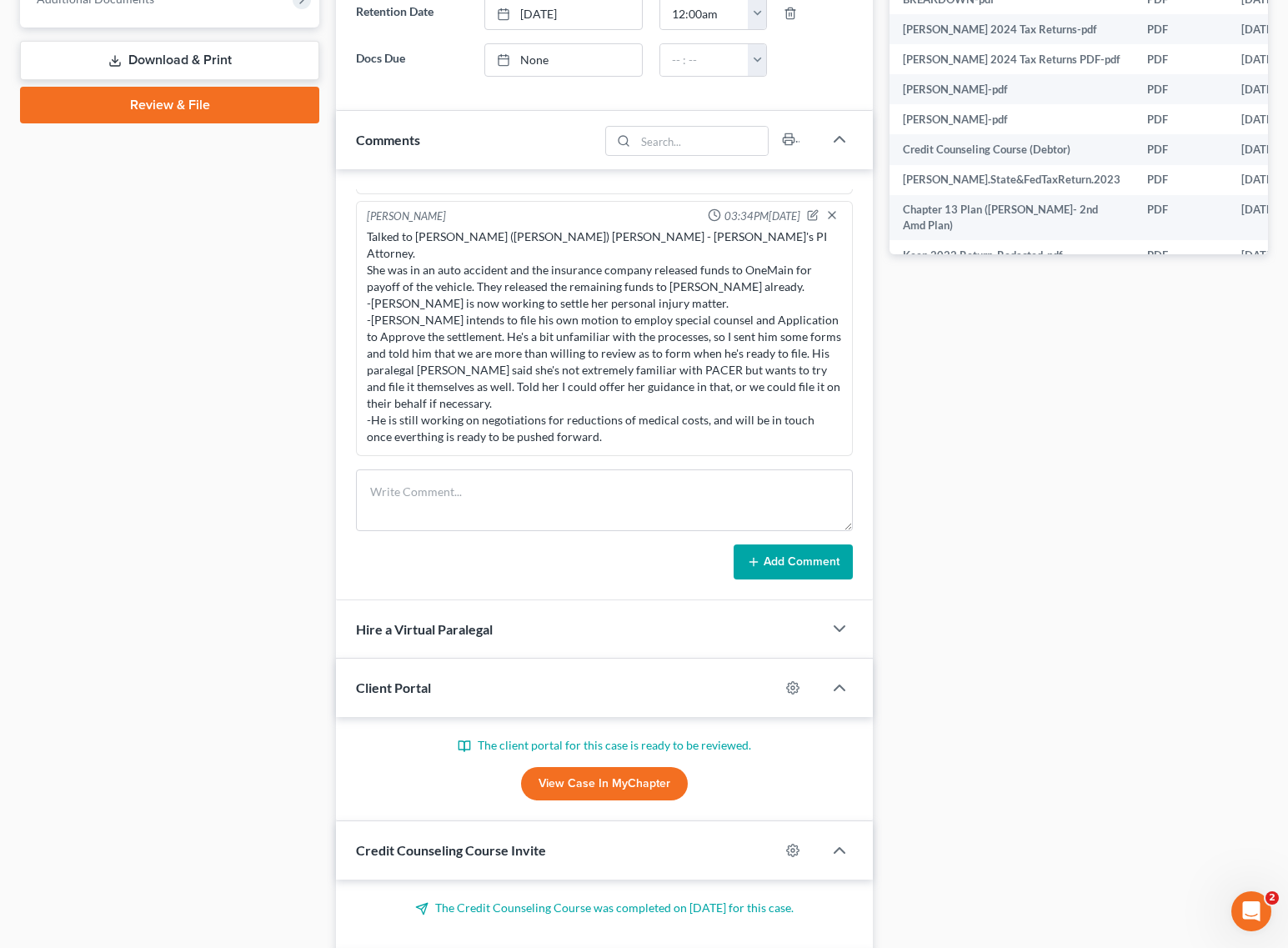
click at [736, 374] on div "Talked to James (Jim) Gates - Melissa's PI Attorney. She was in an auto acciden…" at bounding box center [604, 337] width 475 height 217
drag, startPoint x: 622, startPoint y: 319, endPoint x: 692, endPoint y: 319, distance: 70.0
click at [692, 319] on div "Talked to James (Jim) Gates - Melissa's PI Attorney. She was in an auto acciden…" at bounding box center [604, 337] width 475 height 217
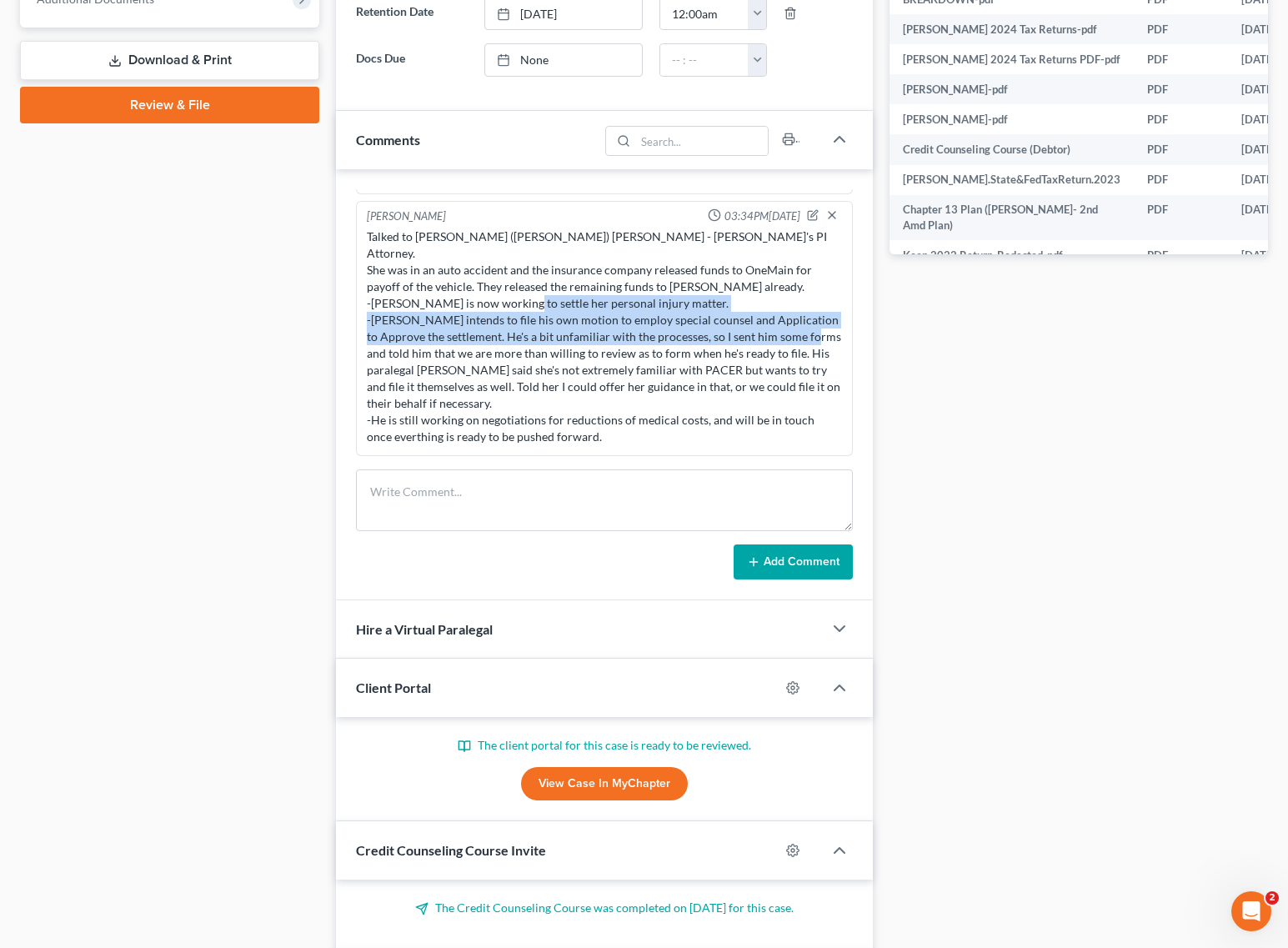
drag, startPoint x: 406, startPoint y: 328, endPoint x: 596, endPoint y: 352, distance: 191.5
click at [596, 352] on div "Talked to James (Jim) Gates - Melissa's PI Attorney. She was in an auto acciden…" at bounding box center [604, 337] width 475 height 217
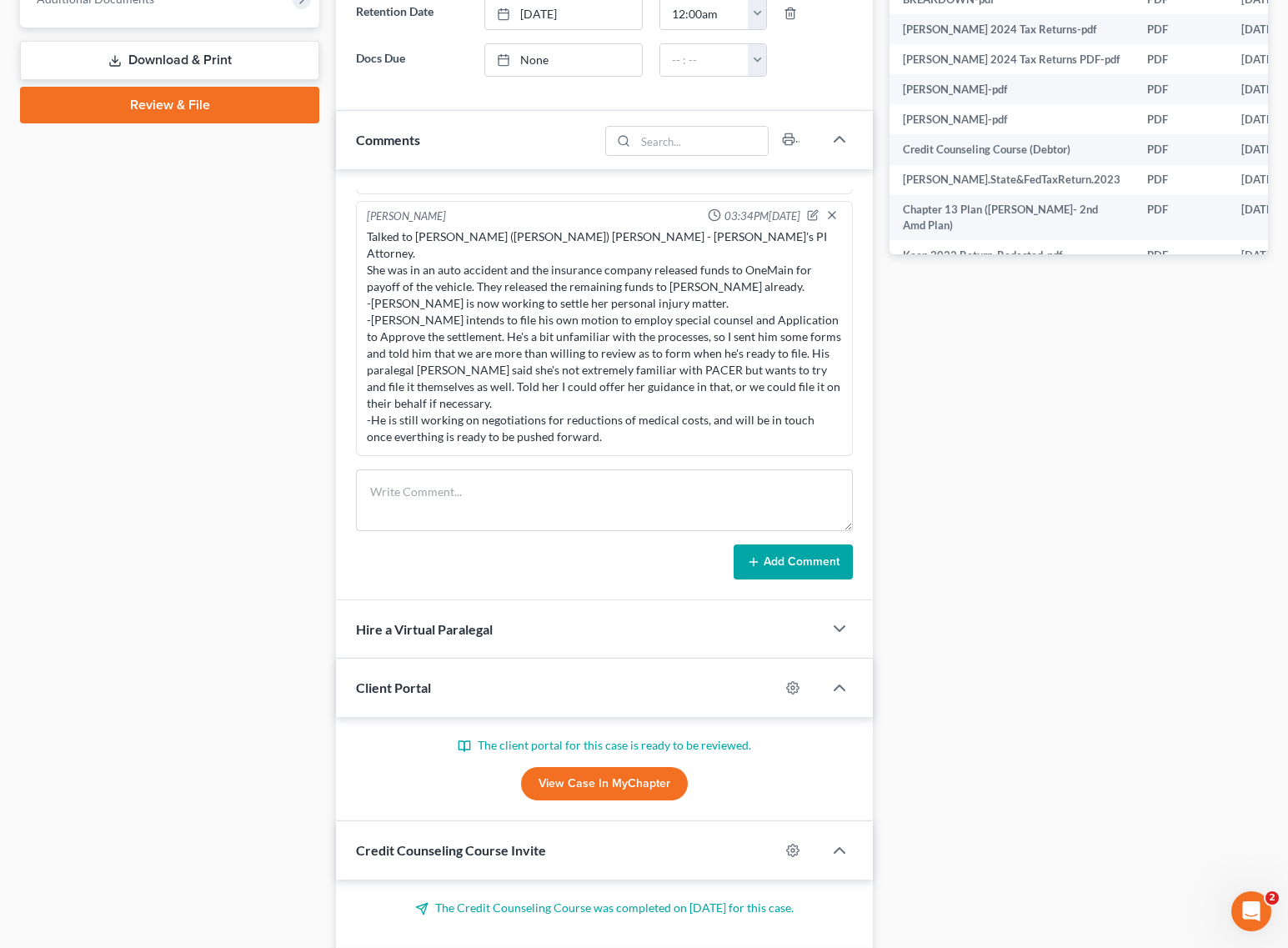
click at [634, 367] on div "Talked to James (Jim) Gates - Melissa's PI Attorney. She was in an auto acciden…" at bounding box center [604, 337] width 475 height 217
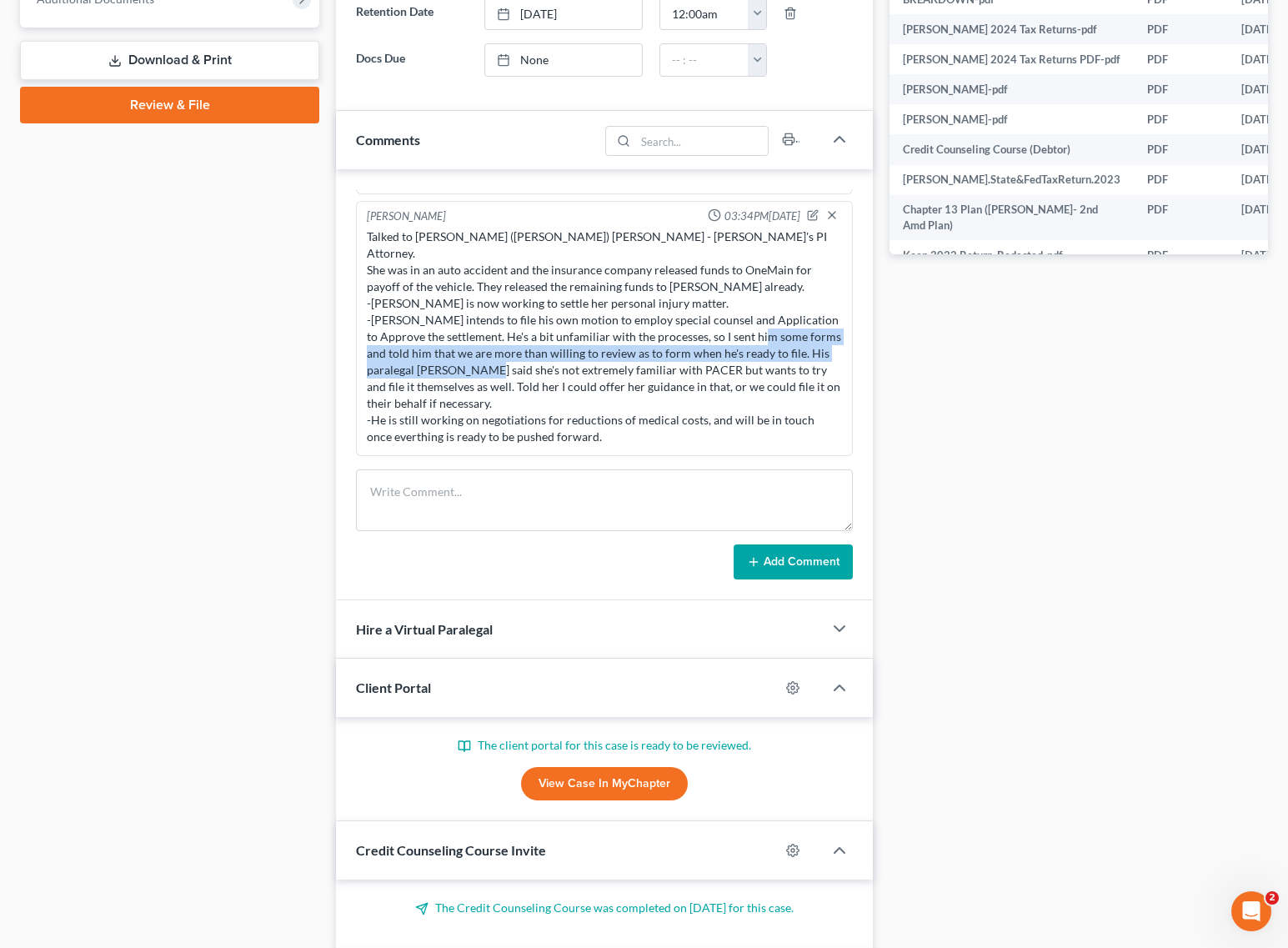
drag, startPoint x: 547, startPoint y: 347, endPoint x: 719, endPoint y: 364, distance: 172.8
click at [719, 364] on div "Talked to James (Jim) Gates - Melissa's PI Attorney. She was in an auto acciden…" at bounding box center [604, 337] width 475 height 217
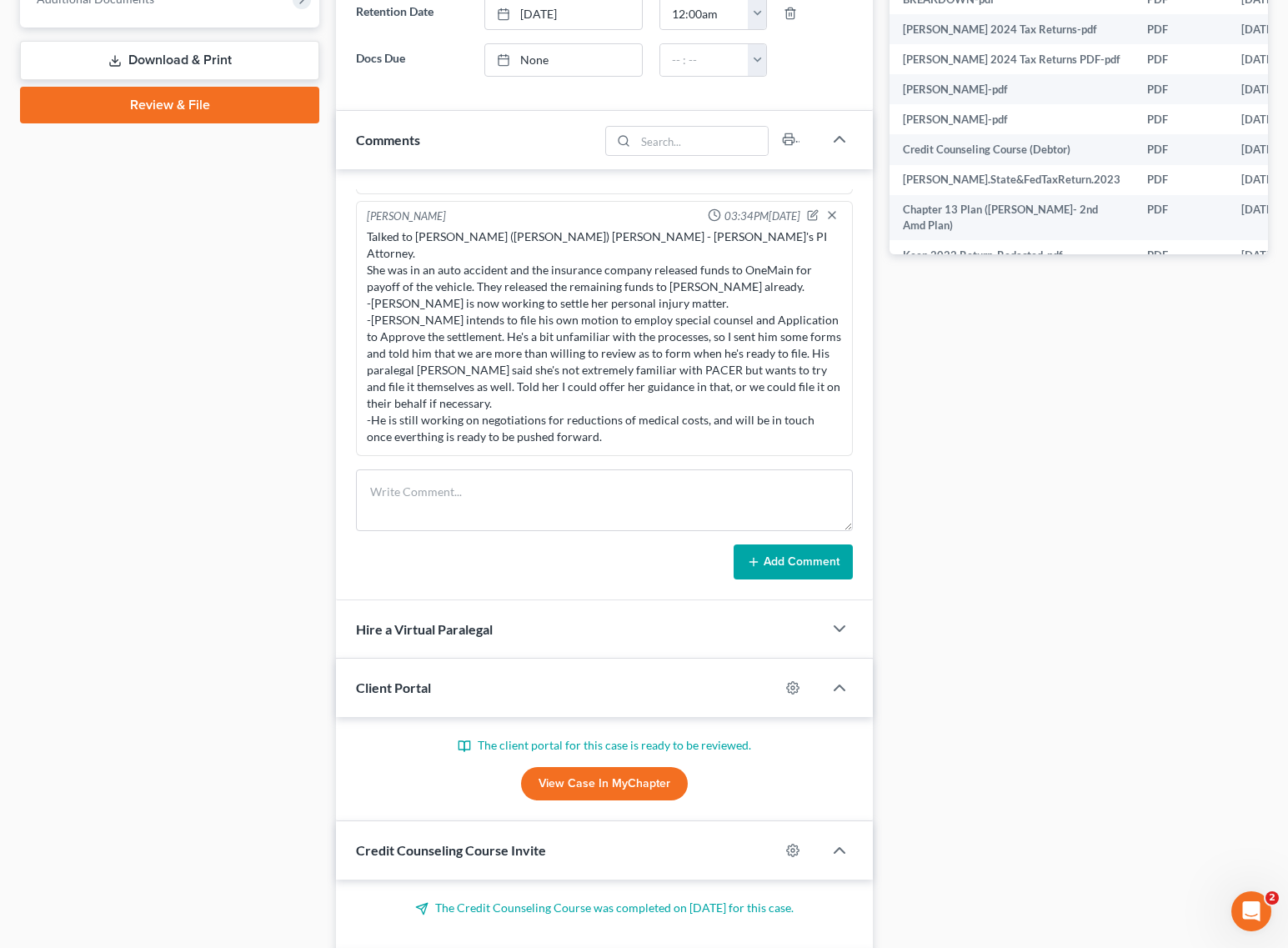
click at [439, 355] on div "Talked to James (Jim) Gates - Melissa's PI Attorney. She was in an auto acciden…" at bounding box center [604, 337] width 475 height 217
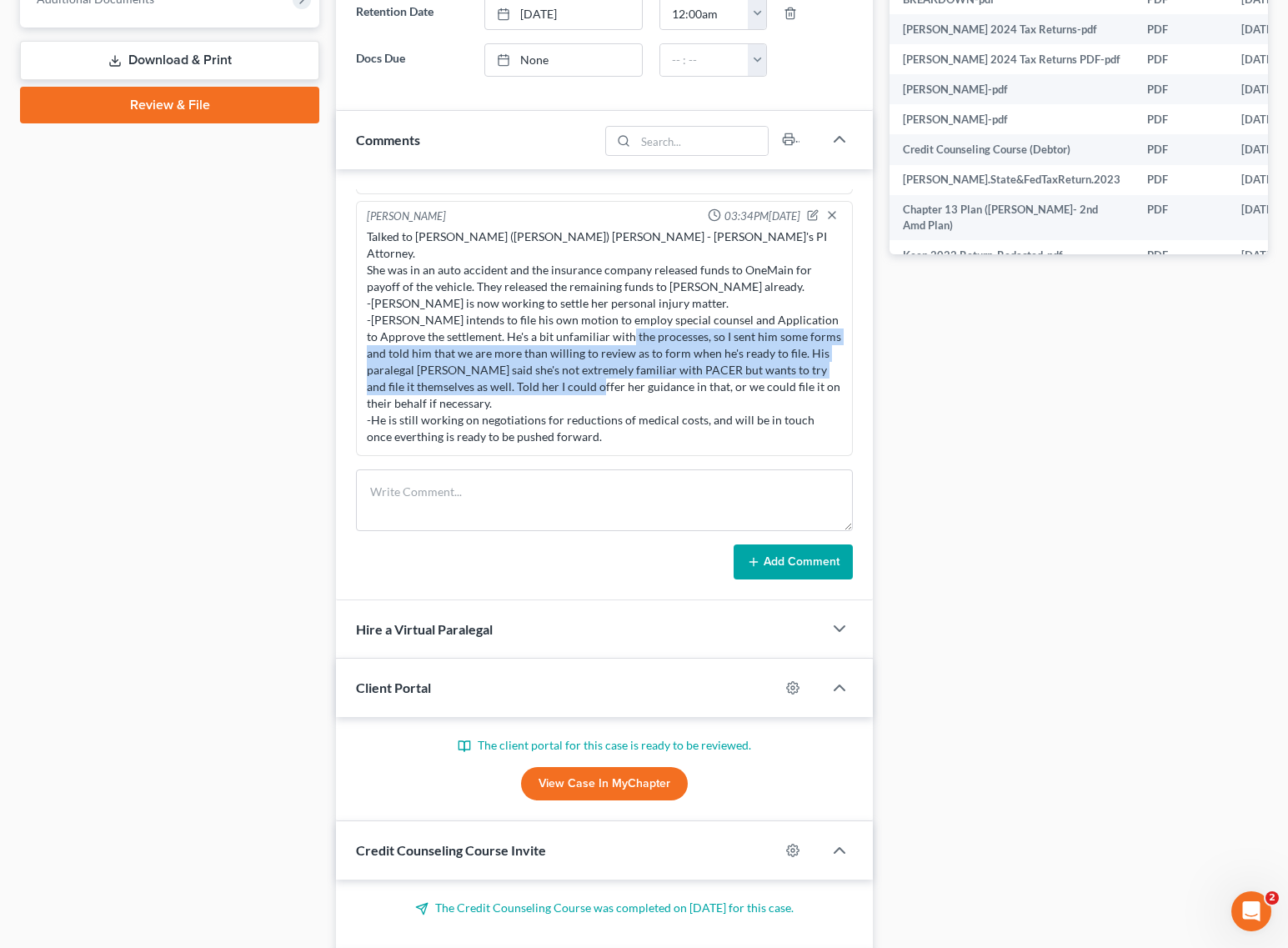
drag, startPoint x: 410, startPoint y: 355, endPoint x: 863, endPoint y: 392, distance: 454.5
click at [863, 392] on div "Christina Diment 01:35PM, 09/06/2022 Client called. Took intake. Scheduled for …" at bounding box center [604, 384] width 537 height 431
click at [684, 379] on div "Talked to James (Jim) Gates - Melissa's PI Attorney. She was in an auto acciden…" at bounding box center [604, 337] width 475 height 217
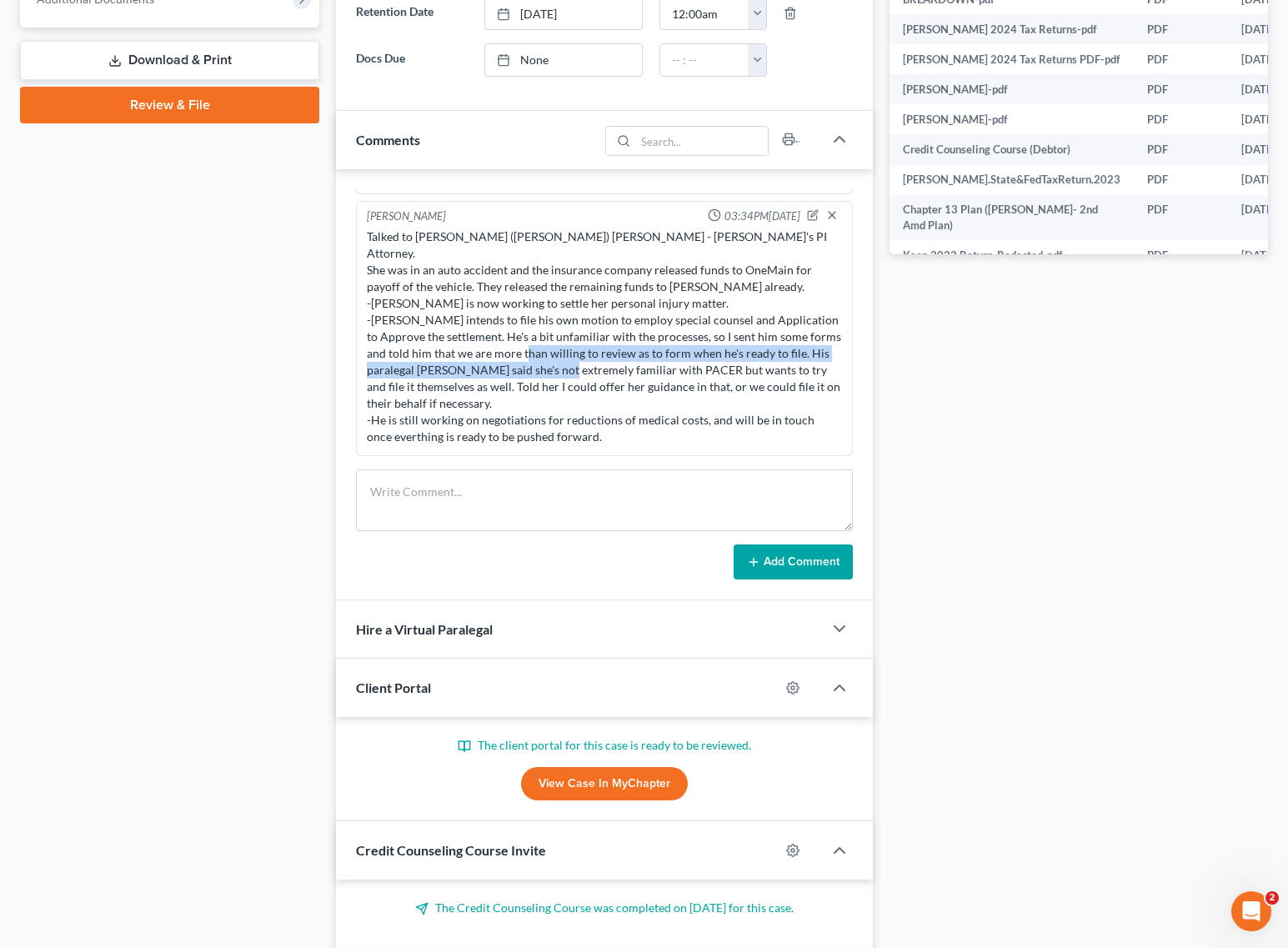
drag, startPoint x: 759, startPoint y: 357, endPoint x: 794, endPoint y: 377, distance: 40.3
click at [794, 377] on div "Talked to James (Jim) Gates - Melissa's PI Attorney. She was in an auto acciden…" at bounding box center [604, 337] width 475 height 217
click at [560, 392] on div "Talked to James (Jim) Gates - Melissa's PI Attorney. She was in an auto acciden…" at bounding box center [604, 337] width 475 height 217
drag, startPoint x: 448, startPoint y: 369, endPoint x: 717, endPoint y: 385, distance: 269.5
click at [717, 385] on div "Talked to James (Jim) Gates - Melissa's PI Attorney. She was in an auto acciden…" at bounding box center [604, 337] width 475 height 217
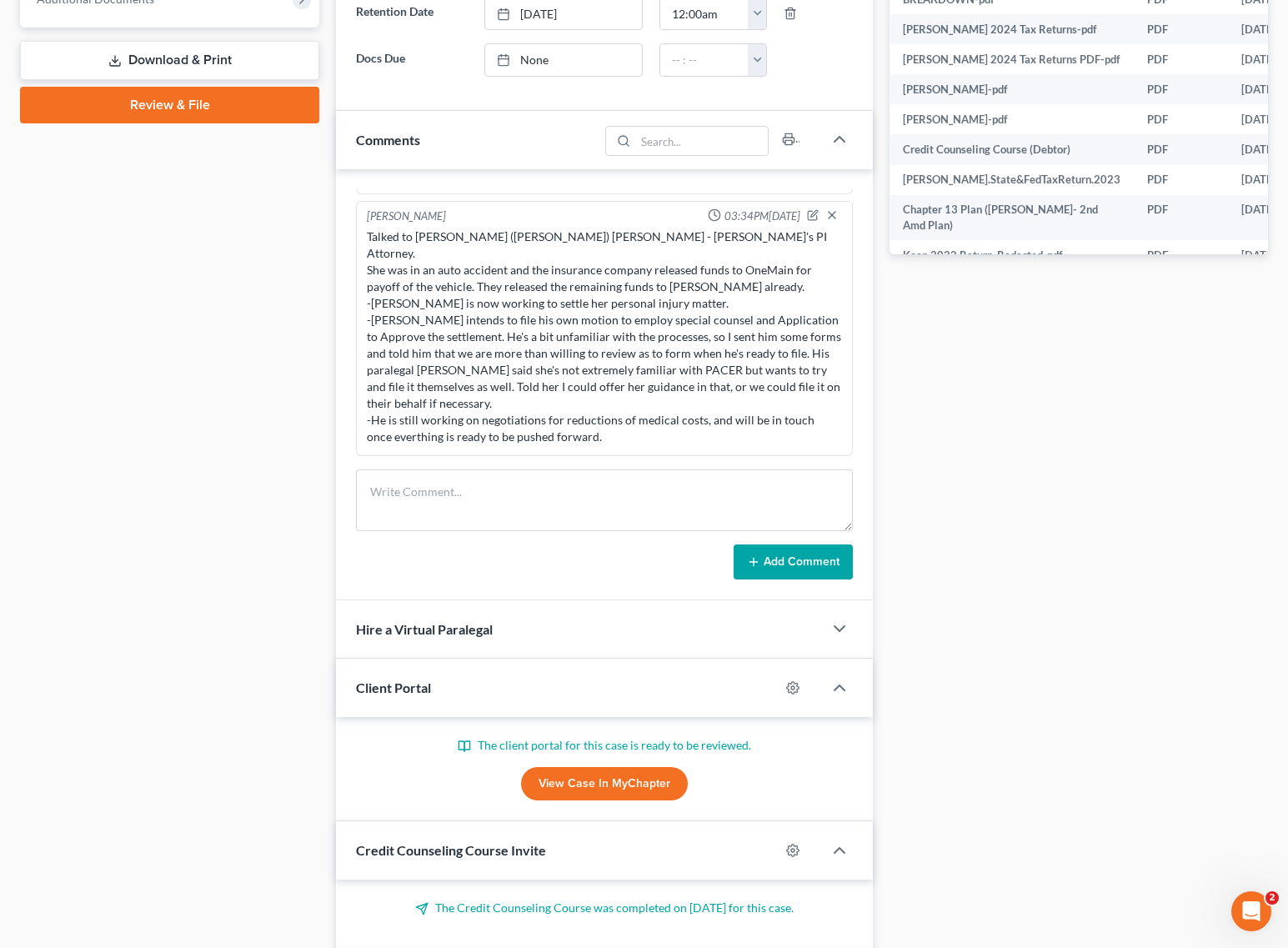
click at [758, 385] on div "Talked to James (Jim) Gates - Melissa's PI Attorney. She was in an auto acciden…" at bounding box center [604, 337] width 475 height 217
drag, startPoint x: 649, startPoint y: 371, endPoint x: 773, endPoint y: 386, distance: 124.9
click at [773, 386] on div "Talked to James (Jim) Gates - Melissa's PI Attorney. She was in an auto acciden…" at bounding box center [604, 337] width 475 height 217
click at [753, 405] on div "Talked to James (Jim) Gates - Melissa's PI Attorney. She was in an auto acciden…" at bounding box center [604, 337] width 475 height 217
drag, startPoint x: 426, startPoint y: 388, endPoint x: 736, endPoint y: 390, distance: 310.0
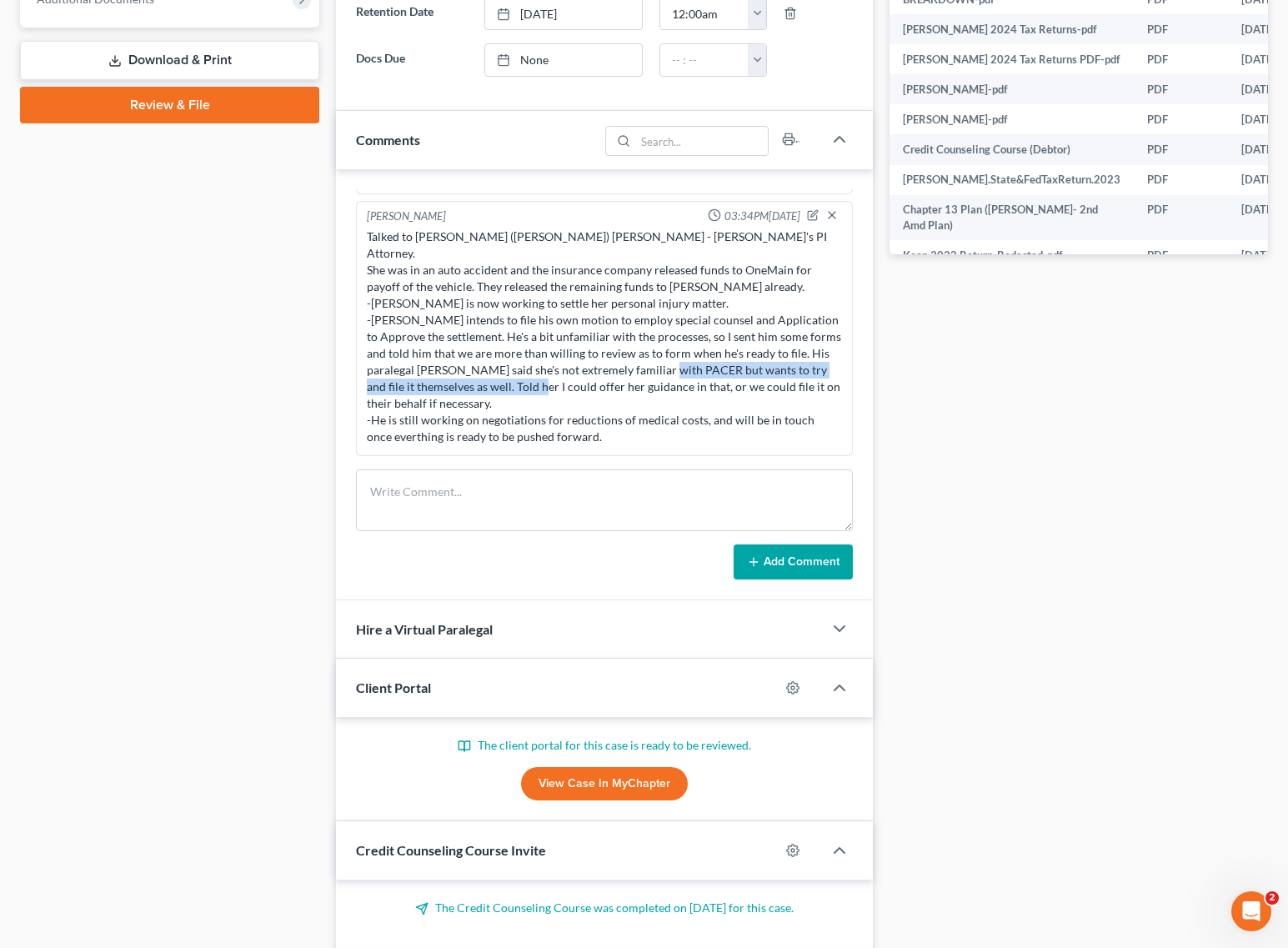
click at [736, 390] on div "Talked to James (Jim) Gates - Melissa's PI Attorney. She was in an auto acciden…" at bounding box center [604, 337] width 475 height 217
click at [729, 428] on div "Talked to James (Jim) Gates - Melissa's PI Attorney. She was in an auto acciden…" at bounding box center [604, 337] width 475 height 217
drag, startPoint x: 374, startPoint y: 419, endPoint x: 744, endPoint y: 419, distance: 370.0
click at [744, 419] on div "Talked to James (Jim) Gates - Melissa's PI Attorney. She was in an auto acciden…" at bounding box center [604, 337] width 475 height 217
click at [483, 436] on div "Talked to James (Jim) Gates - Melissa's PI Attorney. She was in an auto acciden…" at bounding box center [604, 337] width 475 height 217
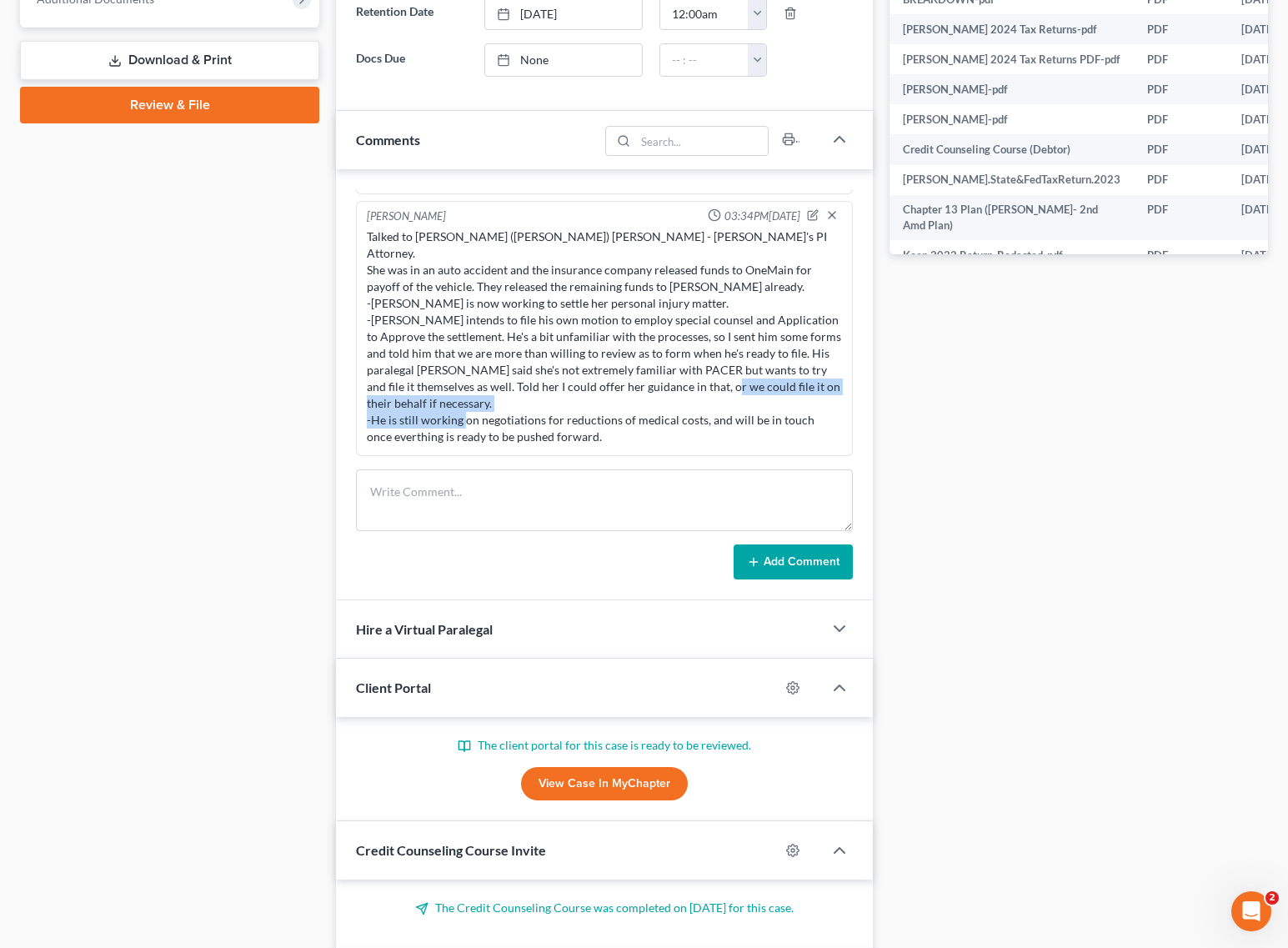
drag, startPoint x: 435, startPoint y: 414, endPoint x: 775, endPoint y: 415, distance: 340.0
click at [775, 415] on div "Talked to James (Jim) Gates - Melissa's PI Attorney. She was in an auto acciden…" at bounding box center [604, 337] width 475 height 217
click at [753, 437] on div "Talked to James (Jim) Gates - Melissa's PI Attorney. She was in an auto acciden…" at bounding box center [604, 337] width 475 height 217
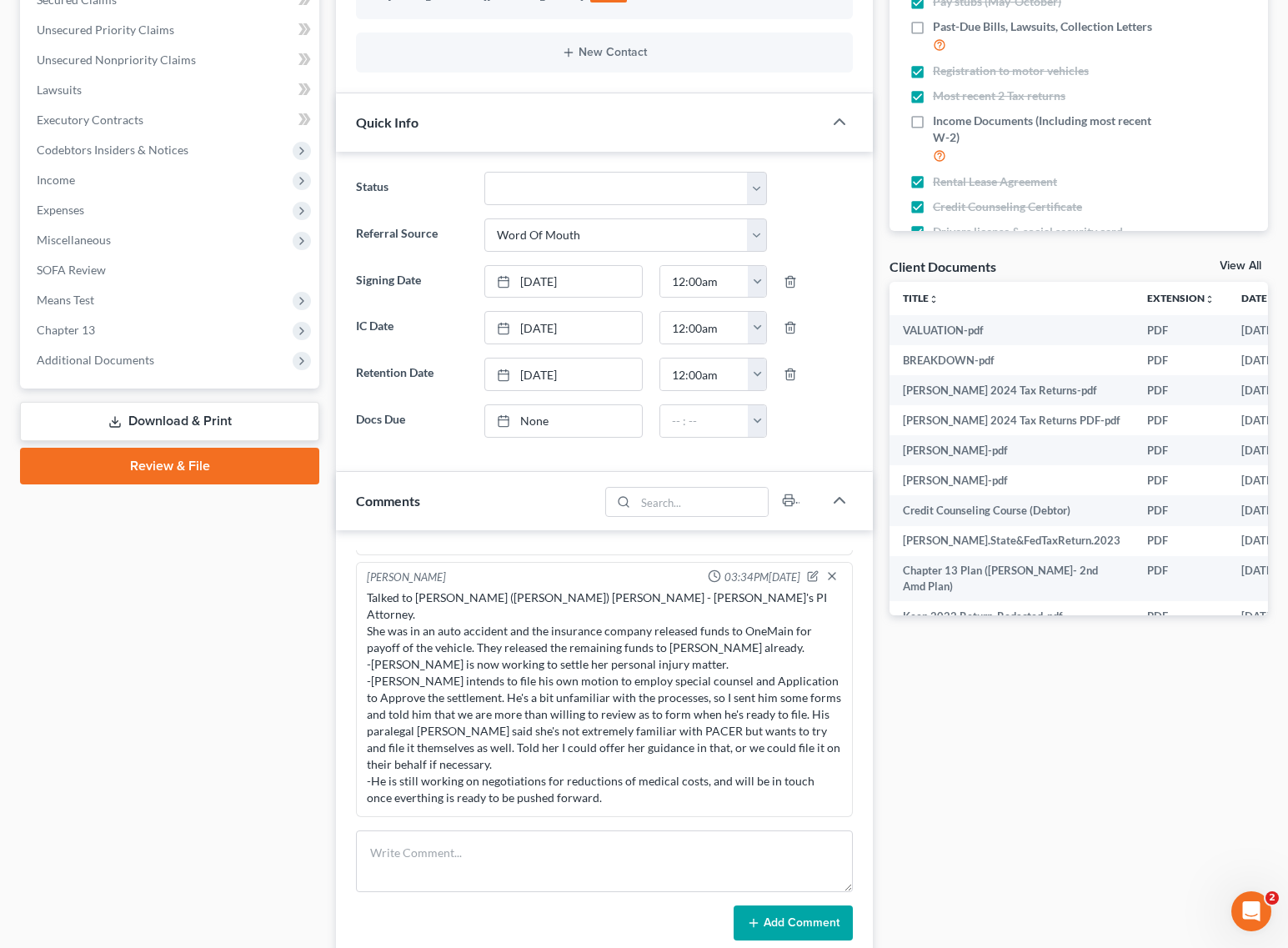
scroll to position [0, 0]
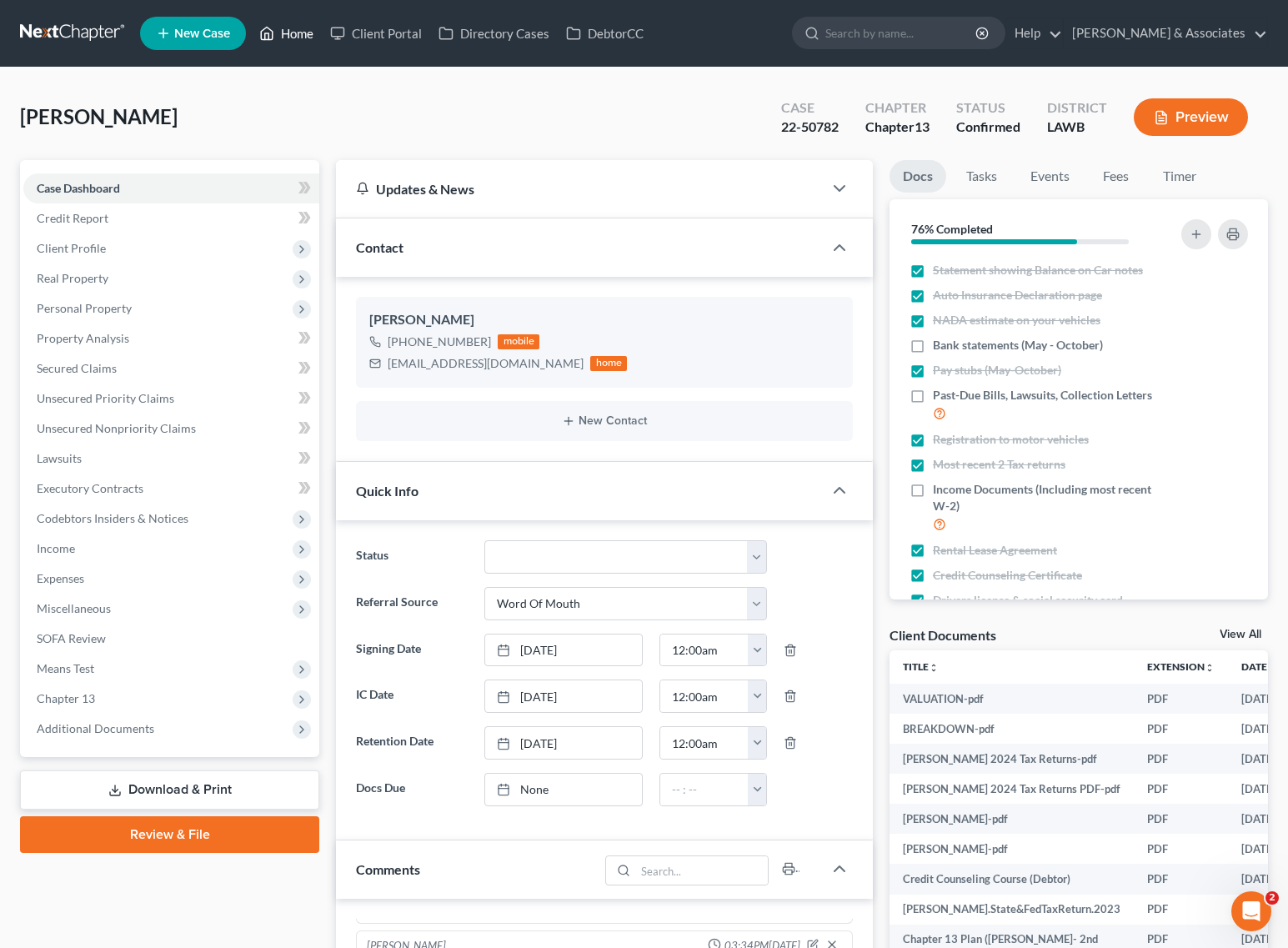
click at [304, 31] on link "Home" at bounding box center [287, 34] width 71 height 30
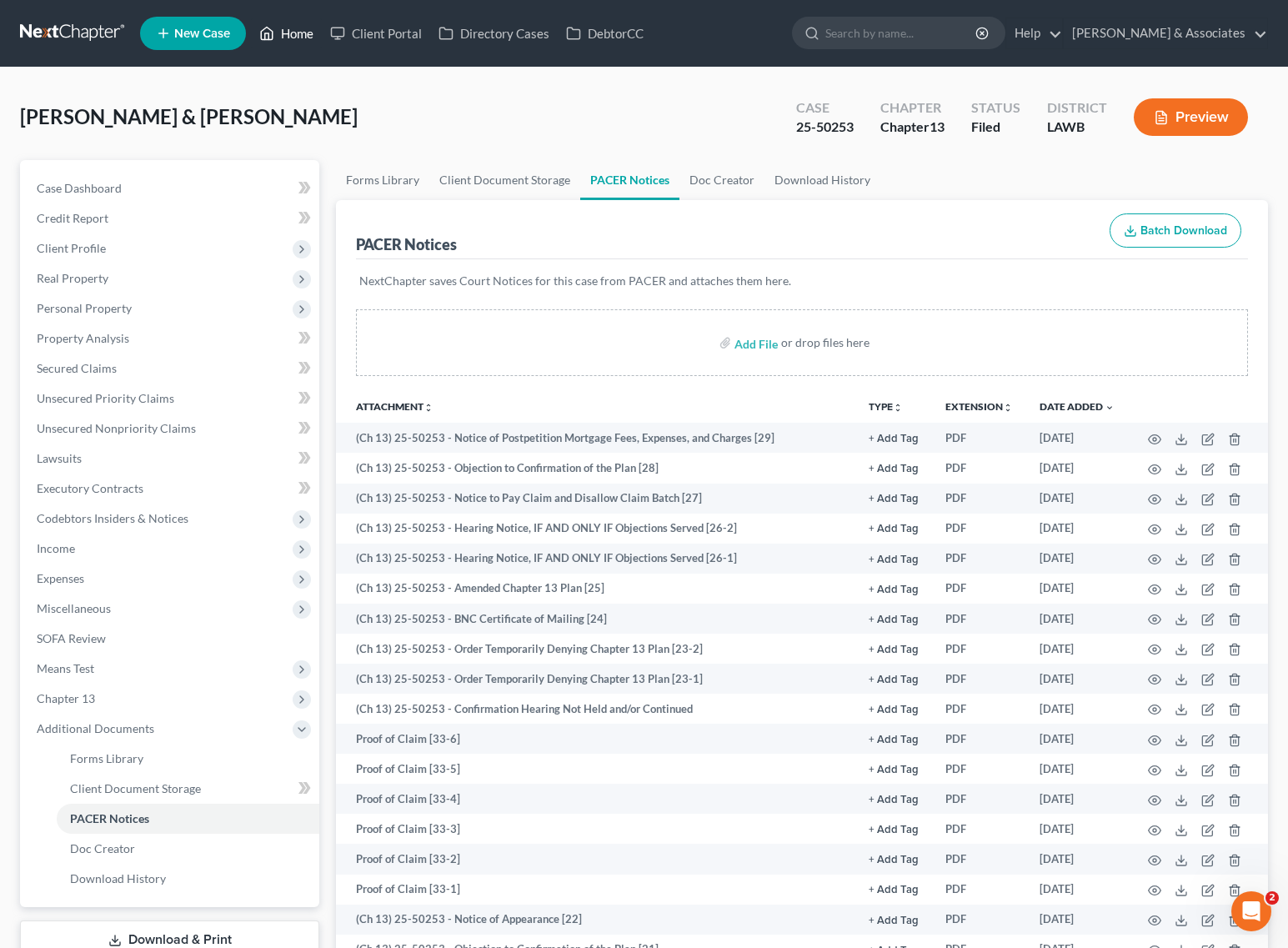
click at [285, 31] on link "Home" at bounding box center [287, 34] width 71 height 30
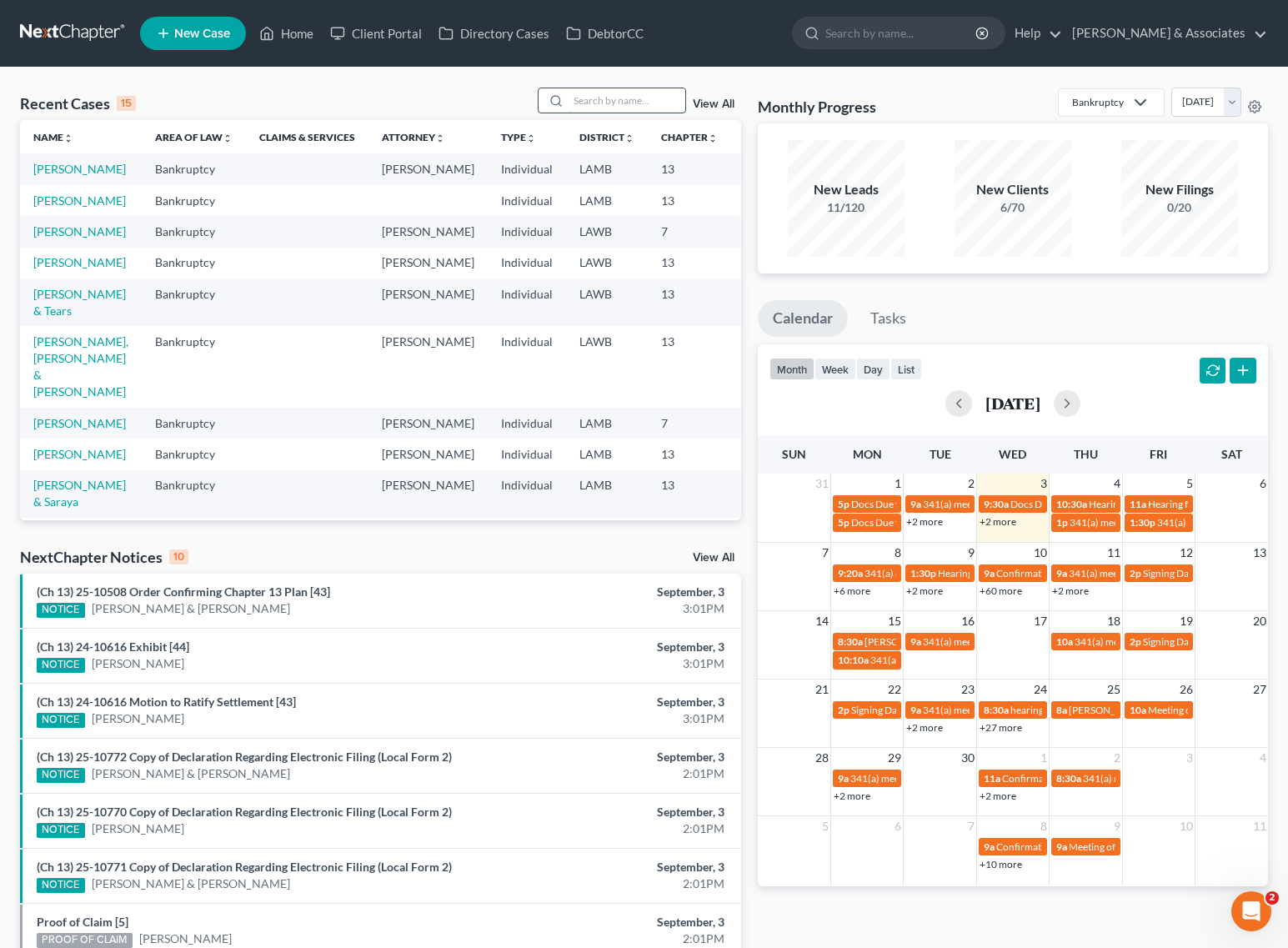
click at [617, 102] on input "search" at bounding box center [627, 100] width 116 height 24
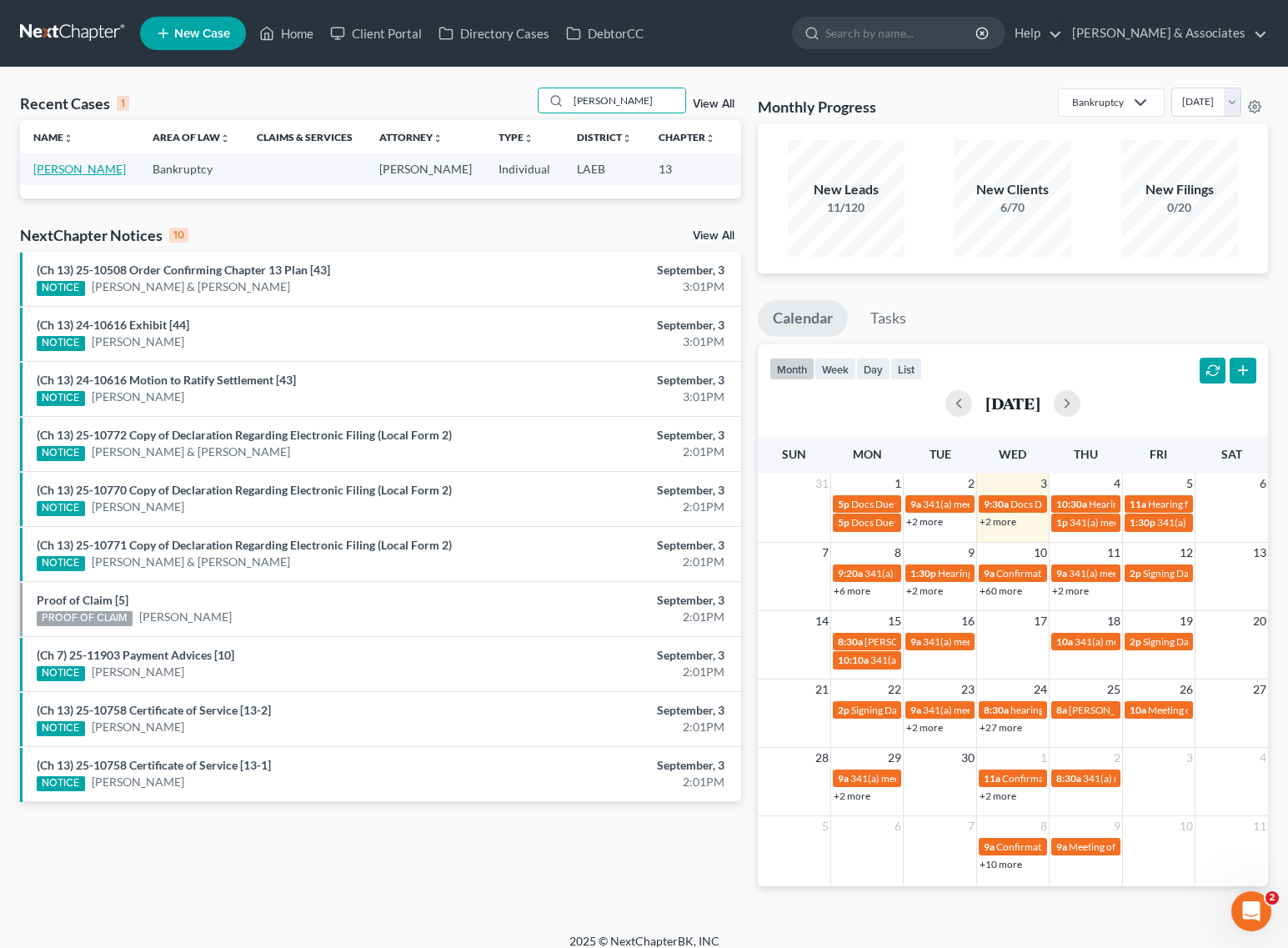
type input "[PERSON_NAME]"
click at [48, 175] on link "[PERSON_NAME]" at bounding box center [79, 168] width 93 height 14
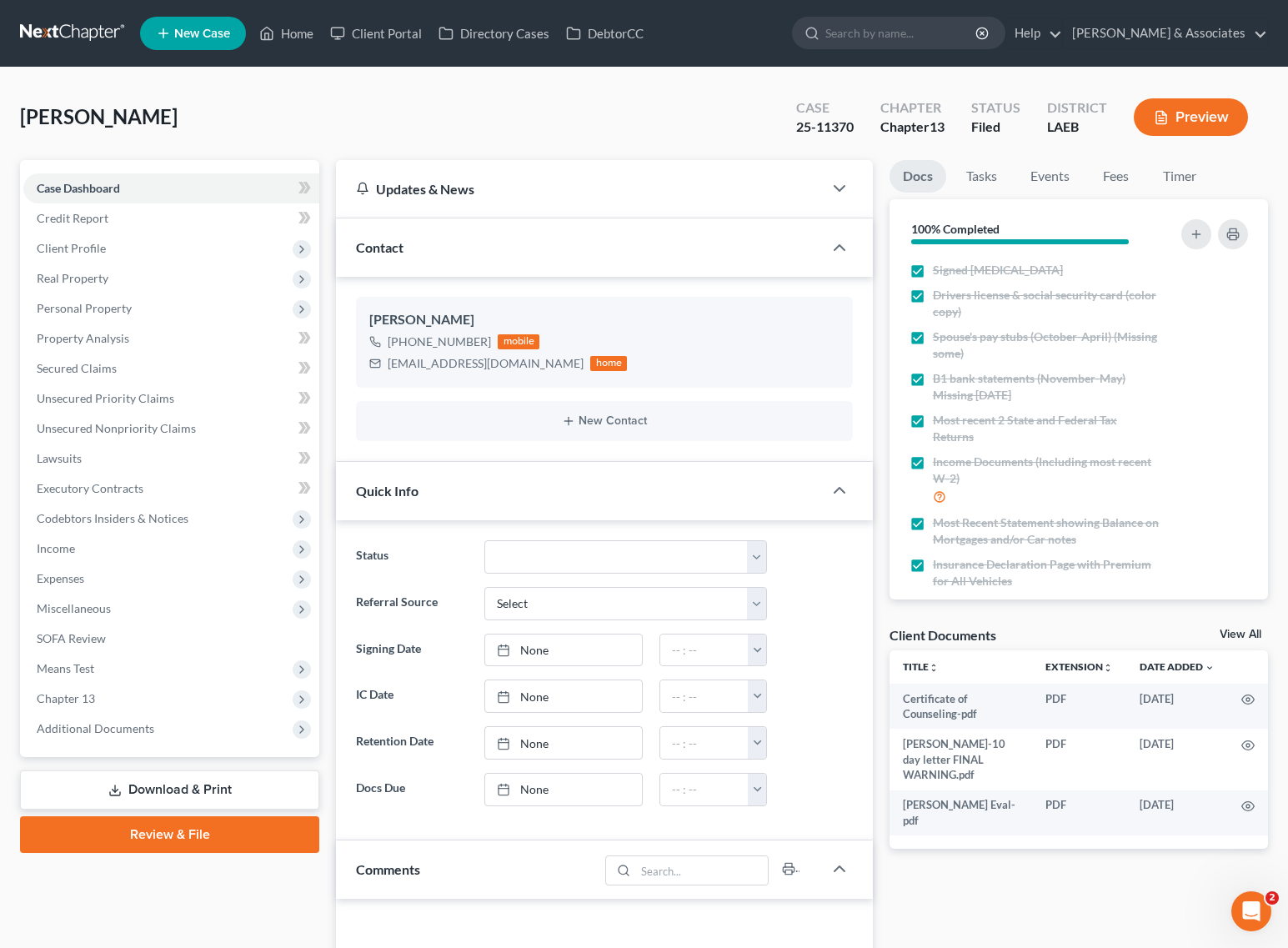
click at [54, 722] on span "Additional Documents" at bounding box center [95, 728] width 117 height 14
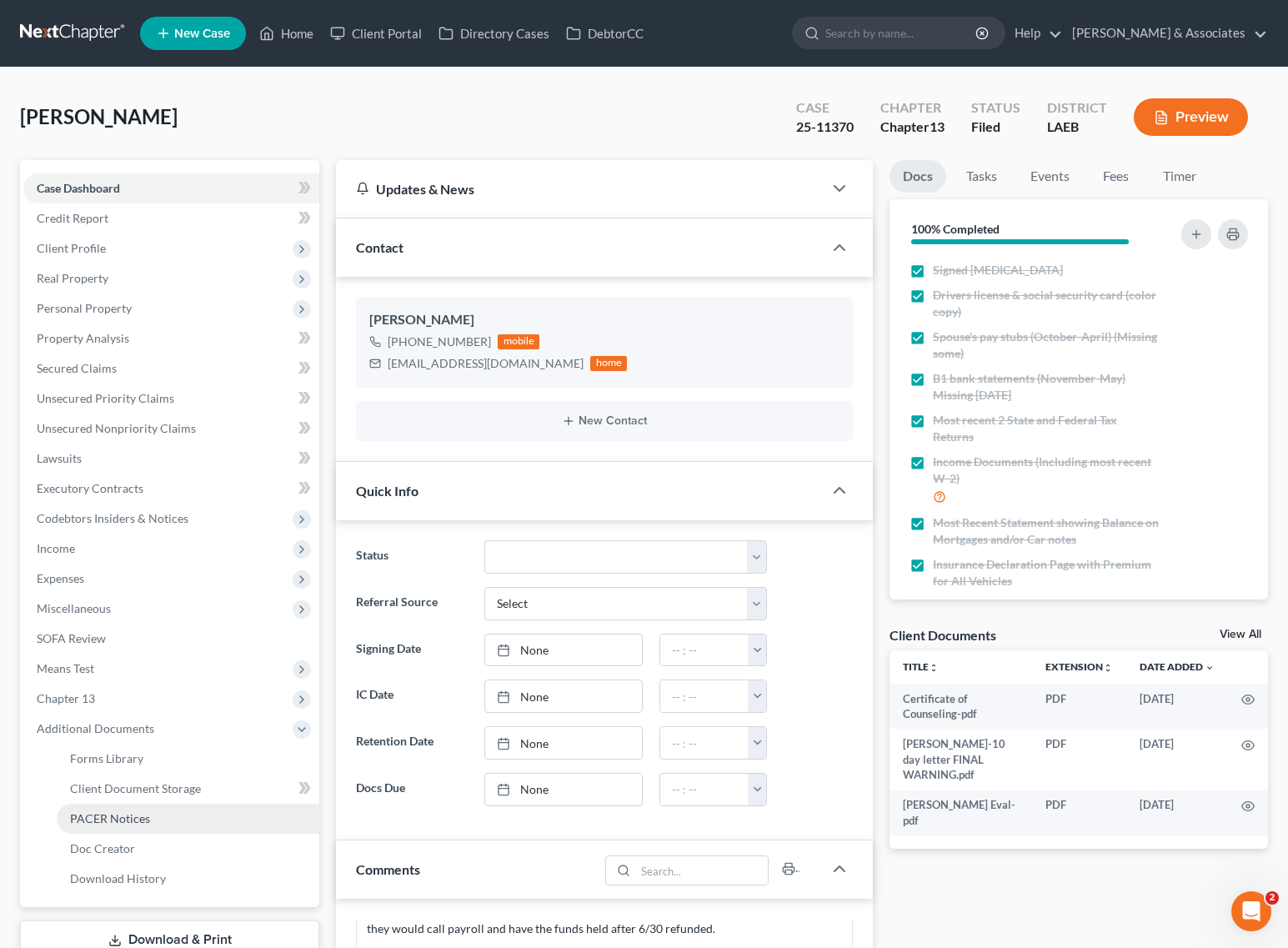
scroll to position [552, 0]
click at [98, 816] on span "PACER Notices" at bounding box center [109, 818] width 80 height 14
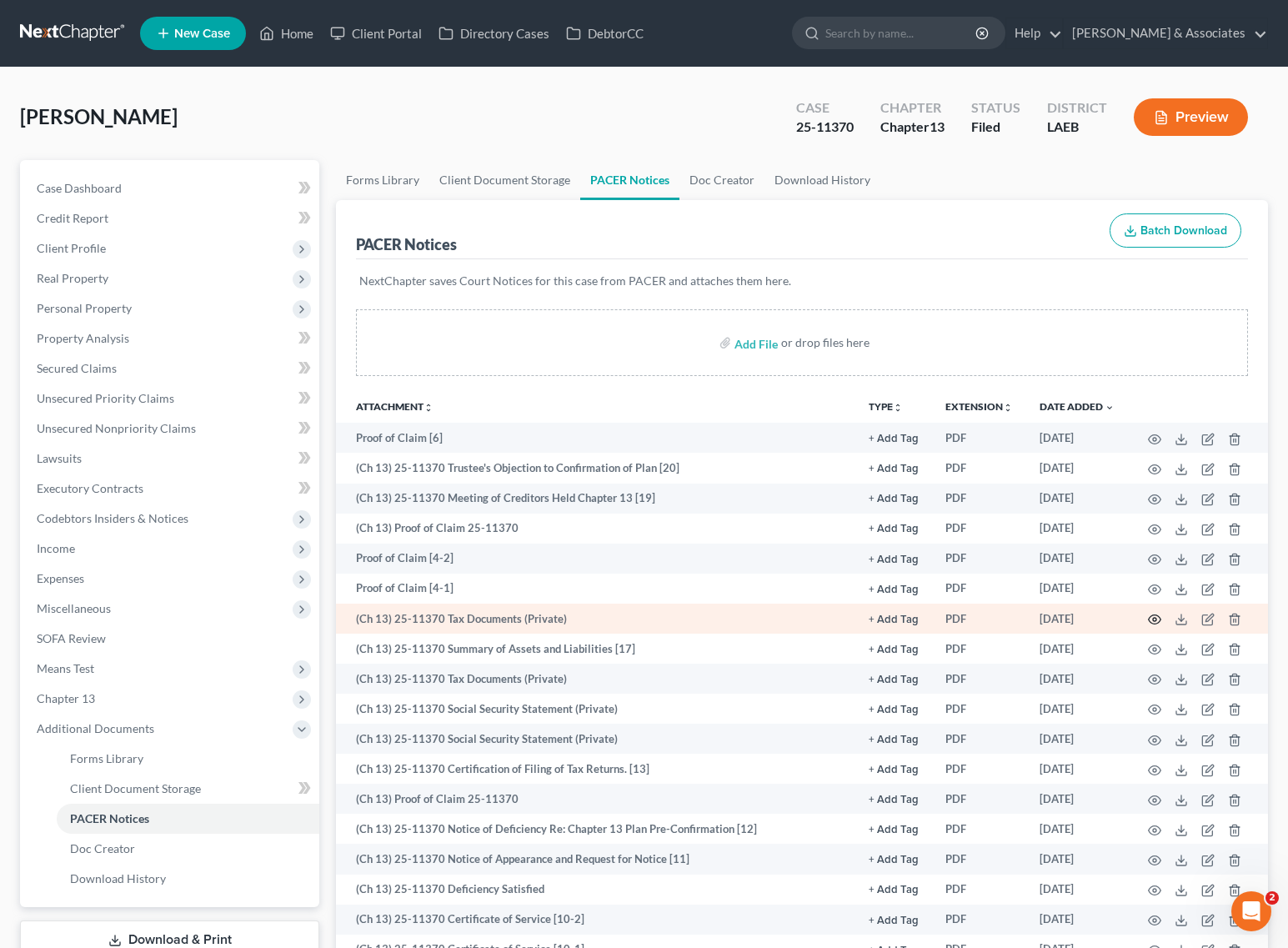
click at [1149, 619] on icon "button" at bounding box center [1155, 620] width 12 height 9
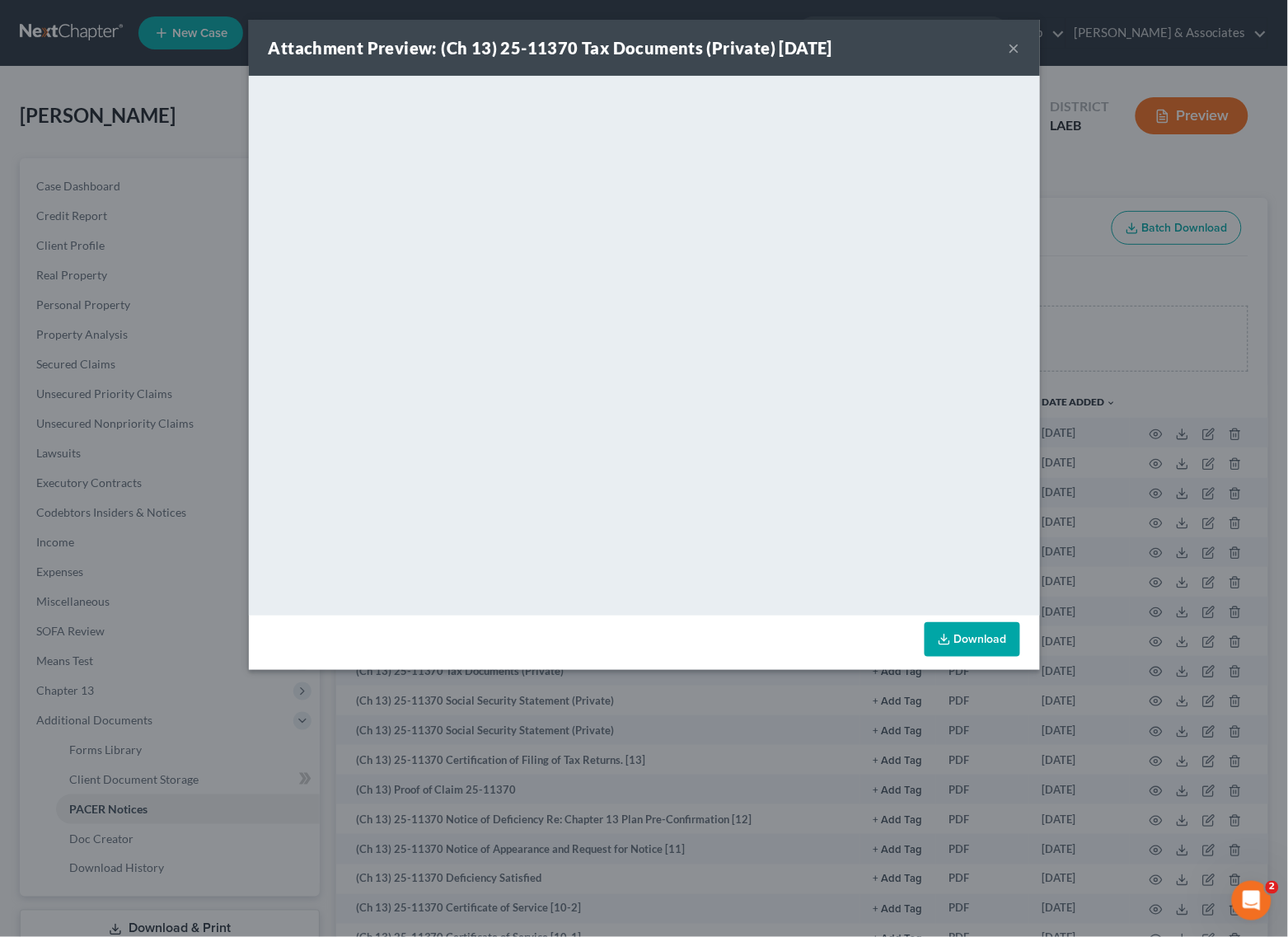
click at [1010, 50] on button "×" at bounding box center [1013, 47] width 11 height 20
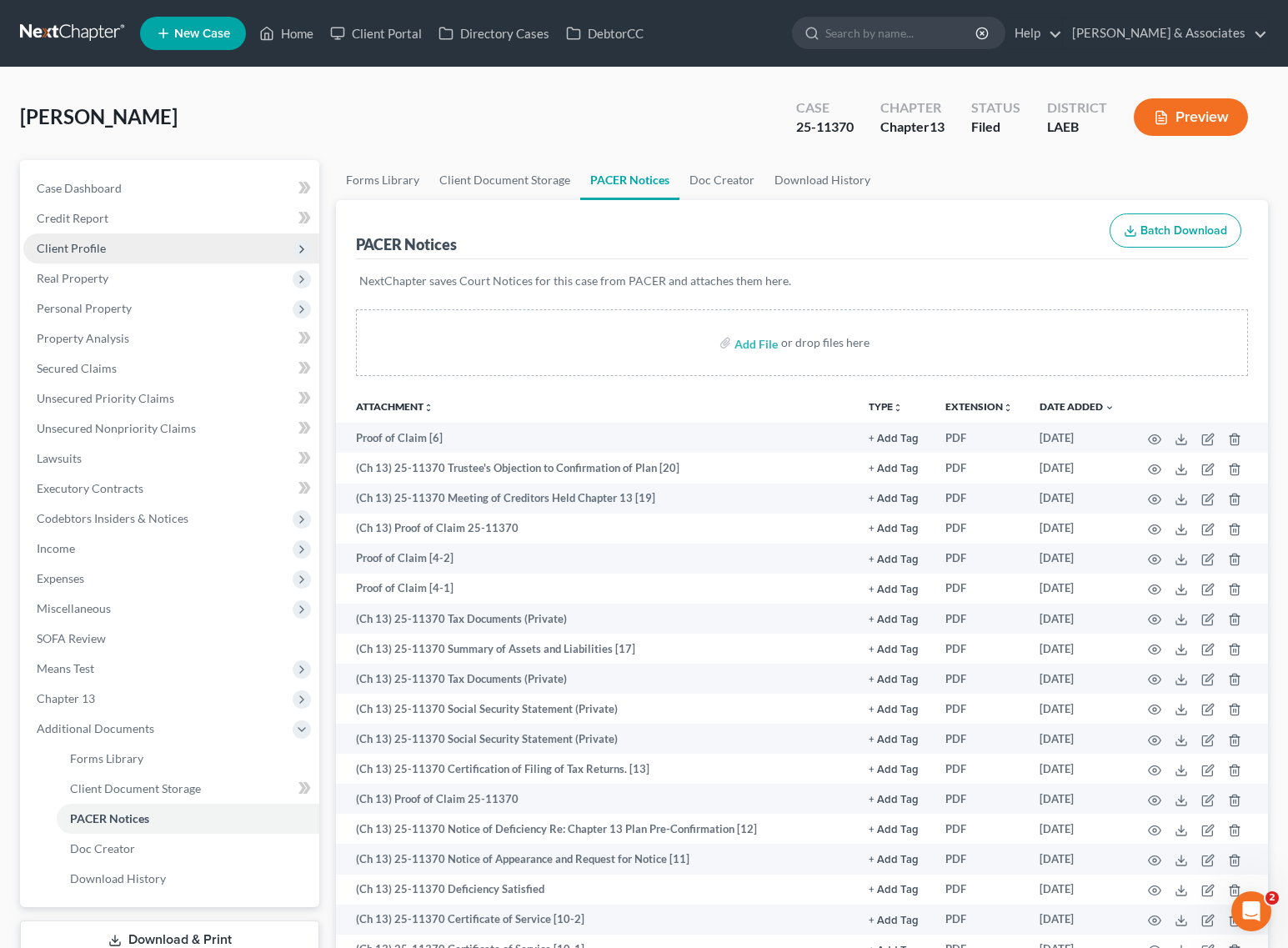
click at [127, 251] on span "Client Profile" at bounding box center [171, 249] width 296 height 30
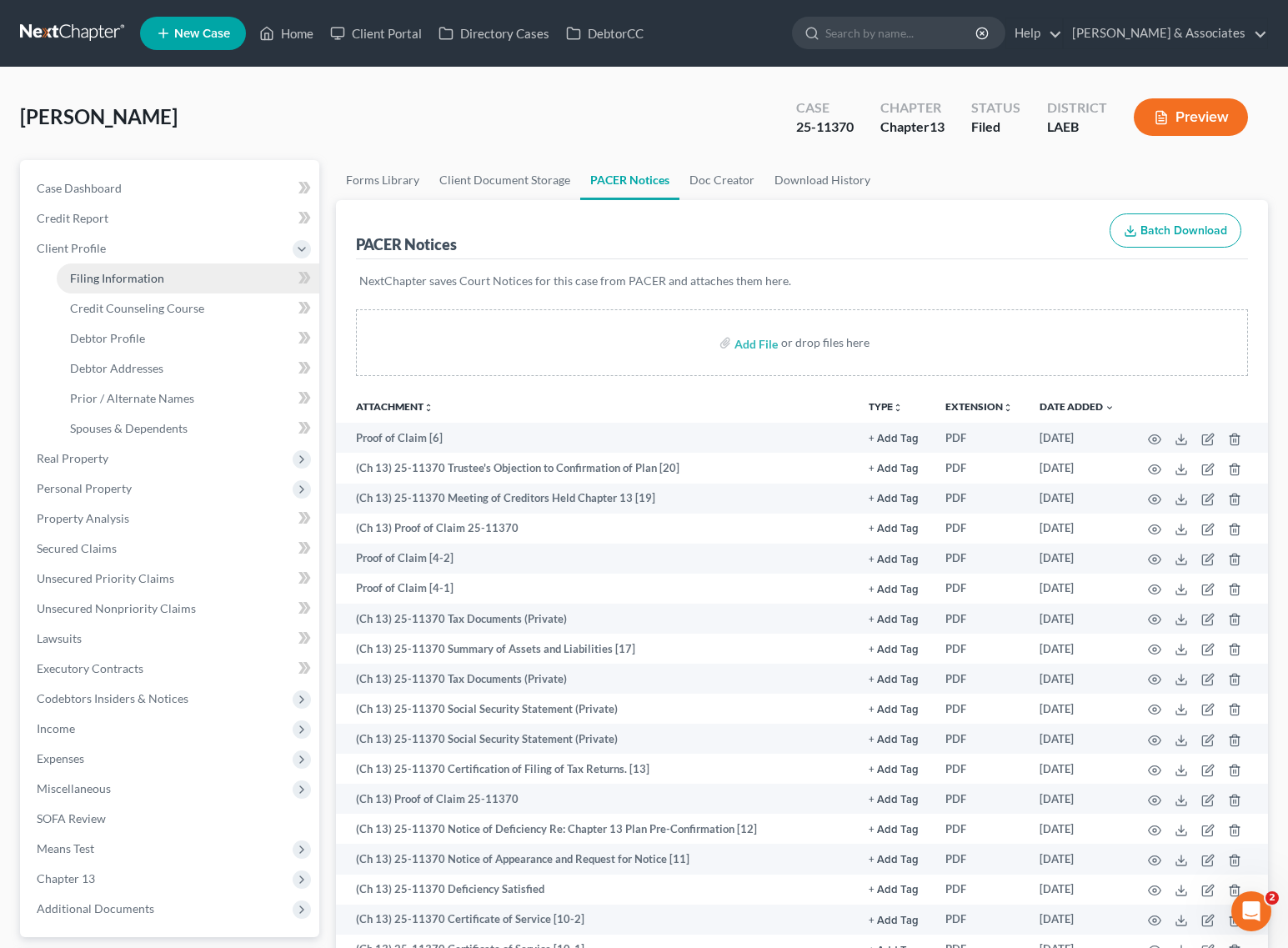
click at [106, 271] on span "Filing Information" at bounding box center [116, 278] width 94 height 14
select select "1"
select select "0"
select select "3"
select select "19"
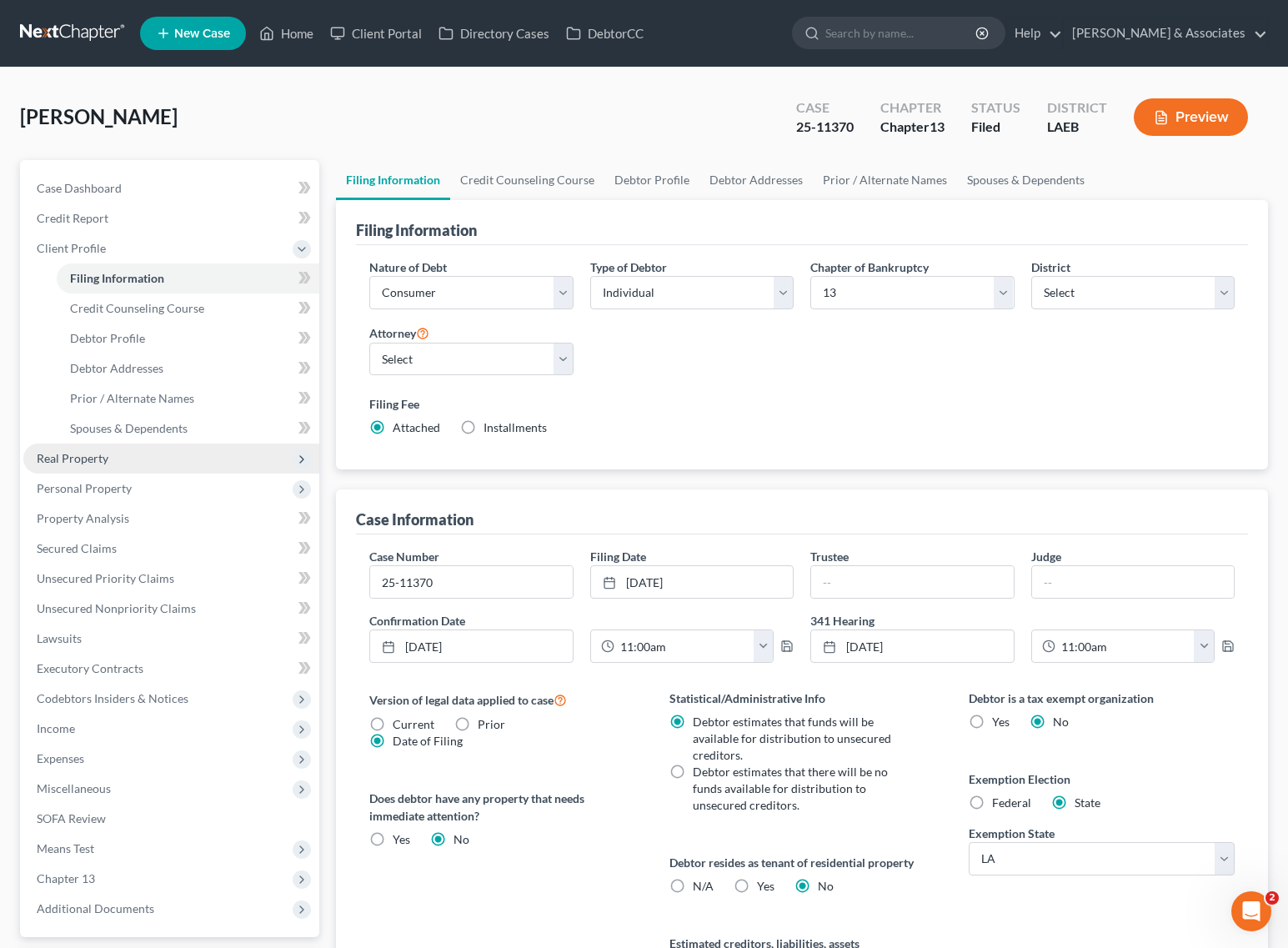
click at [113, 460] on span "Real Property" at bounding box center [171, 459] width 296 height 30
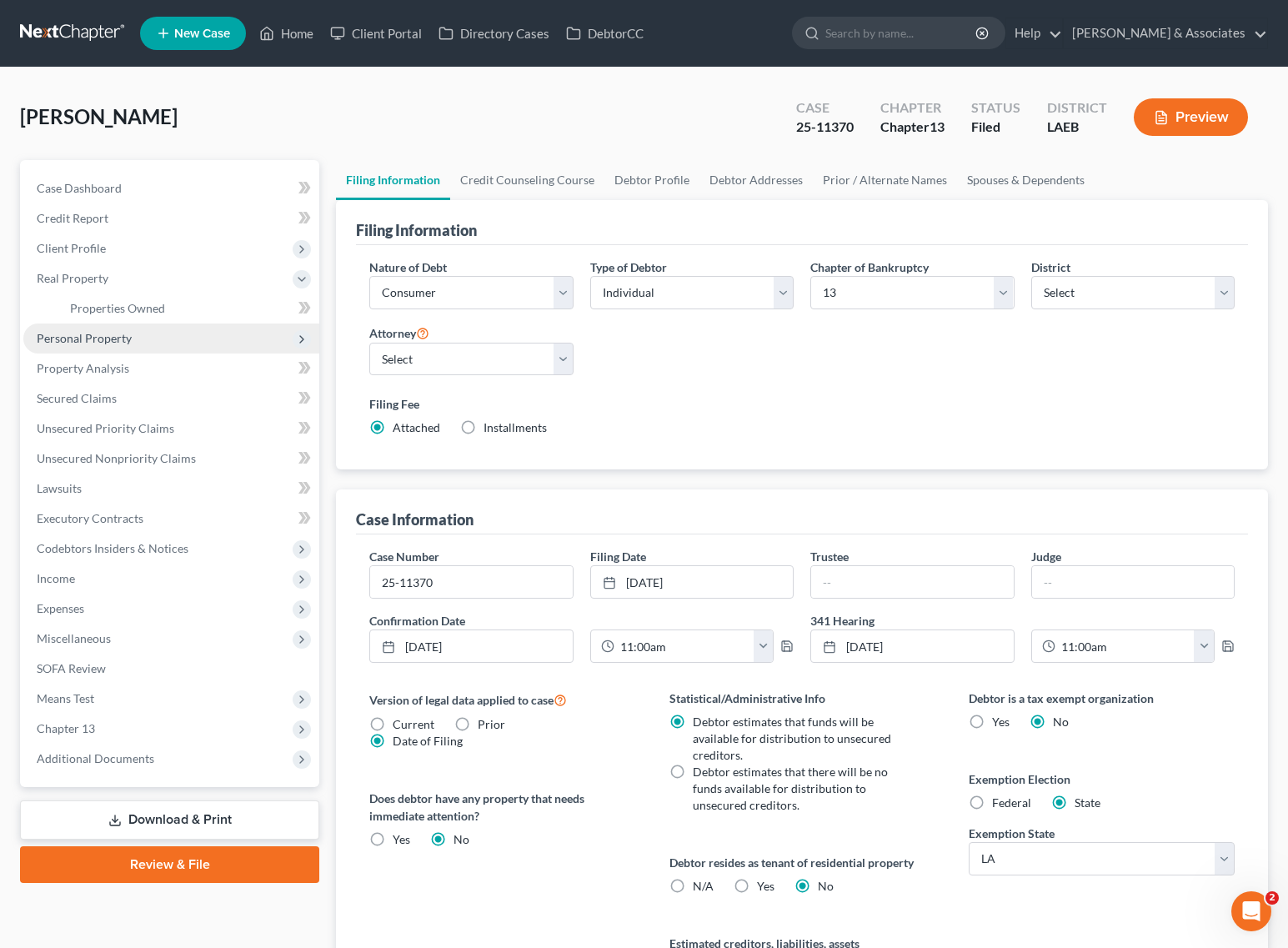
click at [131, 336] on span "Personal Property" at bounding box center [171, 339] width 296 height 30
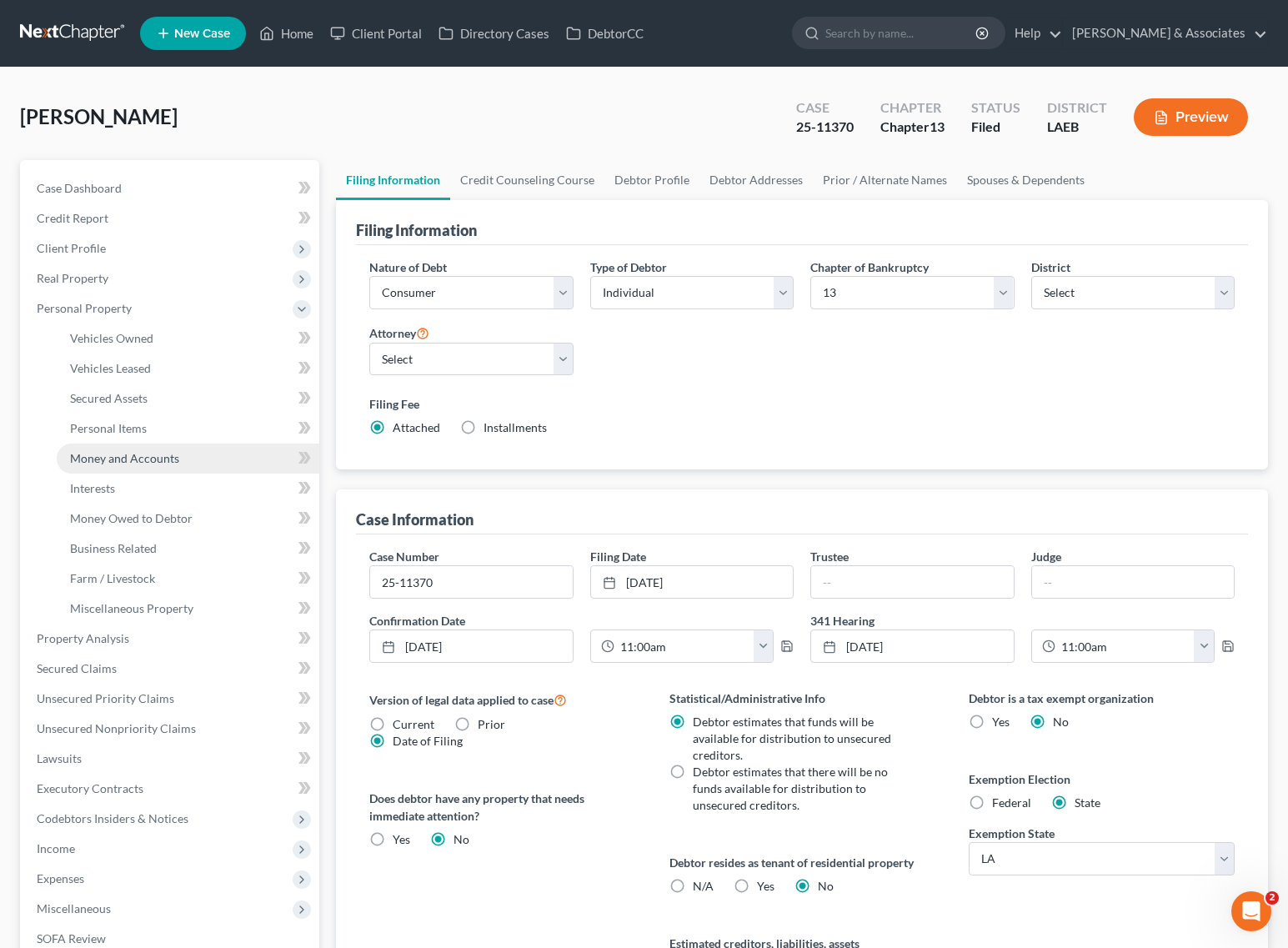
click at [130, 459] on span "Money and Accounts" at bounding box center [124, 458] width 109 height 14
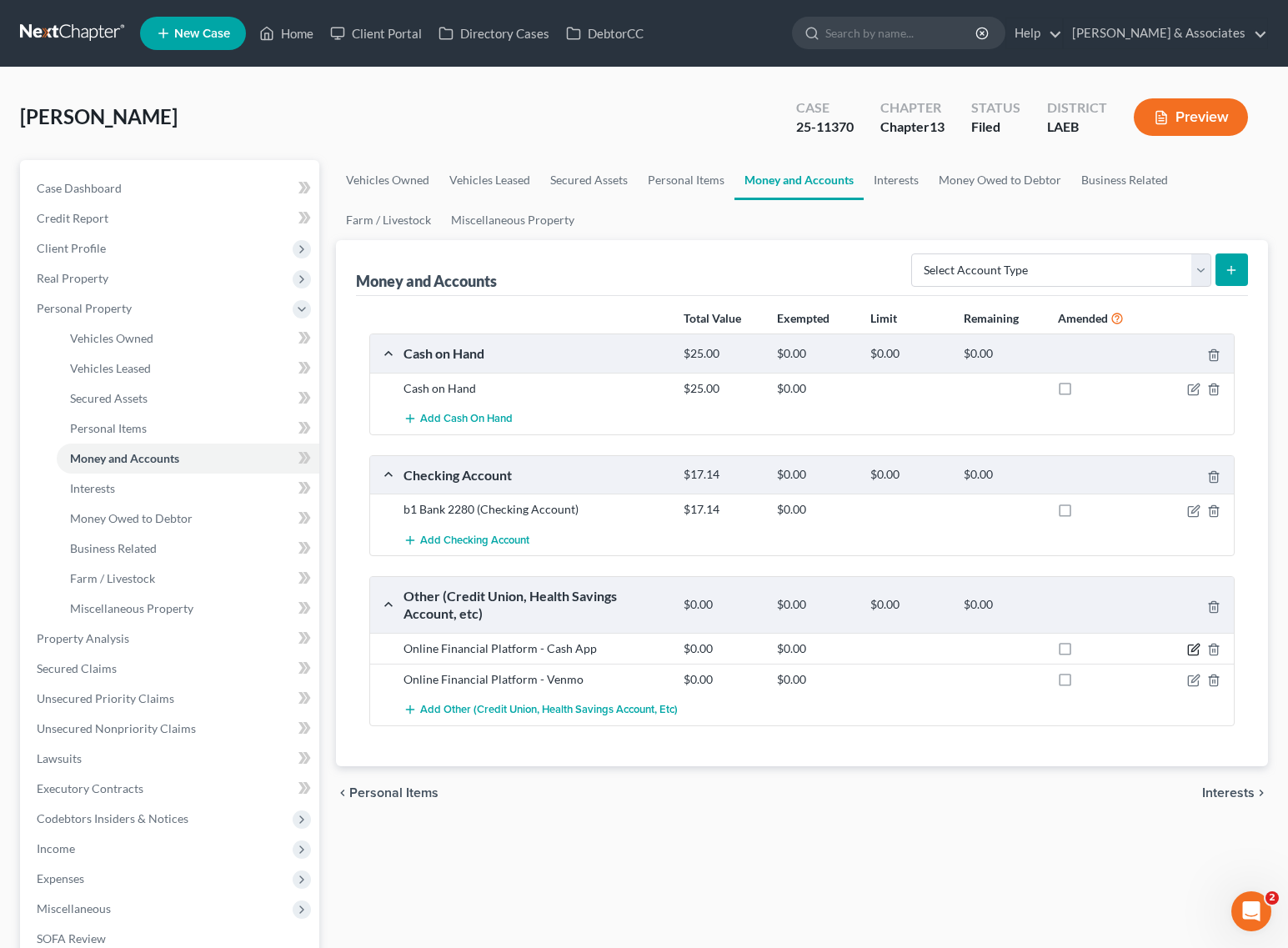
click at [1193, 653] on icon "button" at bounding box center [1193, 649] width 13 height 13
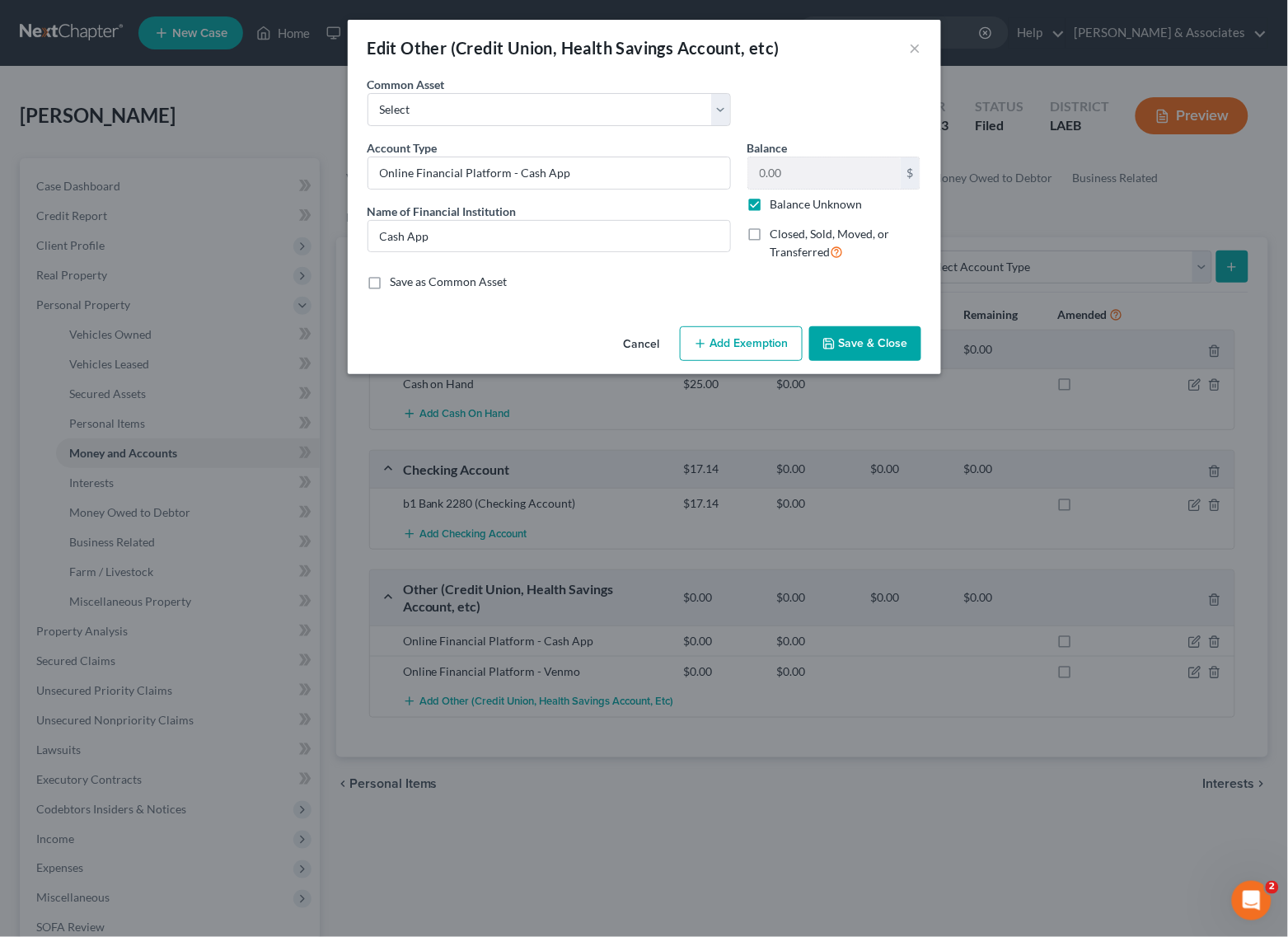
click at [770, 204] on label "Balance Unknown" at bounding box center [817, 204] width 92 height 17
click at [777, 204] on input "Balance Unknown" at bounding box center [783, 201] width 10 height 10
checkbox input "false"
click at [883, 347] on button "Save & Close" at bounding box center [864, 343] width 112 height 35
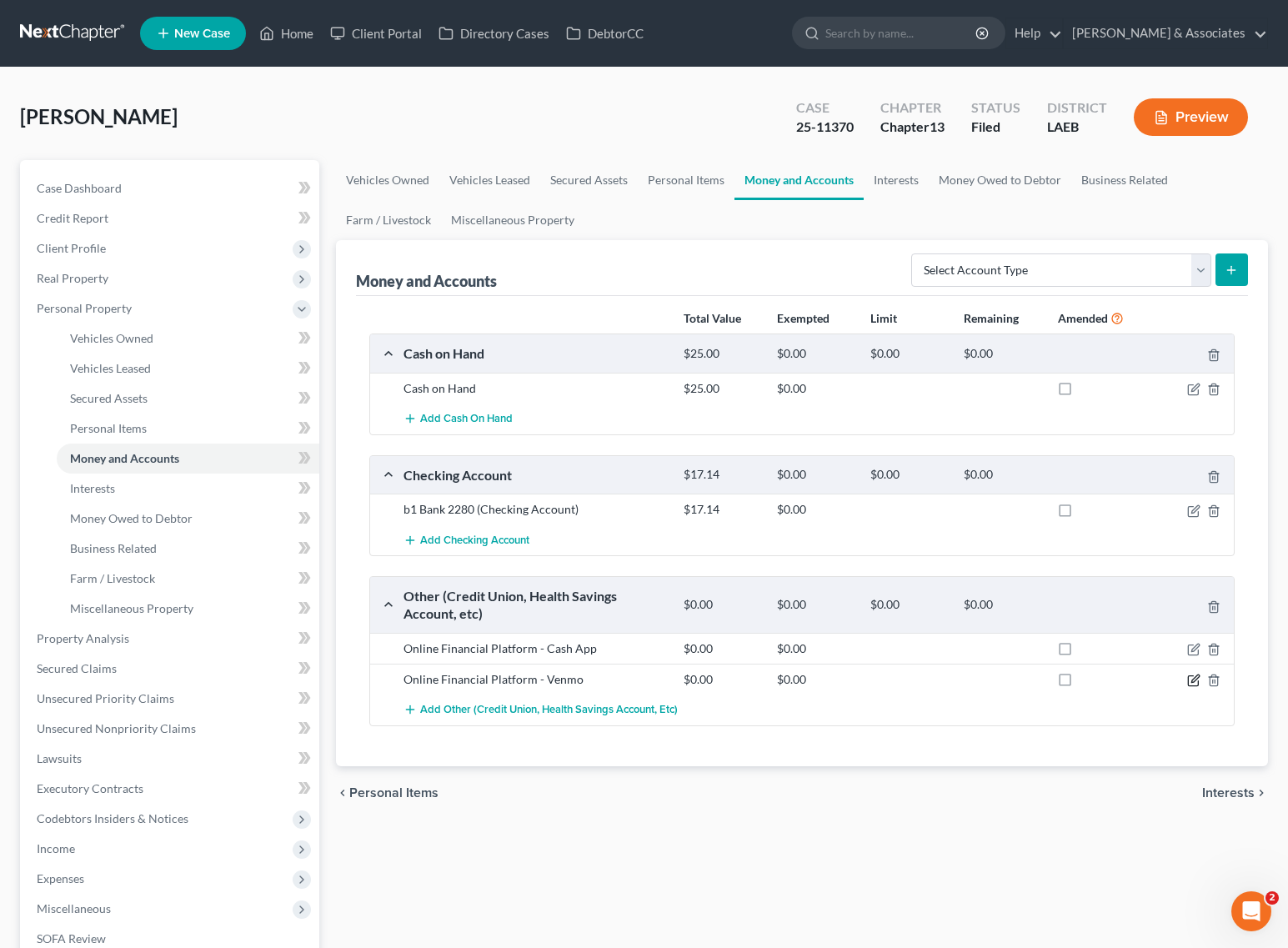
click at [1197, 683] on icon "button" at bounding box center [1193, 680] width 13 height 13
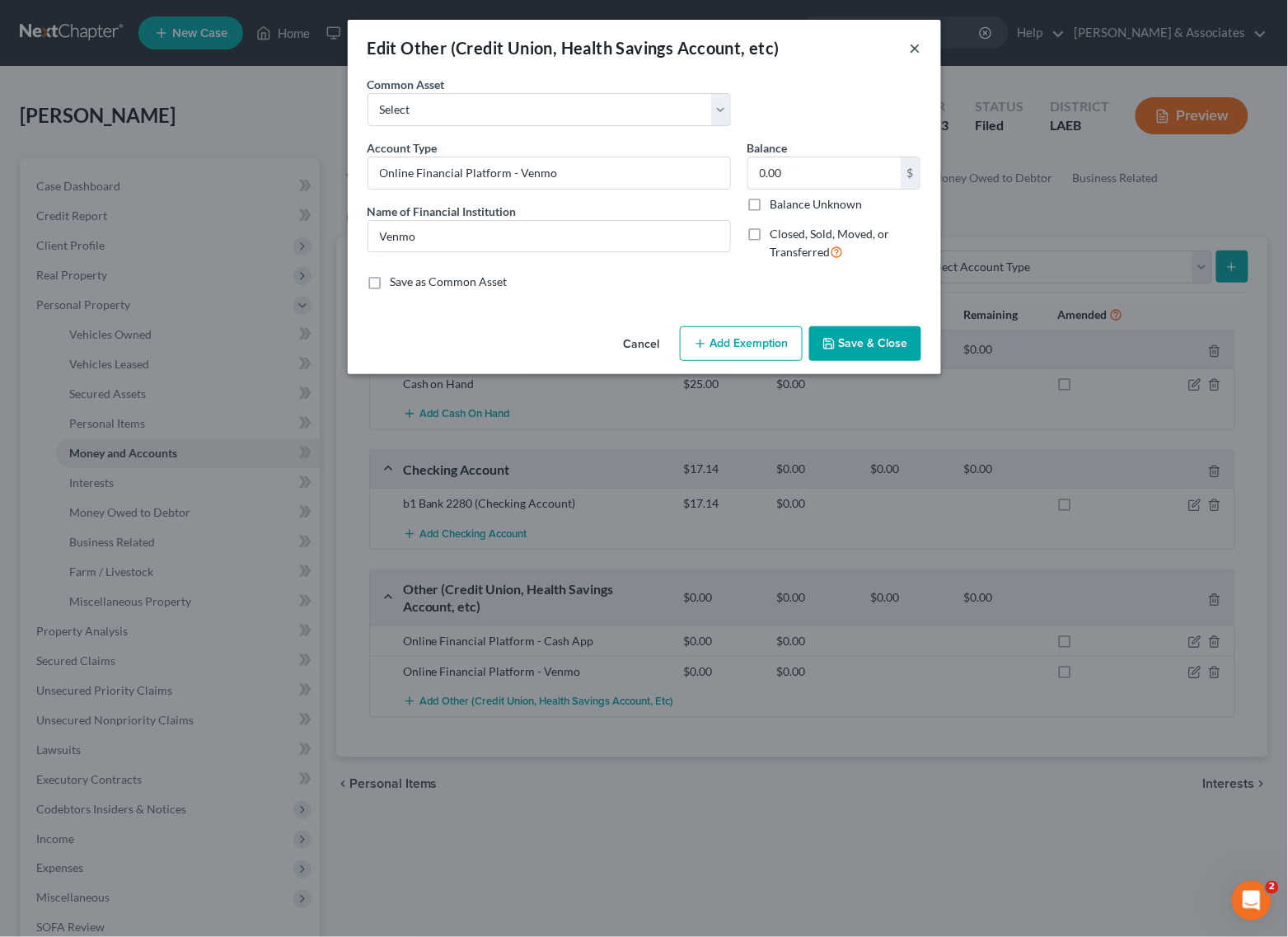
click at [915, 41] on button "×" at bounding box center [915, 47] width 11 height 20
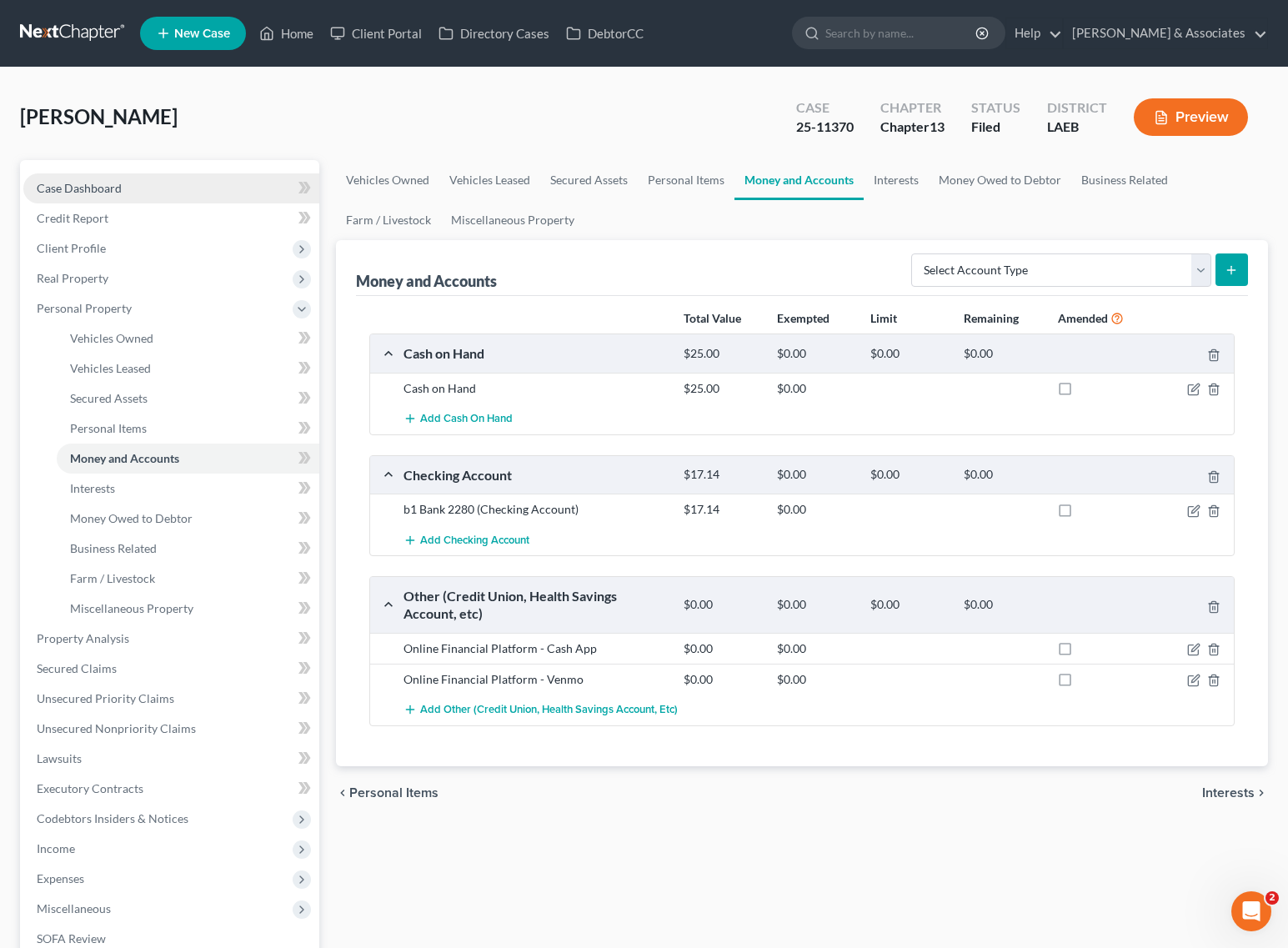
click at [131, 174] on link "Case Dashboard" at bounding box center [171, 189] width 296 height 30
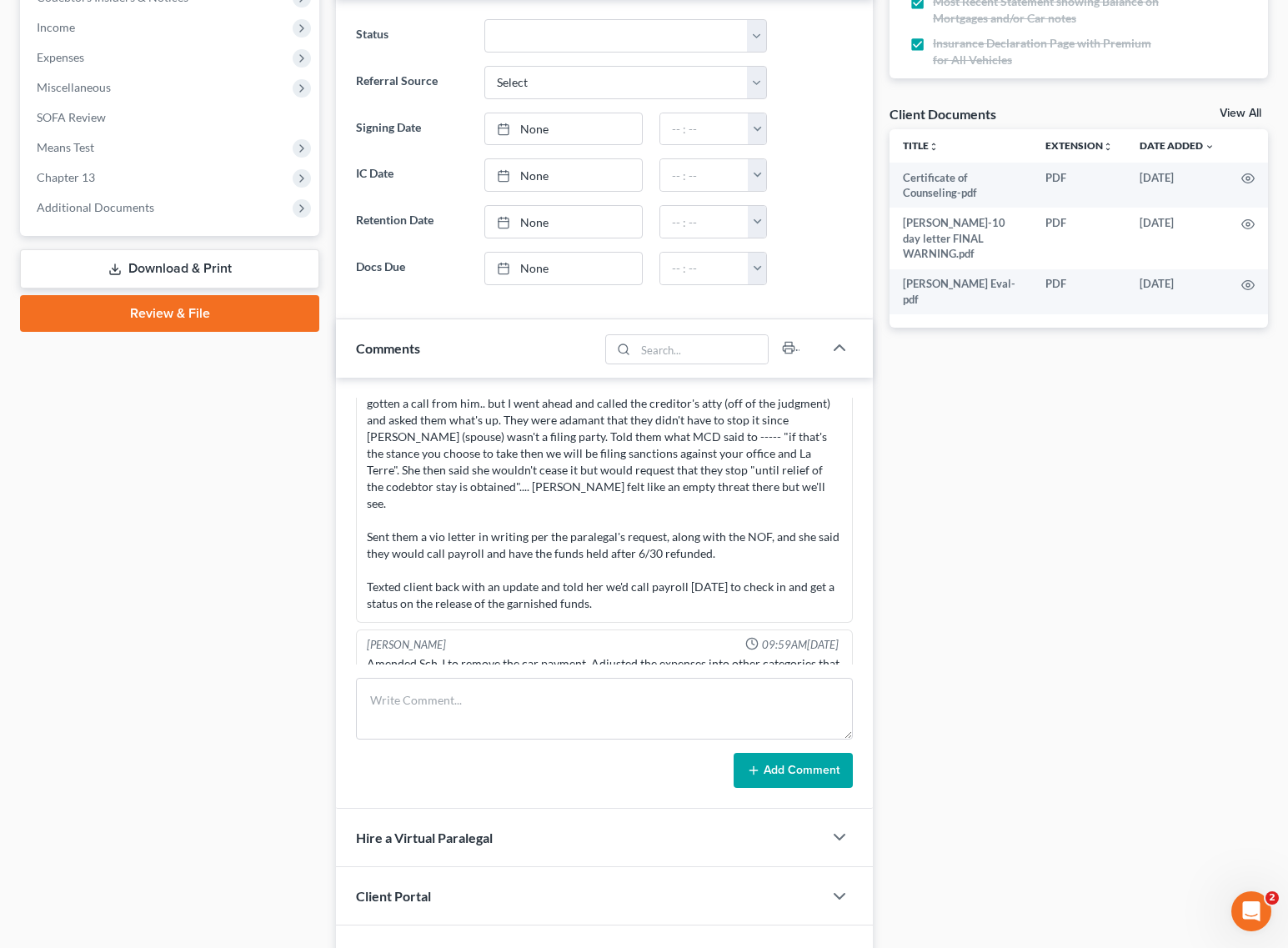
scroll to position [3340, 0]
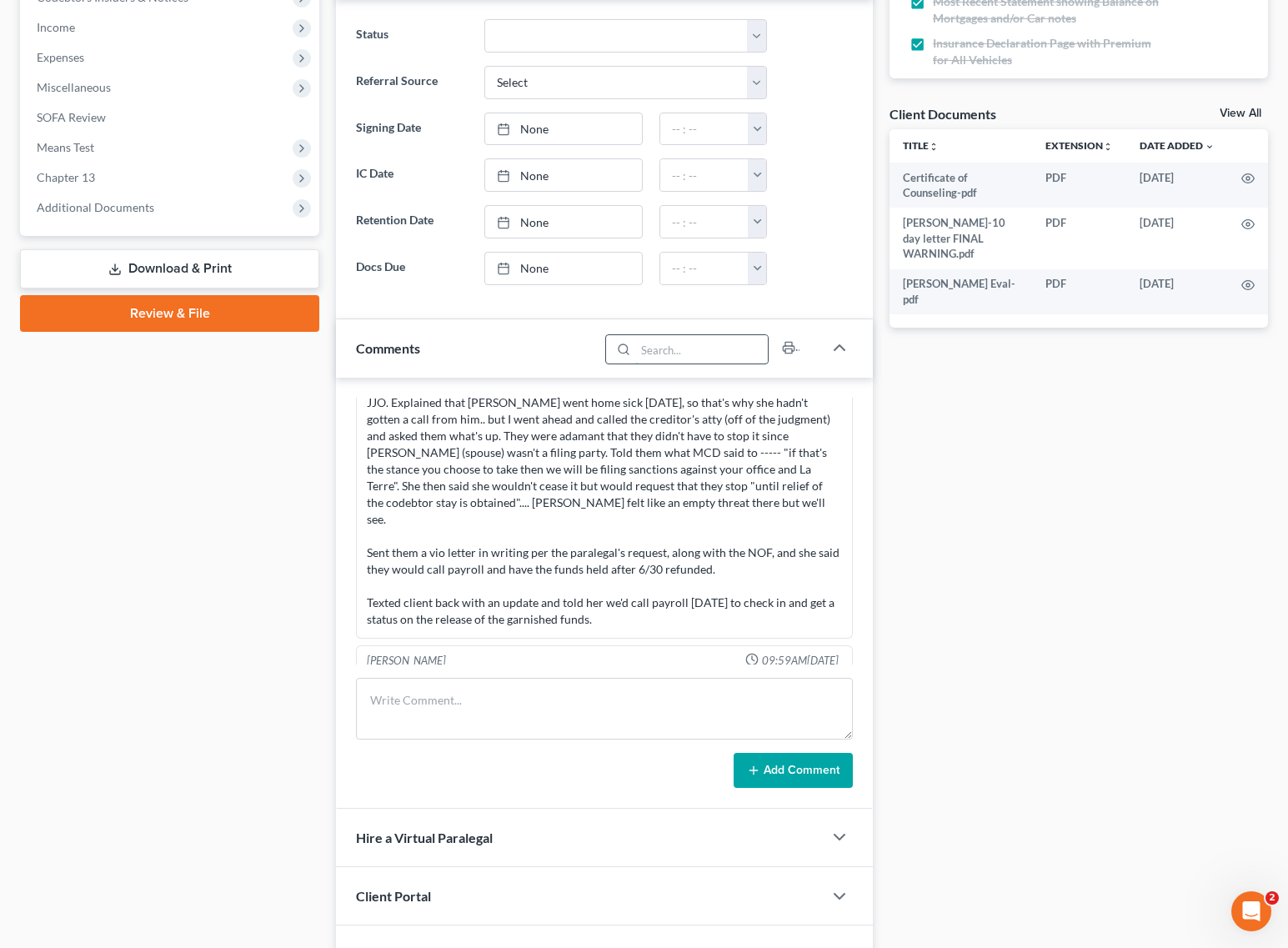
click at [681, 361] on input "search" at bounding box center [701, 349] width 132 height 28
type input "vehicle"
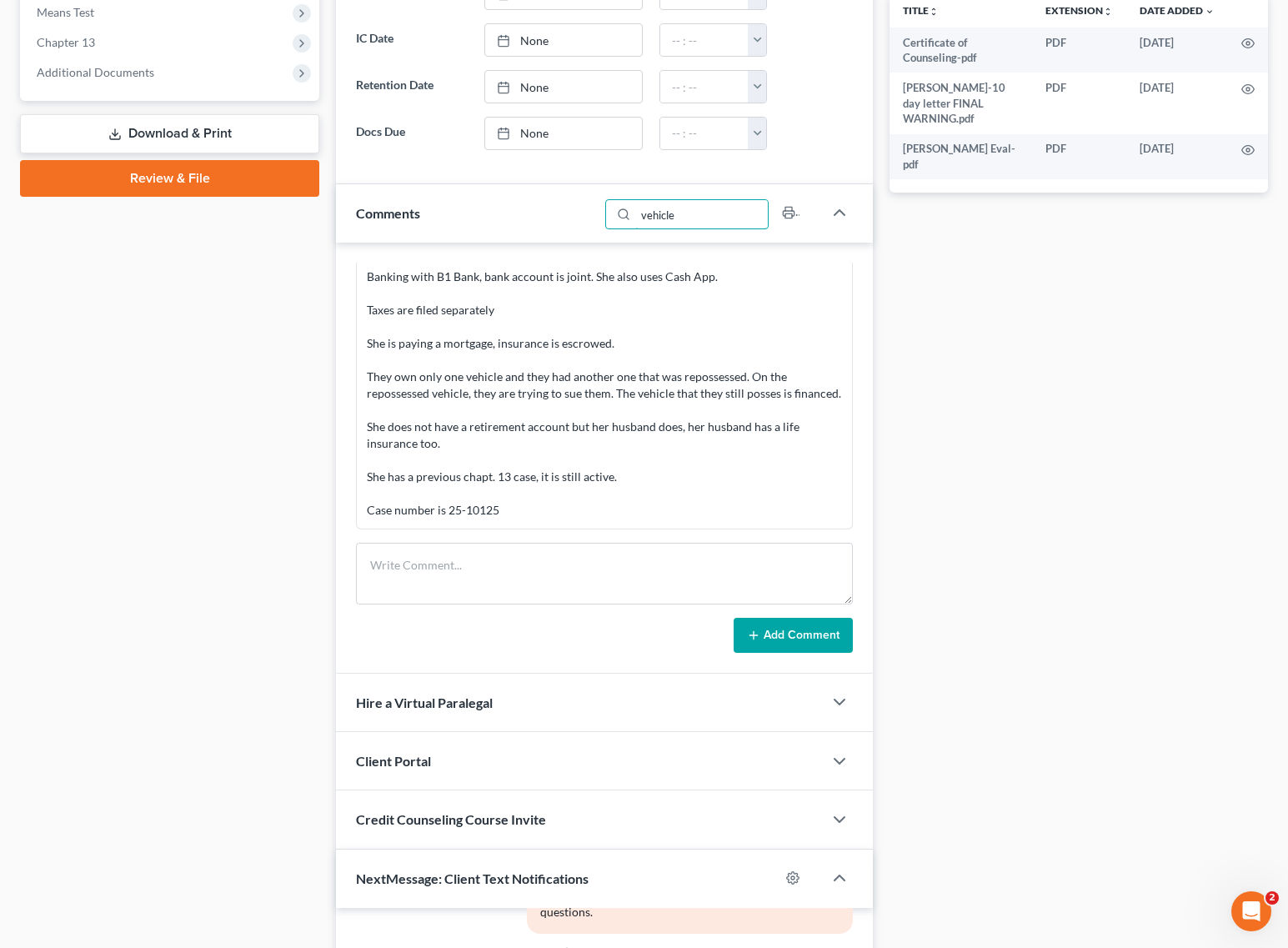
scroll to position [625, 0]
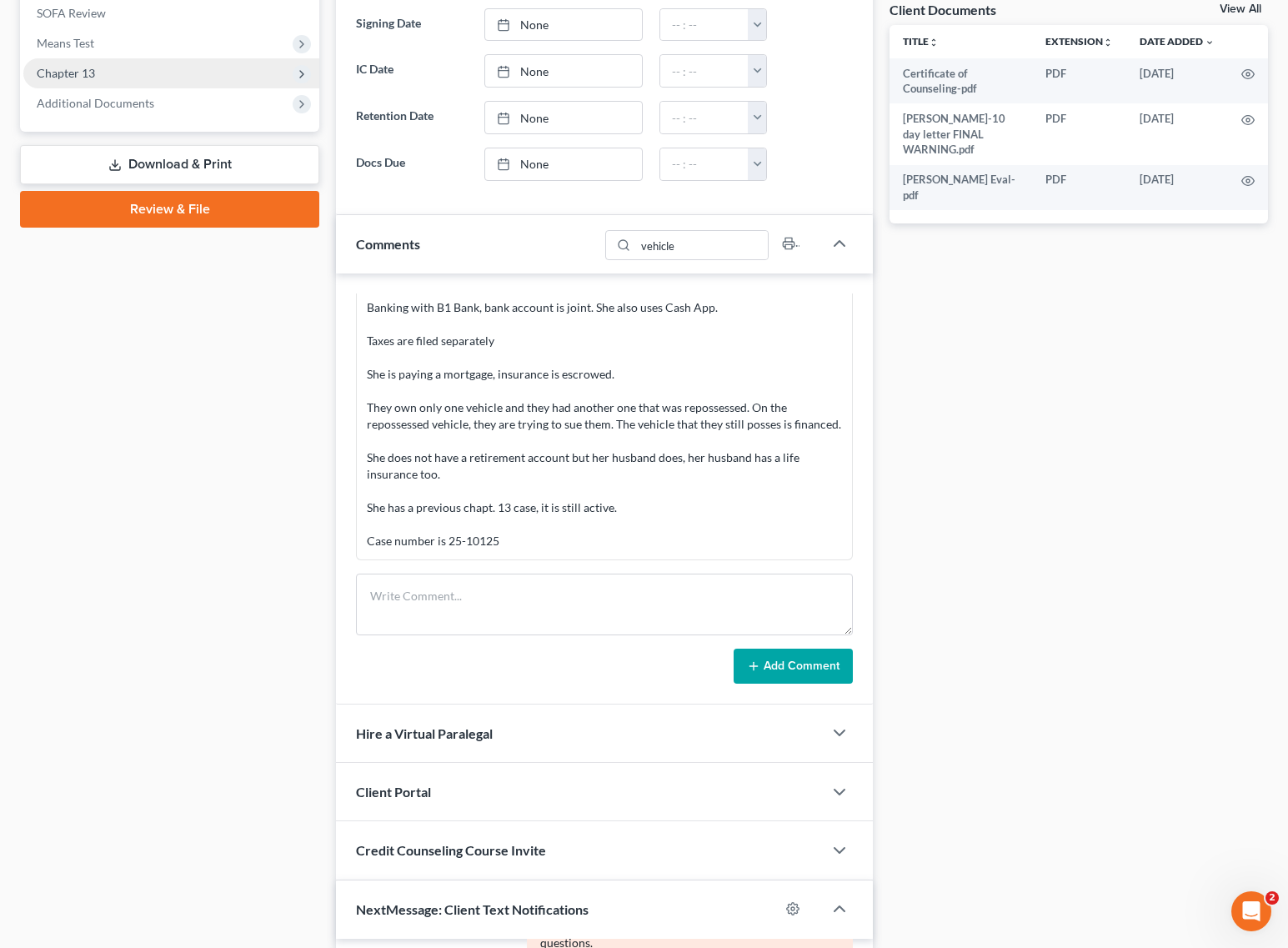
click at [100, 76] on span "Chapter 13" at bounding box center [171, 73] width 296 height 30
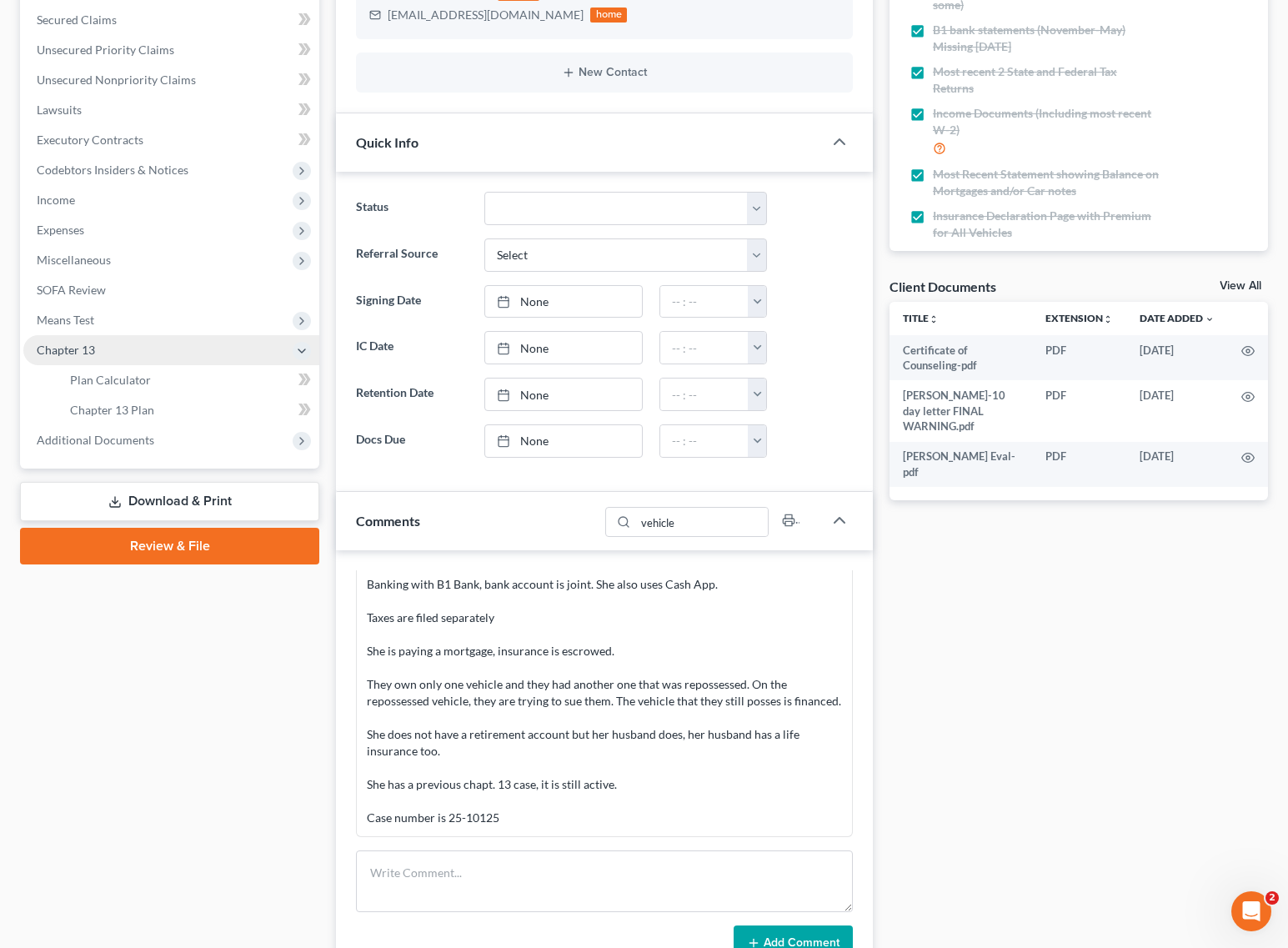
scroll to position [313, 0]
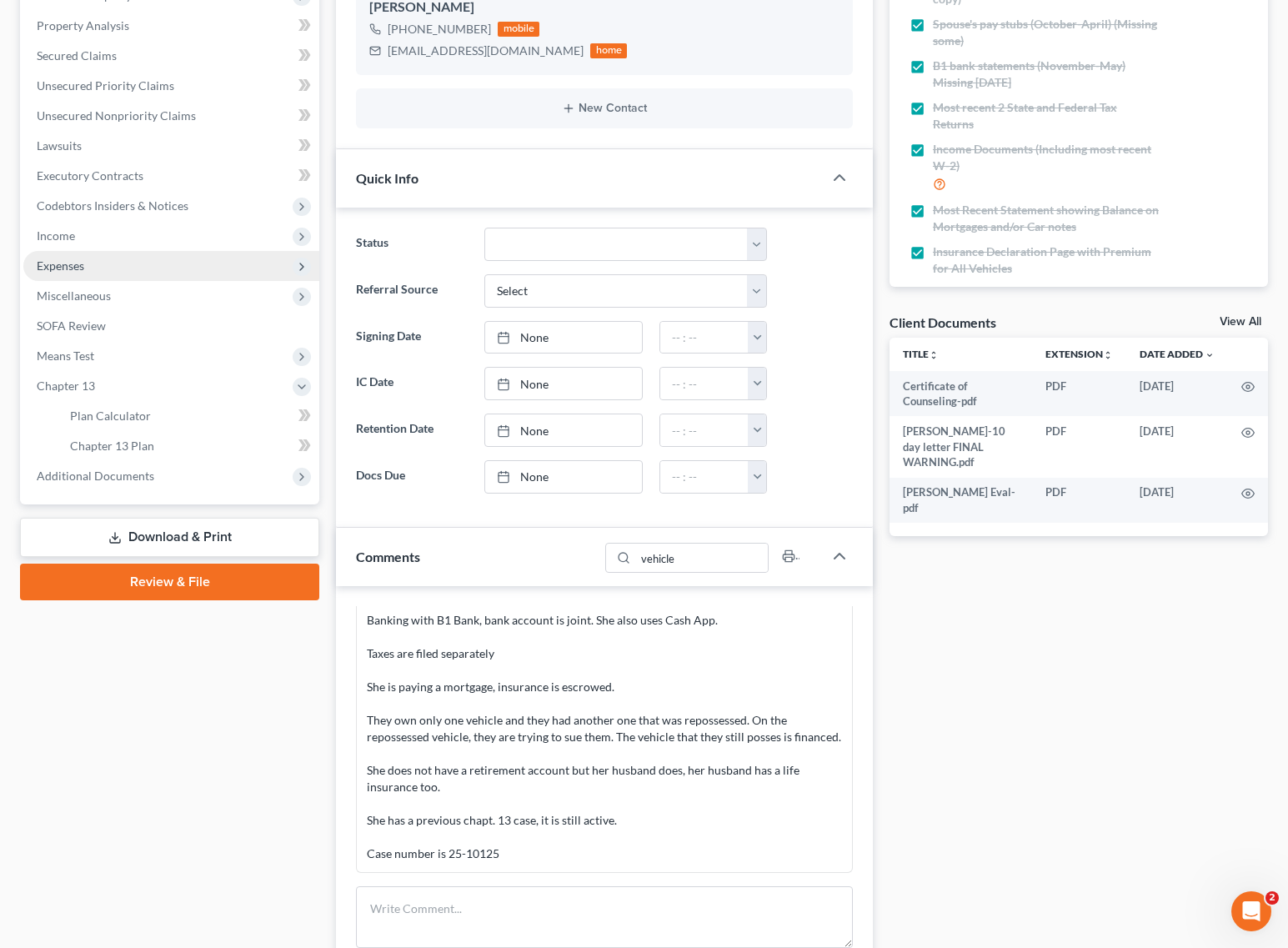
click at [93, 263] on span "Expenses" at bounding box center [171, 266] width 296 height 30
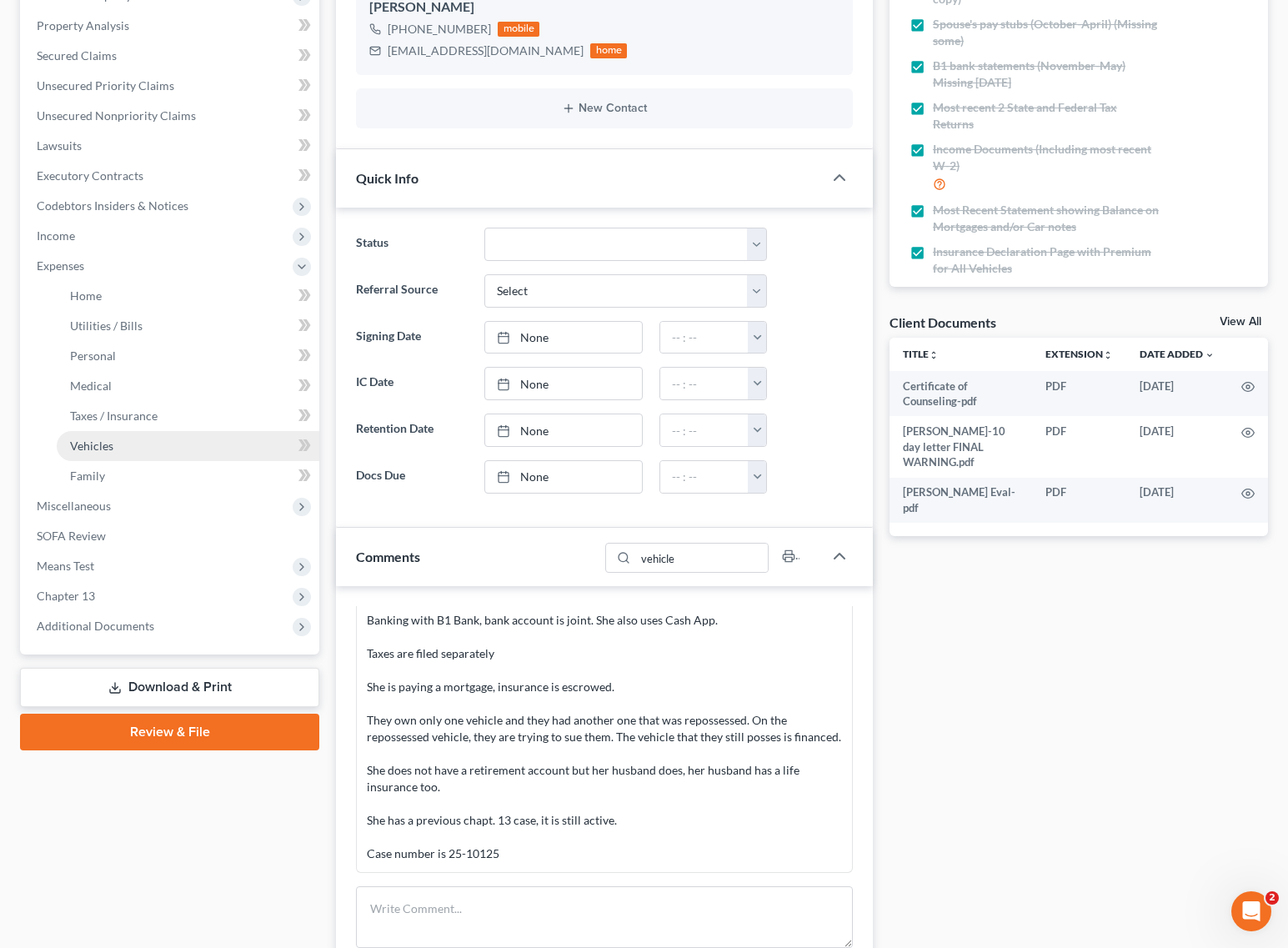
click at [90, 457] on link "Vehicles" at bounding box center [188, 446] width 263 height 30
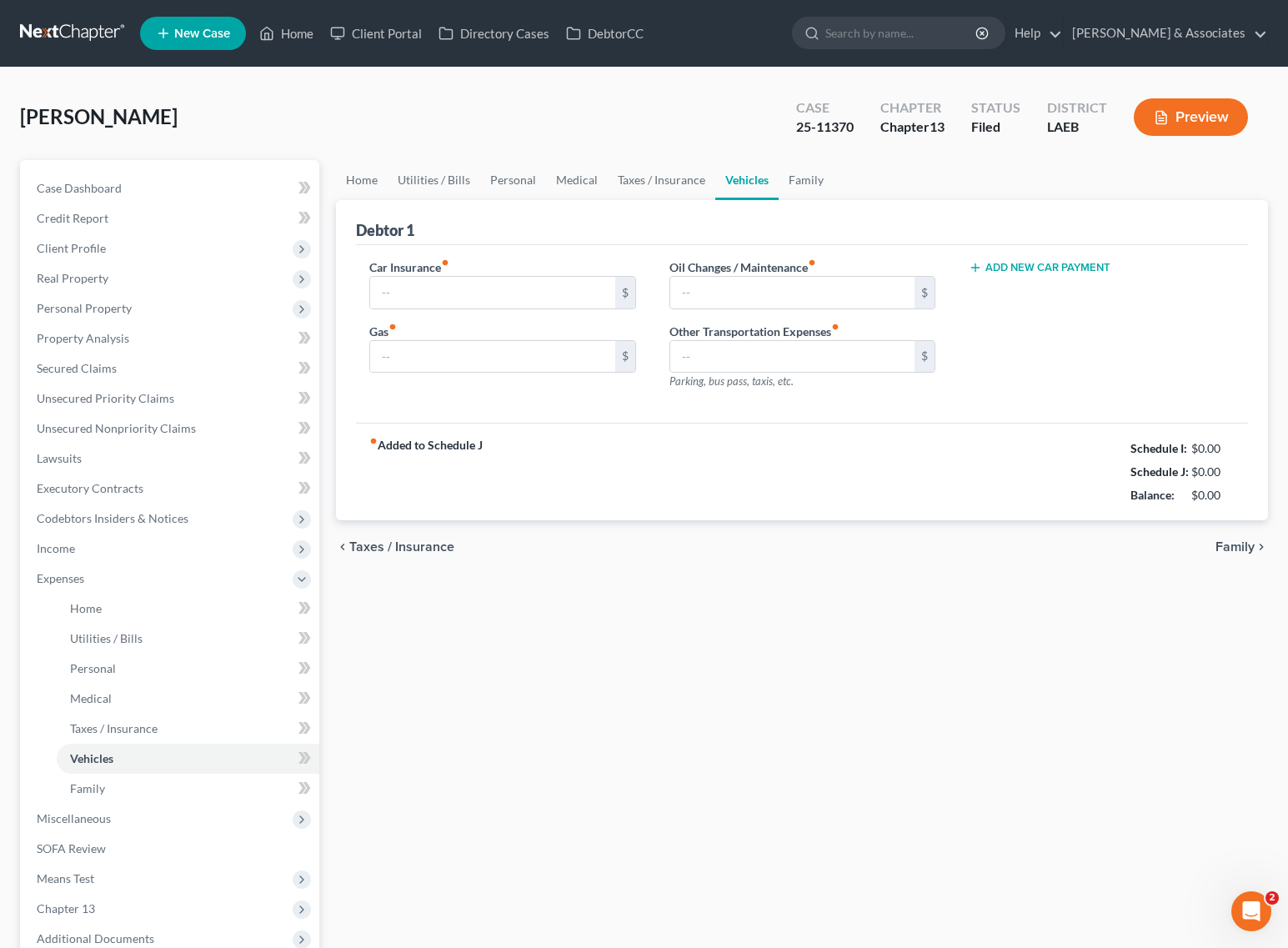
type input "131.85"
type input "100.00"
type input "25.00"
type input "0.00"
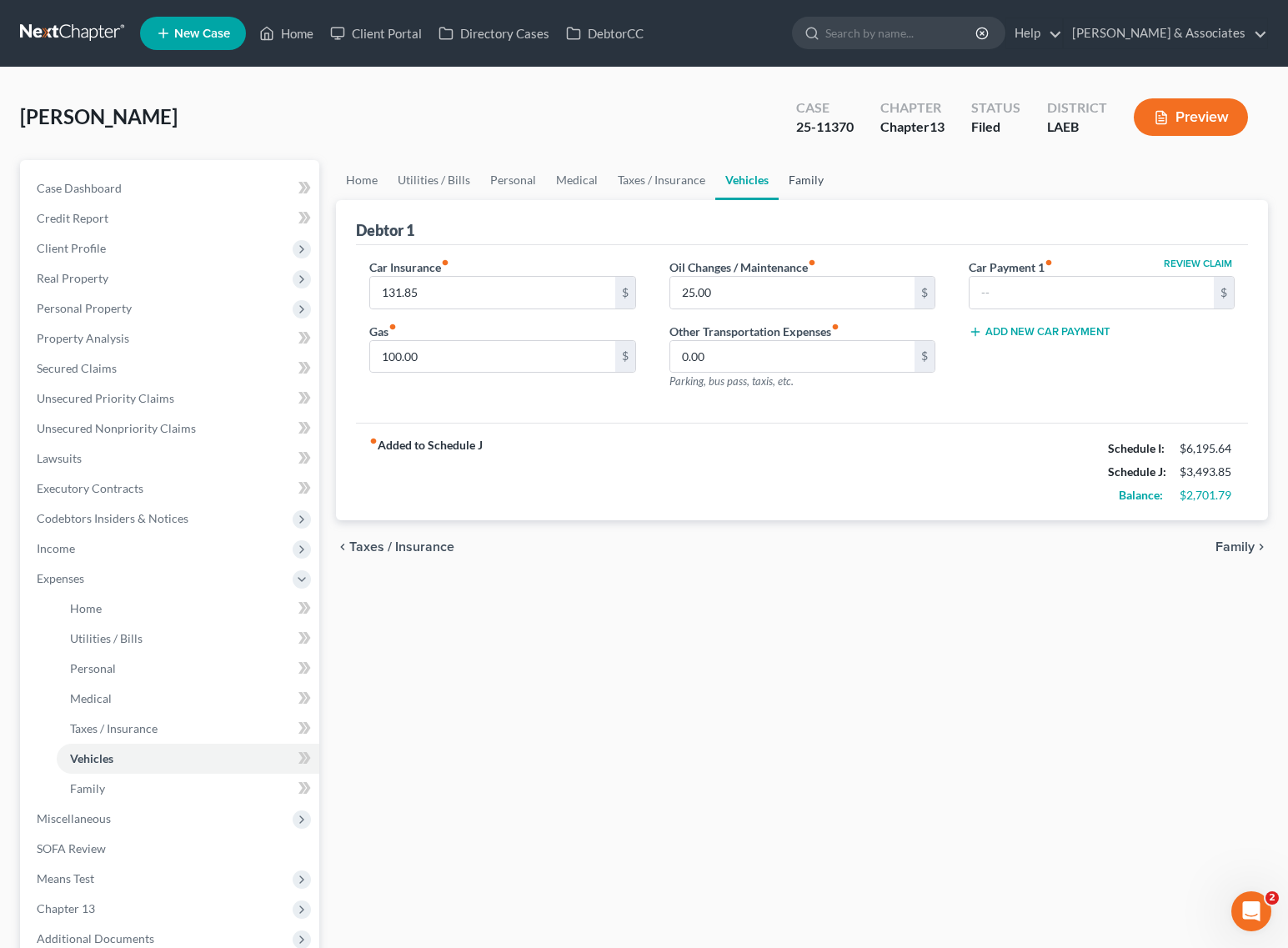
click at [798, 193] on link "Family" at bounding box center [806, 180] width 55 height 40
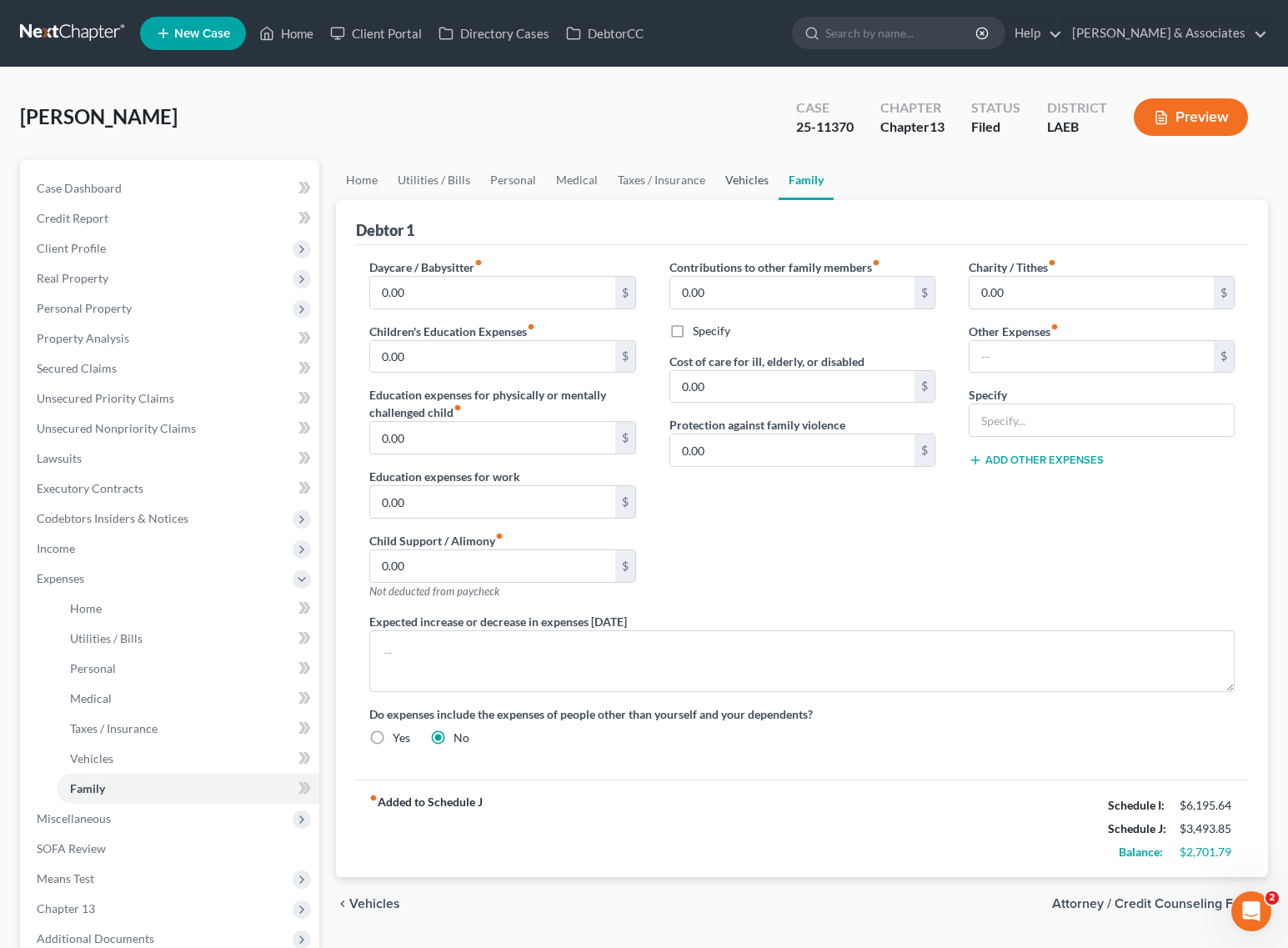
click at [740, 188] on link "Vehicles" at bounding box center [747, 180] width 63 height 40
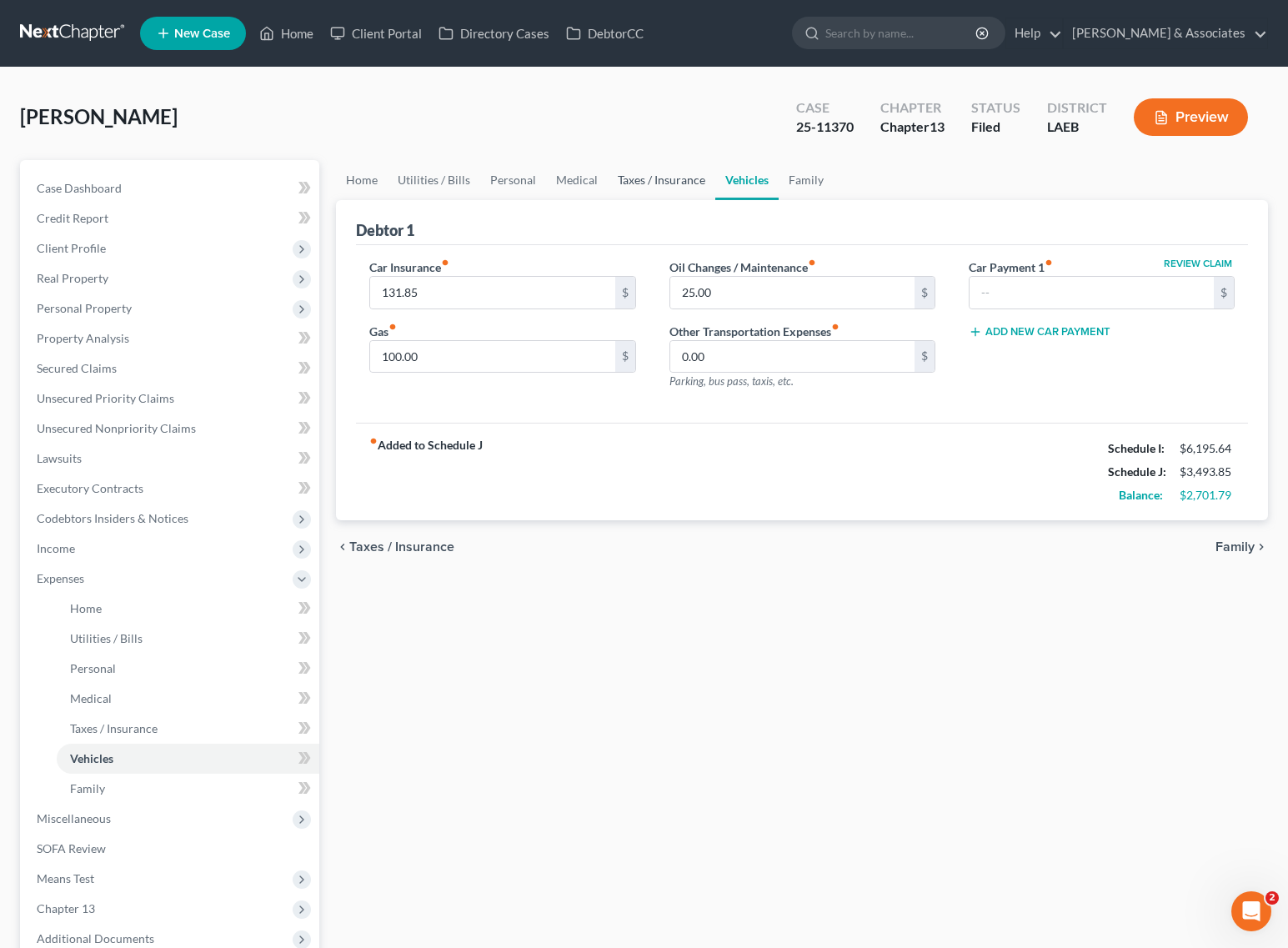
click at [681, 174] on link "Taxes / Insurance" at bounding box center [661, 180] width 108 height 40
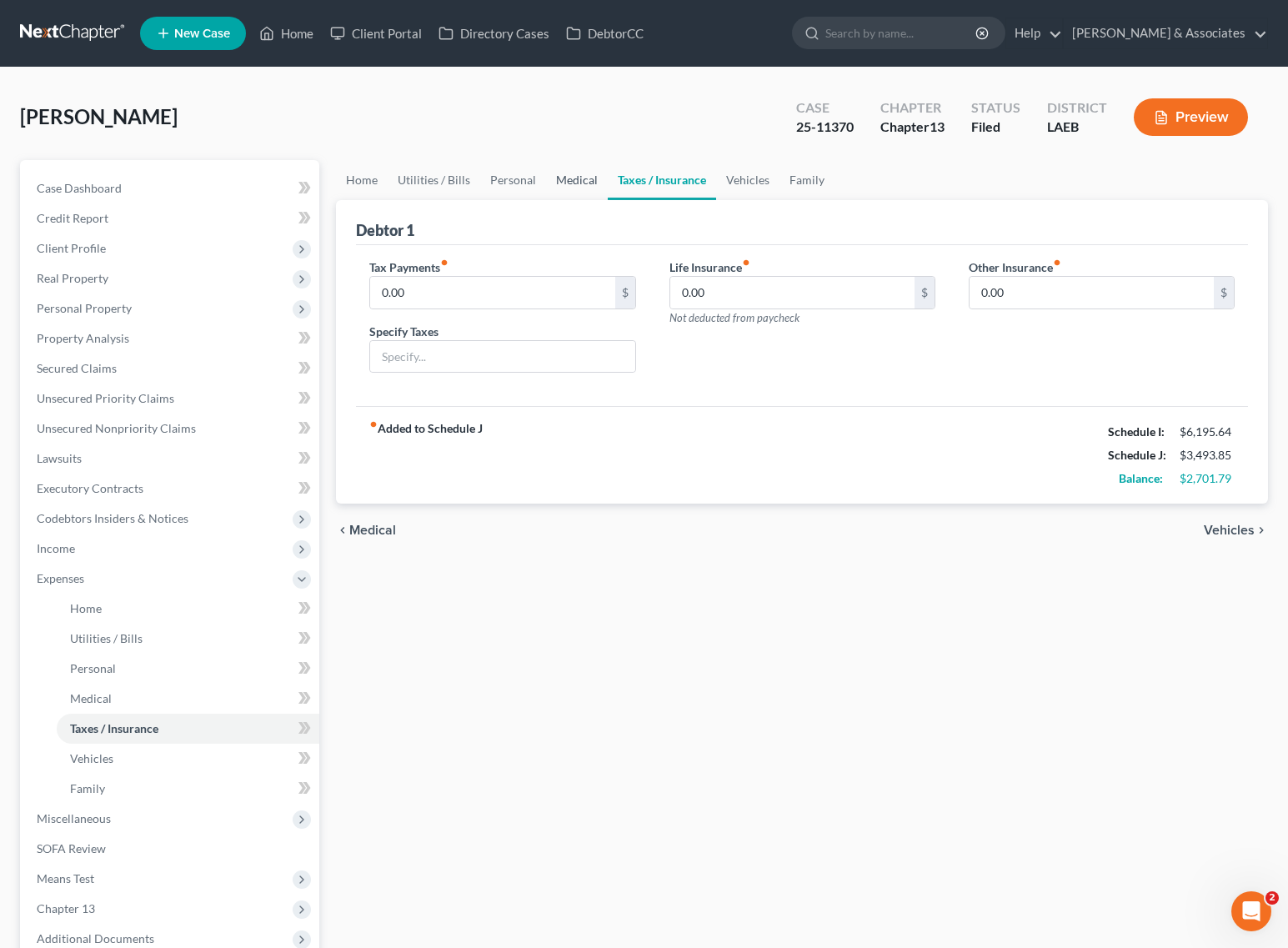
click at [557, 180] on link "Medical" at bounding box center [577, 180] width 62 height 40
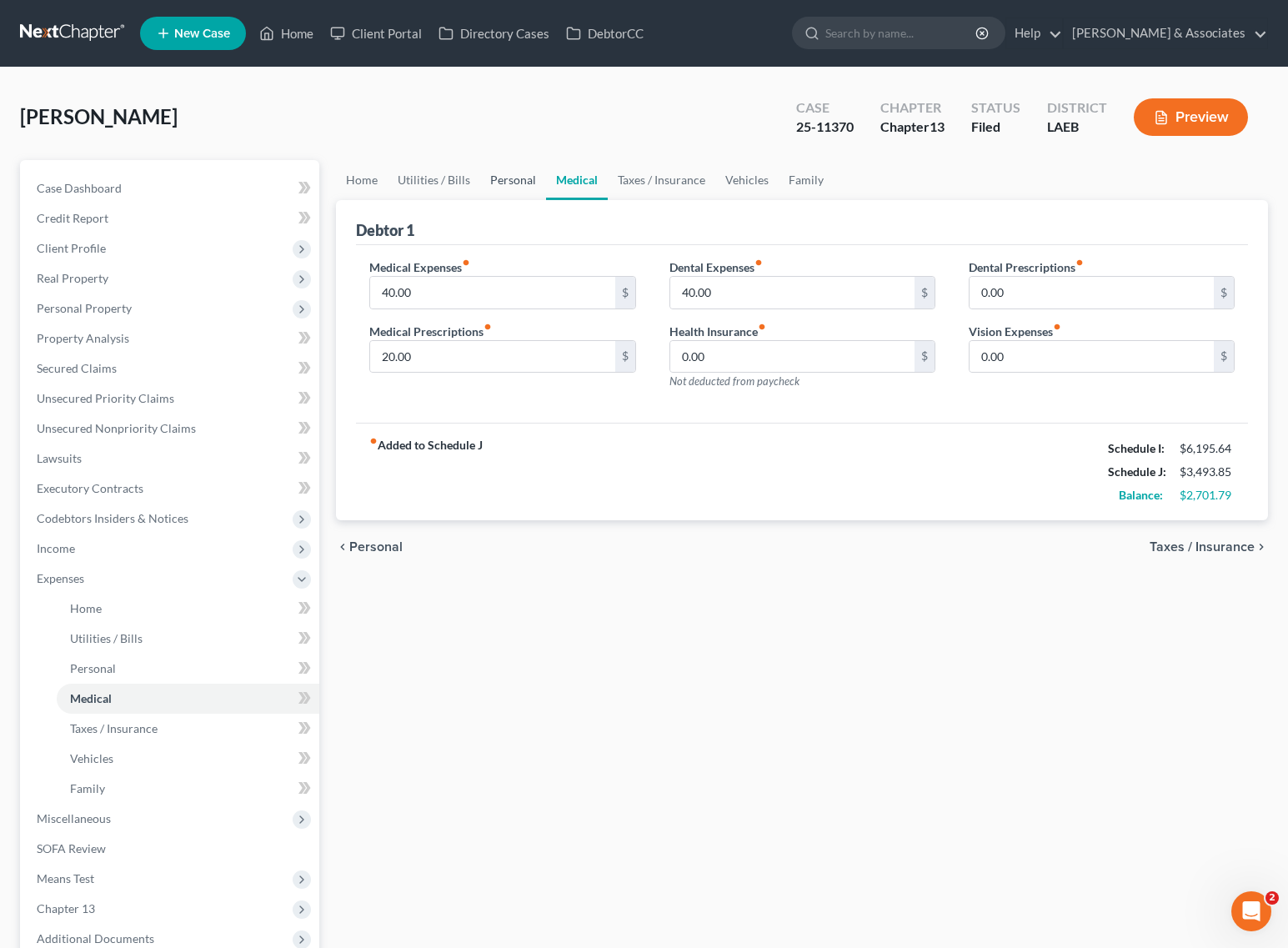
click at [488, 183] on link "Personal" at bounding box center [513, 180] width 66 height 40
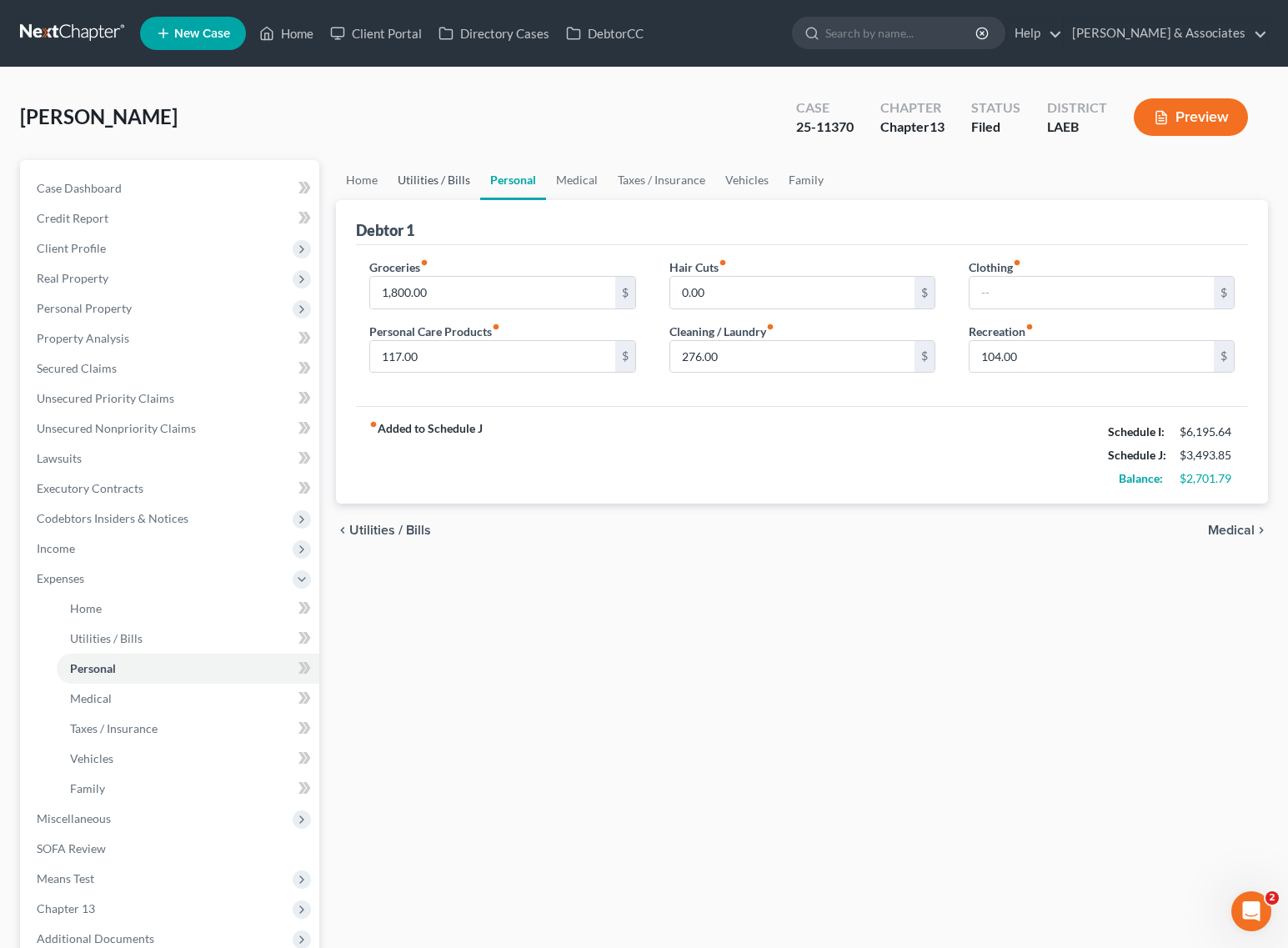
click at [430, 190] on link "Utilities / Bills" at bounding box center [434, 180] width 93 height 40
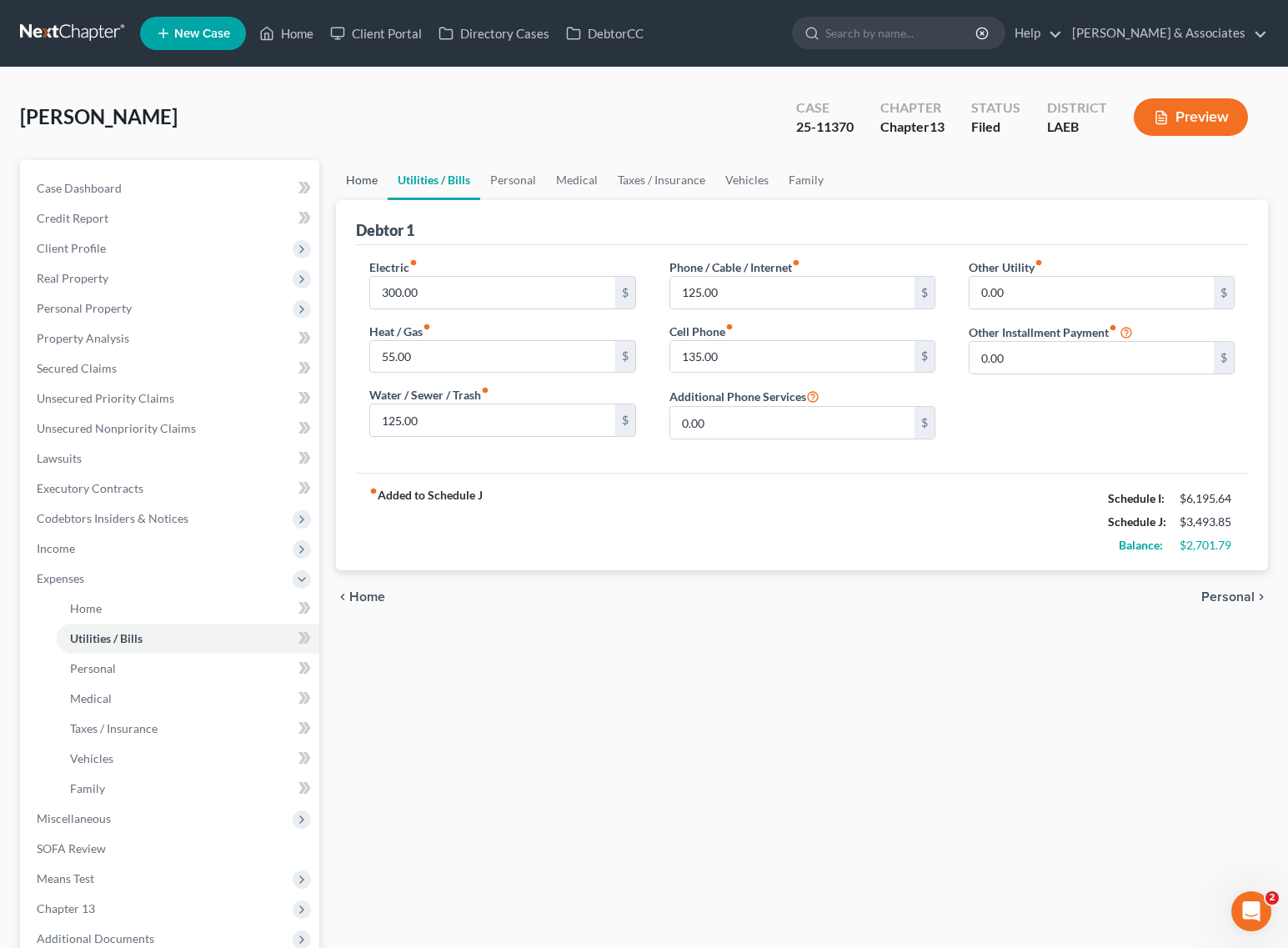
click at [359, 177] on link "Home" at bounding box center [361, 180] width 52 height 40
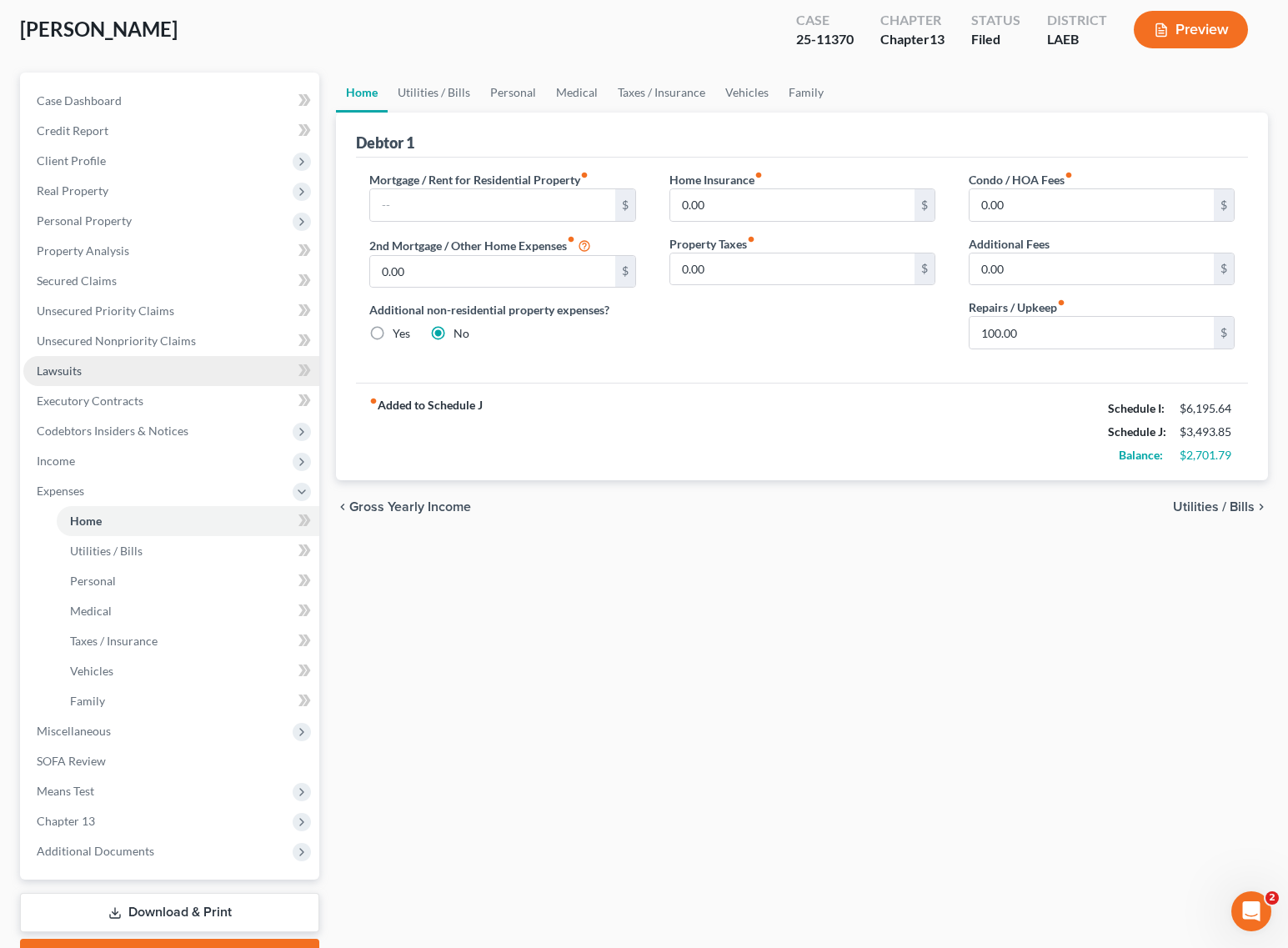
scroll to position [176, 0]
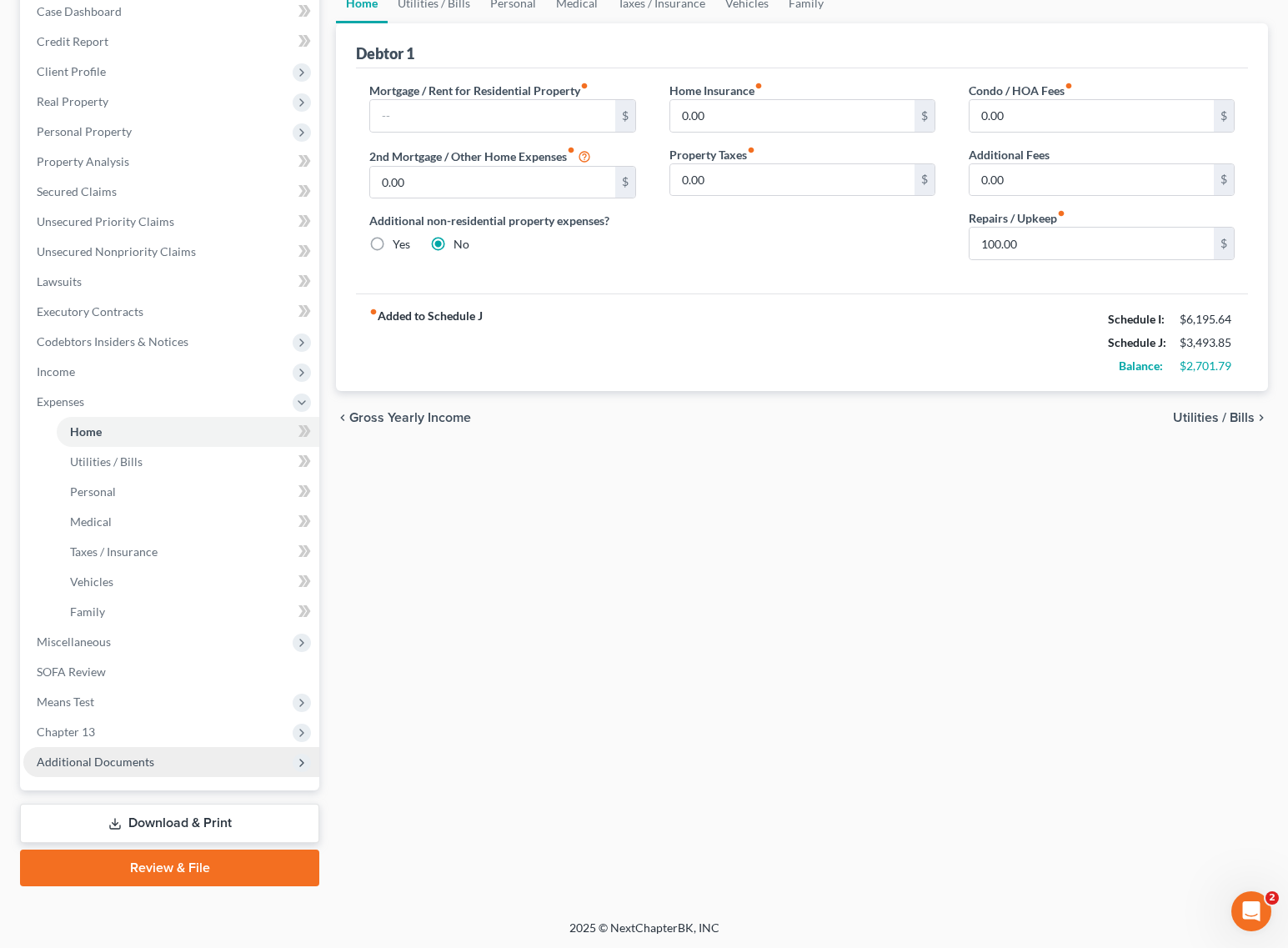
click at [86, 761] on span "Additional Documents" at bounding box center [95, 762] width 117 height 14
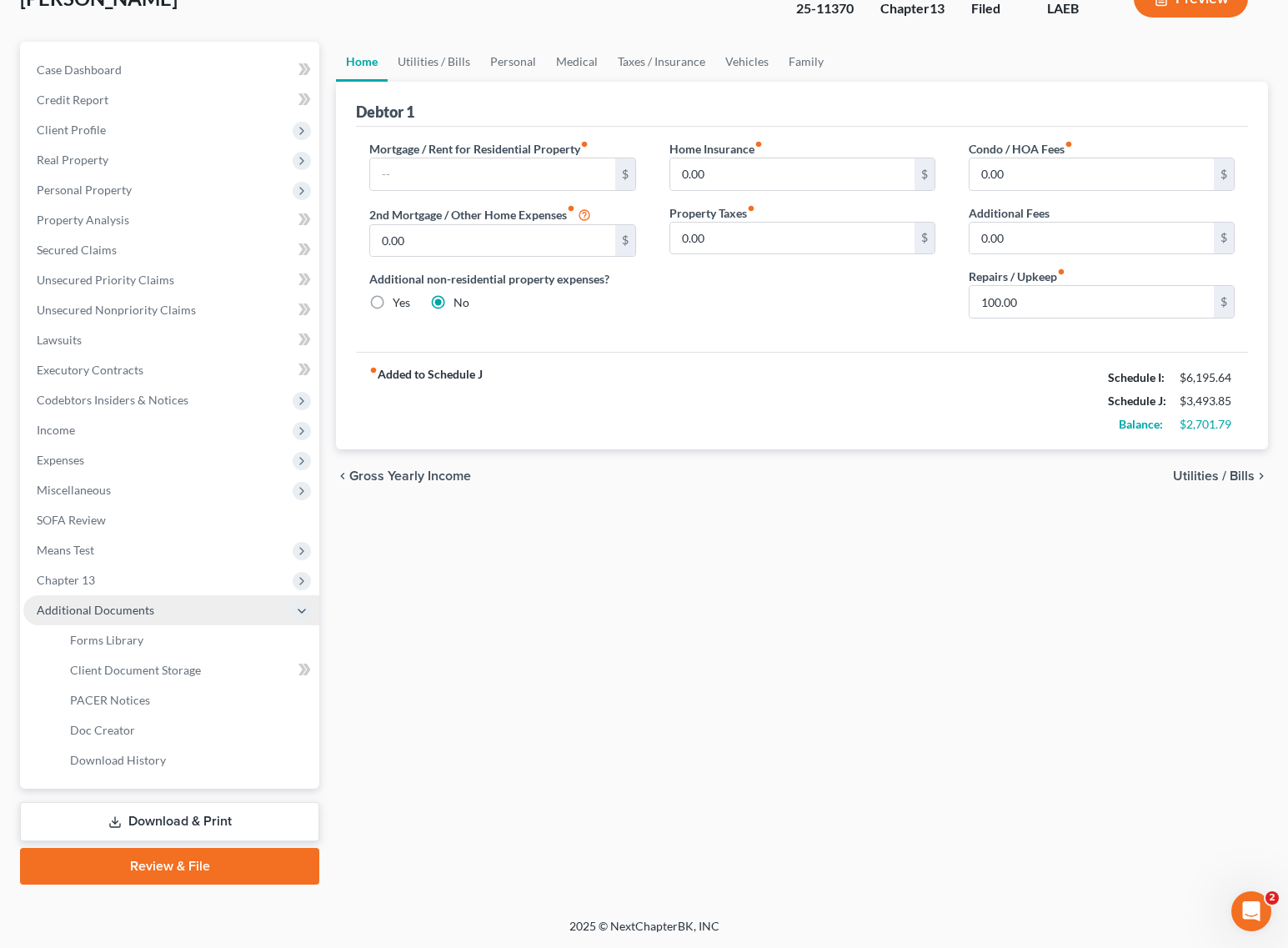
scroll to position [116, 0]
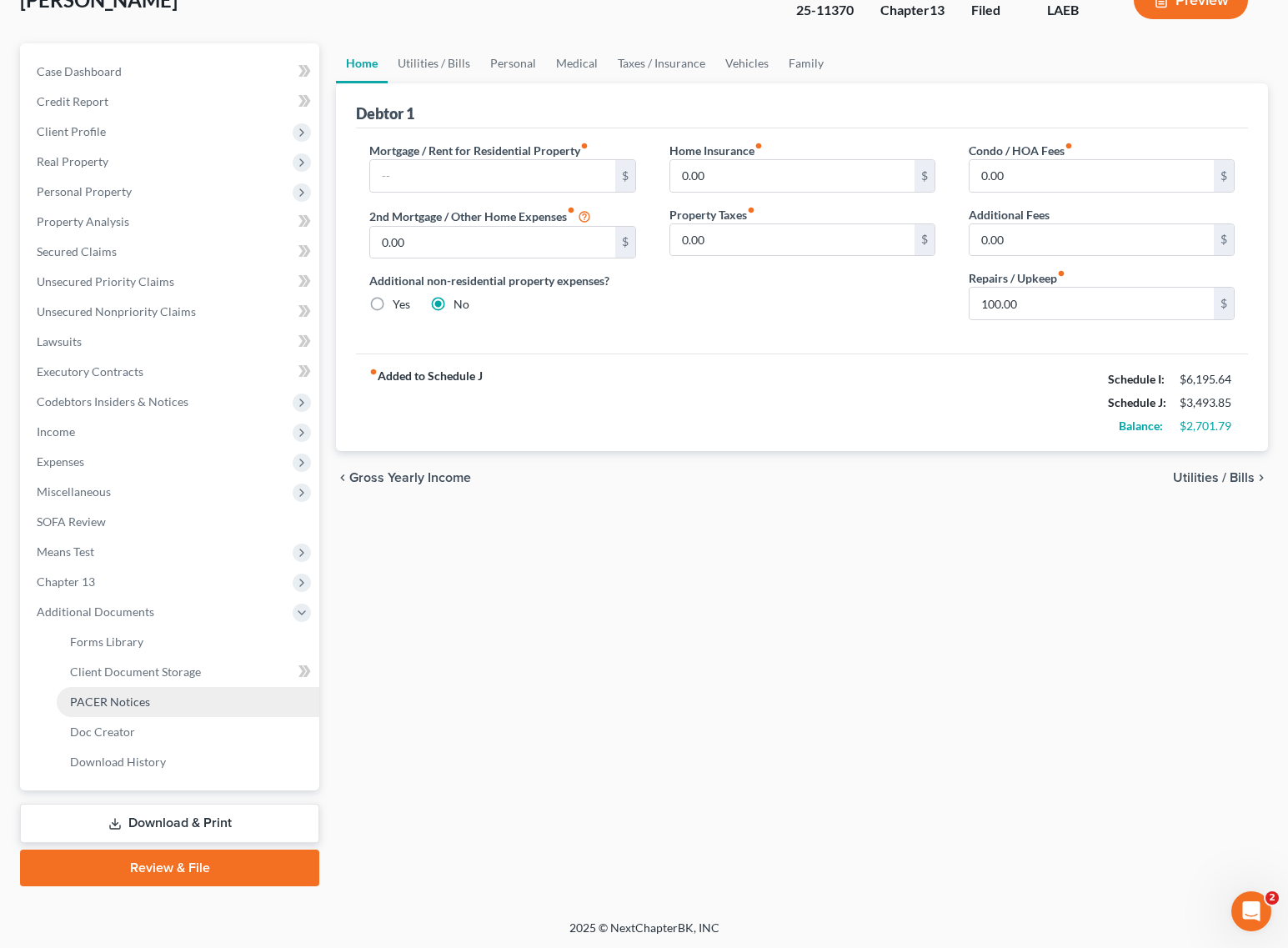
click at [108, 700] on span "PACER Notices" at bounding box center [109, 702] width 80 height 14
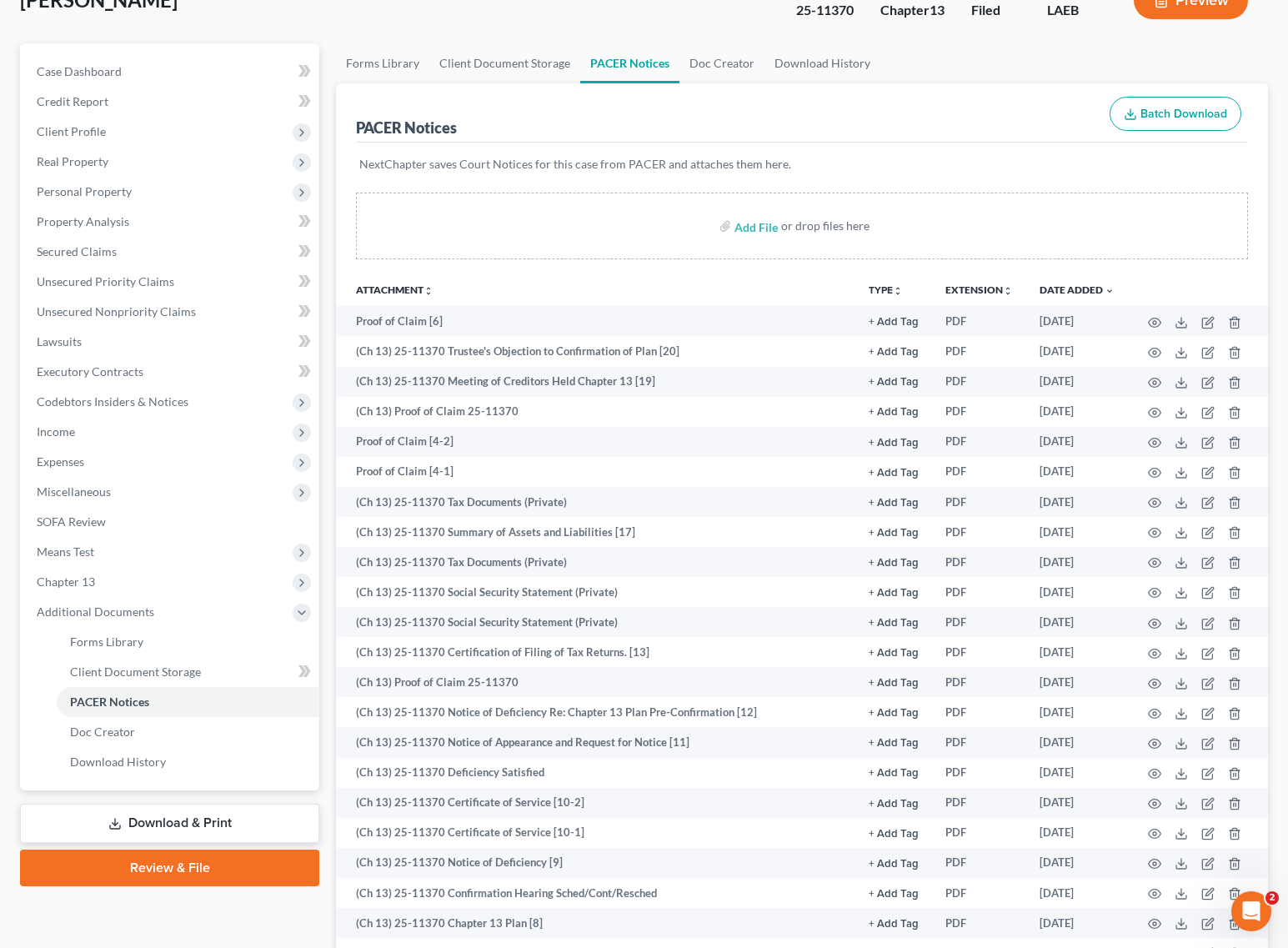
scroll to position [594, 0]
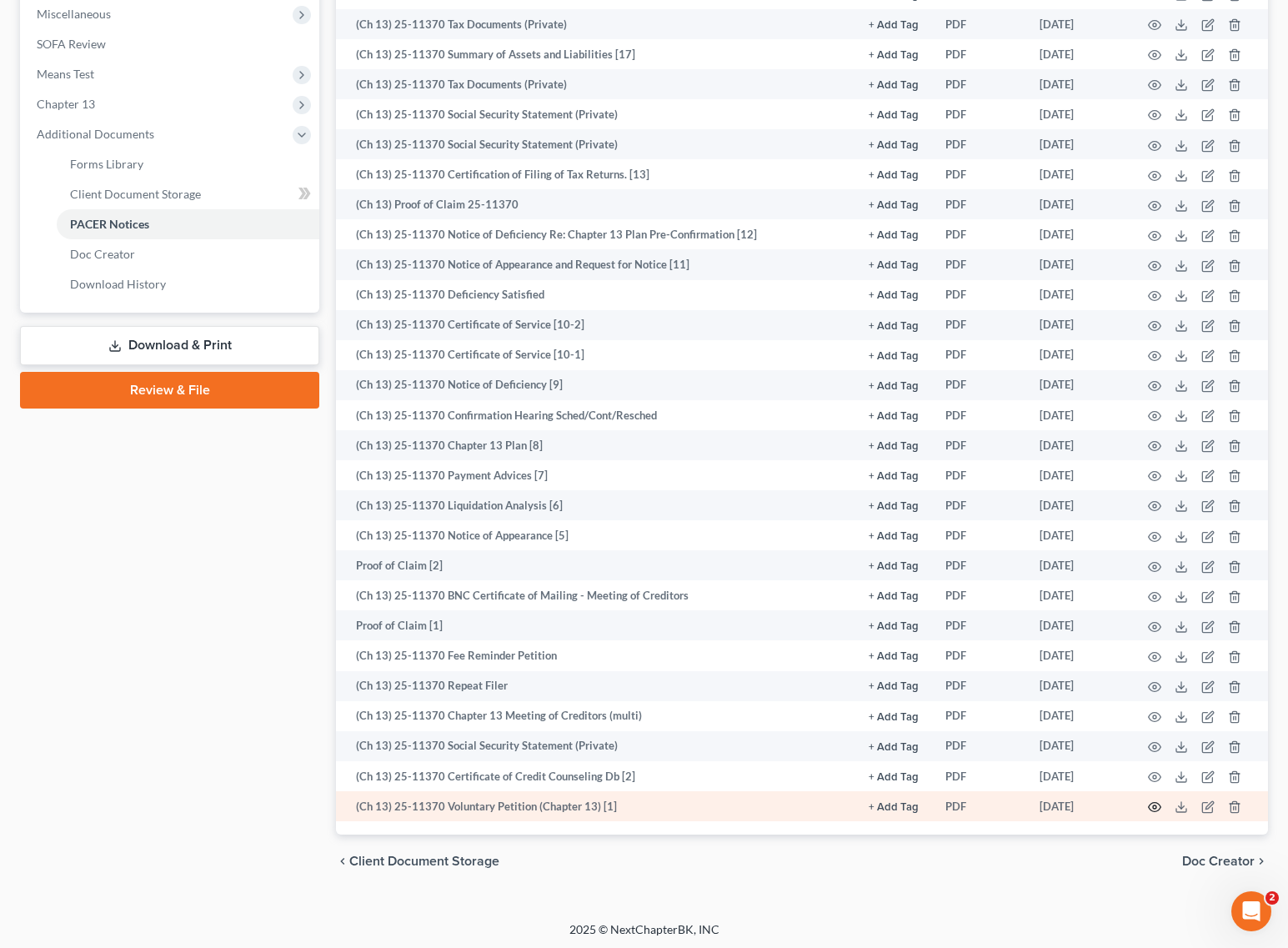
click at [1151, 805] on icon "button" at bounding box center [1154, 807] width 13 height 13
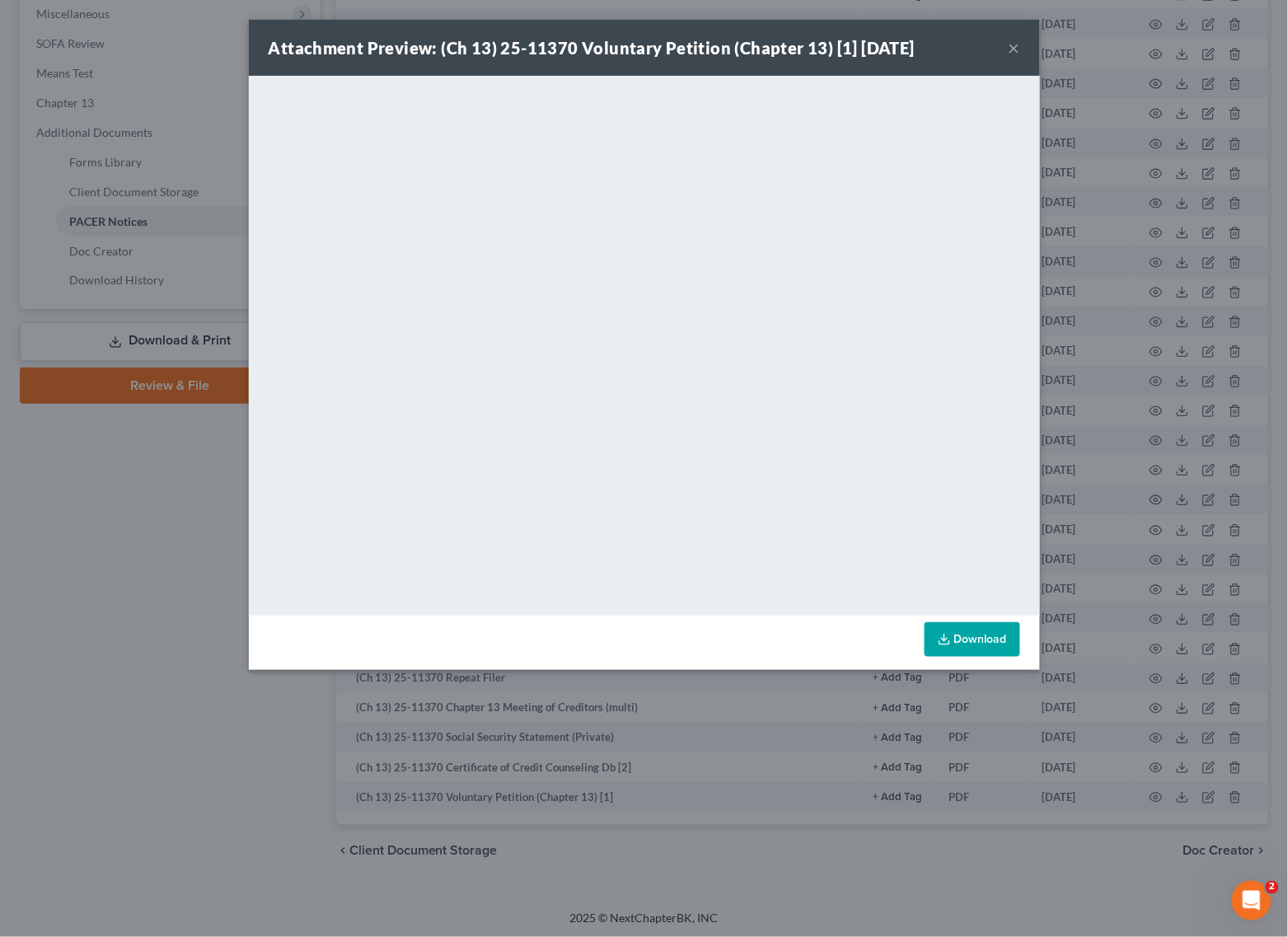
click at [1013, 42] on button "×" at bounding box center [1013, 47] width 11 height 20
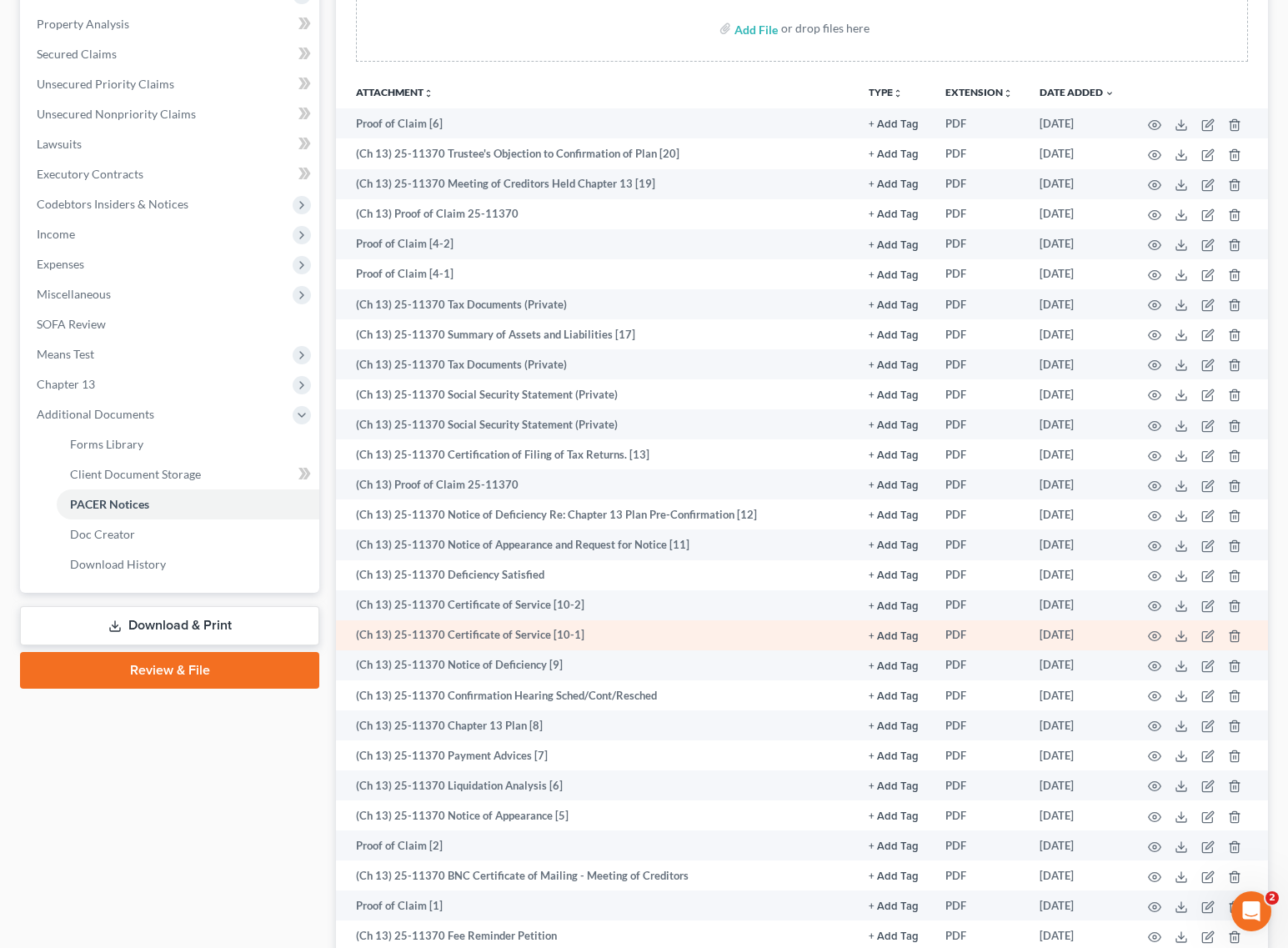
scroll to position [282, 0]
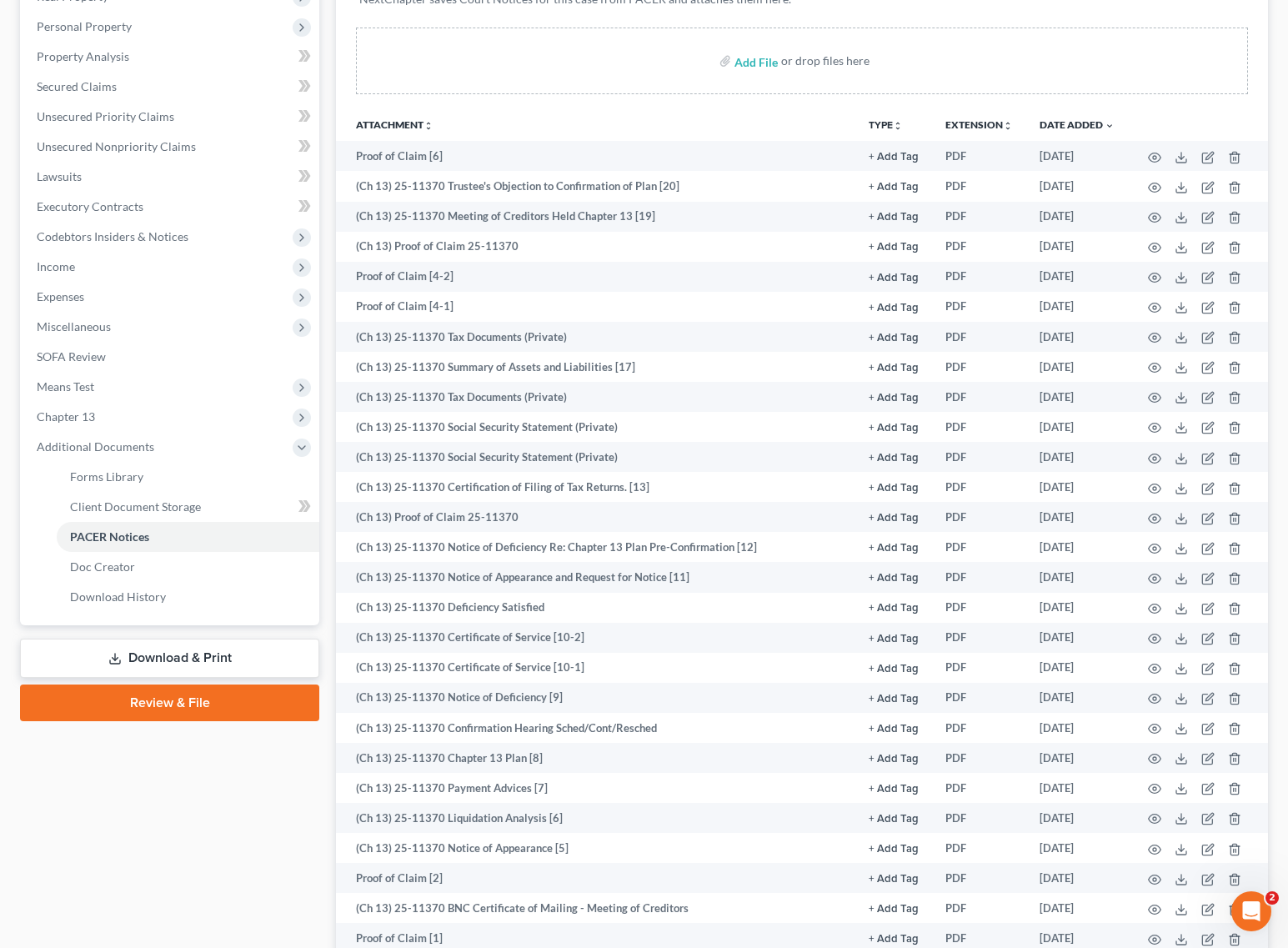
click at [159, 651] on link "Download & Print" at bounding box center [169, 658] width 299 height 39
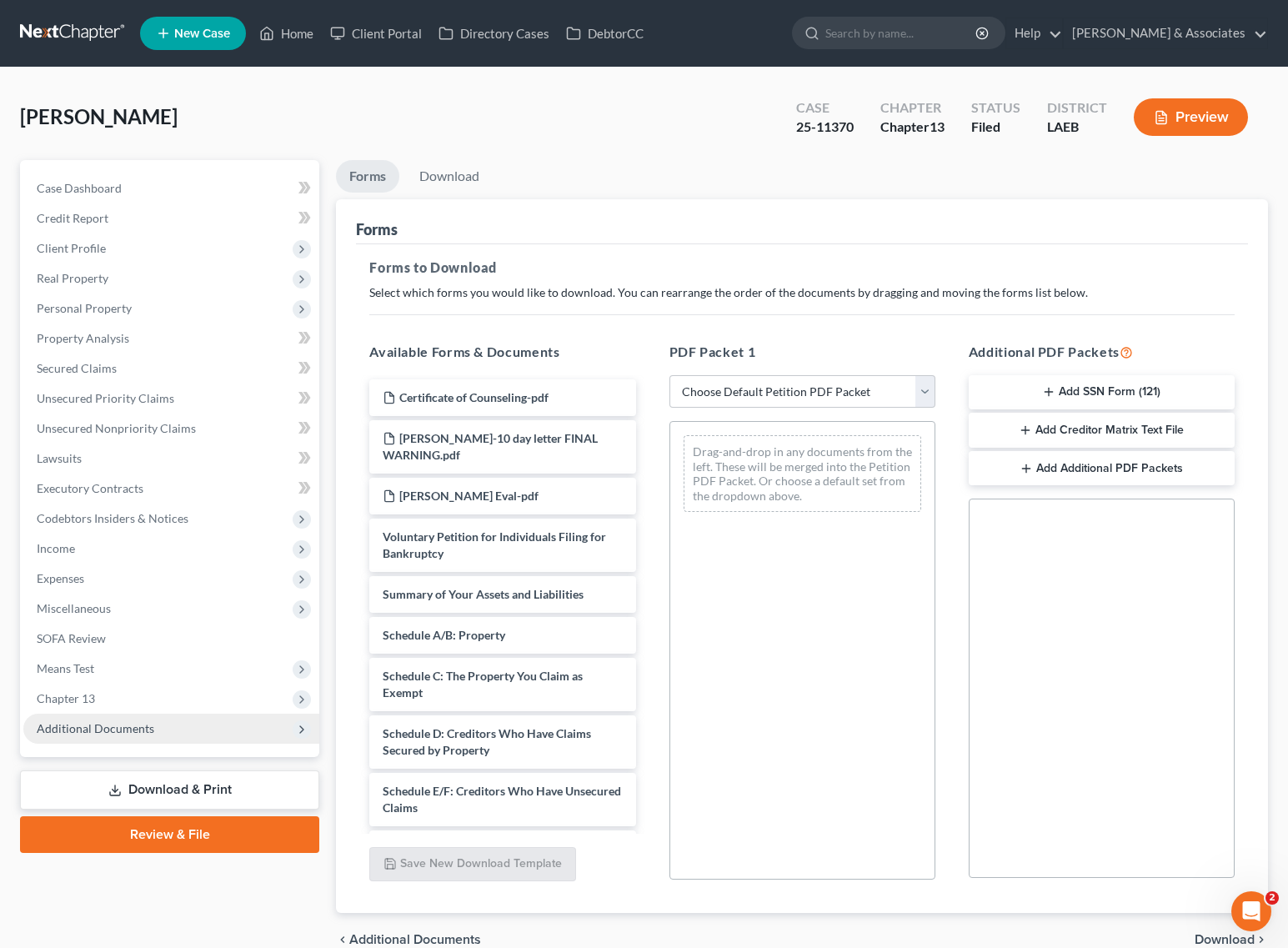
click at [93, 727] on span "Additional Documents" at bounding box center [95, 728] width 117 height 14
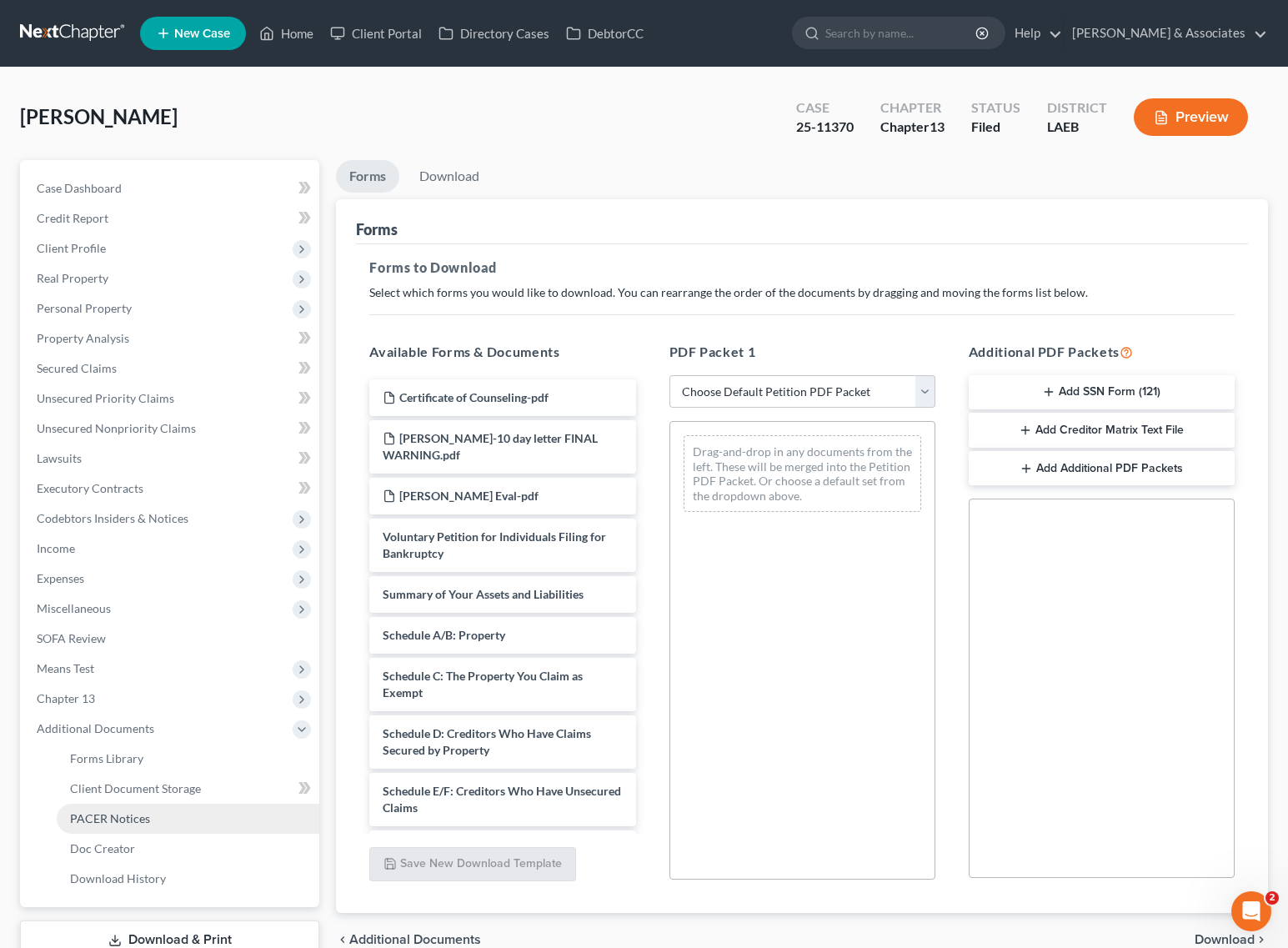
click at [96, 811] on span "PACER Notices" at bounding box center [109, 818] width 80 height 14
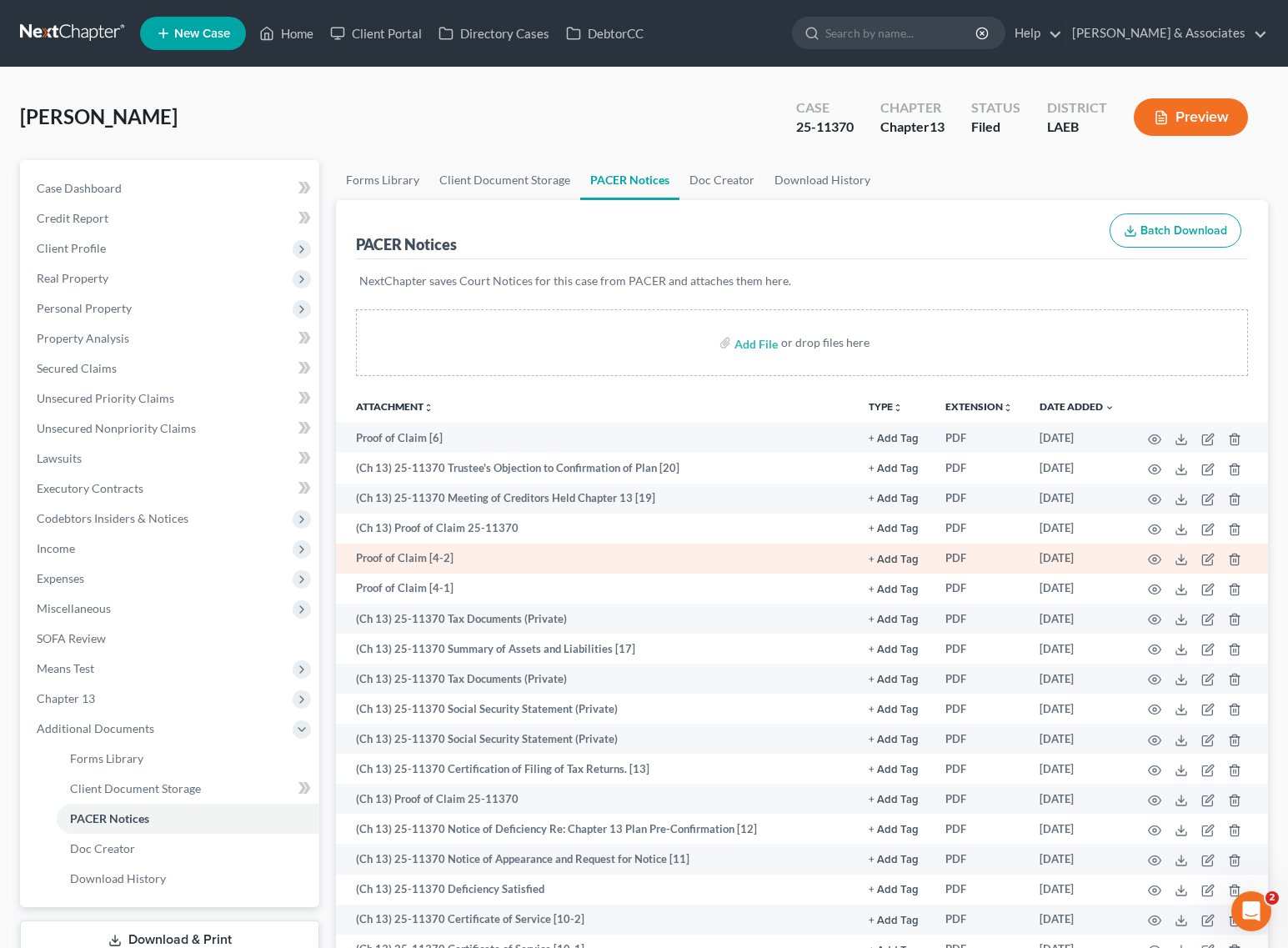
scroll to position [104, 0]
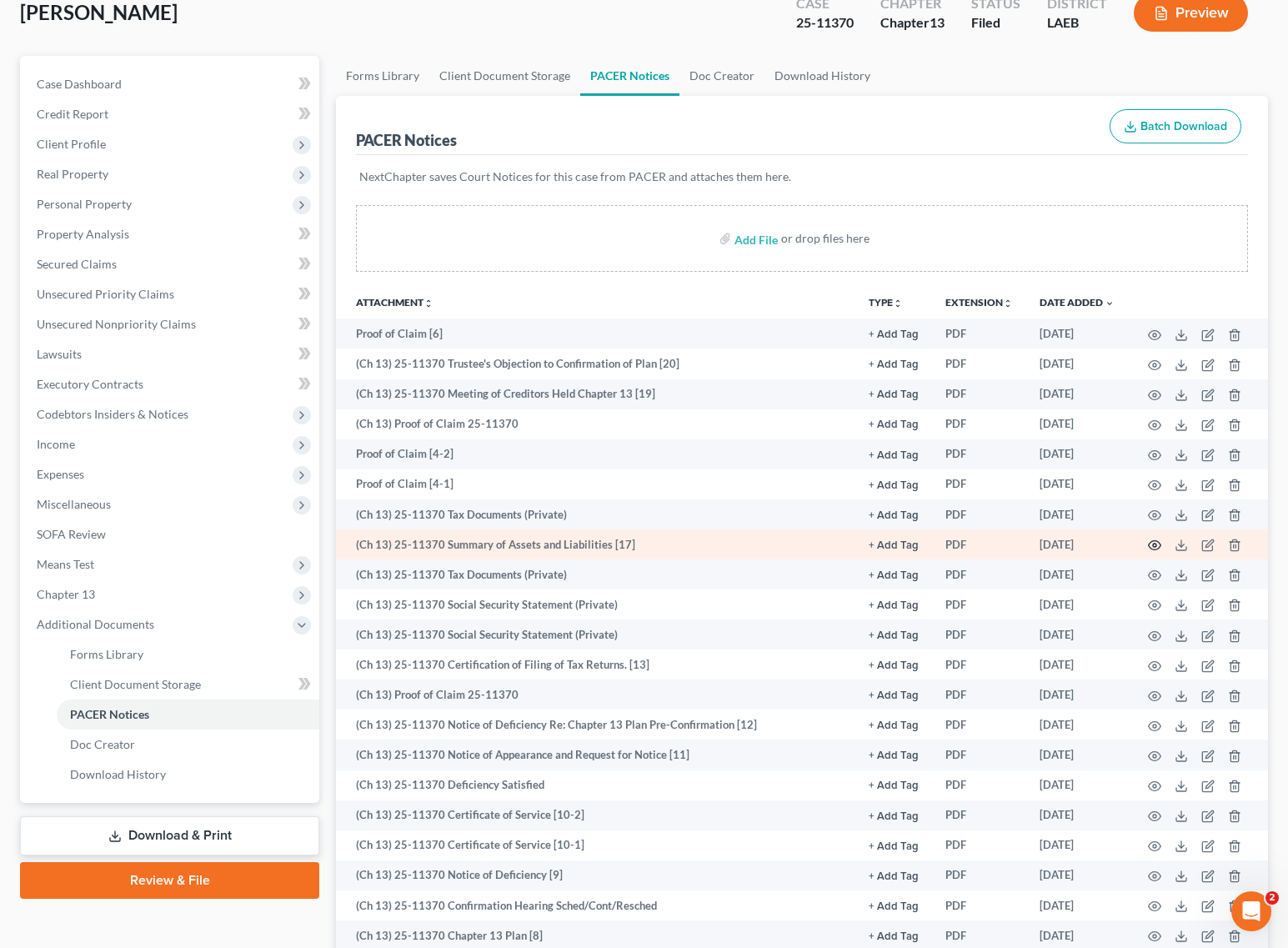
click at [1155, 543] on icon "button" at bounding box center [1154, 545] width 13 height 13
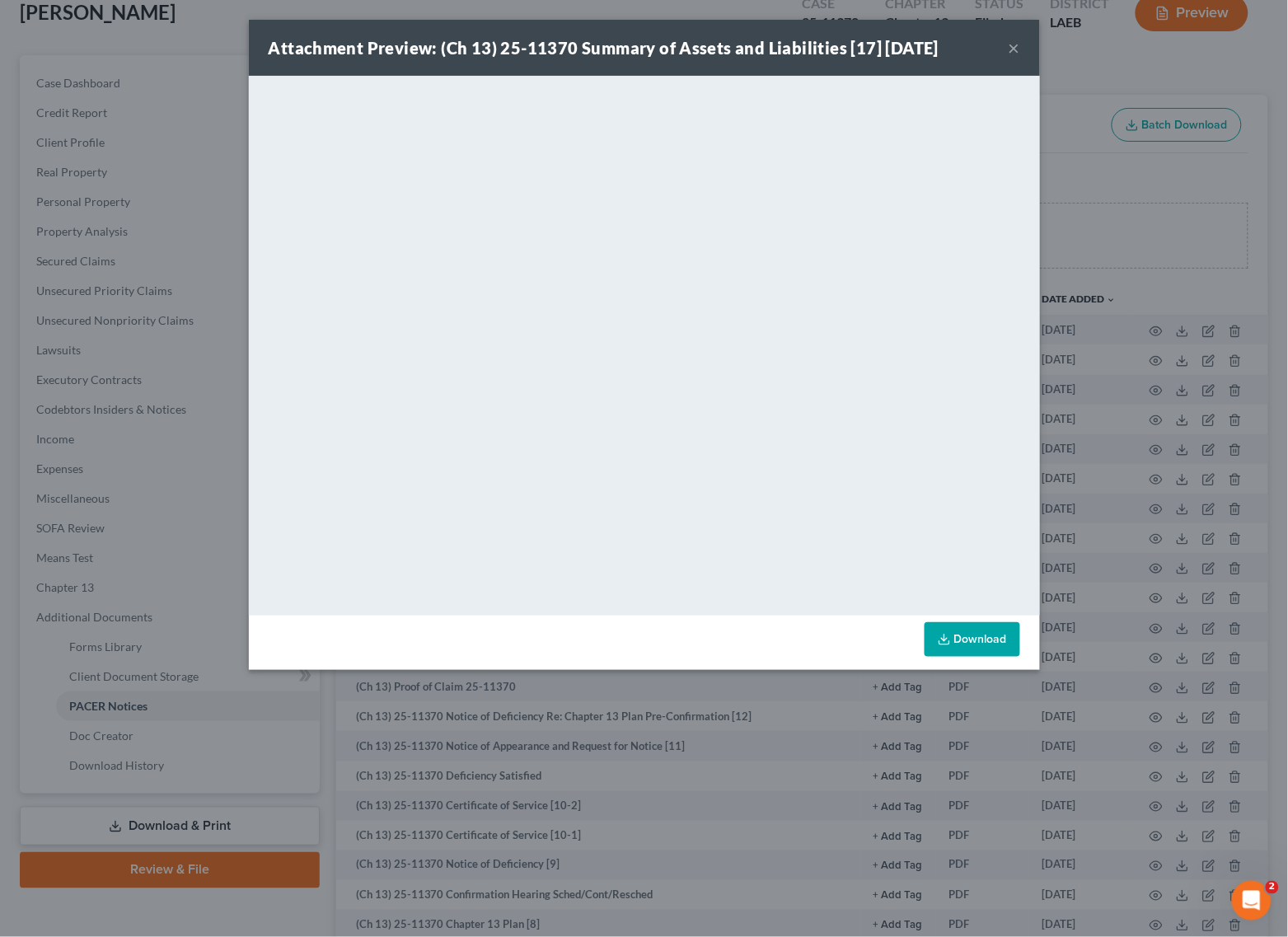
drag, startPoint x: 1010, startPoint y: 47, endPoint x: 243, endPoint y: 734, distance: 1029.7
click at [1010, 47] on button "×" at bounding box center [1013, 47] width 11 height 20
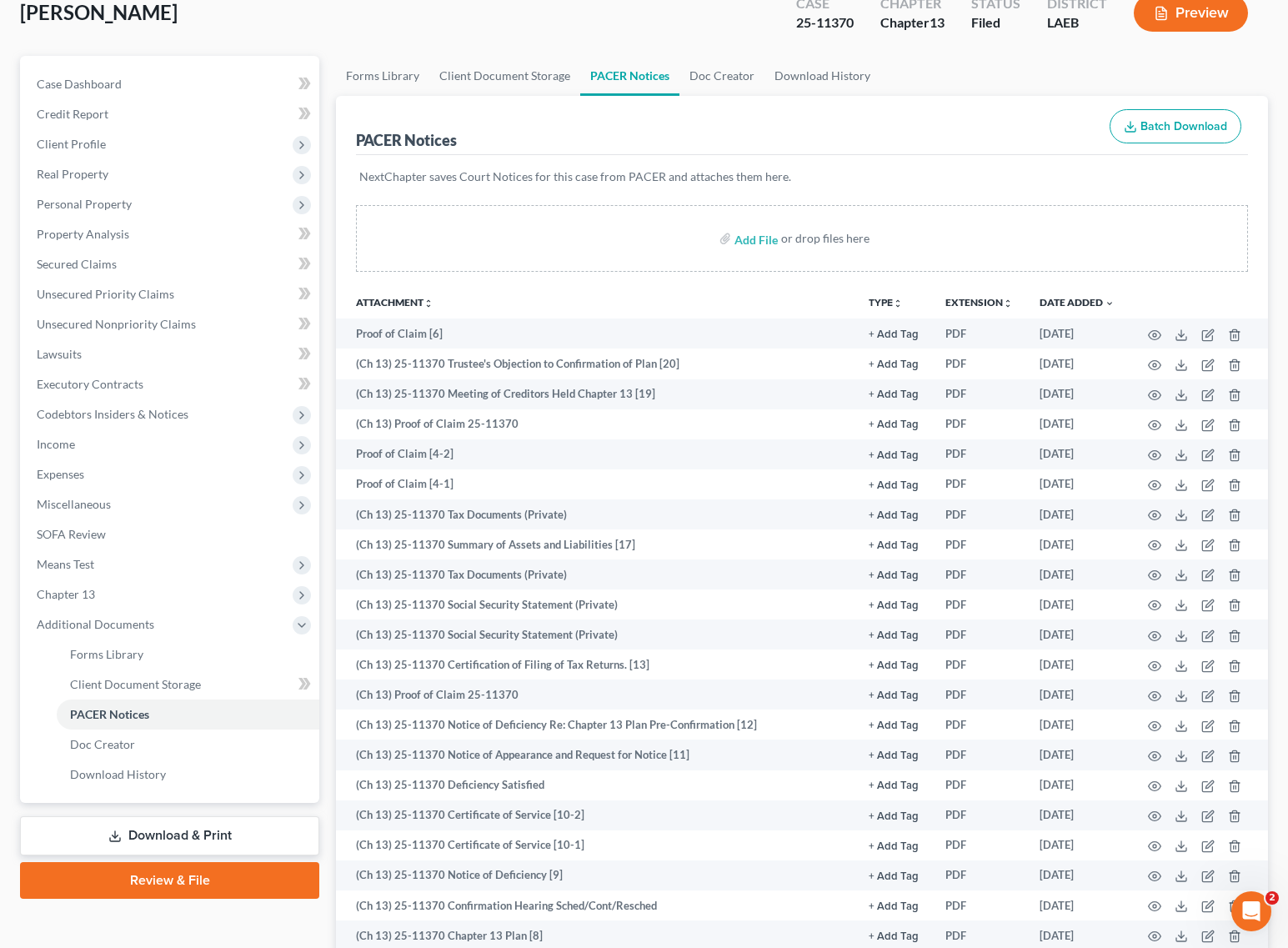
drag, startPoint x: 172, startPoint y: 833, endPoint x: 713, endPoint y: 244, distance: 799.8
click at [172, 833] on link "Download & Print" at bounding box center [169, 836] width 299 height 39
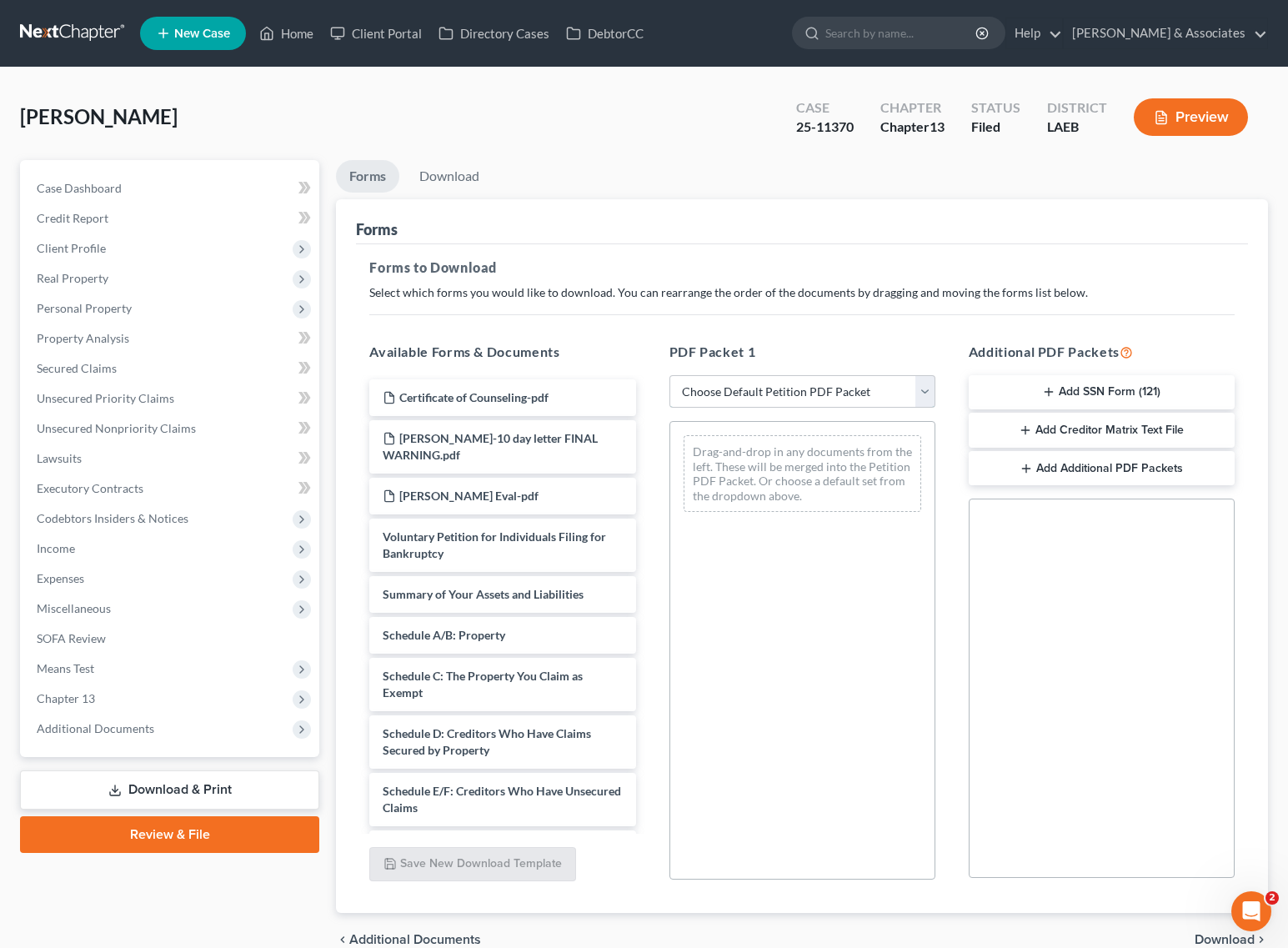
click at [742, 382] on select "Choose Default Petition PDF Packet Complete Bankruptcy Petition (all forms and …" at bounding box center [802, 392] width 266 height 34
select select "2"
click at [669, 375] on select "Choose Default Petition PDF Packet Complete Bankruptcy Petition (all forms and …" at bounding box center [802, 392] width 266 height 34
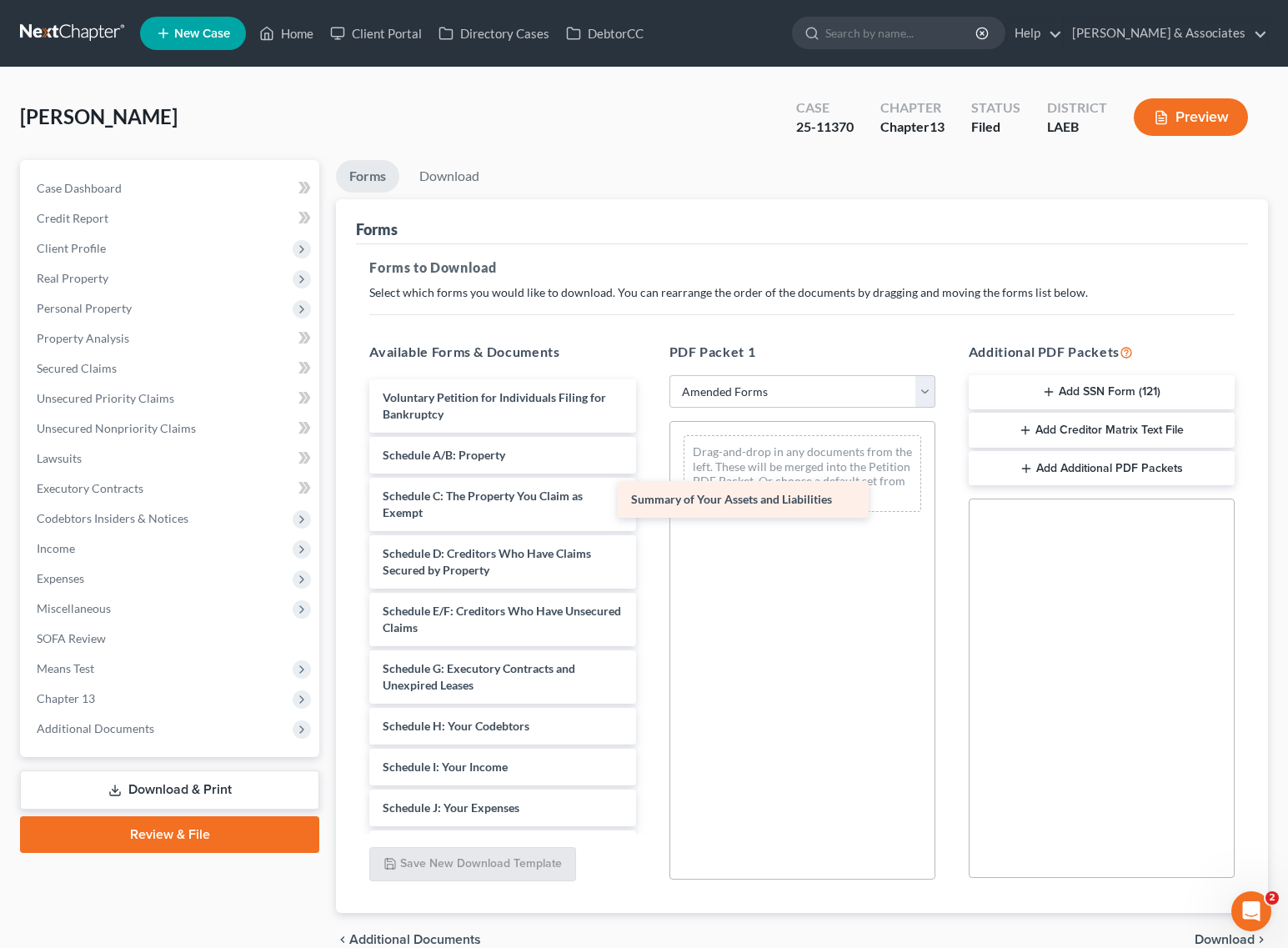
drag, startPoint x: 517, startPoint y: 459, endPoint x: 710, endPoint y: 501, distance: 197.5
click at [649, 498] on div "Summary of Your Assets and Liabilities Voluntary Petition for Individuals Filin…" at bounding box center [503, 779] width 293 height 800
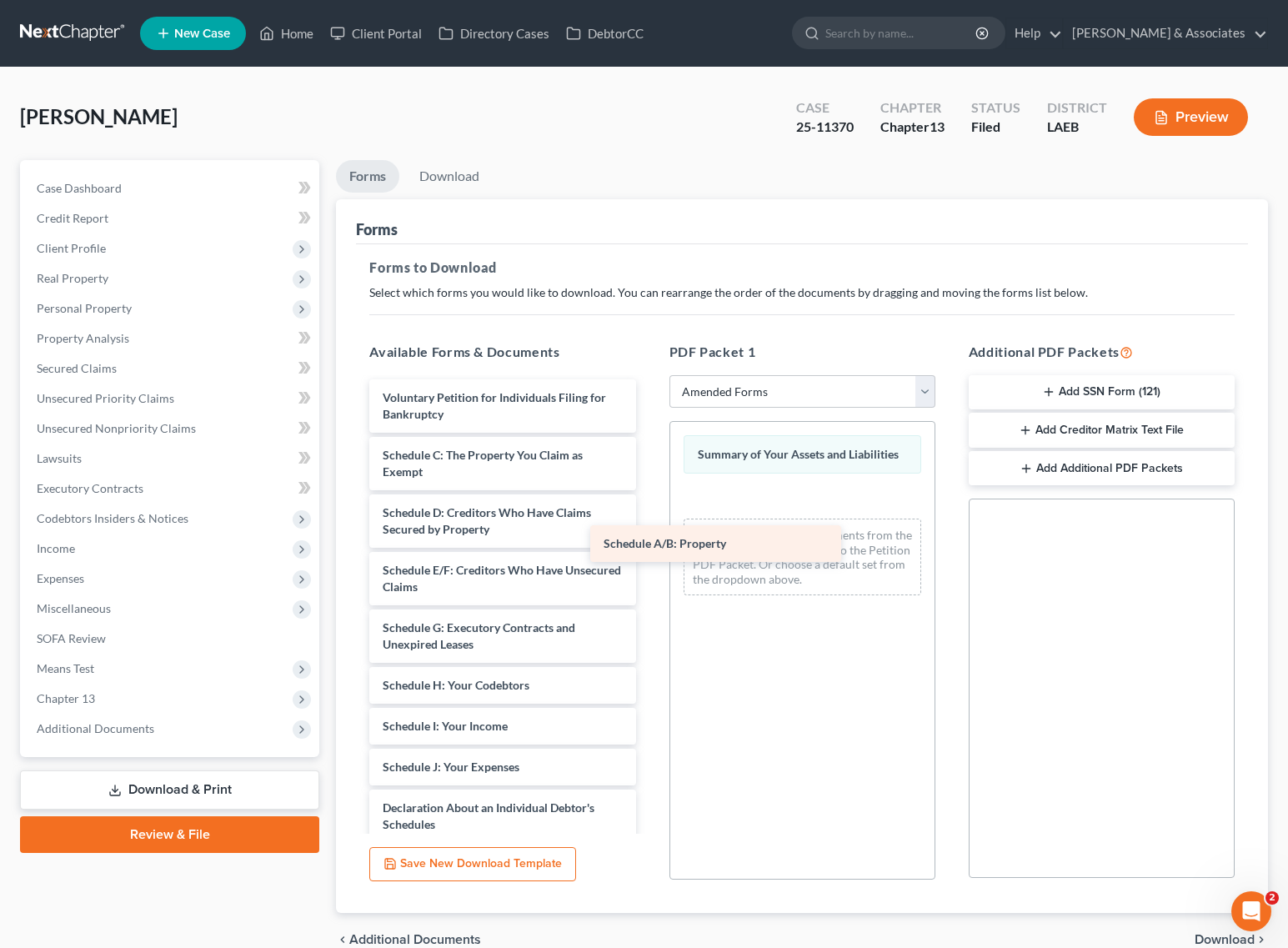
drag, startPoint x: 510, startPoint y: 449, endPoint x: 799, endPoint y: 519, distance: 297.4
click at [649, 521] on div "Schedule A/B: Property Voluntary Petition for Individuals Filing for Bankruptcy…" at bounding box center [503, 758] width 293 height 758
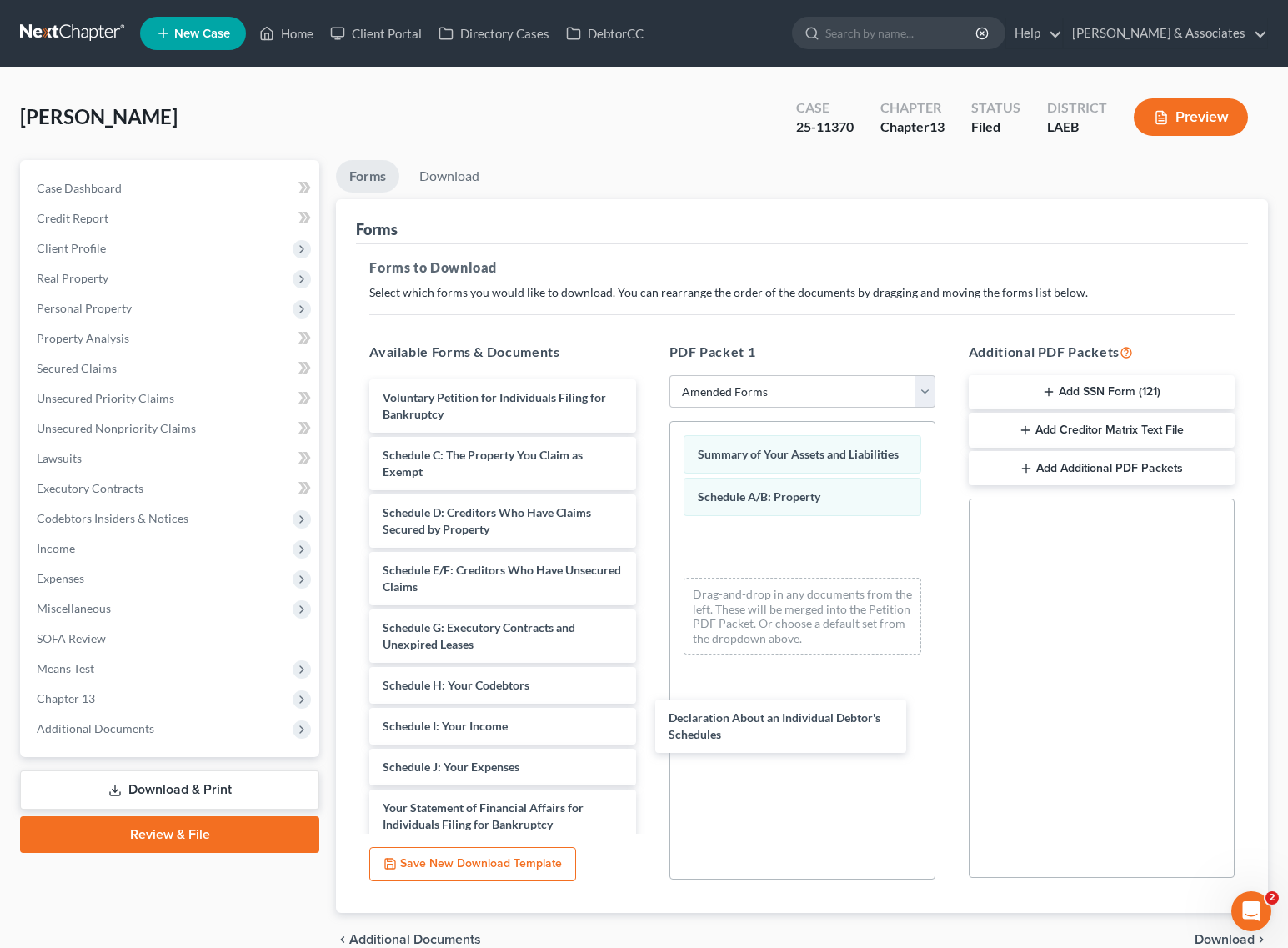
drag, startPoint x: 521, startPoint y: 802, endPoint x: 847, endPoint y: 644, distance: 362.3
click at [649, 680] on div "Declaration About an Individual Debtor's Schedules Voluntary Petition for Indiv…" at bounding box center [503, 729] width 293 height 701
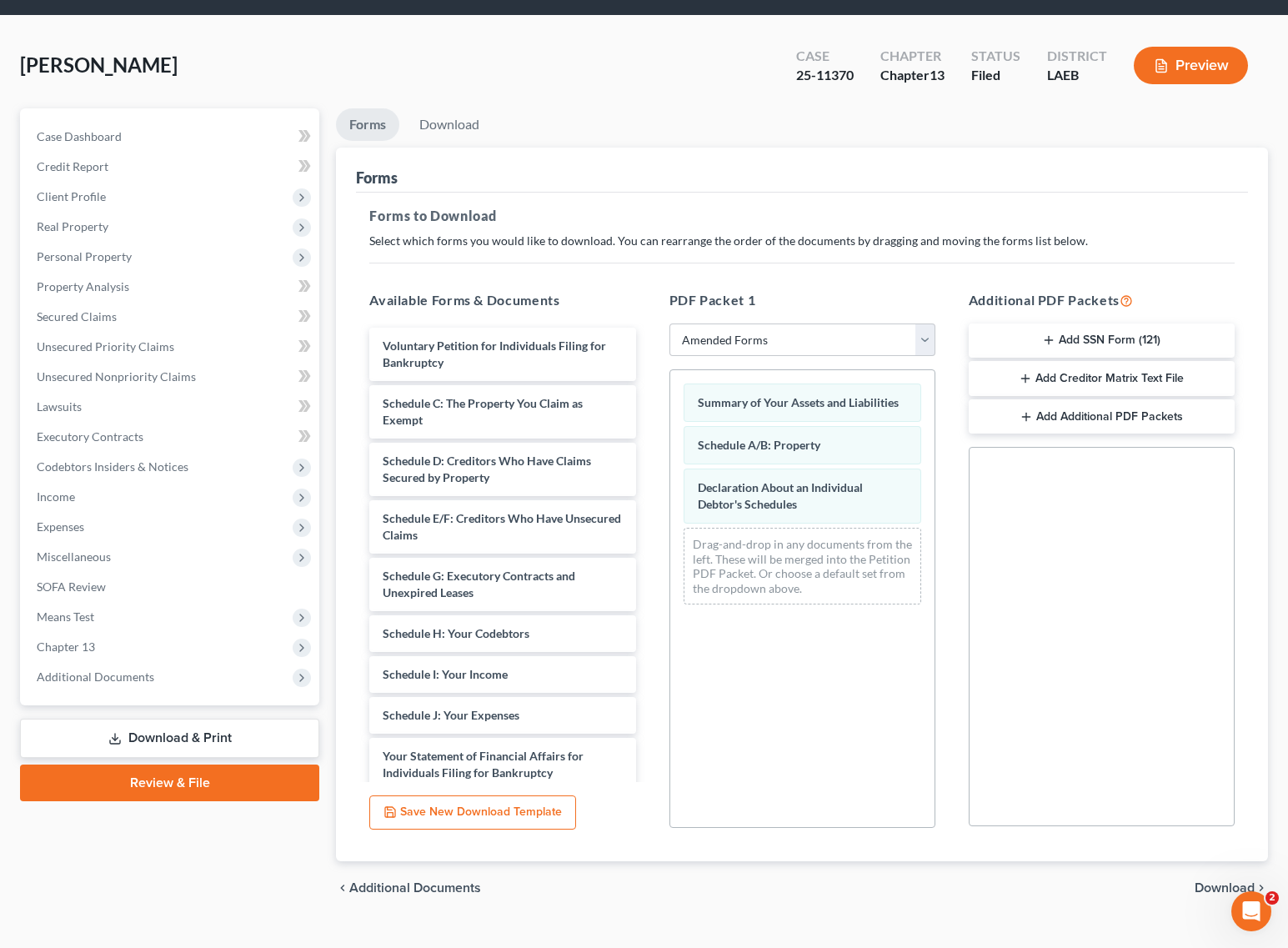
scroll to position [81, 0]
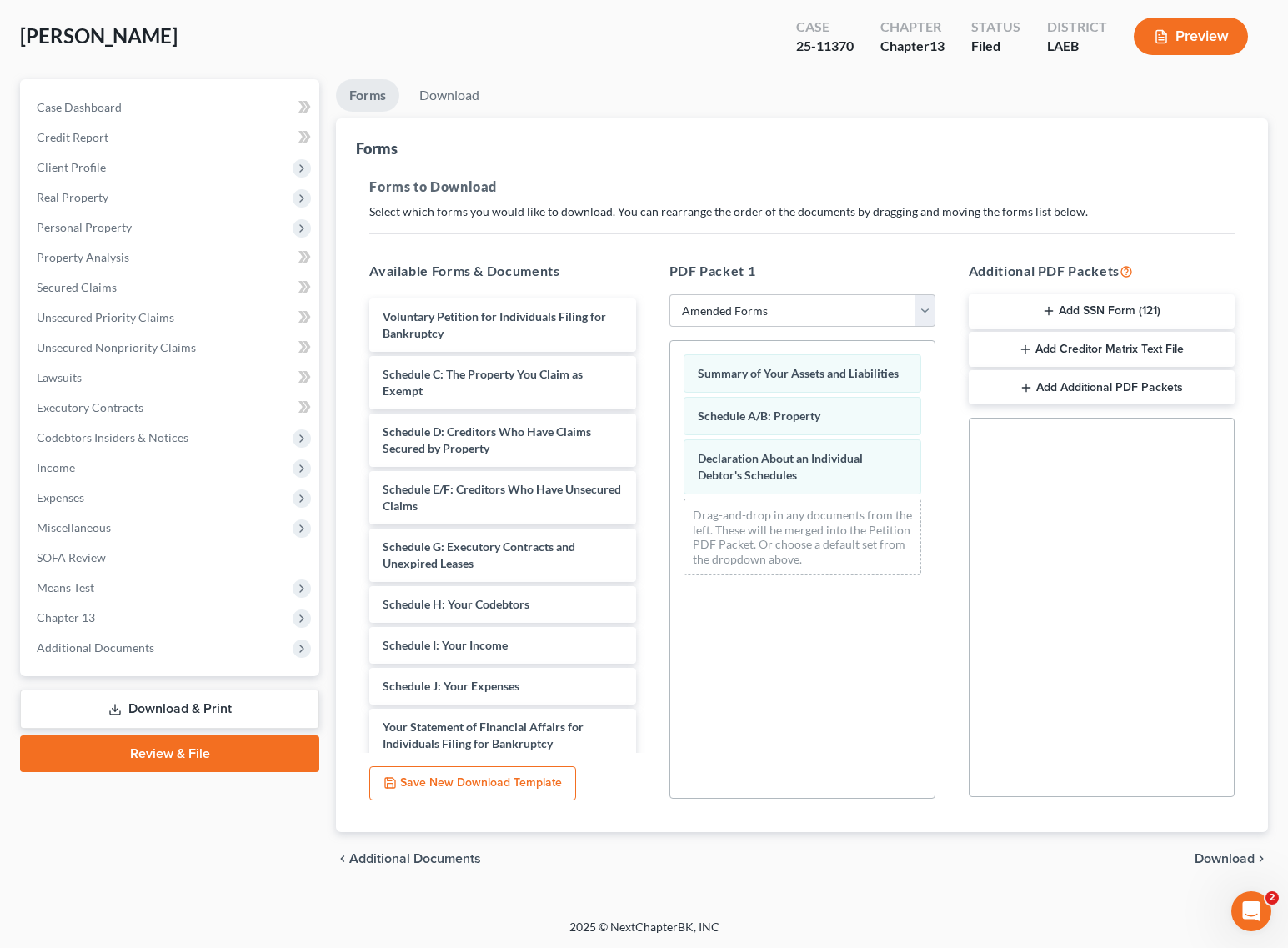
click at [1239, 863] on span "Download" at bounding box center [1225, 858] width 60 height 13
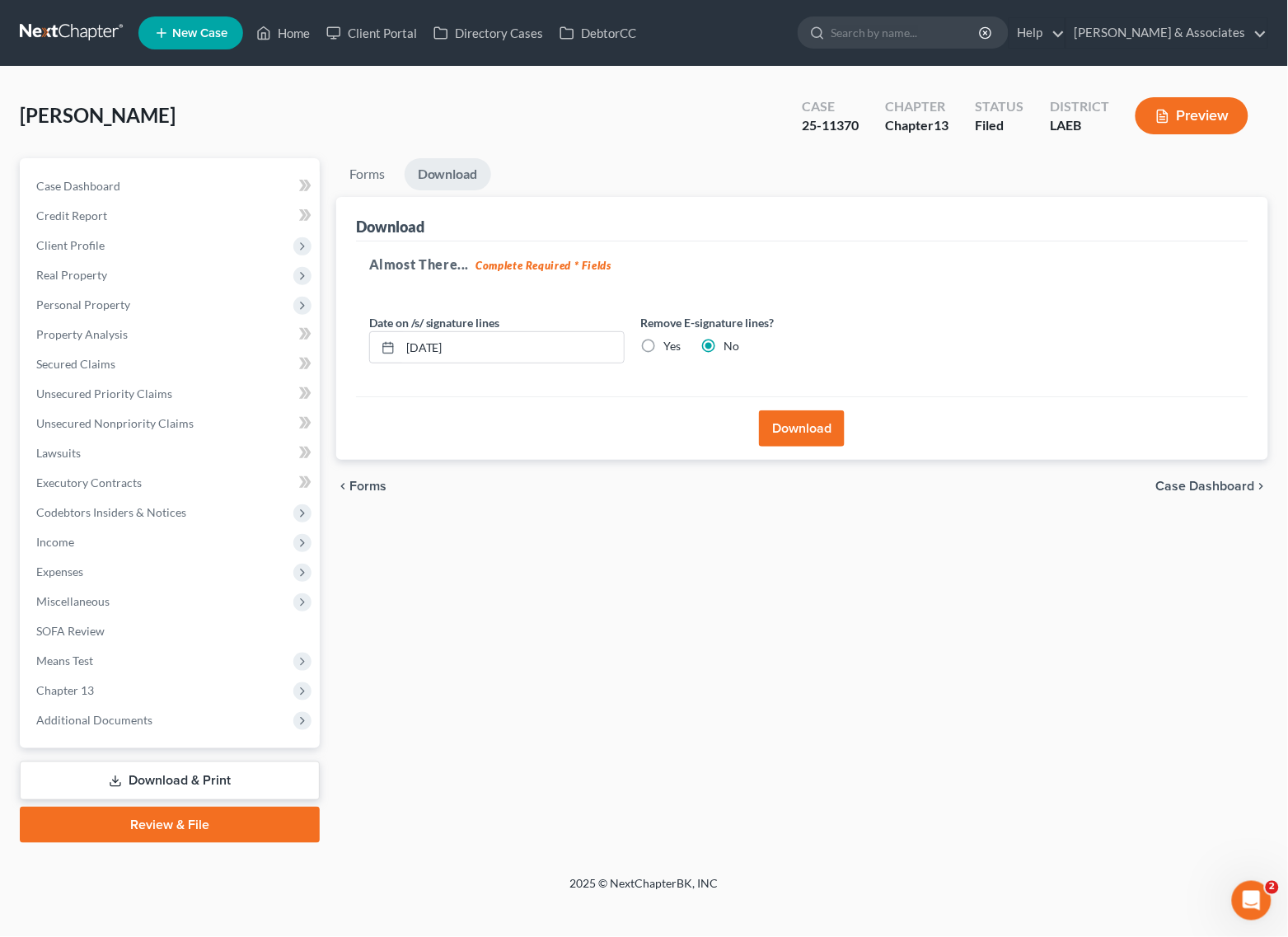
click at [769, 422] on button "Download" at bounding box center [802, 429] width 85 height 37
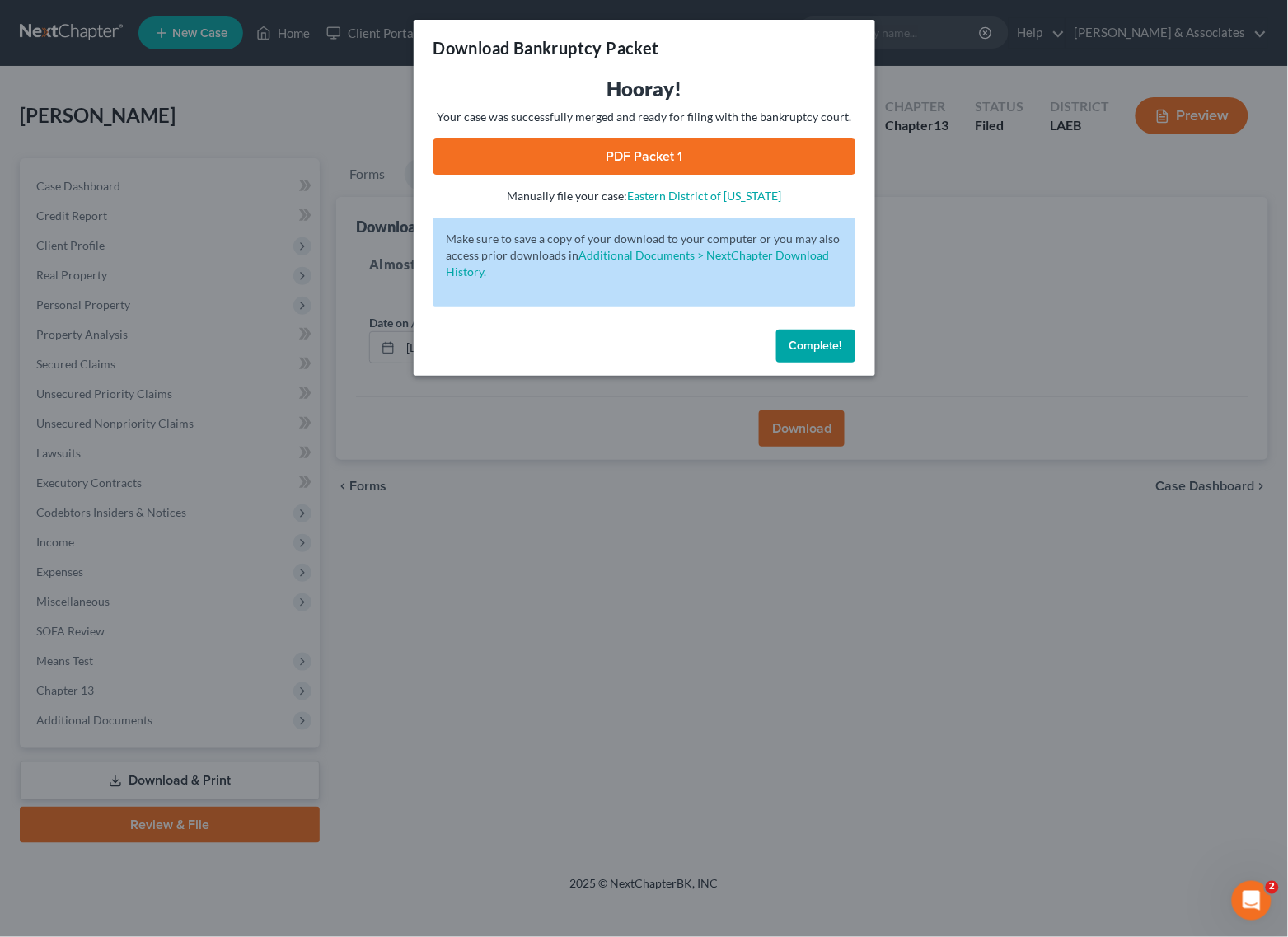
click at [717, 161] on link "PDF Packet 1" at bounding box center [644, 157] width 422 height 37
click at [830, 344] on span "Complete!" at bounding box center [816, 346] width 53 height 14
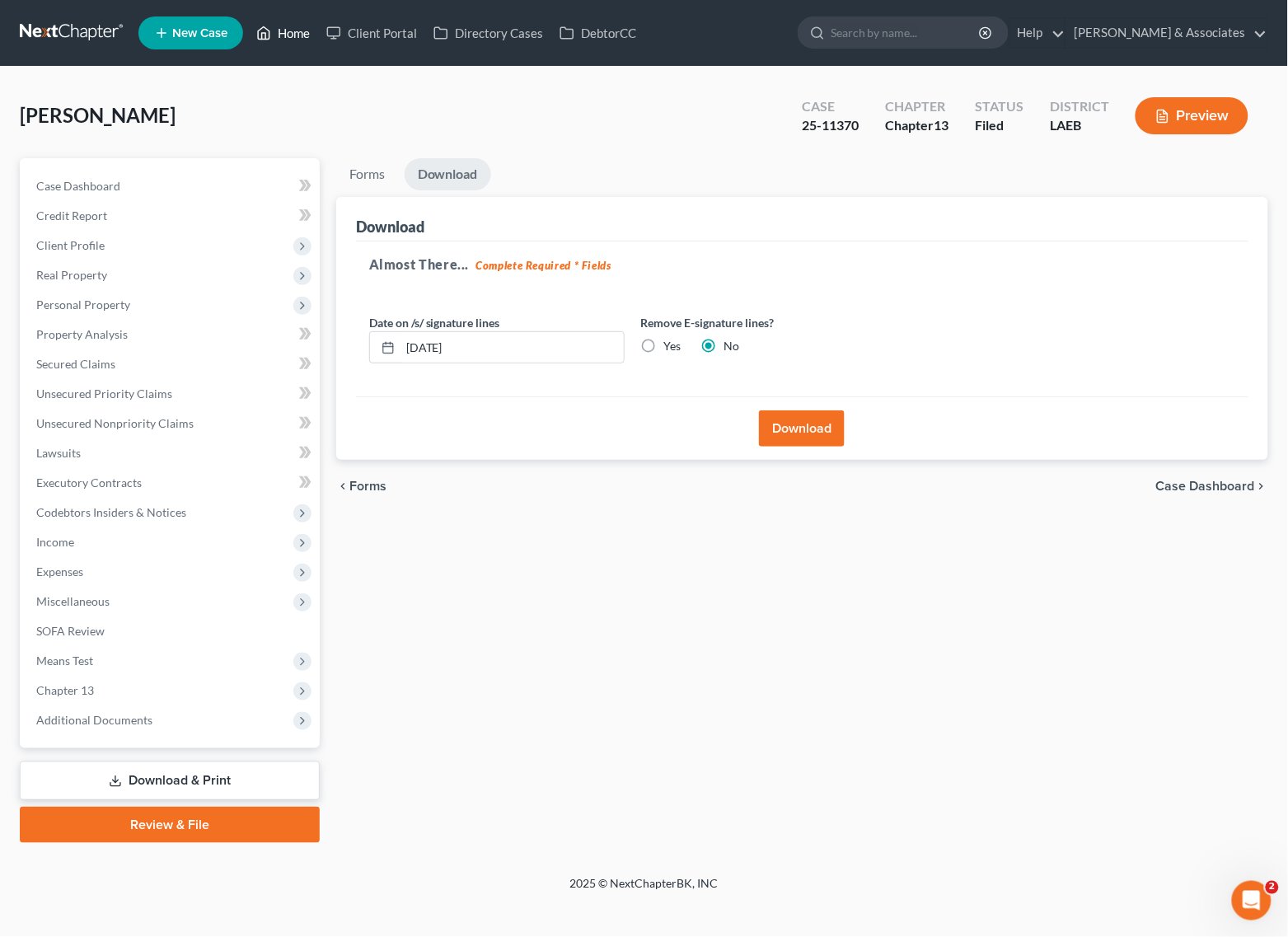
click at [303, 29] on link "Home" at bounding box center [283, 33] width 70 height 30
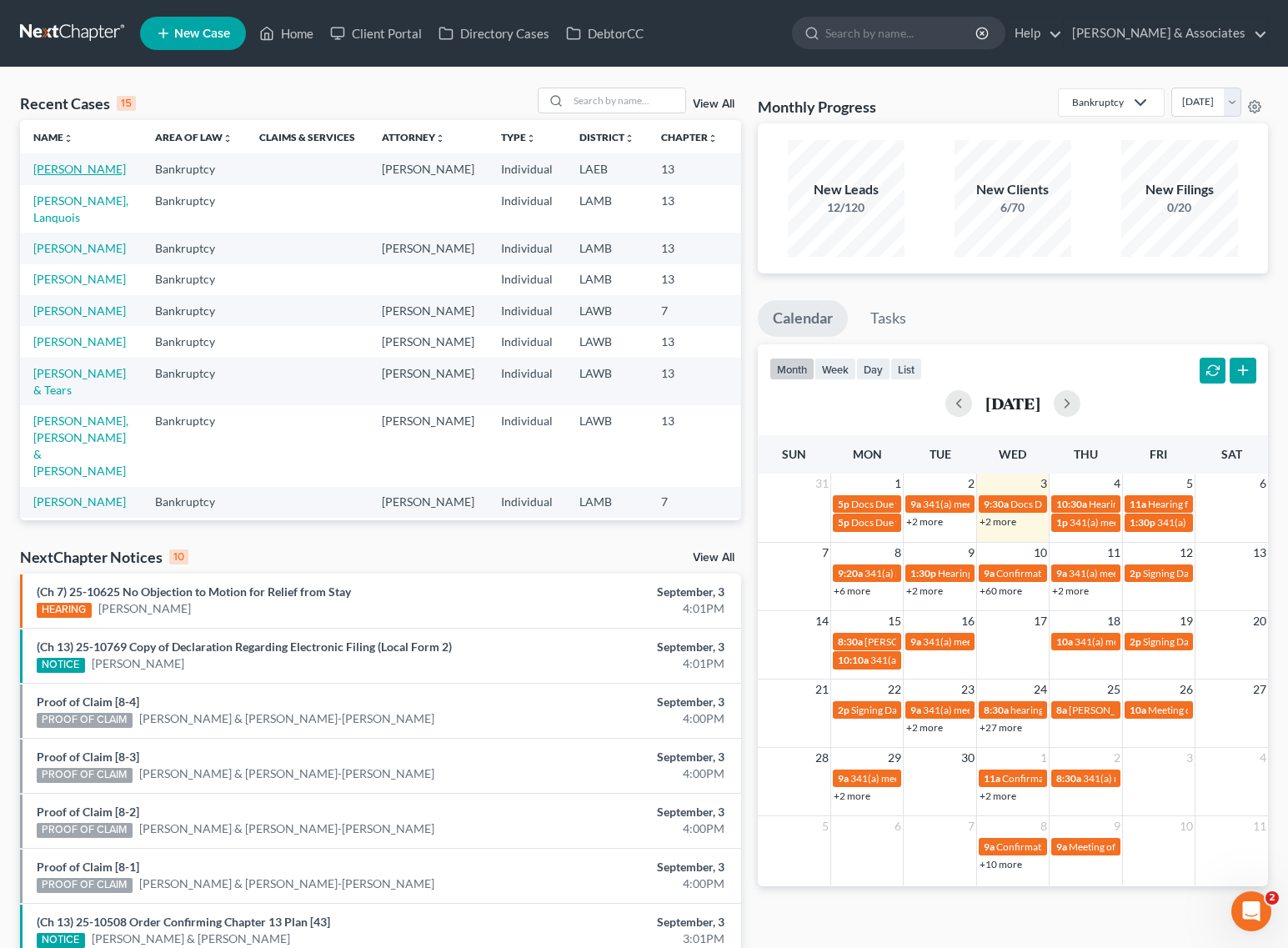
click at [51, 175] on link "[PERSON_NAME]" at bounding box center [79, 168] width 93 height 14
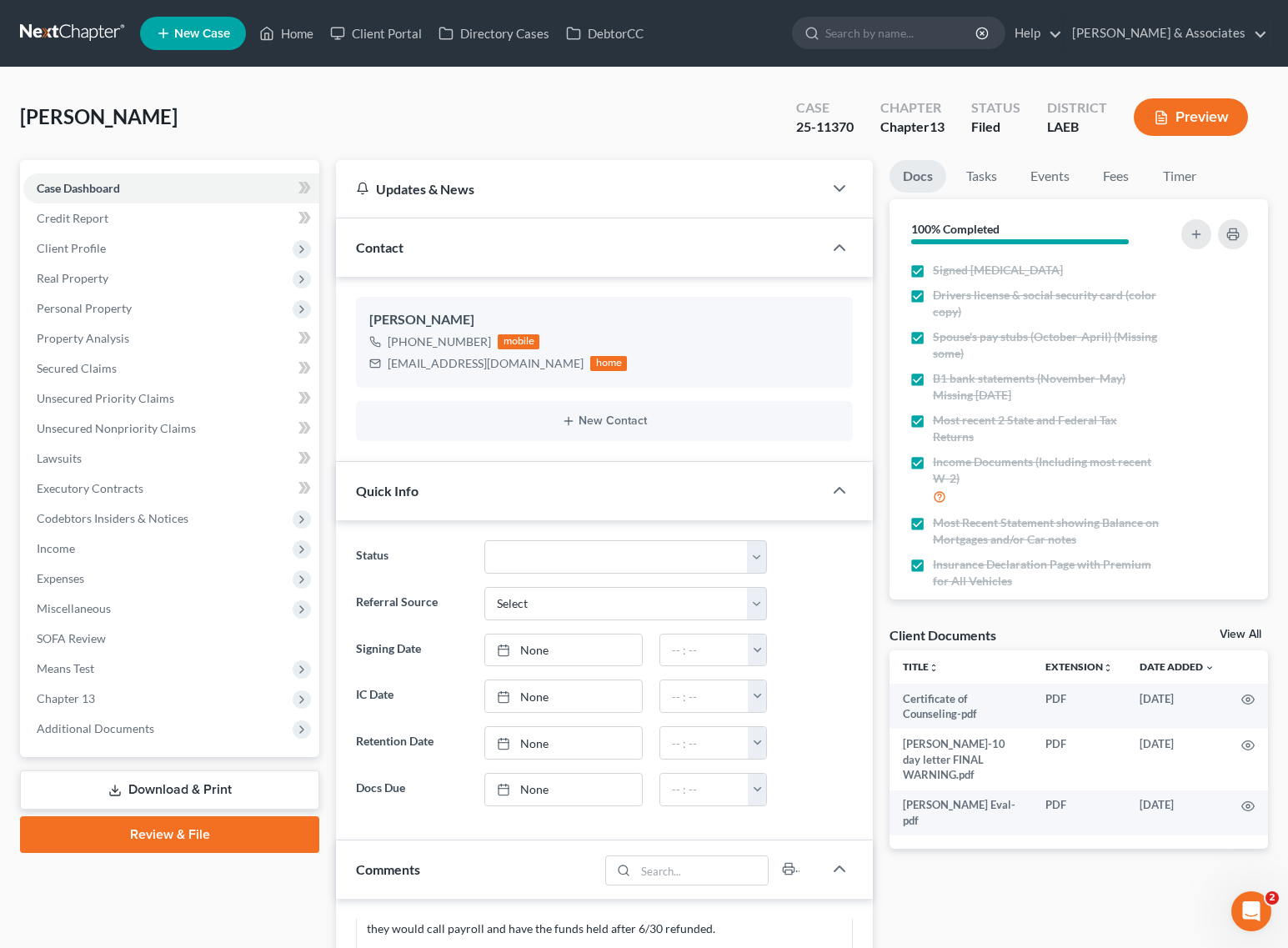
scroll to position [552, 0]
click at [115, 722] on span "Additional Documents" at bounding box center [95, 728] width 117 height 14
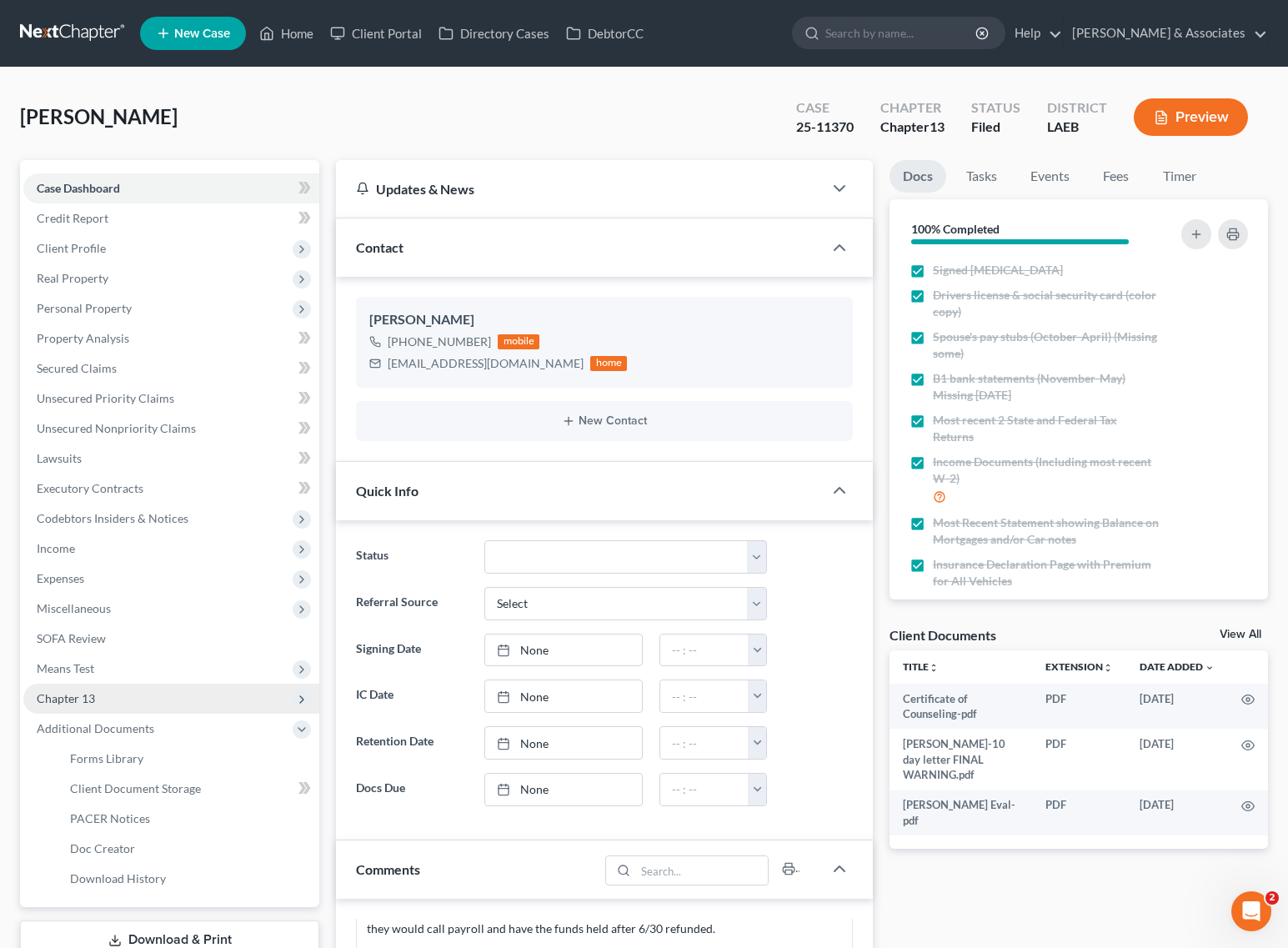
click at [138, 701] on span "Chapter 13" at bounding box center [171, 698] width 296 height 30
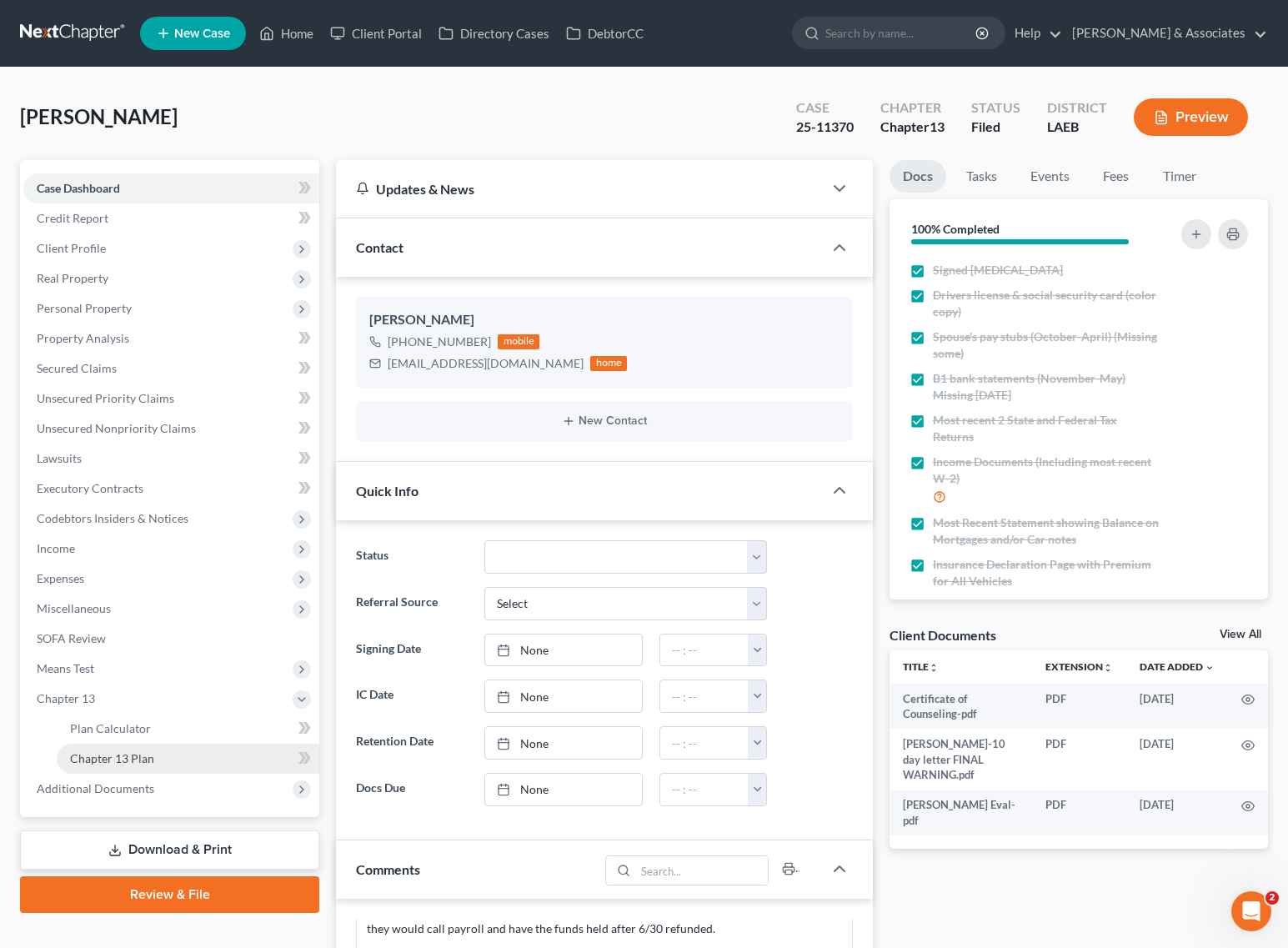
click at [140, 765] on link "Chapter 13 Plan" at bounding box center [188, 758] width 263 height 30
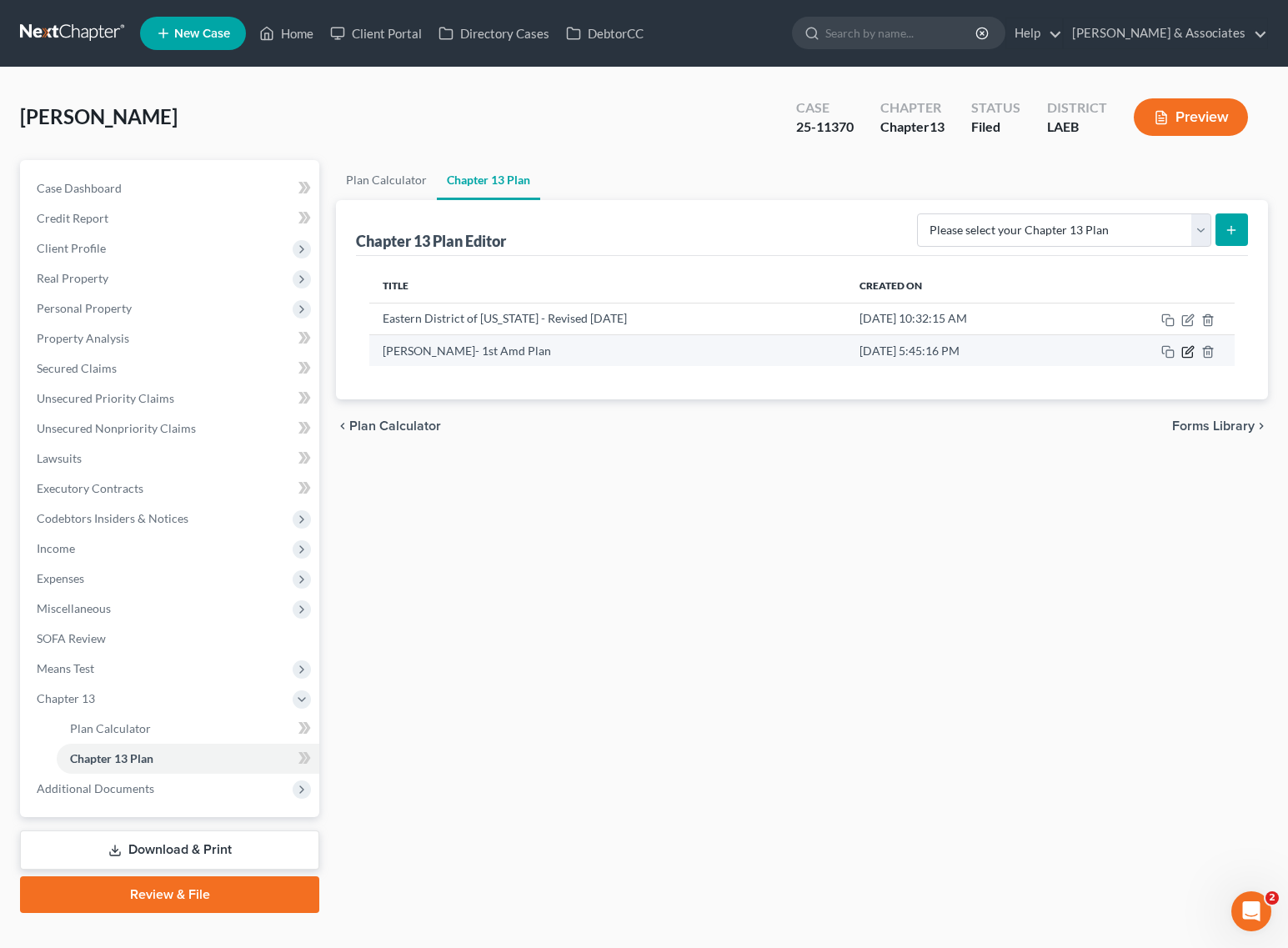
click at [1182, 347] on icon "button" at bounding box center [1187, 352] width 10 height 10
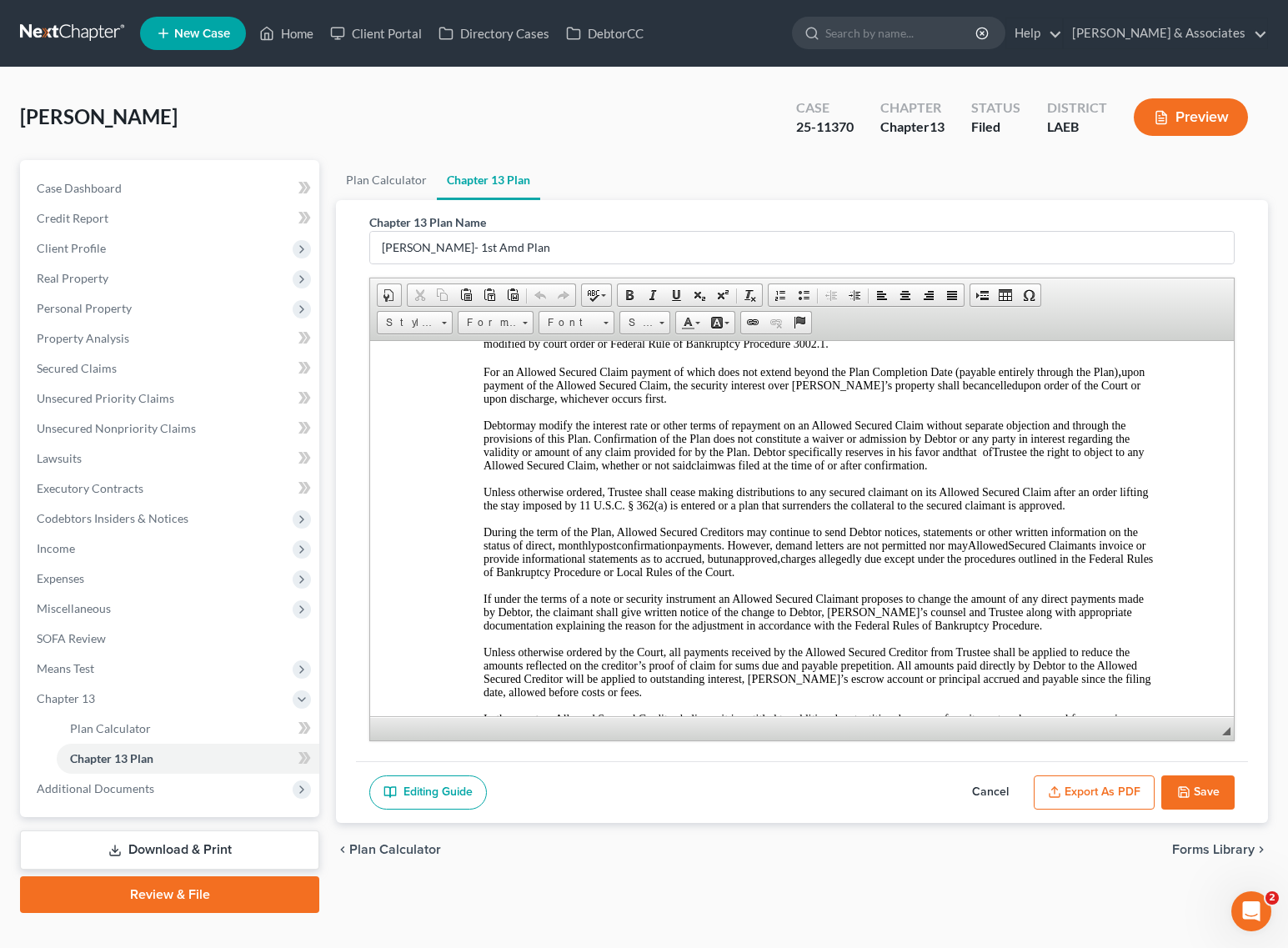
scroll to position [2605, 0]
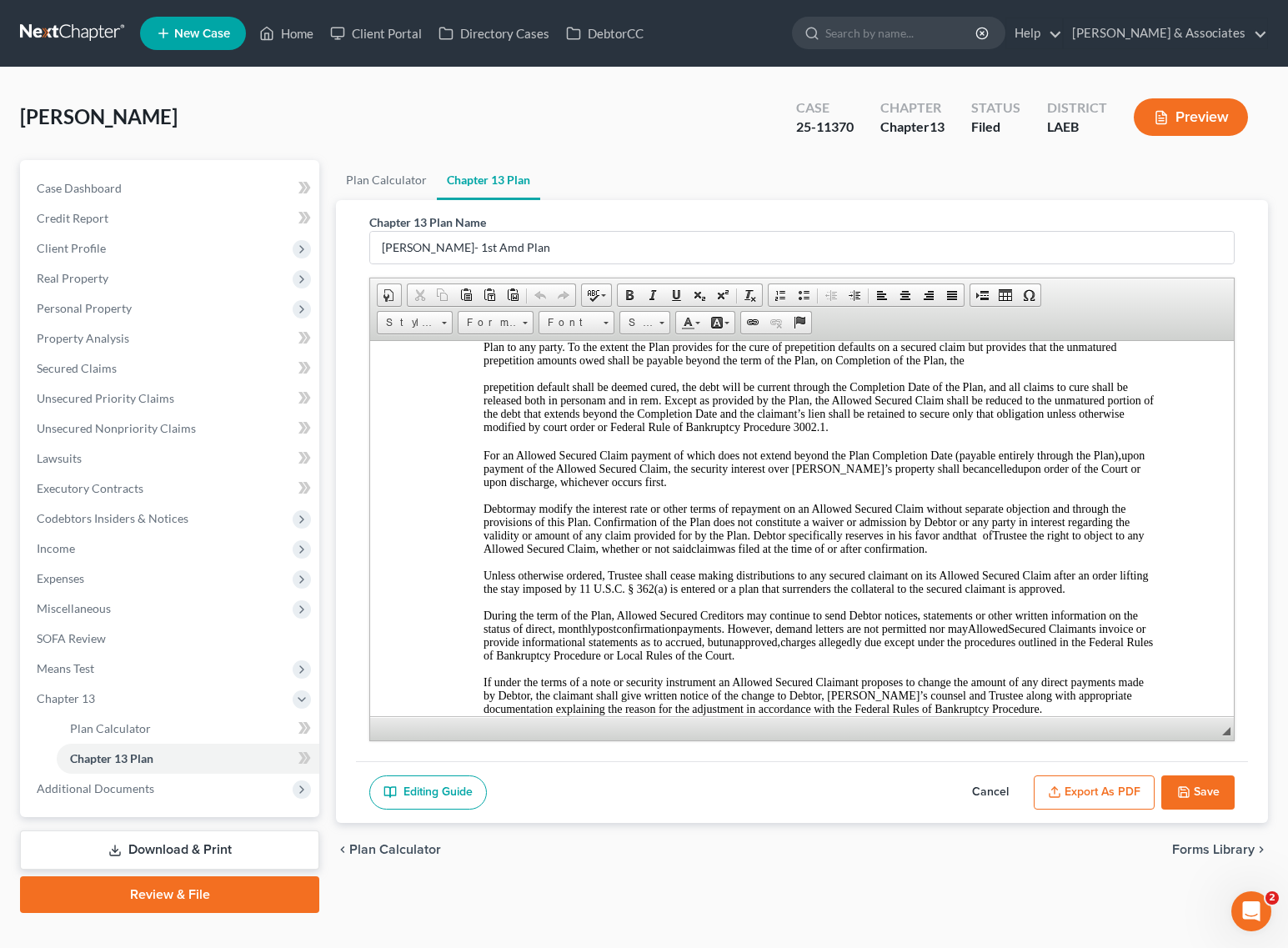
click at [987, 797] on button "Cancel" at bounding box center [990, 793] width 73 height 35
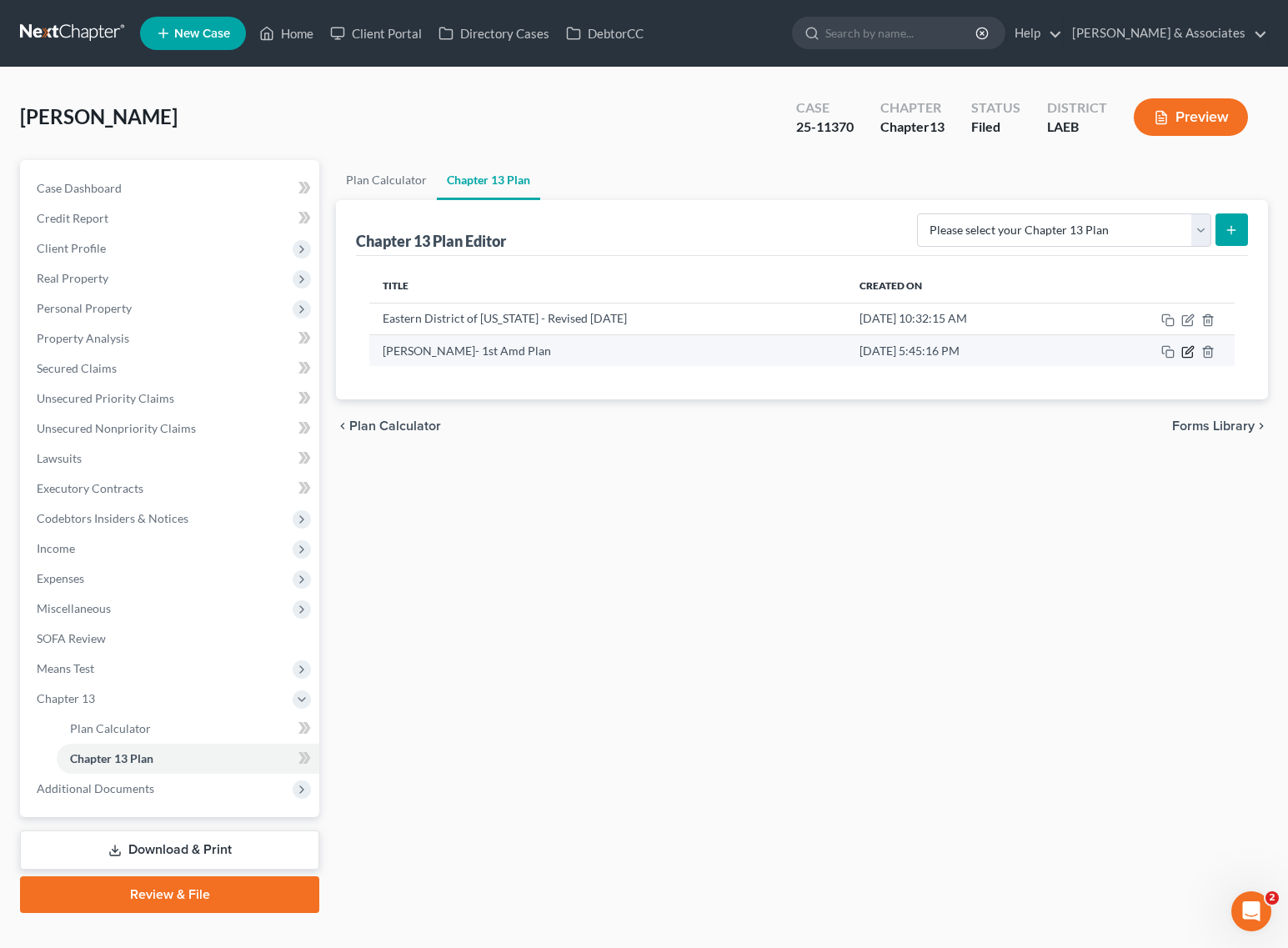
click at [1185, 351] on icon "button" at bounding box center [1187, 351] width 13 height 13
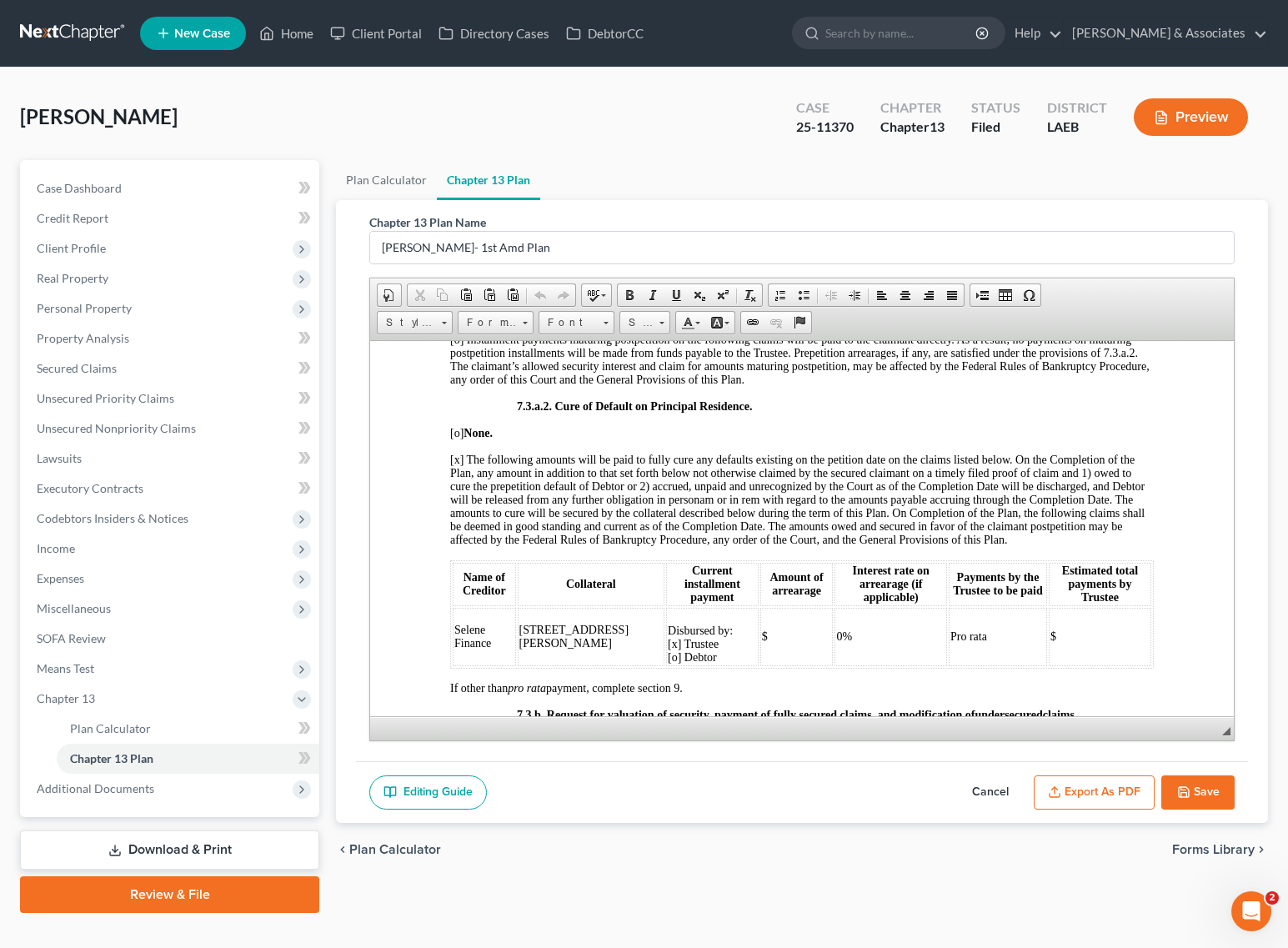
scroll to position [3335, 0]
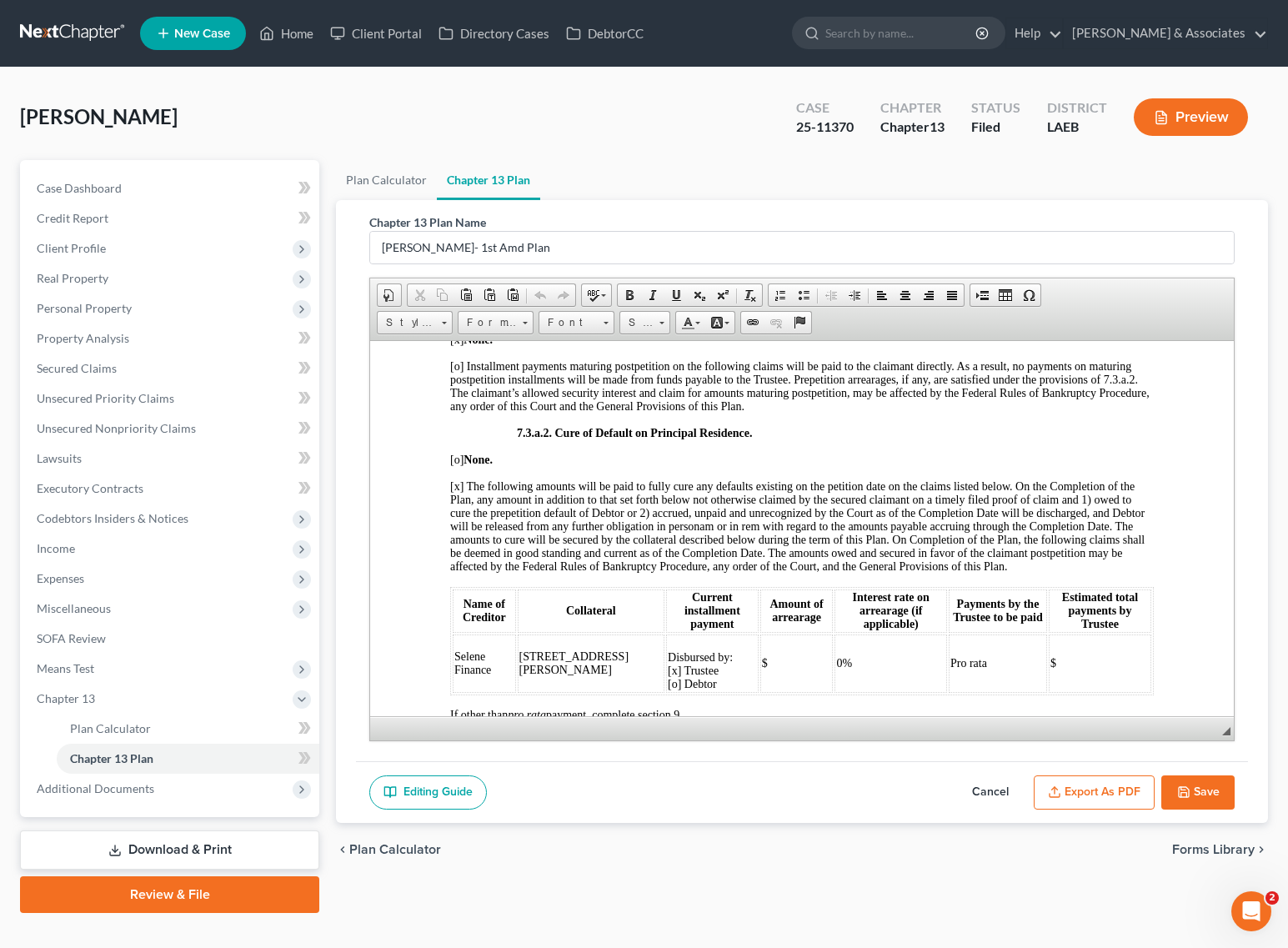
click at [760, 634] on td "$" at bounding box center [796, 663] width 73 height 58
click at [1088, 634] on td "$" at bounding box center [1100, 663] width 102 height 58
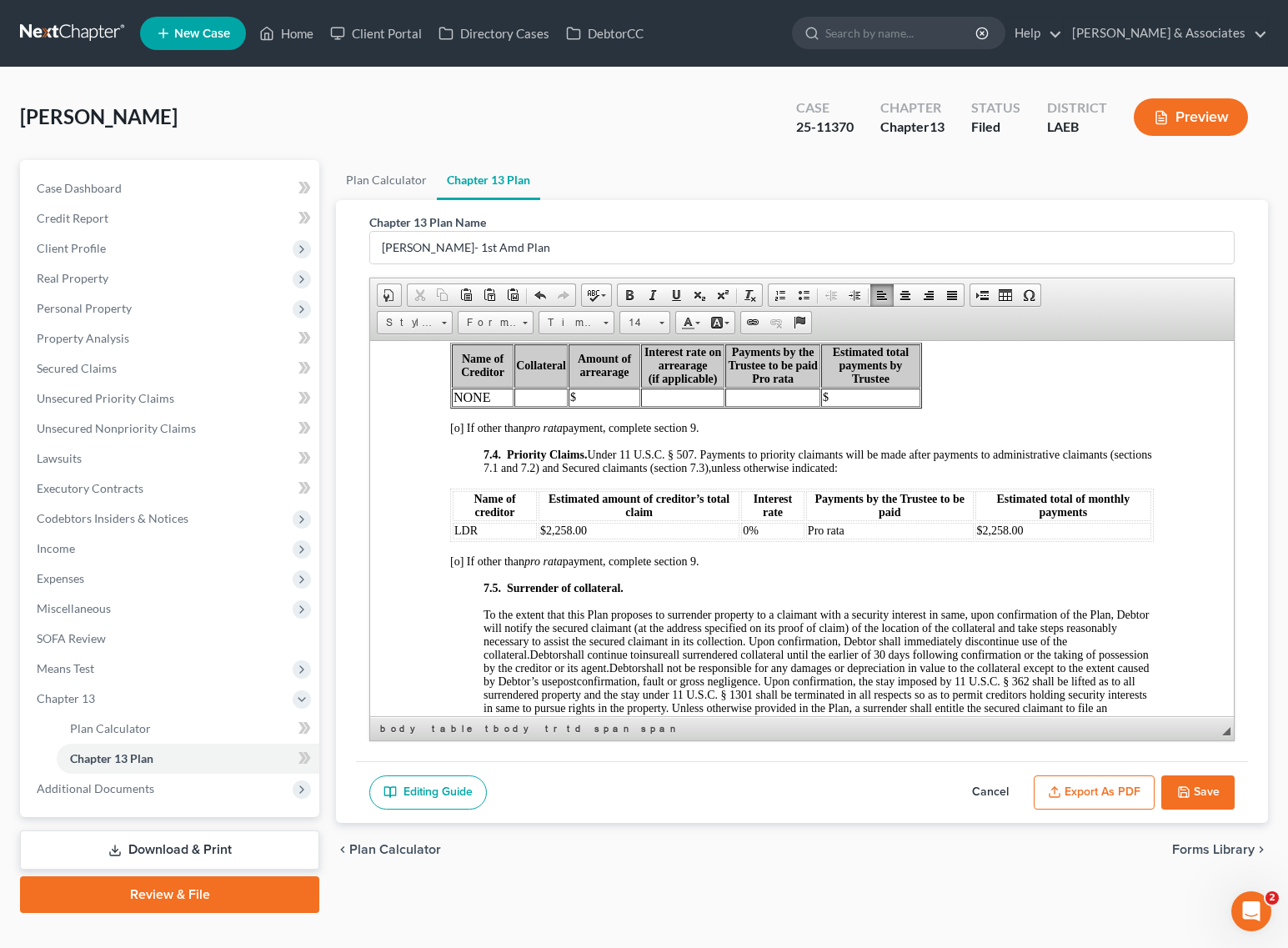
scroll to position [4794, 0]
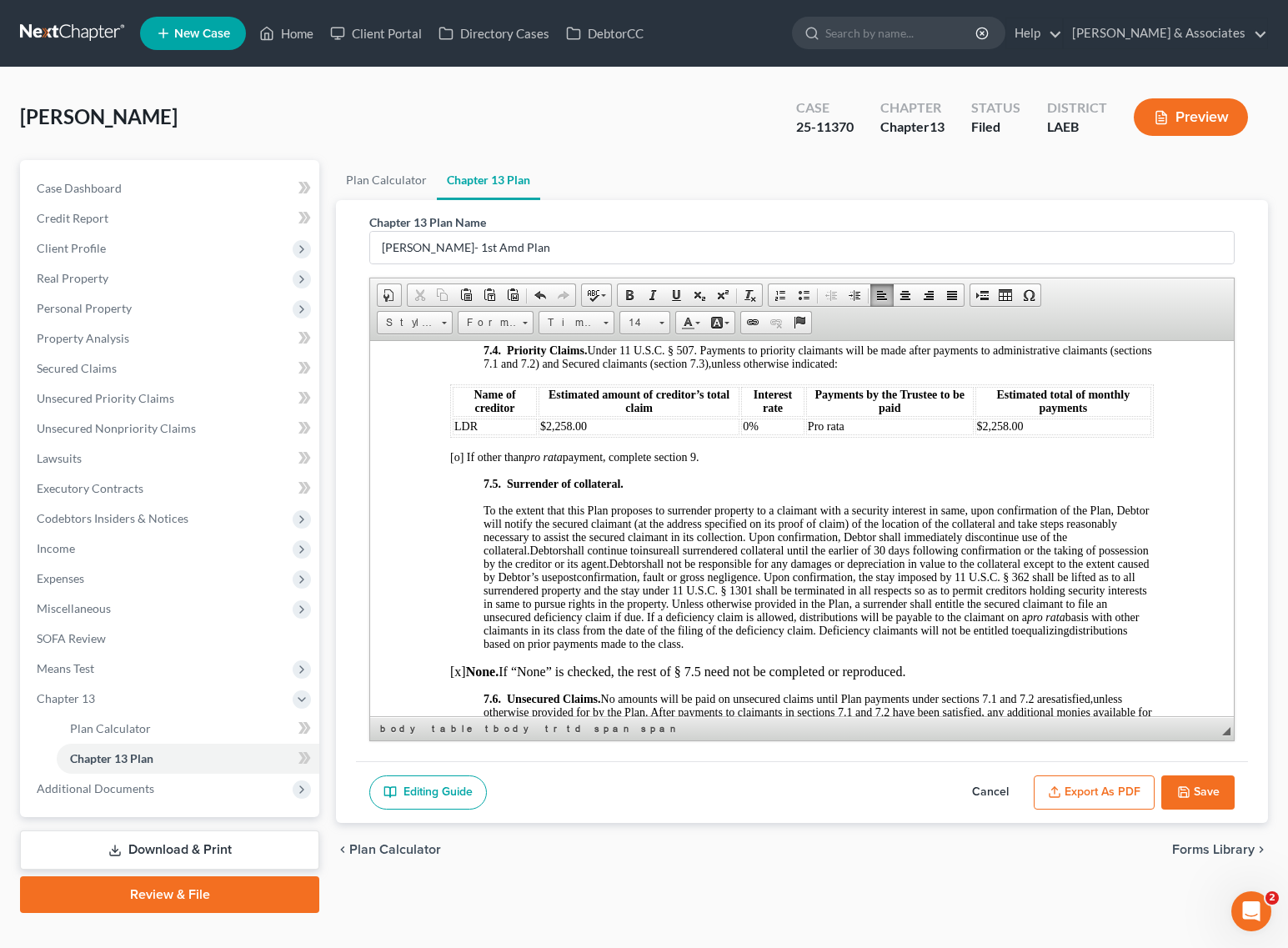
drag, startPoint x: 1053, startPoint y: 549, endPoint x: 1016, endPoint y: 547, distance: 37.1
click at [1016, 732] on u "$2,339.59" at bounding box center [1016, 738] width 47 height 12
click at [1056, 692] on span "unless otherwise provided for by the Plan. After payments to claimants in secti…" at bounding box center [817, 738] width 668 height 93
drag, startPoint x: 1053, startPoint y: 551, endPoint x: 1016, endPoint y: 547, distance: 37.2
click at [1016, 732] on u "$2,339.59" at bounding box center [1016, 738] width 47 height 12
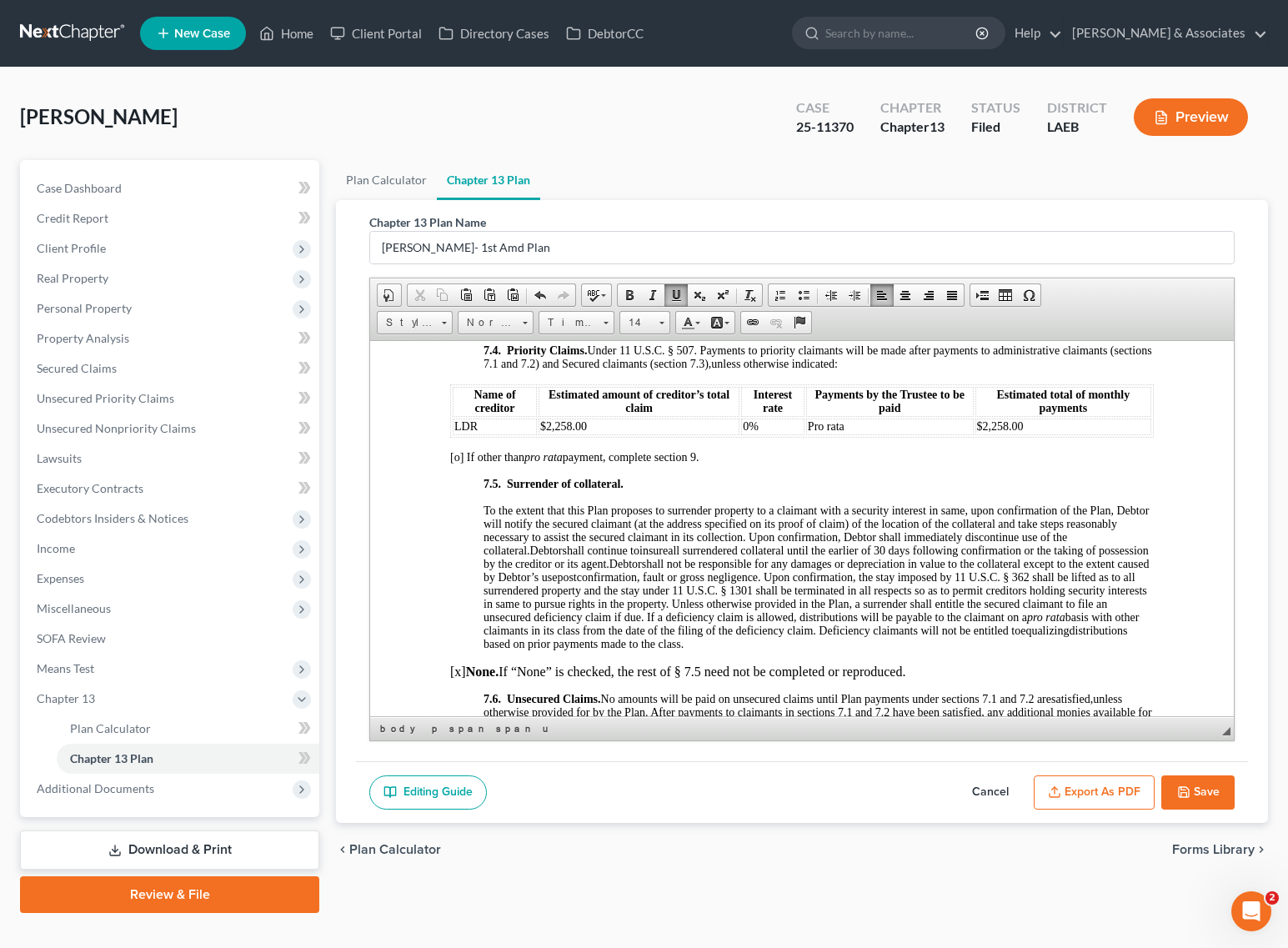
click at [1066, 732] on u "7%" at bounding box center [1058, 738] width 16 height 12
click at [990, 799] on p "8. Executory Contracts. All executory contracts are rejected except the followi…" at bounding box center [802, 805] width 704 height 13
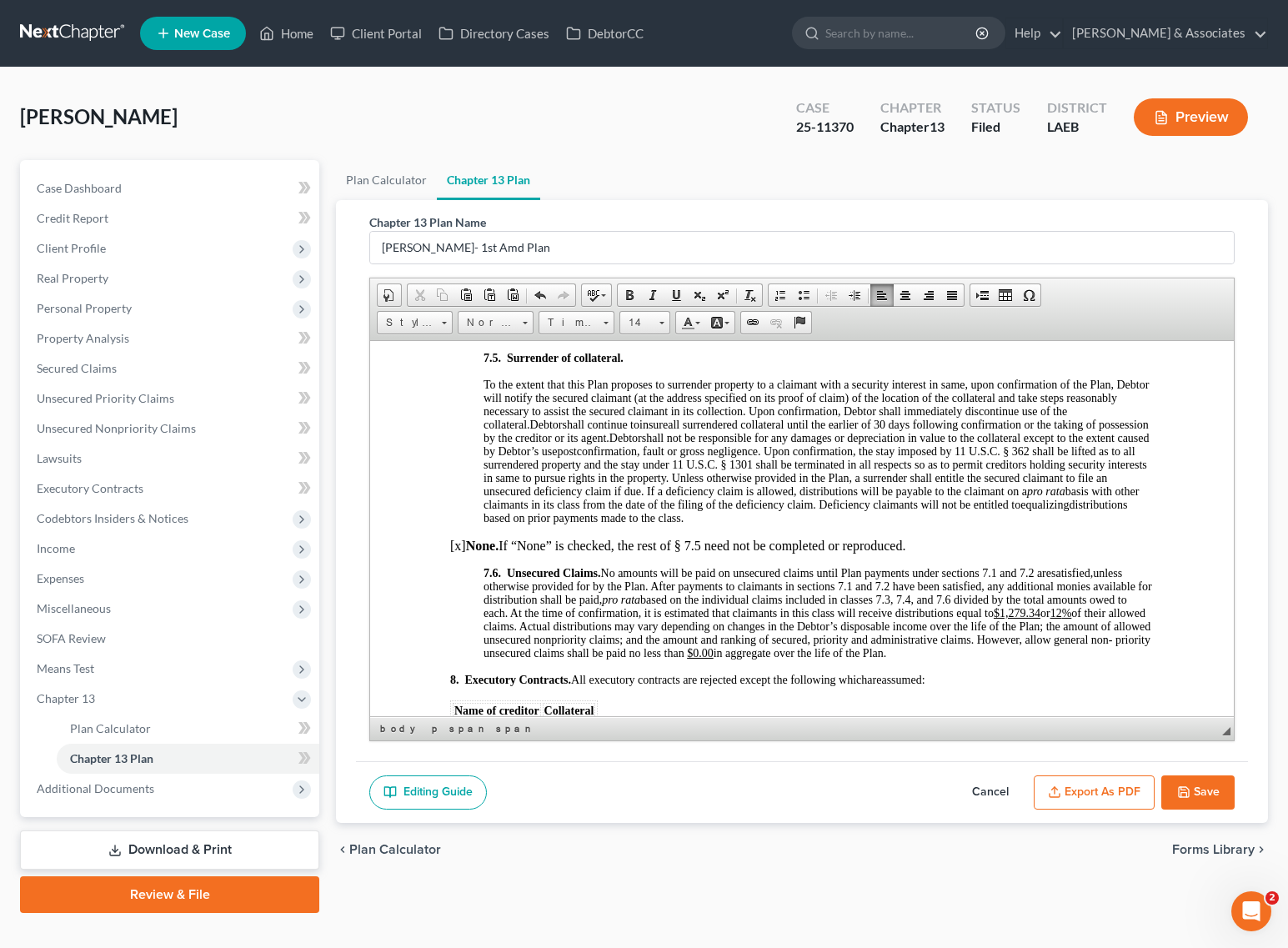
scroll to position [4898, 0]
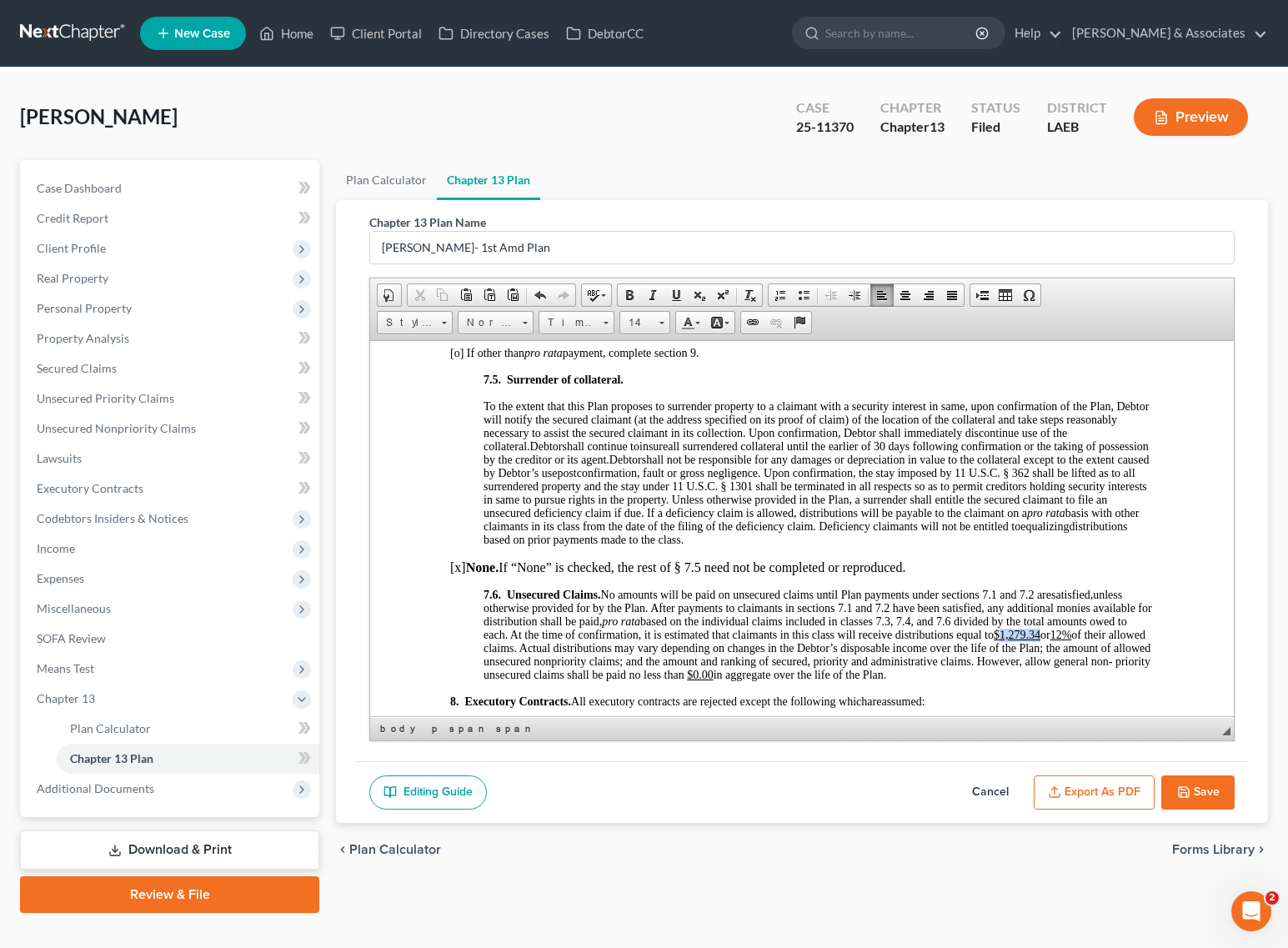
drag, startPoint x: 1053, startPoint y: 443, endPoint x: 1015, endPoint y: 444, distance: 38.0
click at [1015, 628] on u "$1,279.34" at bounding box center [1016, 634] width 47 height 12
click at [1062, 628] on u "12 %" at bounding box center [1052, 634] width 22 height 12
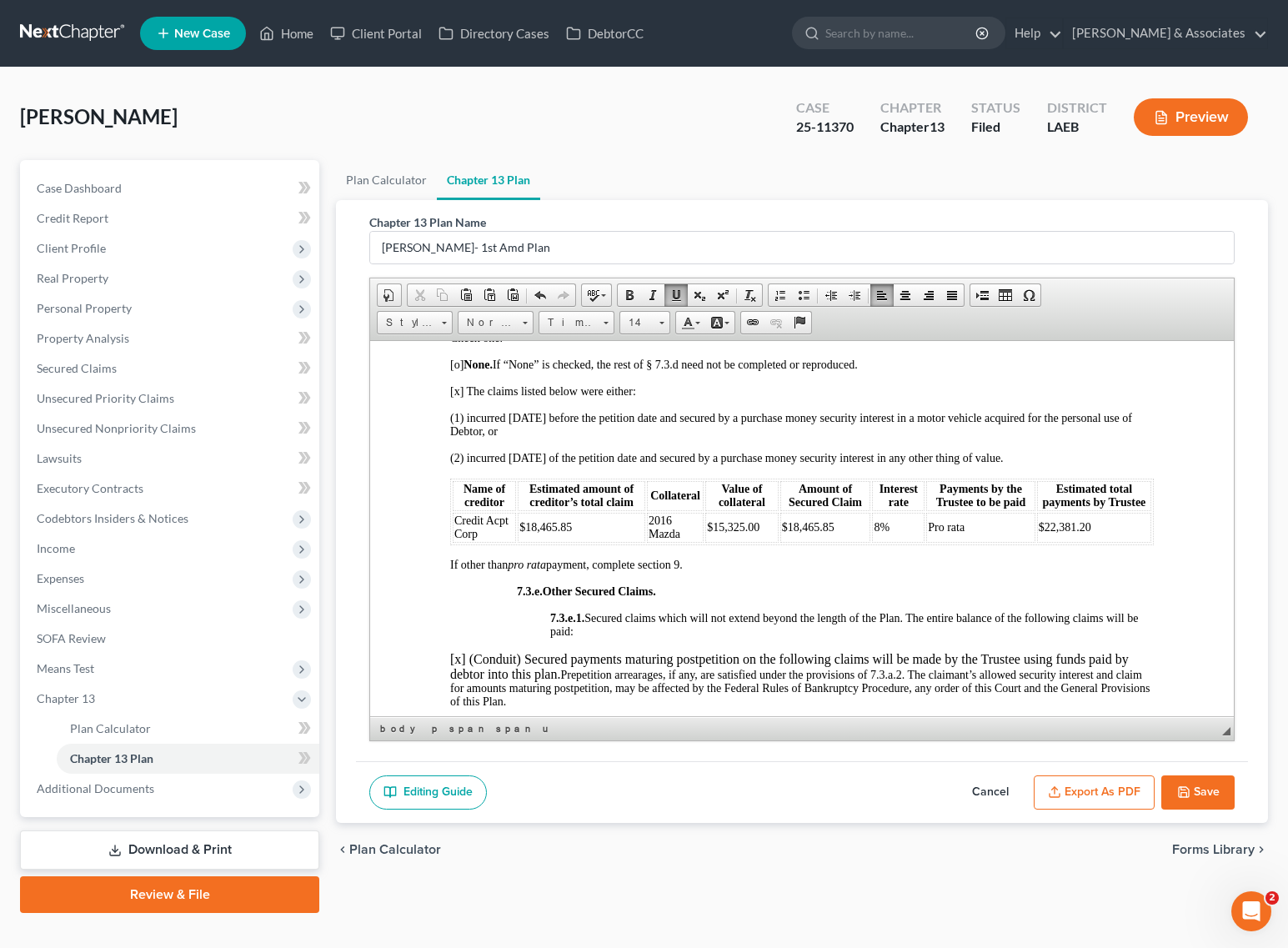
scroll to position [3856, 0]
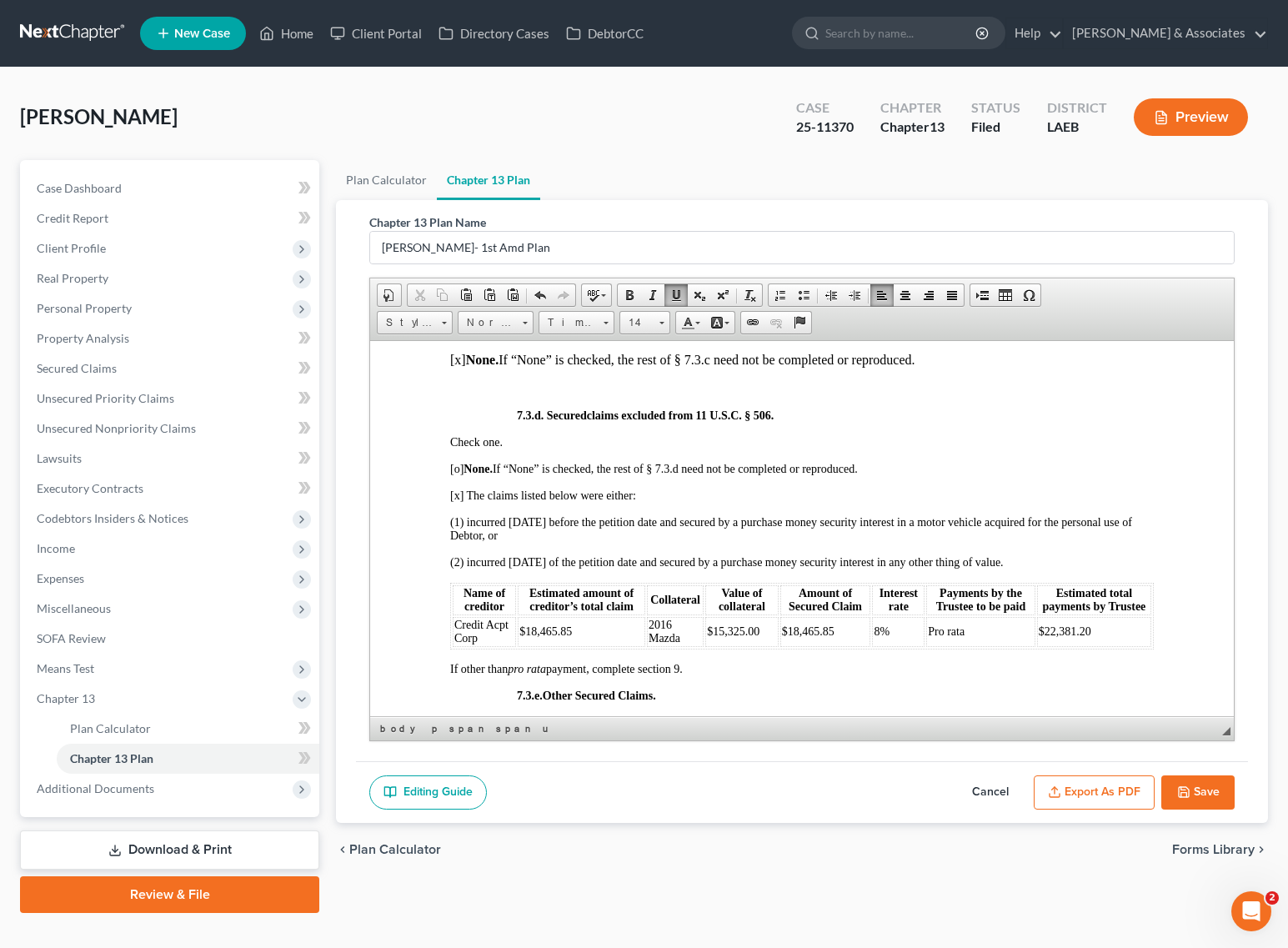
click at [1213, 787] on button "Save" at bounding box center [1197, 793] width 73 height 35
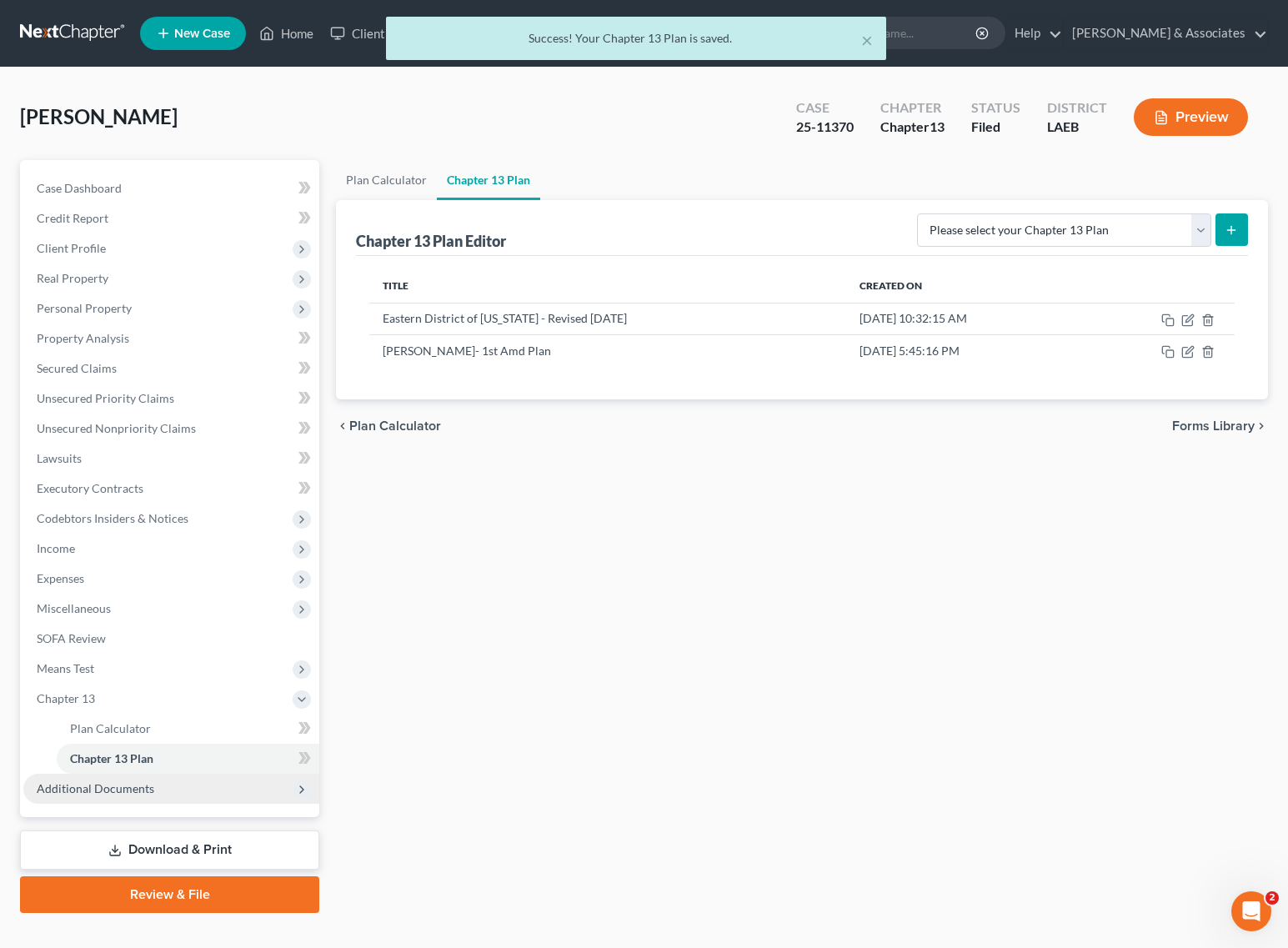
click at [101, 789] on span "Additional Documents" at bounding box center [95, 788] width 117 height 14
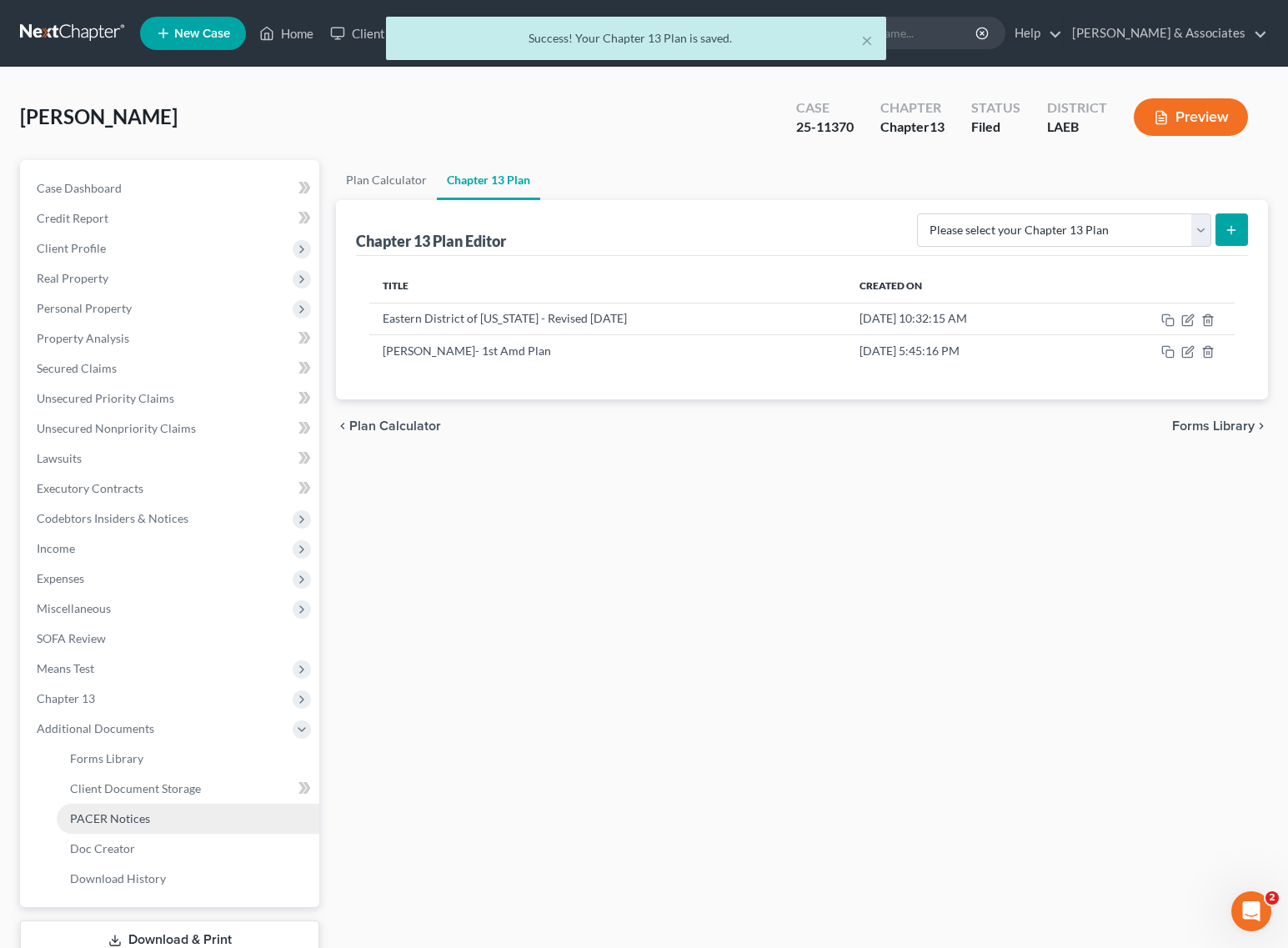
click at [106, 817] on span "PACER Notices" at bounding box center [109, 818] width 80 height 14
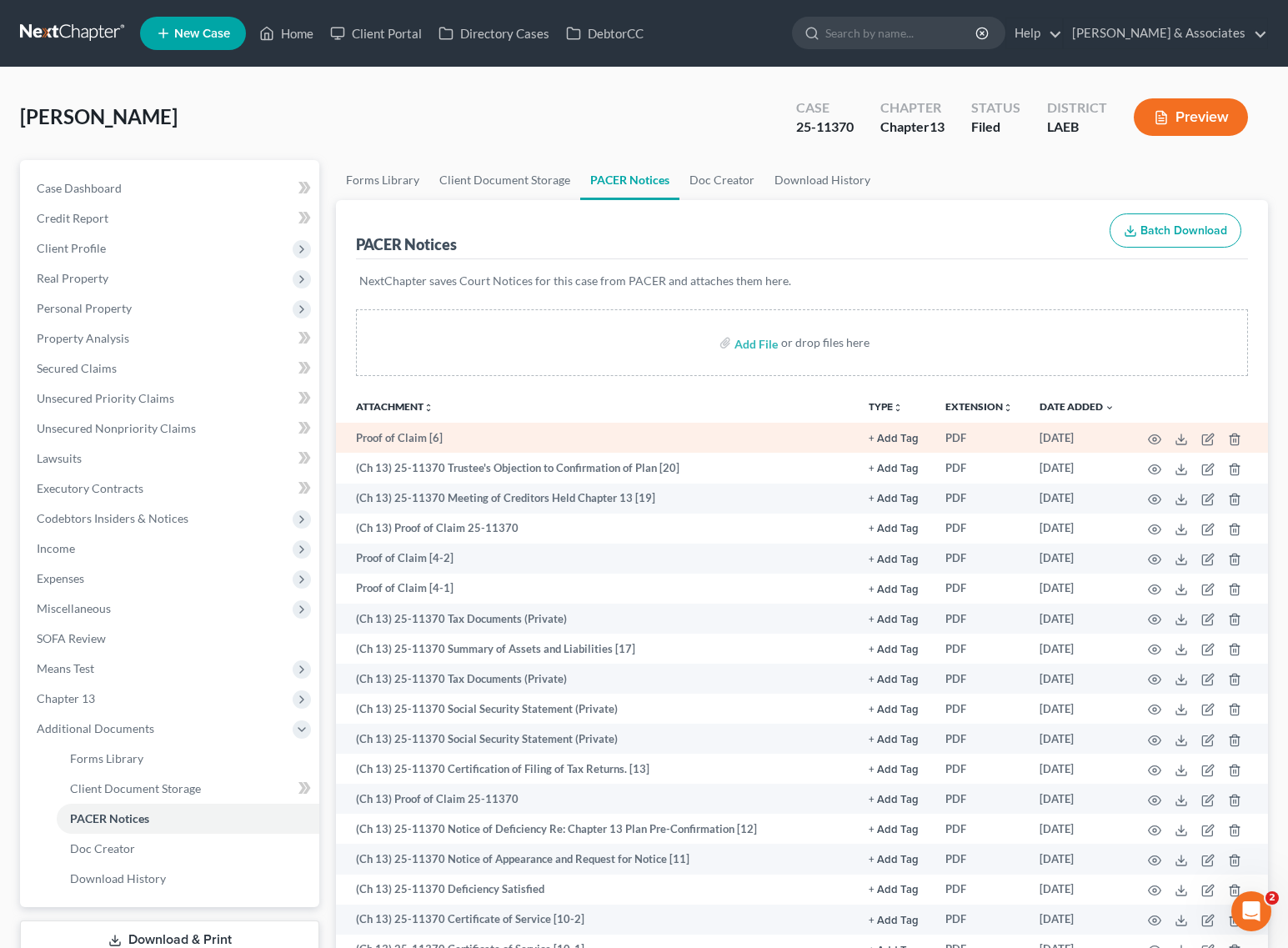
click at [1157, 428] on td at bounding box center [1197, 437] width 140 height 30
click at [1156, 436] on icon "button" at bounding box center [1154, 439] width 13 height 13
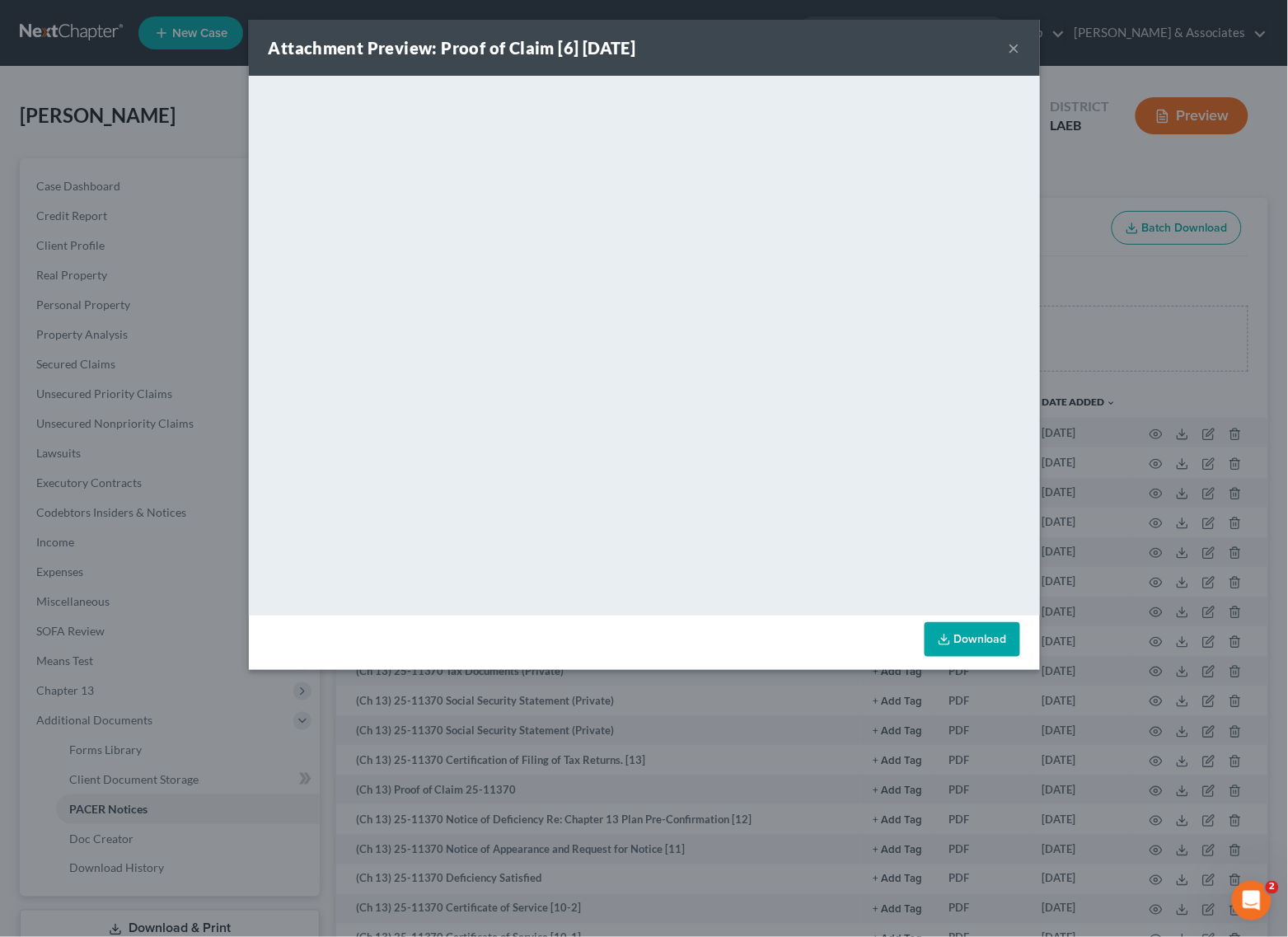
click at [1012, 48] on button "×" at bounding box center [1013, 47] width 11 height 20
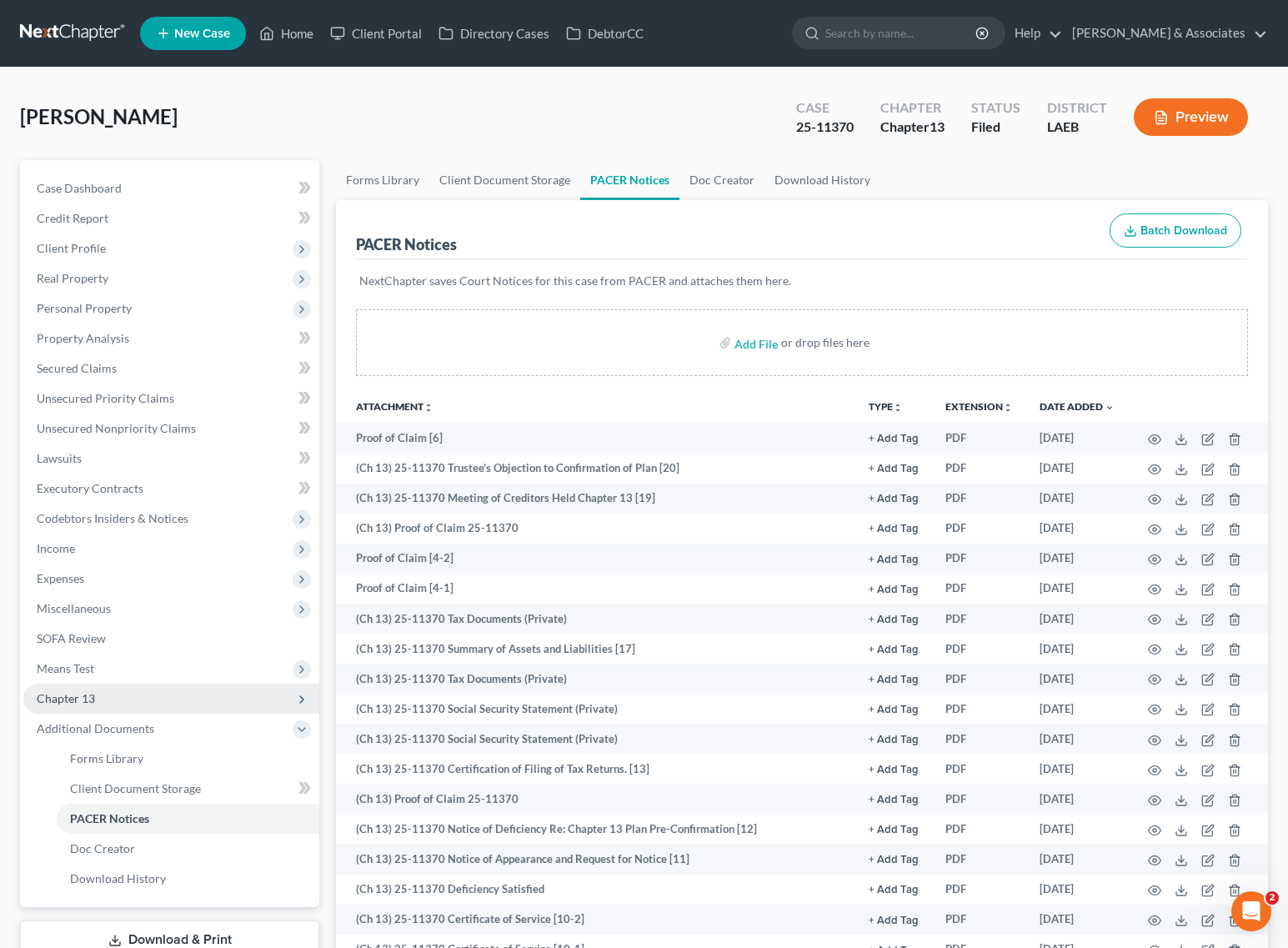
click at [73, 700] on span "Chapter 13" at bounding box center [66, 698] width 58 height 14
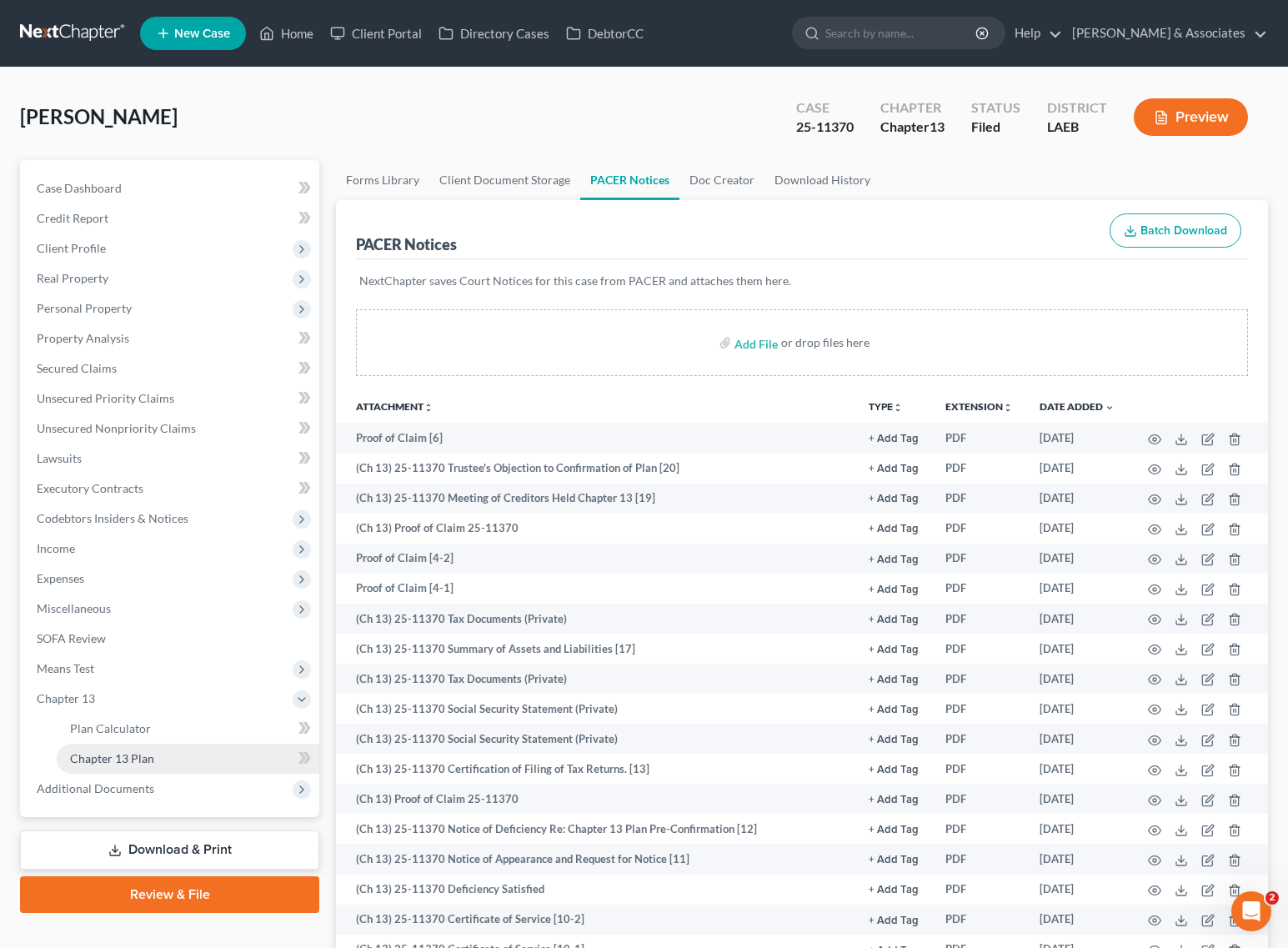
click at [119, 751] on span "Chapter 13 Plan" at bounding box center [111, 758] width 84 height 14
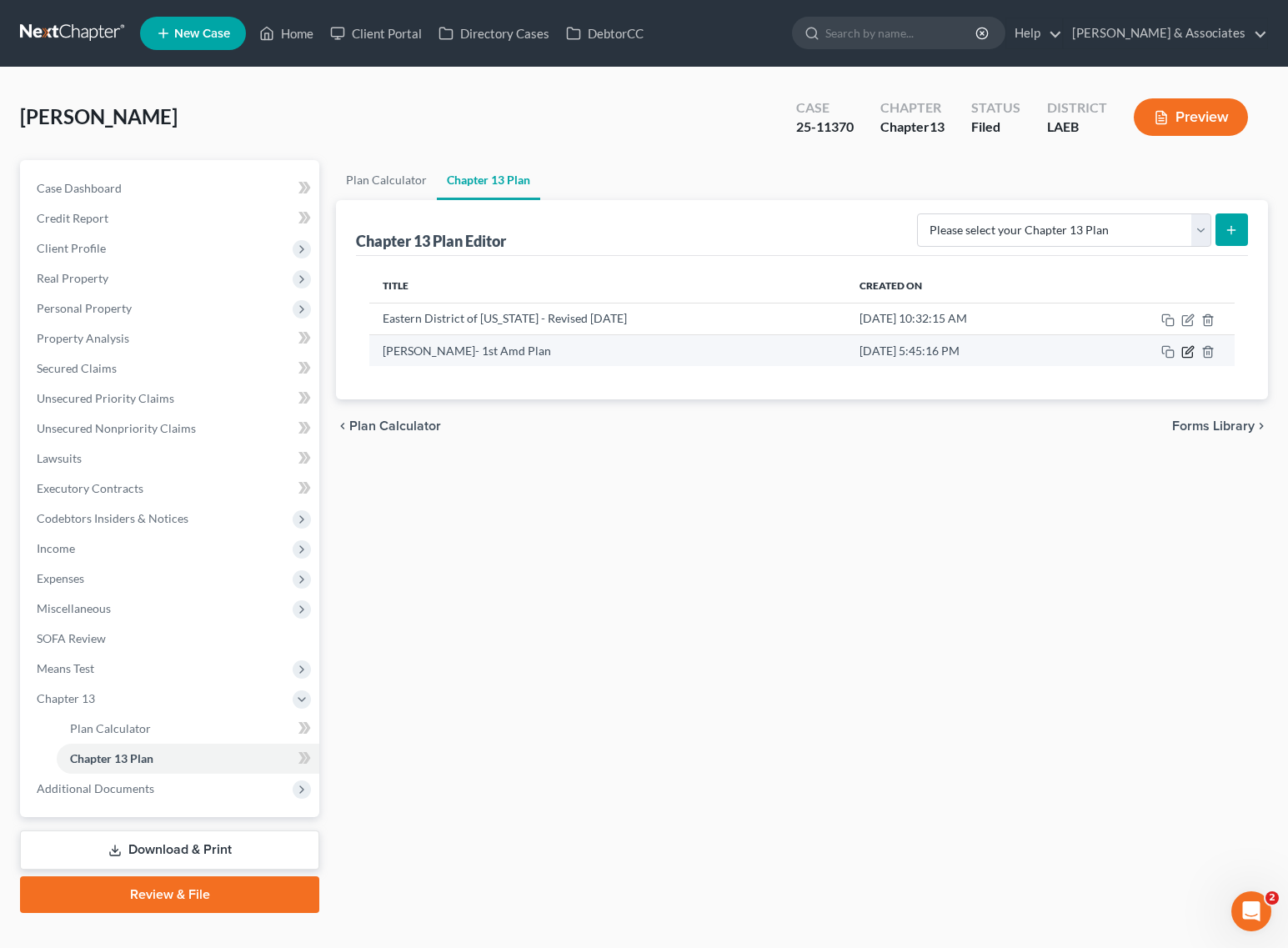
click at [1189, 355] on icon "button" at bounding box center [1187, 351] width 13 height 13
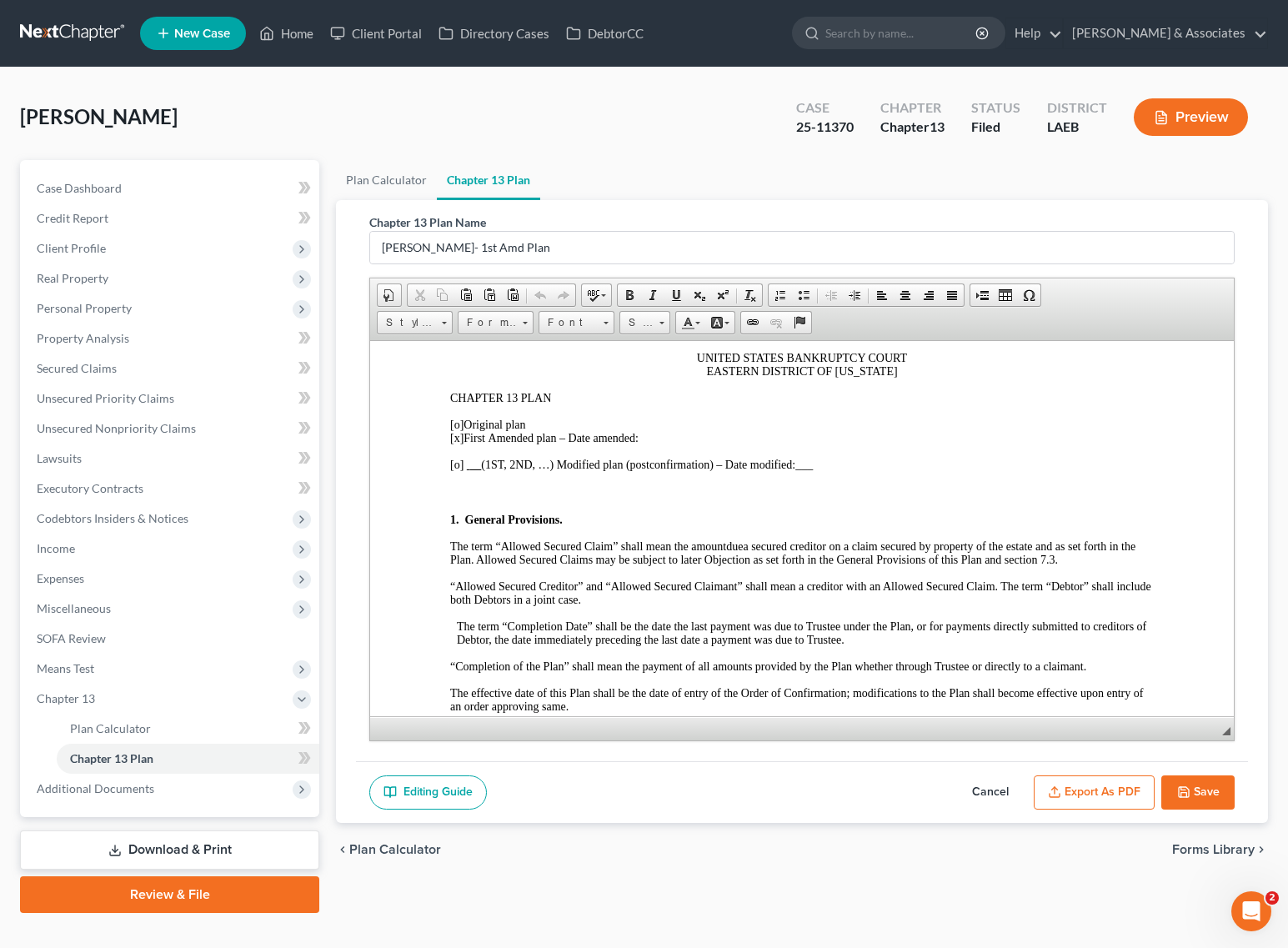
scroll to position [208, 0]
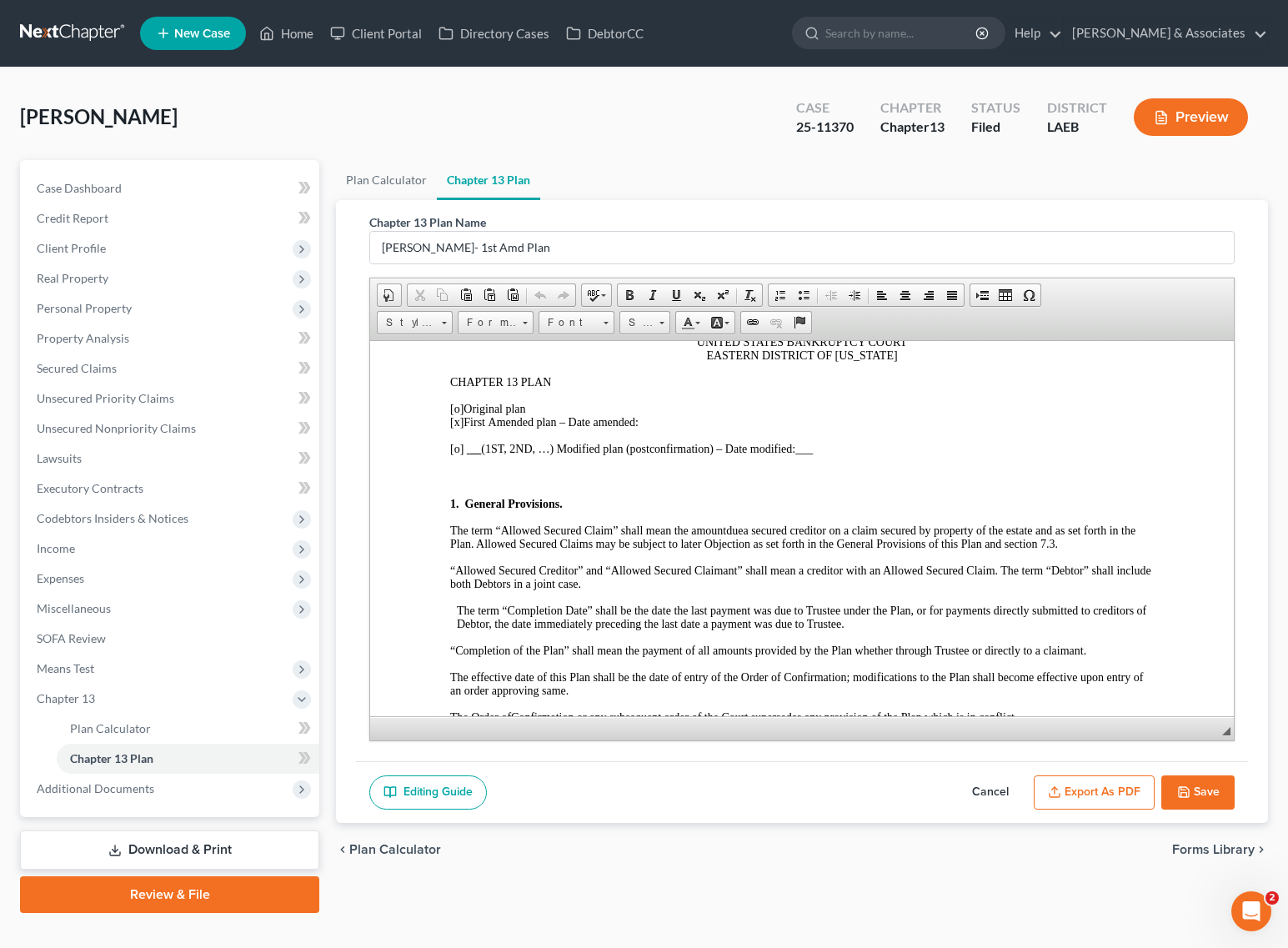
click at [663, 414] on p "[o] Original plan [x] First Amended plan – Date amended:" at bounding box center [802, 415] width 704 height 26
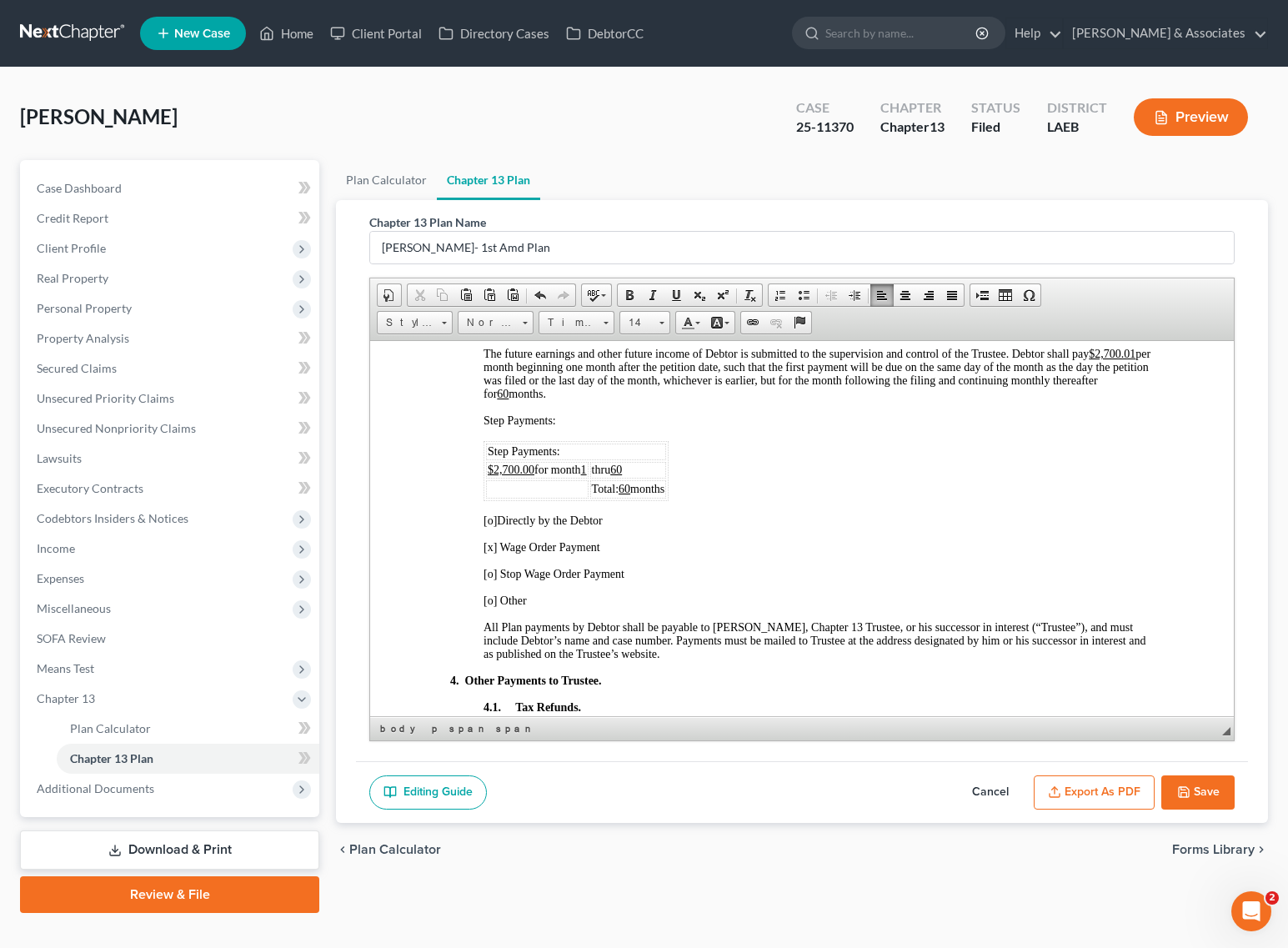
scroll to position [938, 0]
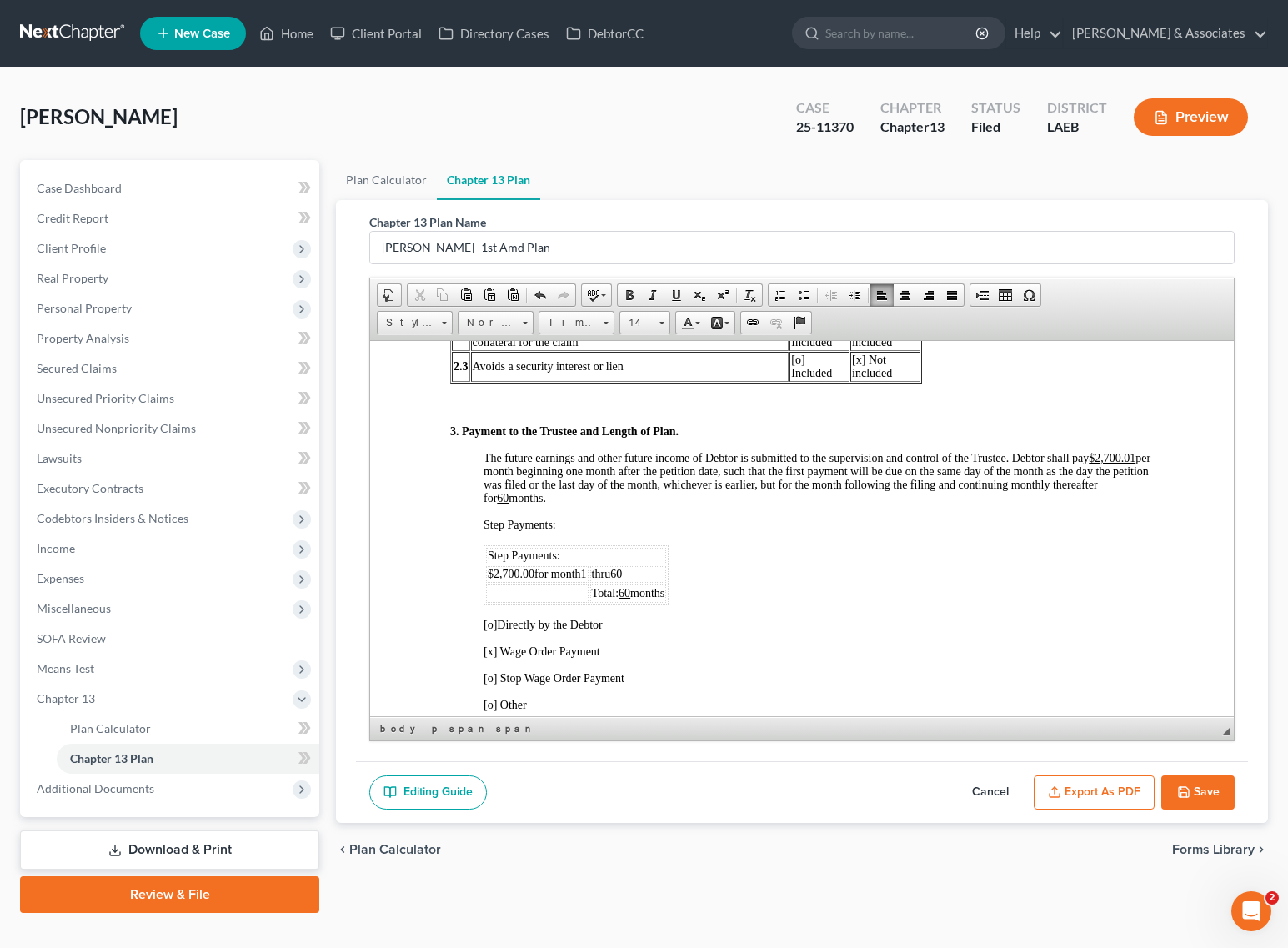
click at [644, 565] on td "thru 60" at bounding box center [628, 573] width 77 height 17
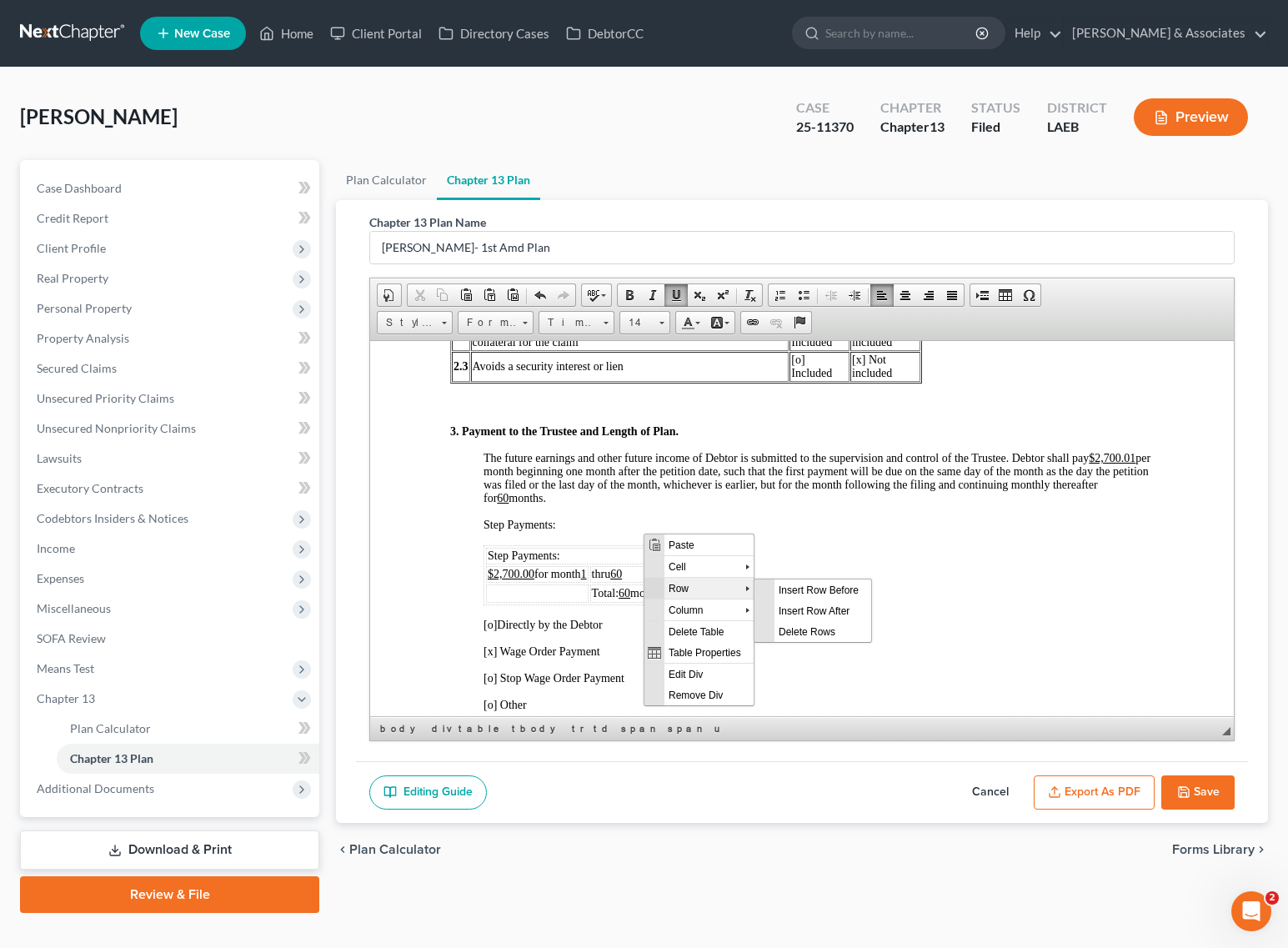
scroll to position [0, 0]
click at [822, 609] on span "Insert Row After" at bounding box center [822, 610] width 97 height 21
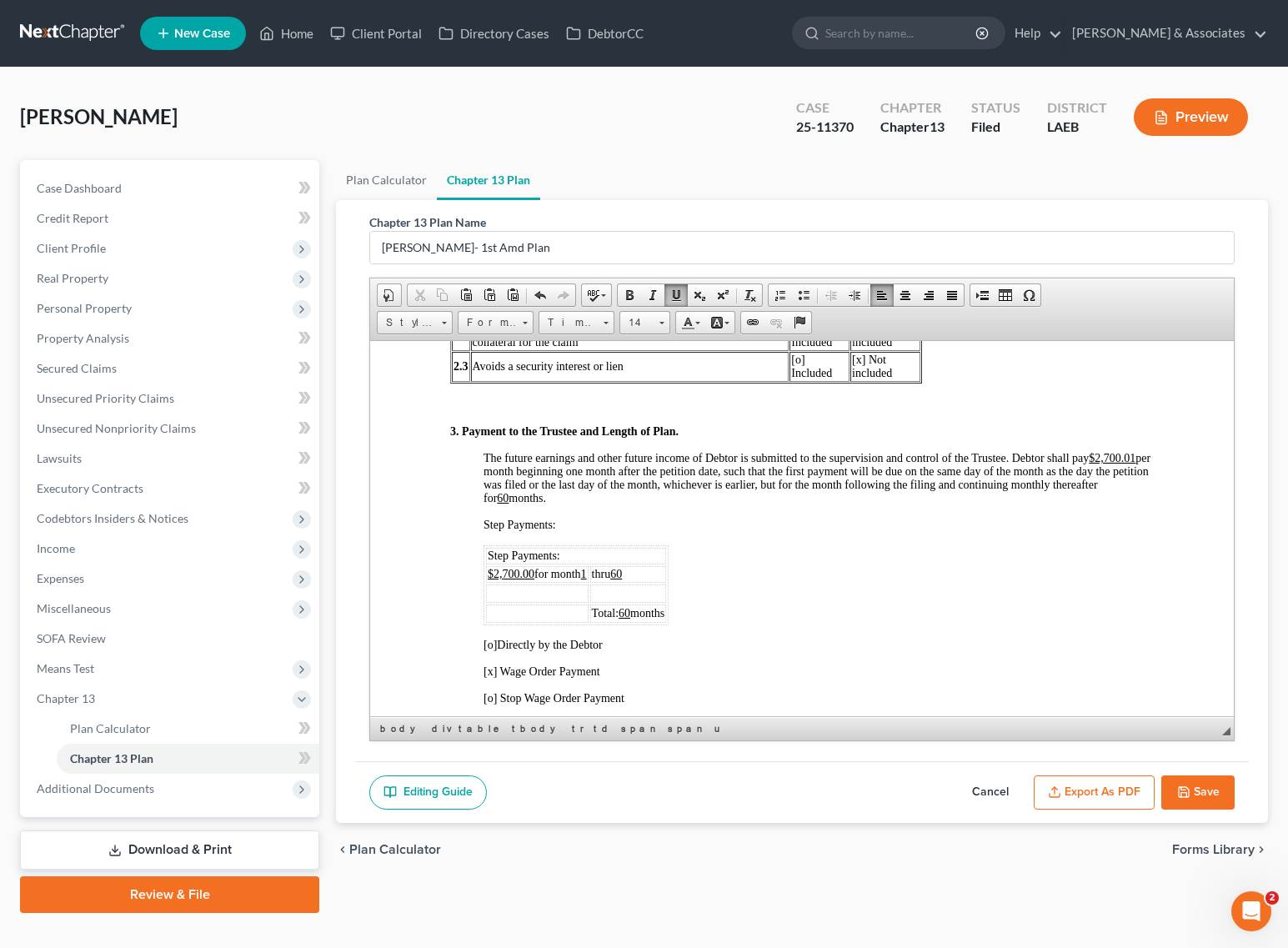
click at [586, 567] on u "1" at bounding box center [584, 573] width 6 height 12
click at [560, 567] on span "$2,700.00 for month 1" at bounding box center [537, 573] width 100 height 12
copy span "$2,700.00 for month 1"
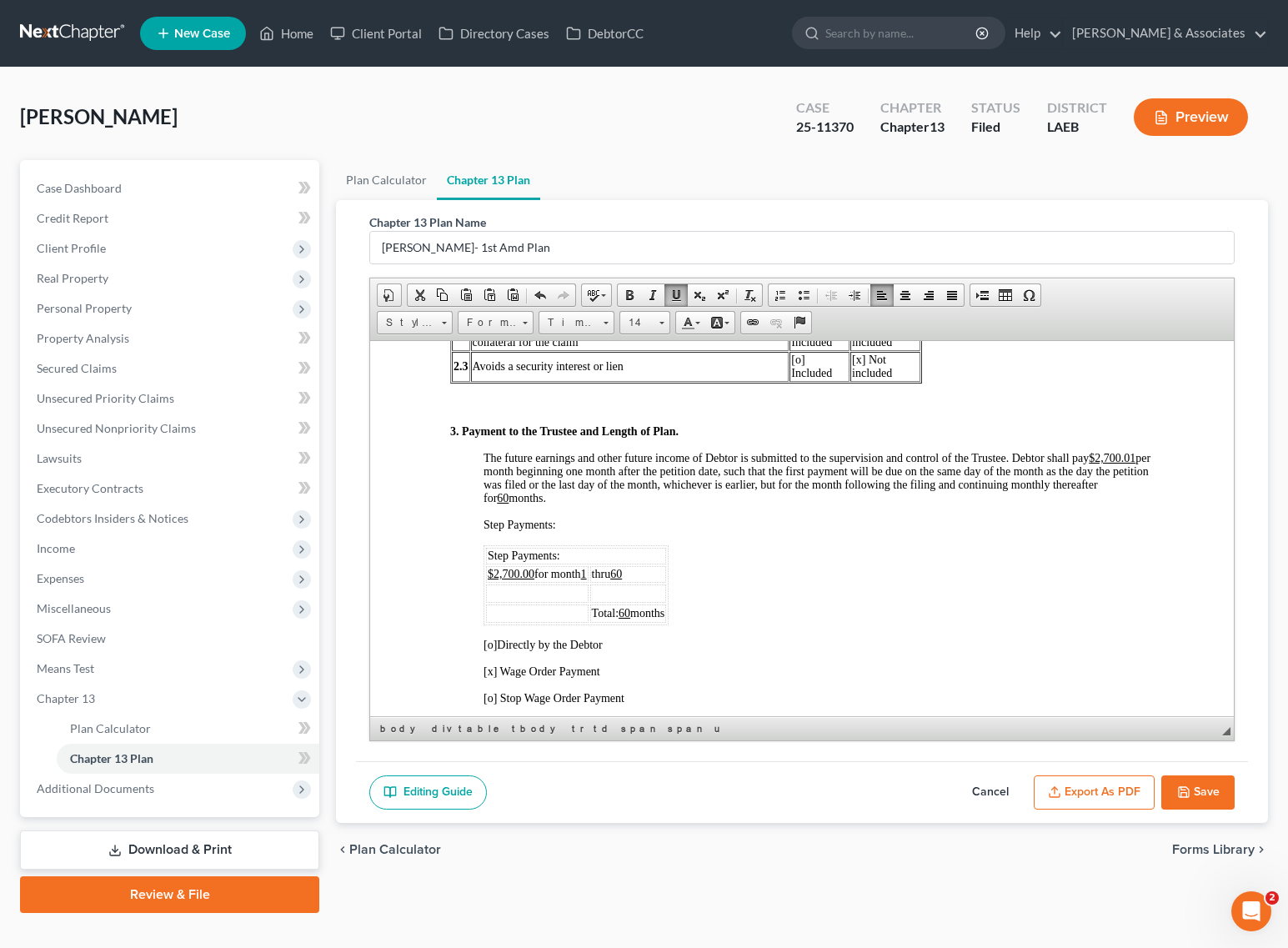
click at [552, 584] on td at bounding box center [537, 593] width 102 height 19
click at [508, 567] on u "$2,700.00" at bounding box center [510, 573] width 47 height 12
drag, startPoint x: 489, startPoint y: 532, endPoint x: 589, endPoint y: 530, distance: 100.0
click at [587, 567] on span "$2,700.00 for month 1" at bounding box center [537, 573] width 100 height 12
copy span "$2,700.00 for month 1"
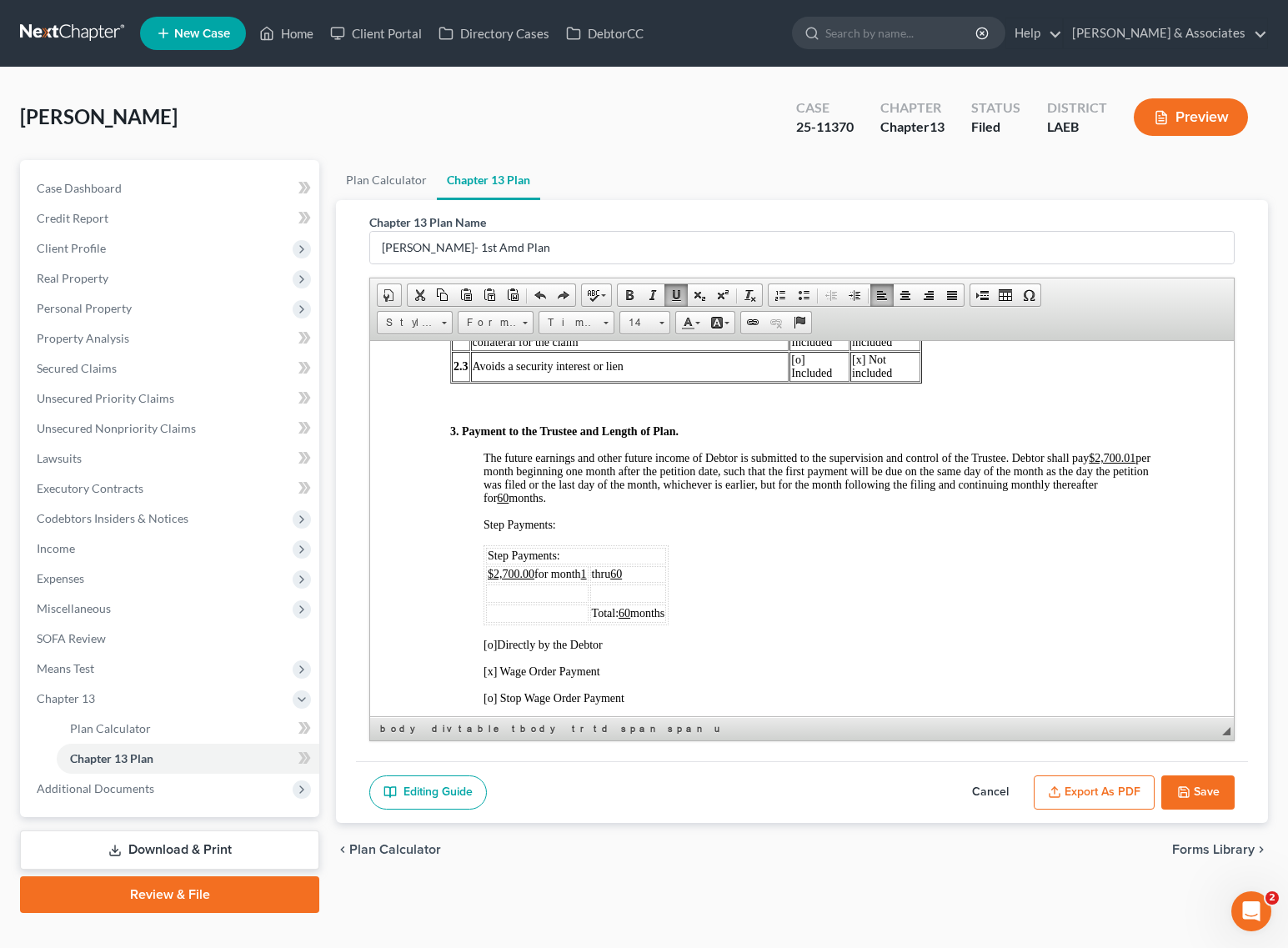
click at [555, 584] on td at bounding box center [537, 593] width 102 height 19
drag, startPoint x: 629, startPoint y: 530, endPoint x: 598, endPoint y: 530, distance: 31.0
click at [598, 567] on span "thru 60" at bounding box center [607, 573] width 31 height 12
copy span "thru 60"
click at [636, 584] on td at bounding box center [628, 593] width 77 height 19
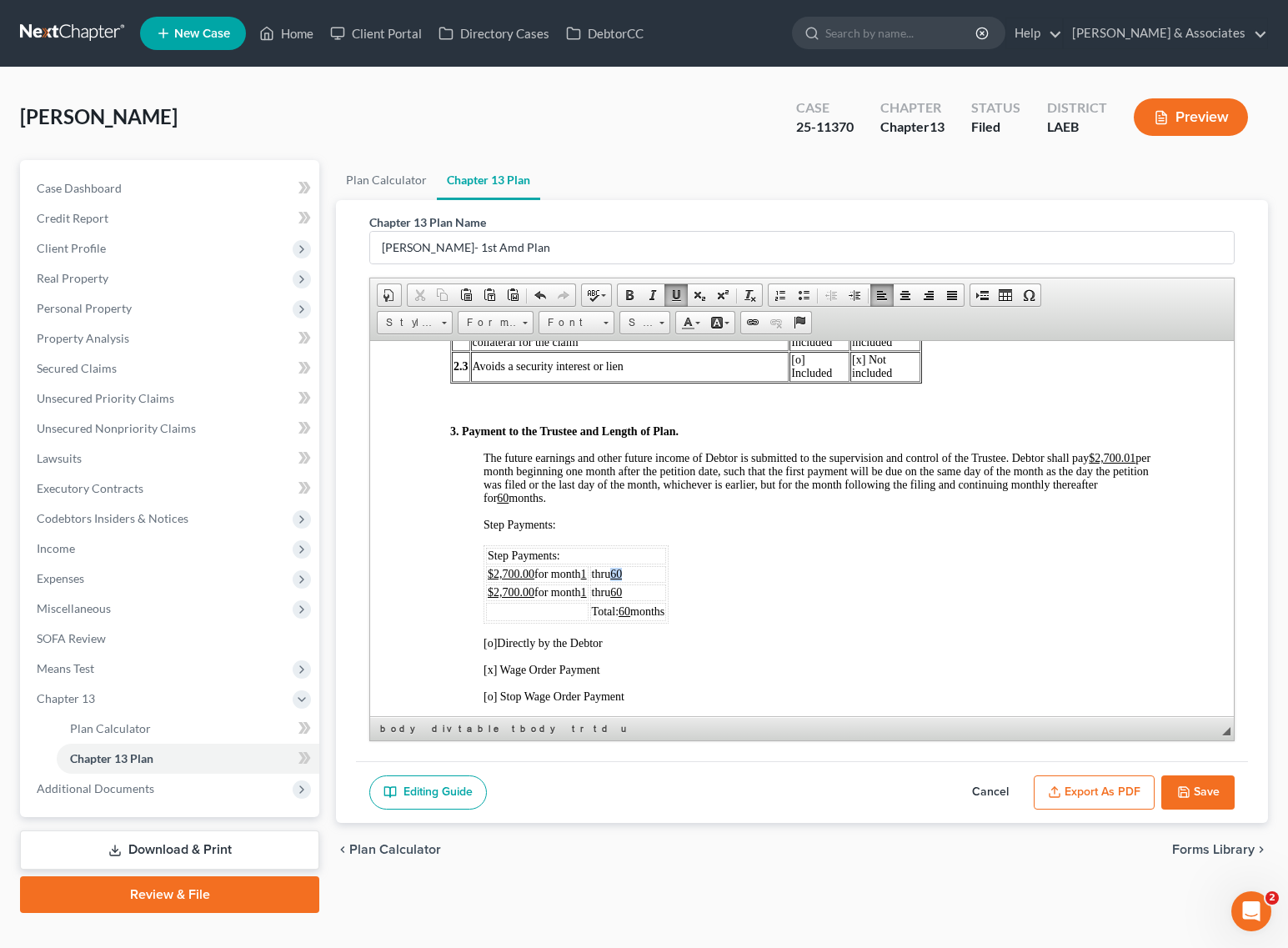
drag, startPoint x: 636, startPoint y: 528, endPoint x: 619, endPoint y: 527, distance: 17.0
click at [619, 565] on td "thru 60" at bounding box center [628, 573] width 77 height 17
click at [588, 584] on td "$2,700.00 for month 1" at bounding box center [537, 592] width 102 height 17
click at [508, 586] on u "$2,700.00" at bounding box center [510, 592] width 47 height 12
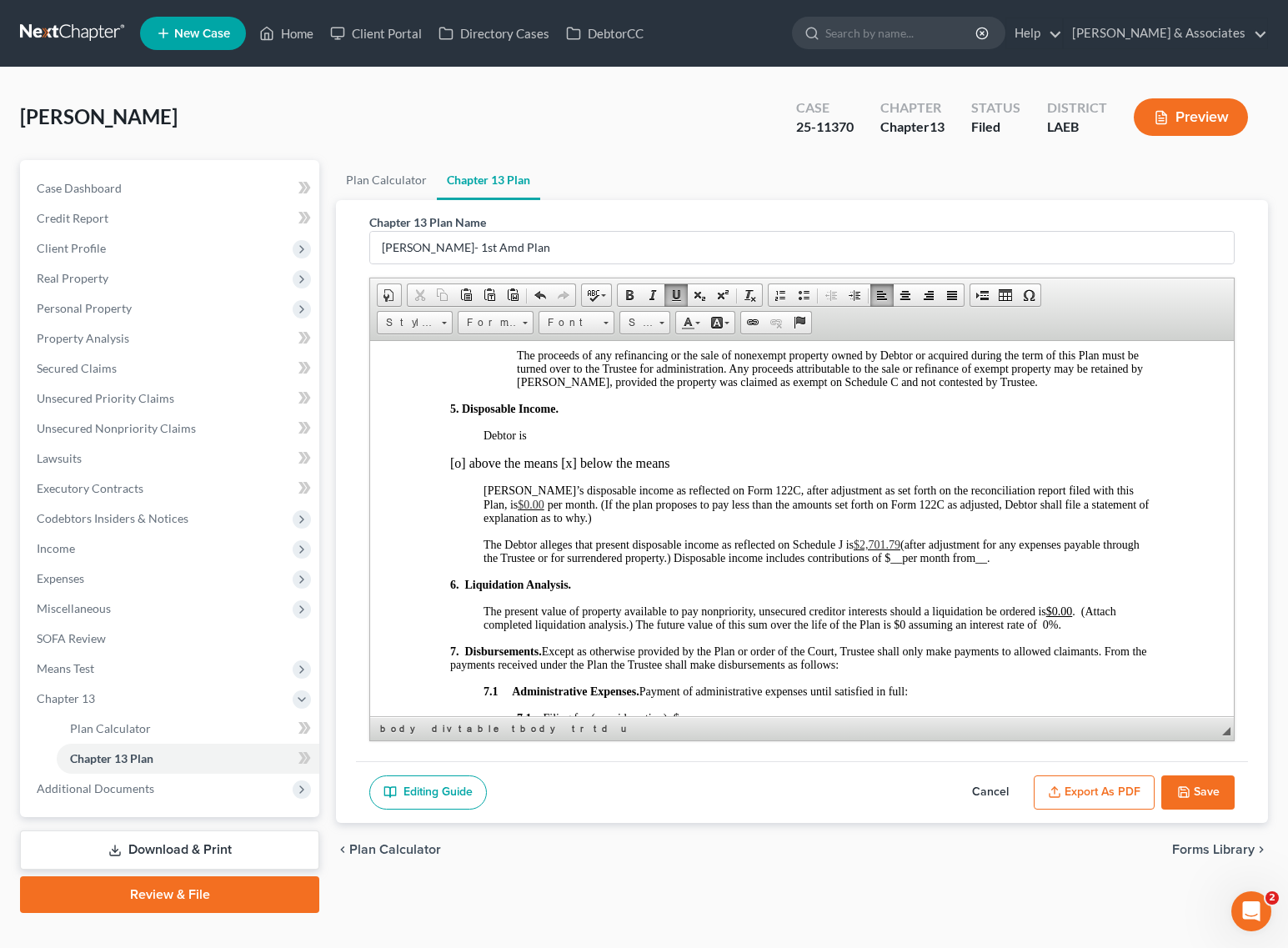
scroll to position [1564, 0]
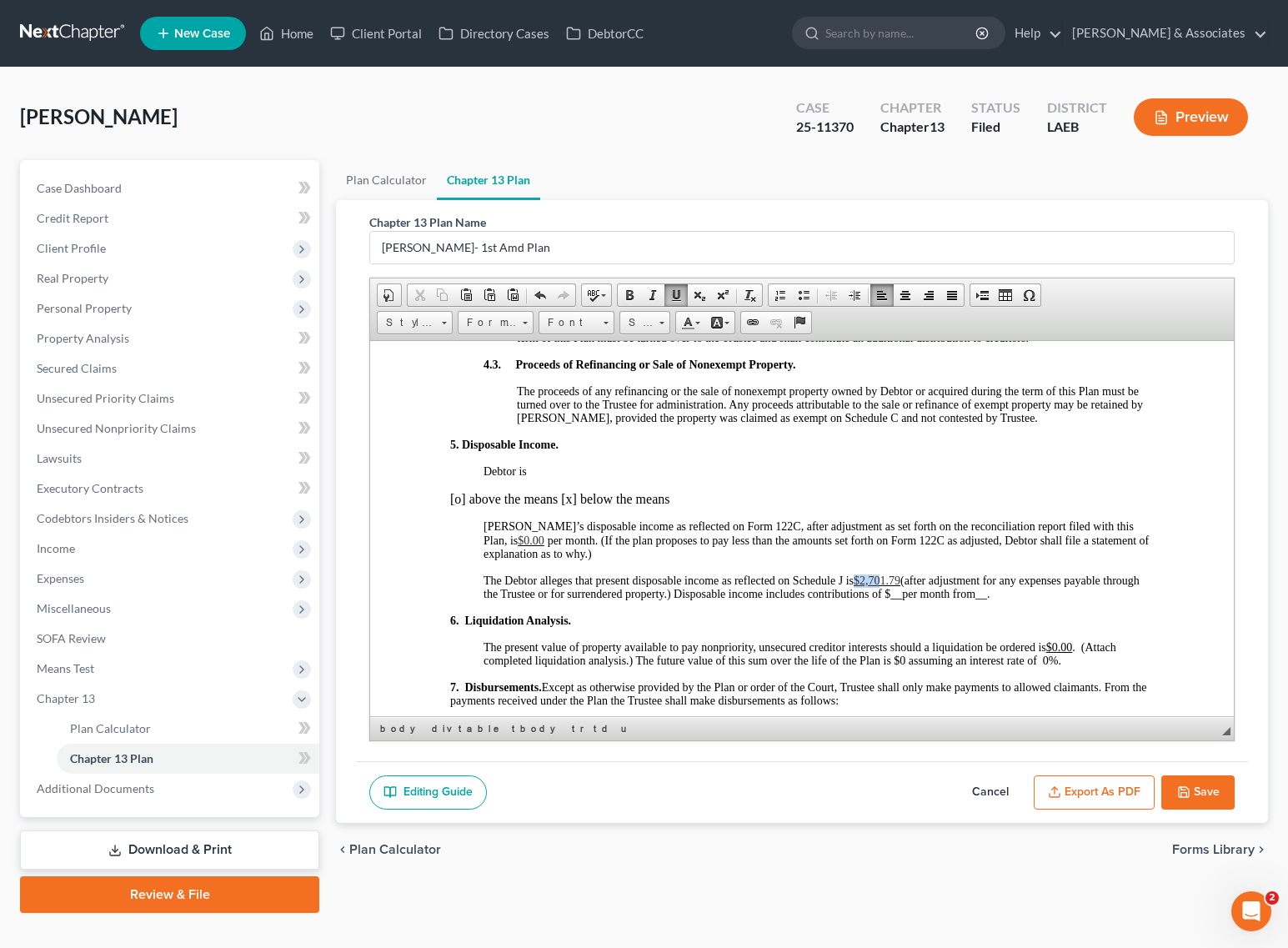
drag, startPoint x: 882, startPoint y: 515, endPoint x: 859, endPoint y: 516, distance: 23.0
click at [859, 573] on span "$2,701.79" at bounding box center [876, 579] width 47 height 12
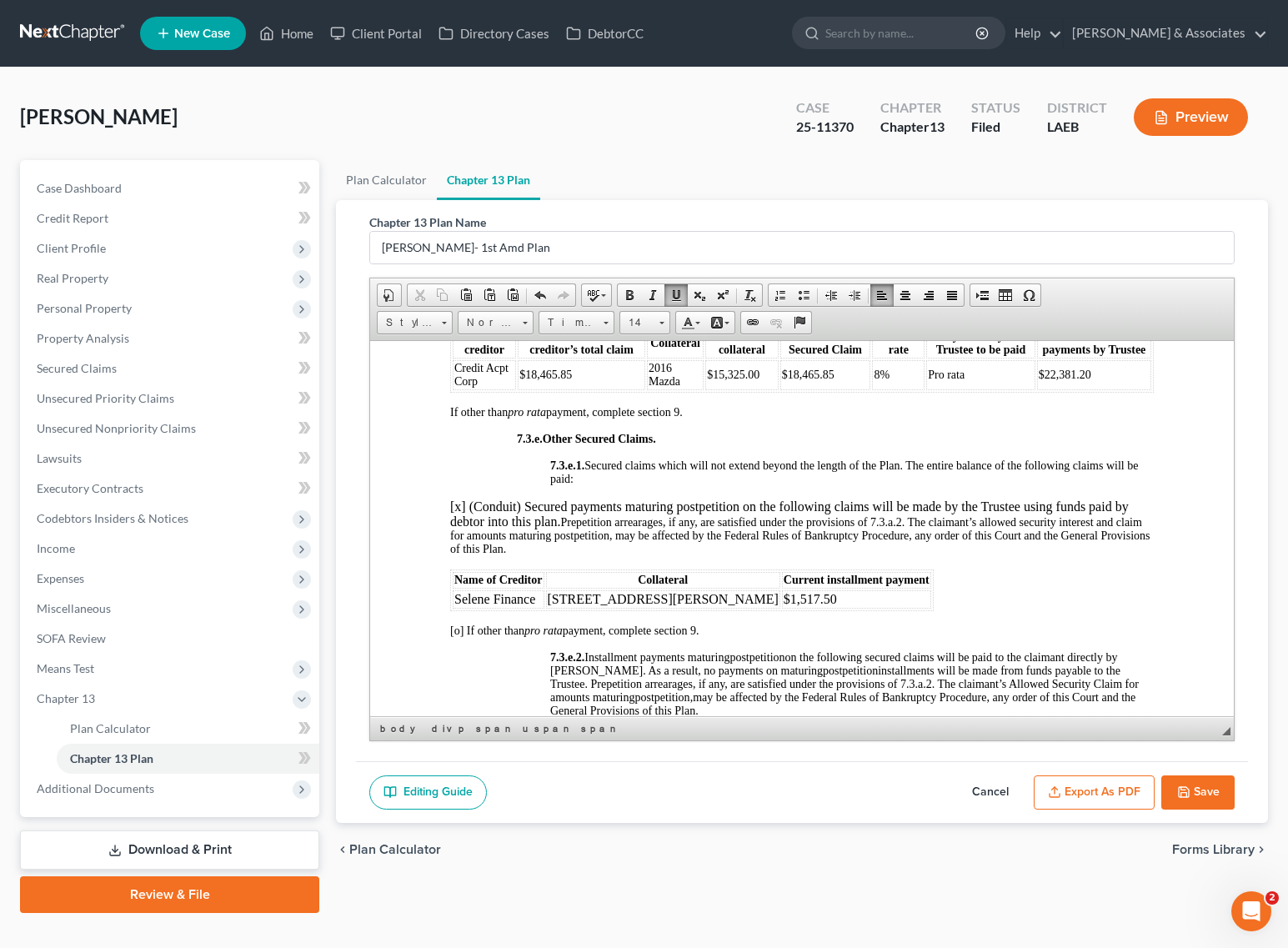
scroll to position [4169, 0]
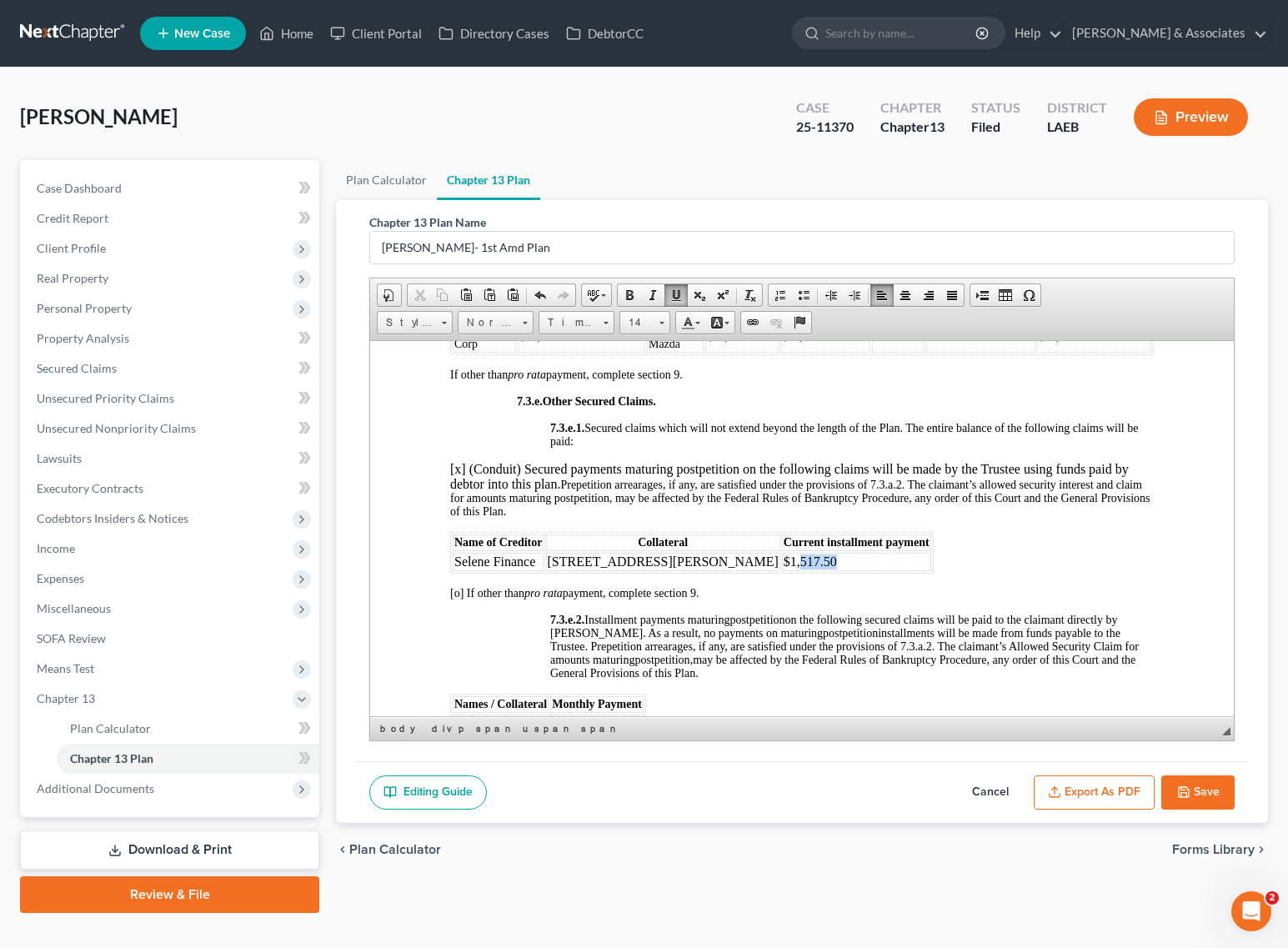
drag, startPoint x: 695, startPoint y: 399, endPoint x: 650, endPoint y: 403, distance: 45.2
click at [782, 552] on td "$1,517.50" at bounding box center [856, 561] width 149 height 19
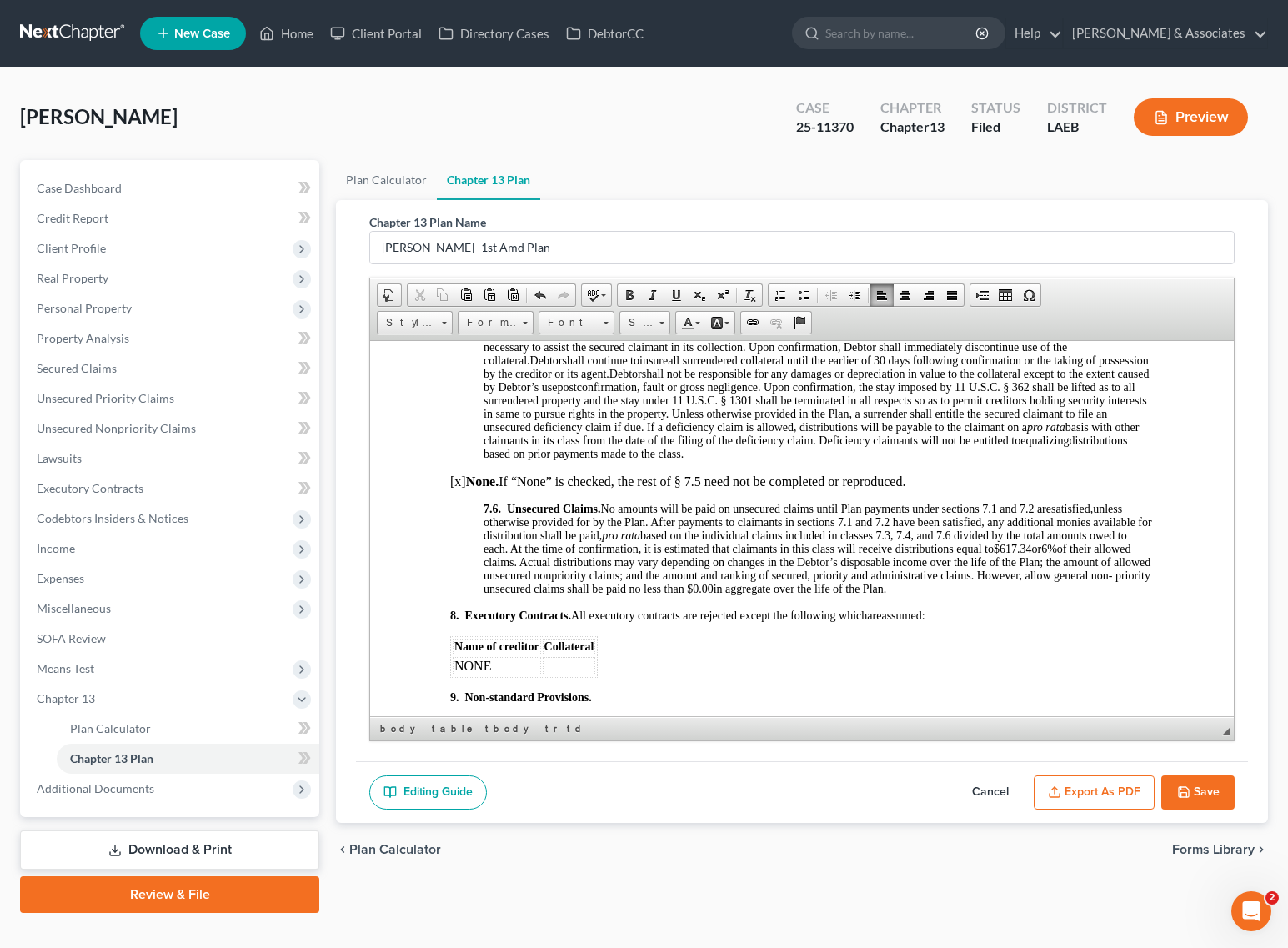
scroll to position [4898, 0]
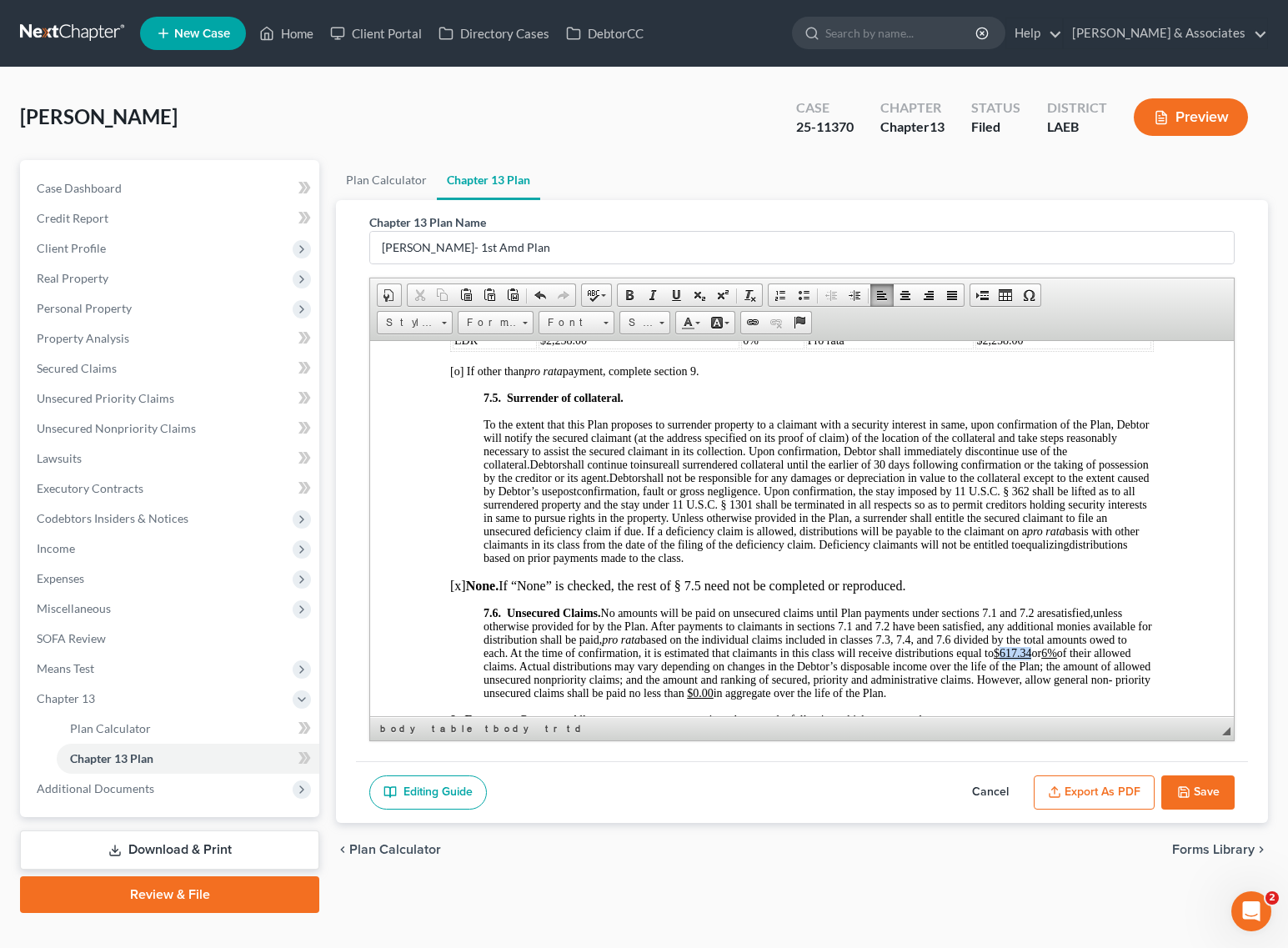
drag, startPoint x: 1046, startPoint y: 462, endPoint x: 1013, endPoint y: 460, distance: 33.1
click at [1013, 606] on span "unless otherwise provided for by the Plan. After payments to claimants in secti…" at bounding box center [817, 652] width 668 height 93
click at [1066, 646] on u "6%" at bounding box center [1058, 653] width 16 height 12
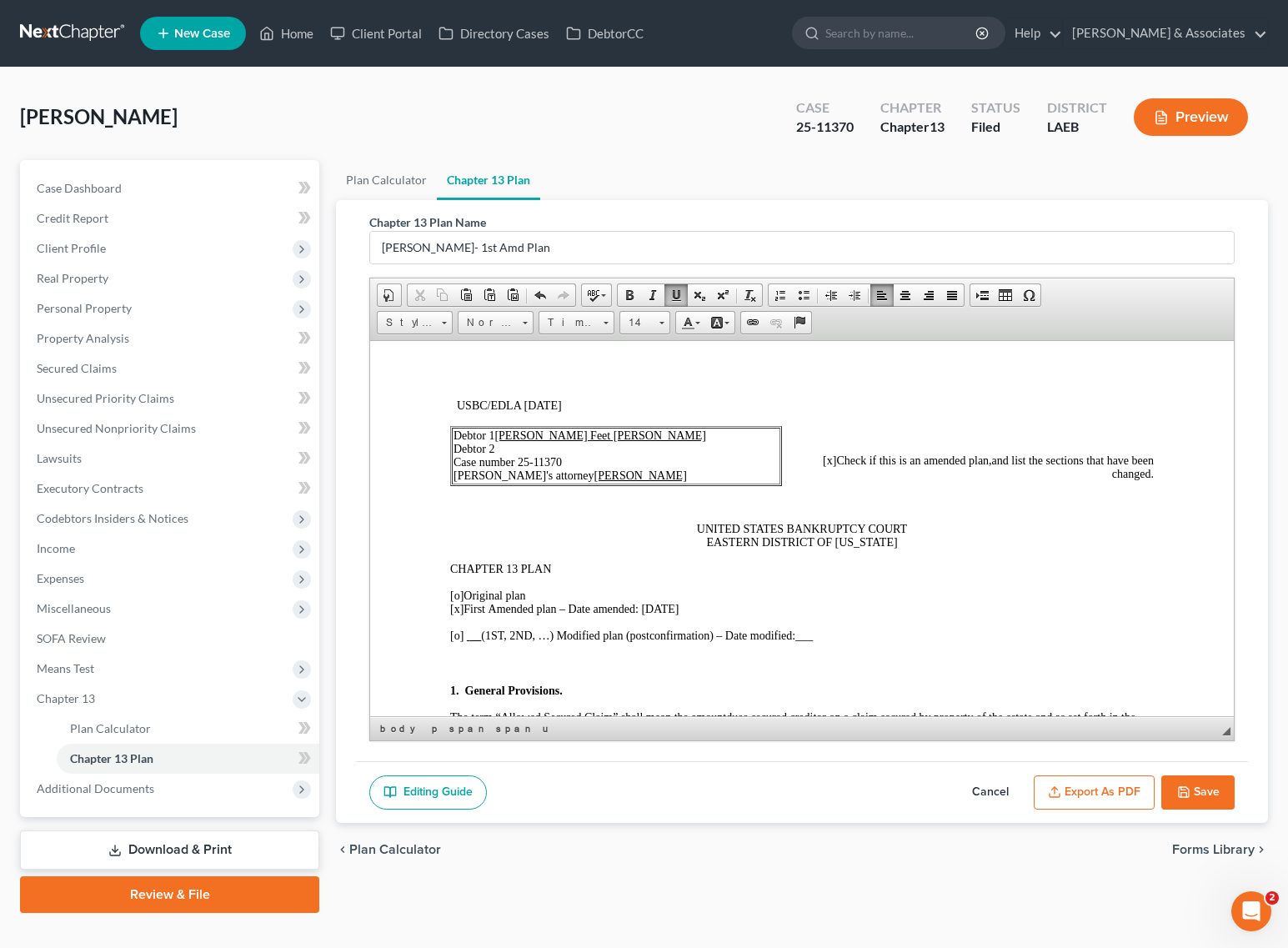
scroll to position [0, 0]
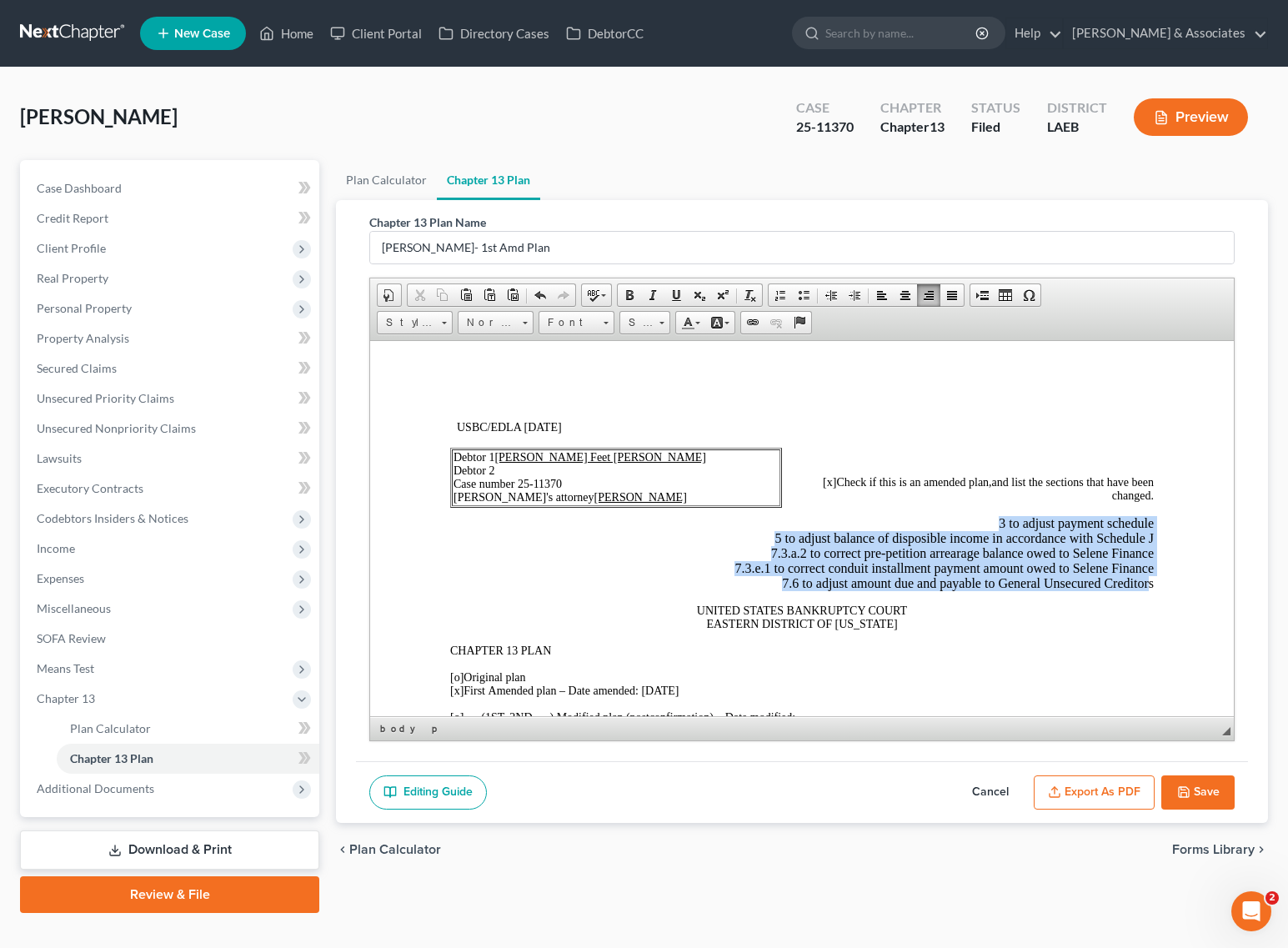
drag, startPoint x: 975, startPoint y: 519, endPoint x: 1133, endPoint y: 588, distance: 172.4
click at [1133, 588] on p "3 to adjust payment schedule 5 to adjust balance of disposible income in accord…" at bounding box center [868, 552] width 570 height 75
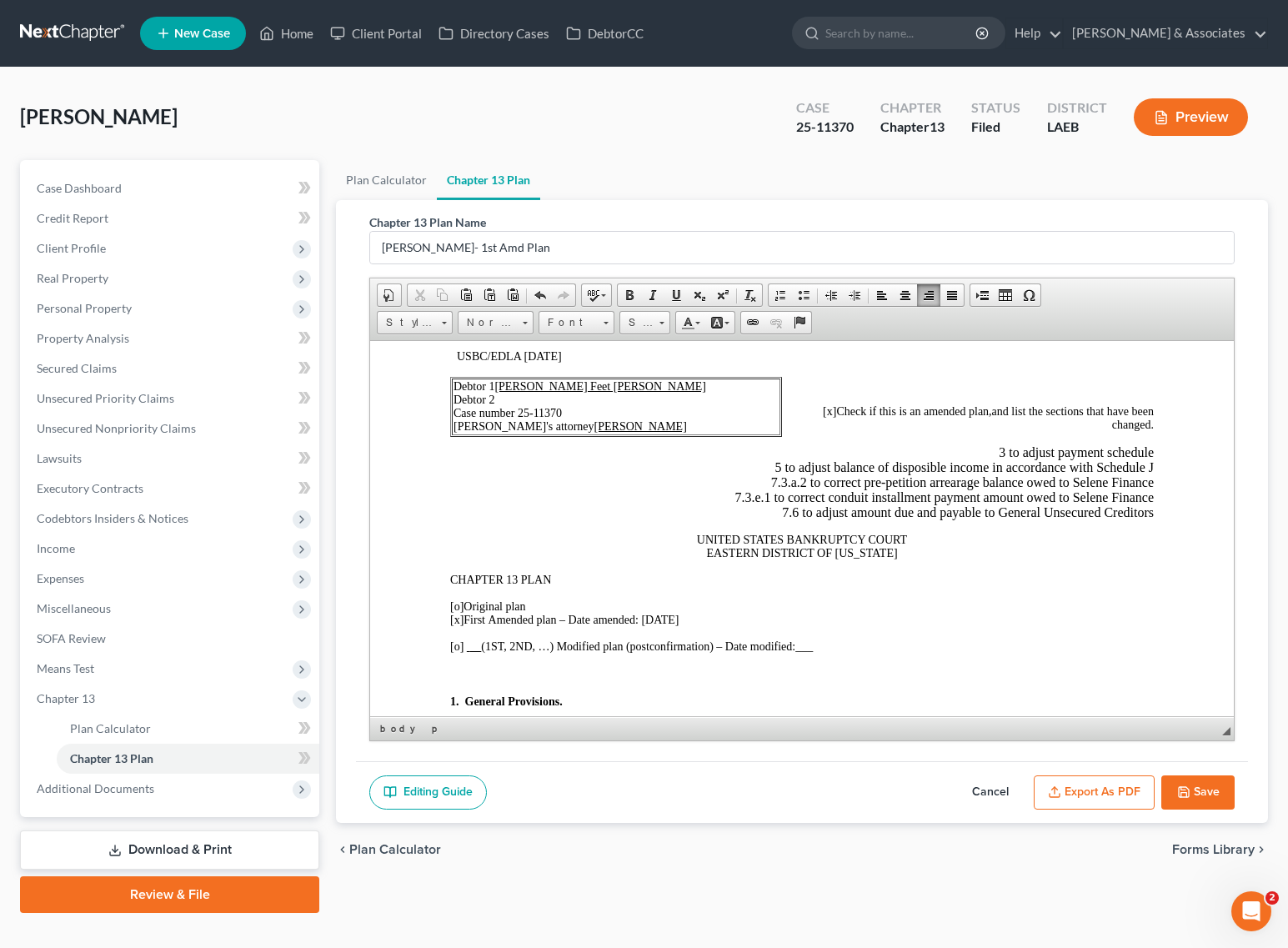
scroll to position [104, 0]
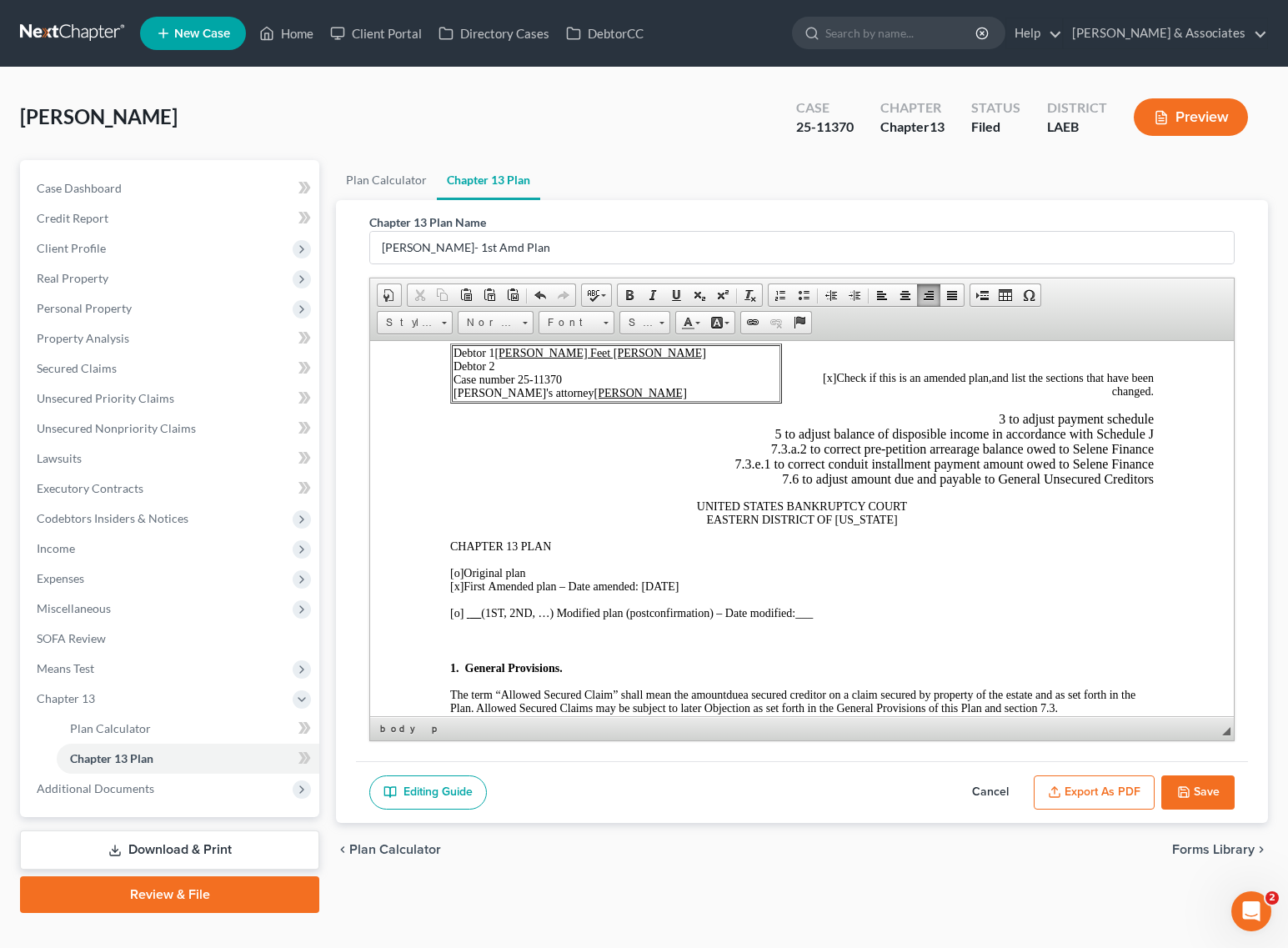
click at [1185, 786] on icon "button" at bounding box center [1183, 792] width 13 height 13
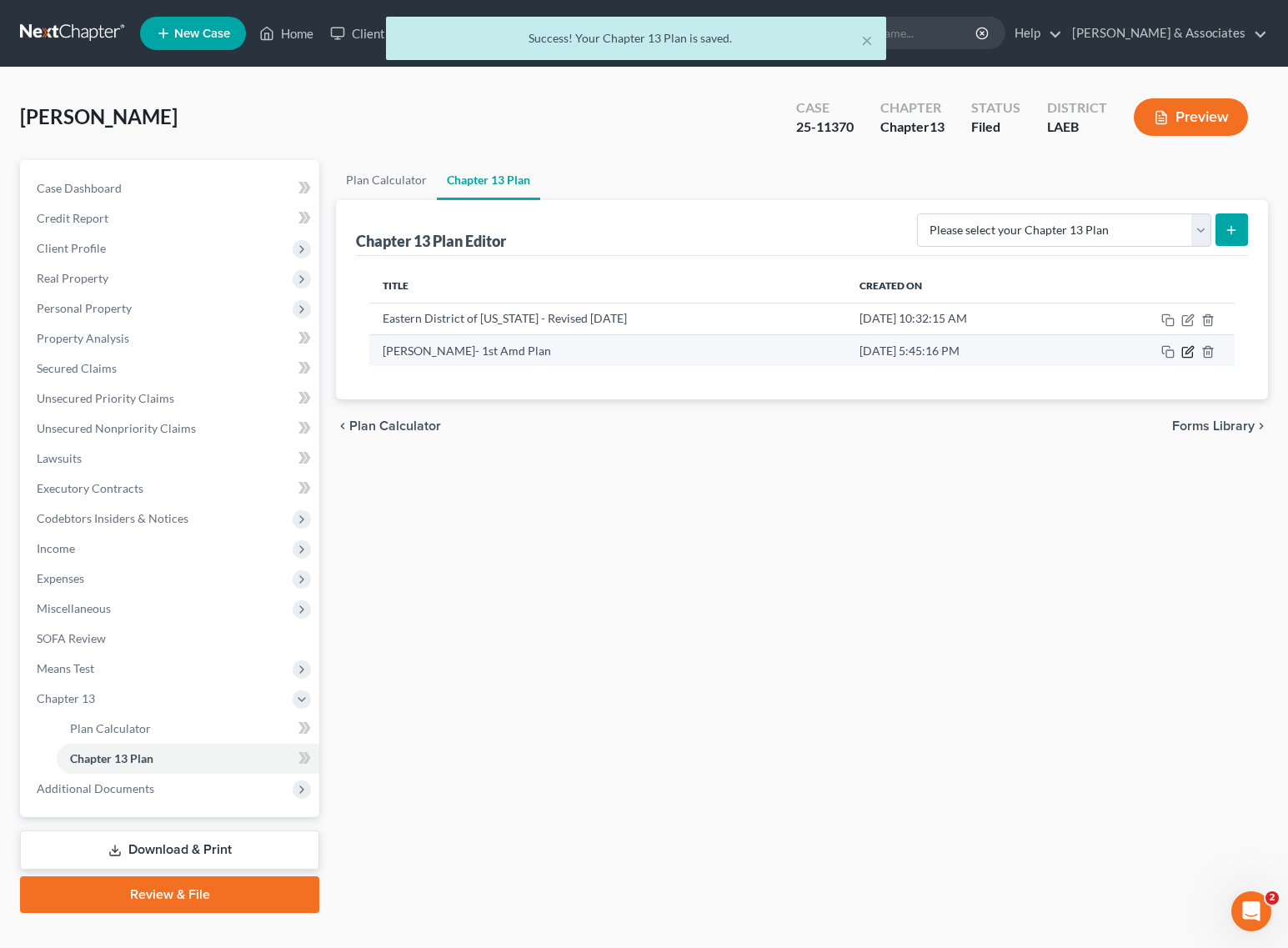
click at [1183, 353] on icon "button" at bounding box center [1187, 351] width 13 height 13
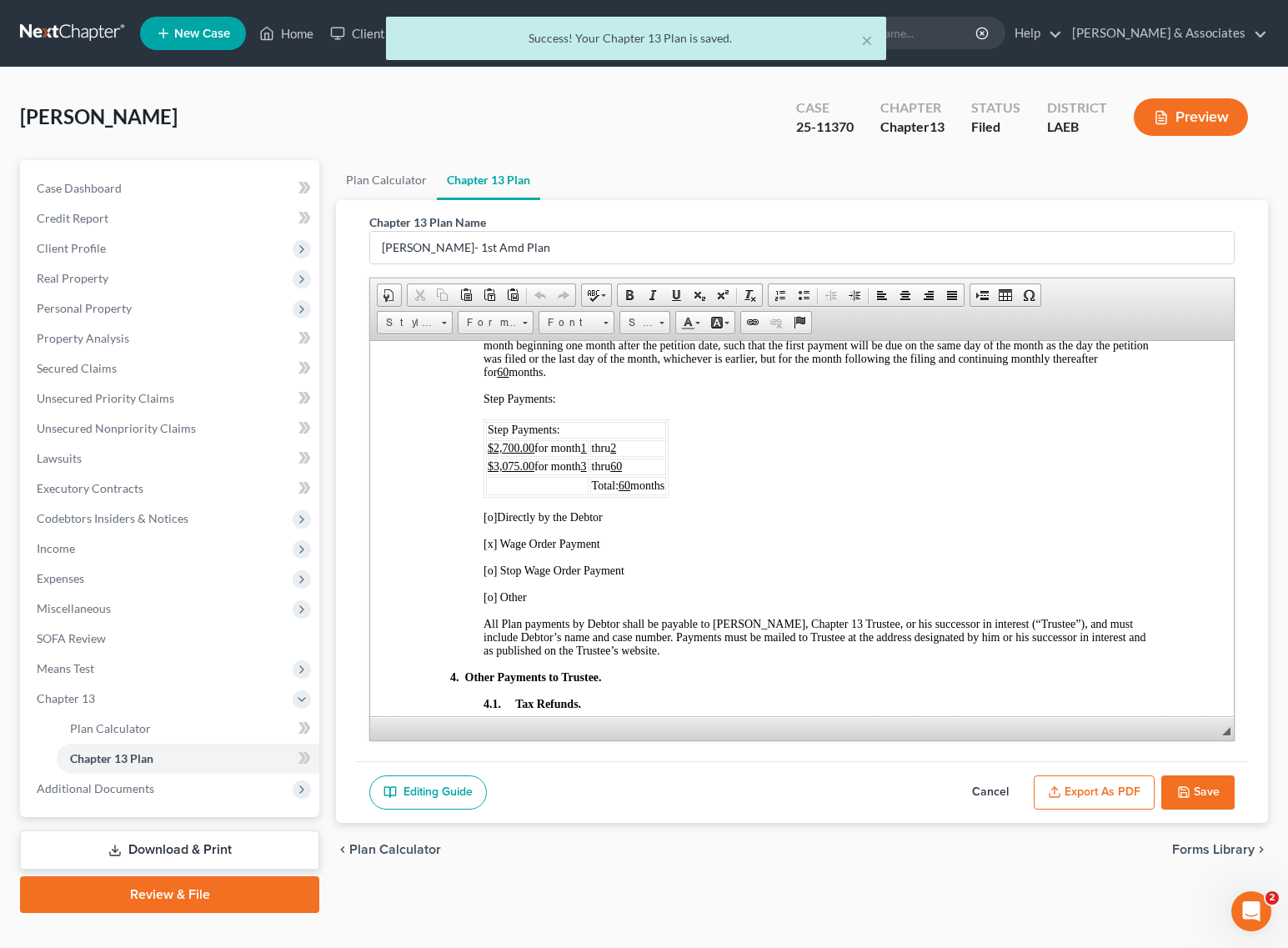
scroll to position [1146, 0]
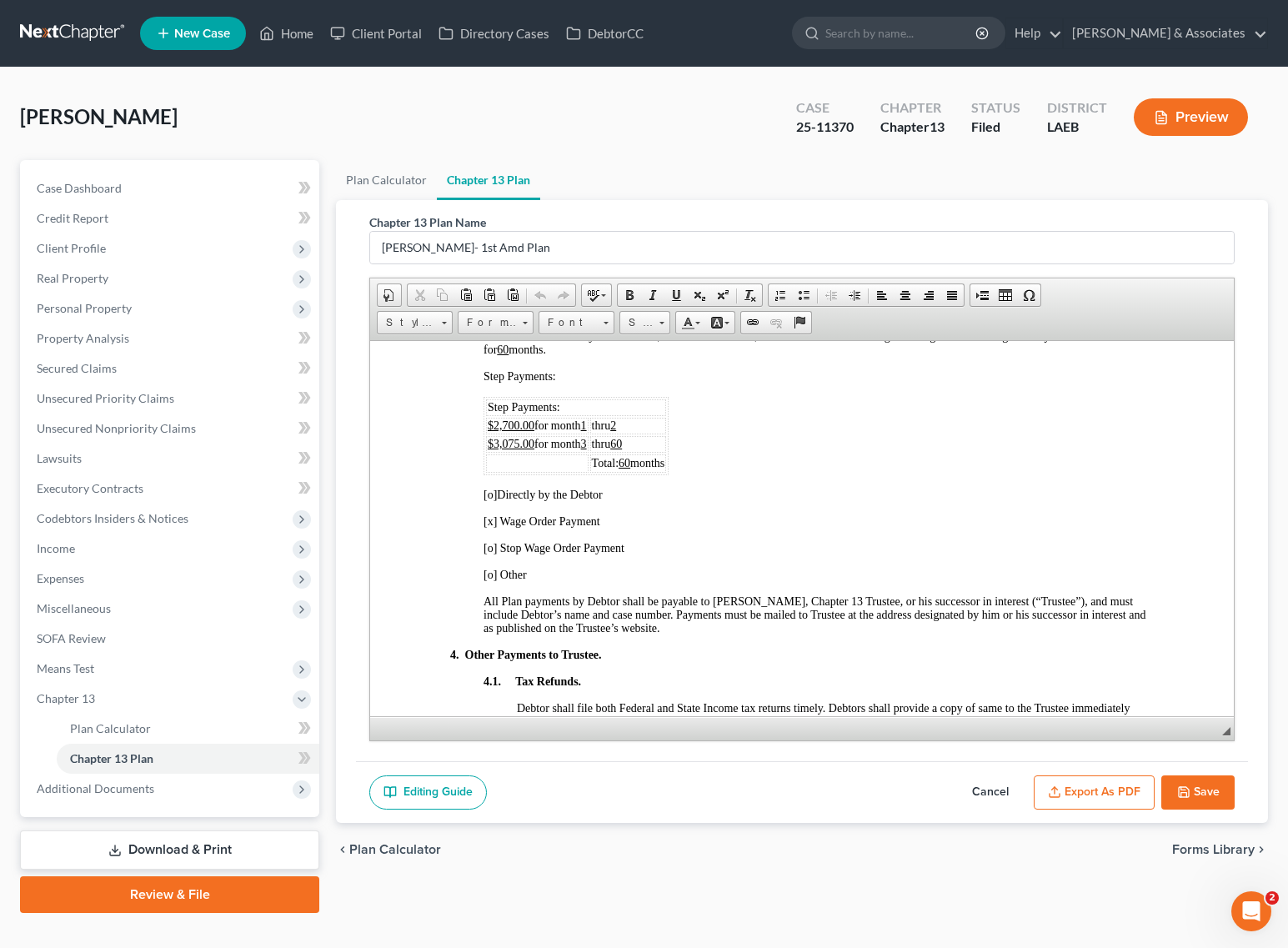
click at [1181, 805] on button "Save" at bounding box center [1197, 793] width 73 height 35
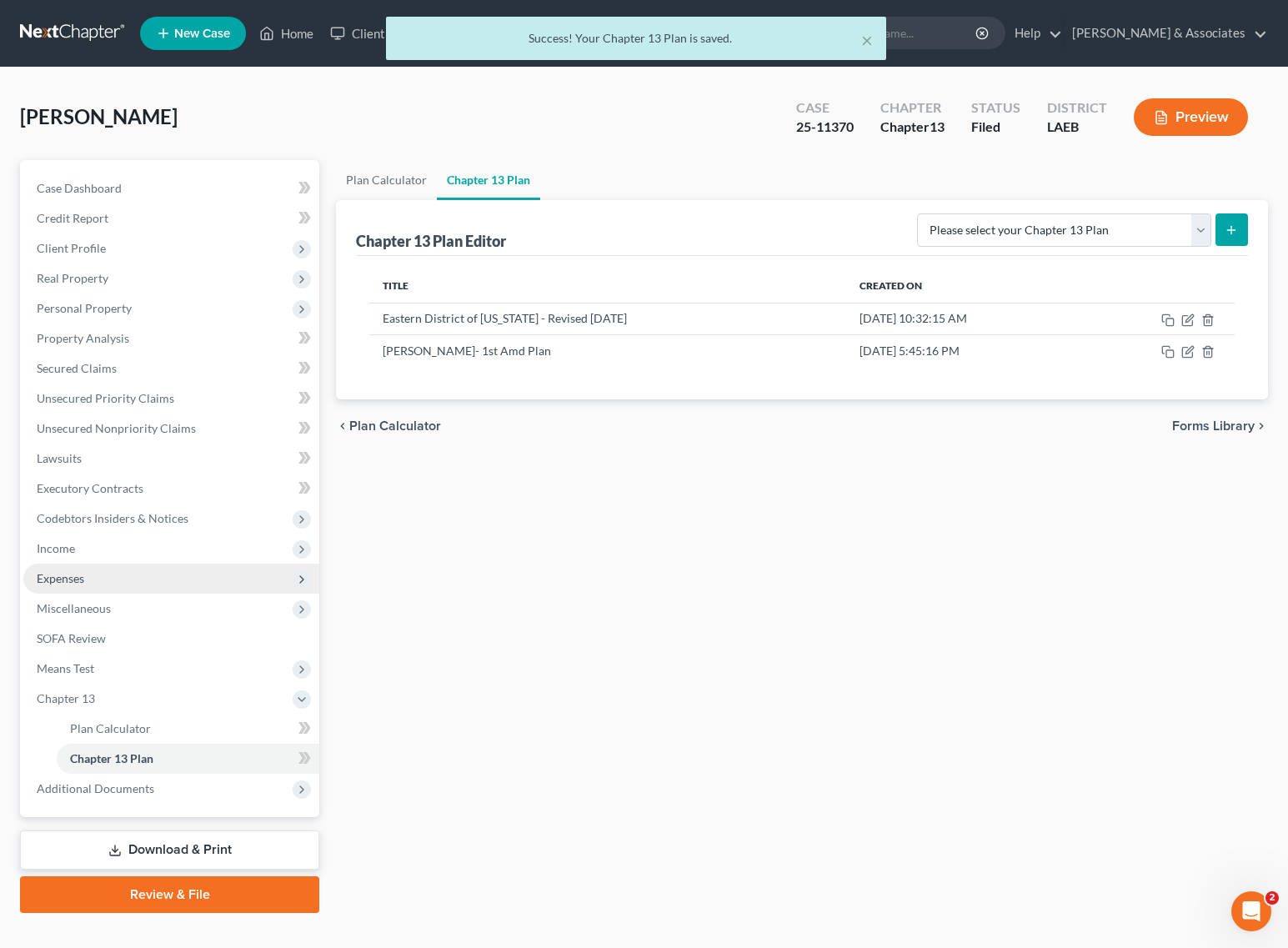
click at [88, 573] on span "Expenses" at bounding box center [171, 579] width 296 height 30
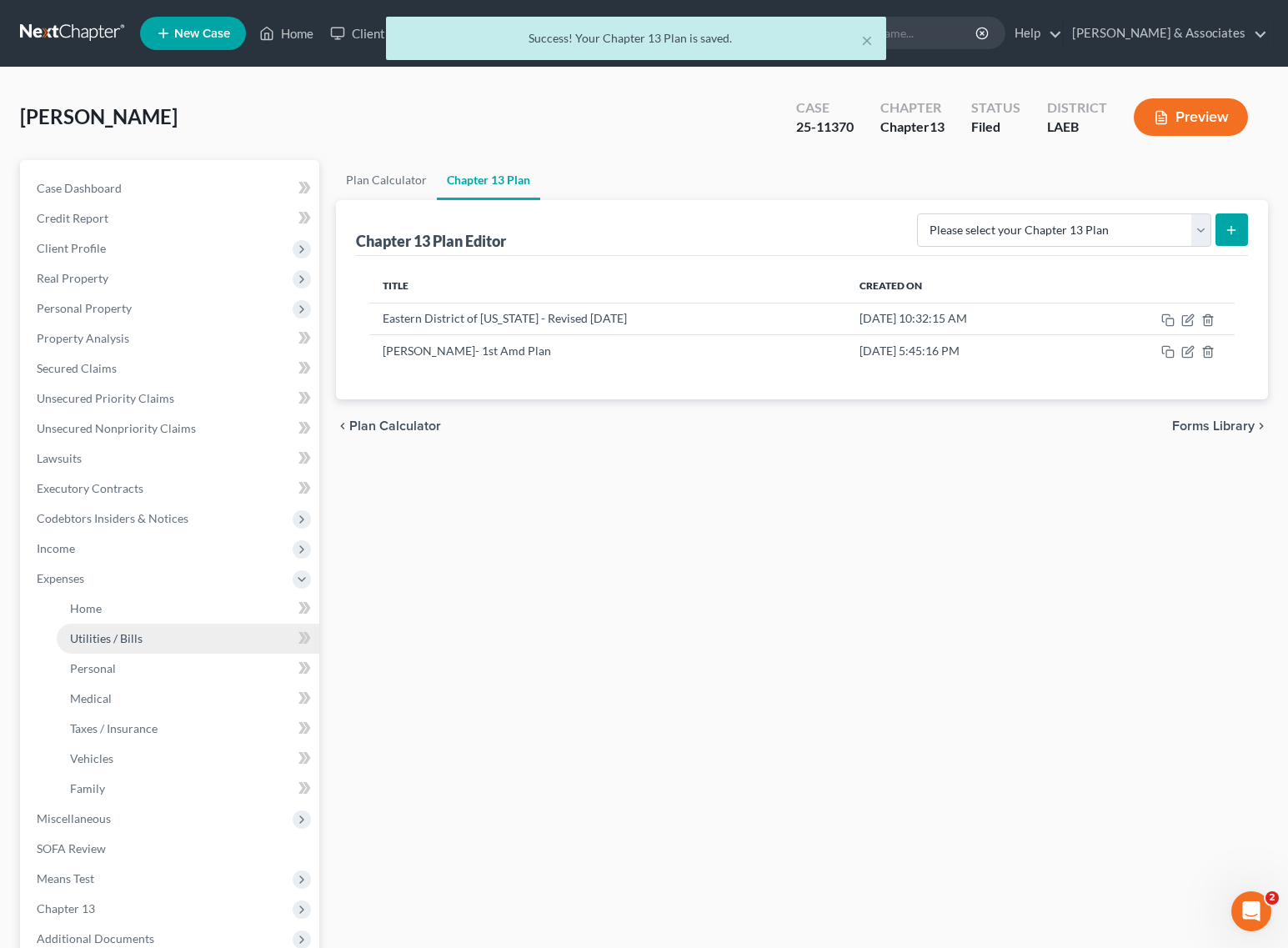
click at [173, 636] on link "Utilities / Bills" at bounding box center [188, 638] width 263 height 30
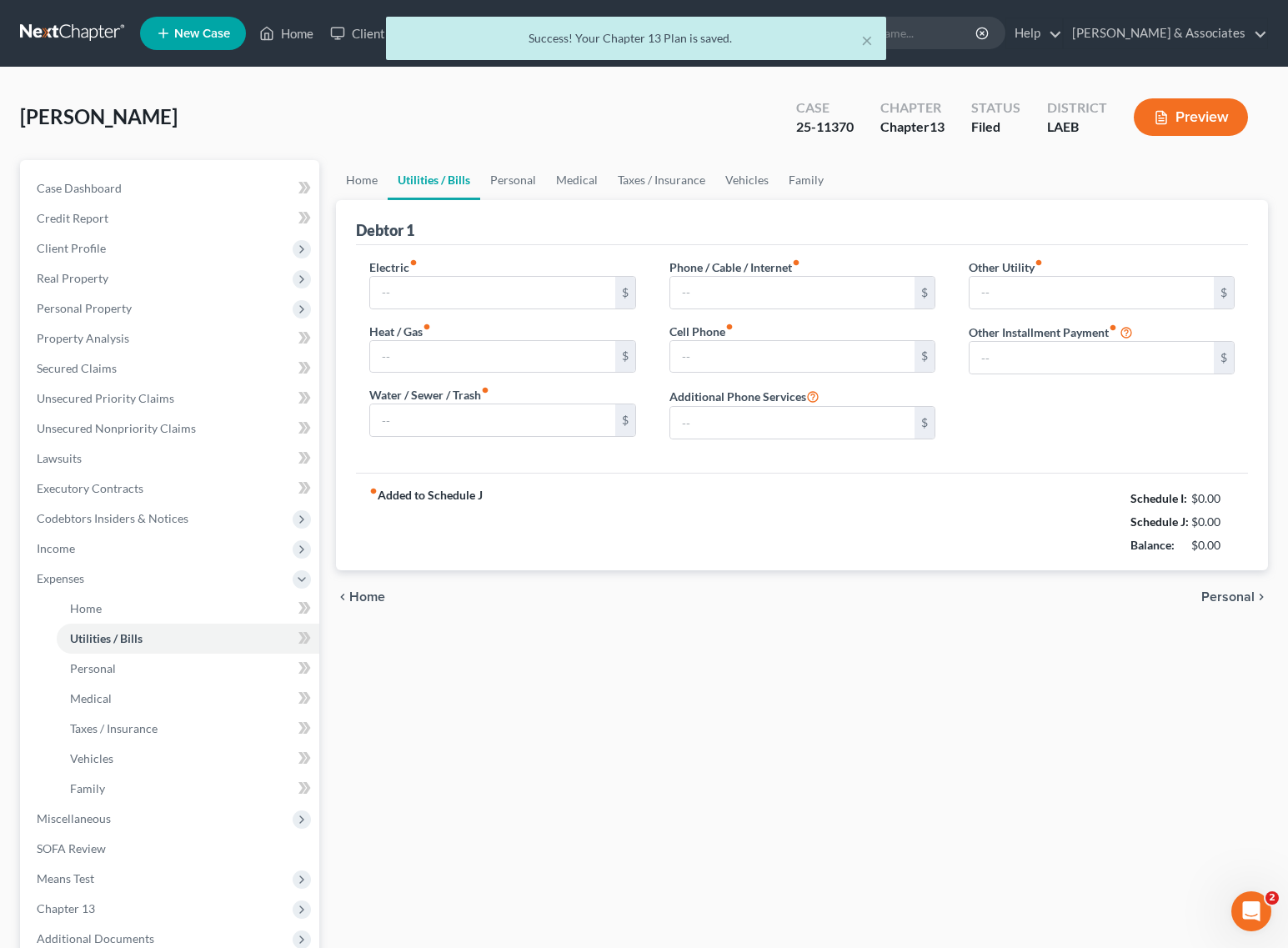
type input "300.00"
type input "55.00"
type input "125.00"
type input "135.00"
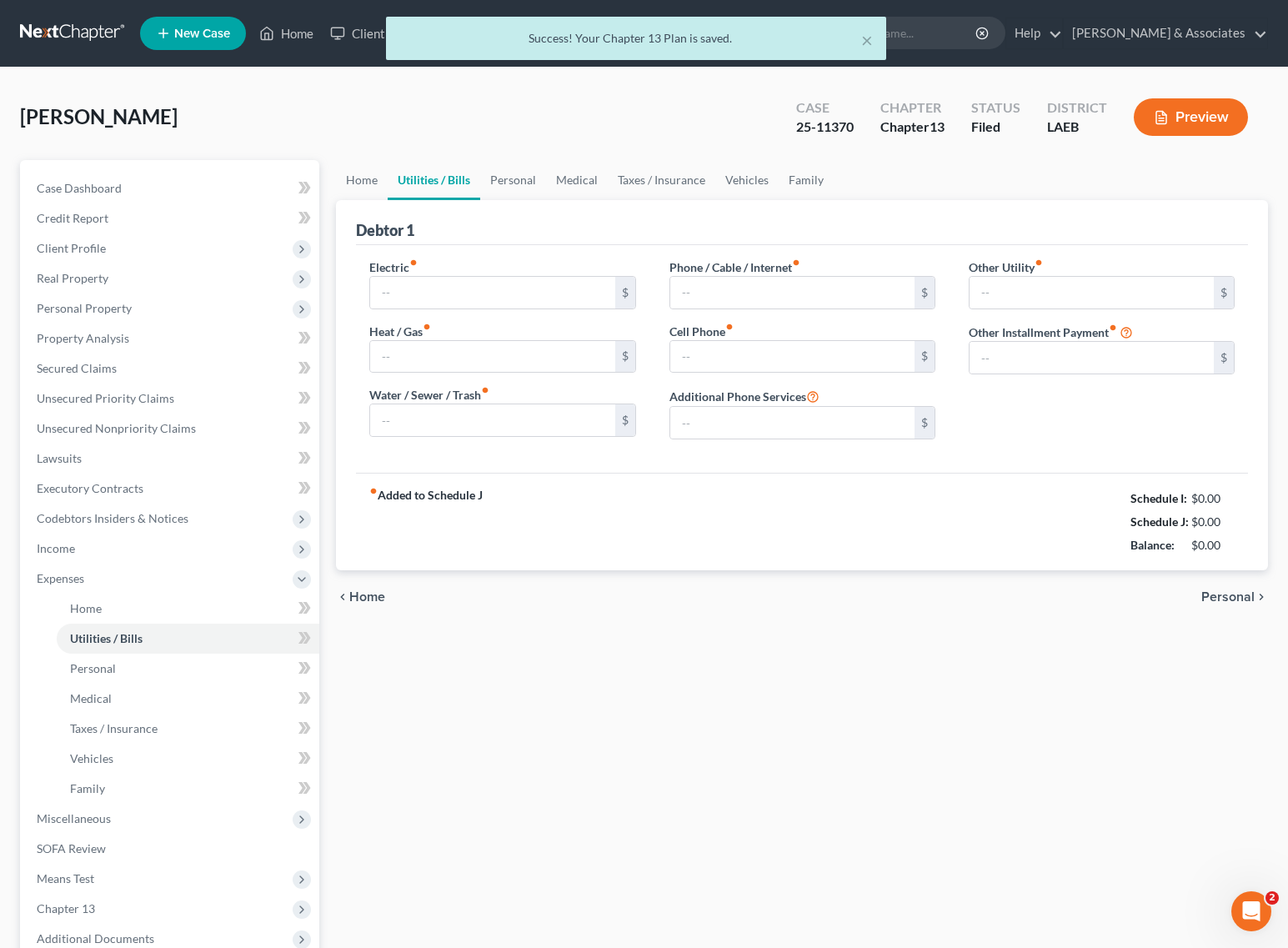
type input "0.00"
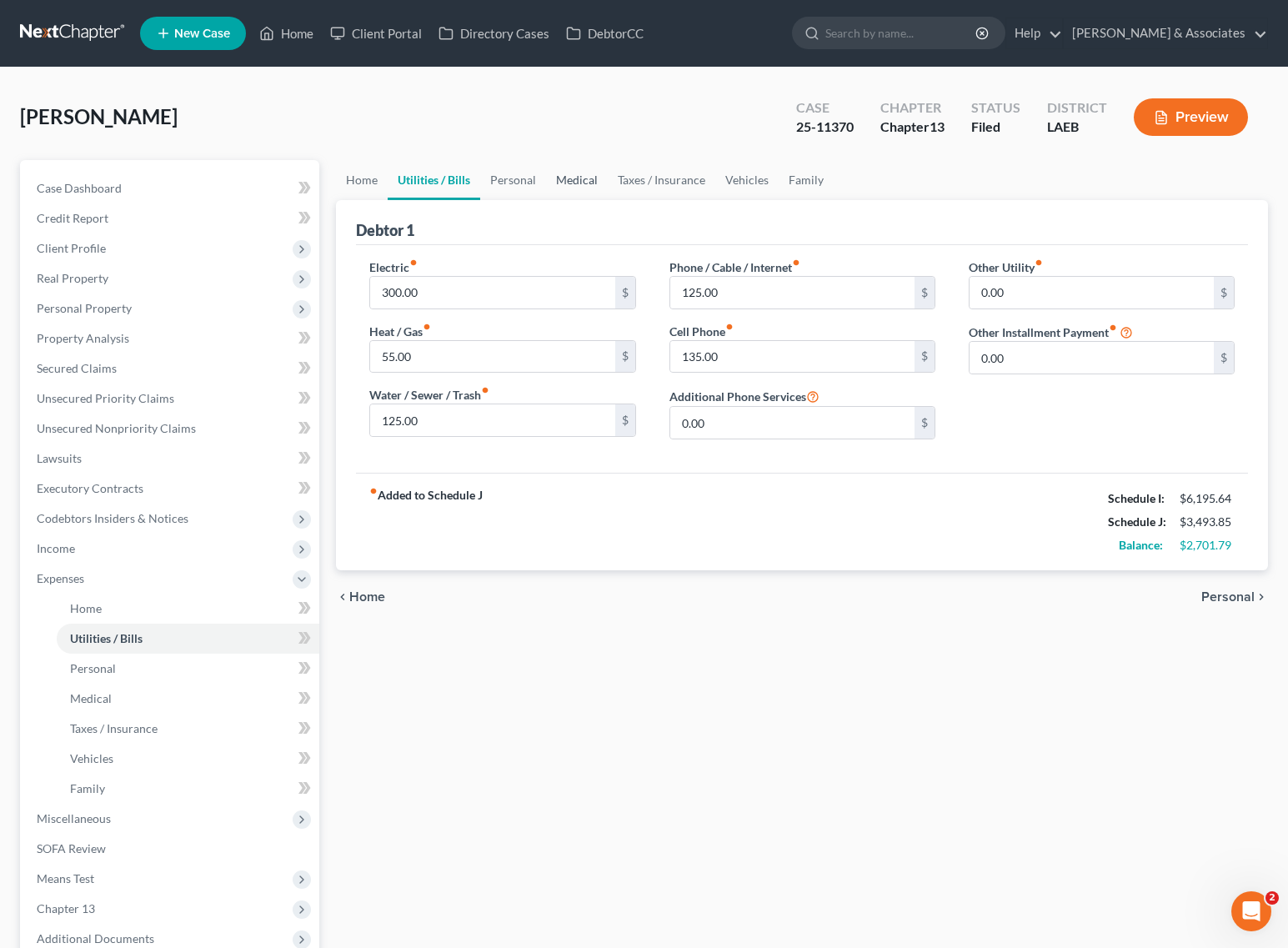
click at [576, 175] on link "Medical" at bounding box center [577, 180] width 62 height 40
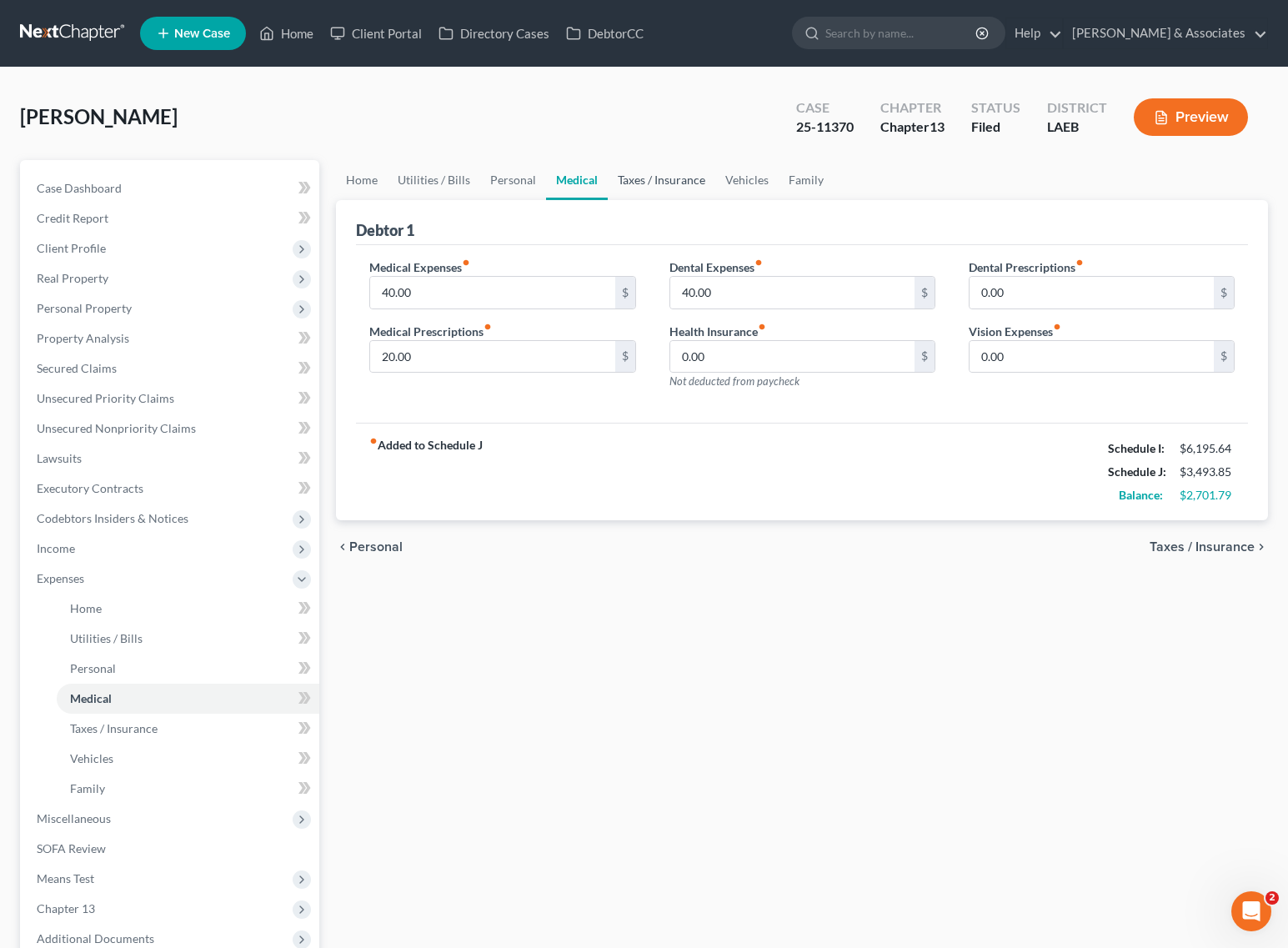
click at [649, 176] on link "Taxes / Insurance" at bounding box center [661, 180] width 108 height 40
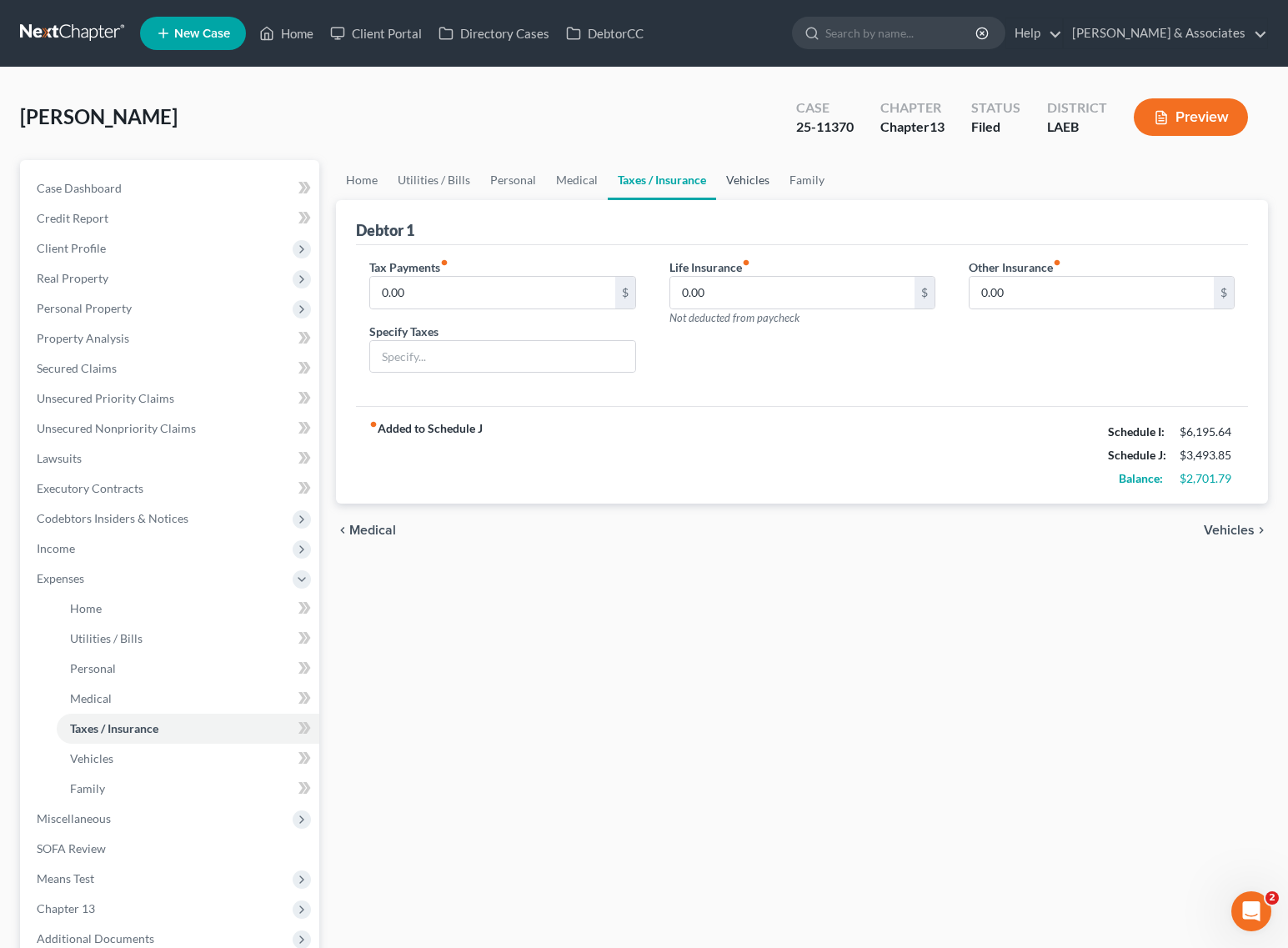
click at [734, 190] on link "Vehicles" at bounding box center [748, 180] width 63 height 40
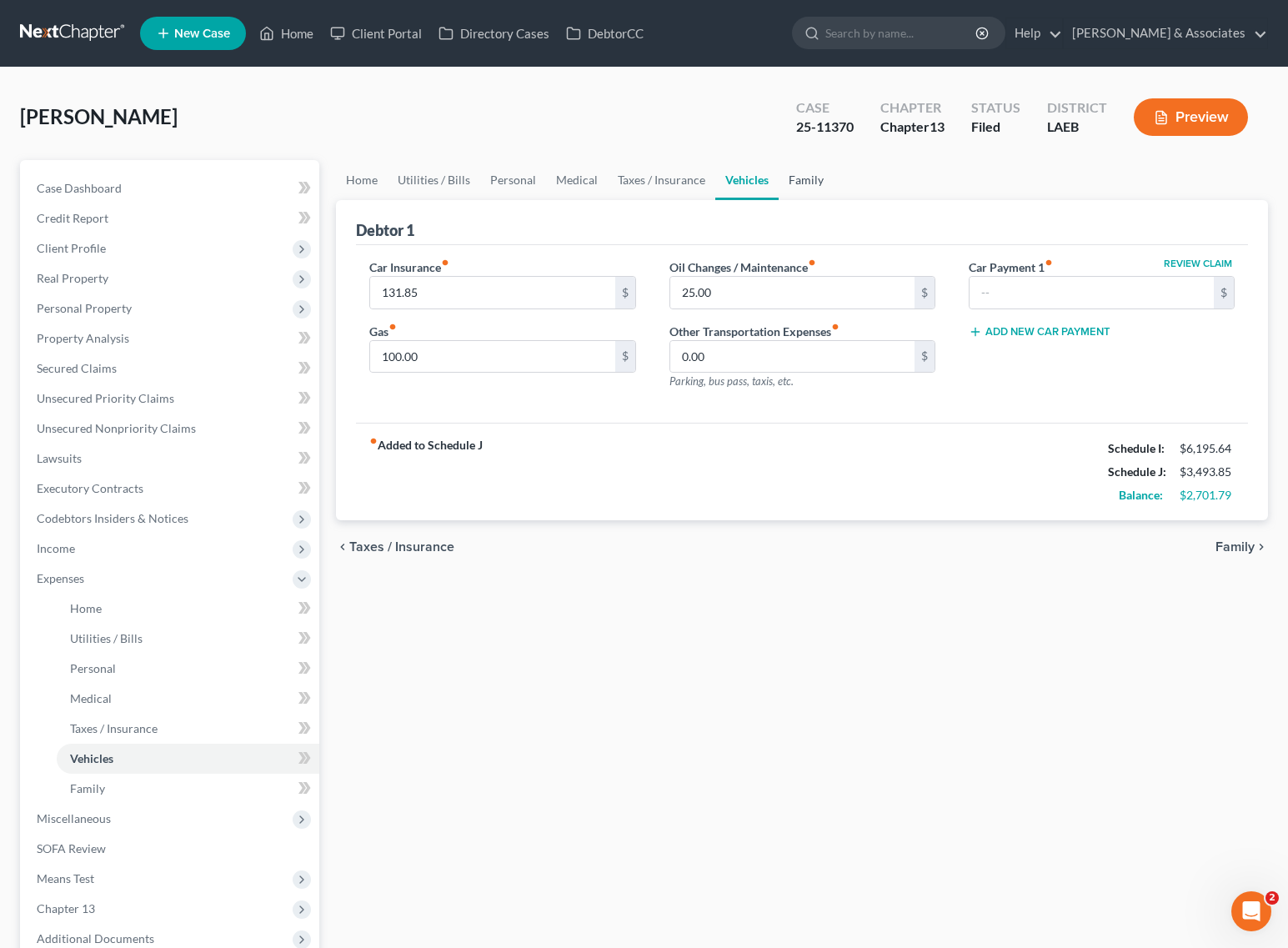
click at [807, 189] on link "Family" at bounding box center [806, 180] width 55 height 40
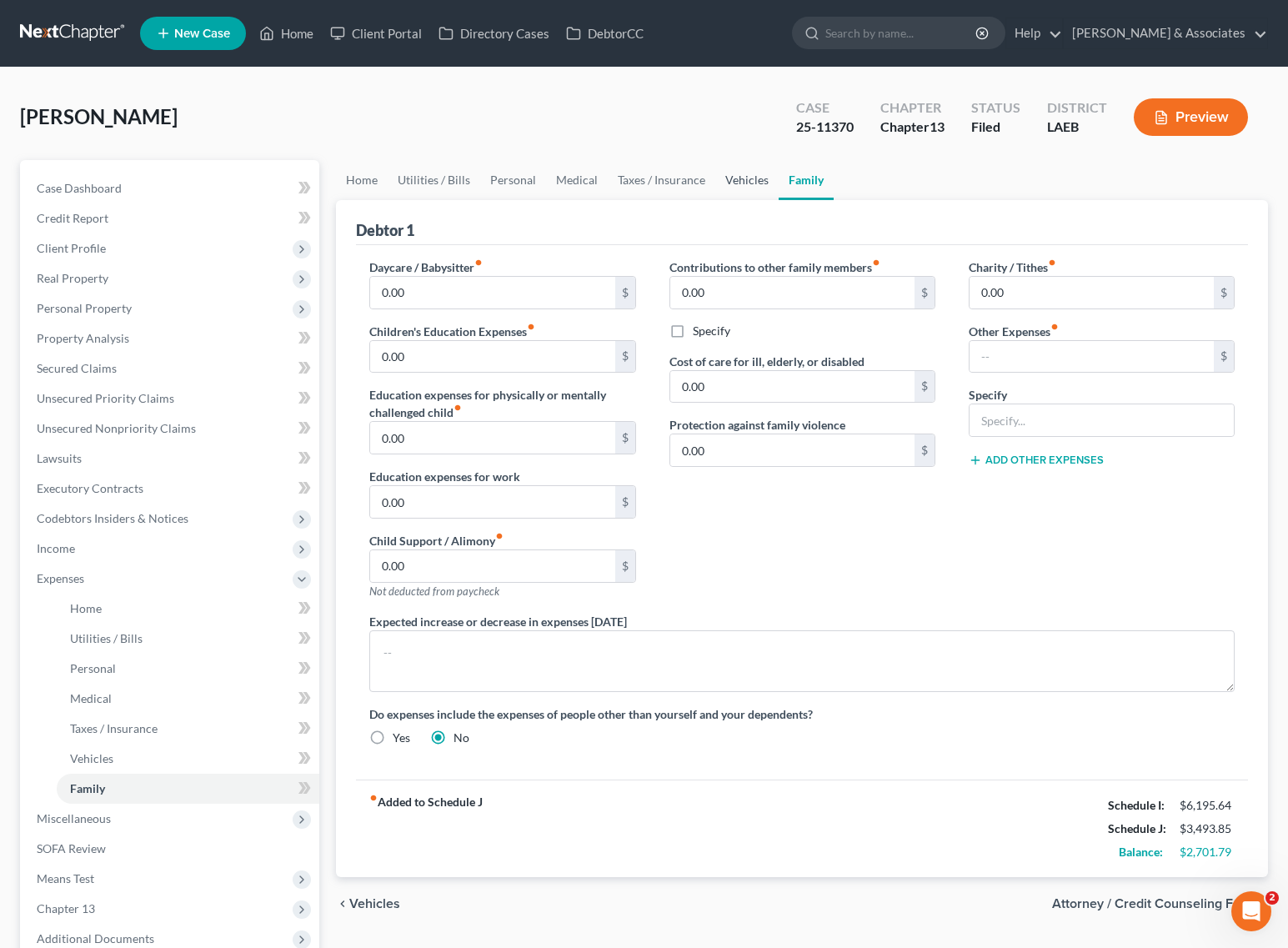
click at [738, 182] on link "Vehicles" at bounding box center [747, 180] width 63 height 40
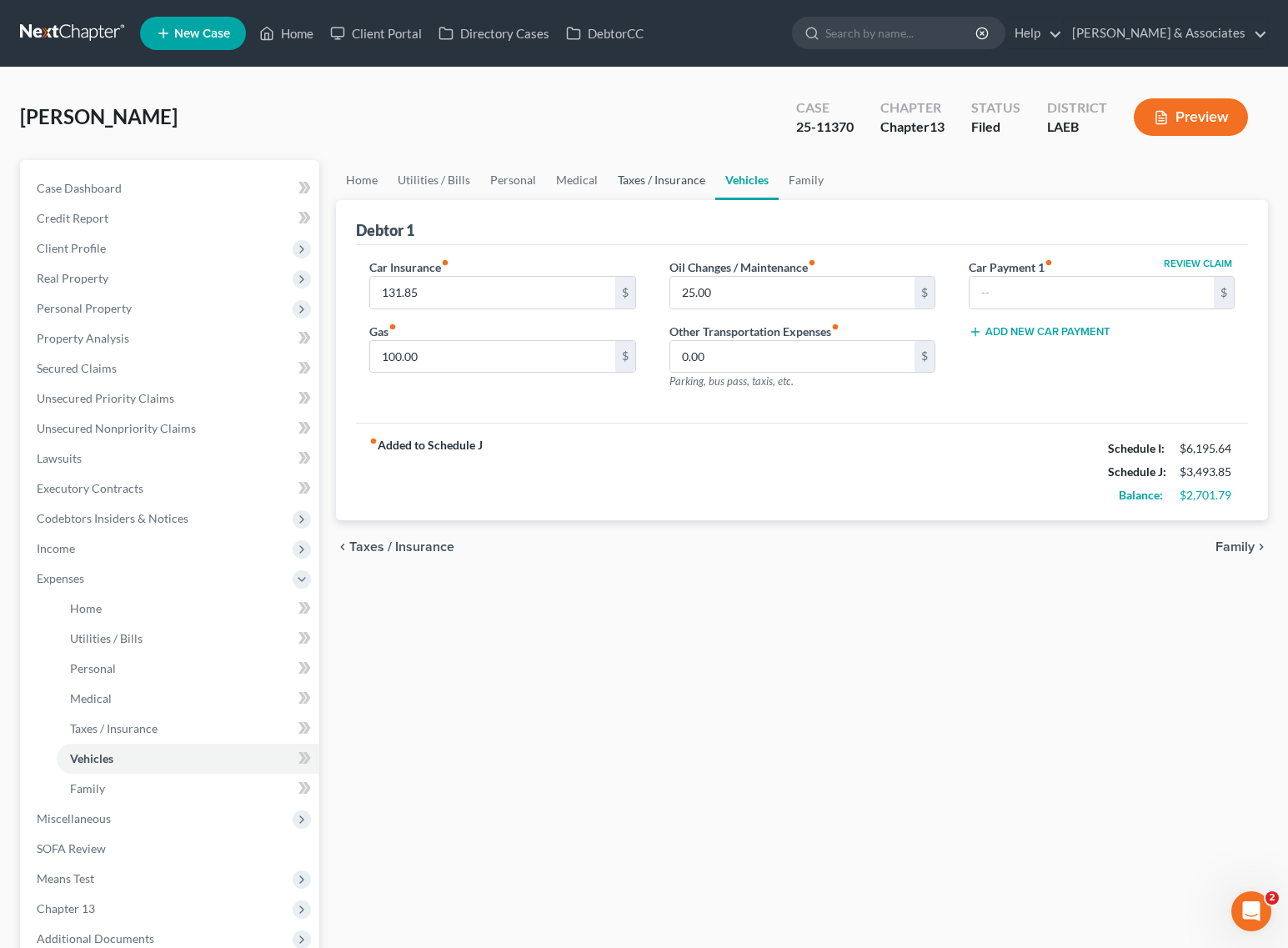
click at [644, 177] on link "Taxes / Insurance" at bounding box center [661, 180] width 108 height 40
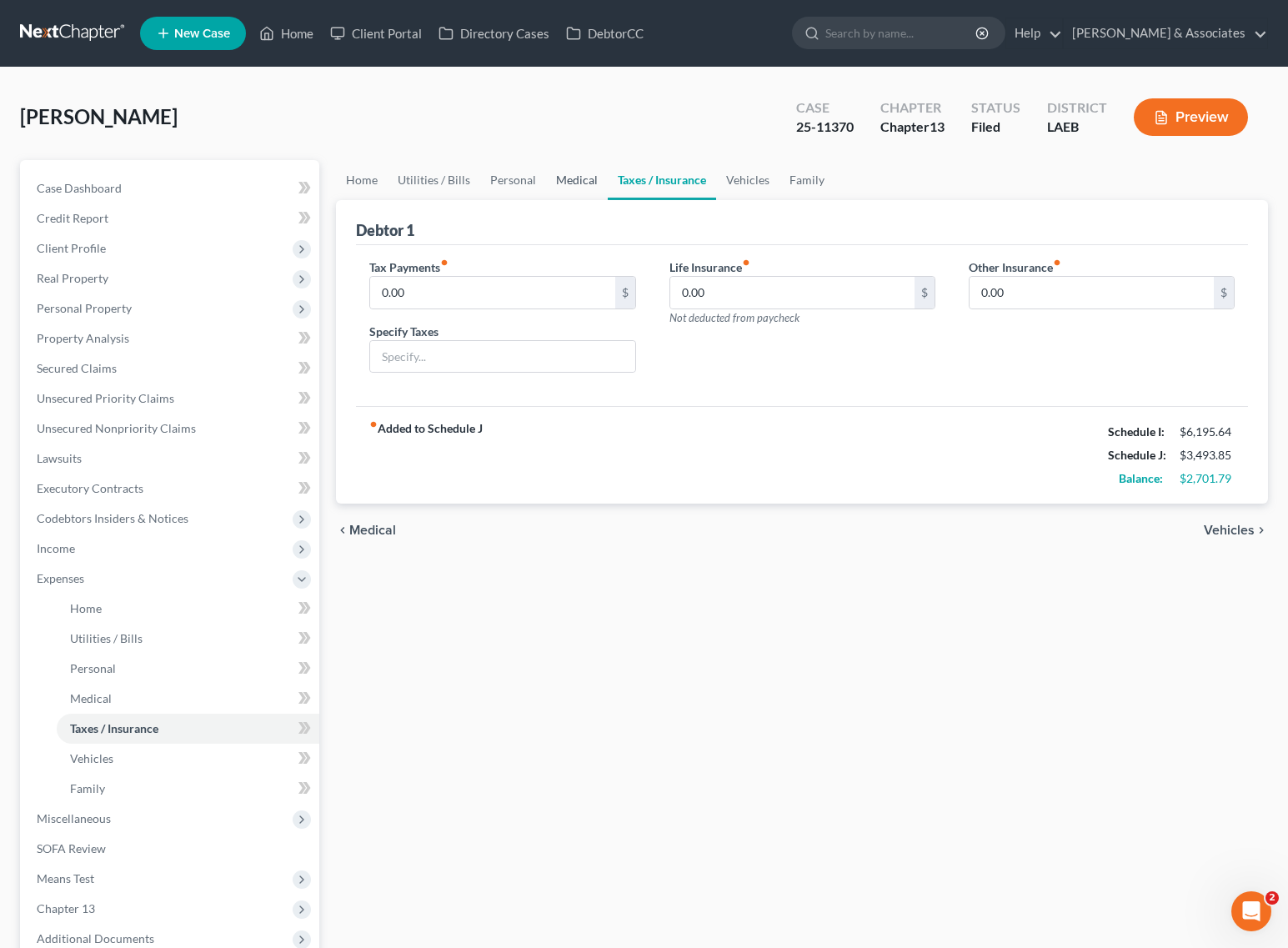
click at [560, 182] on link "Medical" at bounding box center [577, 180] width 62 height 40
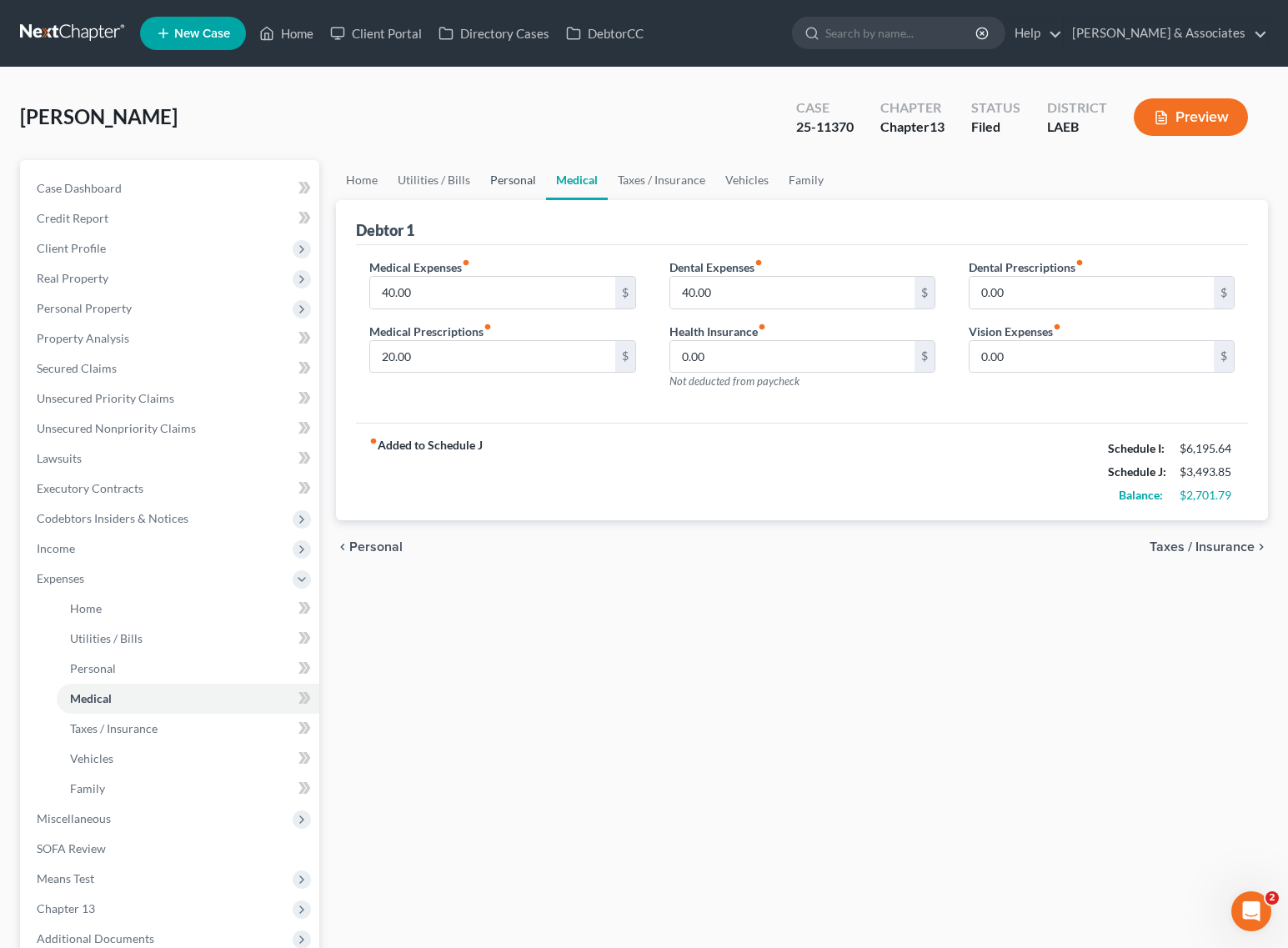
click at [501, 182] on link "Personal" at bounding box center [513, 180] width 66 height 40
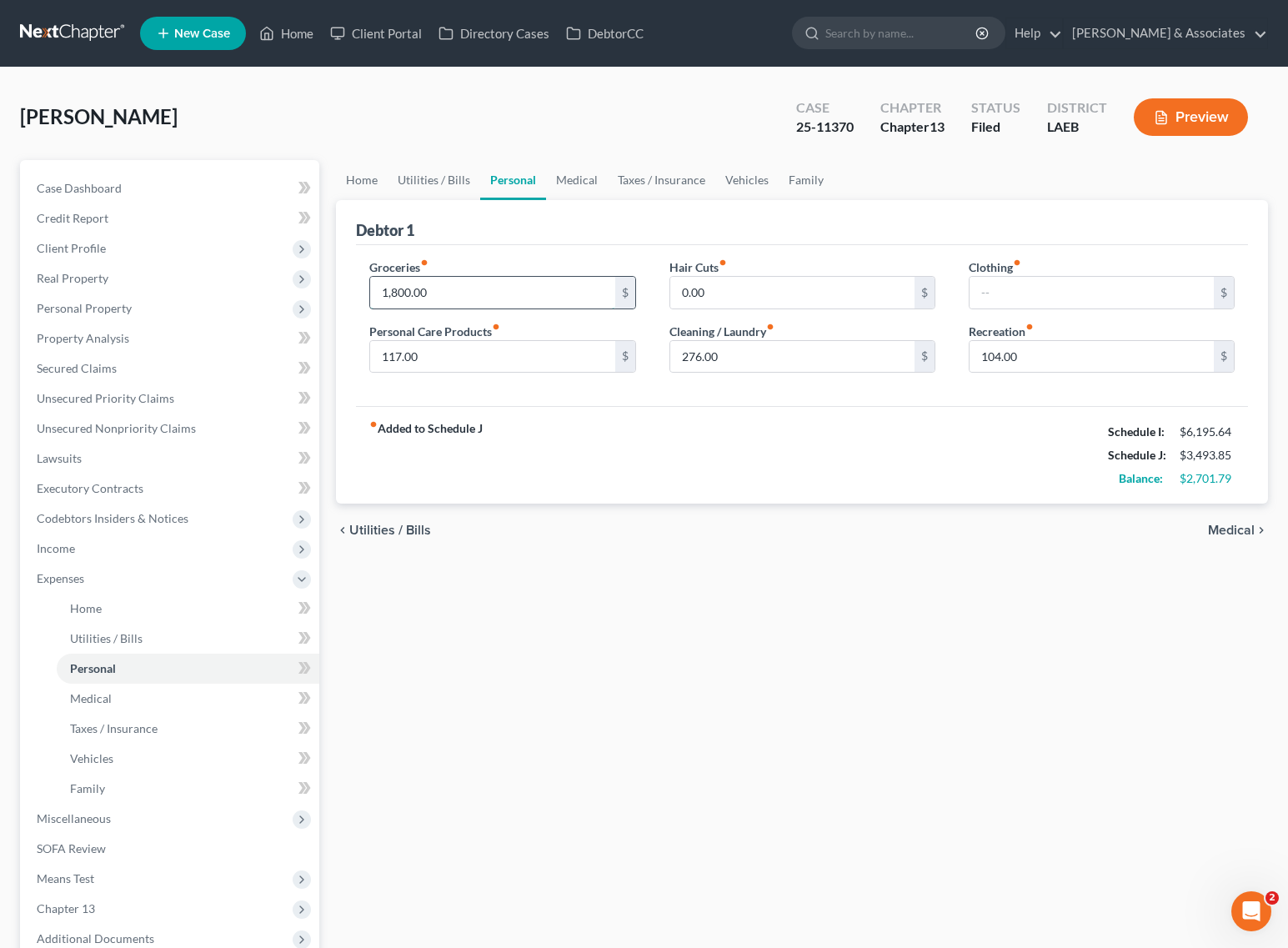
click at [397, 288] on input "1,800.00" at bounding box center [492, 293] width 244 height 32
click at [409, 288] on input "1,800.00" at bounding box center [492, 293] width 244 height 32
click at [393, 289] on input "1,800.00" at bounding box center [492, 293] width 244 height 32
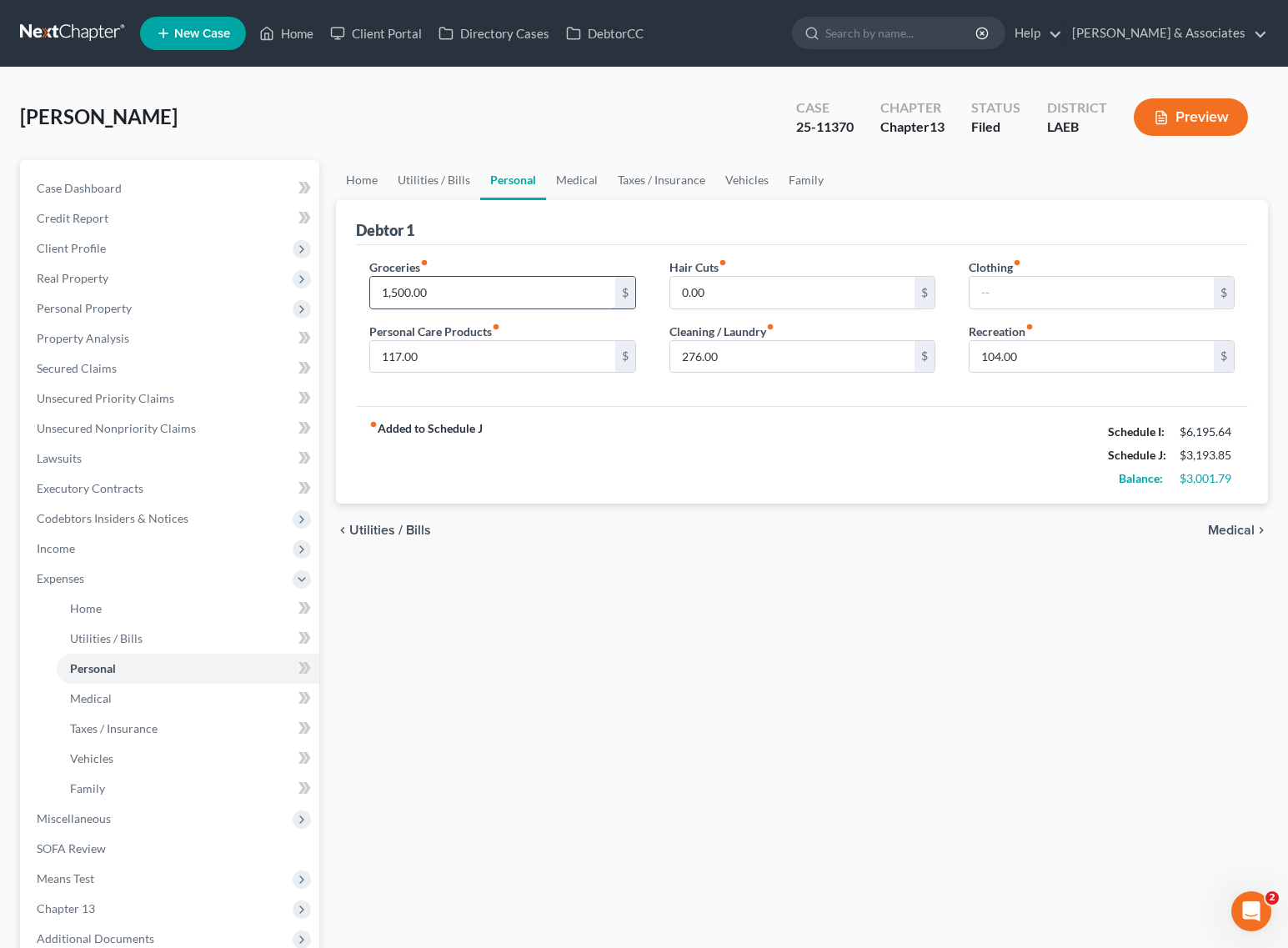
drag, startPoint x: 402, startPoint y: 290, endPoint x: 393, endPoint y: 288, distance: 9.2
click at [393, 288] on input "1,500.00" at bounding box center [492, 293] width 244 height 32
click at [813, 608] on div "Home Utilities / Bills Personal Medical Taxes / Insurance Vehicles Family Debto…" at bounding box center [802, 612] width 949 height 903
click at [130, 249] on span "Client Profile" at bounding box center [171, 249] width 296 height 30
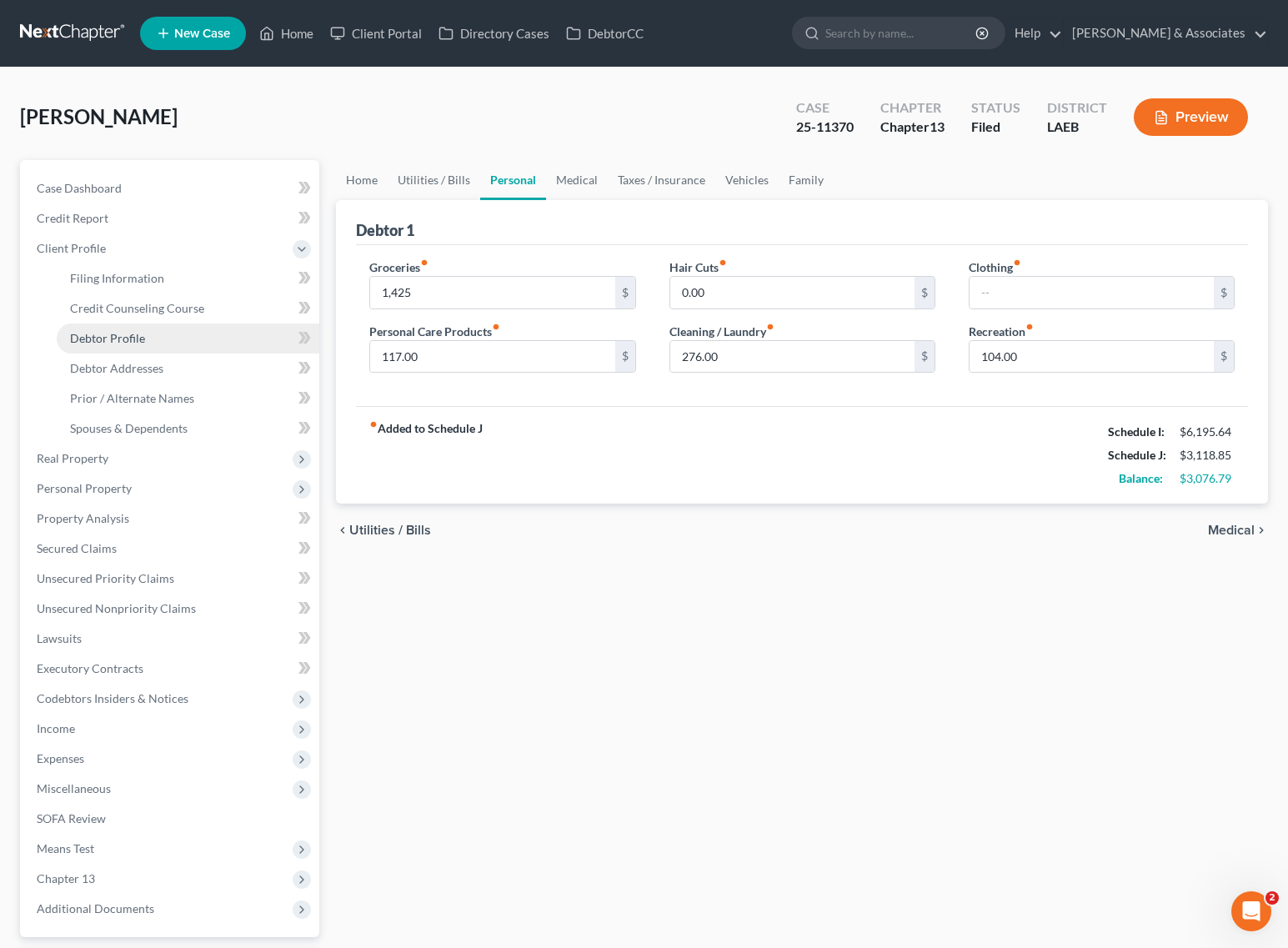
click at [143, 340] on span "Debtor Profile" at bounding box center [107, 338] width 75 height 14
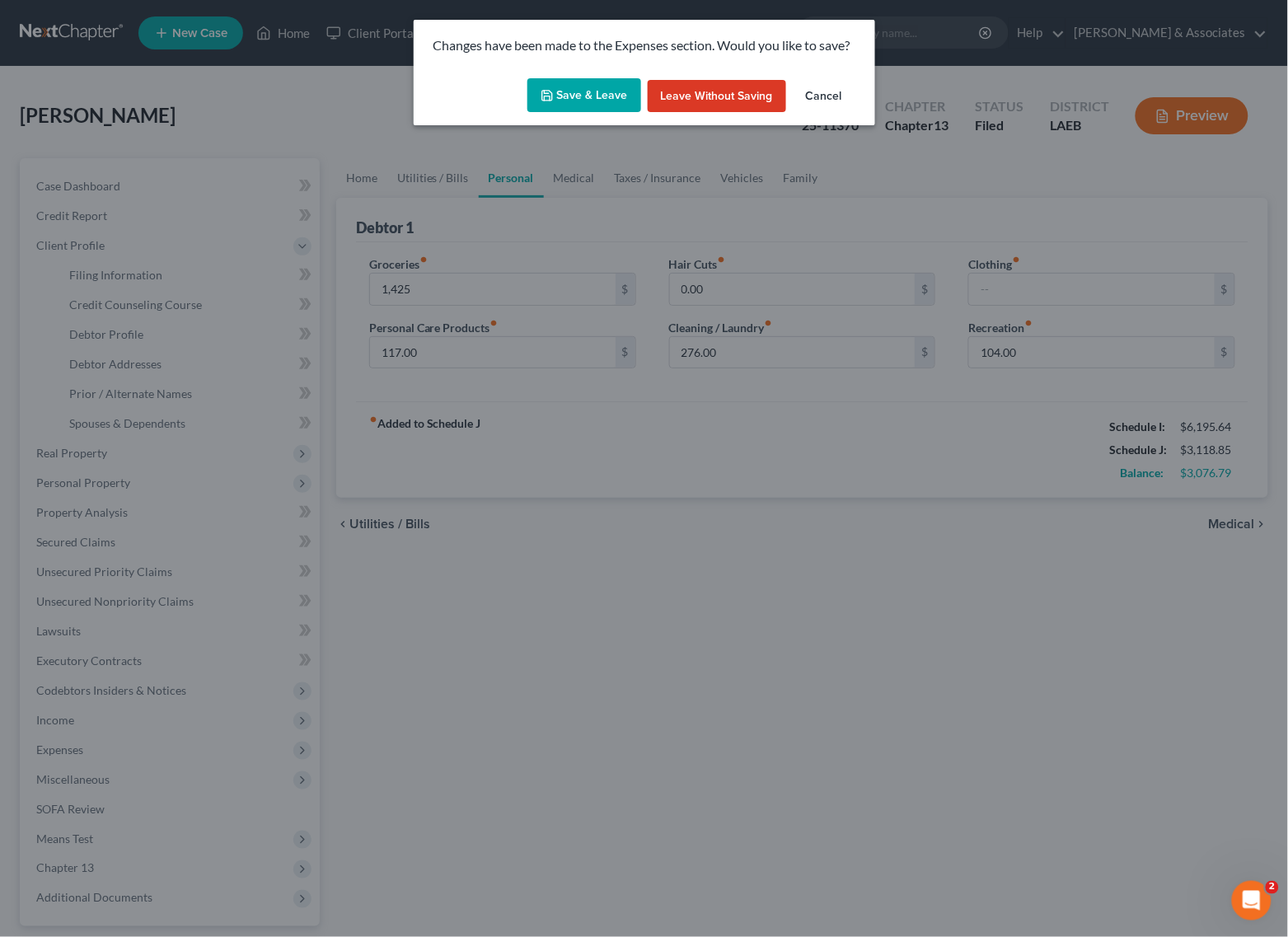
click at [575, 97] on button "Save & Leave" at bounding box center [584, 96] width 113 height 35
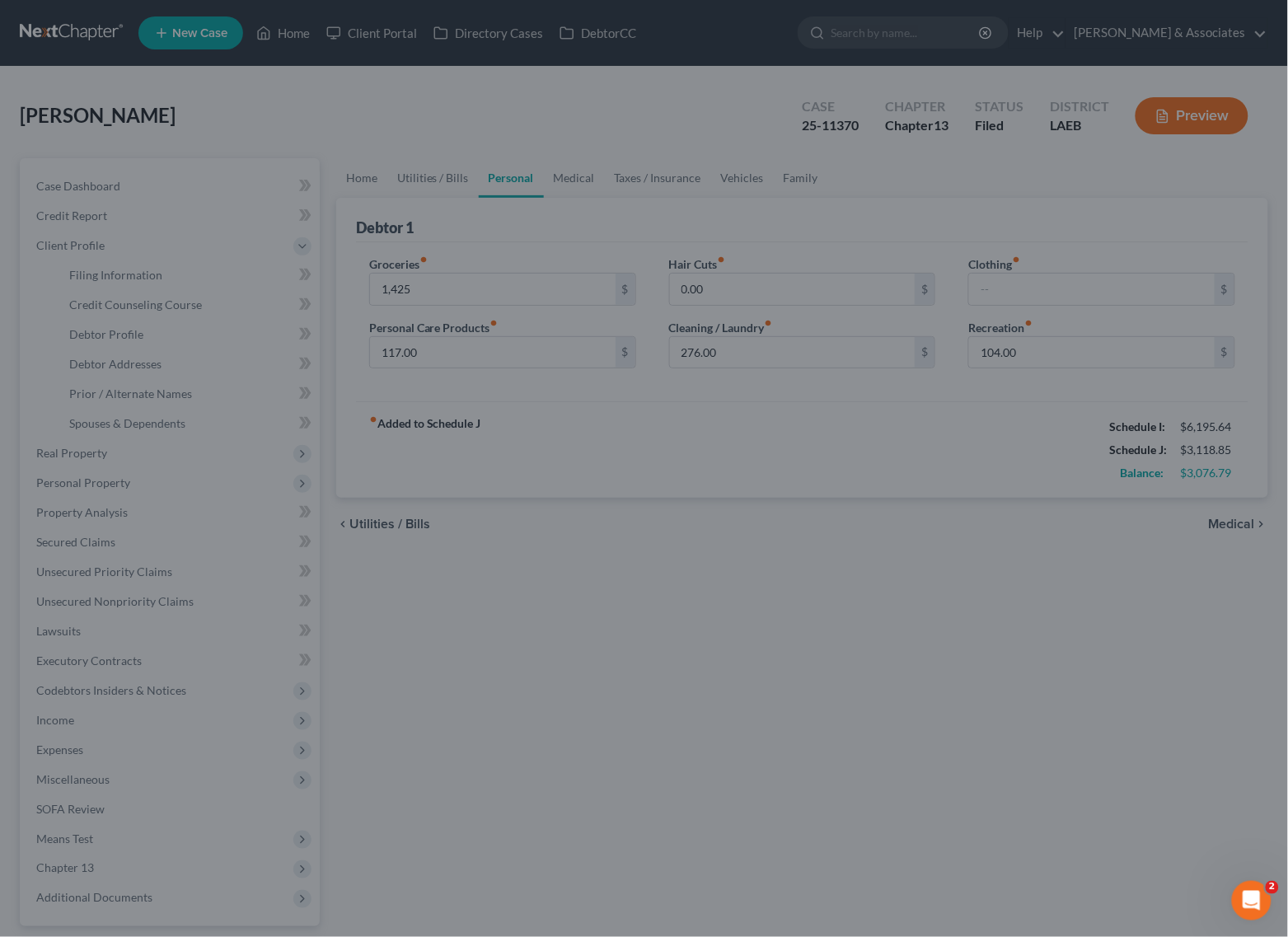
type input "1,425.00"
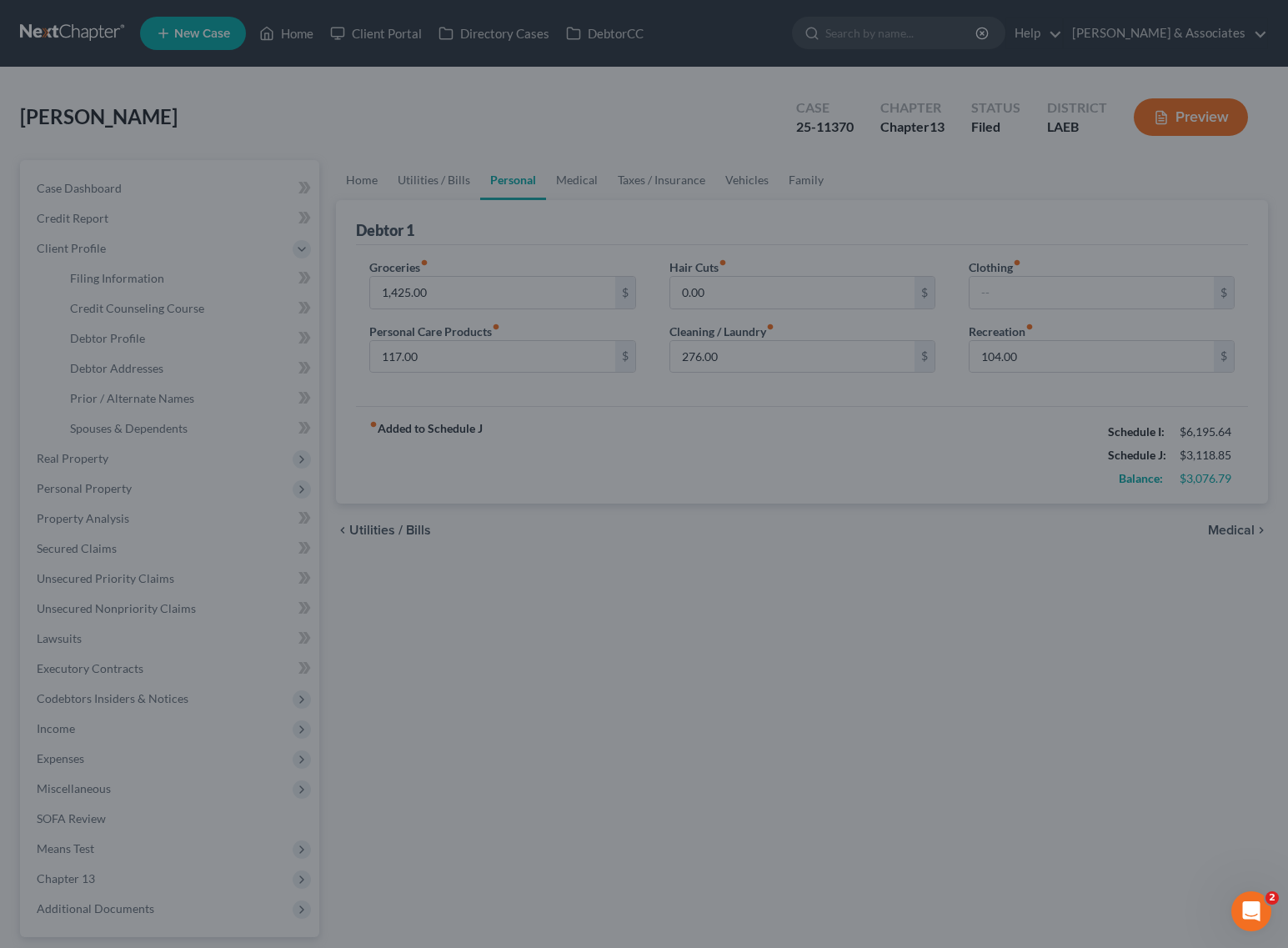
select select "1"
select select "5"
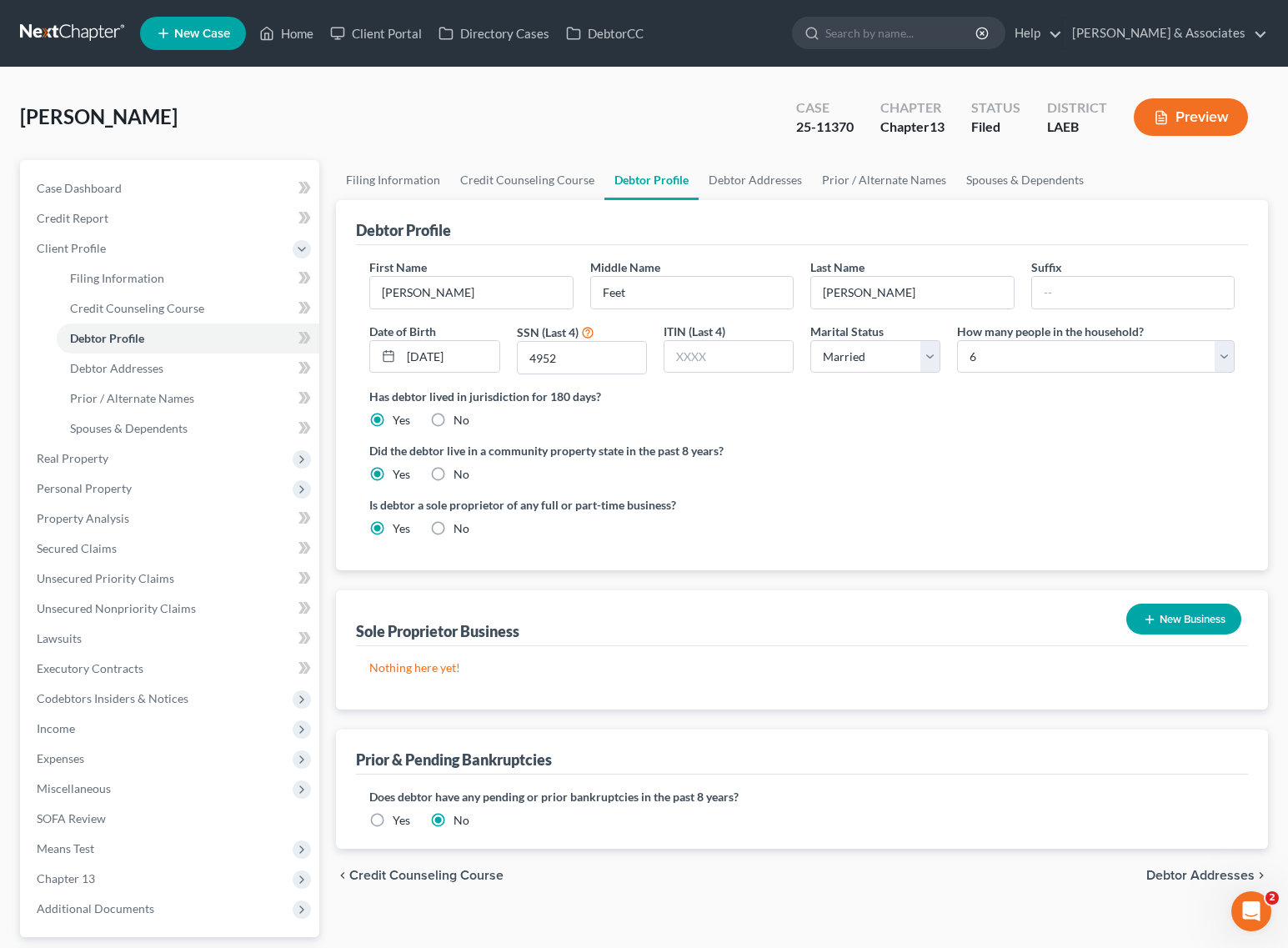
radio input "true"
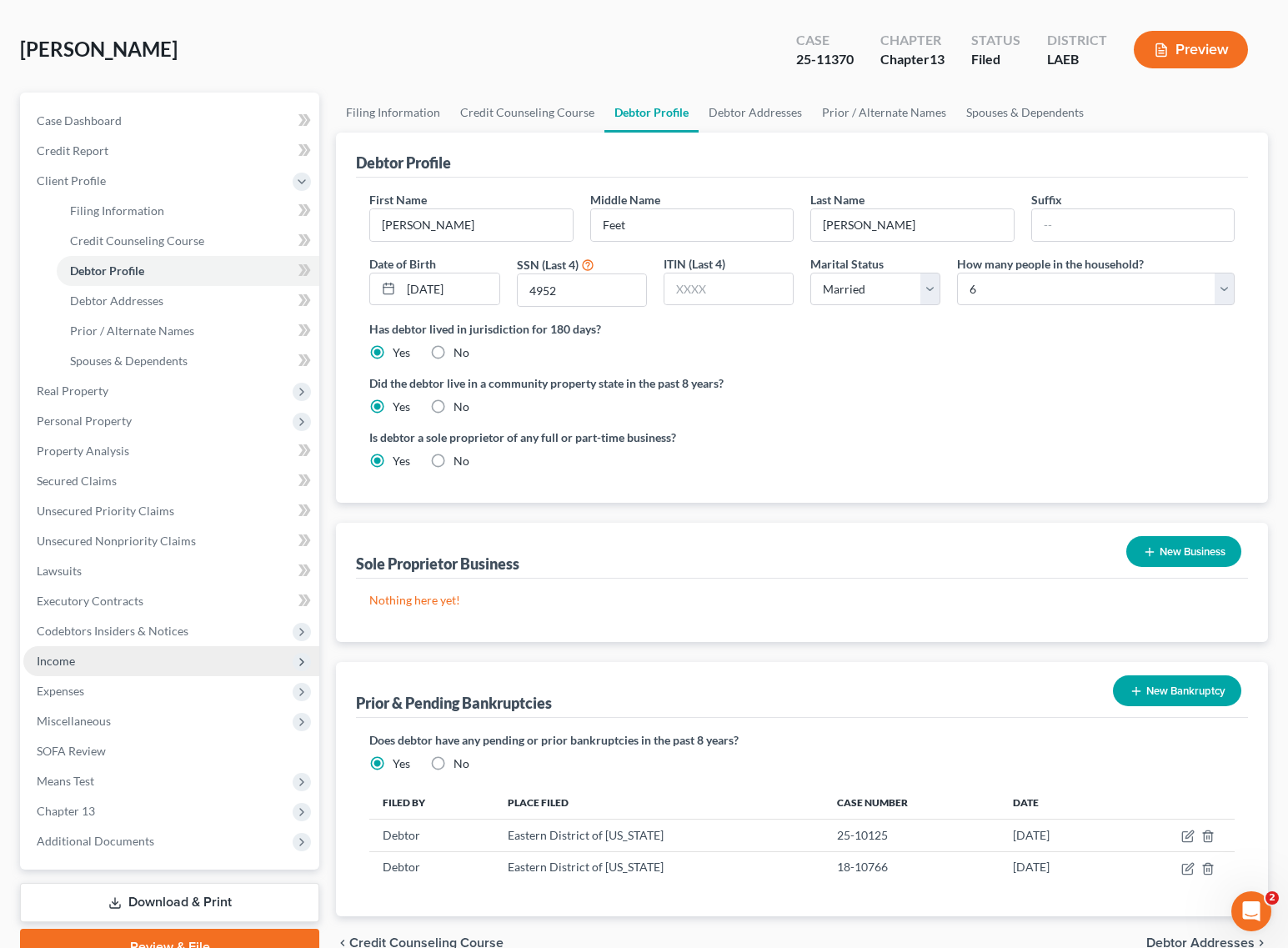
scroll to position [153, 0]
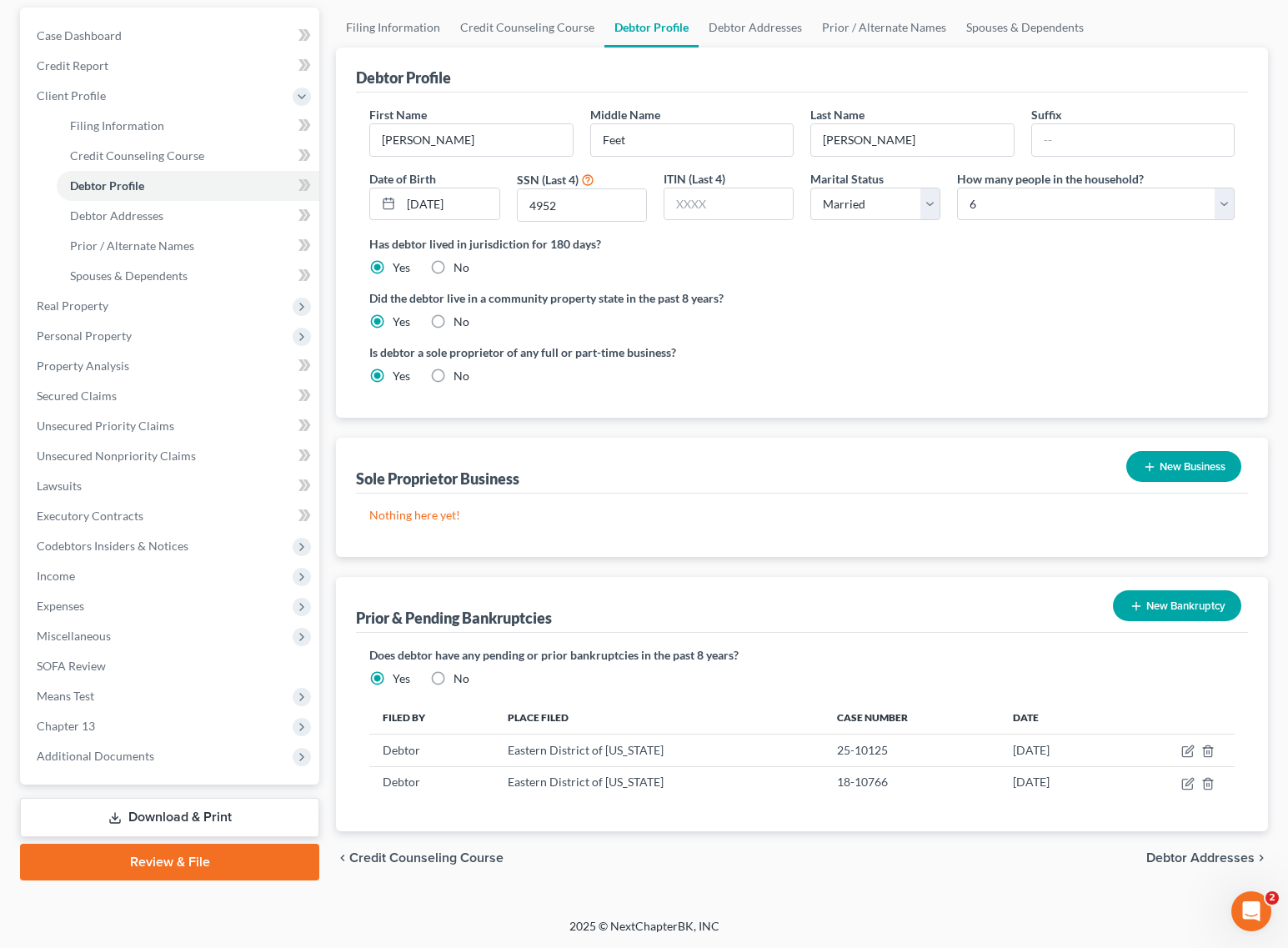
click at [171, 821] on link "Download & Print" at bounding box center [169, 817] width 299 height 39
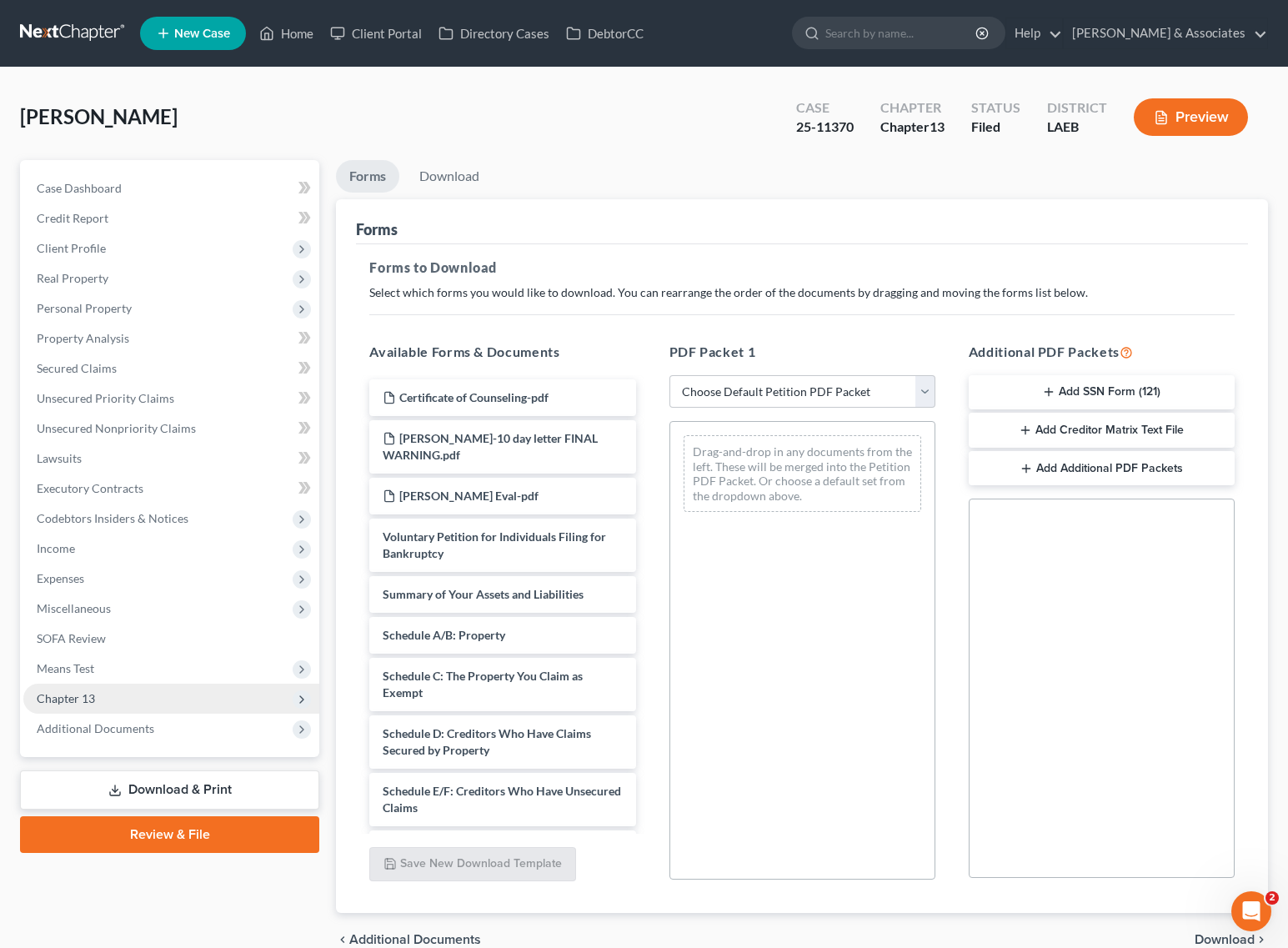
click at [94, 705] on span "Chapter 13" at bounding box center [171, 698] width 296 height 30
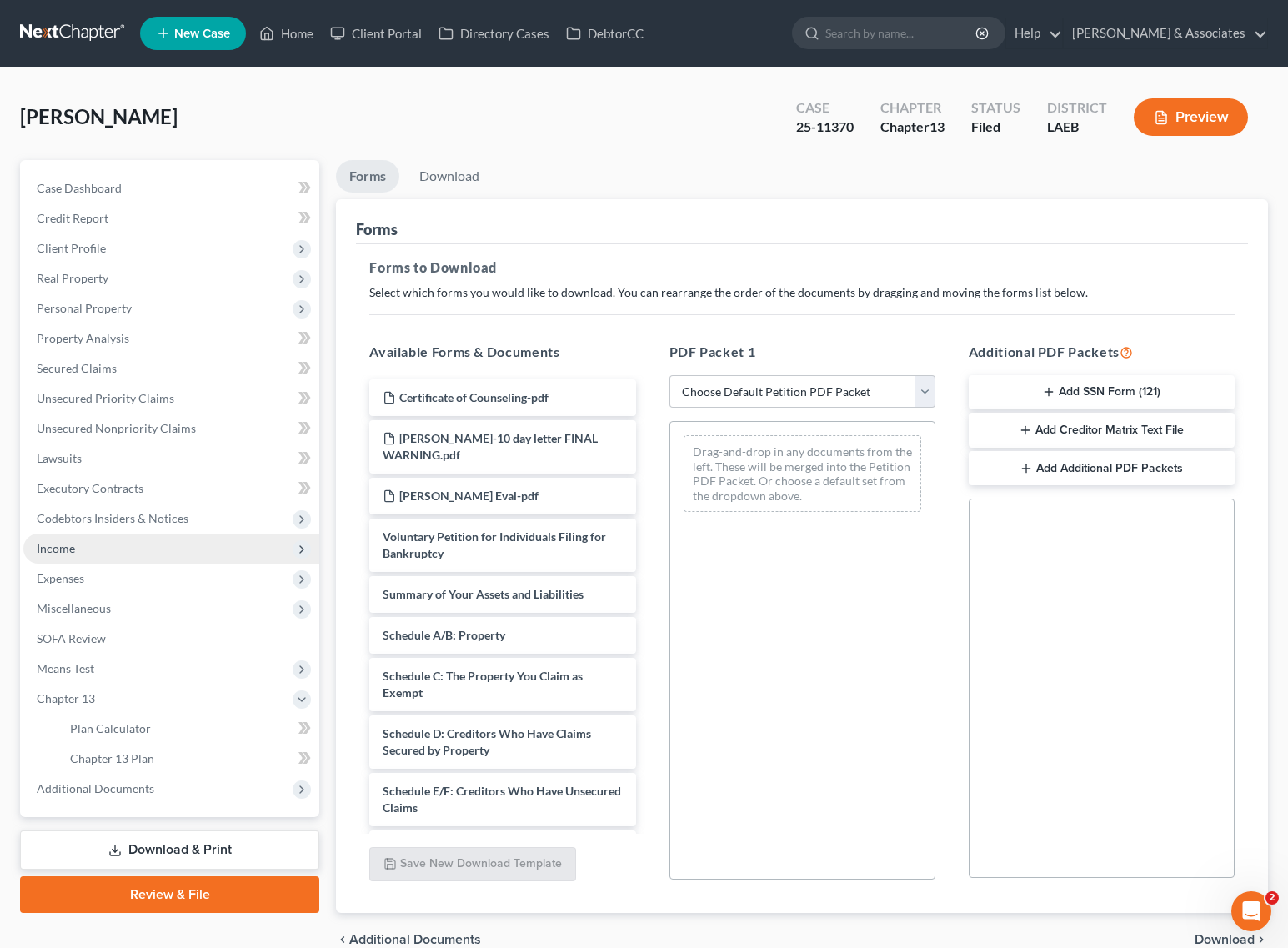
click at [116, 549] on span "Income" at bounding box center [171, 549] width 296 height 30
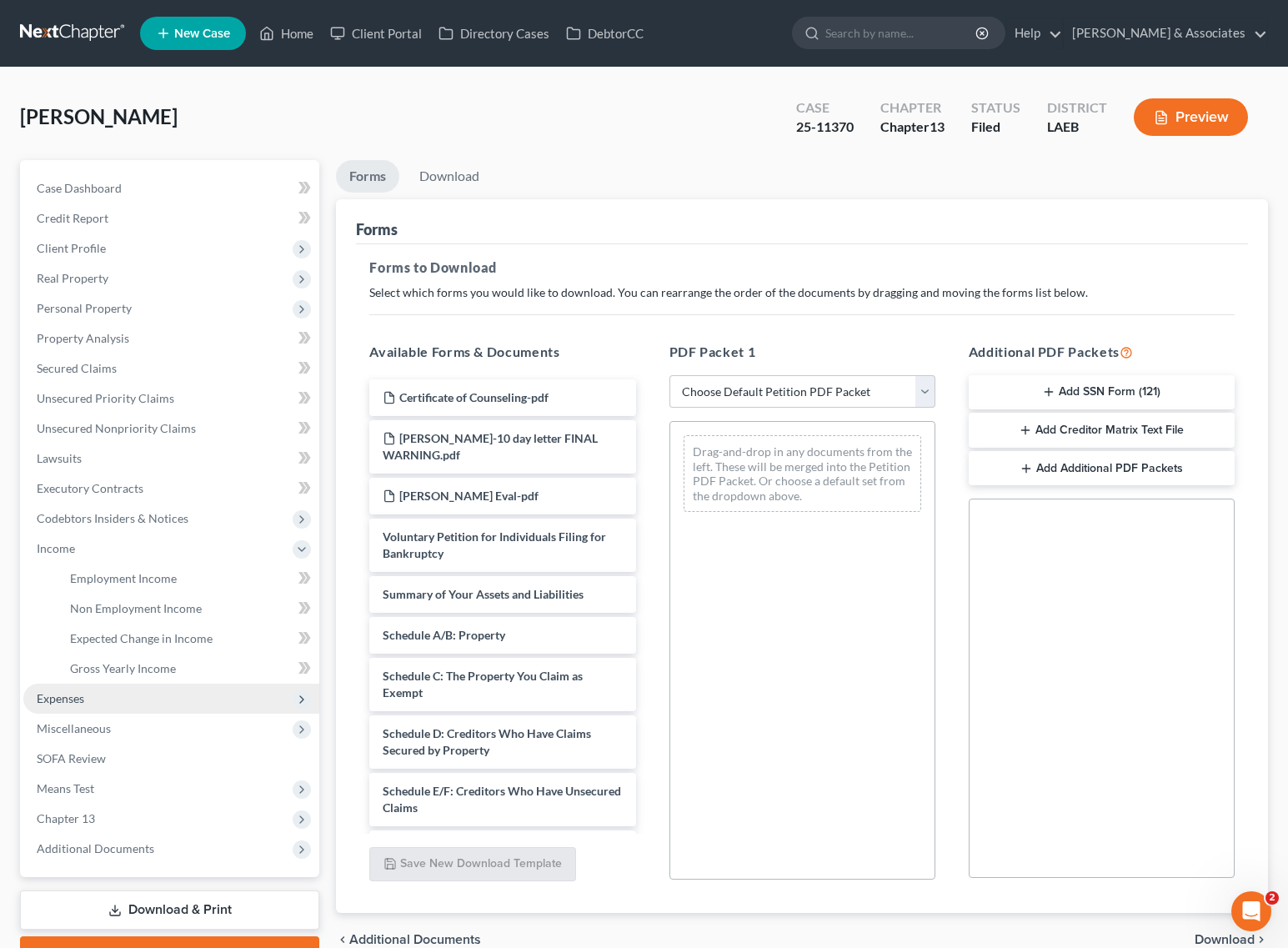
click at [97, 689] on span "Expenses" at bounding box center [171, 698] width 296 height 30
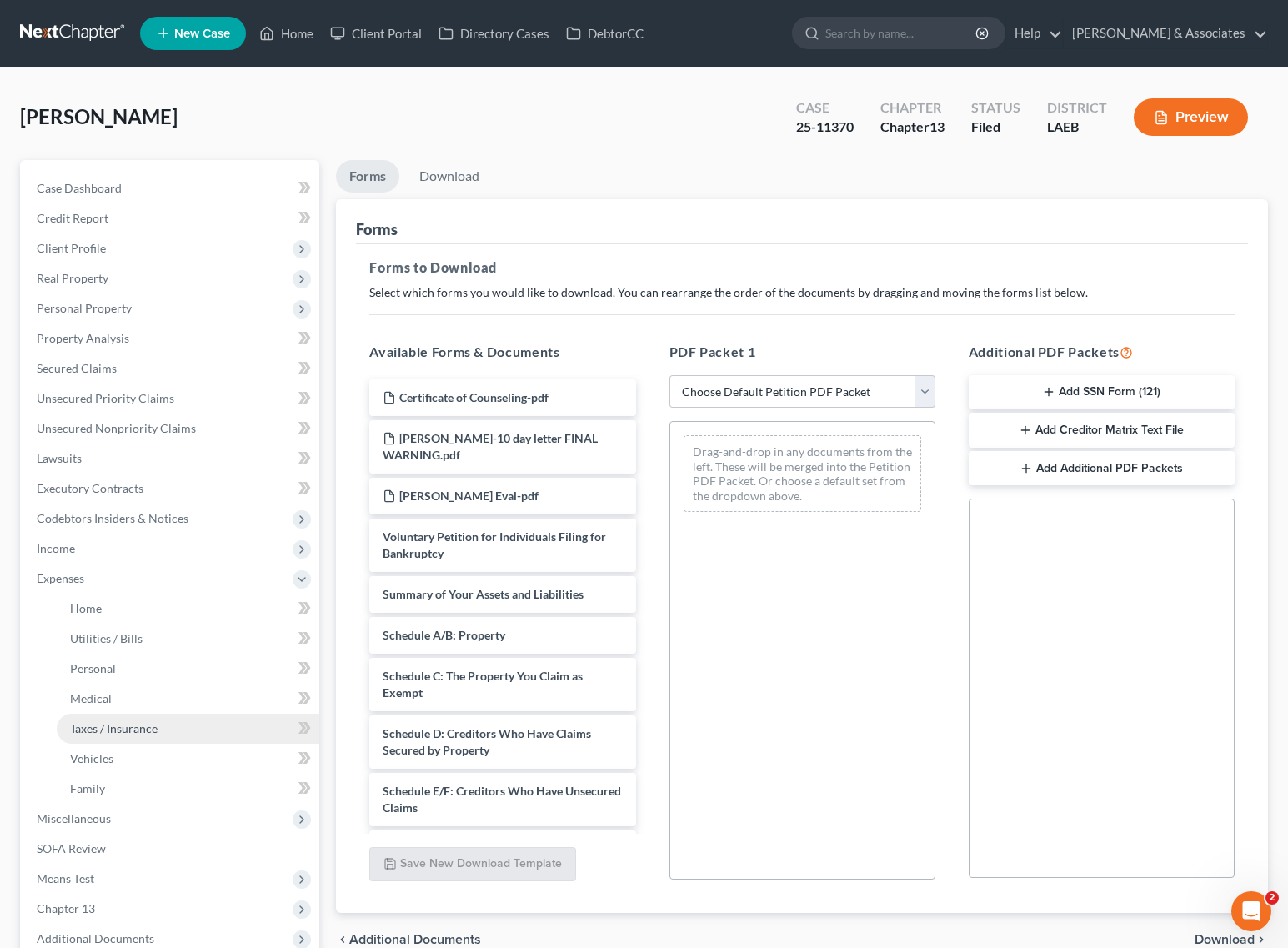
click at [114, 727] on span "Taxes / Insurance" at bounding box center [113, 728] width 87 height 14
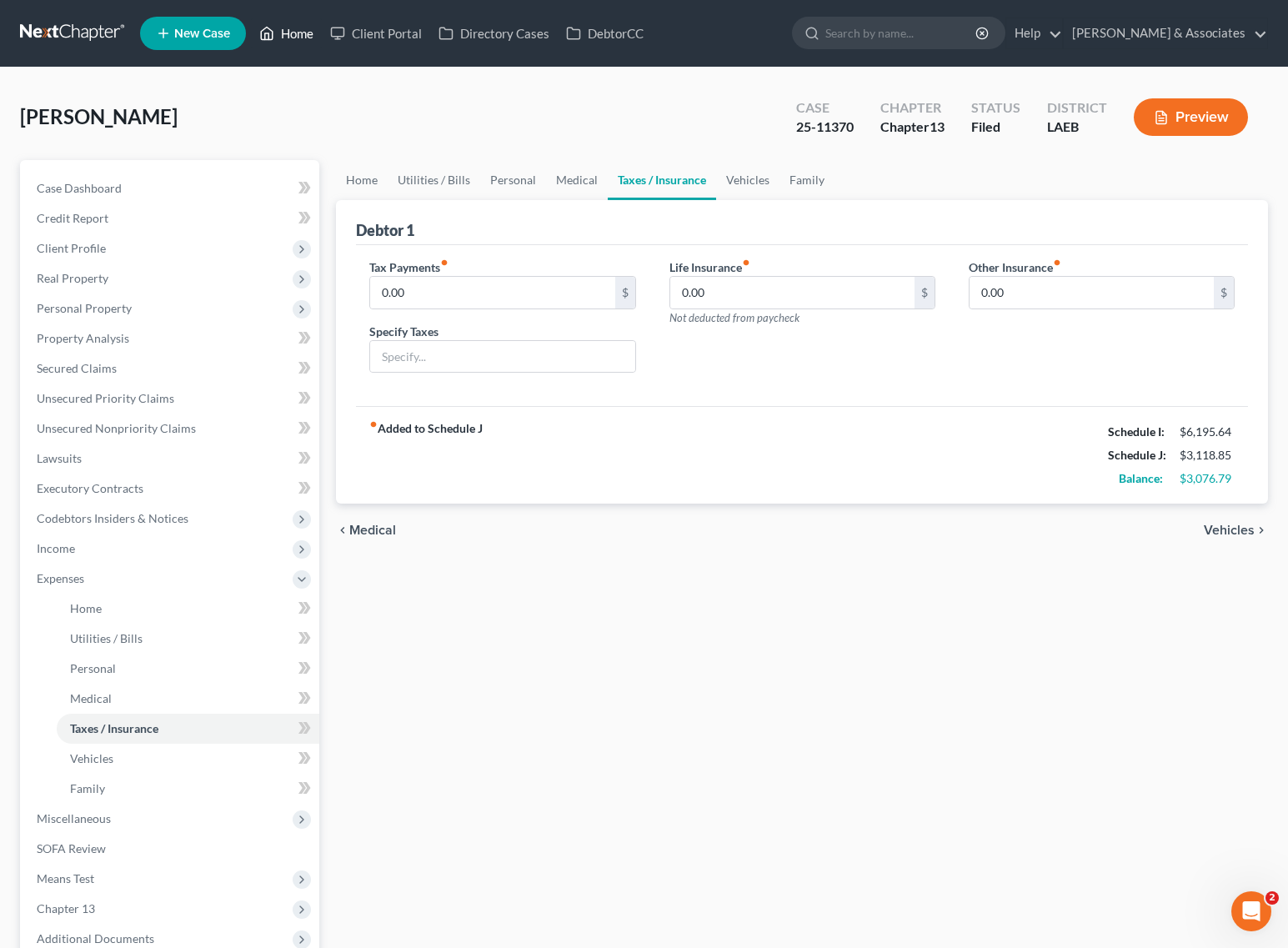
click at [294, 26] on link "Home" at bounding box center [287, 34] width 71 height 30
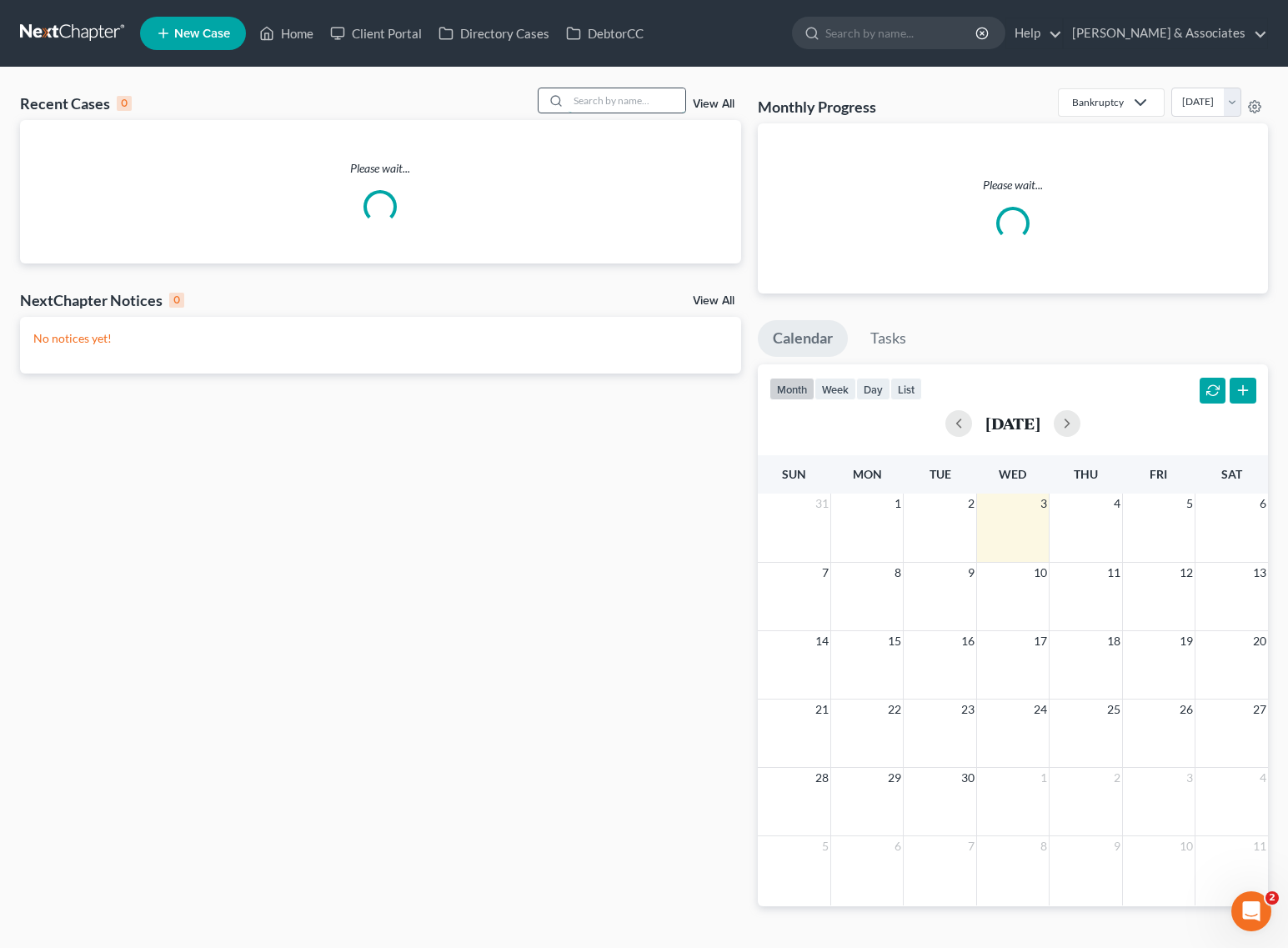
click at [602, 100] on input "search" at bounding box center [627, 100] width 116 height 24
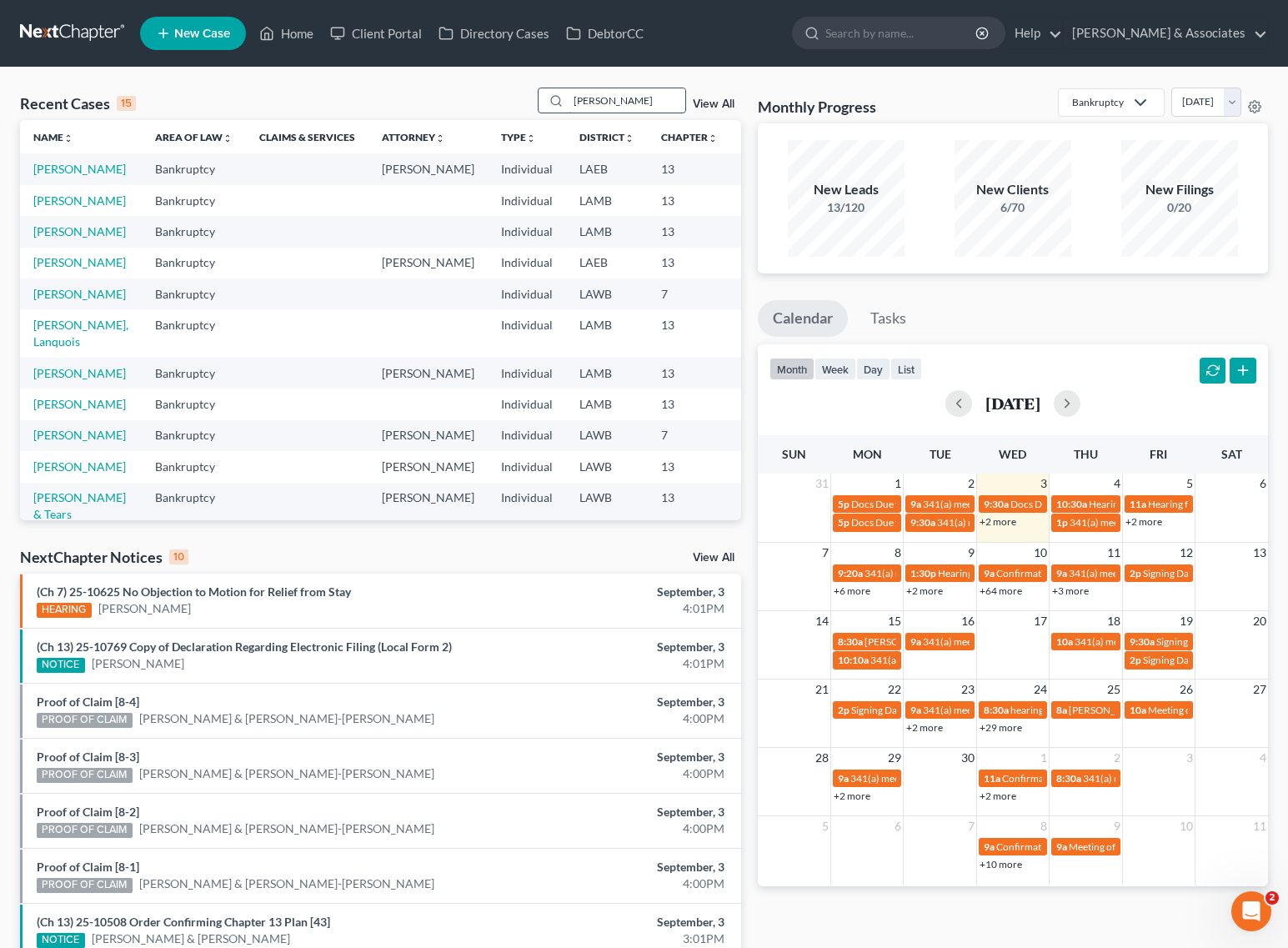
type input "[PERSON_NAME]"
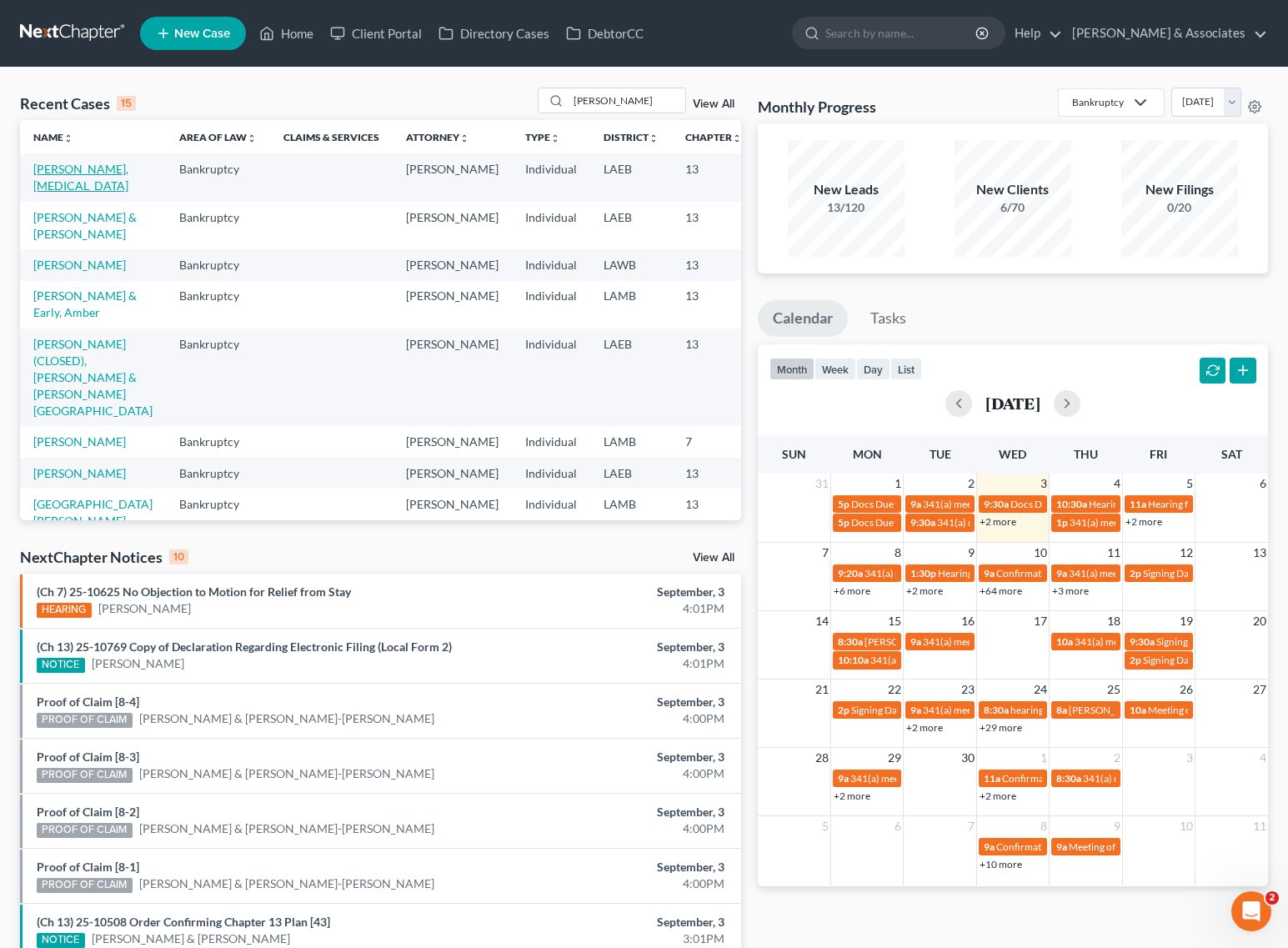
click at [76, 161] on link "[PERSON_NAME], [MEDICAL_DATA]" at bounding box center [81, 176] width 95 height 31
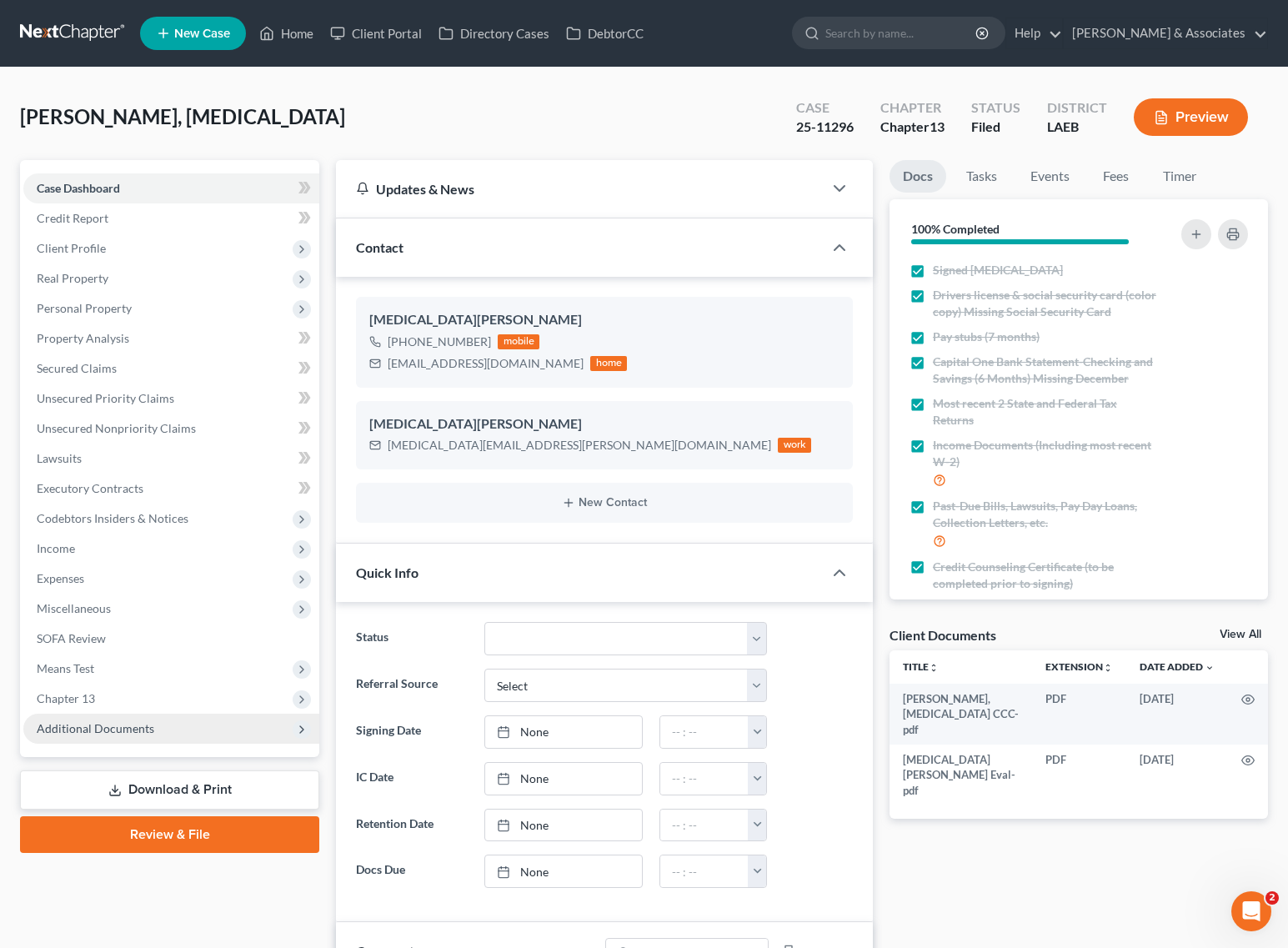
scroll to position [1032, 0]
click at [182, 732] on span "Additional Documents" at bounding box center [171, 728] width 296 height 30
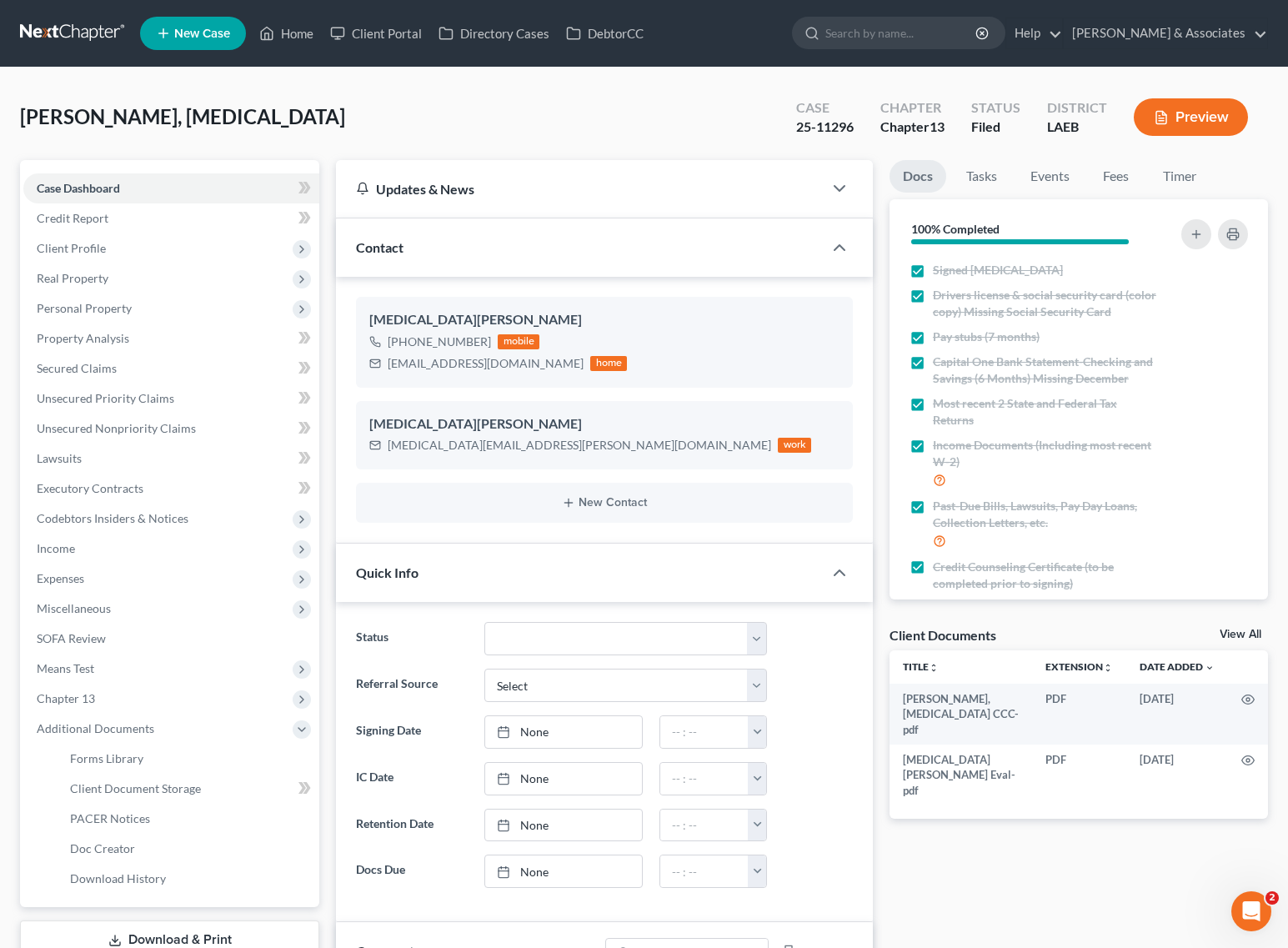
click at [84, 143] on div "[PERSON_NAME], [MEDICAL_DATA] Upgraded Case 25-11296 Chapter Chapter 13 Status …" at bounding box center [644, 123] width 1247 height 72
click at [97, 782] on span "Client Document Storage" at bounding box center [135, 788] width 130 height 14
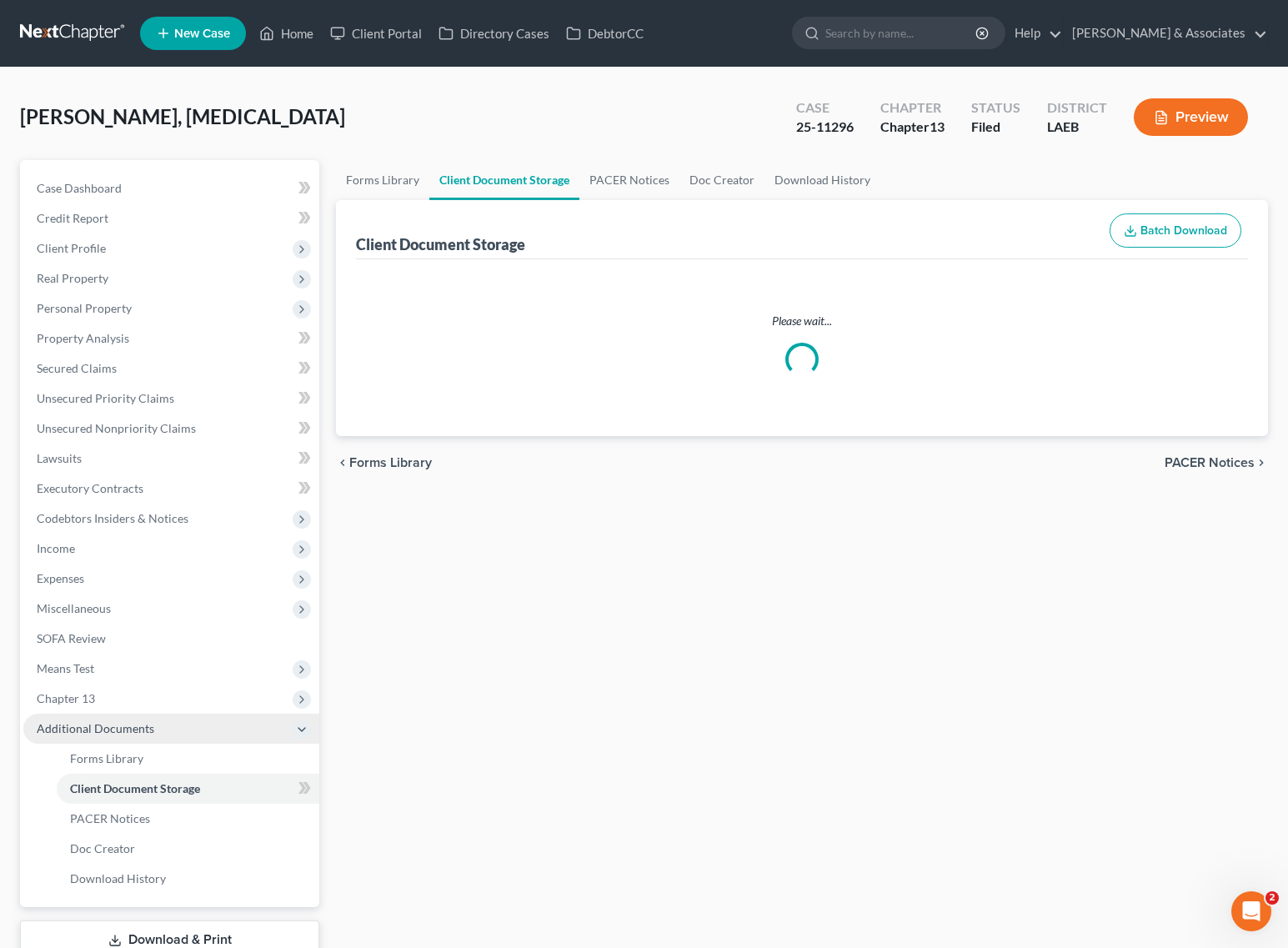
select select "0"
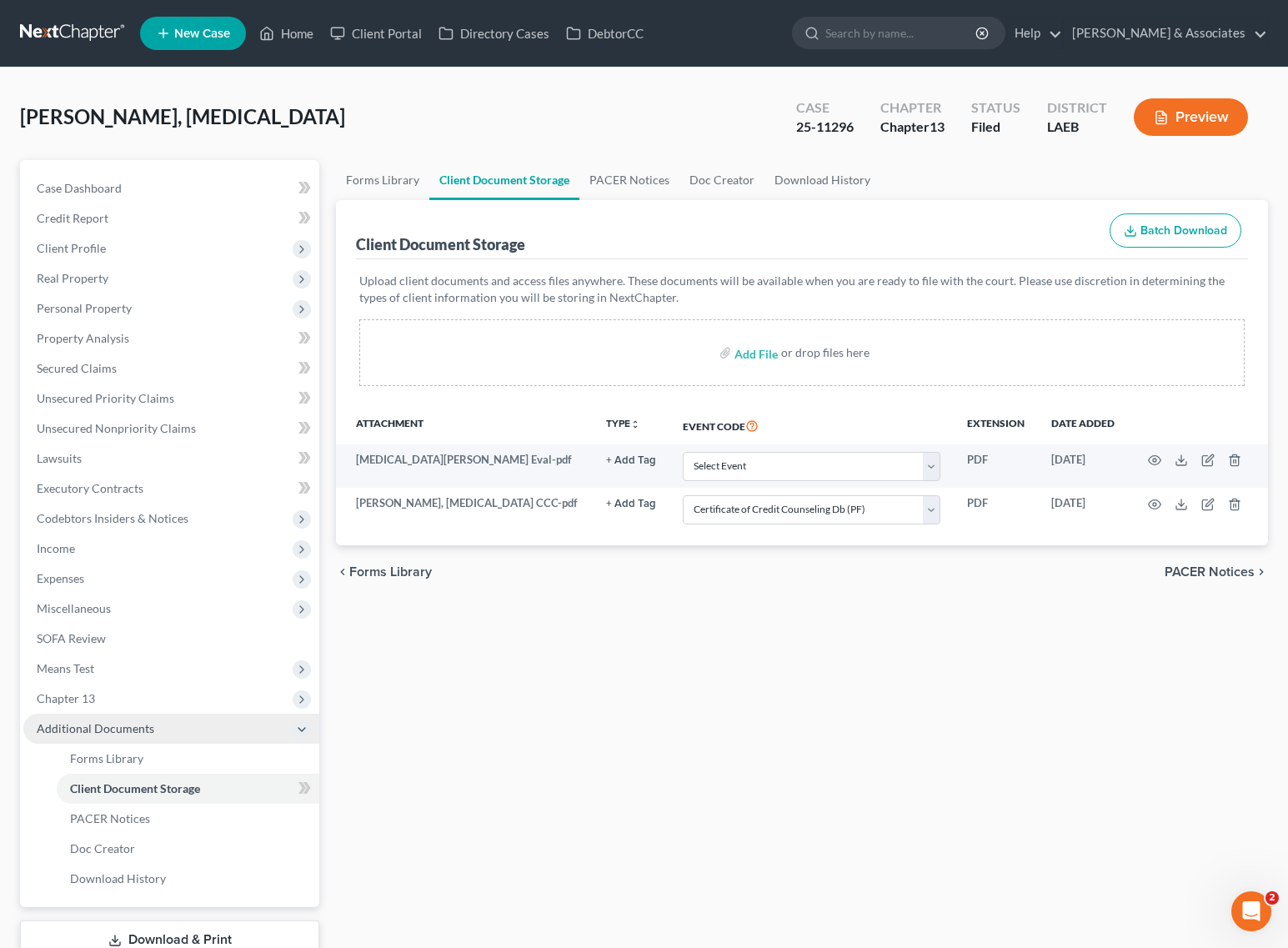
click at [138, 726] on span "Additional Documents" at bounding box center [95, 728] width 117 height 14
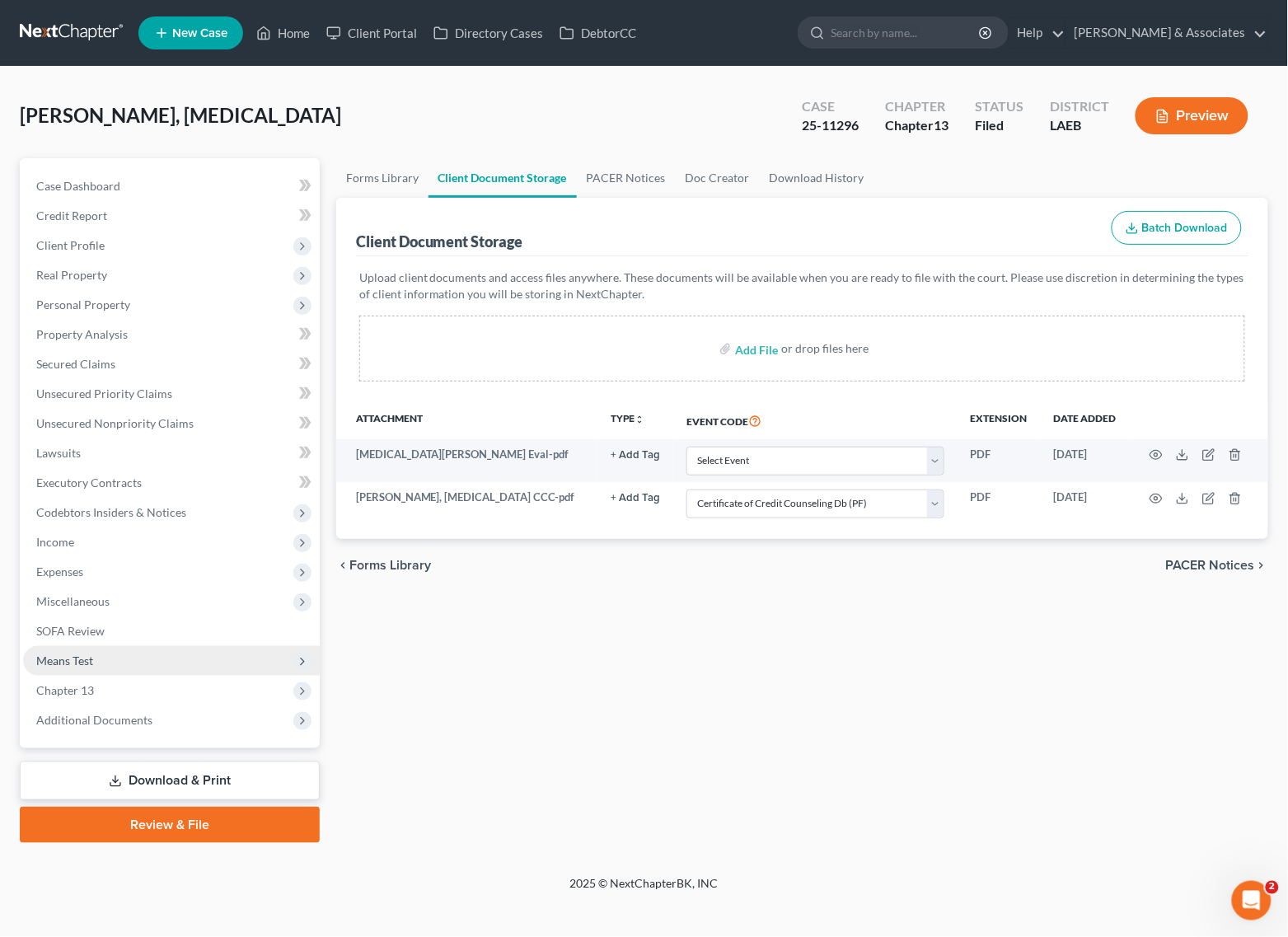
click at [93, 664] on span "Means Test" at bounding box center [171, 661] width 296 height 30
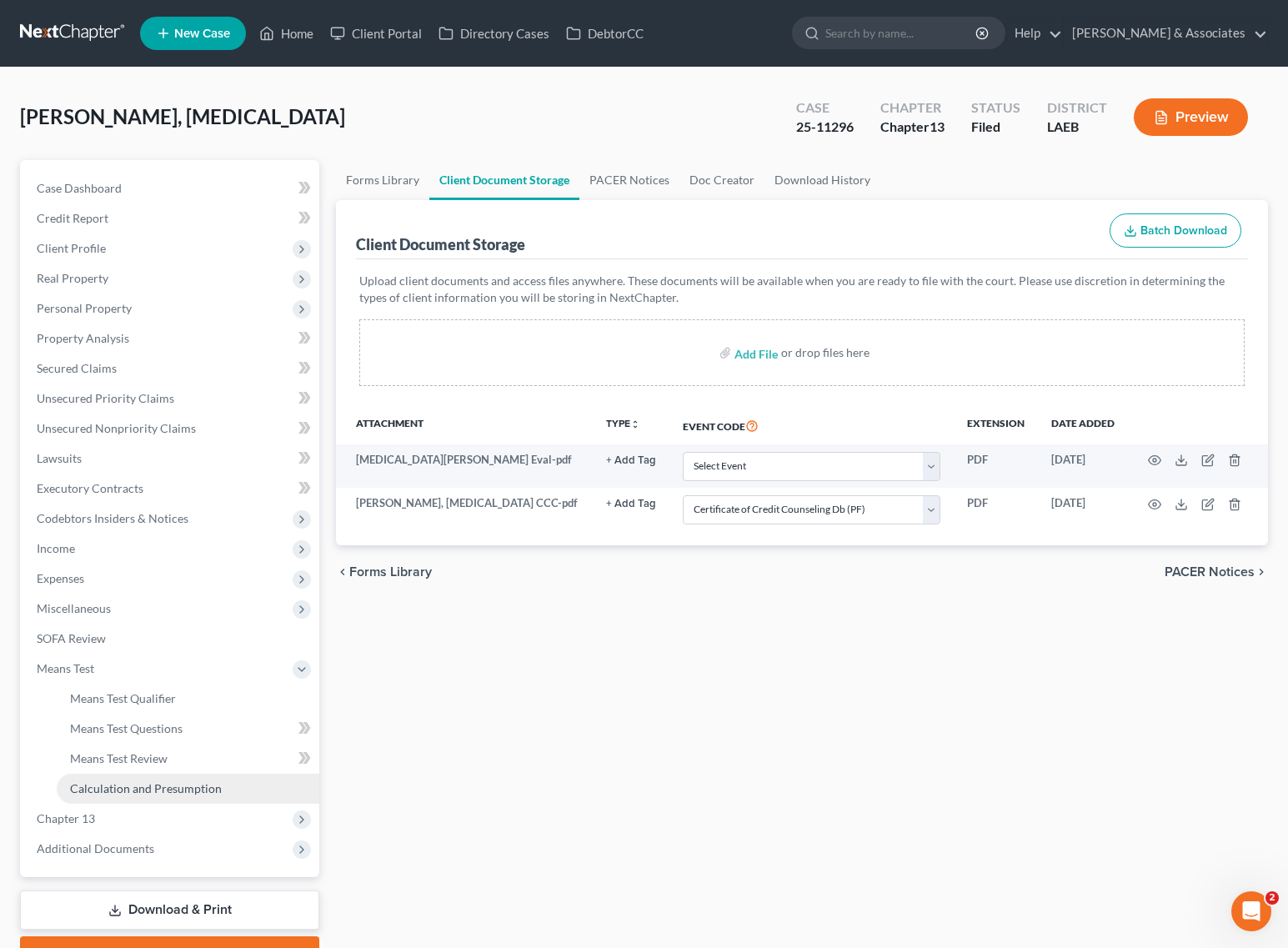
click at [116, 782] on span "Calculation and Presumption" at bounding box center [145, 788] width 152 height 14
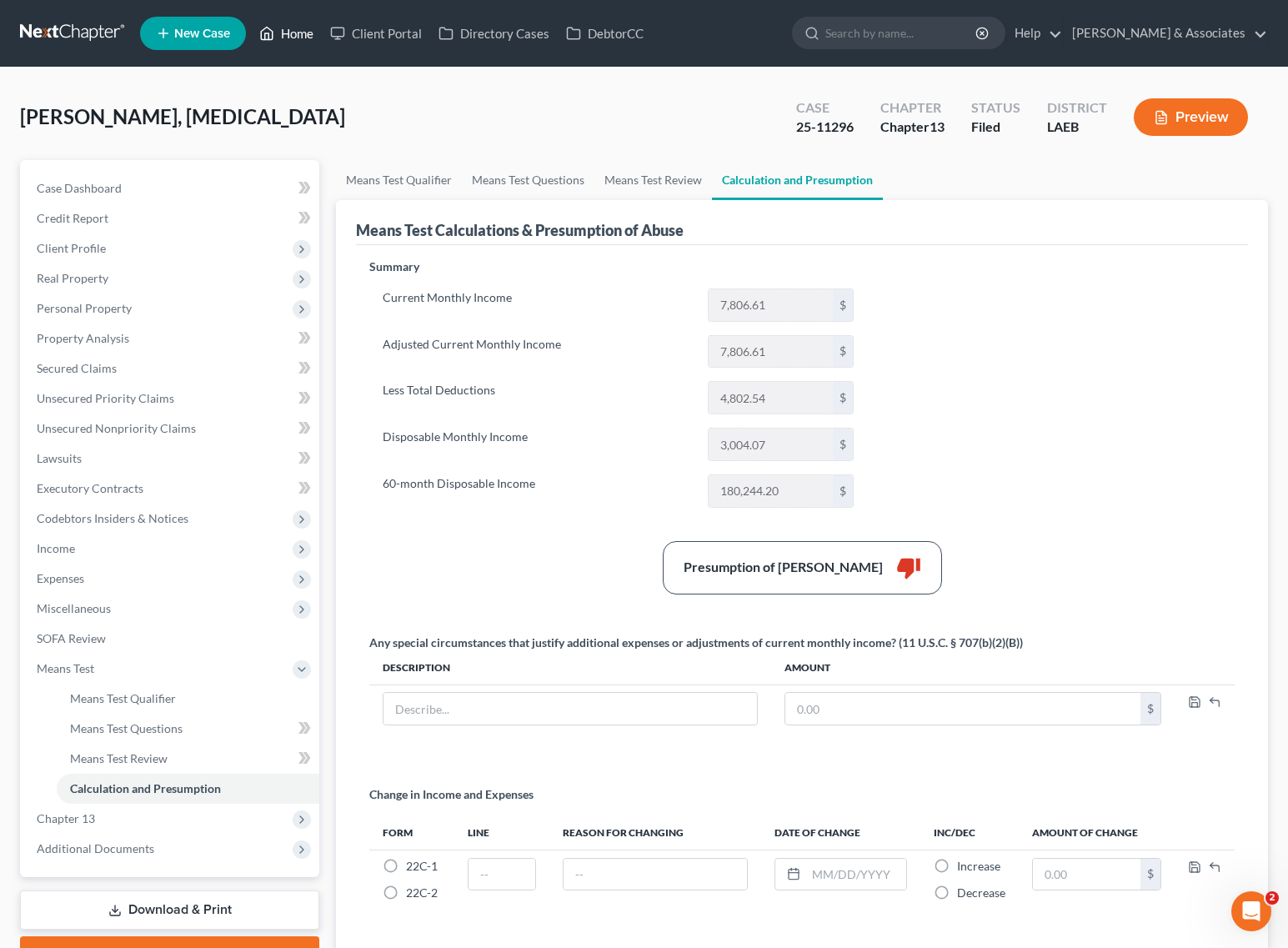
click at [268, 30] on icon at bounding box center [266, 33] width 15 height 20
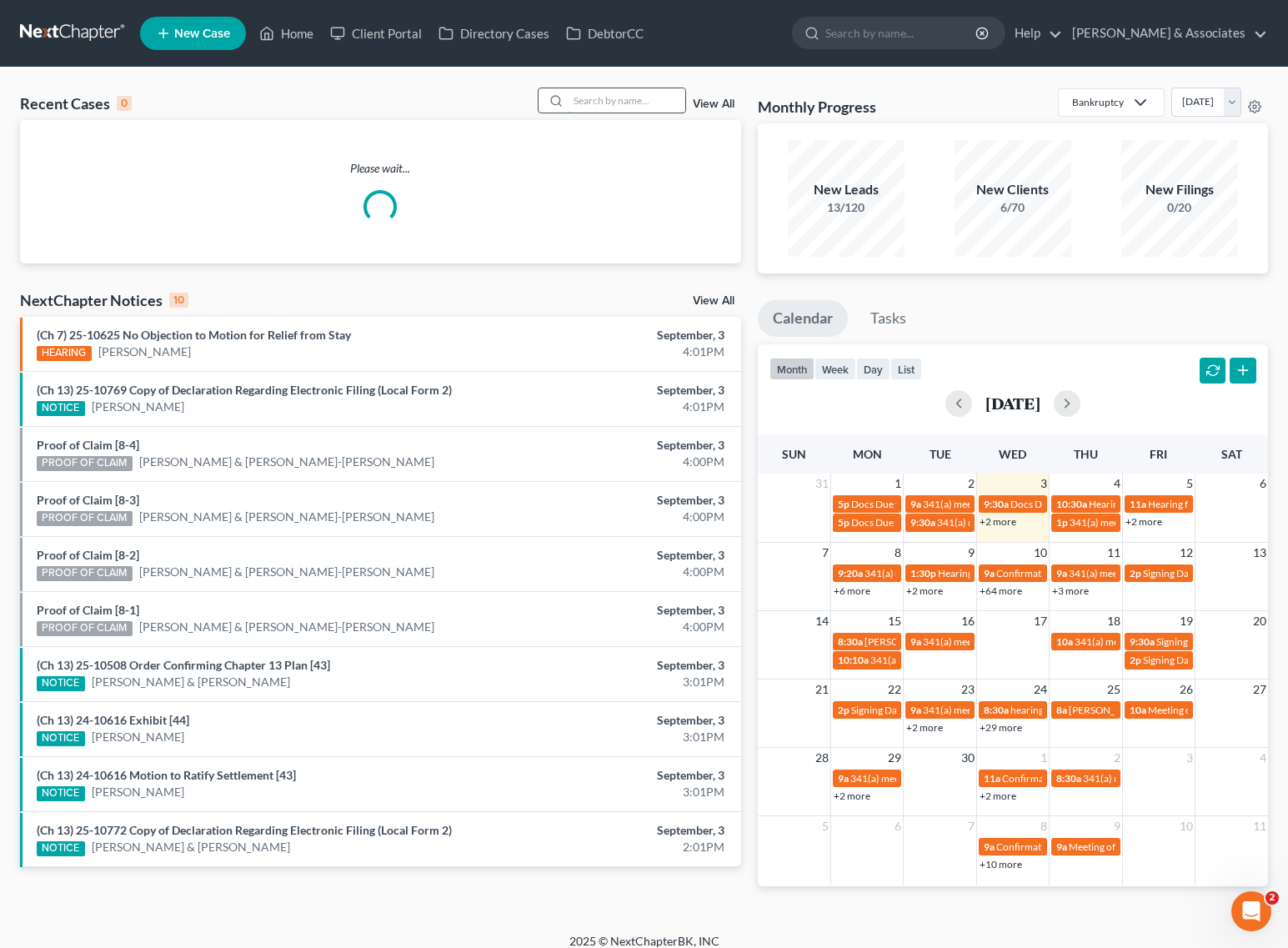
click at [625, 93] on input "search" at bounding box center [627, 100] width 116 height 24
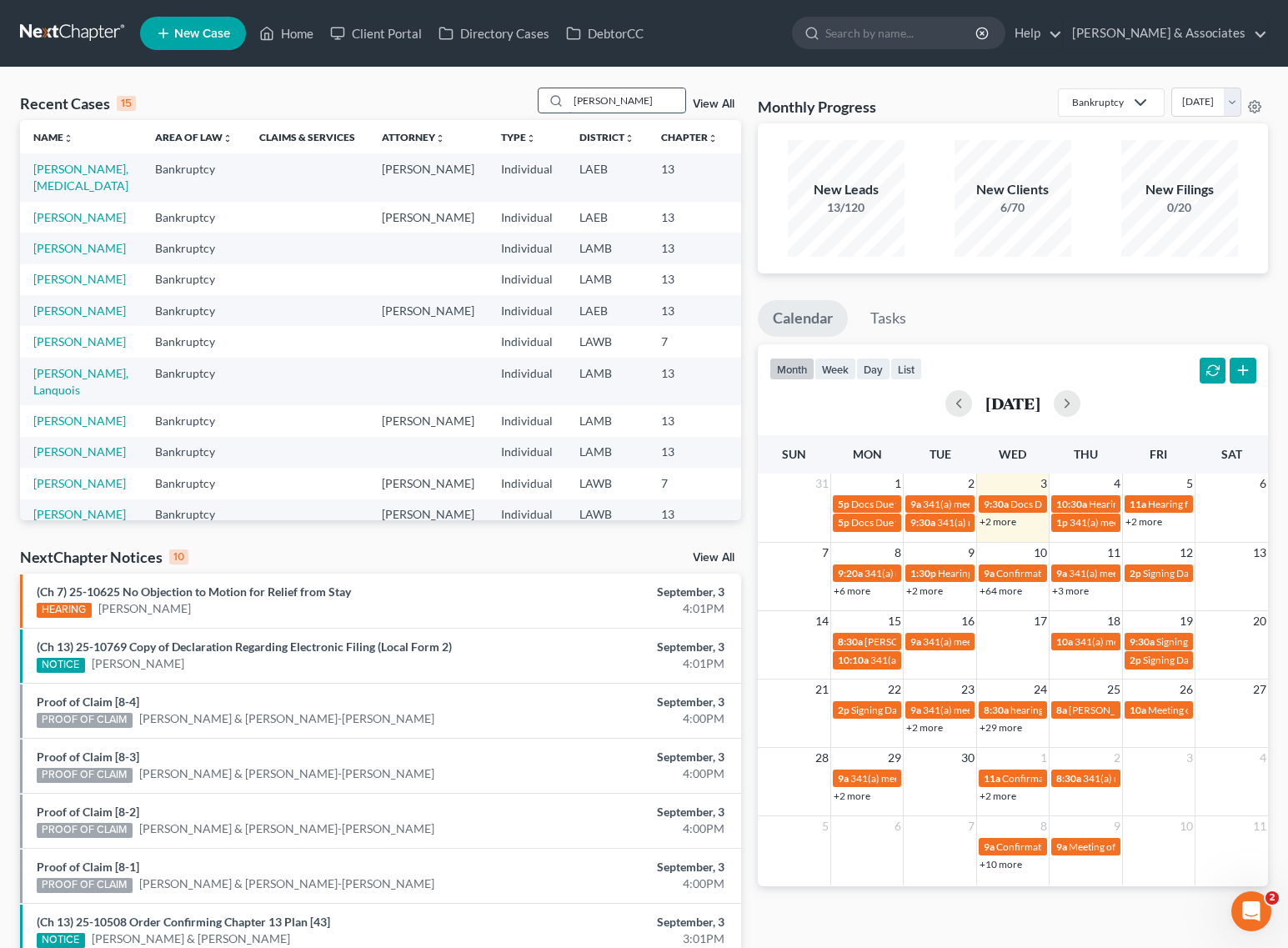
click at [602, 101] on input "[PERSON_NAME]" at bounding box center [627, 100] width 116 height 24
click at [594, 99] on input "[PERSON_NAME]" at bounding box center [627, 100] width 116 height 24
drag, startPoint x: 627, startPoint y: 99, endPoint x: 513, endPoint y: 99, distance: 114.0
click at [513, 99] on div "Recent Cases 15 [PERSON_NAME] View All" at bounding box center [381, 103] width 721 height 33
click at [650, 106] on input "[PERSON_NAME]" at bounding box center [627, 100] width 116 height 24
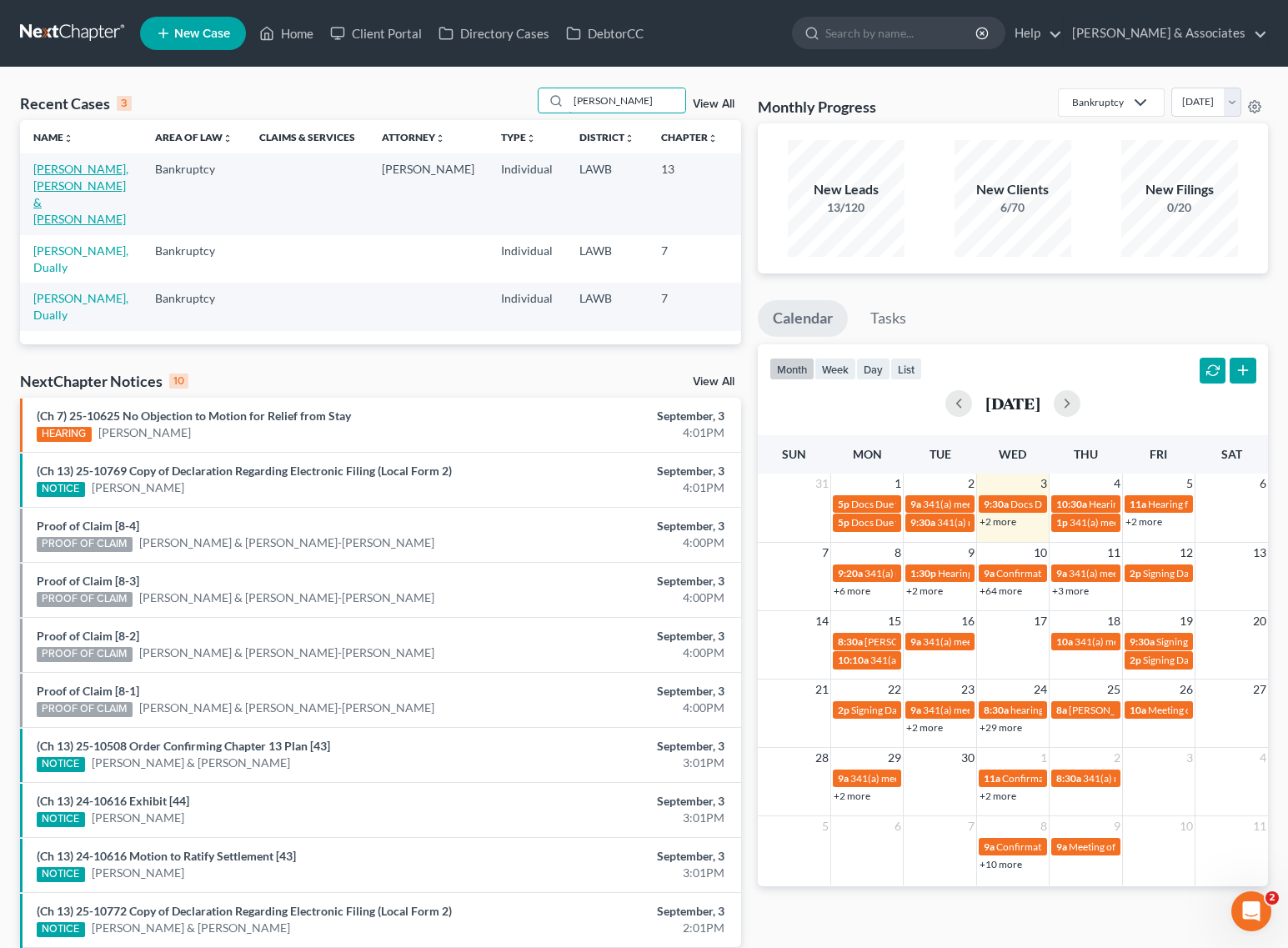
type input "[PERSON_NAME]"
click at [43, 169] on link "[PERSON_NAME], [PERSON_NAME] & [PERSON_NAME]" at bounding box center [81, 193] width 95 height 64
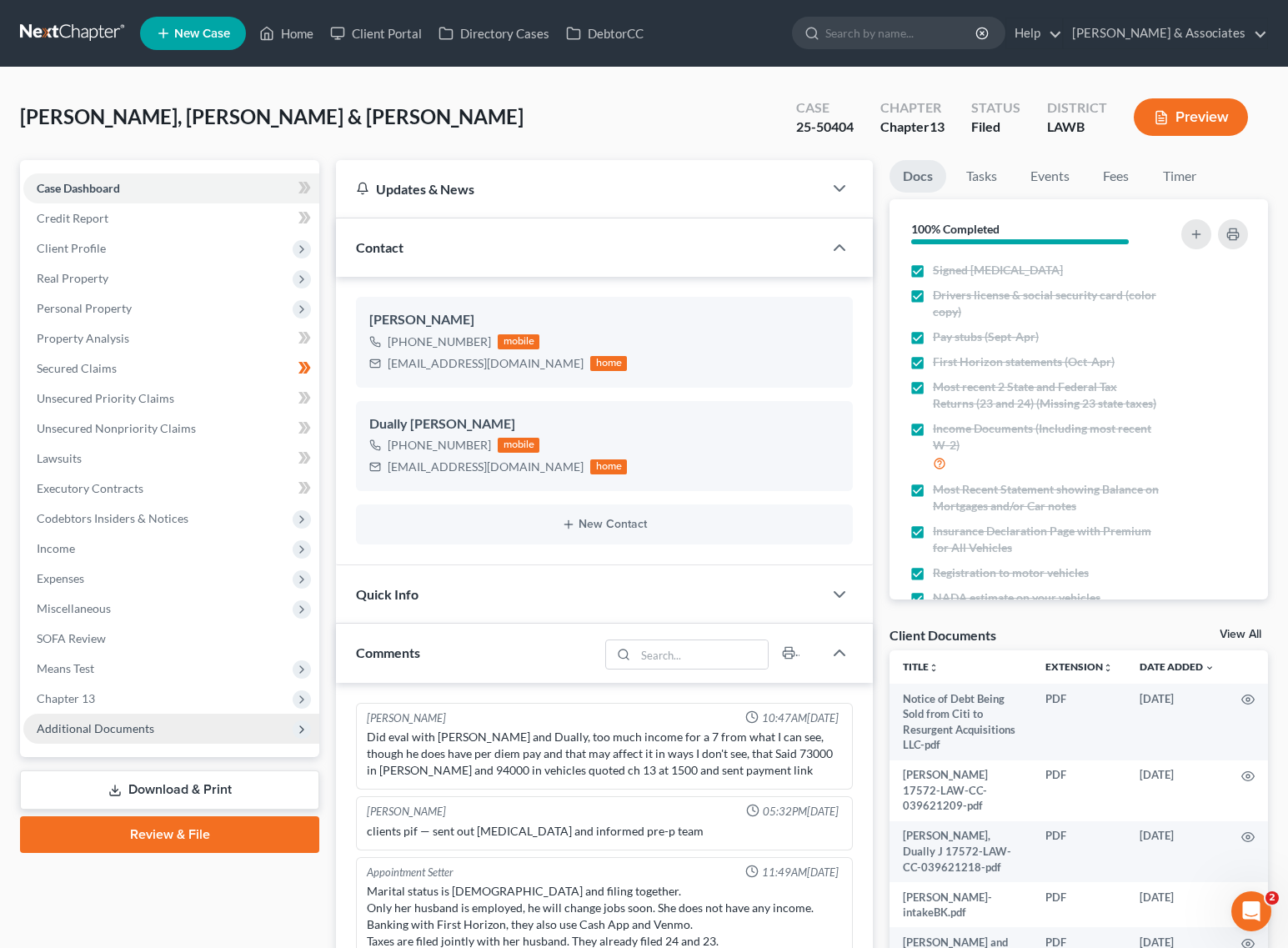
drag, startPoint x: 82, startPoint y: 726, endPoint x: 81, endPoint y: 735, distance: 9.1
click at [81, 726] on span "Additional Documents" at bounding box center [95, 728] width 117 height 14
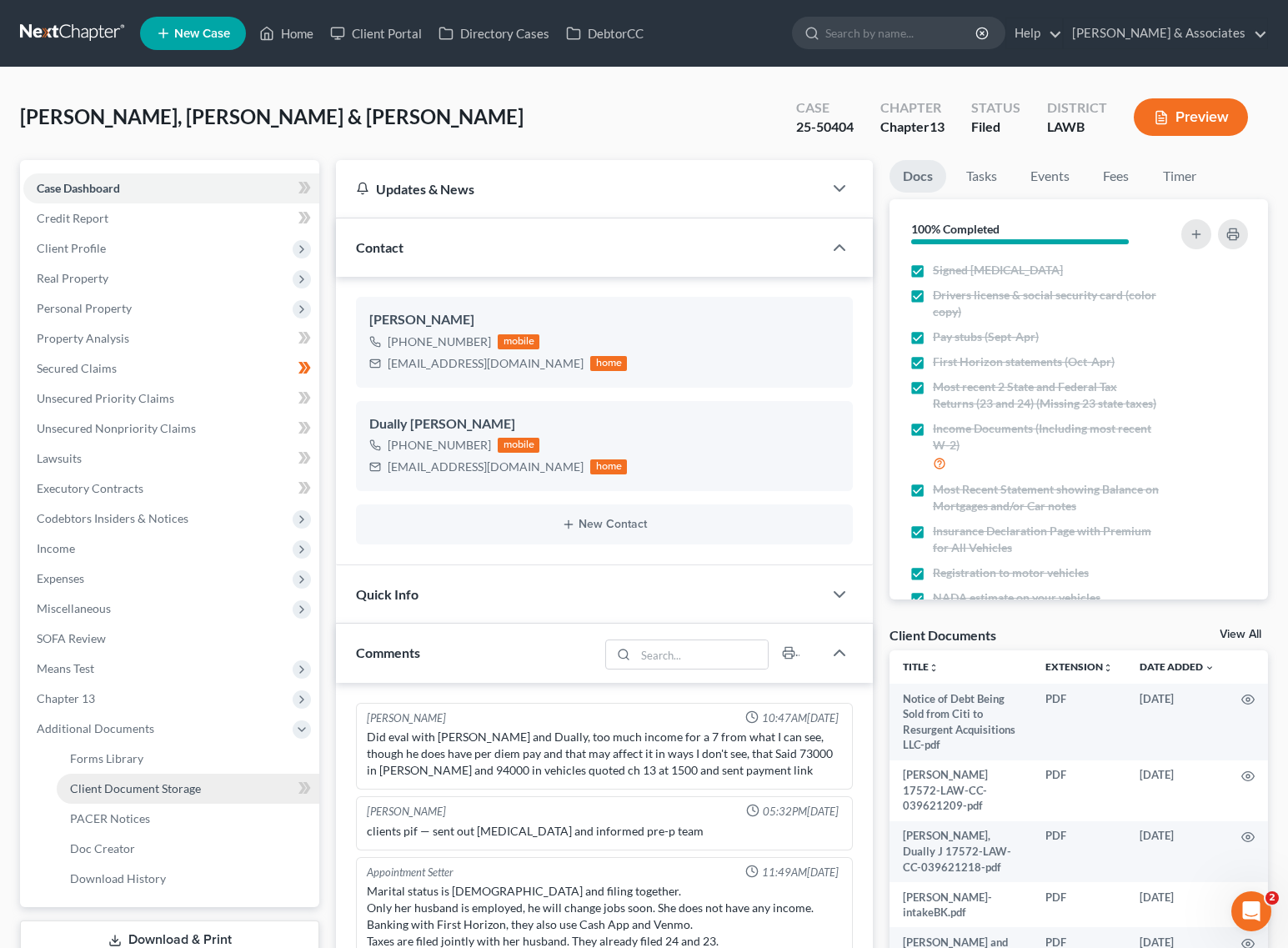
scroll to position [3285, 0]
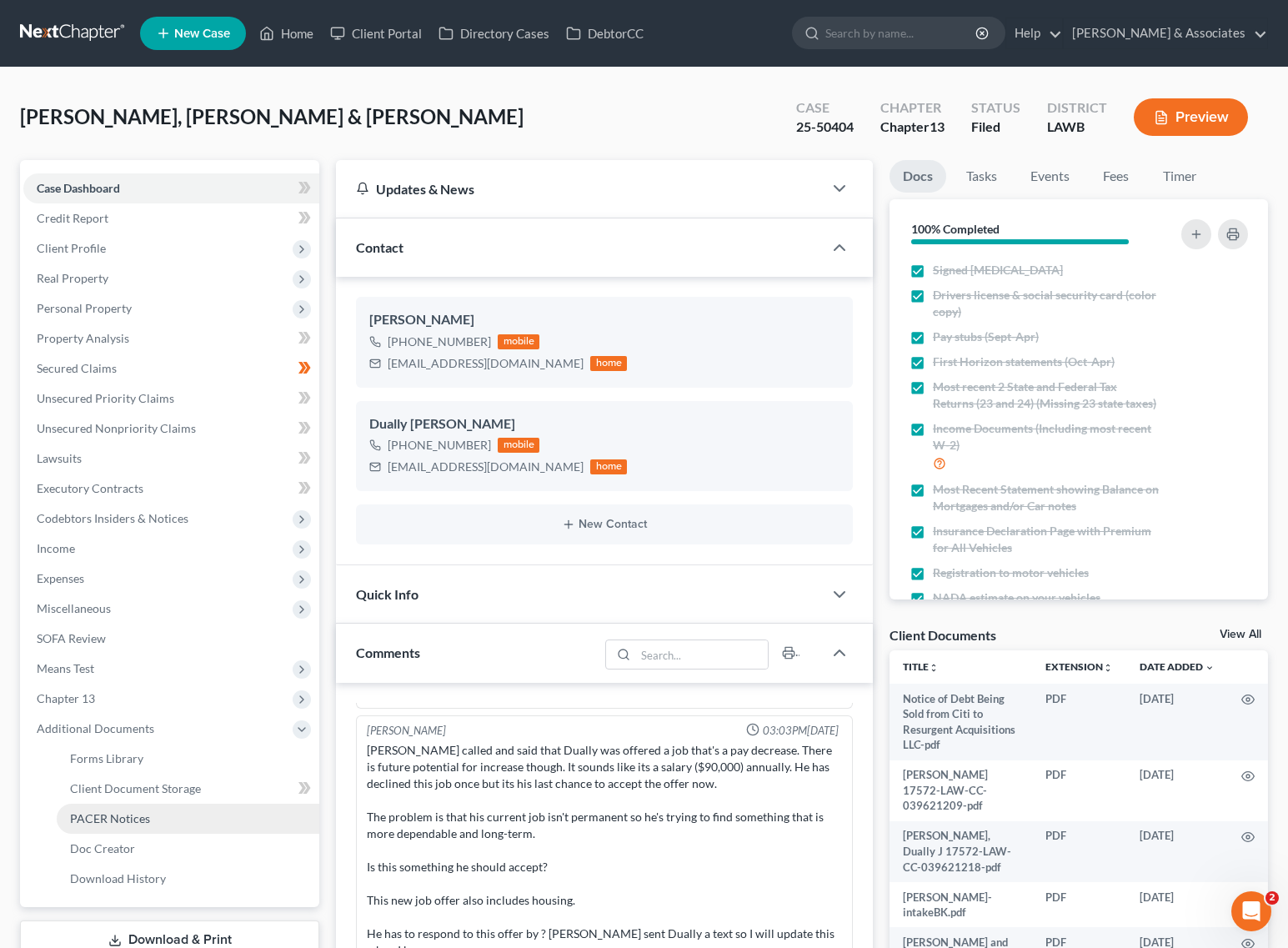
click at [90, 813] on span "PACER Notices" at bounding box center [109, 818] width 80 height 14
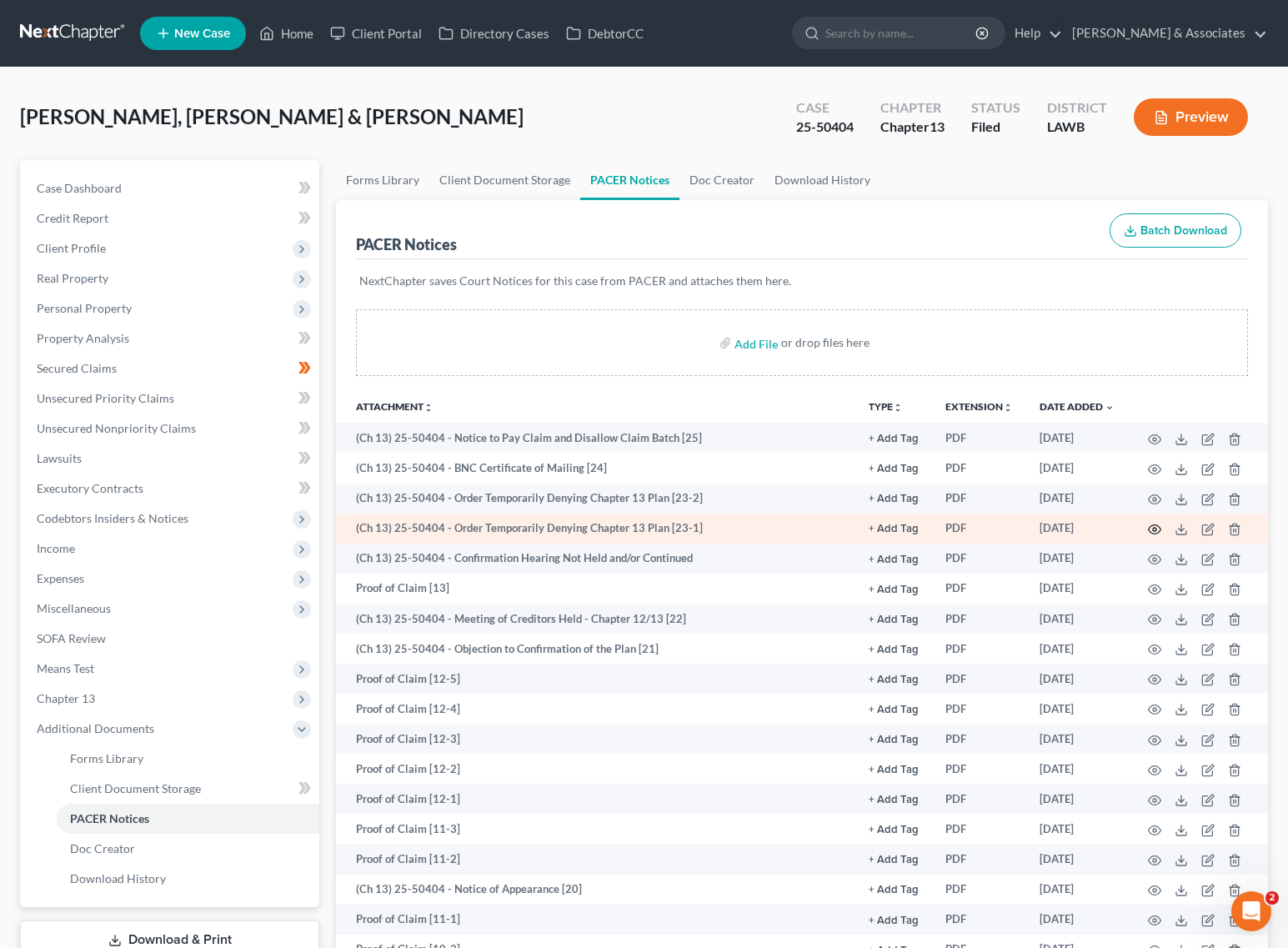
click at [1149, 527] on icon "button" at bounding box center [1154, 529] width 13 height 13
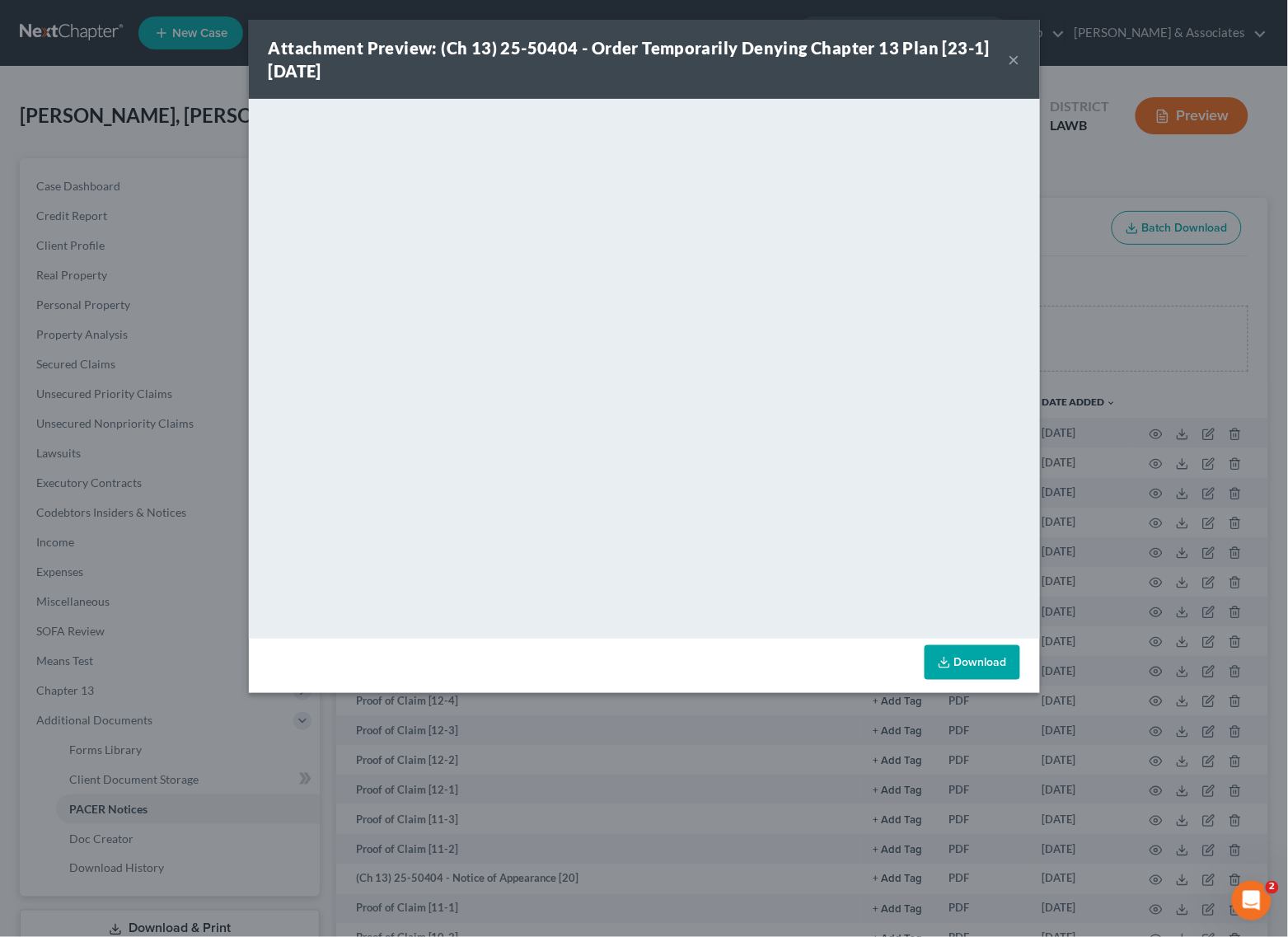
click at [1013, 59] on button "×" at bounding box center [1013, 59] width 11 height 20
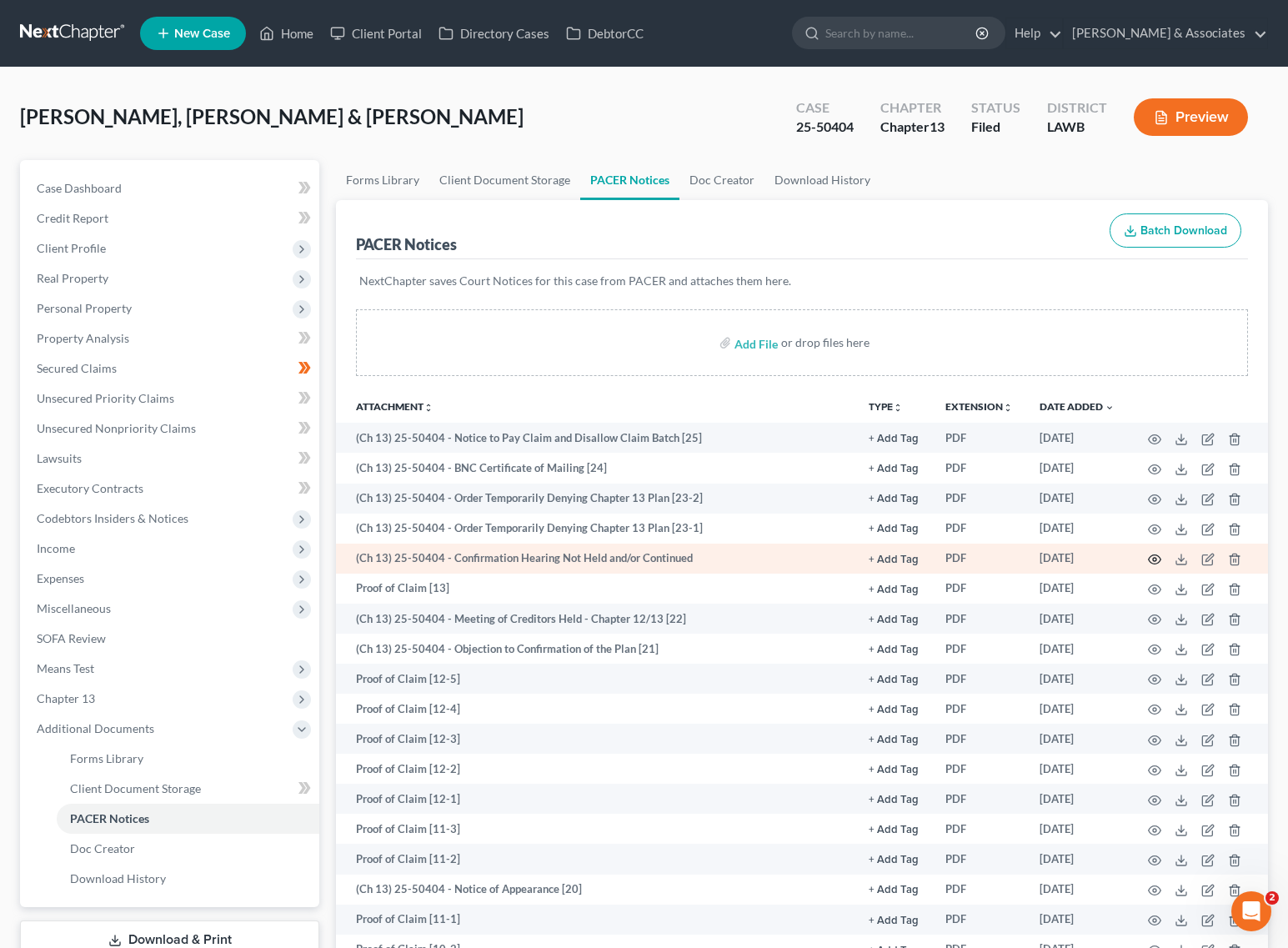
click at [1153, 556] on icon "button" at bounding box center [1155, 560] width 12 height 9
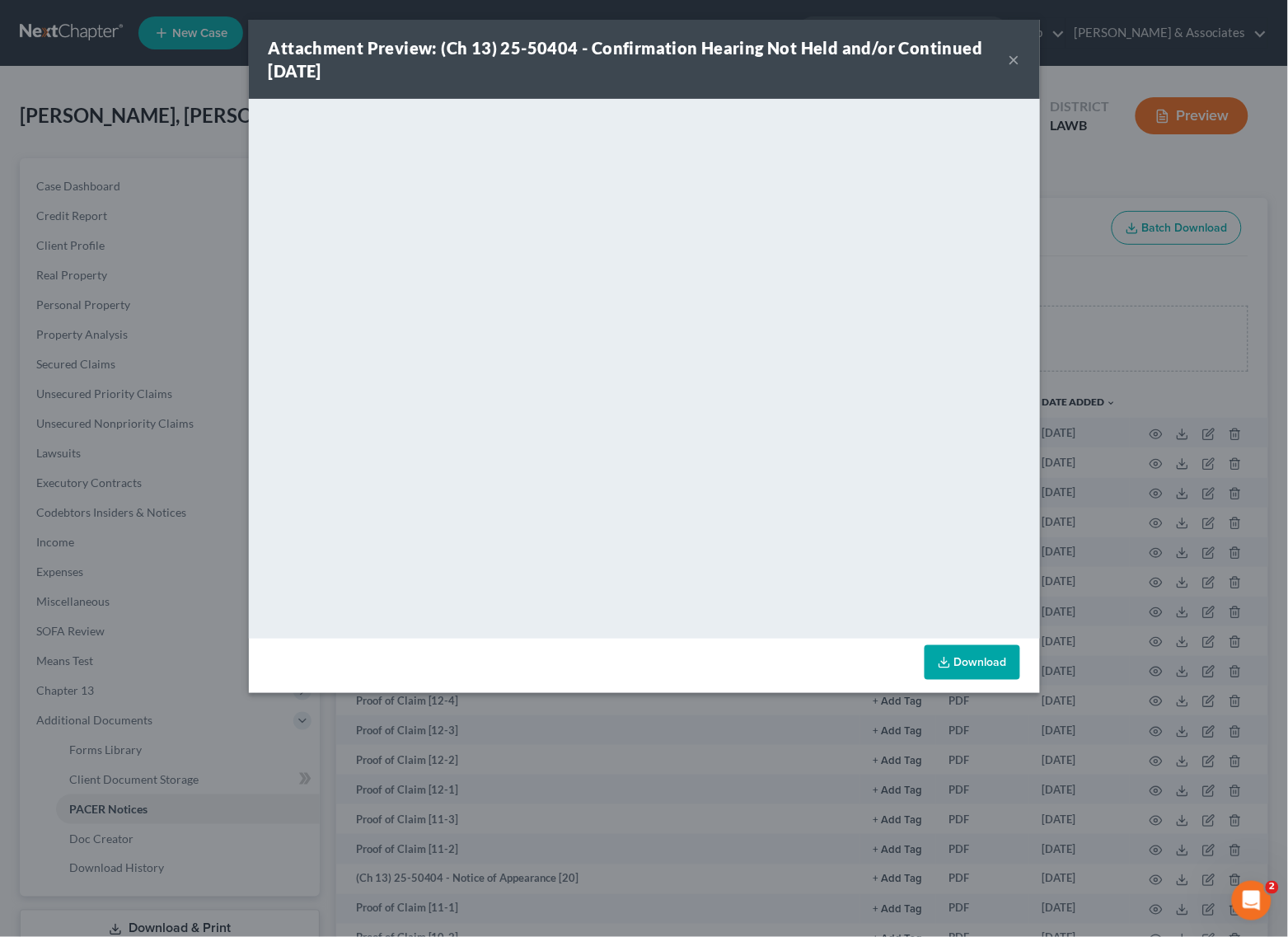
click at [1009, 59] on button "×" at bounding box center [1013, 59] width 11 height 20
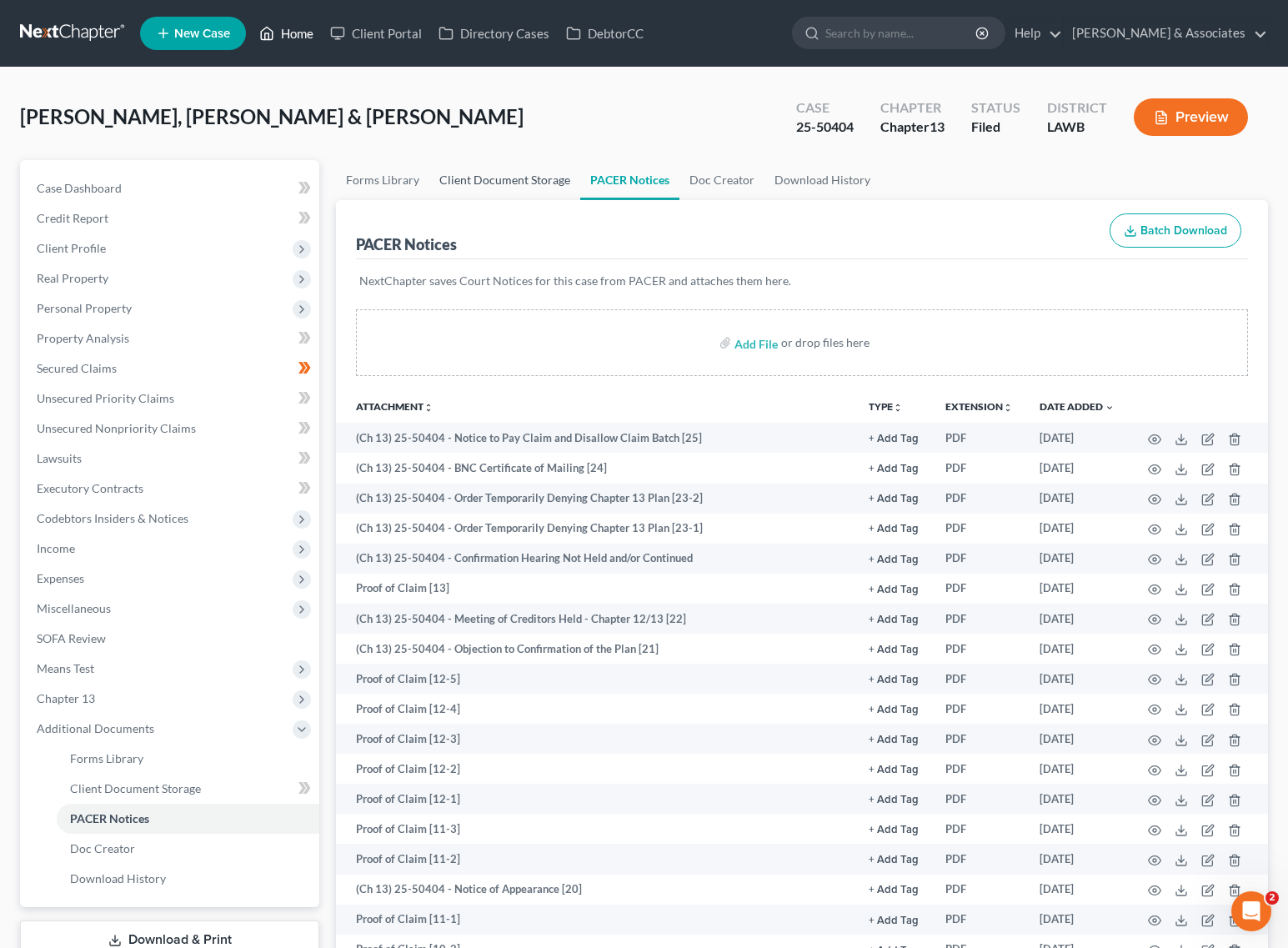
drag, startPoint x: 263, startPoint y: 26, endPoint x: 473, endPoint y: 181, distance: 261.0
click at [263, 26] on icon at bounding box center [266, 33] width 15 height 20
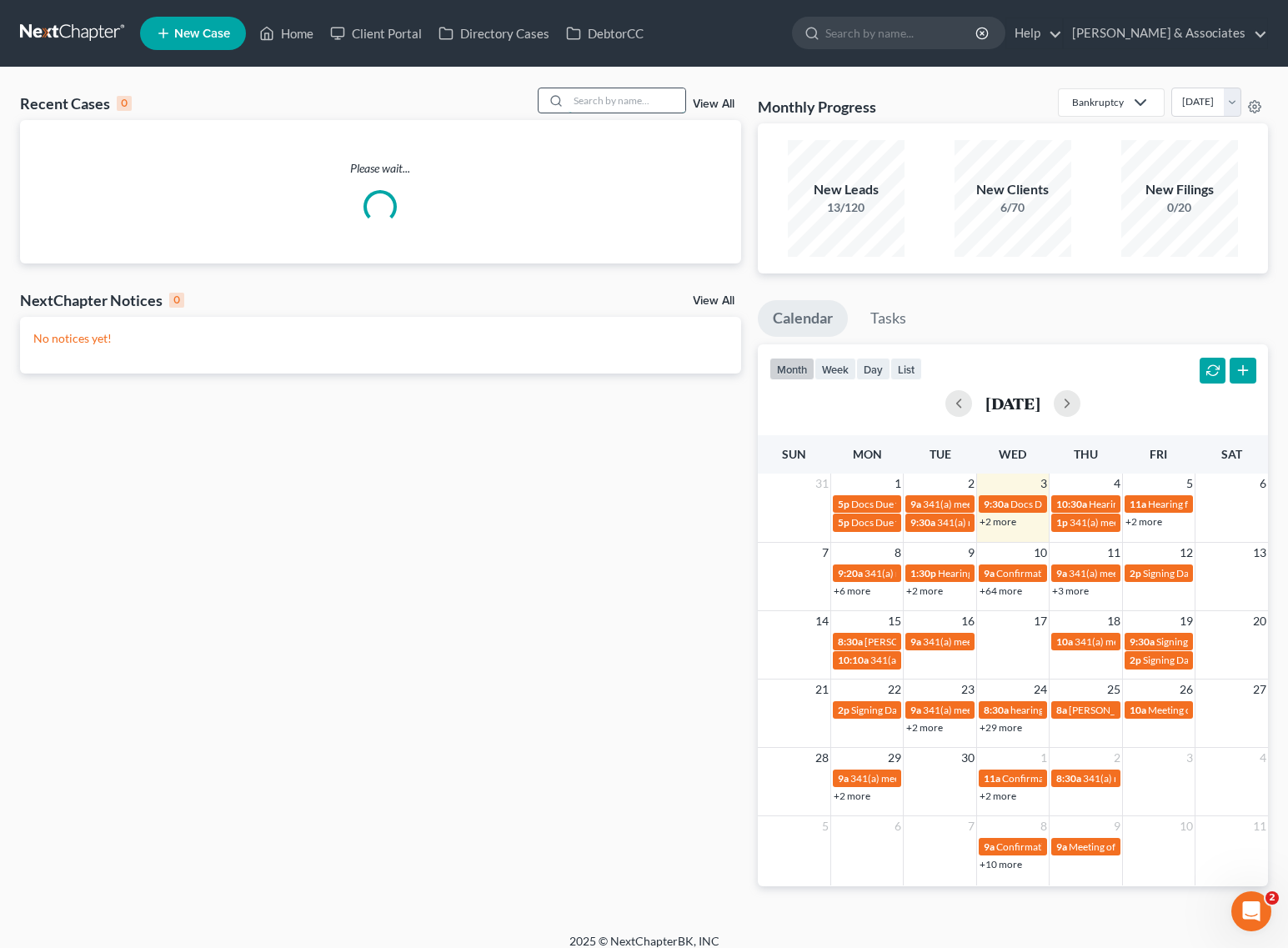
click at [589, 106] on input "search" at bounding box center [627, 100] width 116 height 24
type input "[PERSON_NAME]"
